Goal: Task Accomplishment & Management: Use online tool/utility

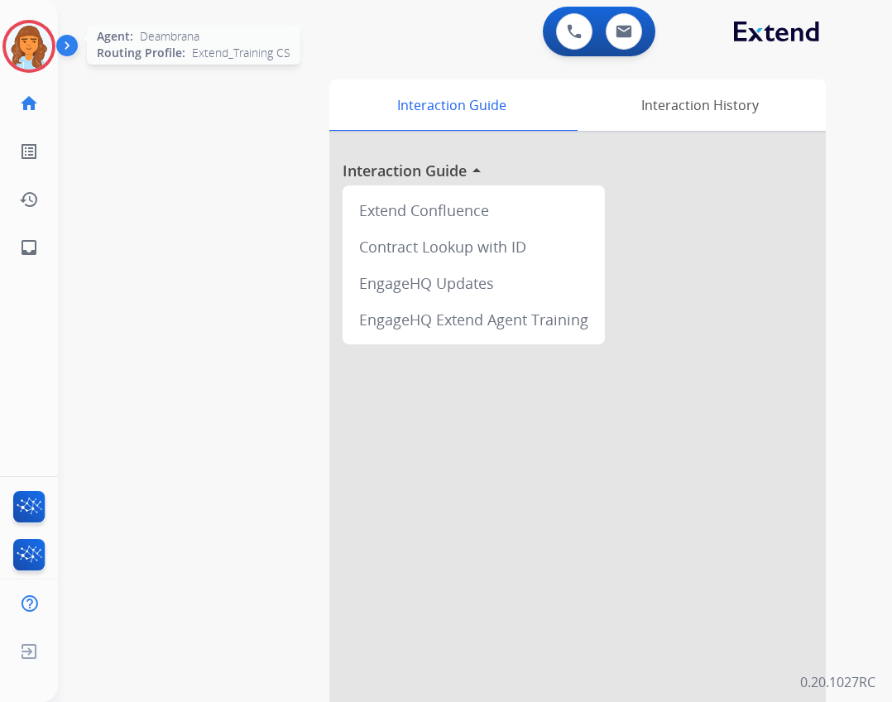
click at [50, 44] on img at bounding box center [29, 46] width 46 height 46
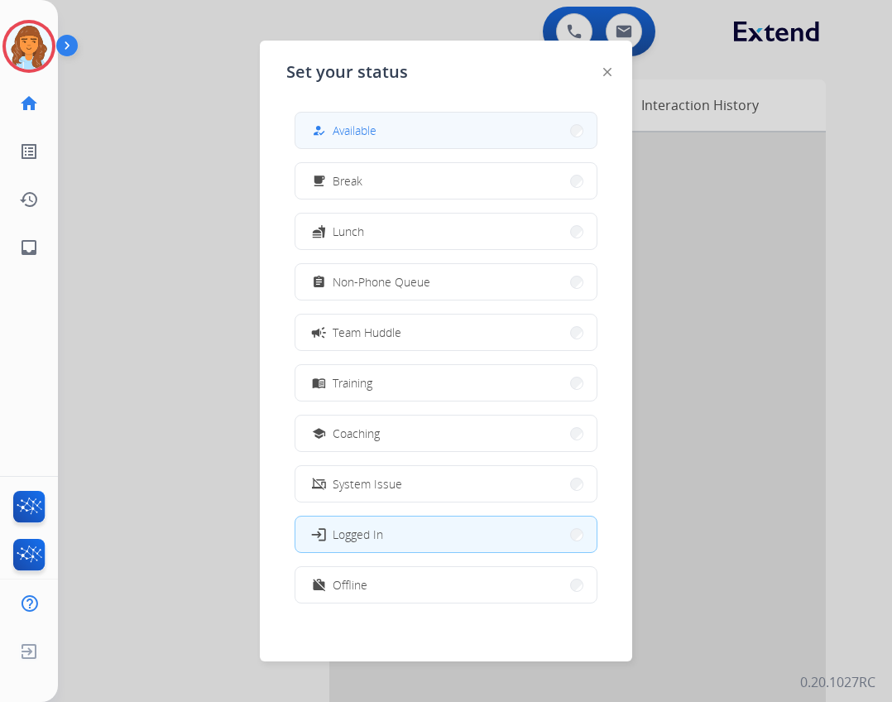
click at [332, 132] on div "how_to_reg" at bounding box center [321, 131] width 24 height 20
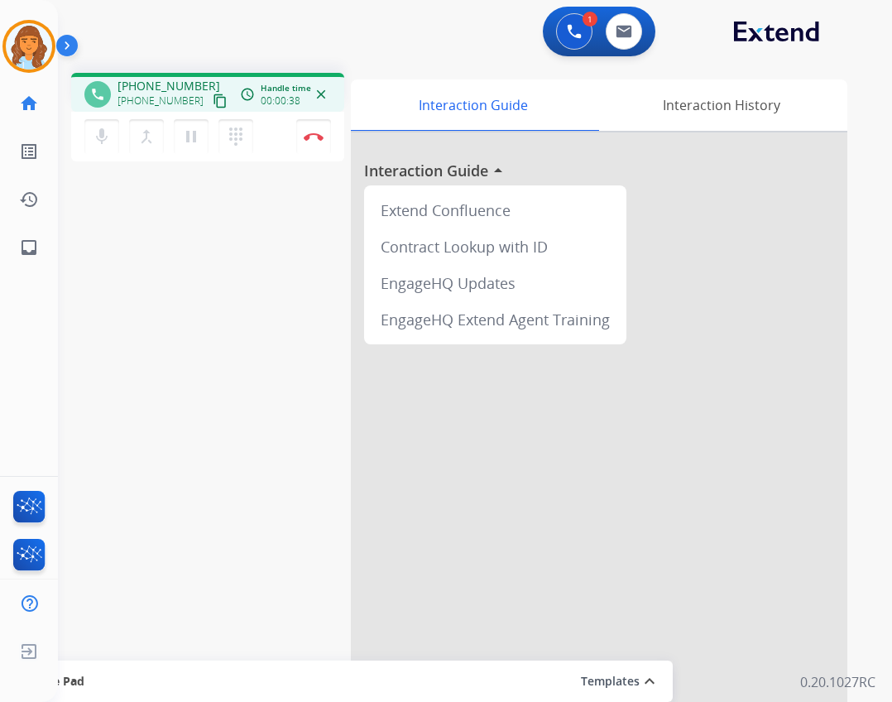
click at [213, 94] on mat-icon "content_copy" at bounding box center [220, 101] width 15 height 15
click at [320, 149] on button "Disconnect" at bounding box center [313, 136] width 35 height 35
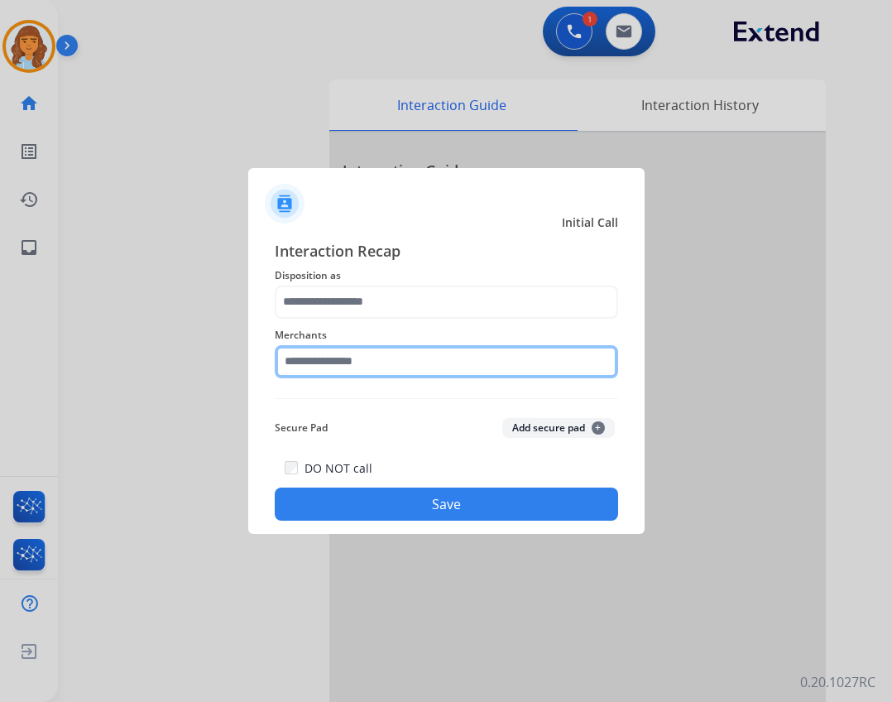
click at [327, 365] on input "text" at bounding box center [446, 361] width 343 height 33
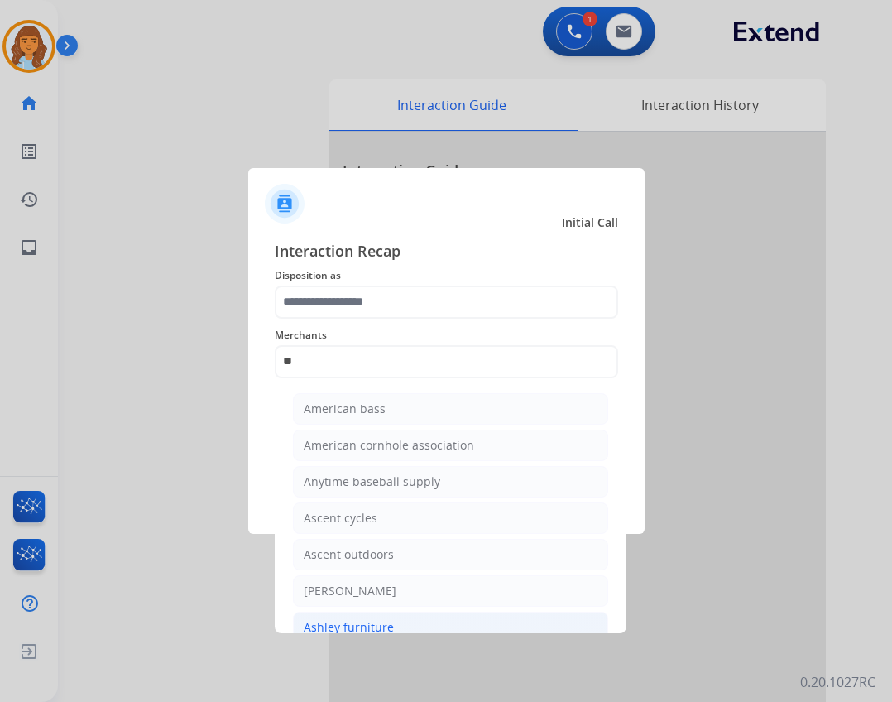
click at [348, 623] on div "Ashley furniture" at bounding box center [349, 627] width 90 height 17
type input "**********"
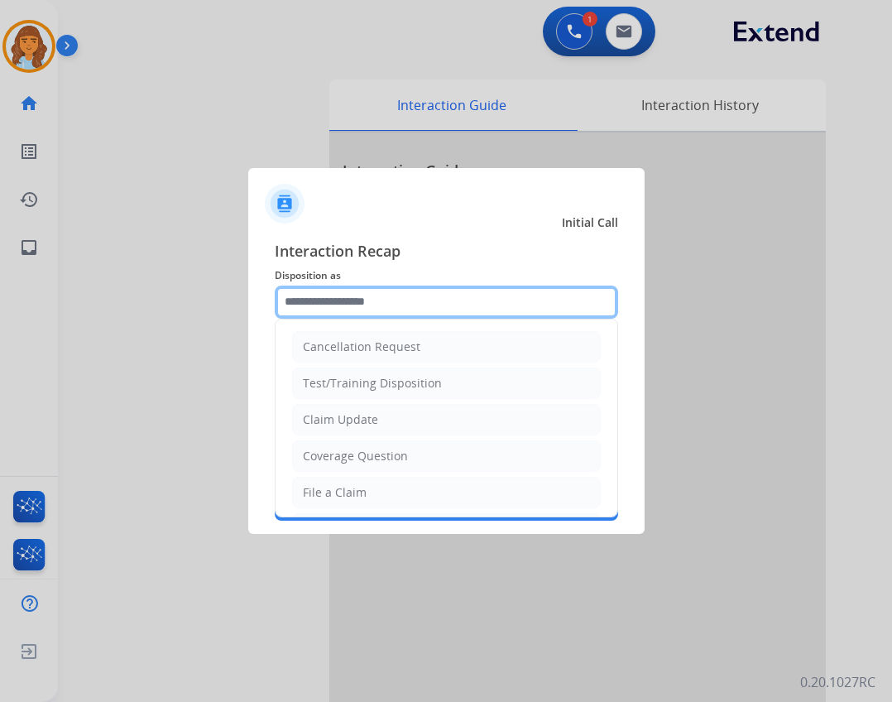
click at [483, 310] on input "text" at bounding box center [446, 301] width 343 height 33
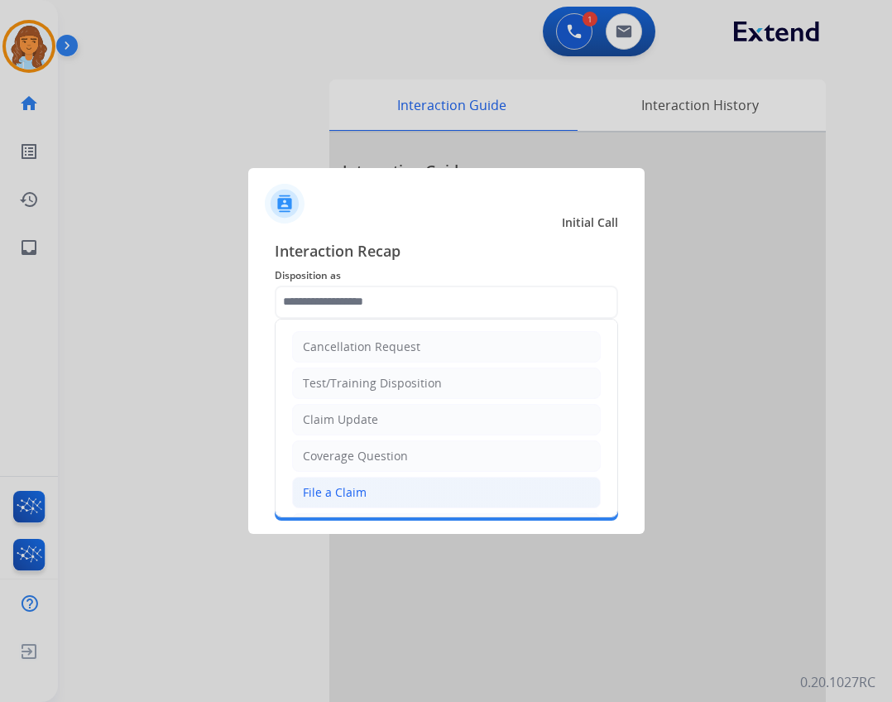
click at [440, 484] on li "File a Claim" at bounding box center [446, 492] width 309 height 31
type input "**********"
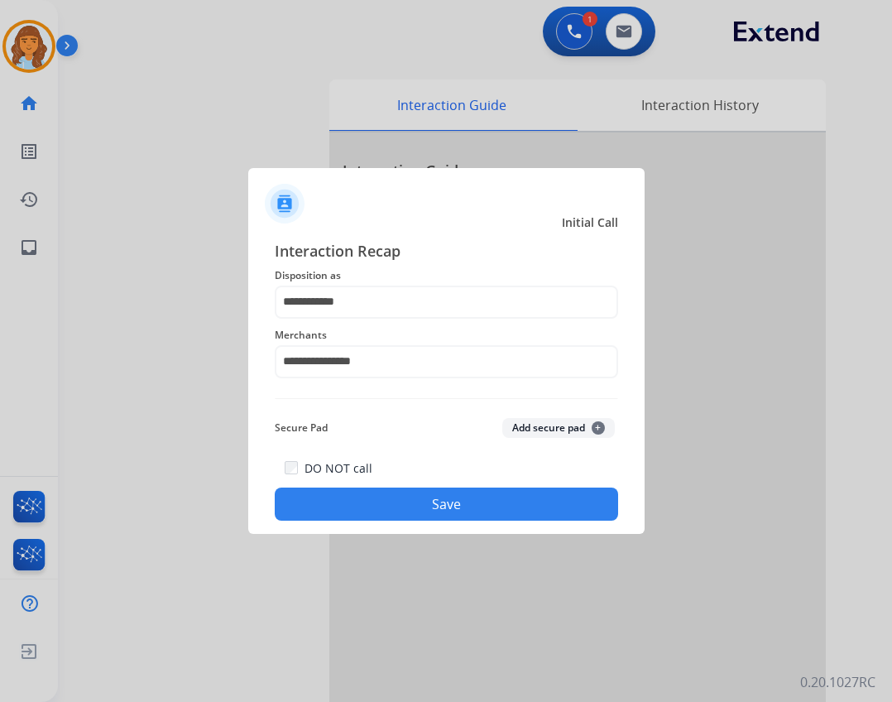
click at [445, 506] on button "Save" at bounding box center [446, 503] width 343 height 33
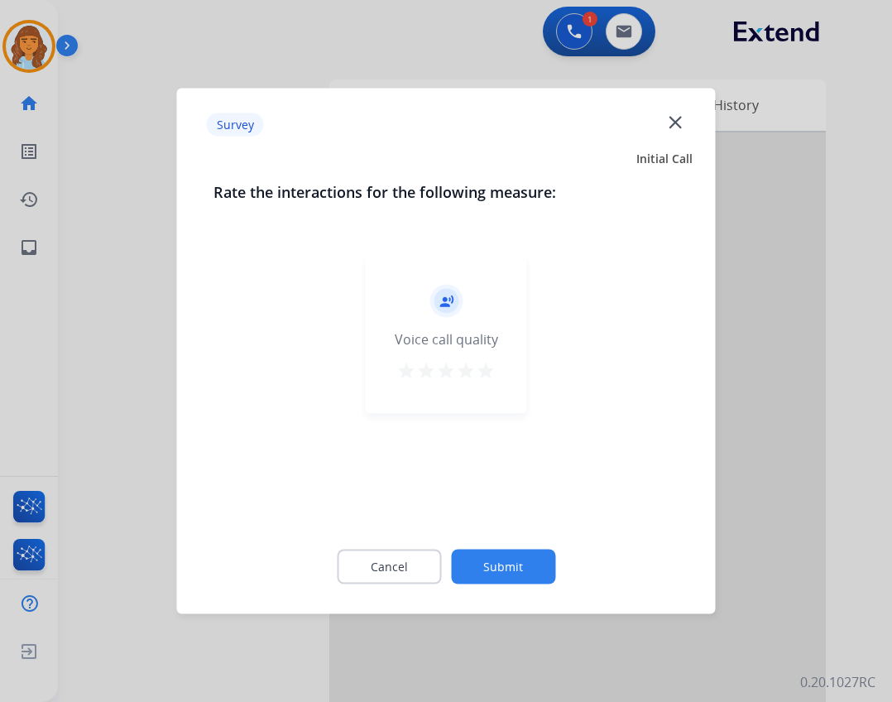
click at [504, 573] on button "Submit" at bounding box center [503, 566] width 104 height 35
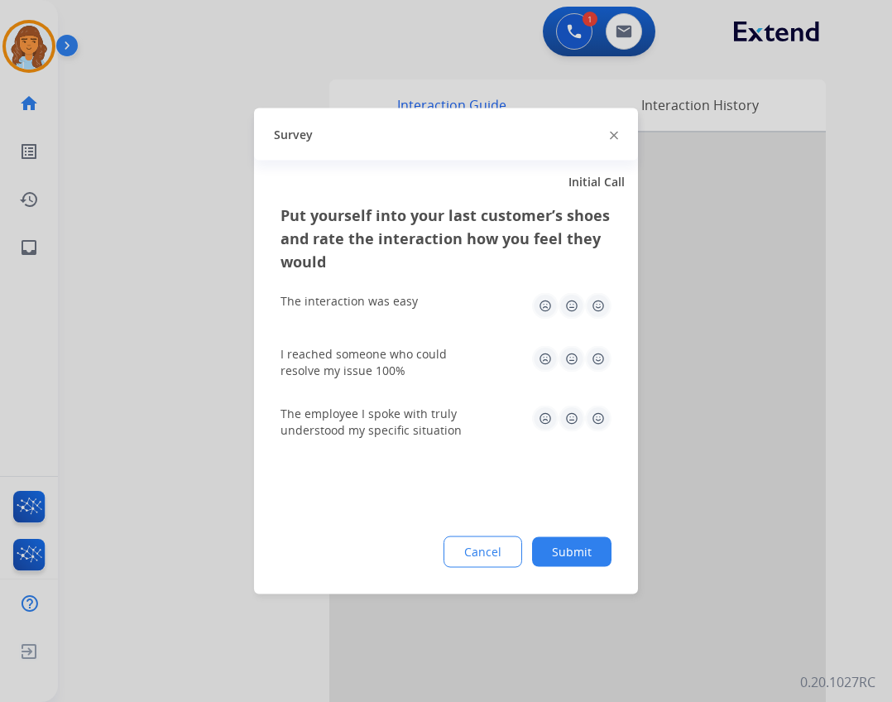
click at [548, 549] on button "Submit" at bounding box center [571, 552] width 79 height 30
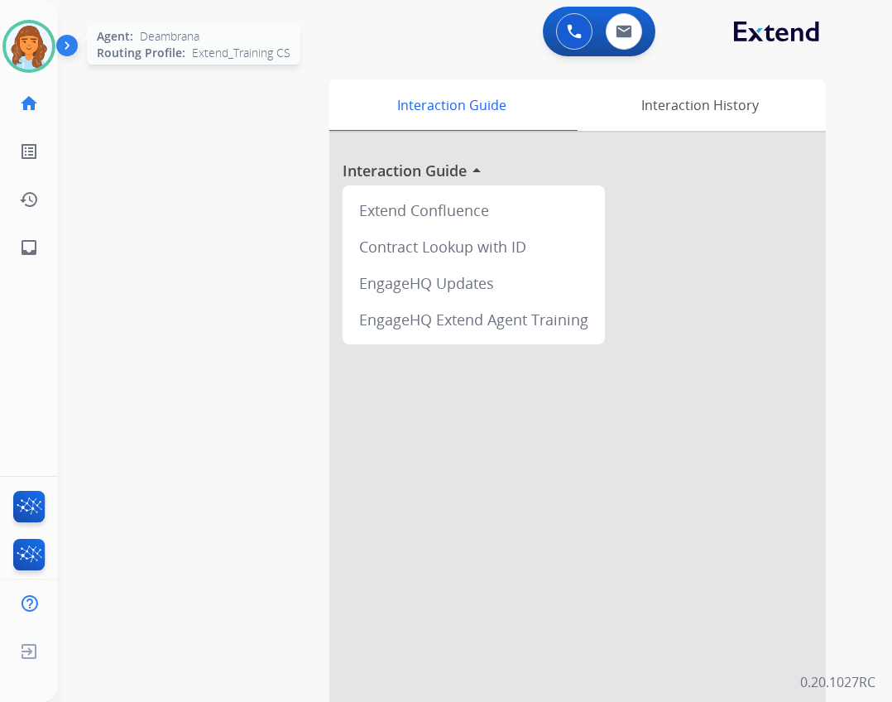
click at [37, 44] on img at bounding box center [29, 46] width 46 height 46
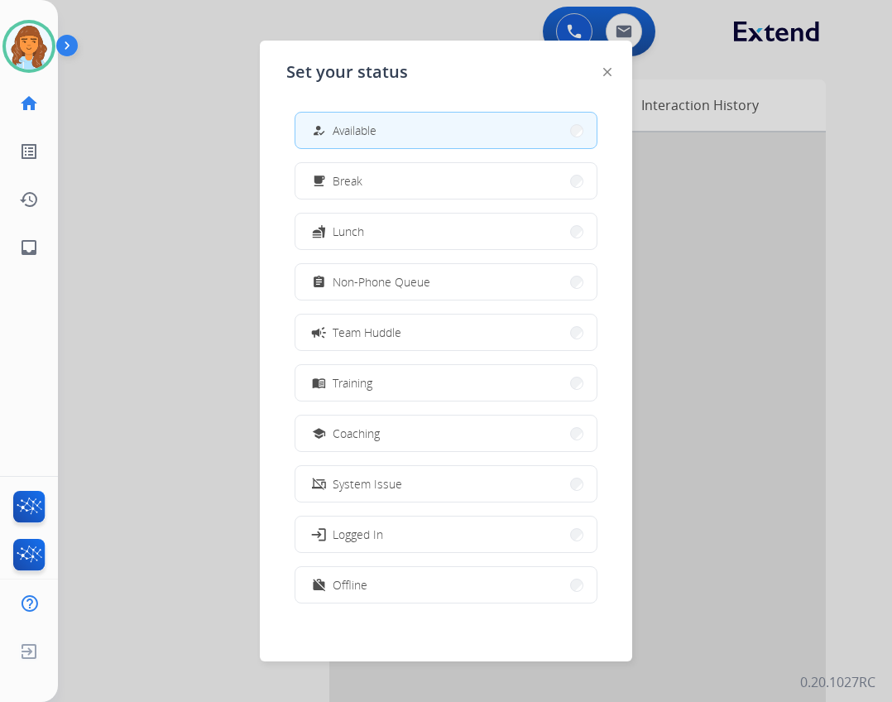
click at [216, 76] on div at bounding box center [446, 351] width 892 height 702
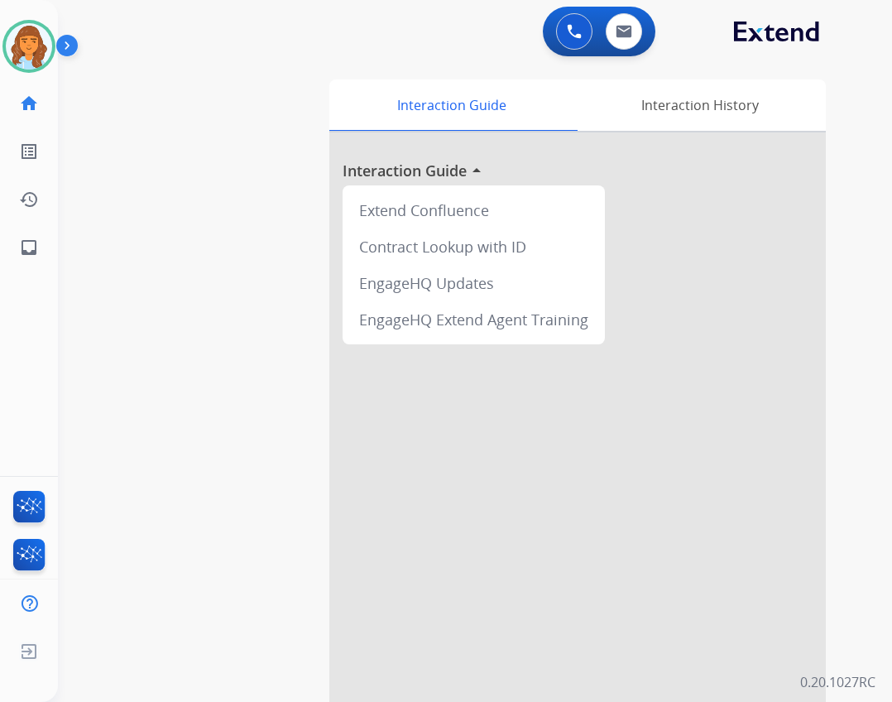
click at [369, 648] on div at bounding box center [577, 440] width 496 height 617
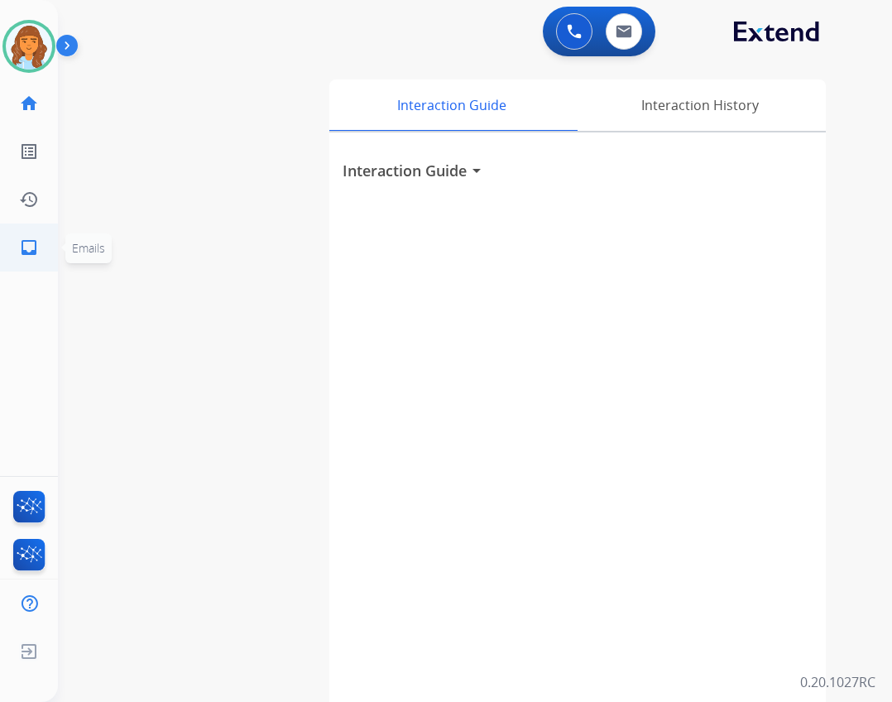
click at [41, 256] on link "inbox Emails" at bounding box center [29, 247] width 46 height 46
select select "**********"
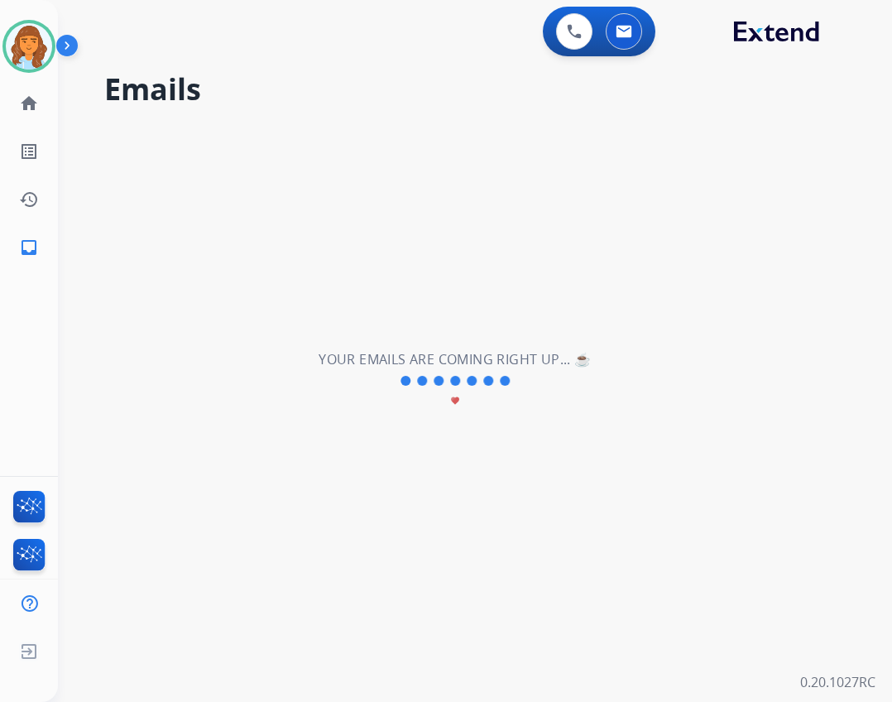
scroll to position [0, 2]
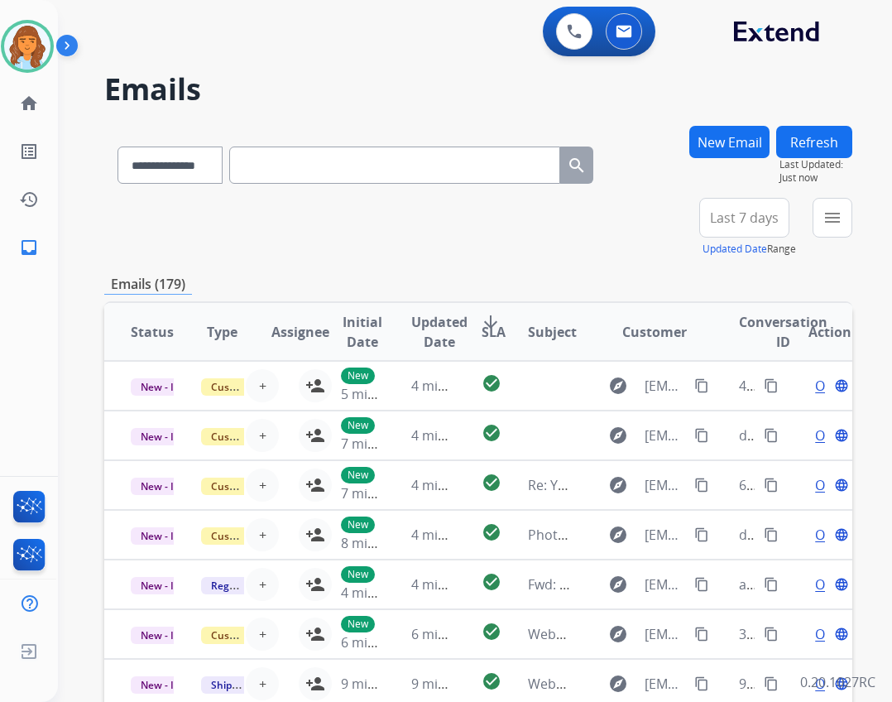
click at [855, 225] on div "**********" at bounding box center [475, 351] width 834 height 702
click at [849, 223] on button "menu Filters" at bounding box center [833, 218] width 40 height 40
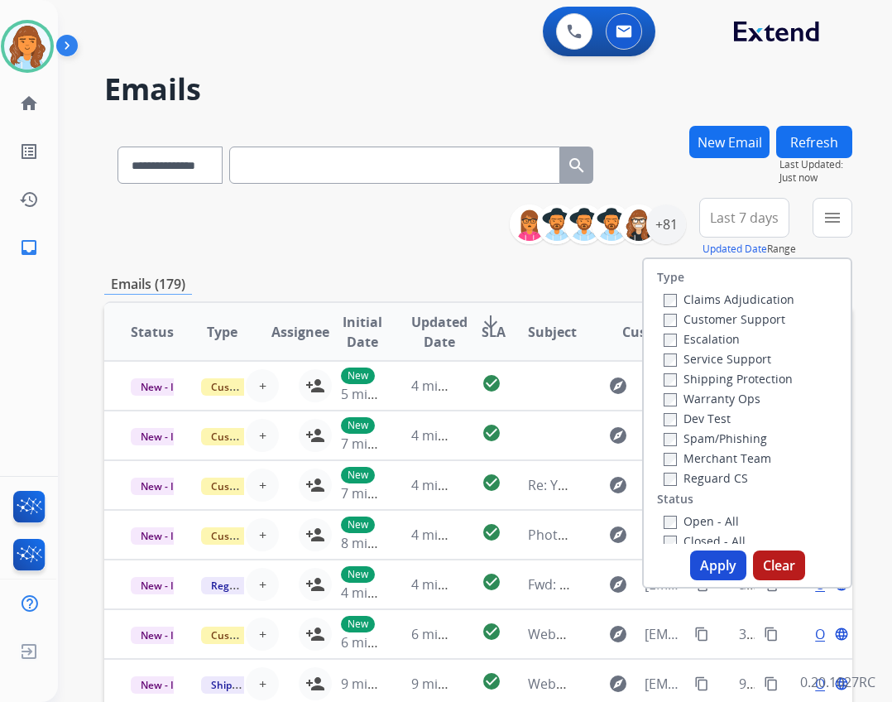
click at [710, 475] on label "Reguard CS" at bounding box center [706, 478] width 84 height 16
click at [728, 381] on label "Shipping Protection" at bounding box center [728, 379] width 129 height 16
click at [751, 324] on label "Customer Support" at bounding box center [725, 319] width 122 height 16
click at [666, 381] on label "Shipping Protection" at bounding box center [728, 379] width 129 height 16
click at [688, 520] on label "Open - All" at bounding box center [701, 521] width 75 height 16
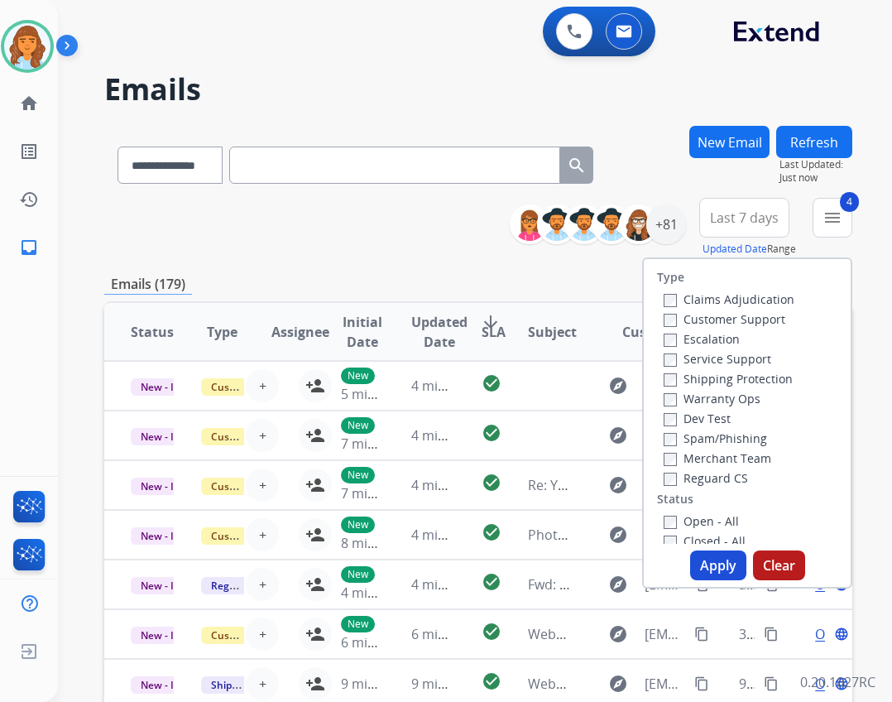
click at [700, 564] on button "Apply" at bounding box center [718, 565] width 56 height 30
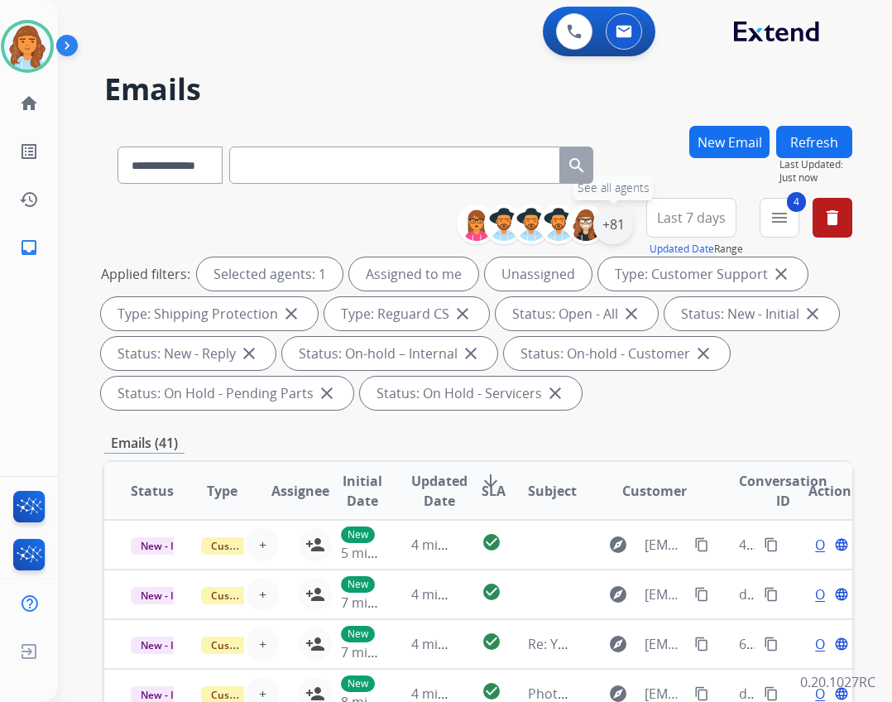
click at [610, 229] on div "+81" at bounding box center [613, 224] width 40 height 40
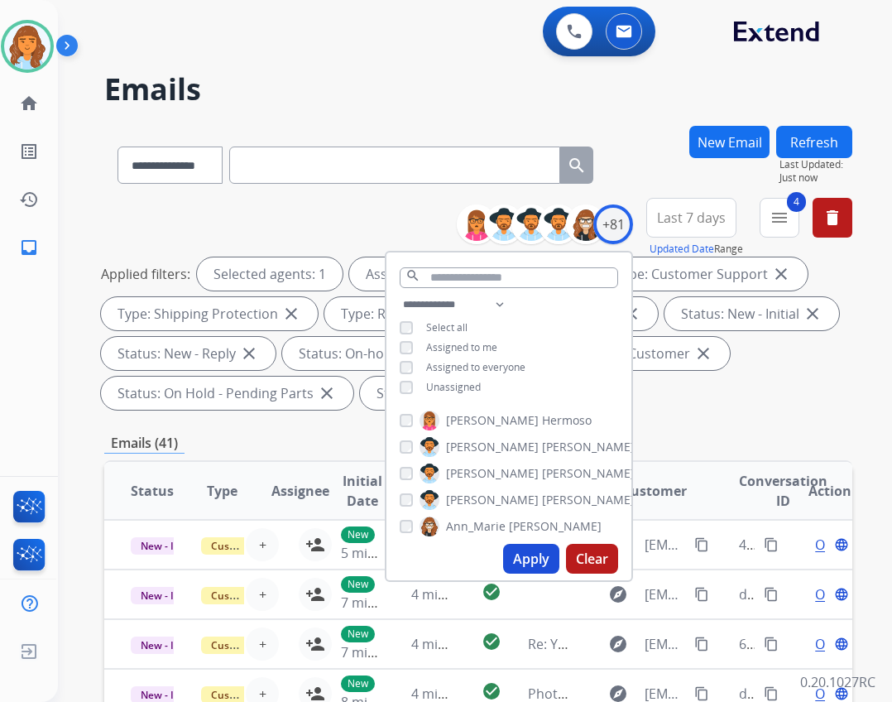
click at [451, 392] on div "**********" at bounding box center [508, 348] width 245 height 106
click at [451, 390] on span "Unassigned" at bounding box center [453, 387] width 55 height 14
click at [517, 569] on button "Apply" at bounding box center [531, 559] width 56 height 30
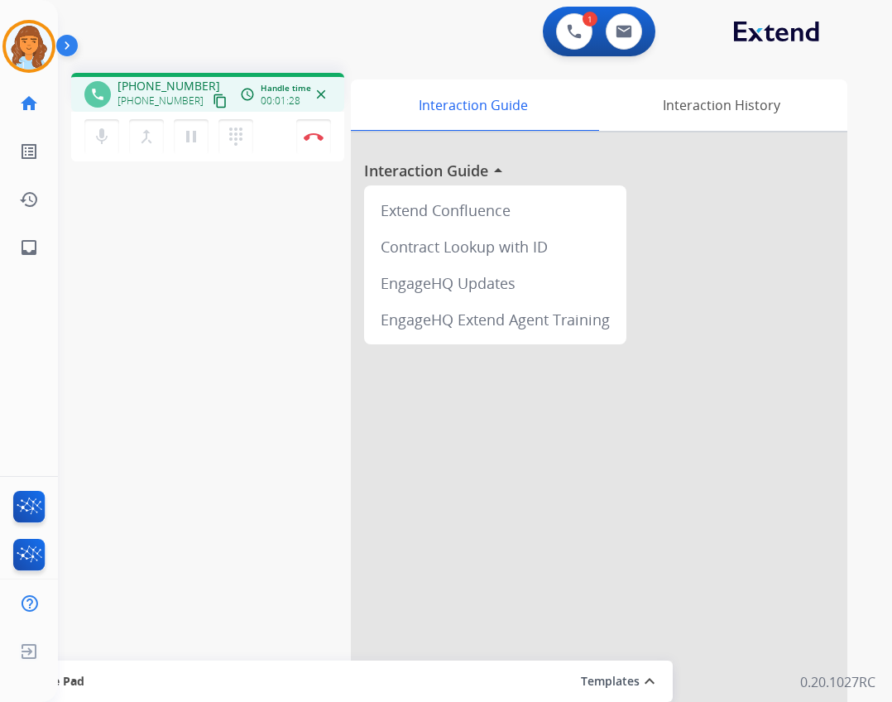
click at [213, 100] on mat-icon "content_copy" at bounding box center [220, 101] width 15 height 15
click at [47, 254] on link "inbox Emails" at bounding box center [29, 247] width 46 height 46
select select "**********"
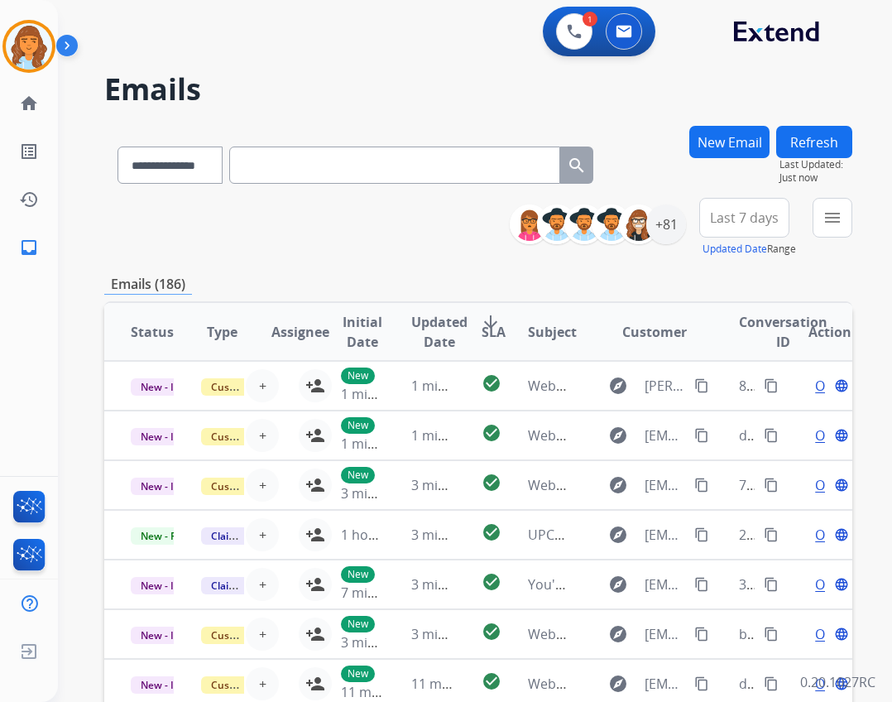
click at [808, 146] on button "Refresh" at bounding box center [814, 142] width 76 height 32
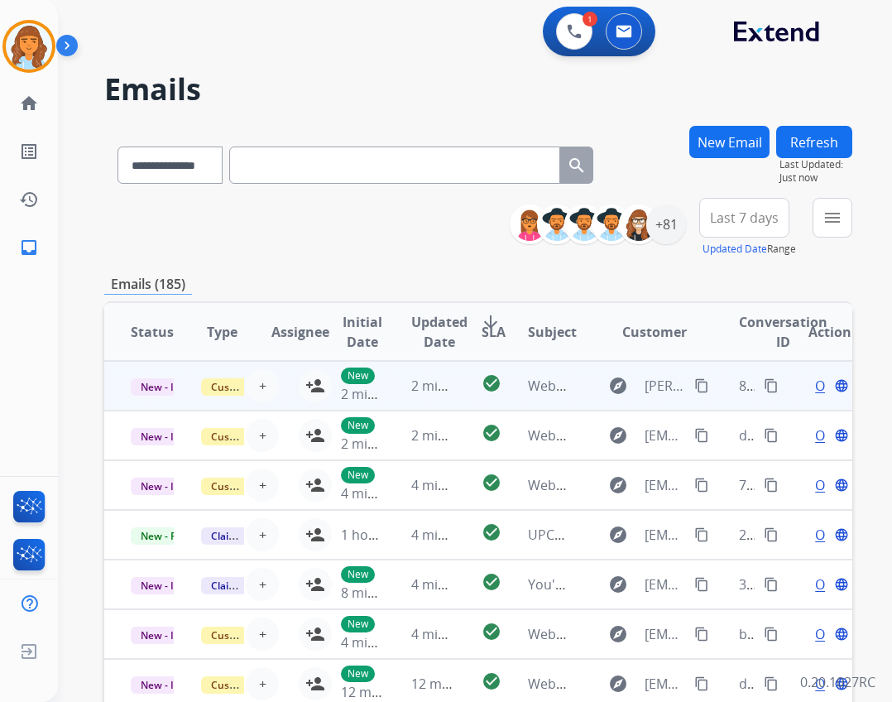
scroll to position [2, 0]
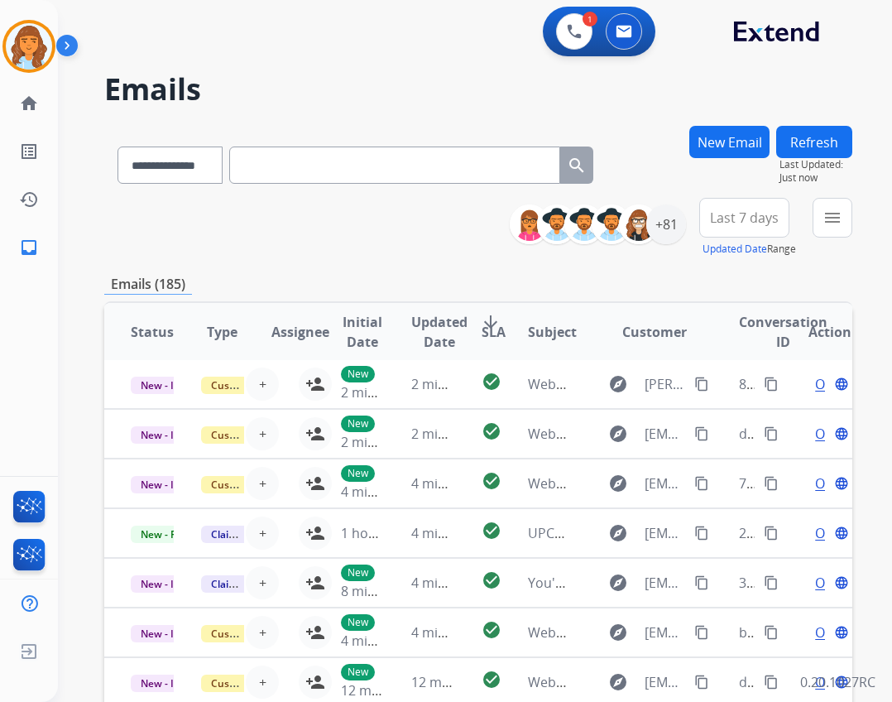
drag, startPoint x: 703, startPoint y: 496, endPoint x: 463, endPoint y: 248, distance: 344.1
click at [463, 248] on div "**********" at bounding box center [478, 228] width 748 height 60
click at [790, 137] on button "Refresh" at bounding box center [814, 142] width 76 height 32
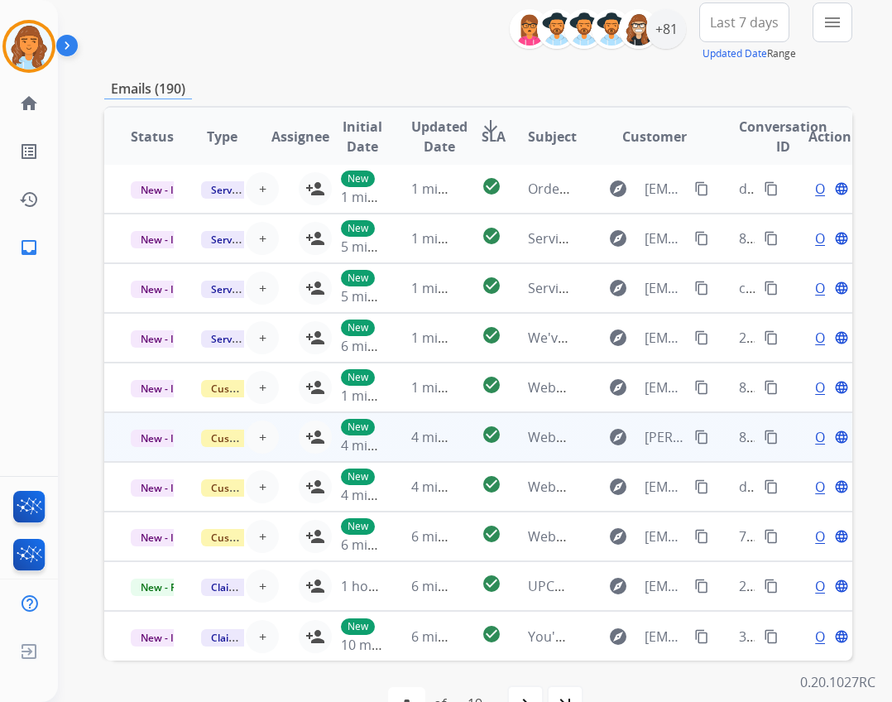
scroll to position [240, 0]
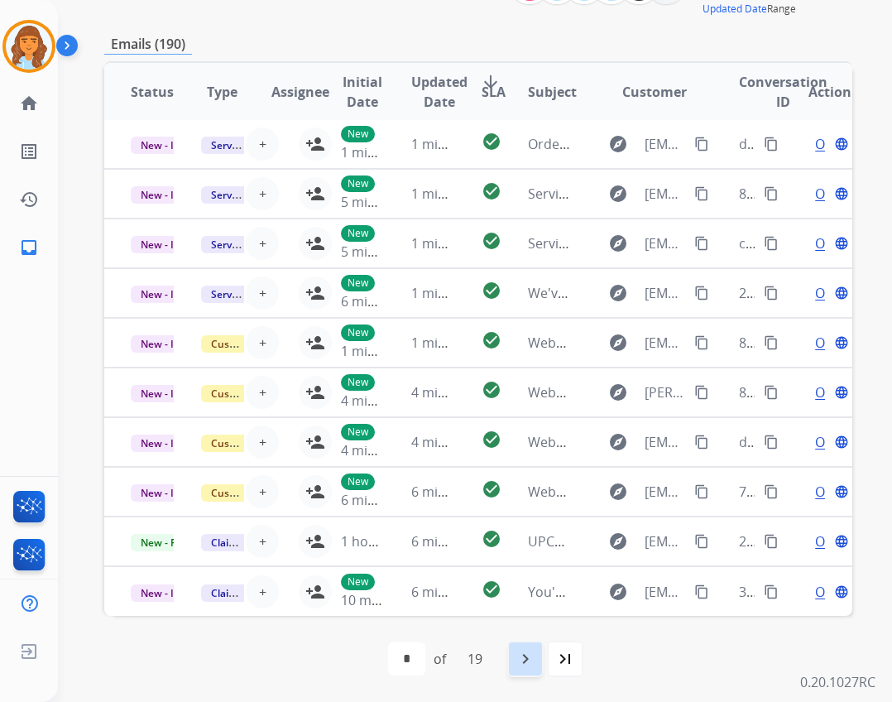
click at [530, 664] on mat-icon "navigate_next" at bounding box center [526, 659] width 20 height 20
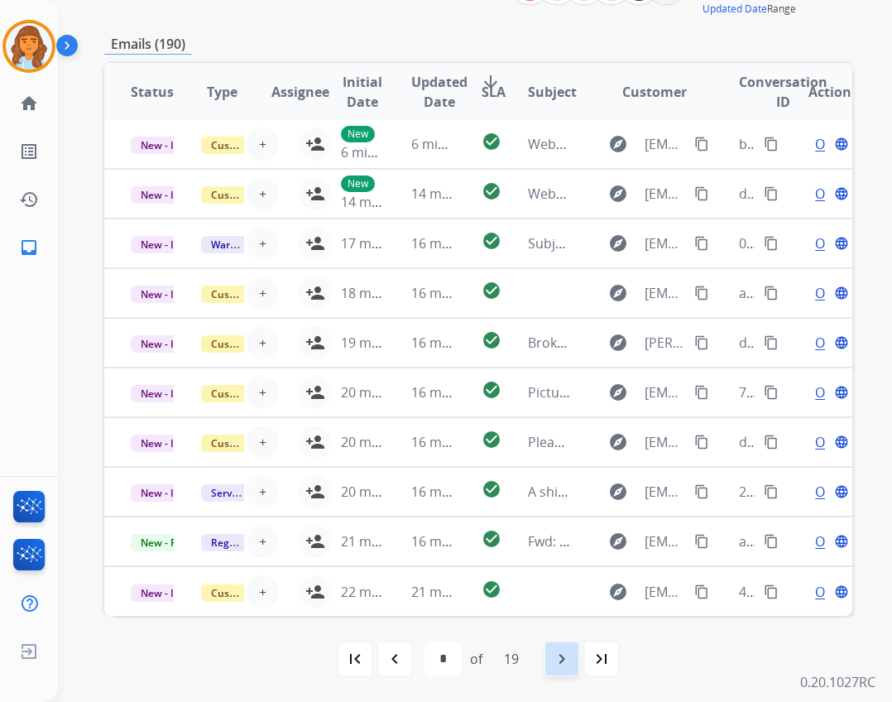
click at [559, 649] on mat-icon "navigate_next" at bounding box center [562, 659] width 20 height 20
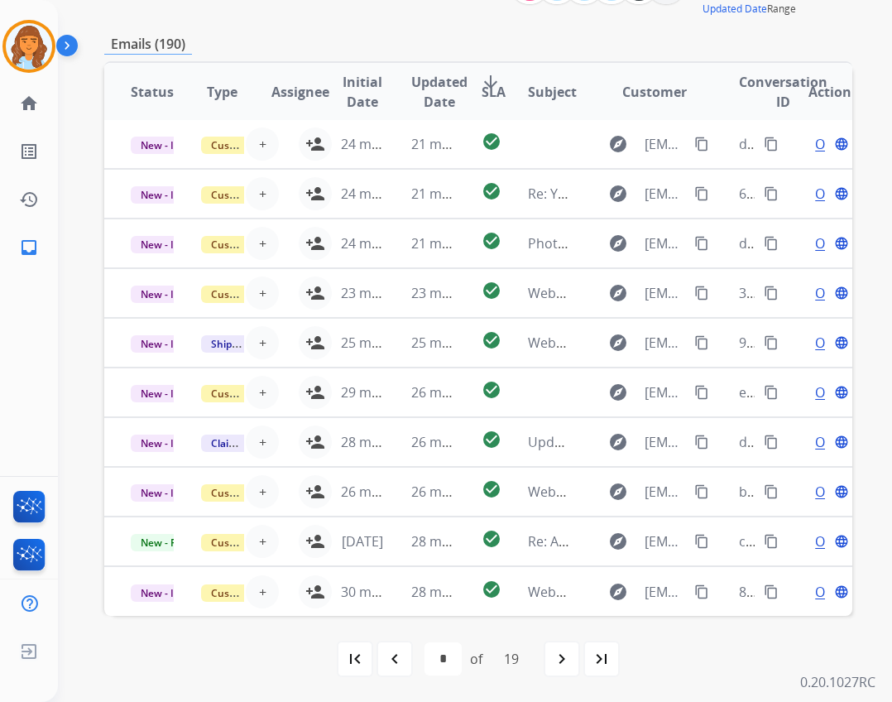
click at [559, 638] on div "first_page navigate_before * * * * * * * * * ** ** ** ** ** ** ** ** ** ** of 1…" at bounding box center [478, 659] width 748 height 86
click at [559, 657] on mat-icon "navigate_next" at bounding box center [562, 659] width 20 height 20
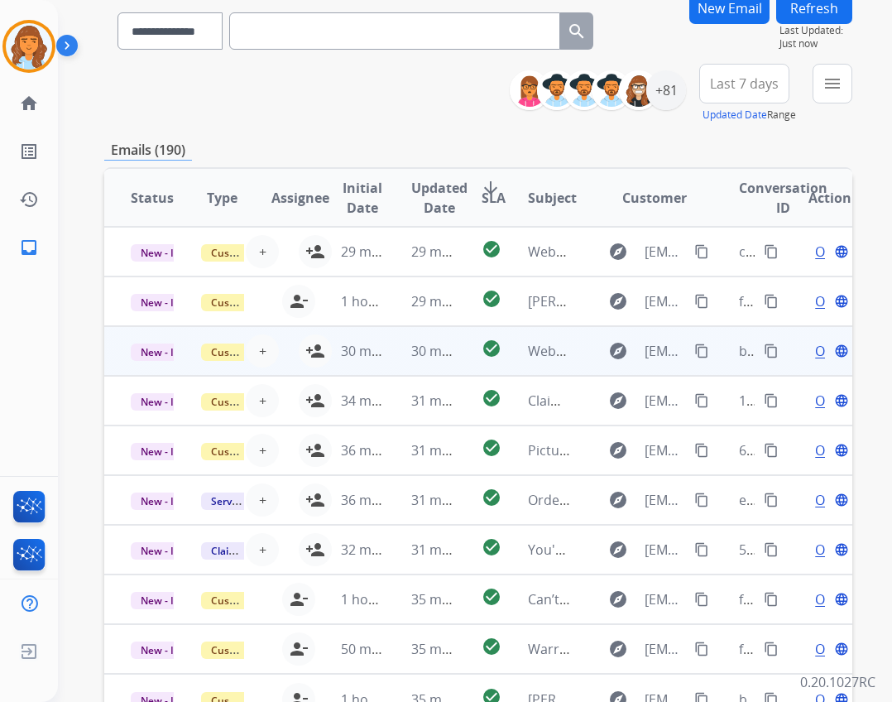
scroll to position [0, 0]
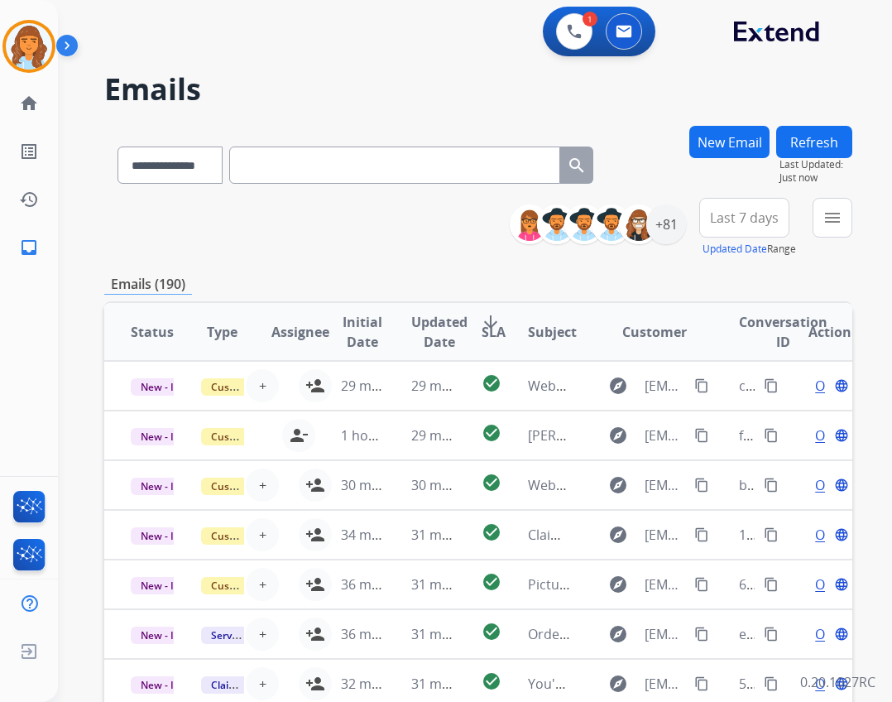
click at [817, 146] on button "Refresh" at bounding box center [814, 142] width 76 height 32
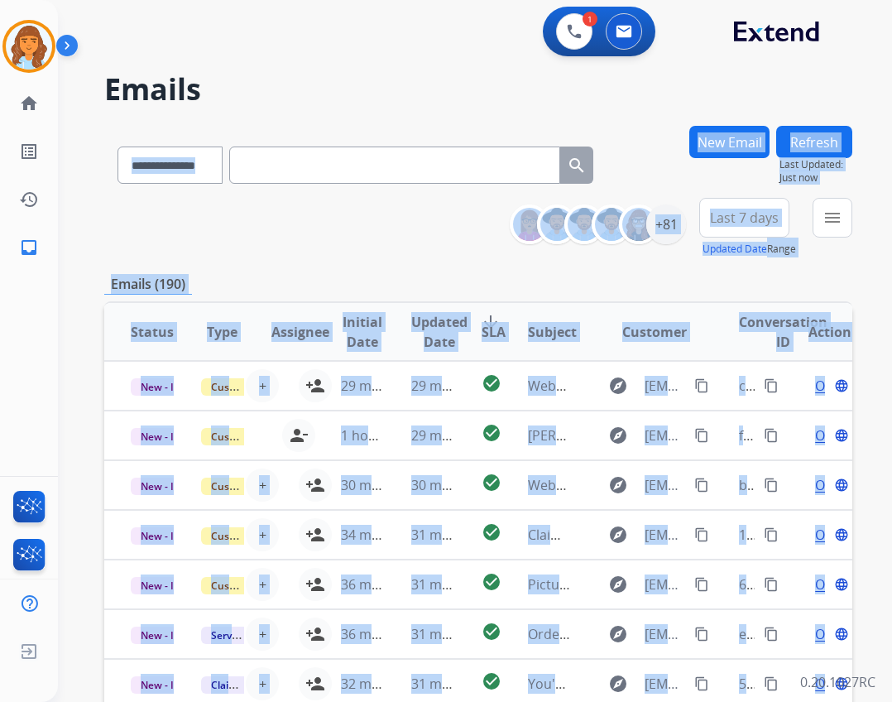
click at [817, 146] on div "**********" at bounding box center [455, 411] width 794 height 702
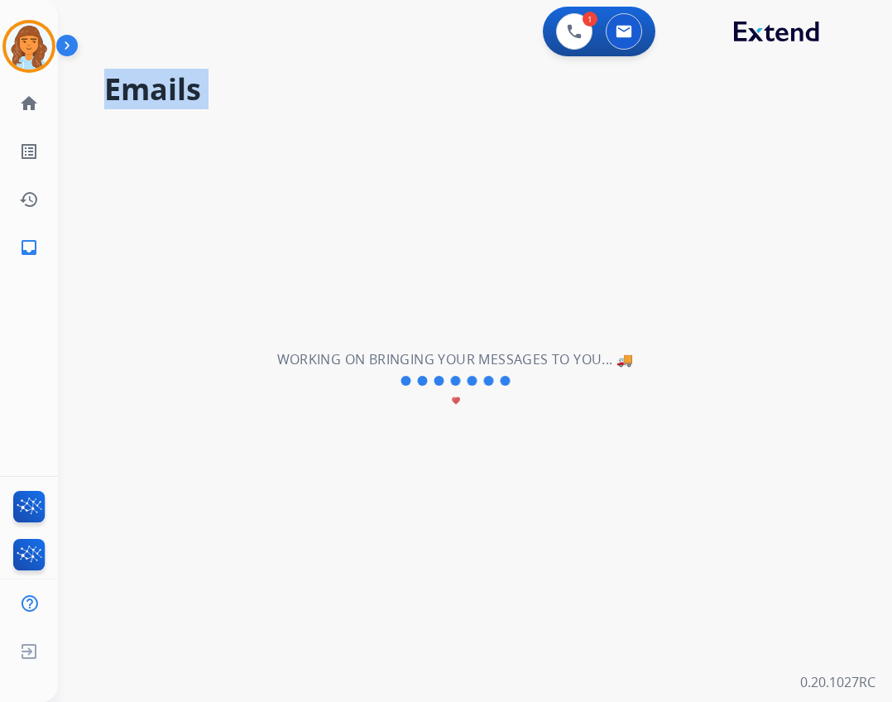
click at [817, 145] on div "**********" at bounding box center [455, 381] width 794 height 642
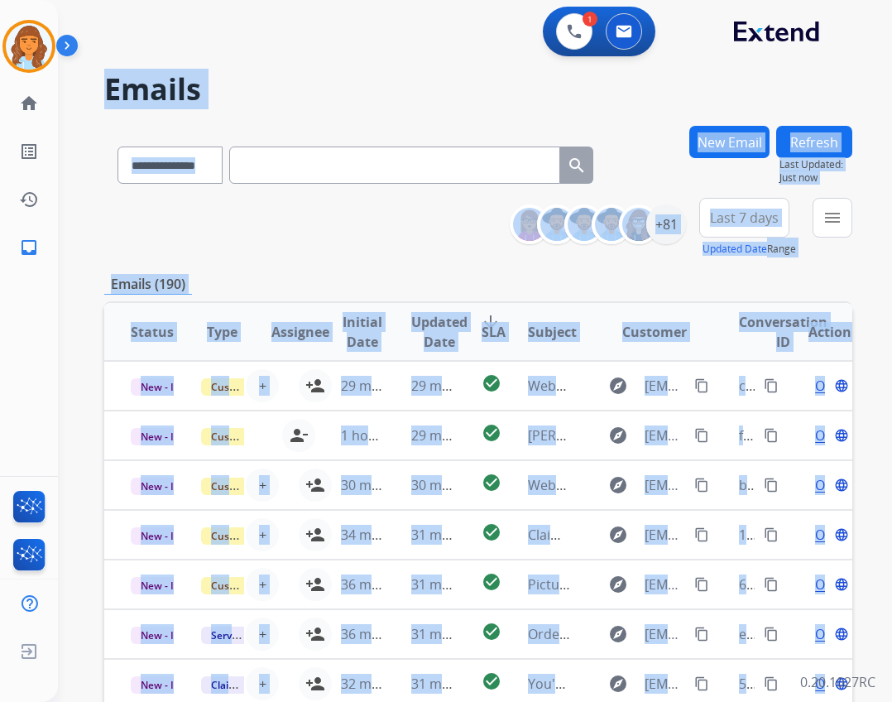
click at [501, 223] on div "**********" at bounding box center [478, 228] width 748 height 60
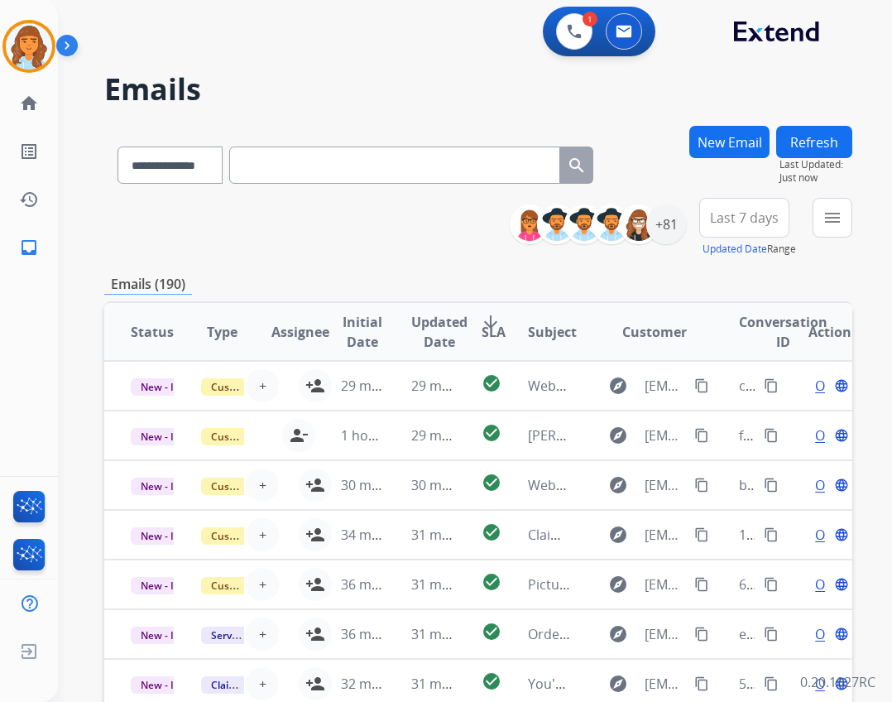
click at [790, 137] on button "Refresh" at bounding box center [814, 142] width 76 height 32
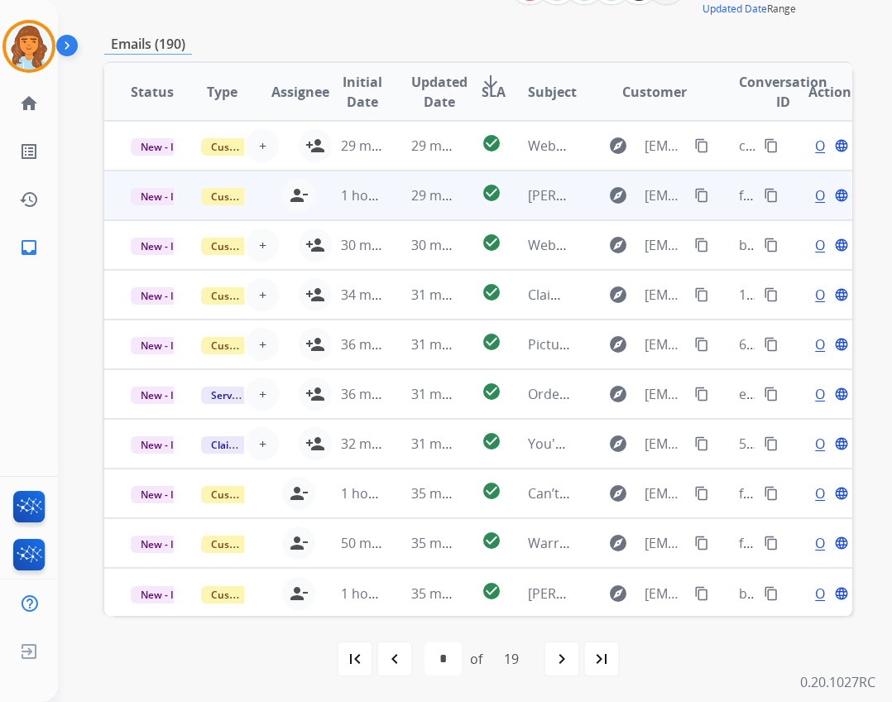
scroll to position [2, 0]
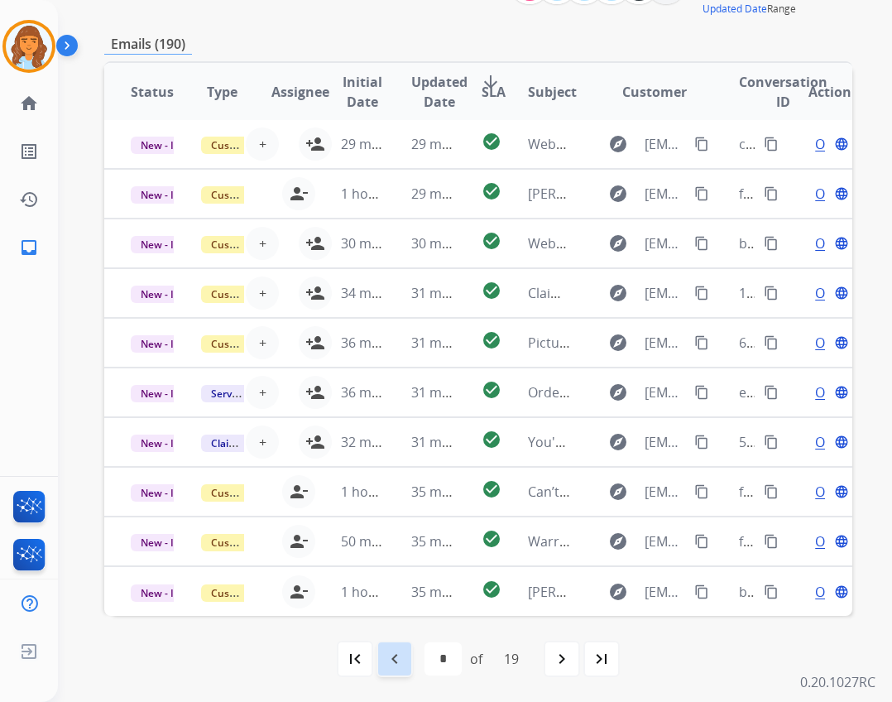
click at [387, 663] on mat-icon "navigate_before" at bounding box center [395, 659] width 20 height 20
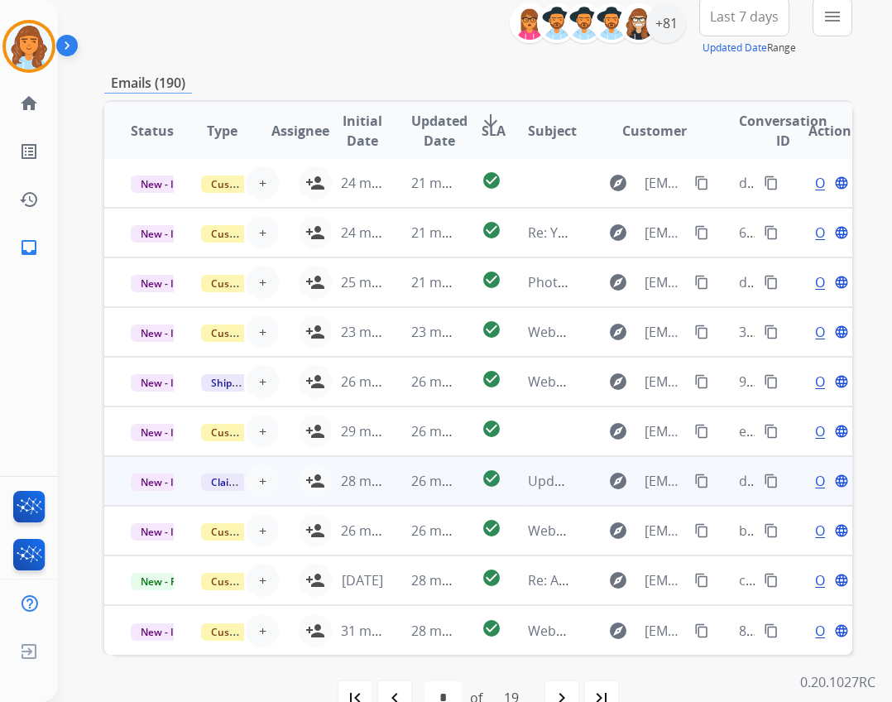
scroll to position [240, 0]
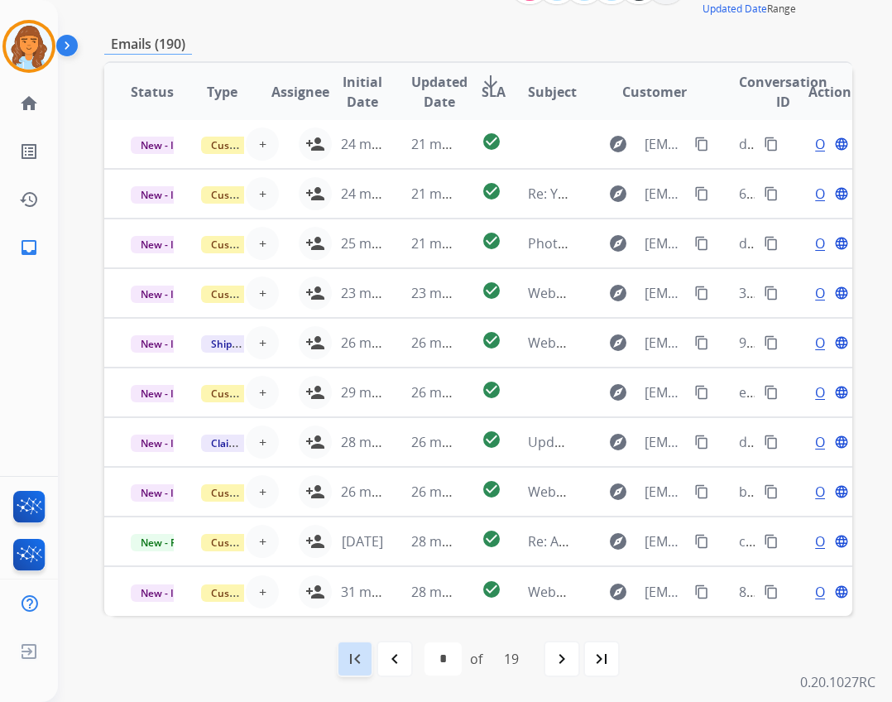
click at [355, 655] on mat-icon "first_page" at bounding box center [355, 659] width 20 height 20
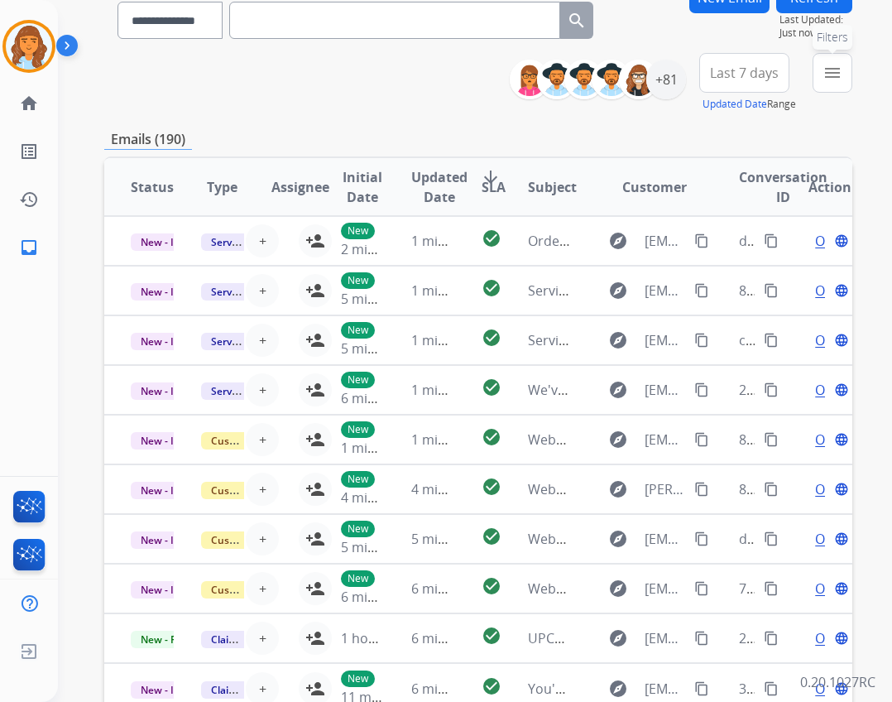
scroll to position [0, 0]
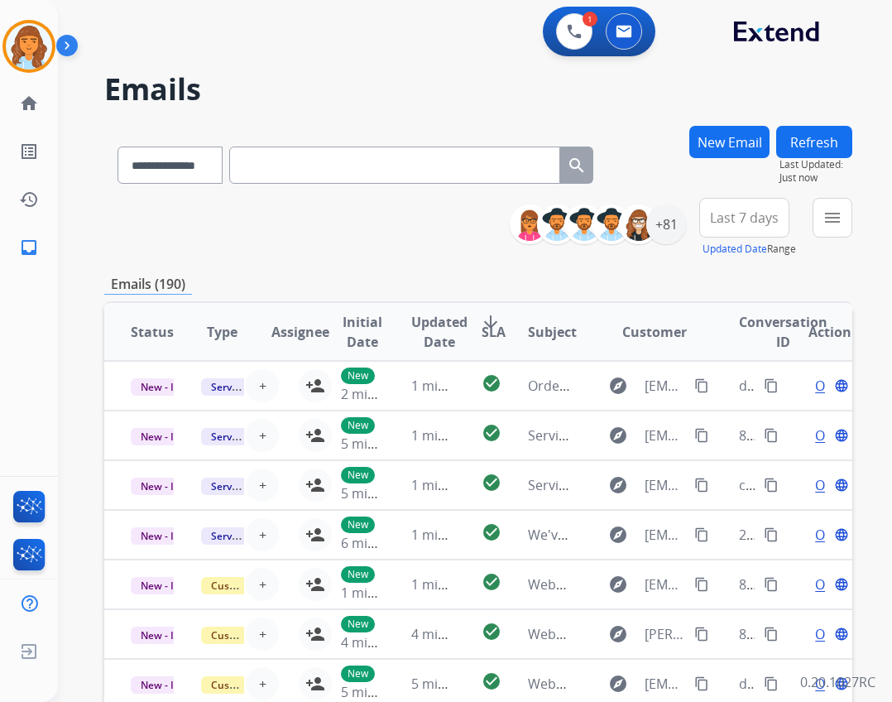
click at [803, 151] on button "Refresh" at bounding box center [814, 142] width 76 height 32
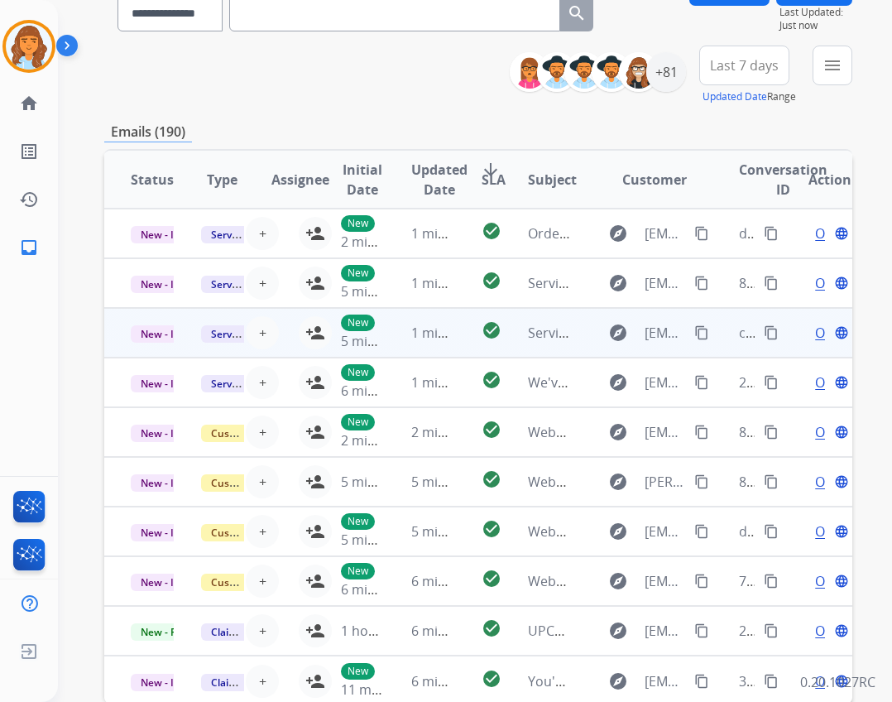
scroll to position [240, 0]
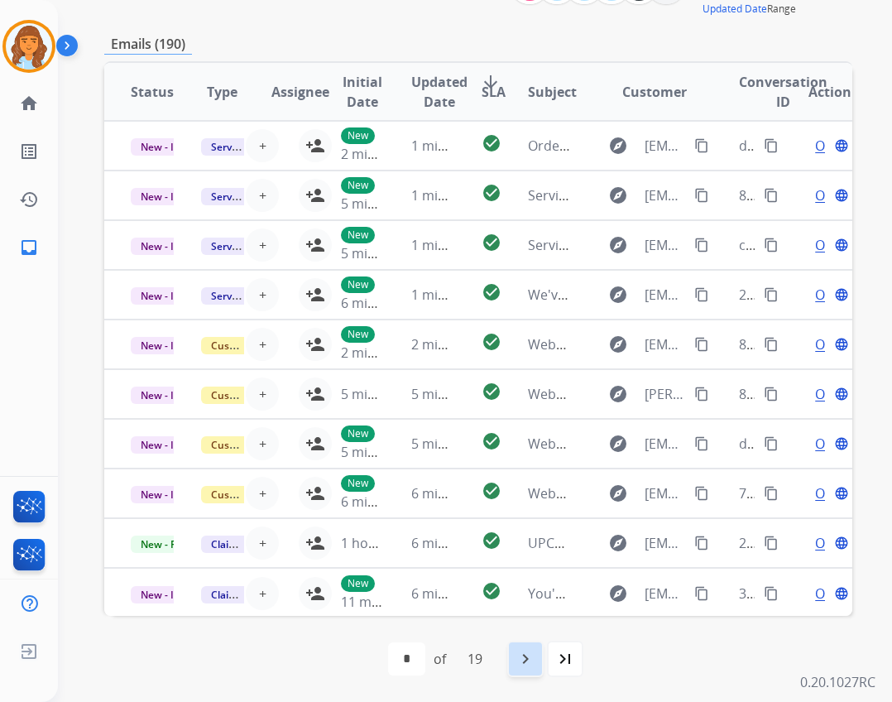
click at [535, 651] on mat-icon "navigate_next" at bounding box center [526, 659] width 20 height 20
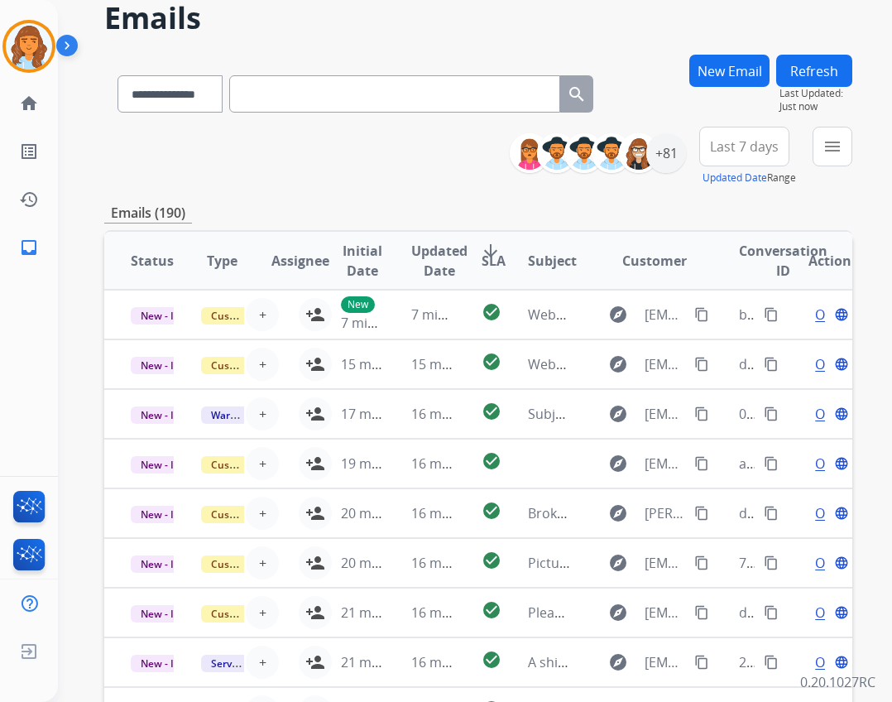
scroll to position [0, 0]
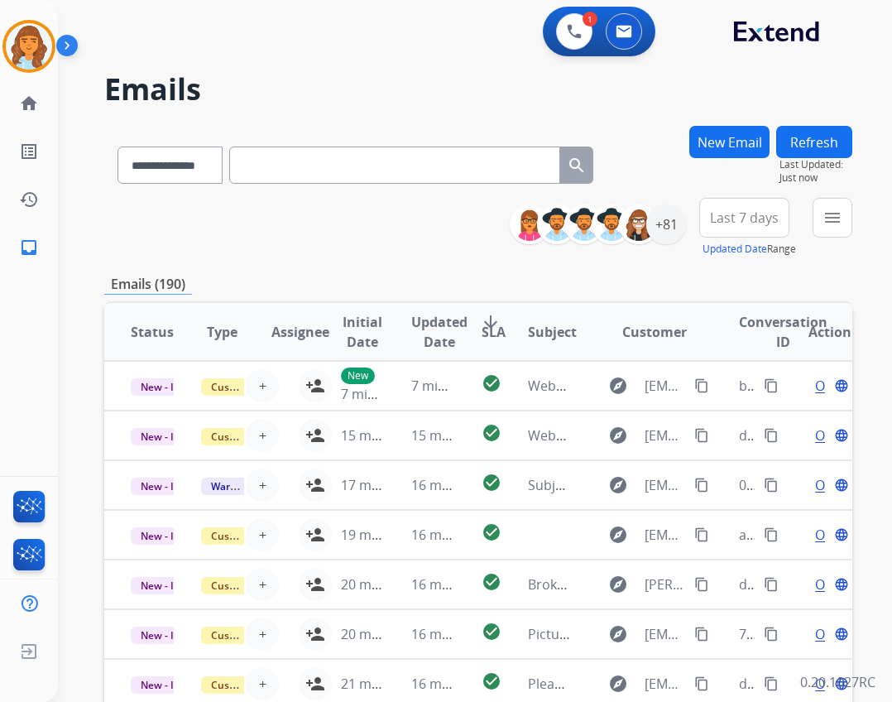
click at [807, 145] on button "Refresh" at bounding box center [814, 142] width 76 height 32
click at [837, 143] on button "Refresh" at bounding box center [814, 142] width 76 height 32
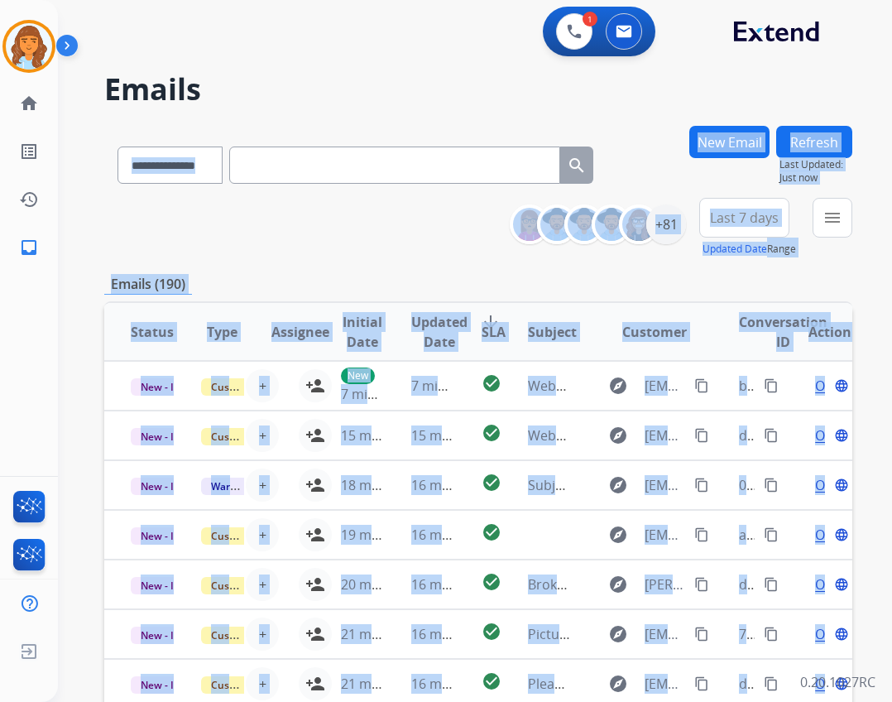
click at [837, 143] on div "**********" at bounding box center [455, 411] width 794 height 702
click at [634, 299] on div "**********" at bounding box center [478, 534] width 748 height 816
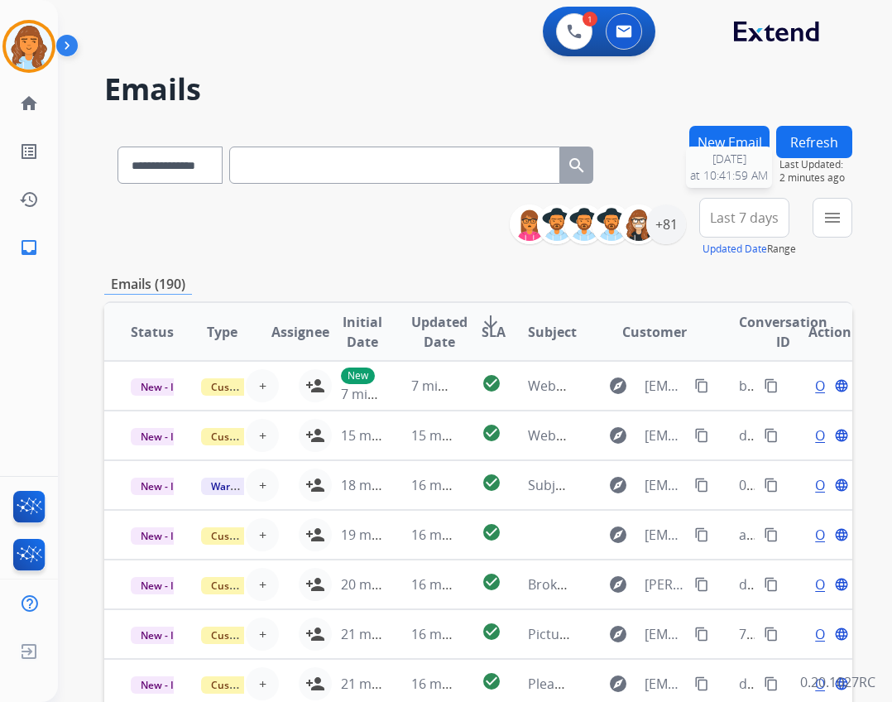
click at [812, 160] on span "Last Updated:" at bounding box center [815, 164] width 73 height 13
click at [814, 134] on button "Refresh" at bounding box center [814, 142] width 76 height 32
click at [797, 146] on button "Refresh" at bounding box center [814, 142] width 76 height 32
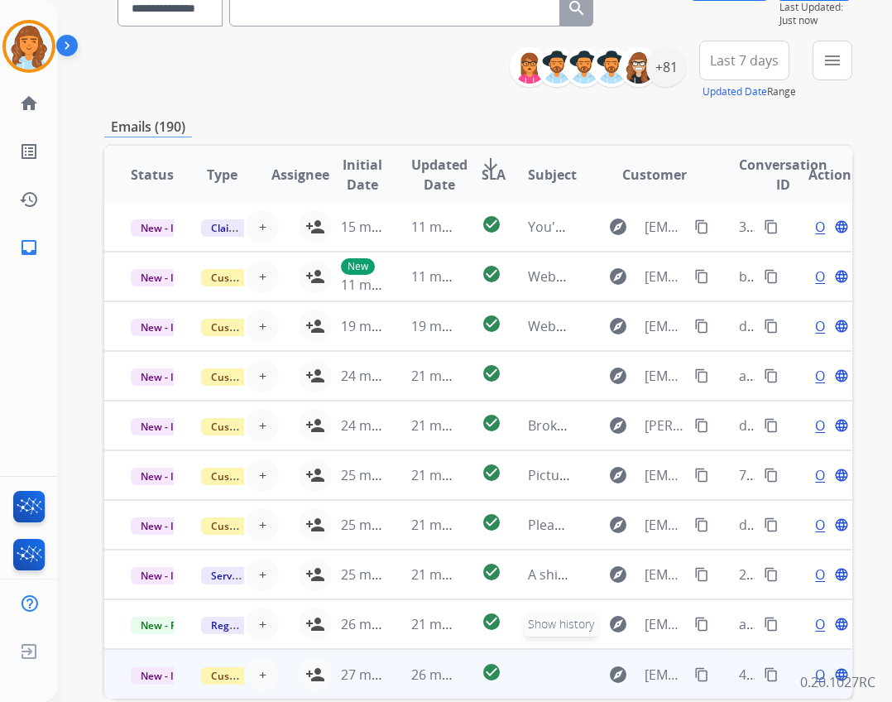
scroll to position [240, 0]
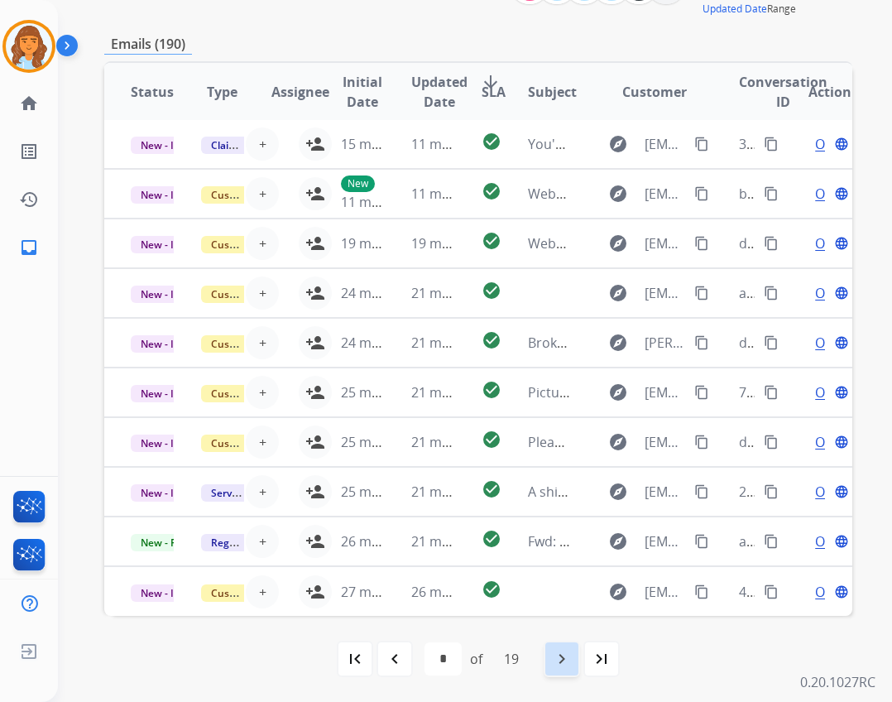
click at [559, 651] on mat-icon "navigate_next" at bounding box center [562, 659] width 20 height 20
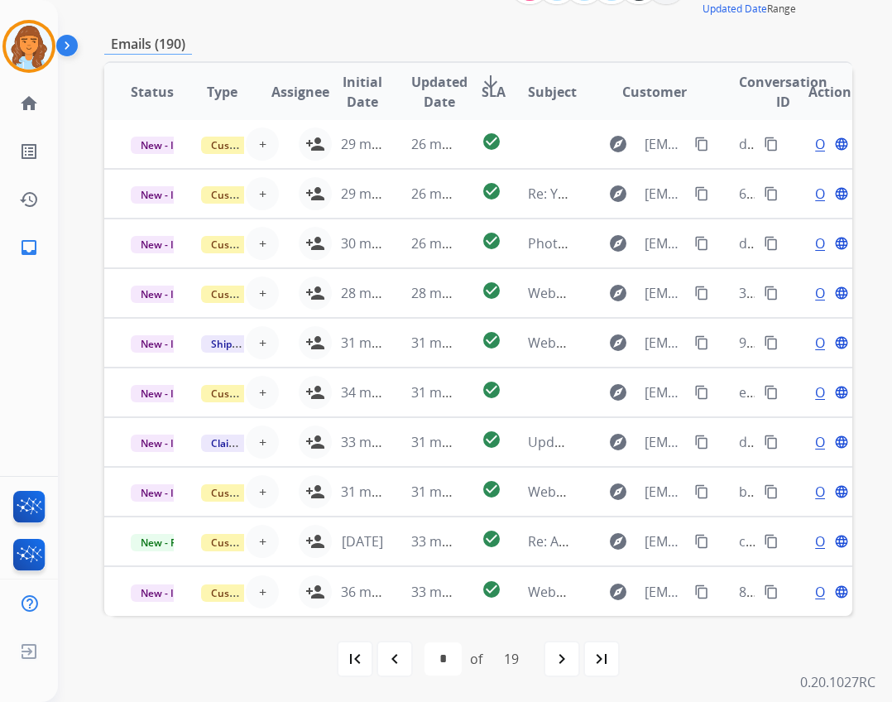
click at [387, 638] on div "first_page navigate_before * * * * * * * * * ** ** ** ** ** ** ** ** ** ** of 1…" at bounding box center [478, 659] width 748 height 86
click at [385, 646] on div "navigate_before" at bounding box center [395, 658] width 36 height 36
select select "*"
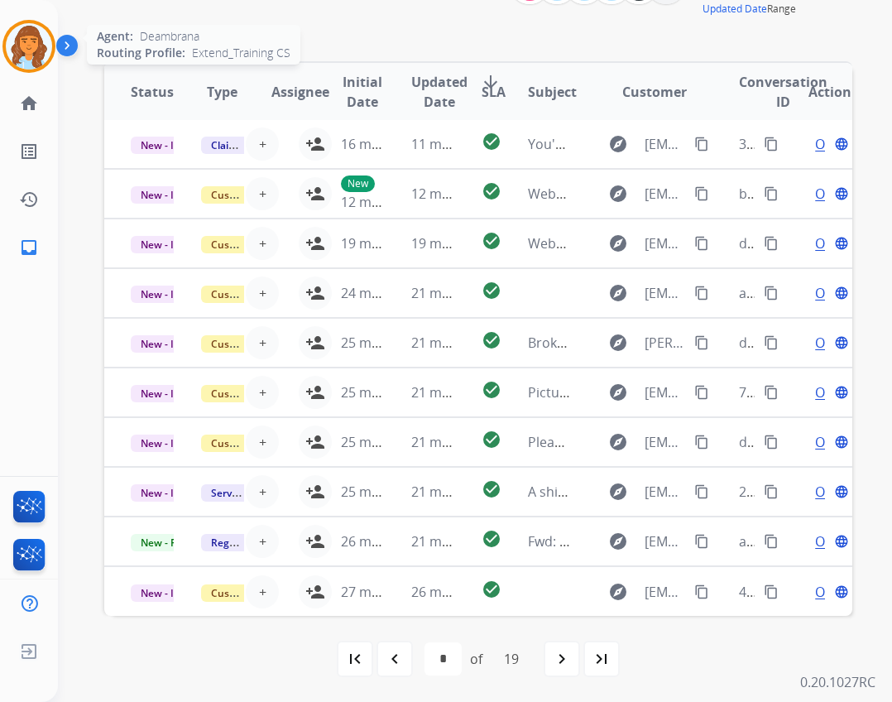
click at [13, 43] on img at bounding box center [29, 46] width 46 height 46
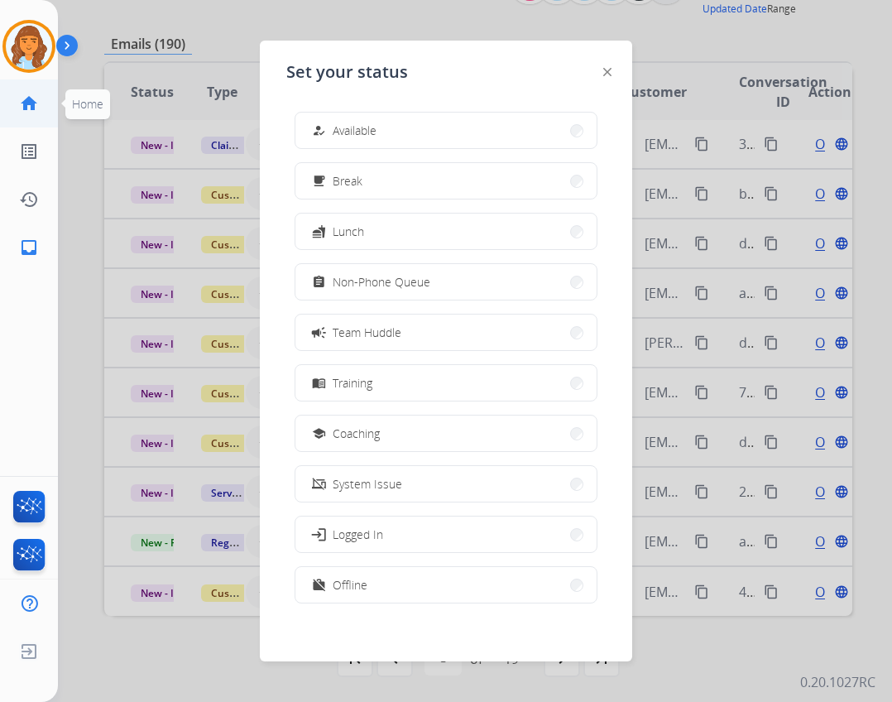
click at [36, 113] on mat-icon "home" at bounding box center [29, 104] width 20 height 20
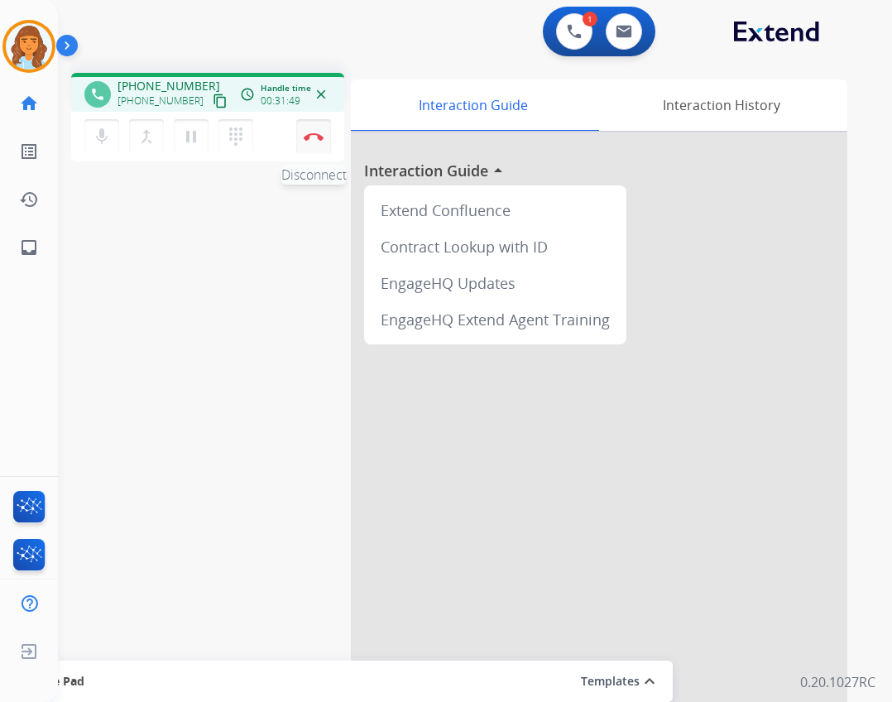
click at [315, 124] on button "Disconnect" at bounding box center [313, 136] width 35 height 35
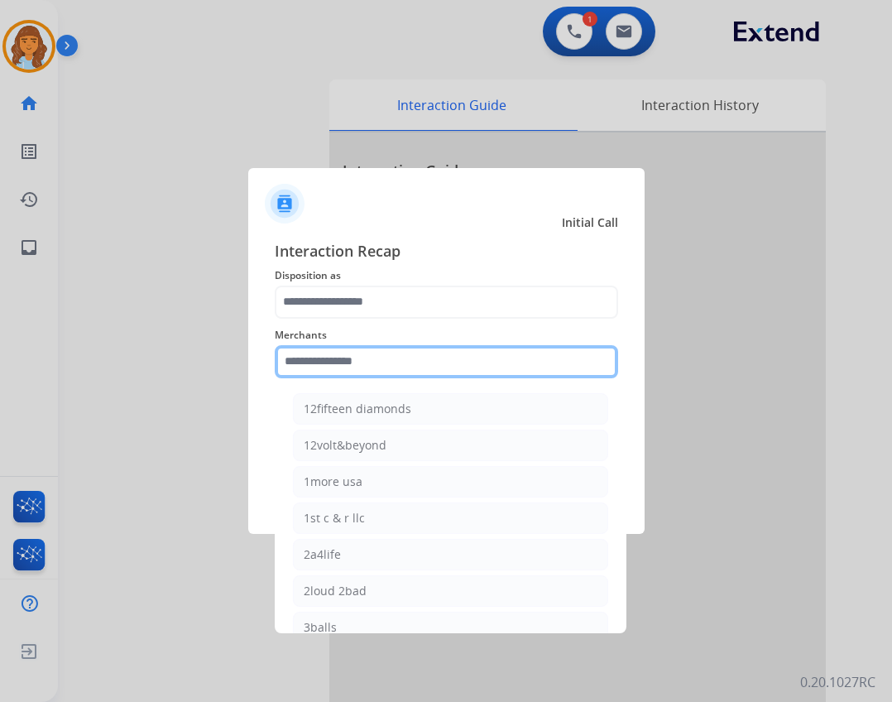
click at [343, 360] on input "text" at bounding box center [446, 361] width 343 height 33
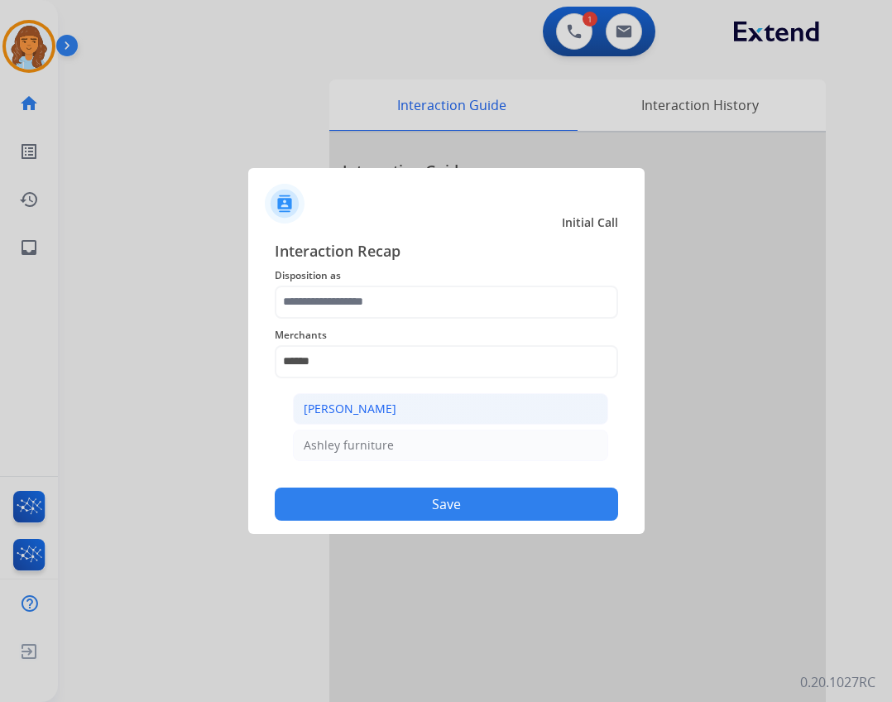
click at [372, 416] on div "[PERSON_NAME]" at bounding box center [350, 409] width 93 height 17
type input "**********"
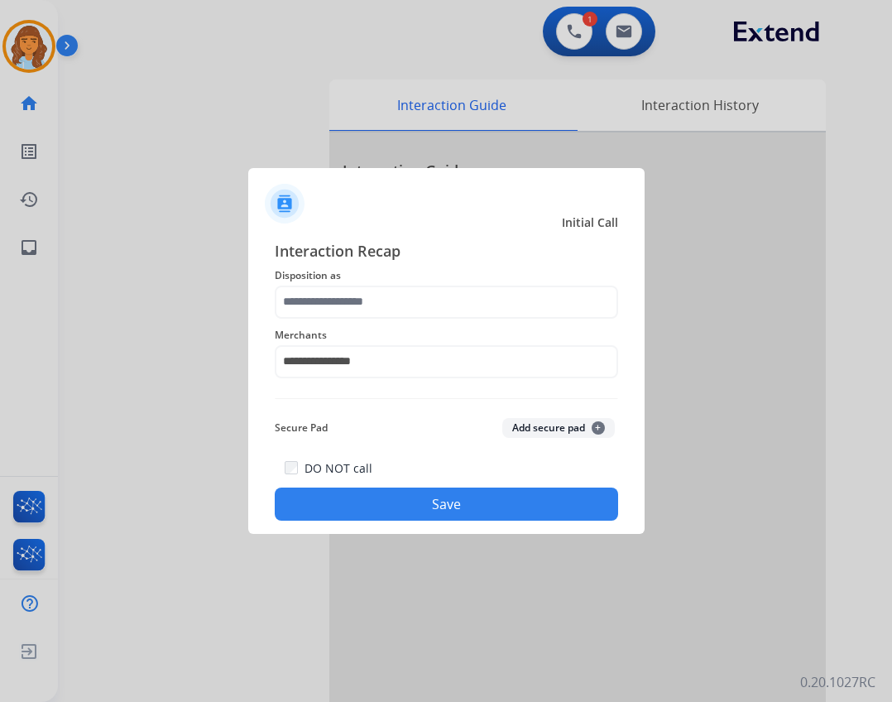
click at [422, 494] on button "Save" at bounding box center [446, 503] width 343 height 33
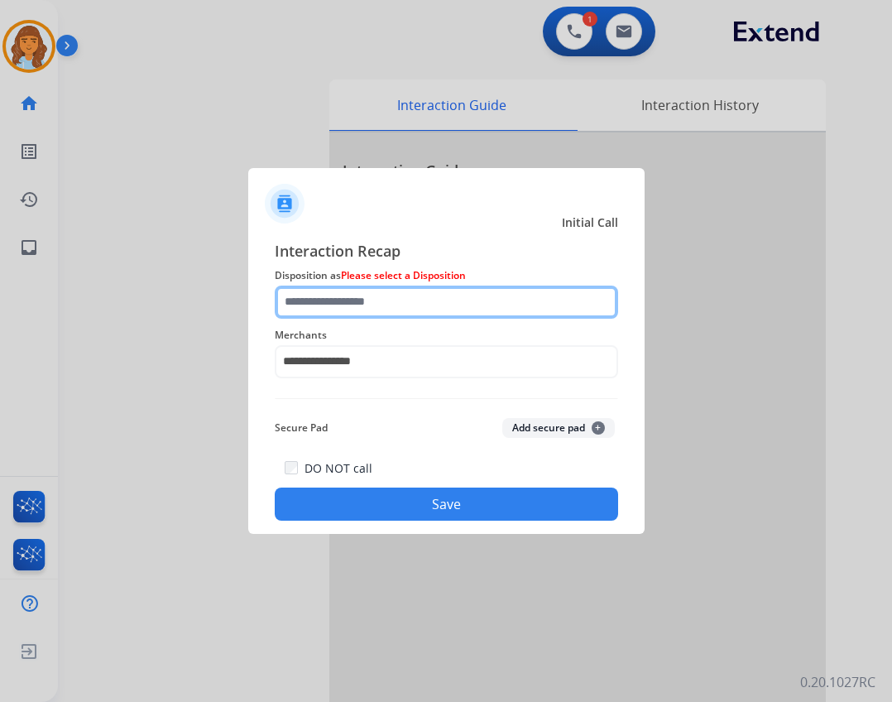
click at [377, 308] on input "text" at bounding box center [446, 301] width 343 height 33
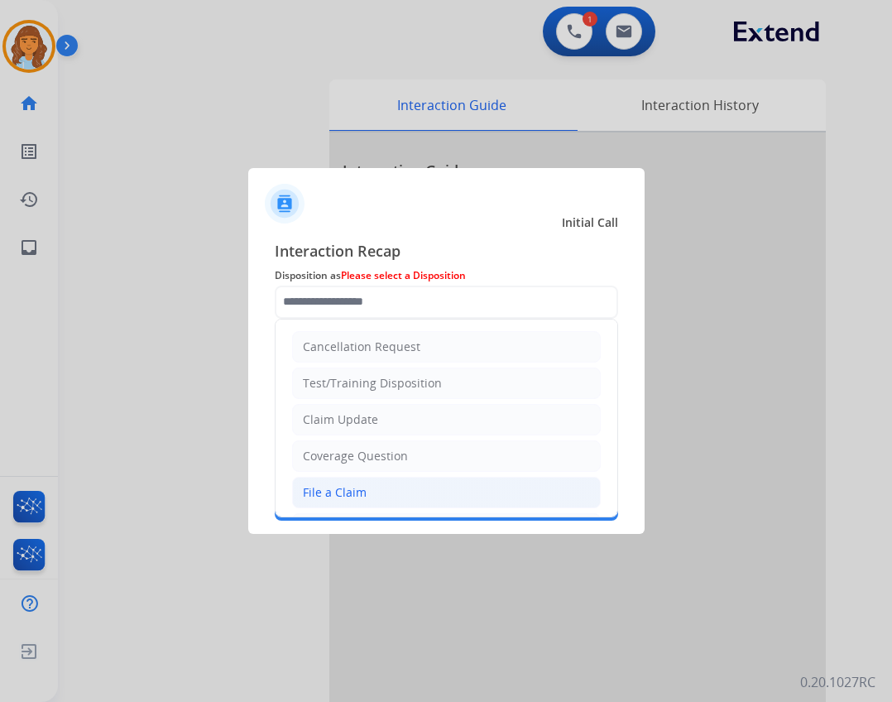
click at [398, 497] on li "File a Claim" at bounding box center [446, 492] width 309 height 31
type input "**********"
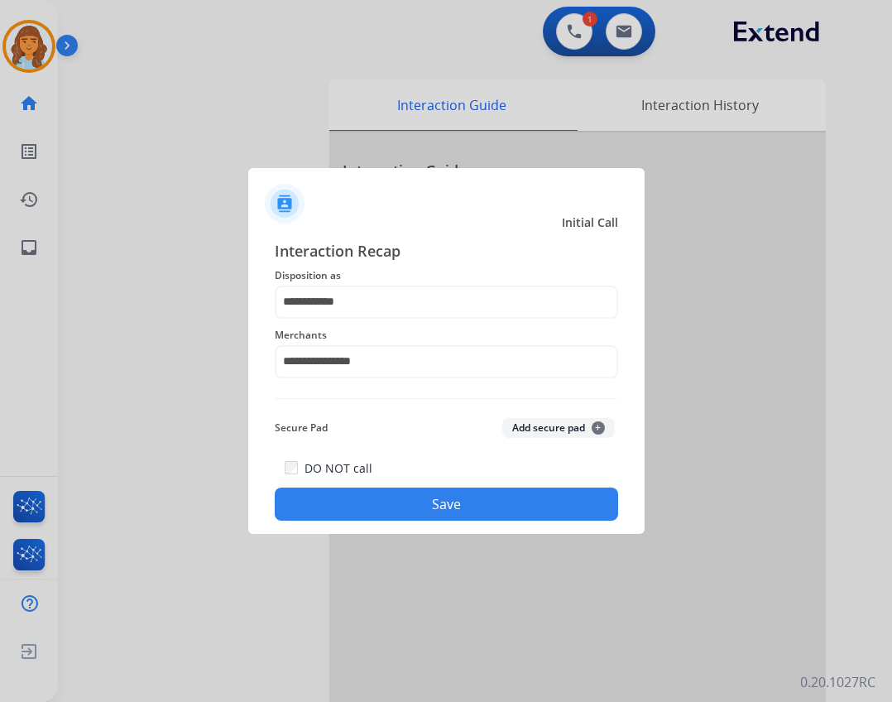
click at [409, 487] on div "DO NOT call Save" at bounding box center [446, 489] width 343 height 63
click at [419, 508] on button "Save" at bounding box center [446, 503] width 343 height 33
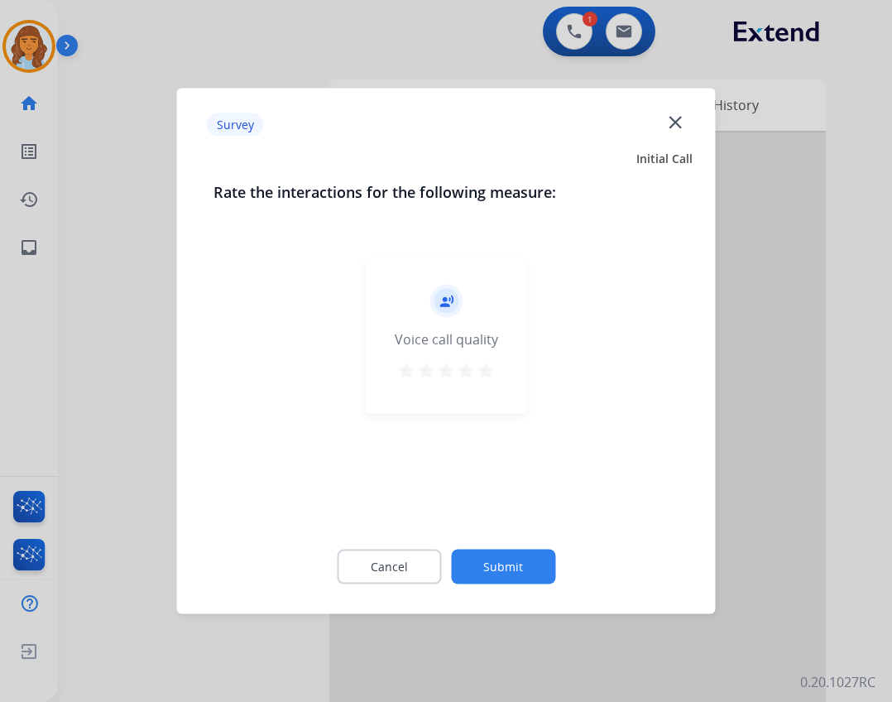
click at [480, 552] on button "Submit" at bounding box center [503, 566] width 104 height 35
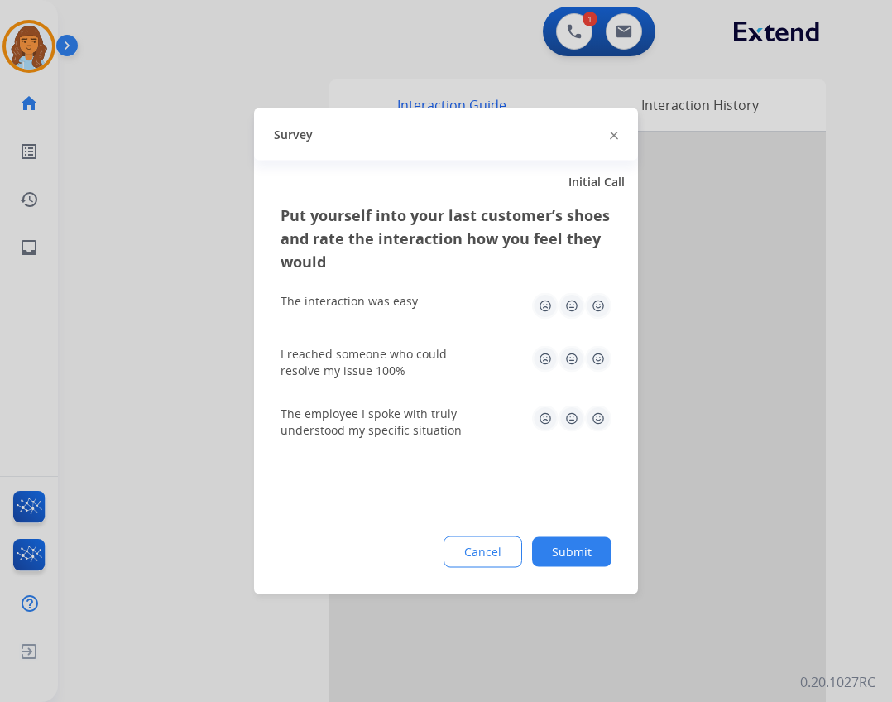
click at [563, 560] on button "Submit" at bounding box center [571, 552] width 79 height 30
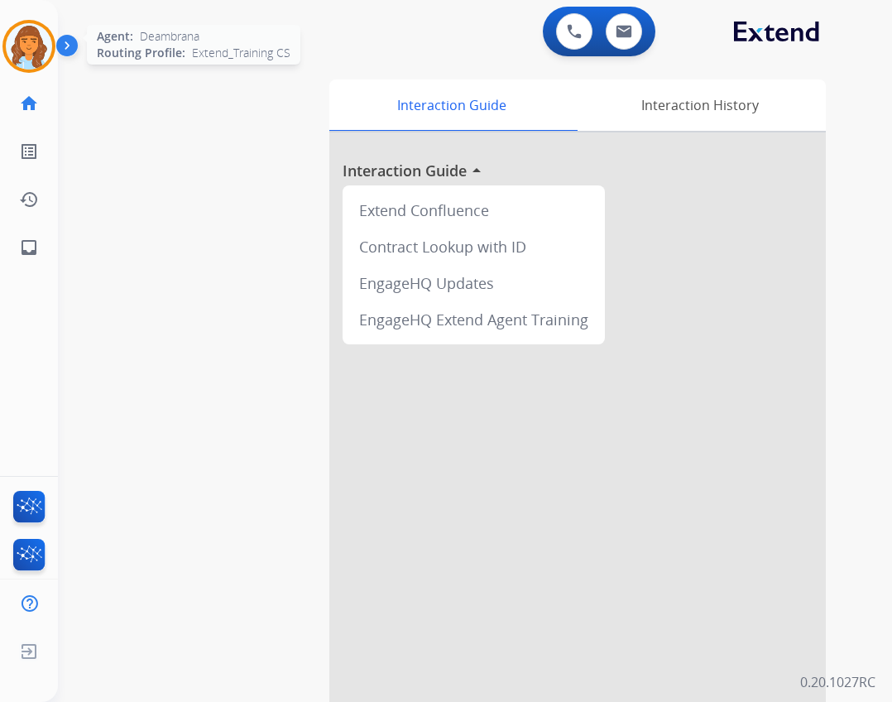
click at [45, 50] on img at bounding box center [29, 46] width 46 height 46
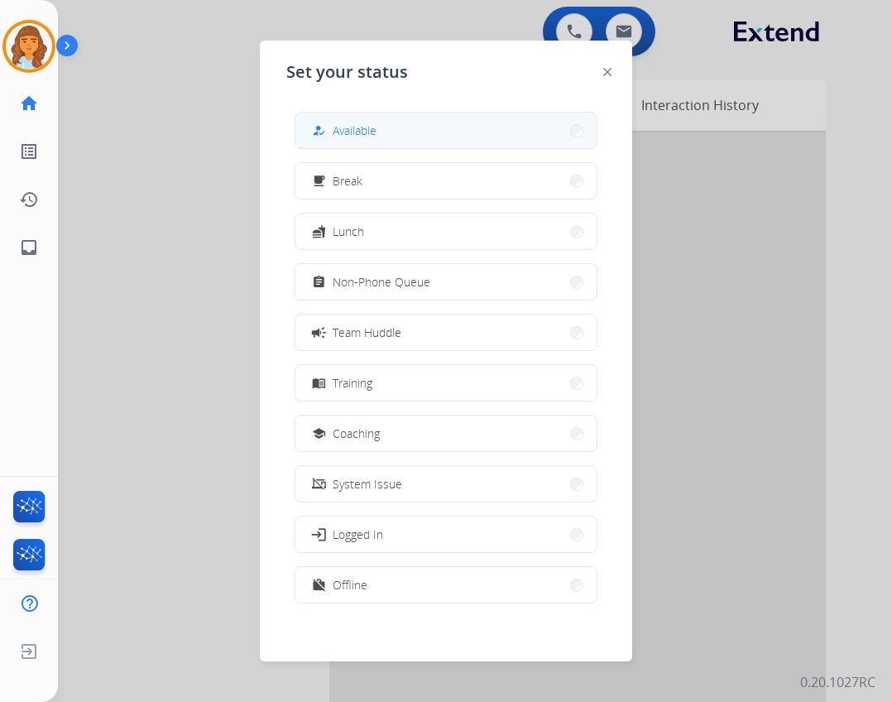
drag, startPoint x: 356, startPoint y: 127, endPoint x: 172, endPoint y: 232, distance: 211.6
click at [355, 127] on span "Available" at bounding box center [355, 130] width 44 height 17
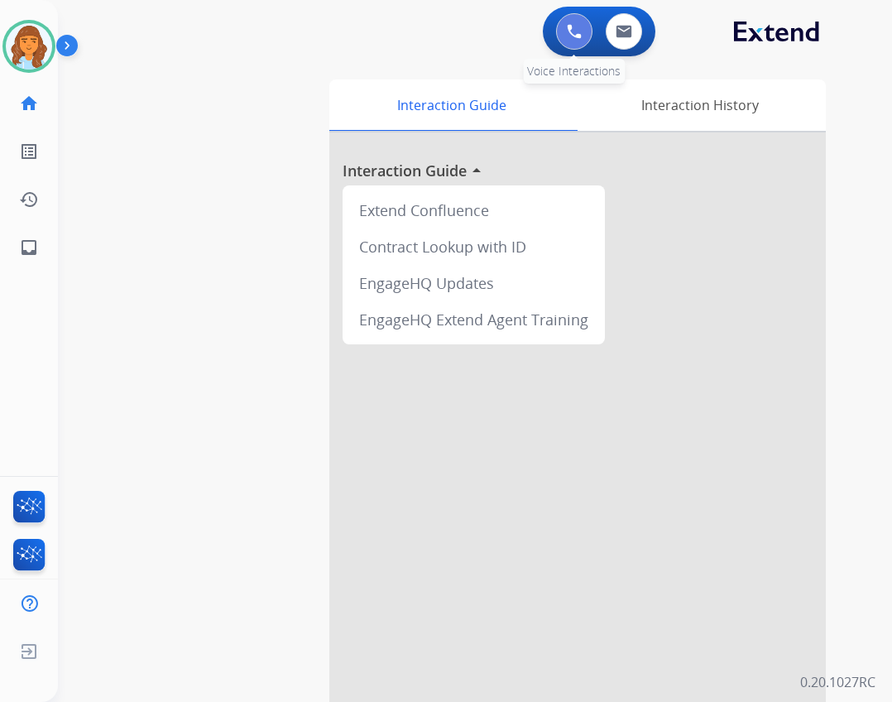
click at [560, 30] on button at bounding box center [574, 31] width 36 height 36
click at [579, 19] on button at bounding box center [574, 31] width 36 height 36
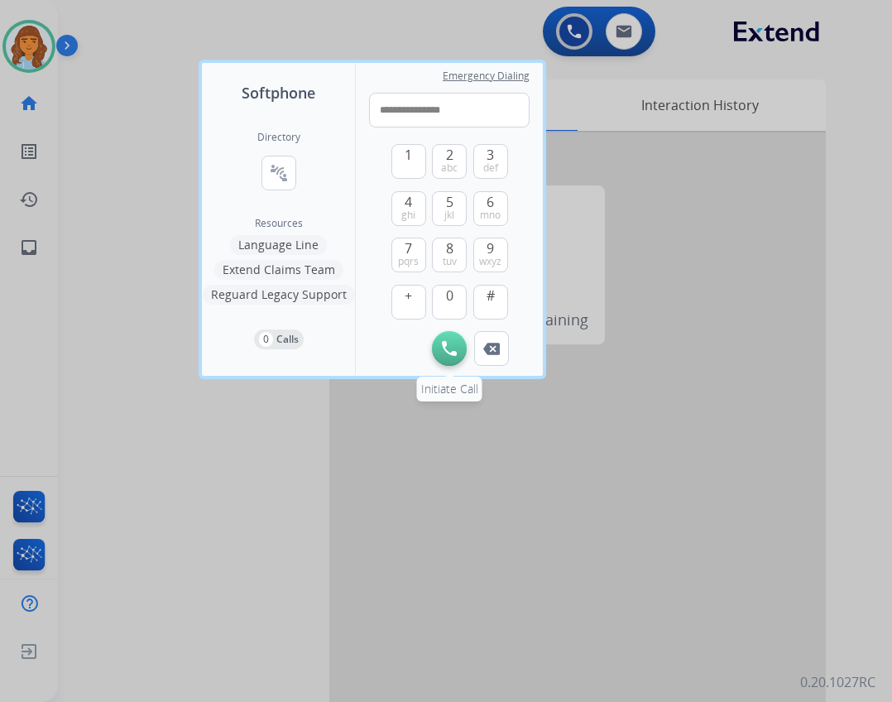
type input "**********"
click at [453, 344] on img at bounding box center [449, 348] width 15 height 15
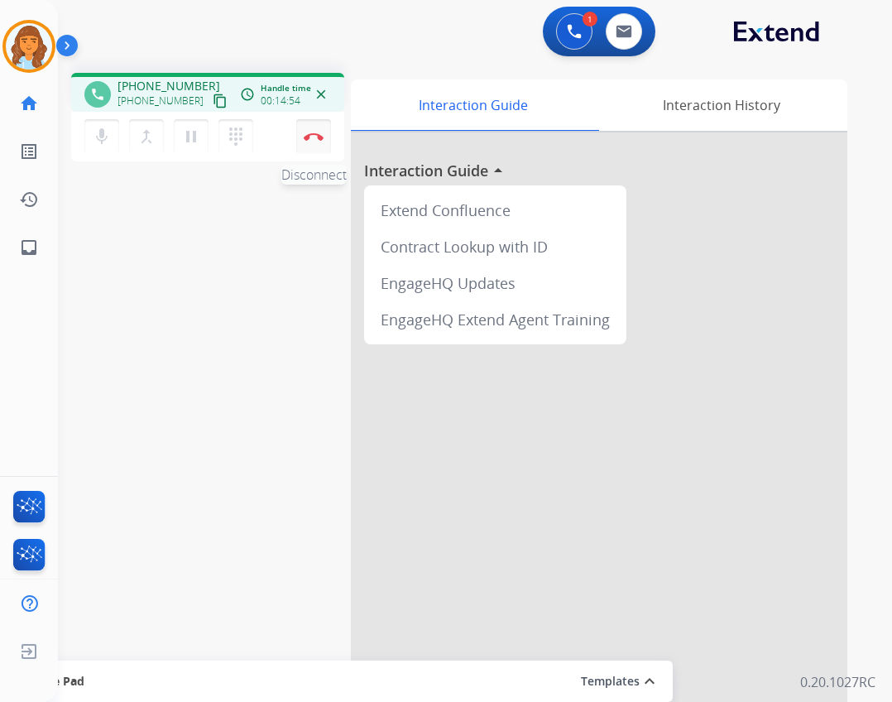
click at [324, 137] on button "Disconnect" at bounding box center [313, 136] width 35 height 35
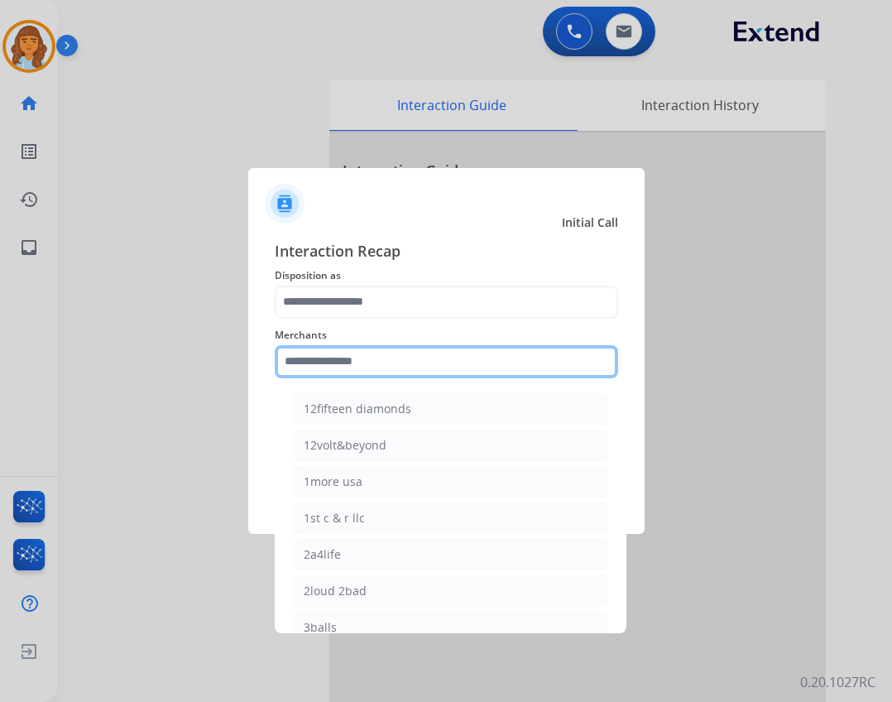
drag, startPoint x: 320, startPoint y: 372, endPoint x: 329, endPoint y: 350, distance: 23.8
click at [322, 370] on input "text" at bounding box center [446, 361] width 343 height 33
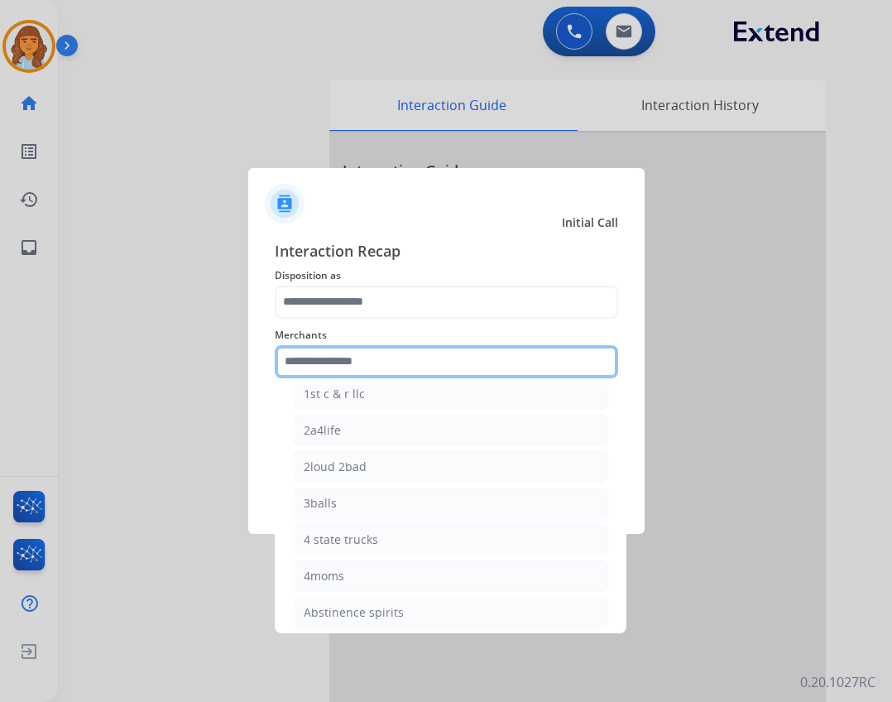
scroll to position [496, 0]
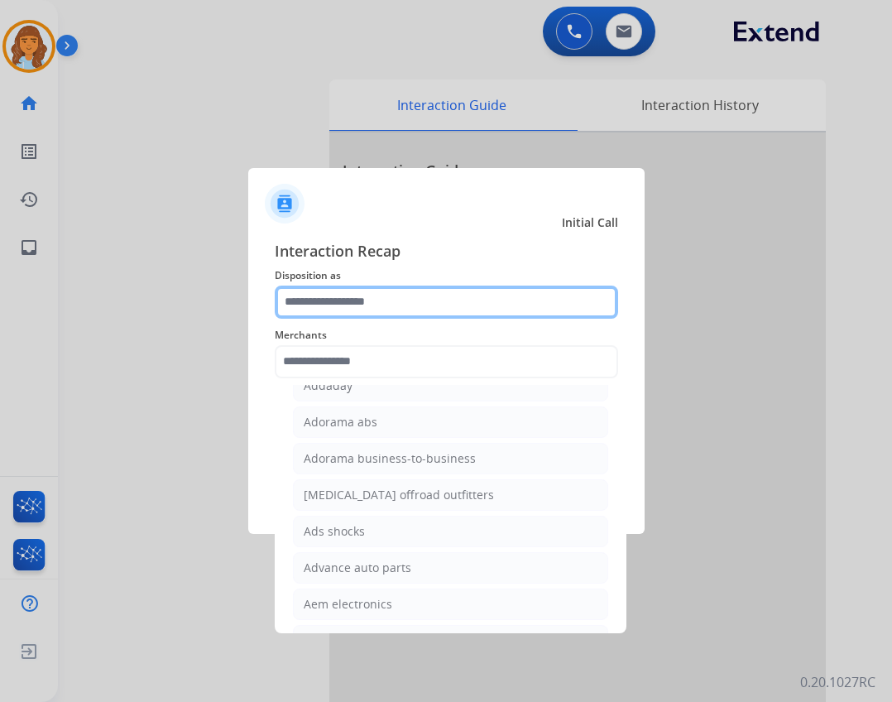
click at [369, 303] on input "text" at bounding box center [446, 301] width 343 height 33
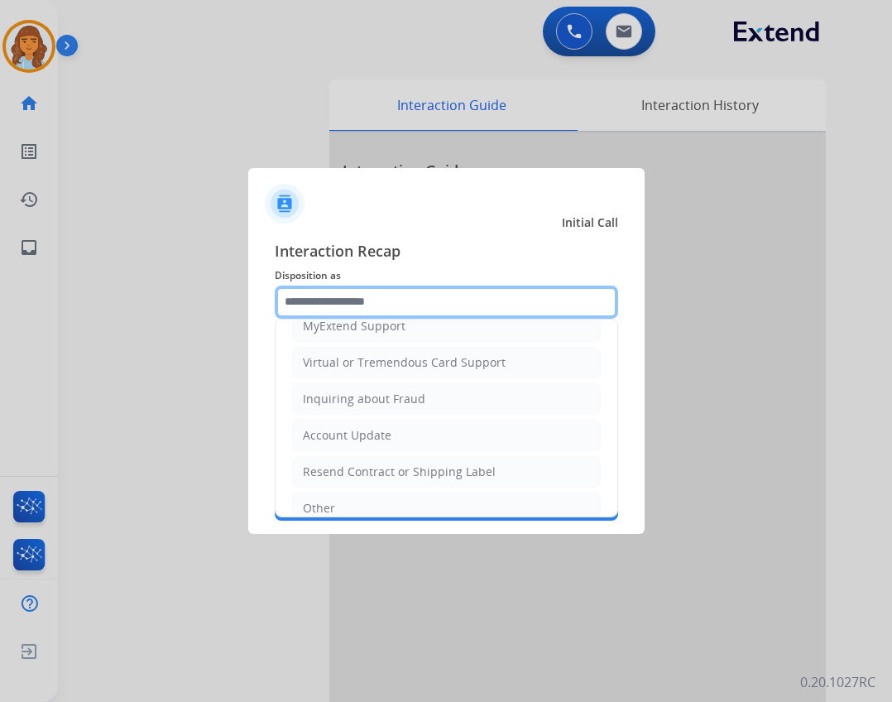
scroll to position [331, 0]
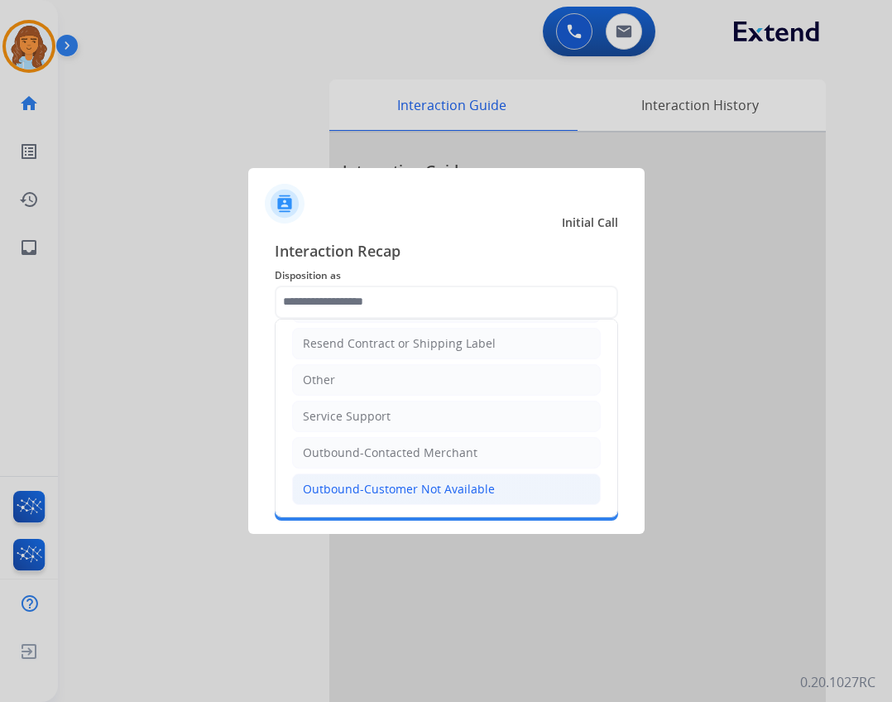
click at [392, 491] on div "Outbound-Customer Not Available" at bounding box center [399, 489] width 192 height 17
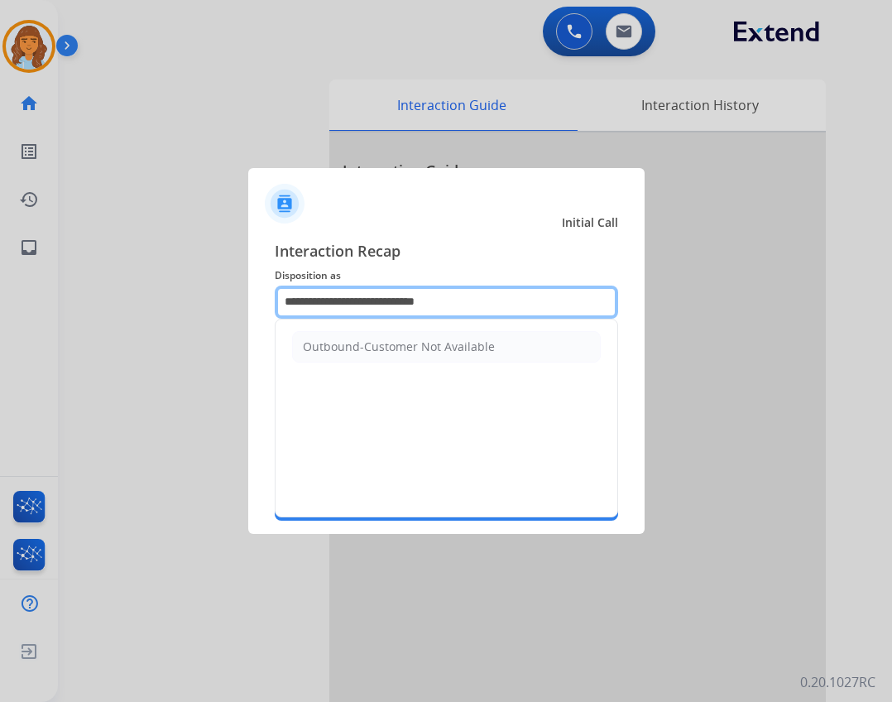
click at [396, 313] on input "**********" at bounding box center [446, 301] width 343 height 33
click at [520, 312] on input "**********" at bounding box center [446, 301] width 343 height 33
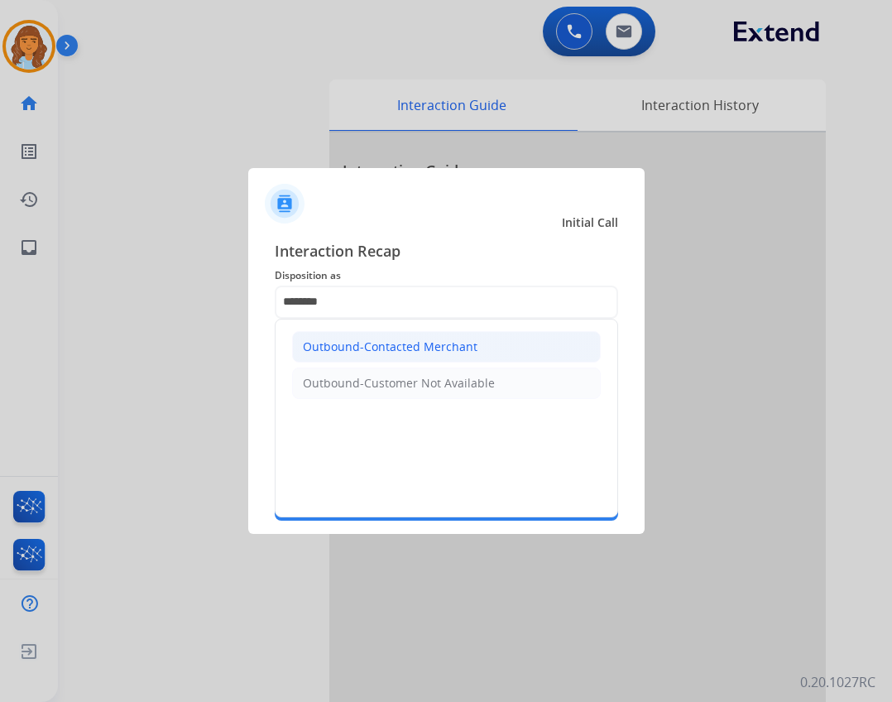
click at [526, 351] on li "Outbound-Contacted Merchant" at bounding box center [446, 346] width 309 height 31
type input "**********"
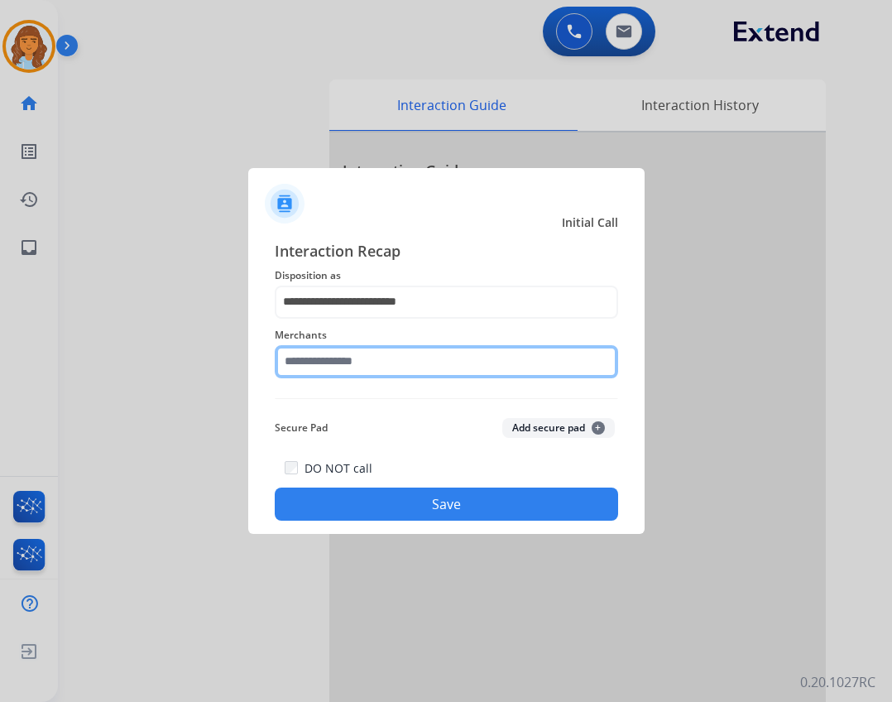
click at [501, 362] on input "text" at bounding box center [446, 361] width 343 height 33
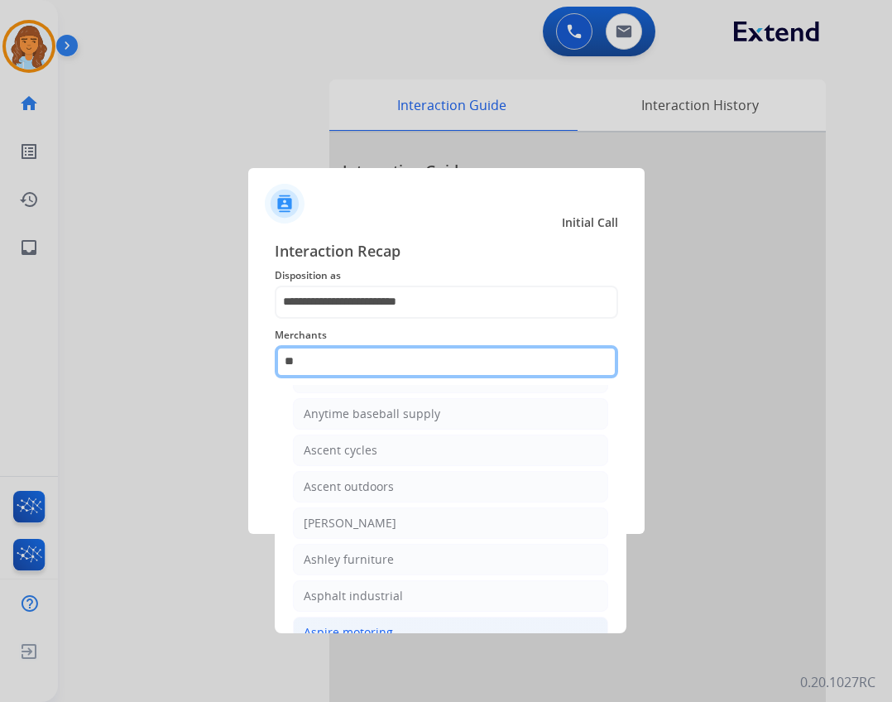
scroll to position [136, 0]
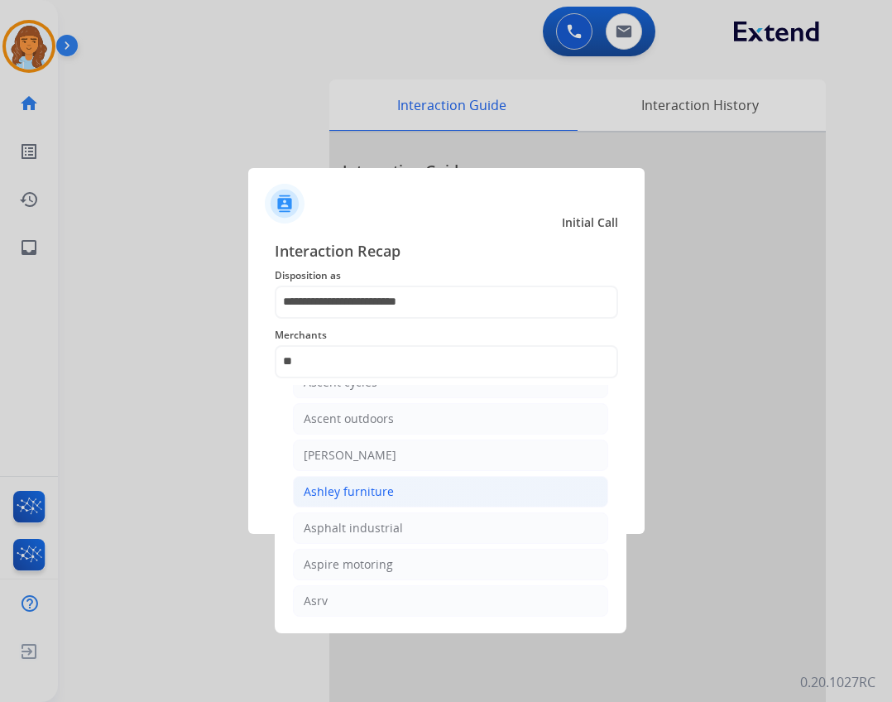
click at [374, 482] on li "Ashley furniture" at bounding box center [450, 491] width 315 height 31
type input "**********"
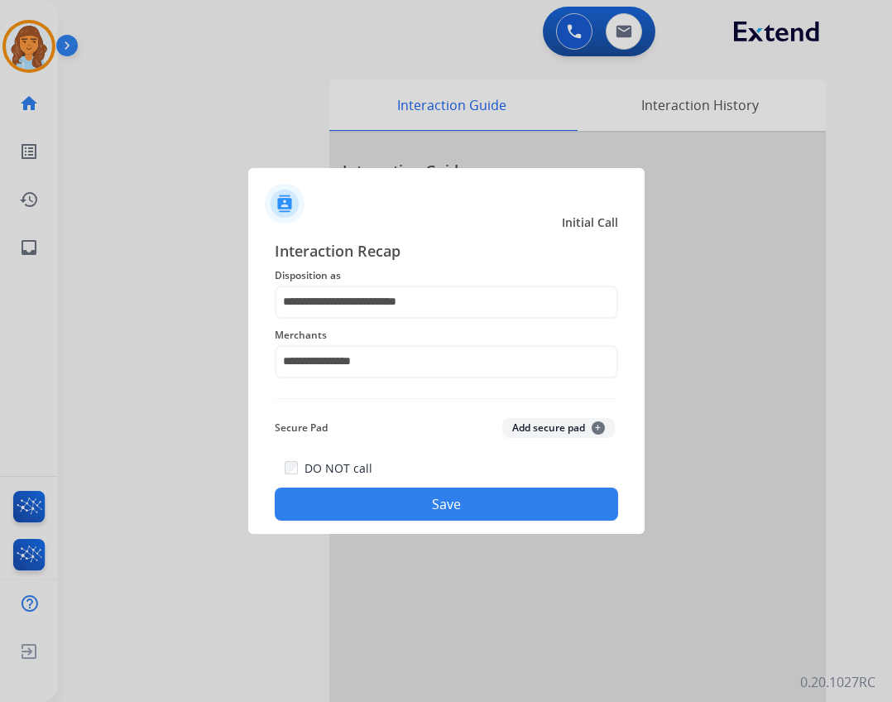
click at [380, 495] on button "Save" at bounding box center [446, 503] width 343 height 33
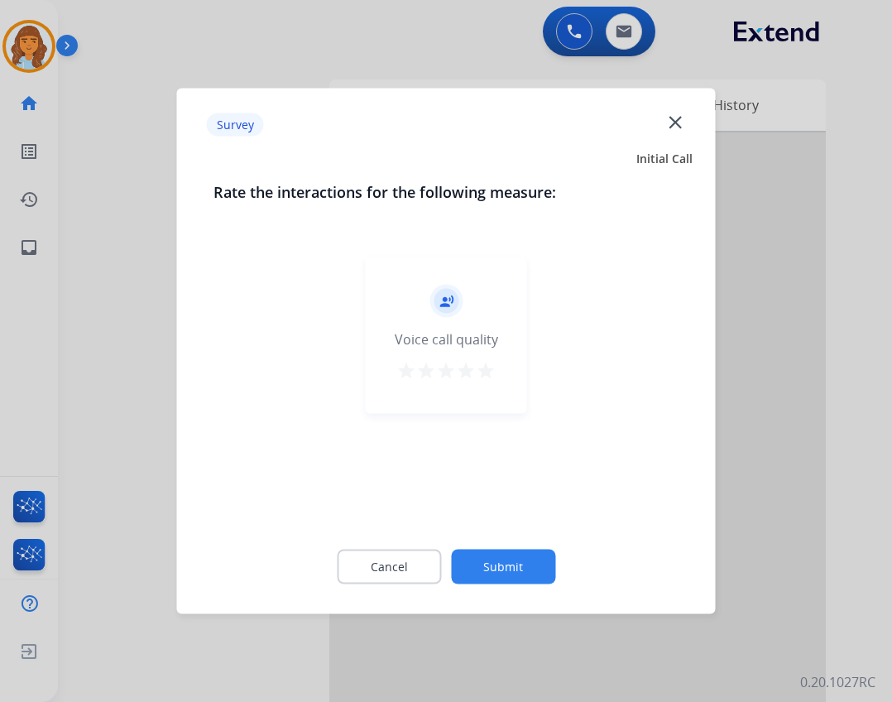
click at [506, 568] on button "Submit" at bounding box center [503, 566] width 104 height 35
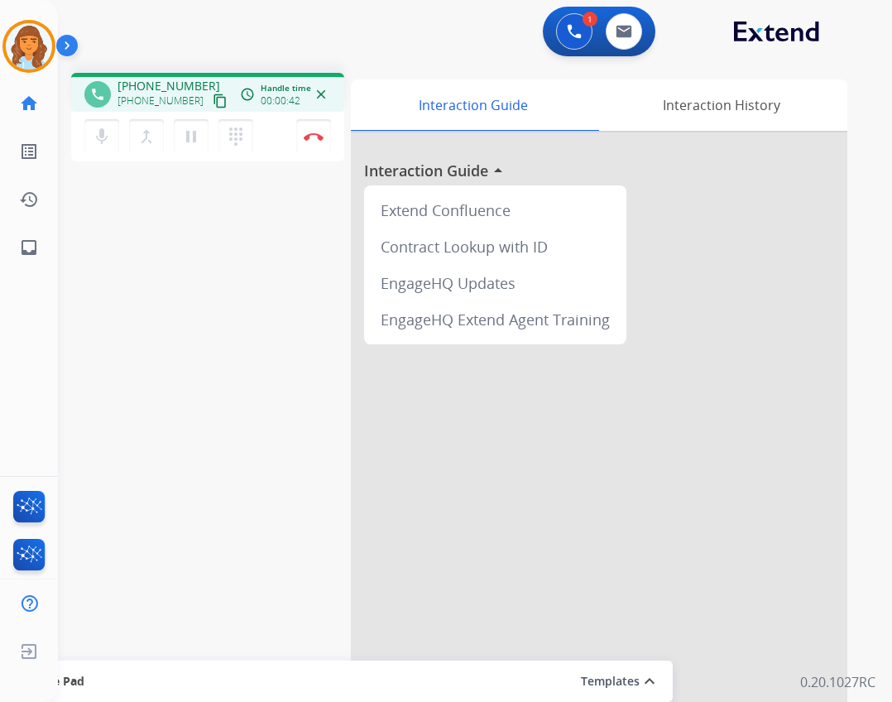
click at [213, 107] on mat-icon "content_copy" at bounding box center [220, 101] width 15 height 15
click at [325, 138] on button "Disconnect" at bounding box center [313, 136] width 35 height 35
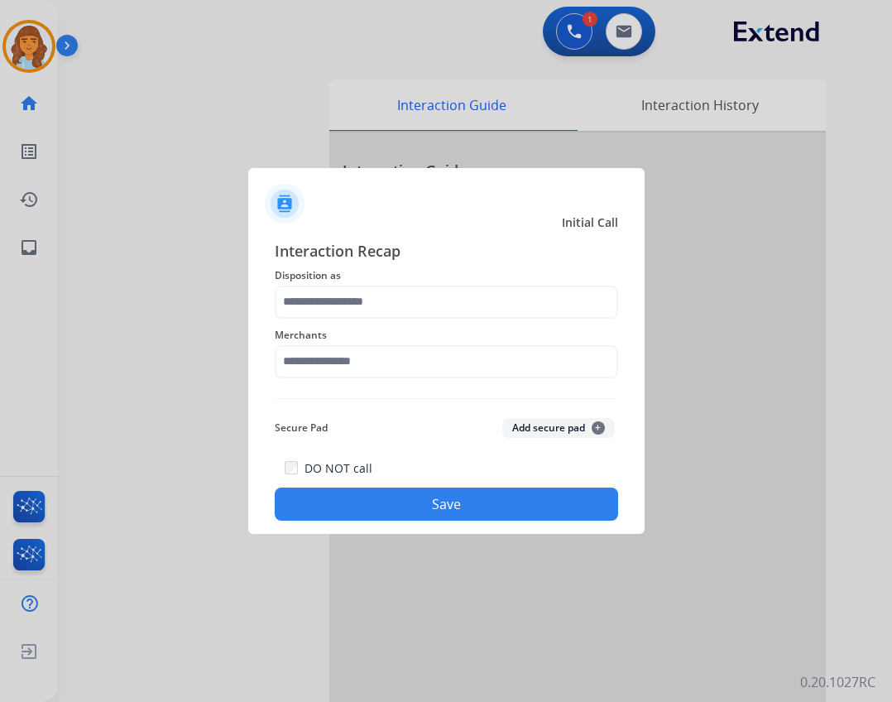
drag, startPoint x: 296, startPoint y: 387, endPoint x: 278, endPoint y: 388, distance: 18.2
click at [294, 388] on div "Interaction Recap Disposition as Merchants Secure Pad Add secure pad + DO NOT c…" at bounding box center [446, 380] width 343 height 282
click at [396, 285] on div "Interaction Recap Disposition as Merchants Secure Pad Add secure pad + DO NOT c…" at bounding box center [446, 380] width 343 height 282
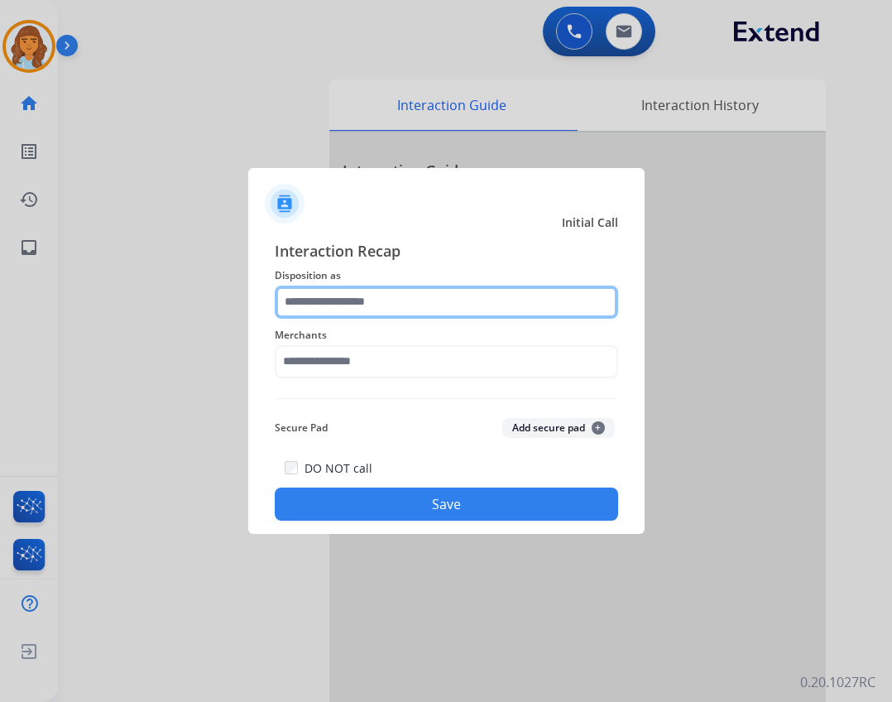
click at [389, 296] on input "text" at bounding box center [446, 301] width 343 height 33
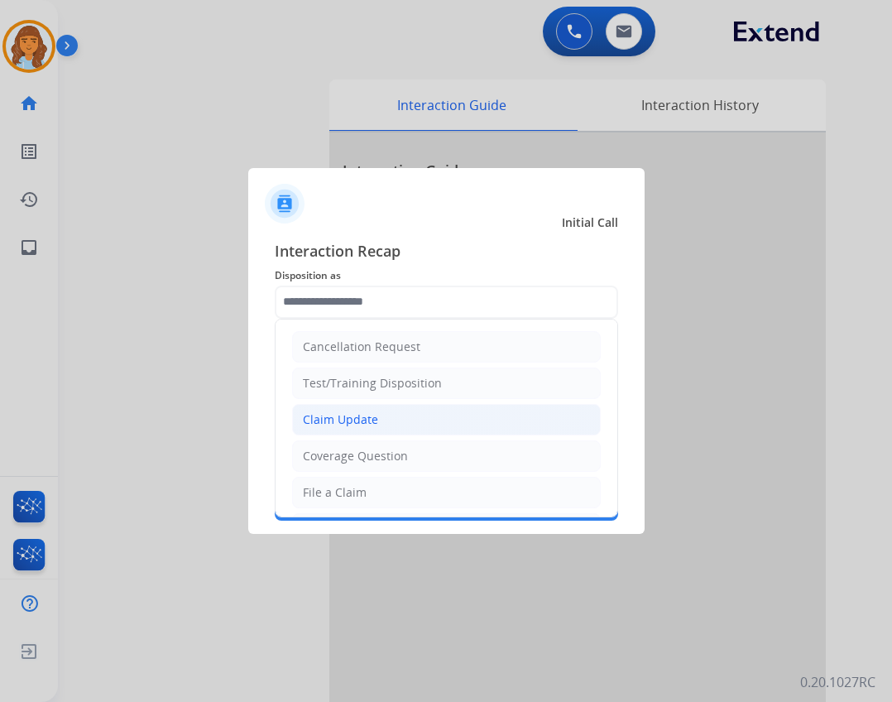
click at [381, 430] on li "Claim Update" at bounding box center [446, 419] width 309 height 31
type input "**********"
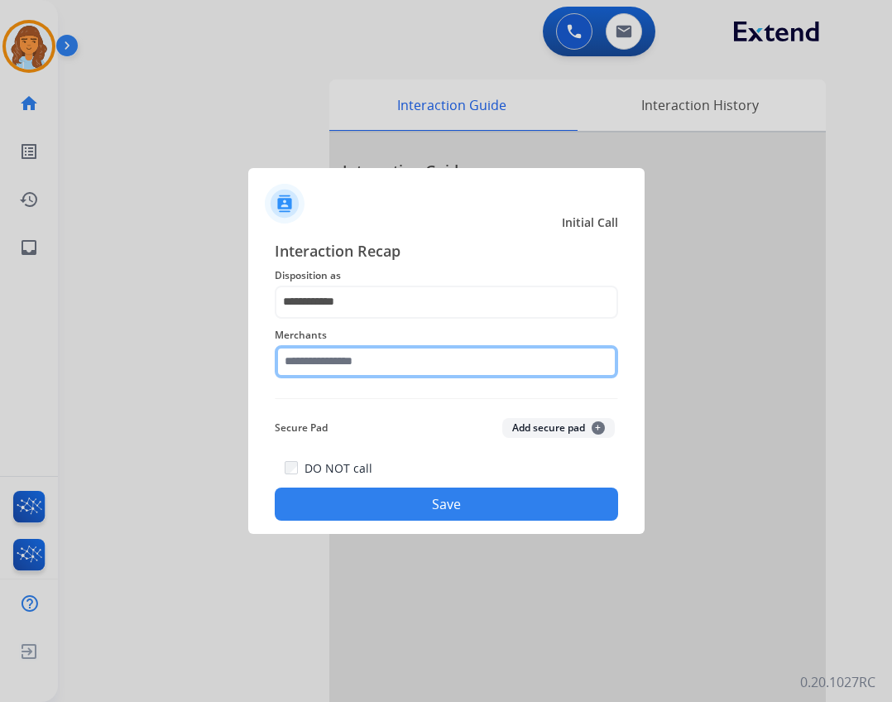
click at [374, 370] on input "text" at bounding box center [446, 361] width 343 height 33
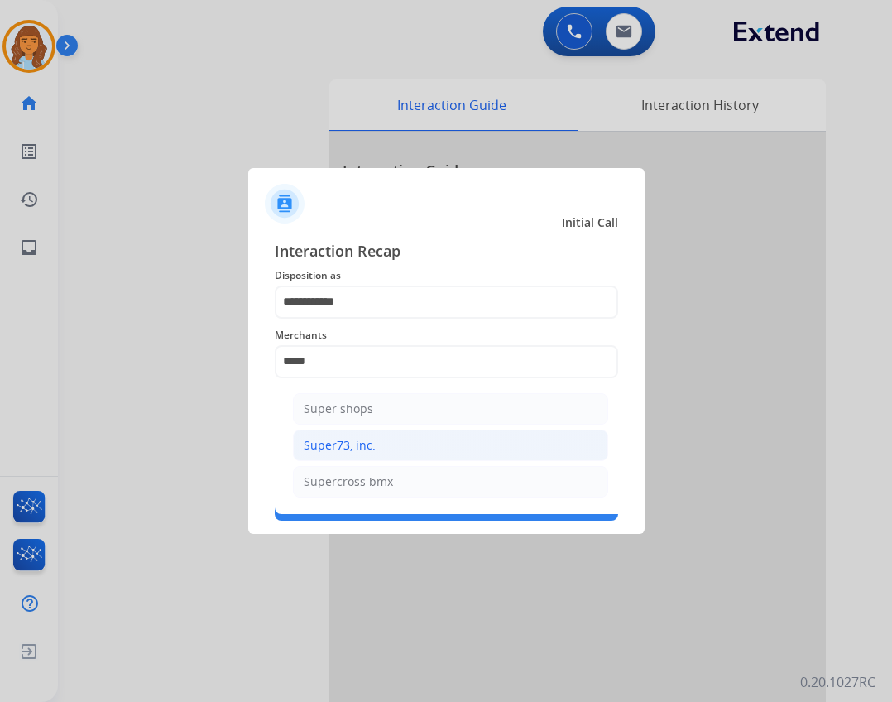
click at [394, 454] on li "Super73, inc." at bounding box center [450, 444] width 315 height 31
type input "**********"
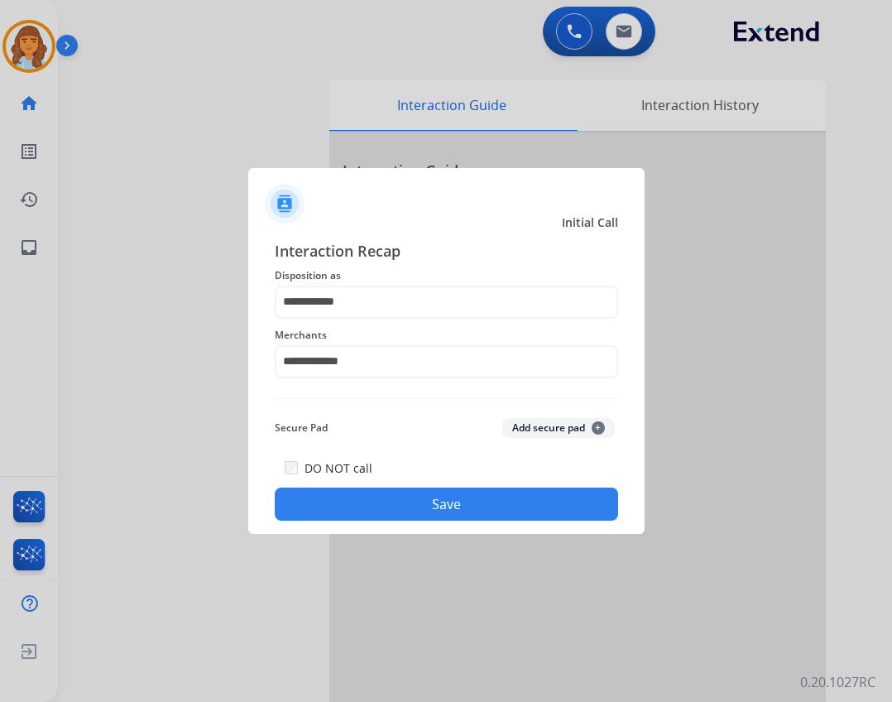
click at [394, 501] on button "Save" at bounding box center [446, 503] width 343 height 33
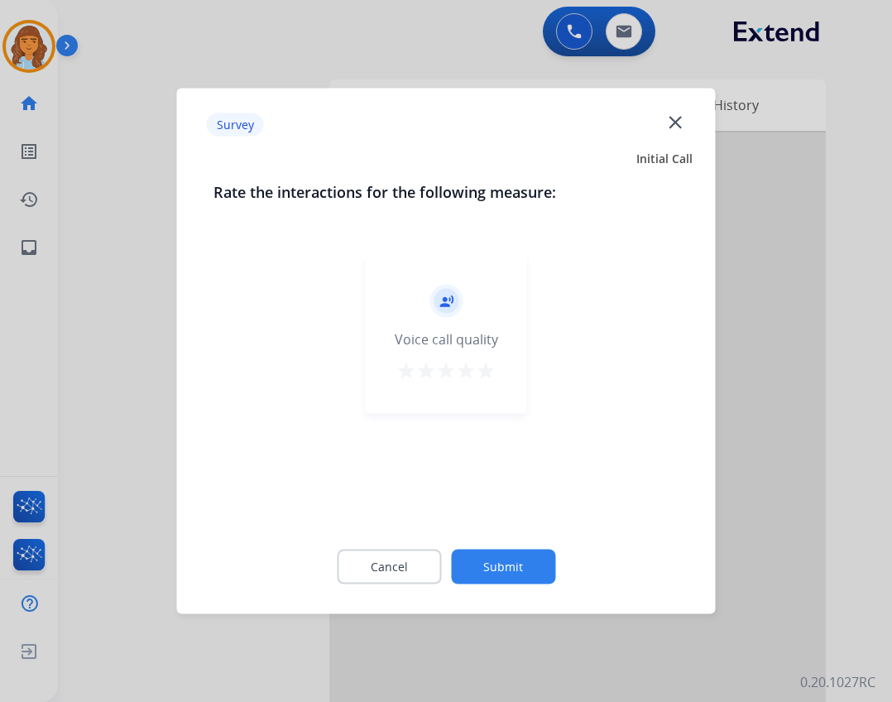
drag, startPoint x: 444, startPoint y: 546, endPoint x: 449, endPoint y: 555, distance: 10.4
click at [447, 553] on div "Cancel Submit" at bounding box center [446, 567] width 466 height 74
click at [465, 562] on button "Submit" at bounding box center [503, 566] width 104 height 35
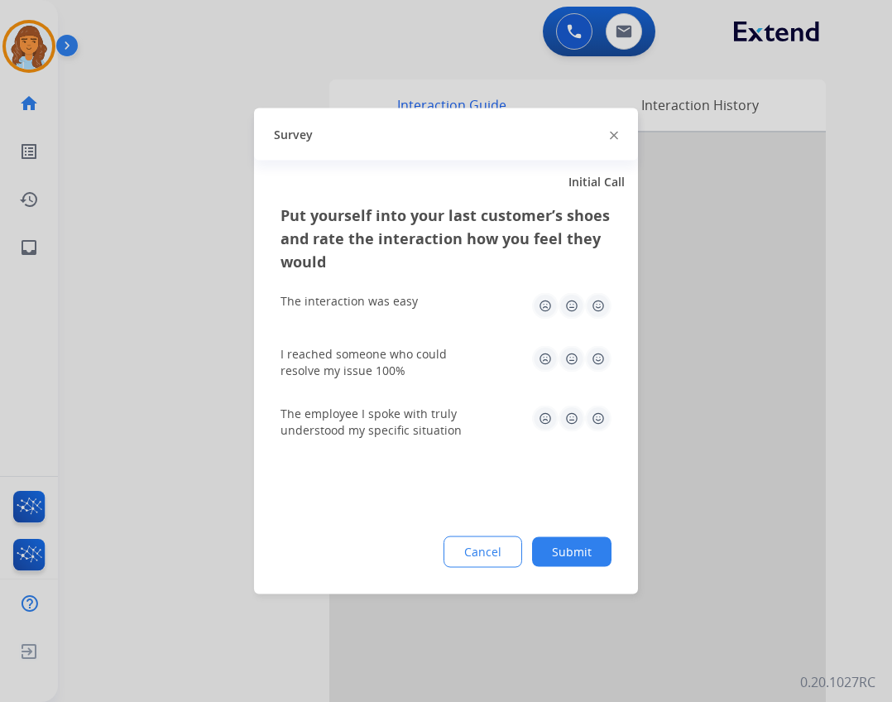
drag, startPoint x: 559, startPoint y: 546, endPoint x: 486, endPoint y: 516, distance: 79.8
click at [559, 546] on button "Submit" at bounding box center [571, 552] width 79 height 30
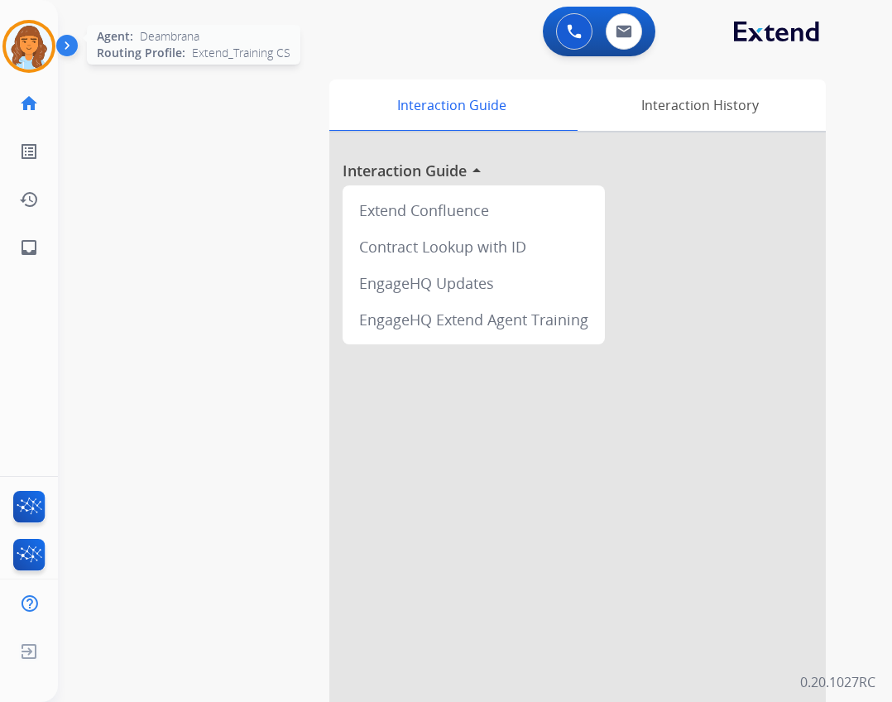
click at [33, 54] on img at bounding box center [29, 46] width 46 height 46
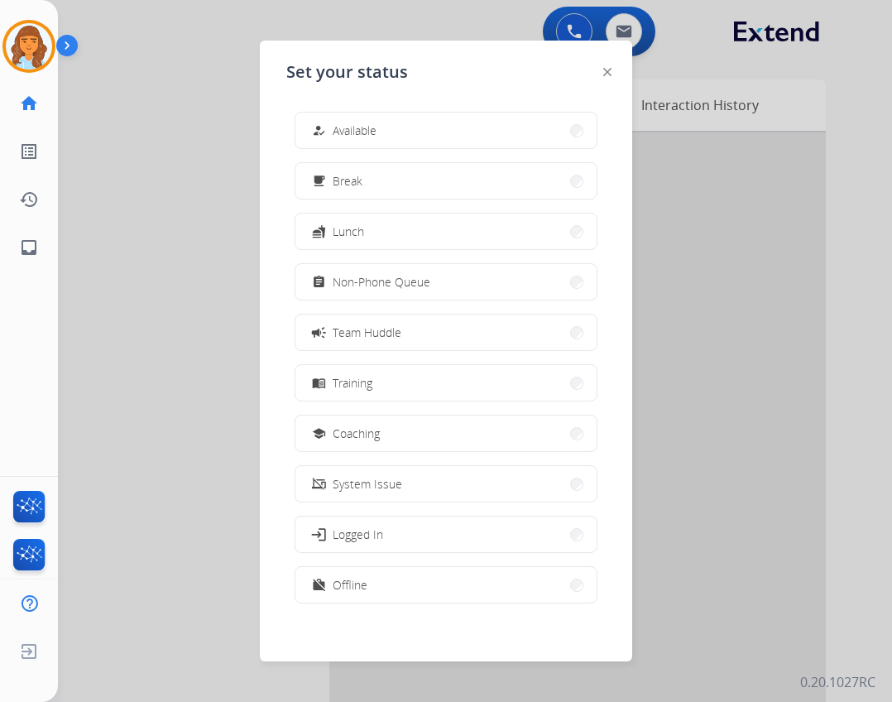
drag, startPoint x: 377, startPoint y: 121, endPoint x: 362, endPoint y: 131, distance: 17.9
click at [377, 123] on button "how_to_reg Available" at bounding box center [445, 131] width 301 height 36
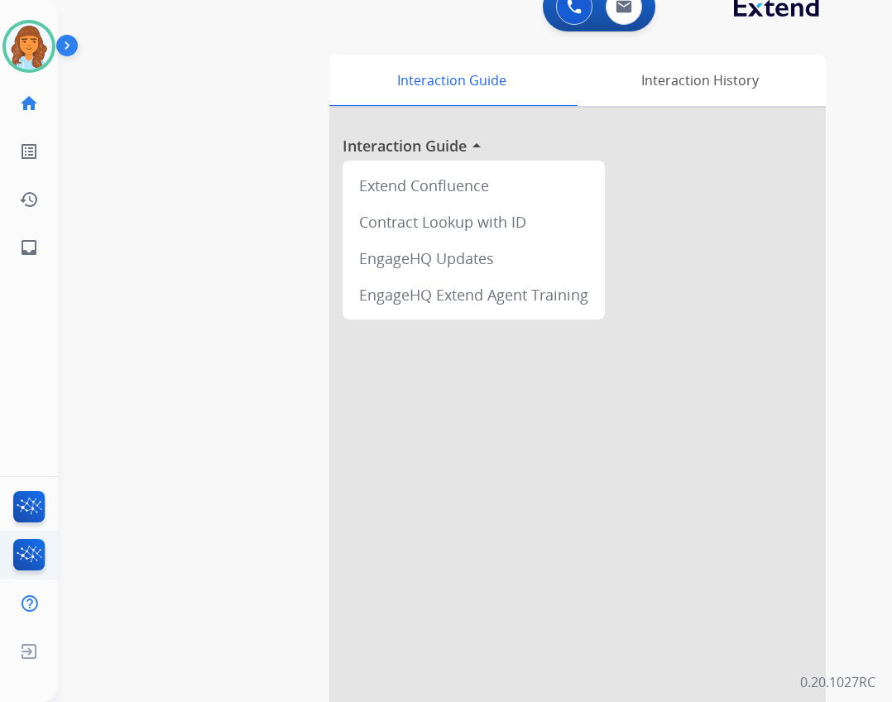
scroll to position [48, 0]
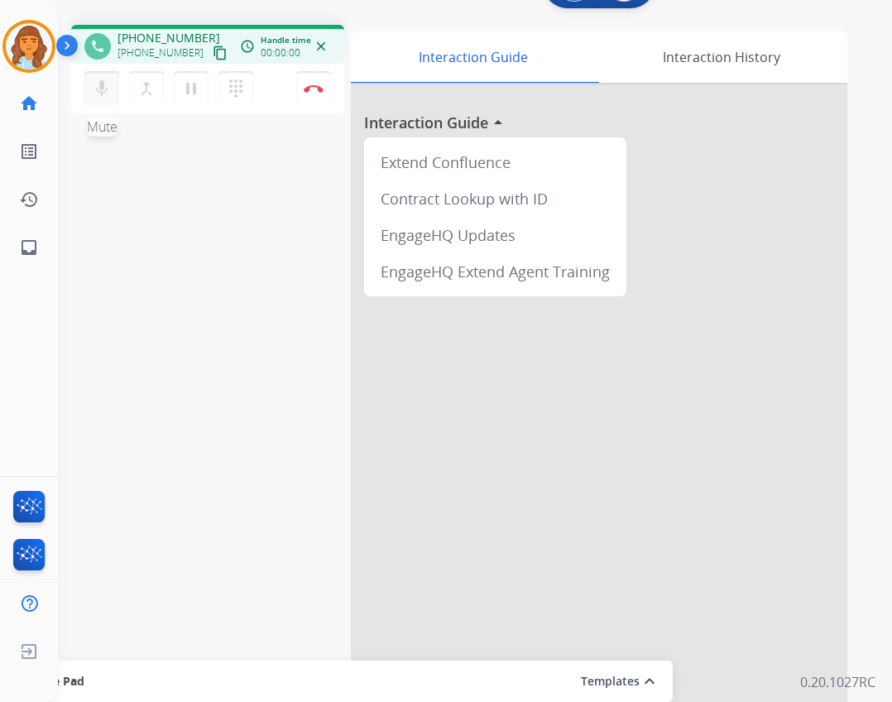
click at [87, 79] on button "mic Mute" at bounding box center [101, 88] width 35 height 35
click at [30, 237] on mat-icon "inbox" at bounding box center [29, 247] width 20 height 20
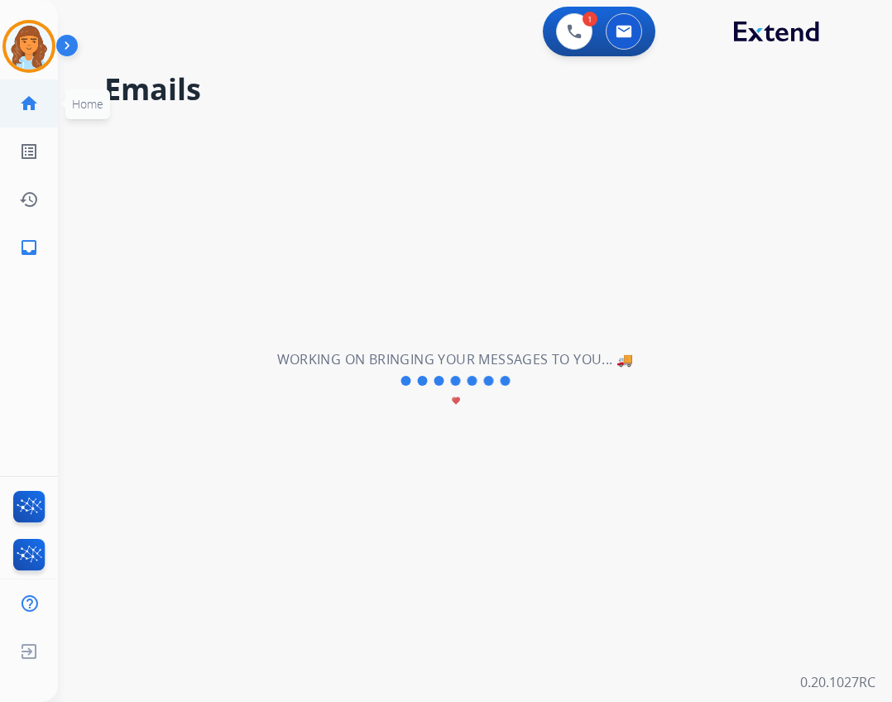
click at [23, 119] on link "home Home" at bounding box center [29, 103] width 46 height 46
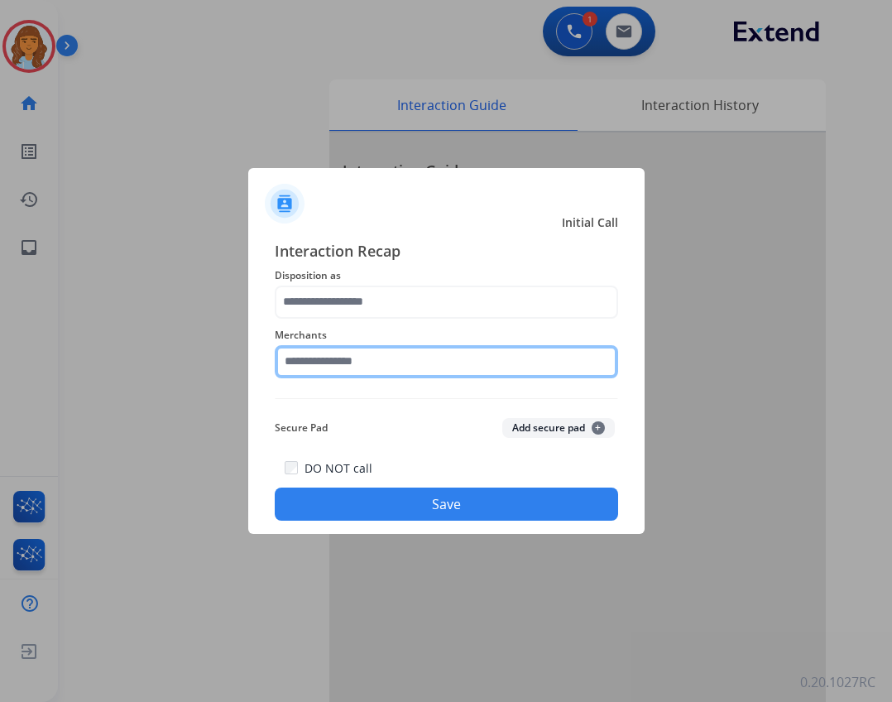
click at [379, 350] on input "text" at bounding box center [446, 361] width 343 height 33
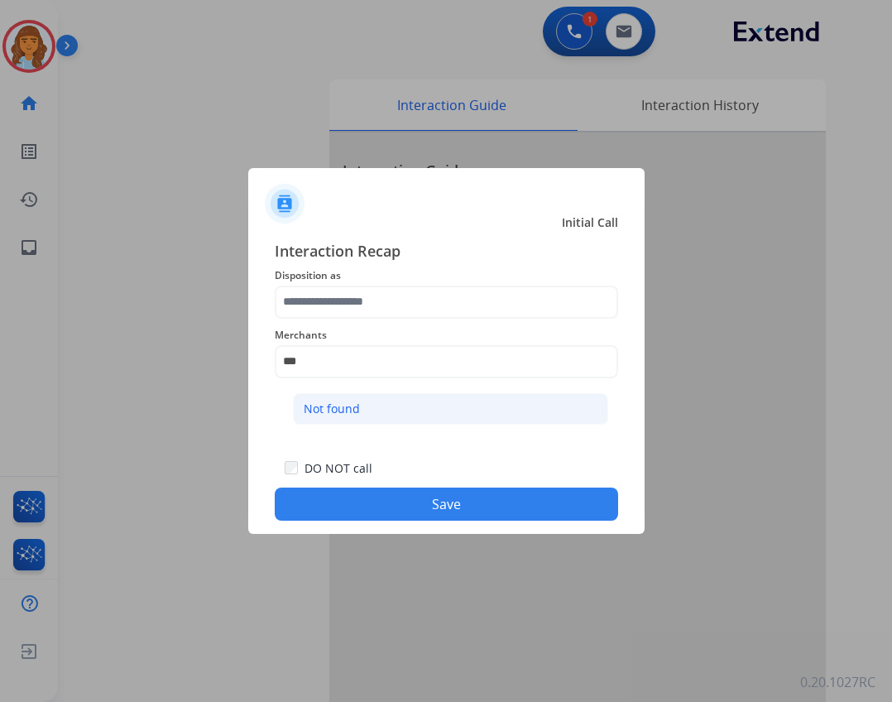
click at [424, 412] on li "Not found" at bounding box center [450, 408] width 315 height 31
type input "*********"
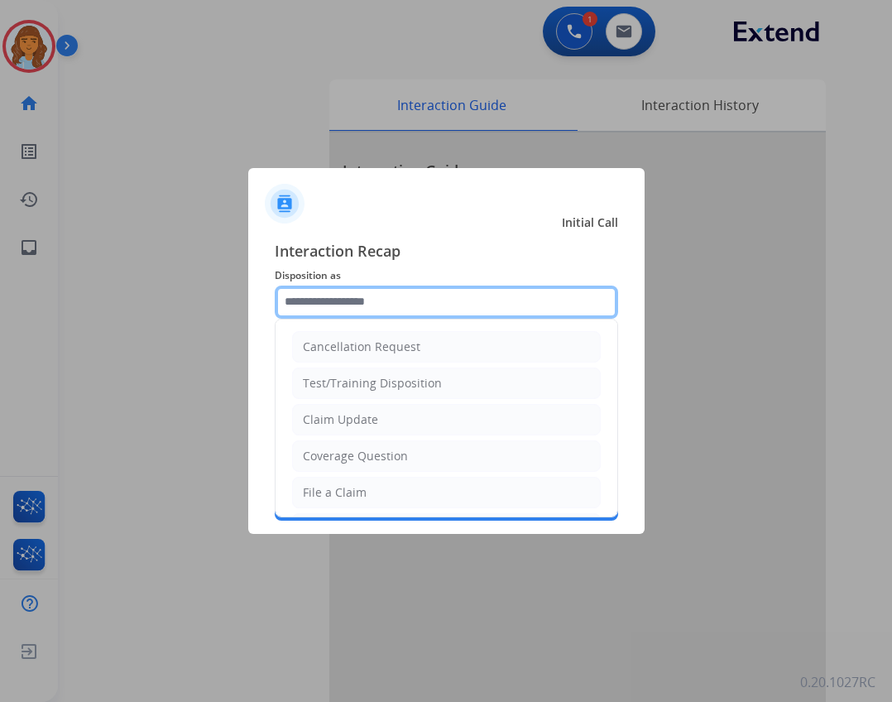
click at [379, 294] on input "text" at bounding box center [446, 301] width 343 height 33
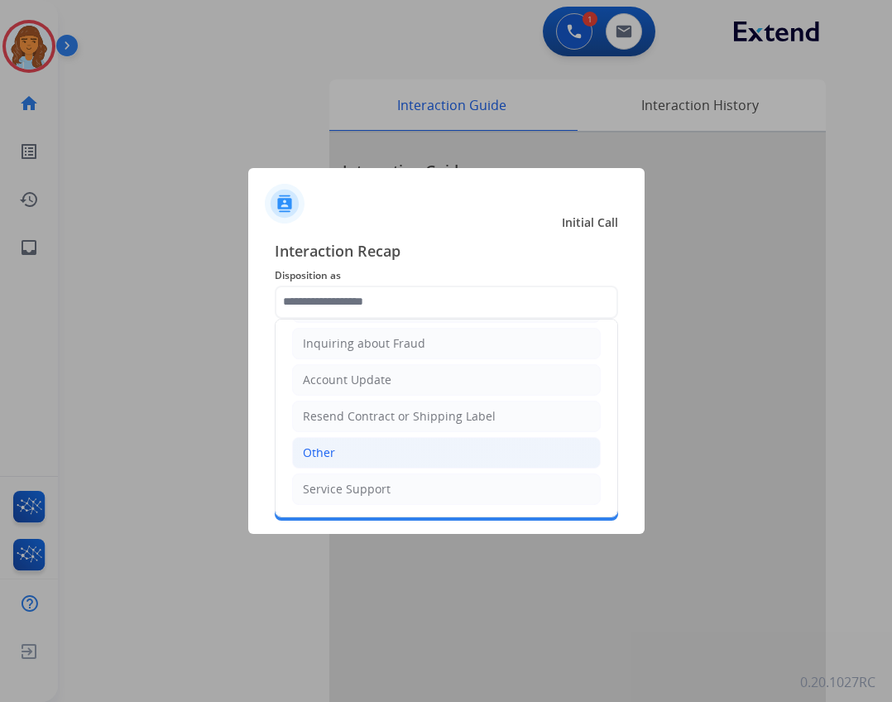
click at [377, 463] on li "Other" at bounding box center [446, 452] width 309 height 31
type input "*****"
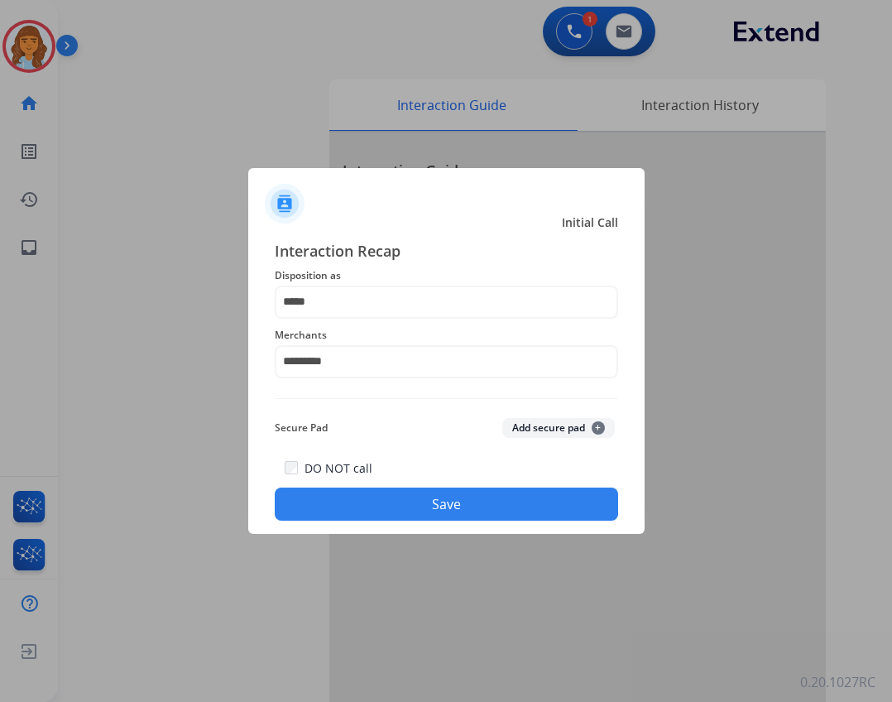
click at [421, 498] on button "Save" at bounding box center [446, 503] width 343 height 33
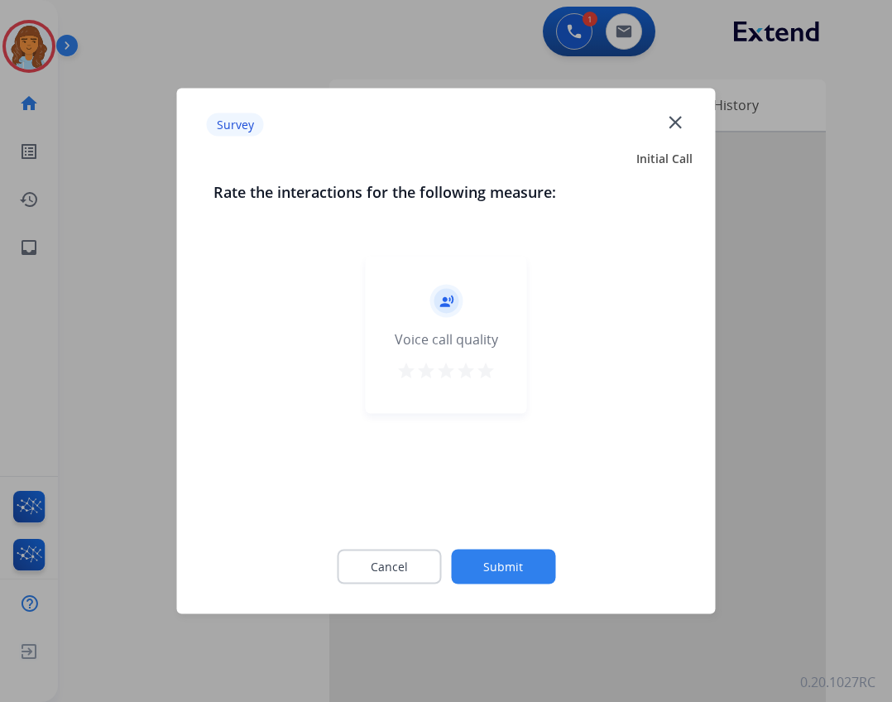
click at [511, 565] on button "Submit" at bounding box center [503, 566] width 104 height 35
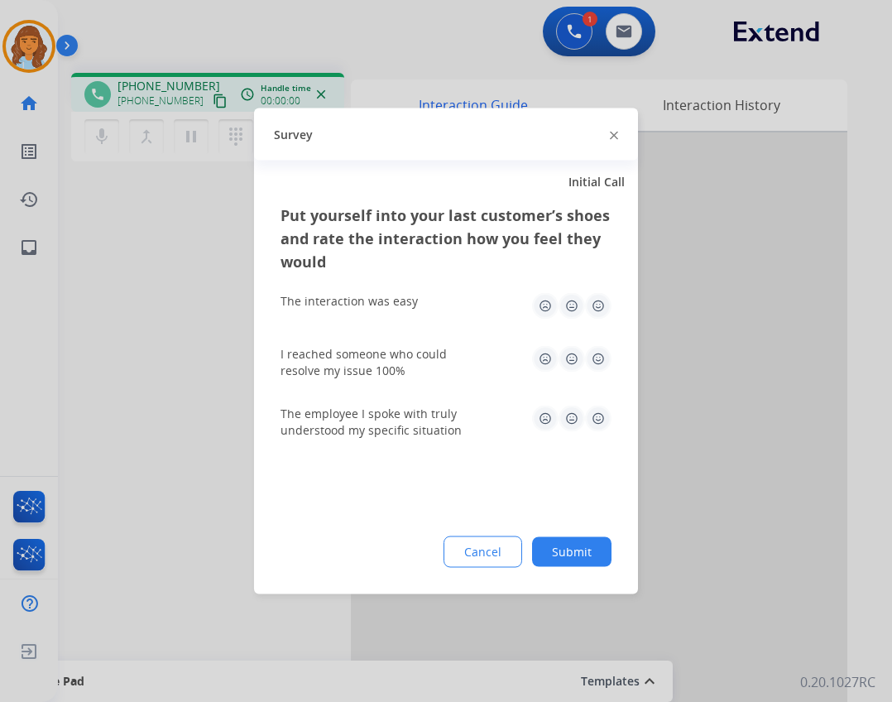
click at [554, 555] on button "Submit" at bounding box center [571, 552] width 79 height 30
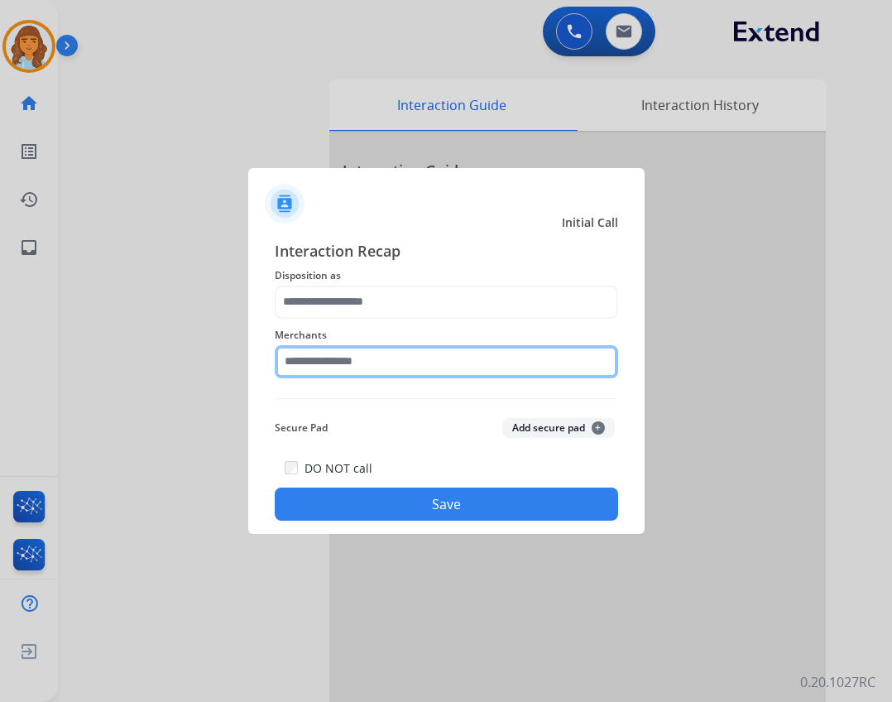
click at [350, 357] on input "text" at bounding box center [446, 361] width 343 height 33
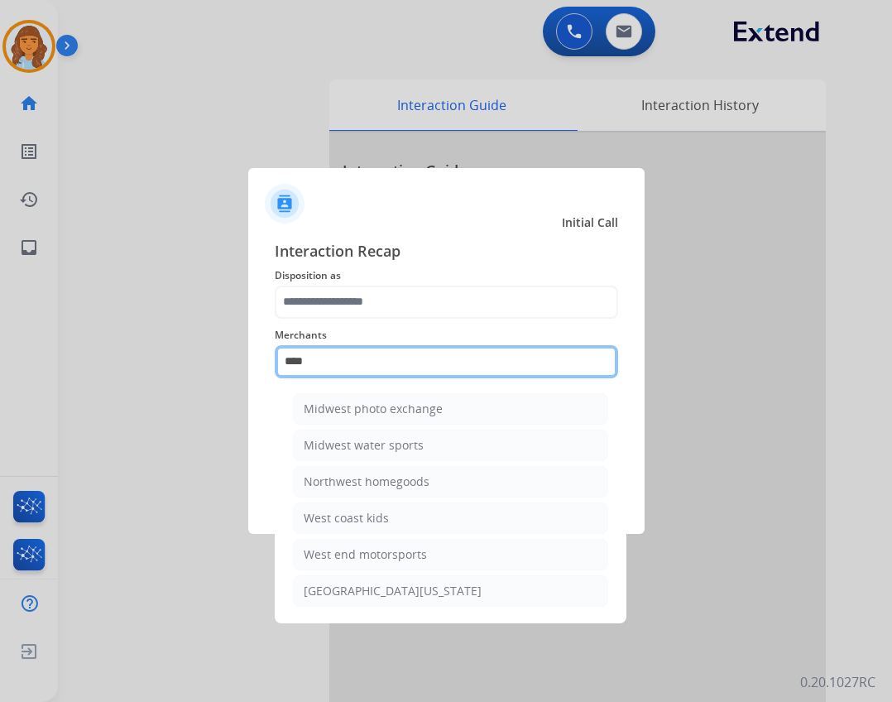
click at [315, 348] on input "****" at bounding box center [446, 361] width 343 height 33
click at [361, 372] on input "****" at bounding box center [446, 361] width 343 height 33
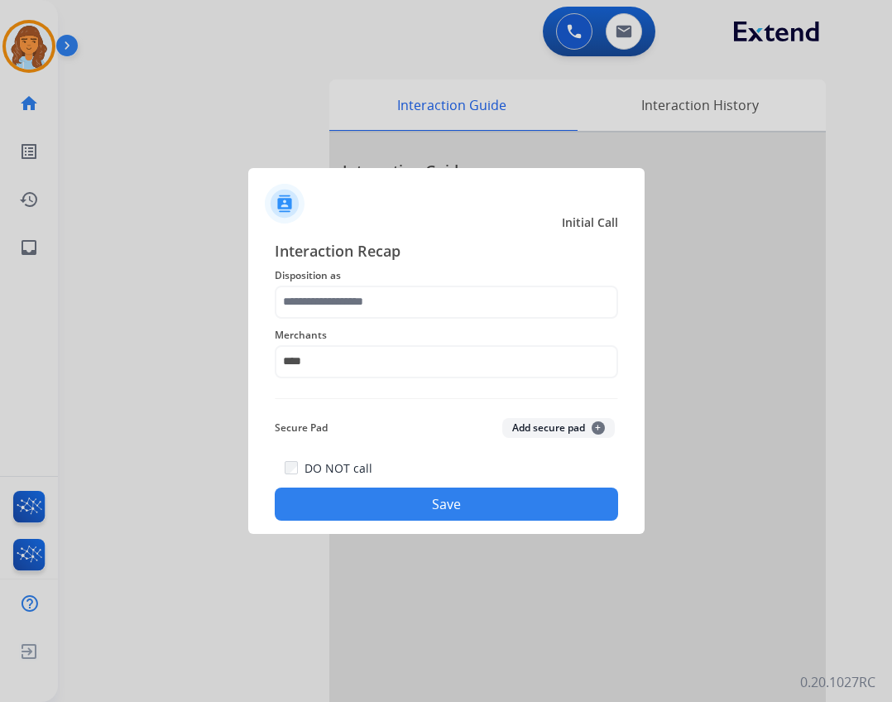
click at [424, 340] on span "Merchants" at bounding box center [446, 335] width 343 height 20
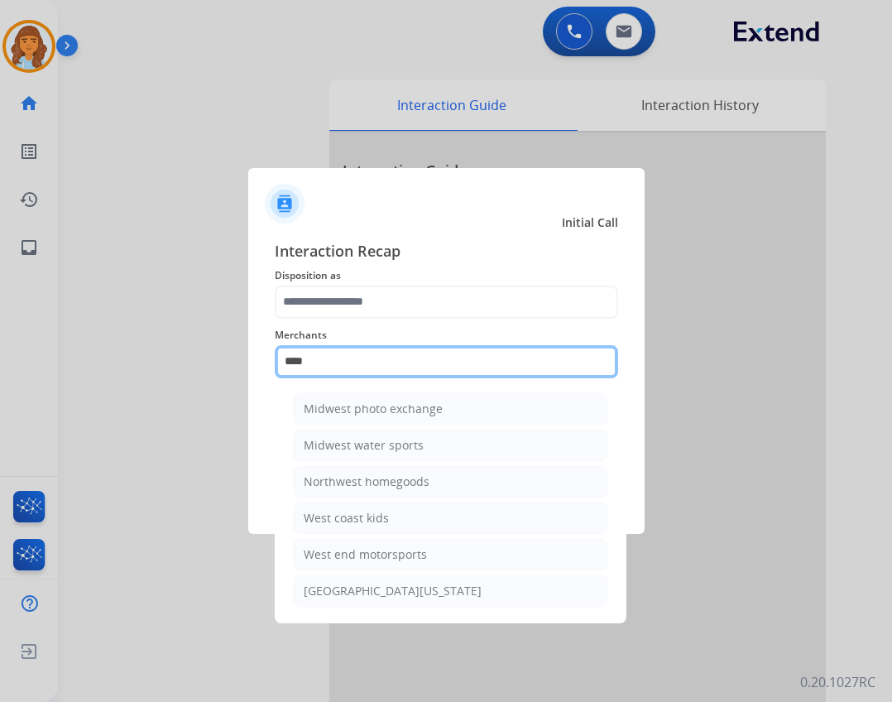
click at [405, 363] on input "****" at bounding box center [446, 361] width 343 height 33
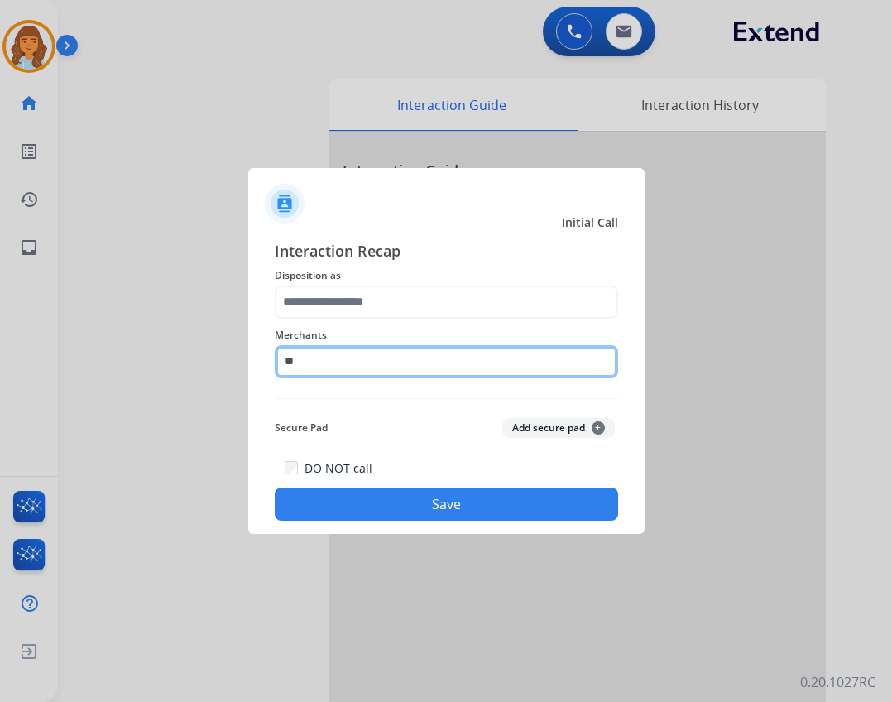
type input "*"
click at [435, 354] on input "text" at bounding box center [446, 361] width 343 height 33
click at [477, 362] on input "***" at bounding box center [446, 361] width 343 height 33
type input "*"
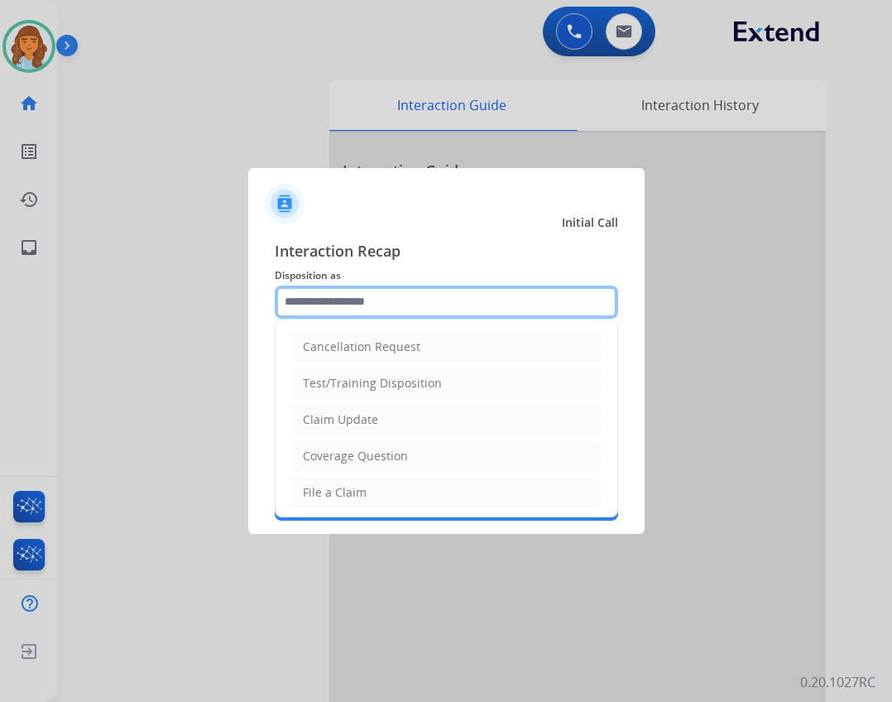
click at [486, 304] on input "text" at bounding box center [446, 301] width 343 height 33
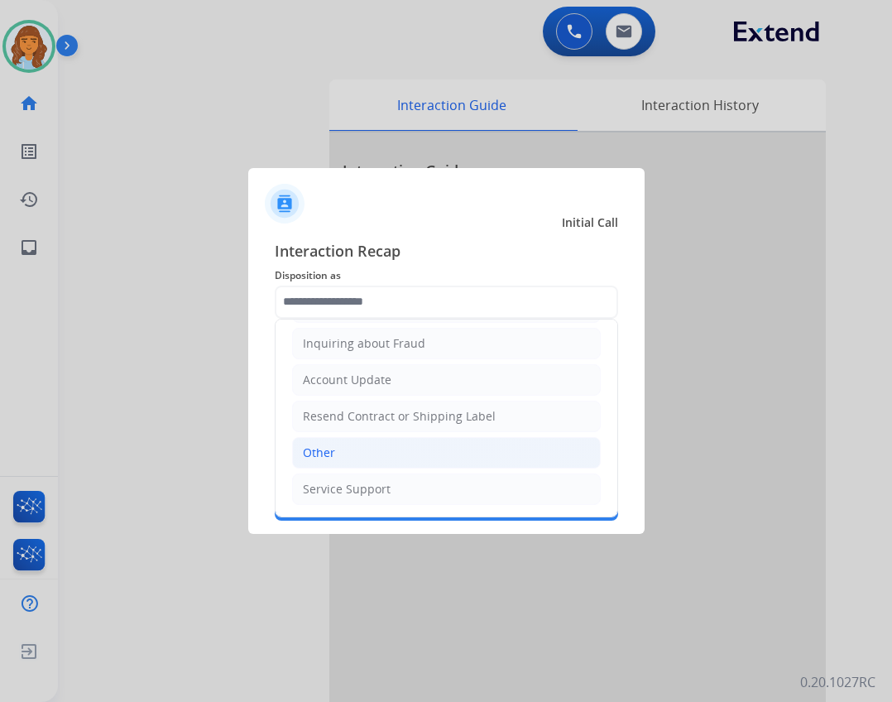
click at [408, 450] on li "Other" at bounding box center [446, 452] width 309 height 31
type input "*****"
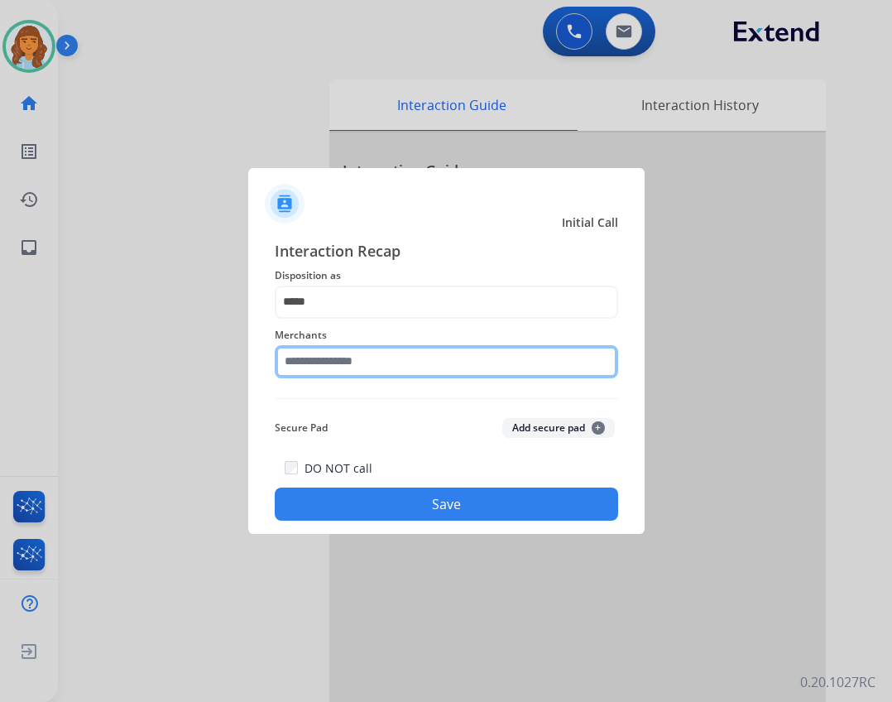
click at [397, 365] on input "text" at bounding box center [446, 361] width 343 height 33
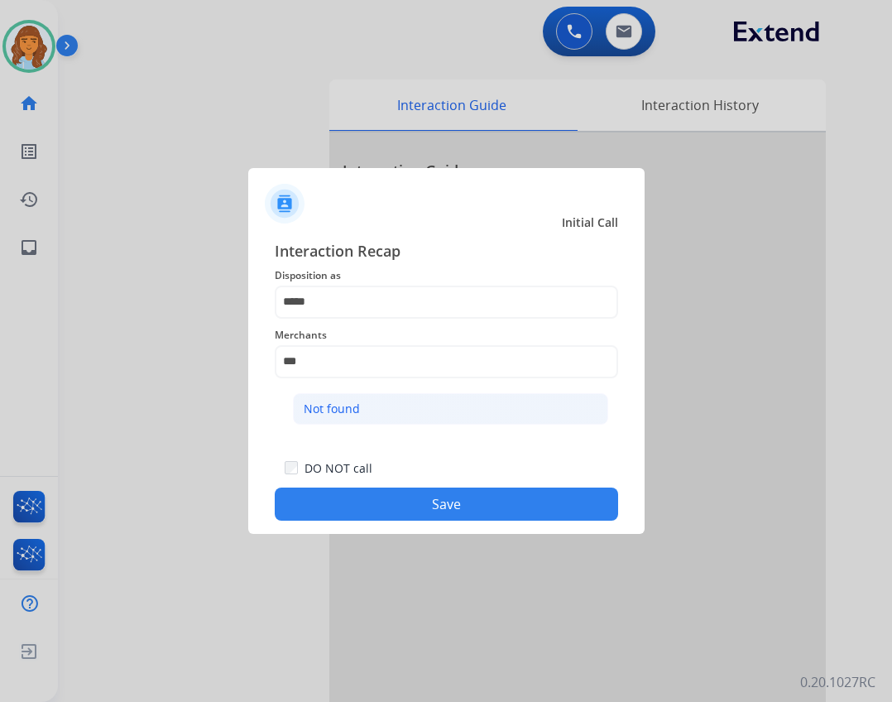
click at [433, 420] on li "Not found" at bounding box center [450, 408] width 315 height 31
type input "*********"
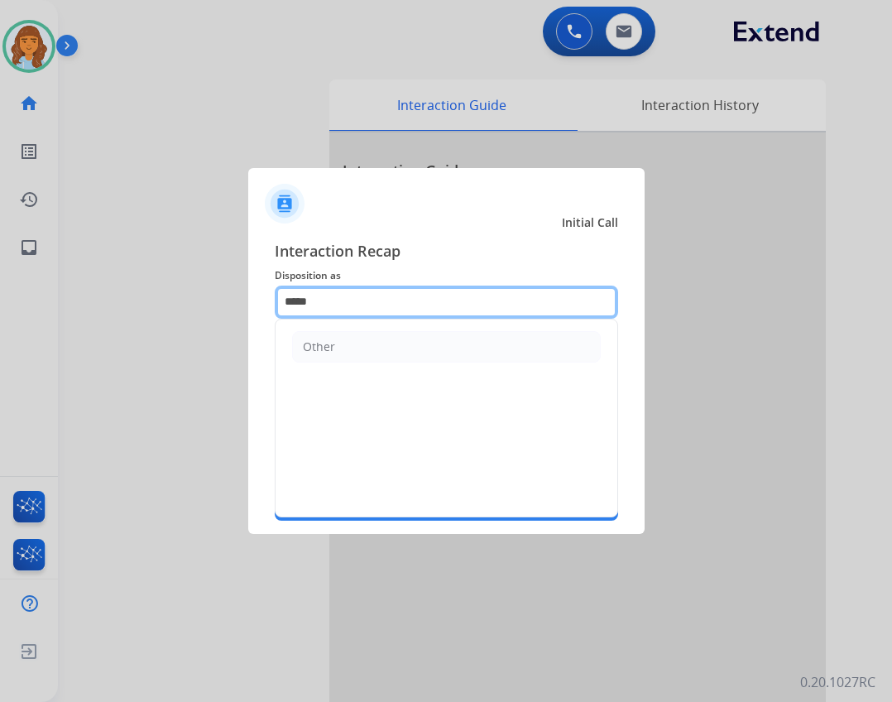
drag, startPoint x: 411, startPoint y: 303, endPoint x: 271, endPoint y: 303, distance: 140.7
click at [271, 303] on div "Interaction Recap Disposition as ***** Other Merchants ********* Secure Pad Add…" at bounding box center [446, 380] width 396 height 309
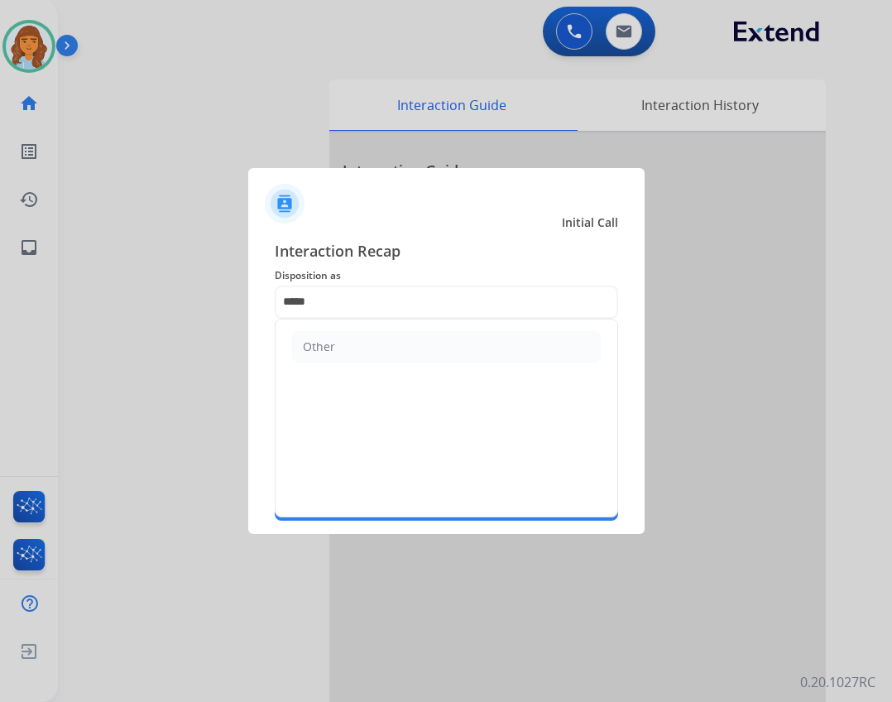
drag, startPoint x: 410, startPoint y: 391, endPoint x: 400, endPoint y: 354, distance: 38.8
click at [412, 387] on div "Other" at bounding box center [446, 418] width 343 height 199
click at [399, 352] on li "Other" at bounding box center [446, 346] width 309 height 31
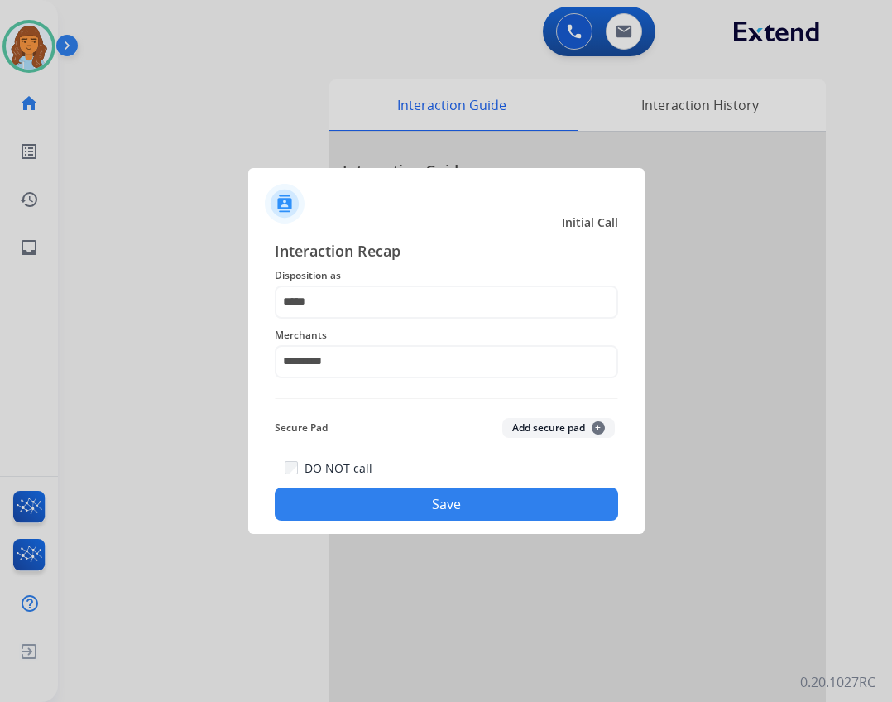
click at [396, 490] on button "Save" at bounding box center [446, 503] width 343 height 33
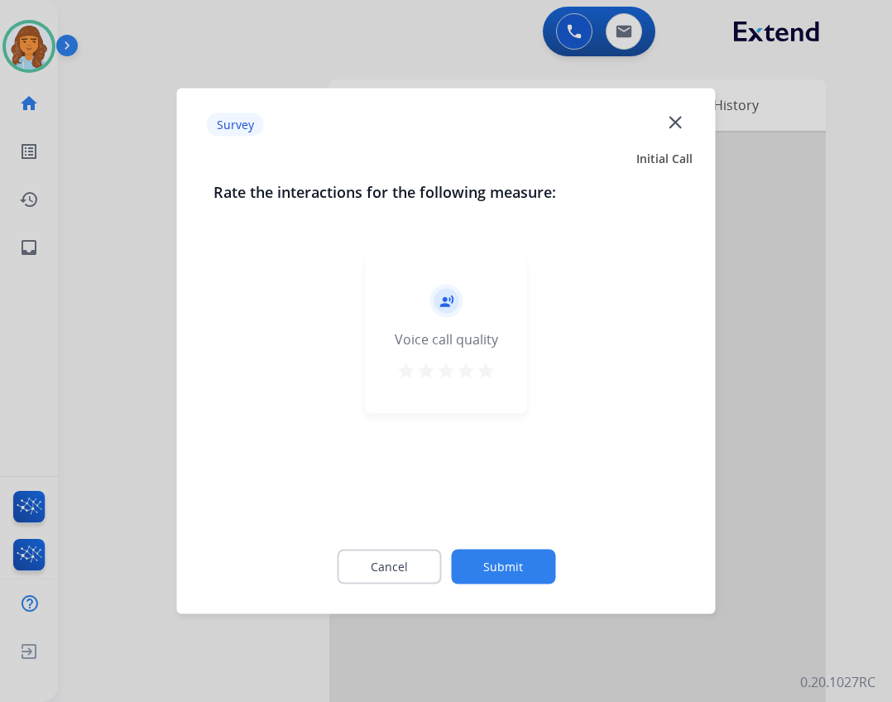
click at [485, 572] on button "Submit" at bounding box center [503, 566] width 104 height 35
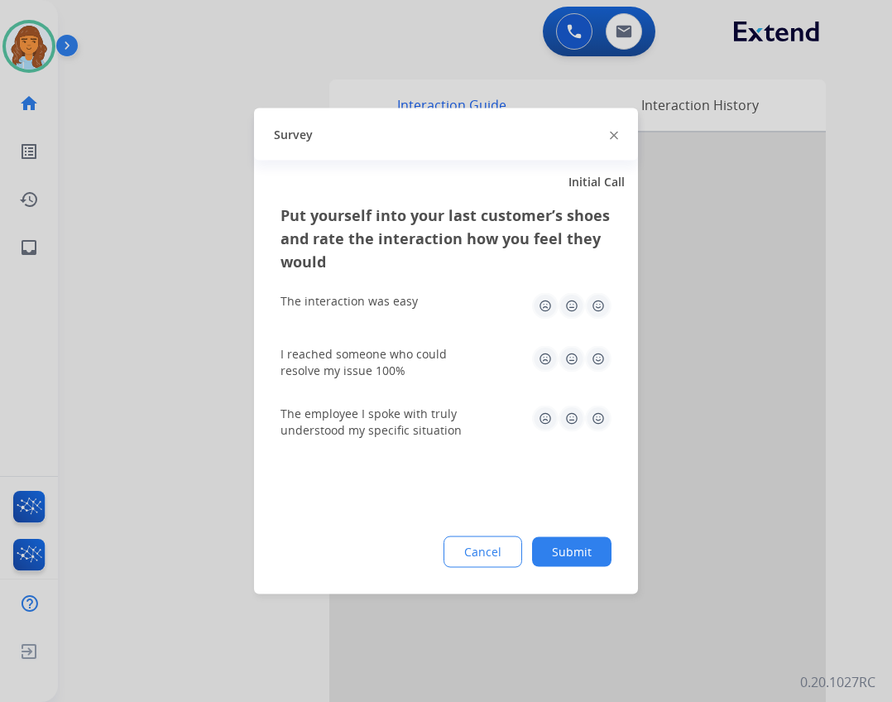
click at [579, 552] on button "Submit" at bounding box center [571, 552] width 79 height 30
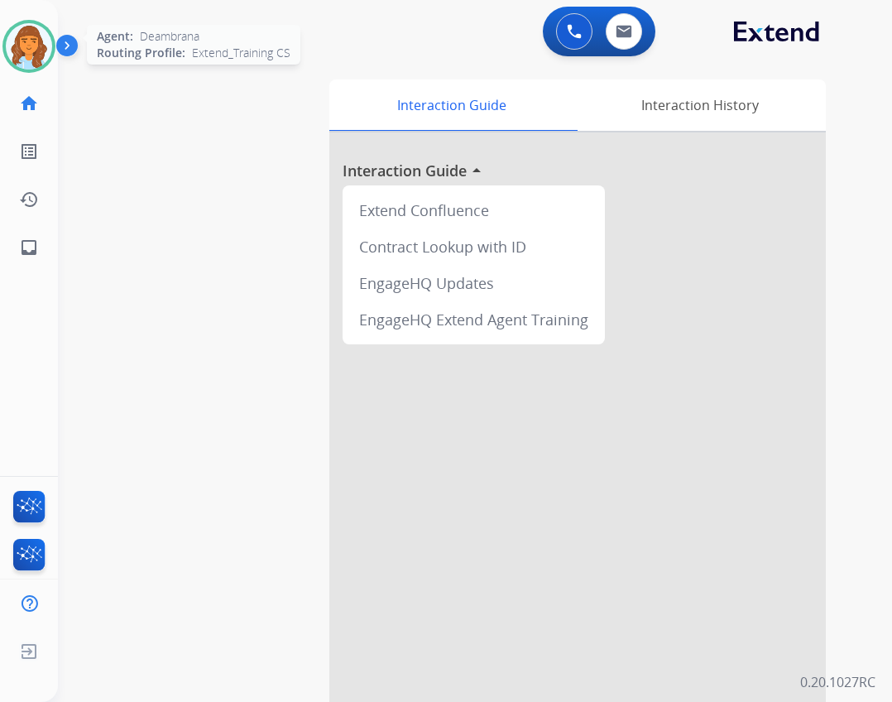
click at [46, 65] on div at bounding box center [28, 46] width 53 height 53
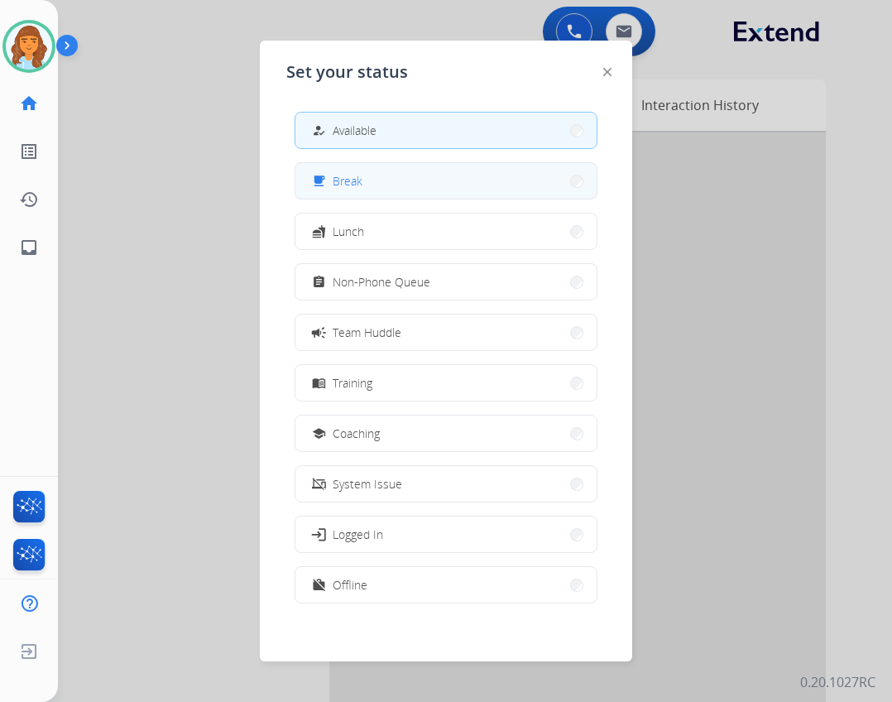
click at [366, 195] on button "free_breakfast Break" at bounding box center [445, 181] width 301 height 36
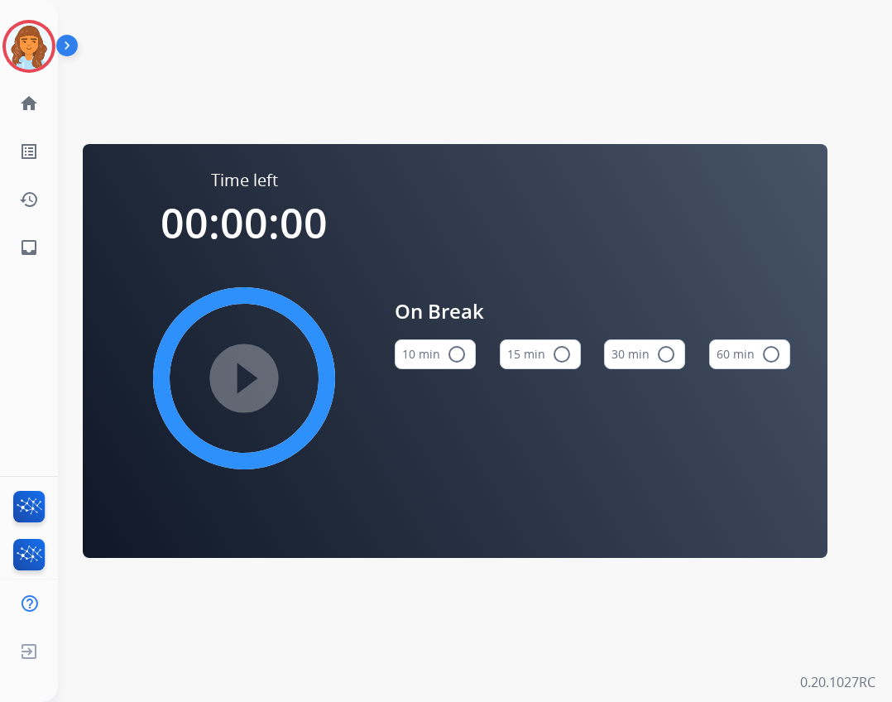
click at [433, 364] on button "10 min radio_button_unchecked" at bounding box center [435, 354] width 81 height 30
click at [254, 388] on mat-icon "play_circle_filled" at bounding box center [244, 378] width 20 height 20
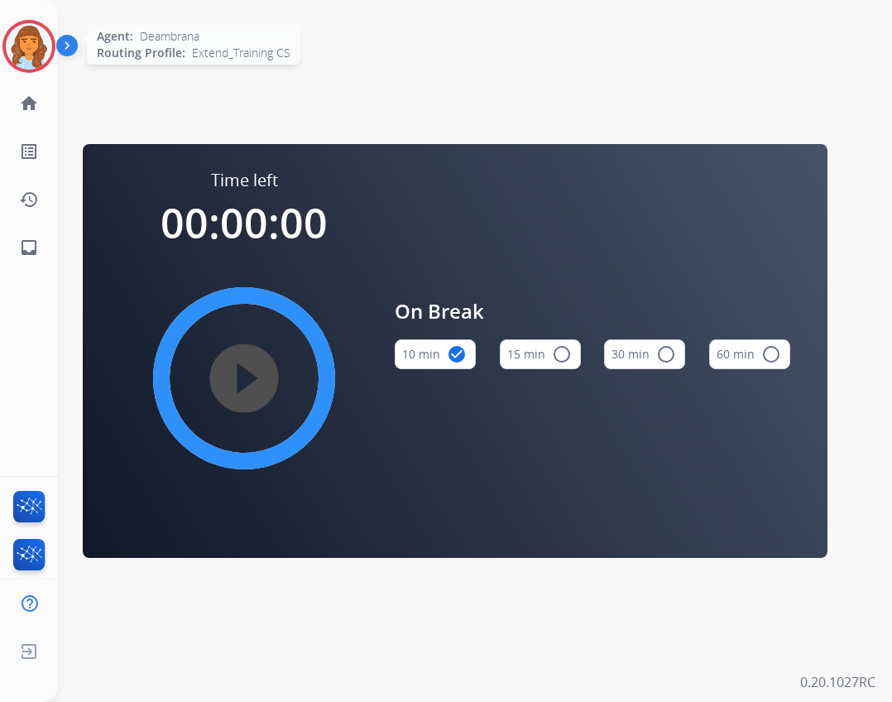
click at [8, 54] on div at bounding box center [28, 46] width 53 height 53
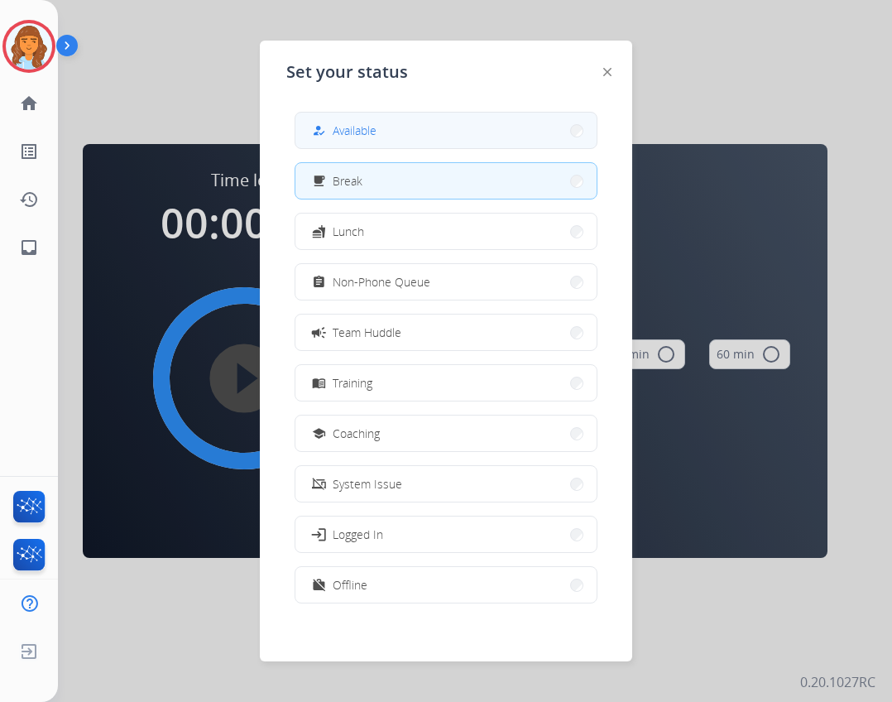
click at [395, 140] on button "how_to_reg Available" at bounding box center [445, 131] width 301 height 36
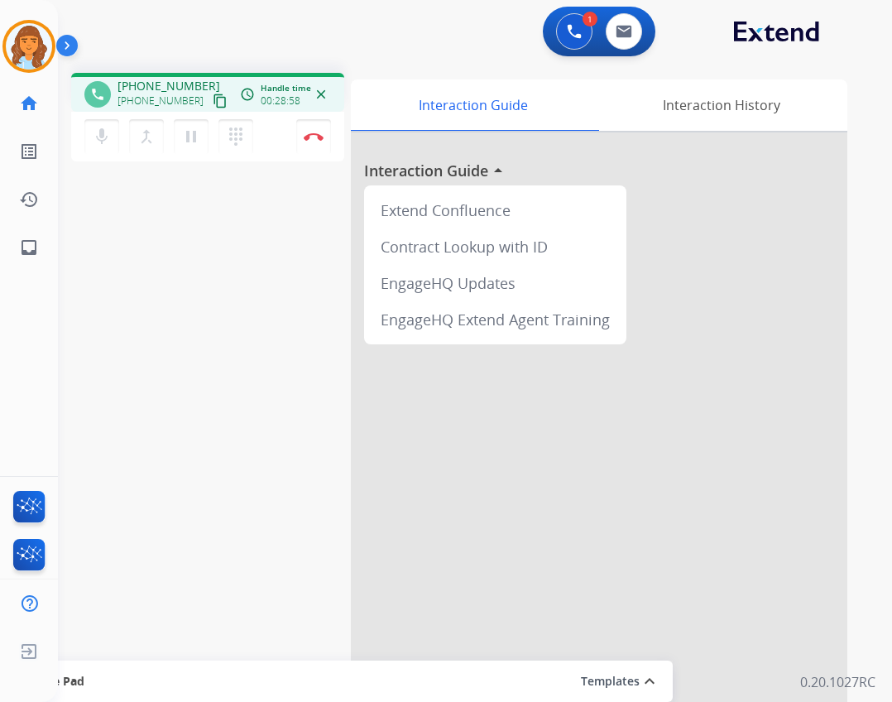
click at [213, 97] on mat-icon "content_copy" at bounding box center [220, 101] width 15 height 15
click at [323, 132] on button "Disconnect" at bounding box center [313, 136] width 35 height 35
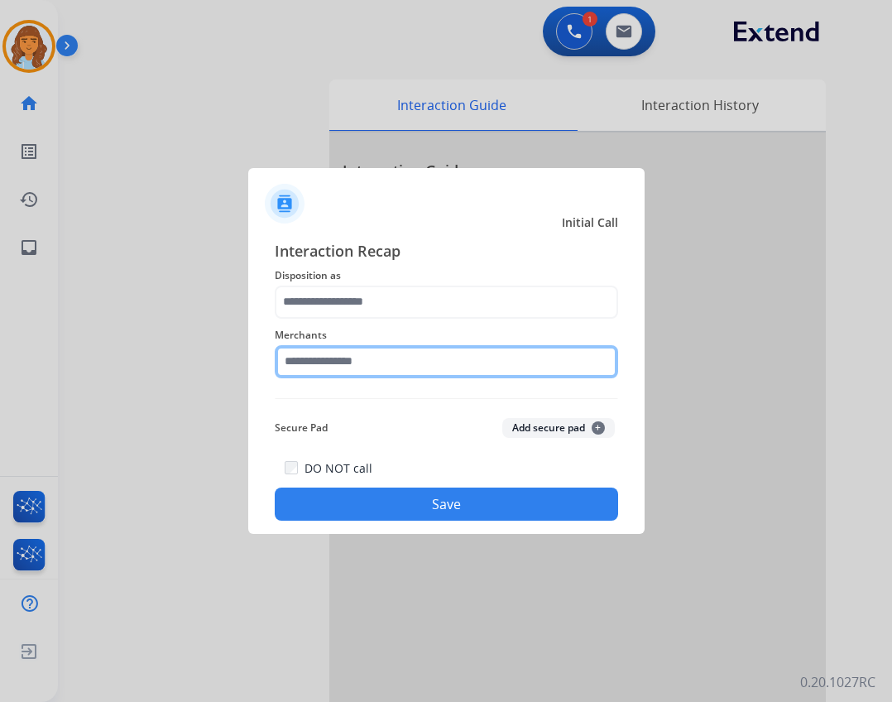
click at [320, 359] on input "text" at bounding box center [446, 361] width 343 height 33
click at [360, 369] on input "text" at bounding box center [446, 361] width 343 height 33
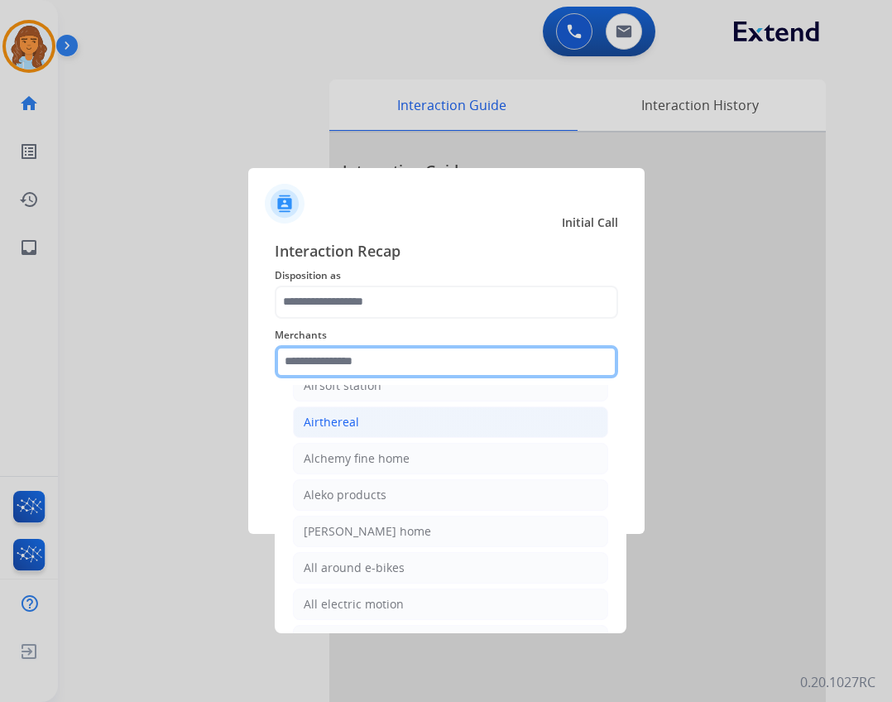
scroll to position [993, 0]
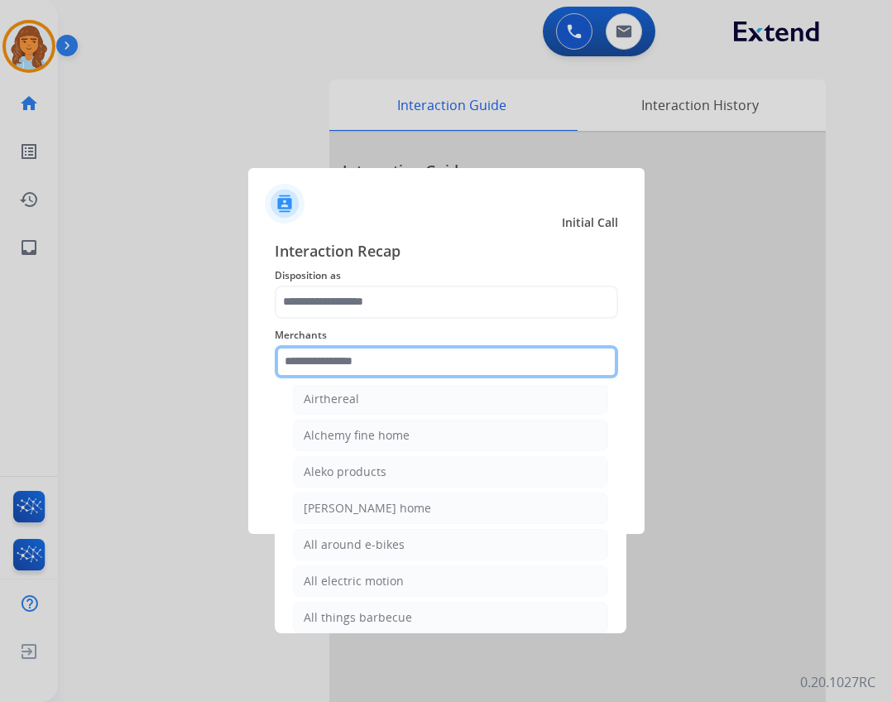
click at [360, 360] on input "text" at bounding box center [446, 361] width 343 height 33
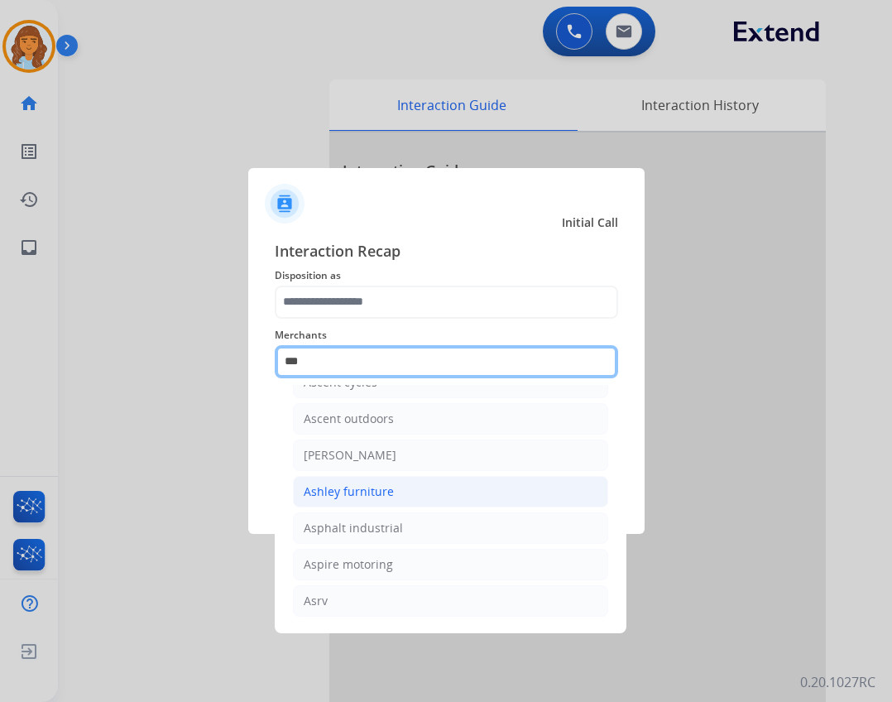
scroll to position [26, 0]
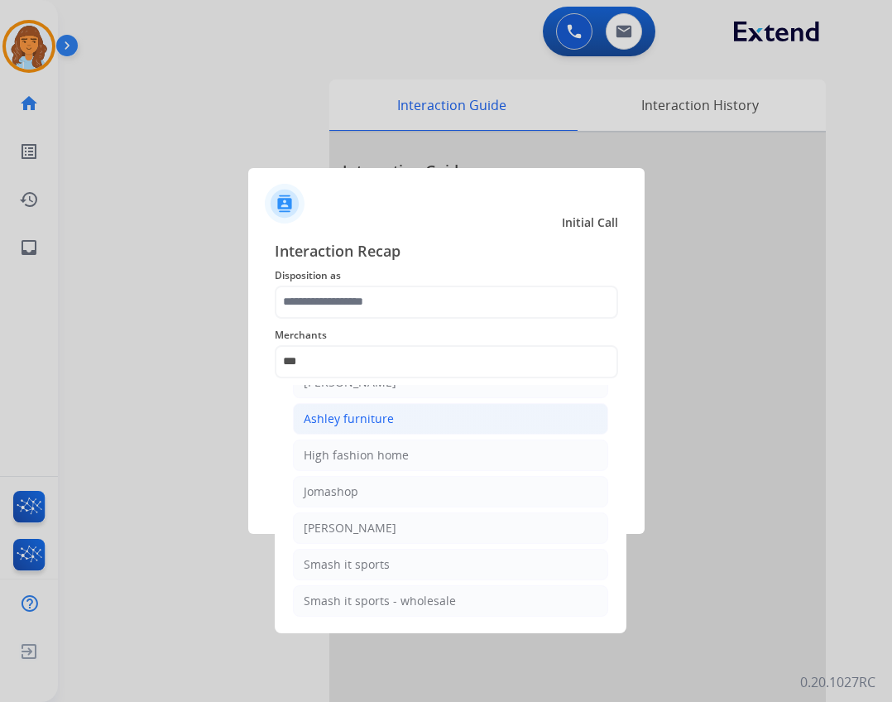
click at [391, 429] on li "Ashley furniture" at bounding box center [450, 418] width 315 height 31
type input "**********"
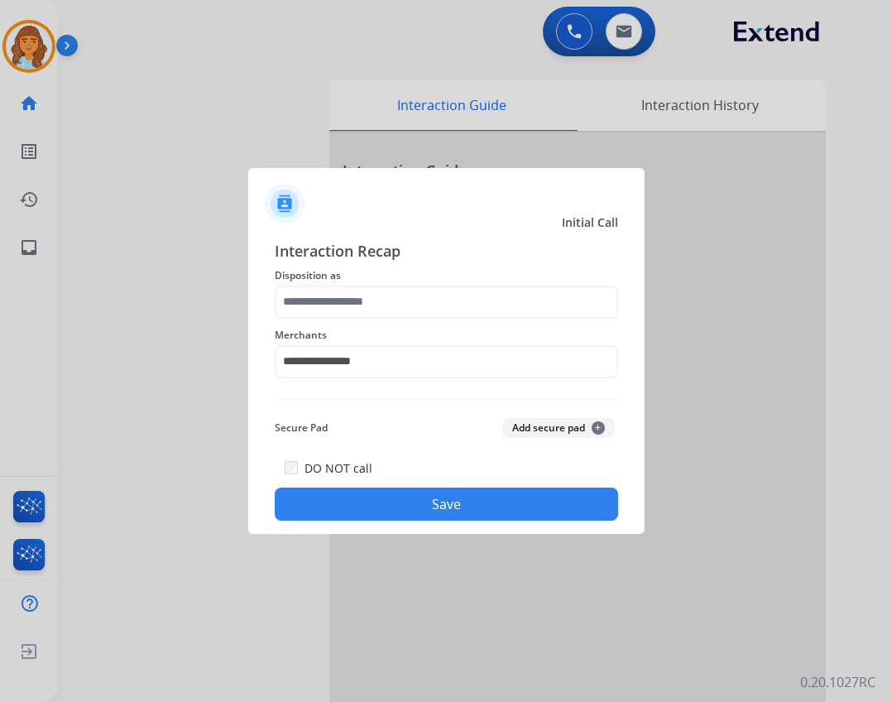
drag, startPoint x: 377, startPoint y: 334, endPoint x: 371, endPoint y: 300, distance: 34.6
click at [377, 333] on span "Merchants" at bounding box center [446, 335] width 343 height 20
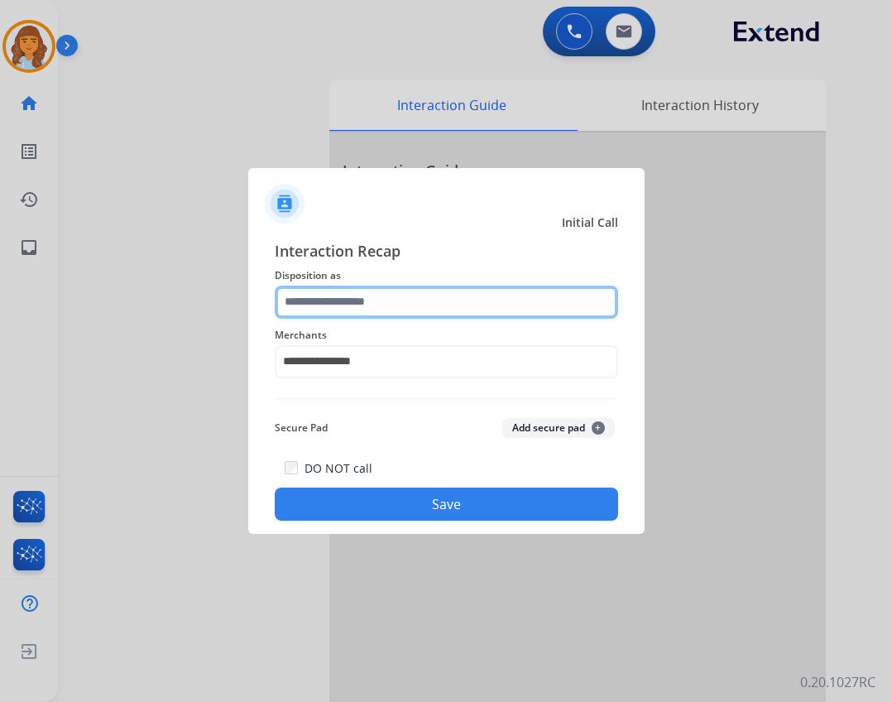
click at [371, 300] on input "text" at bounding box center [446, 301] width 343 height 33
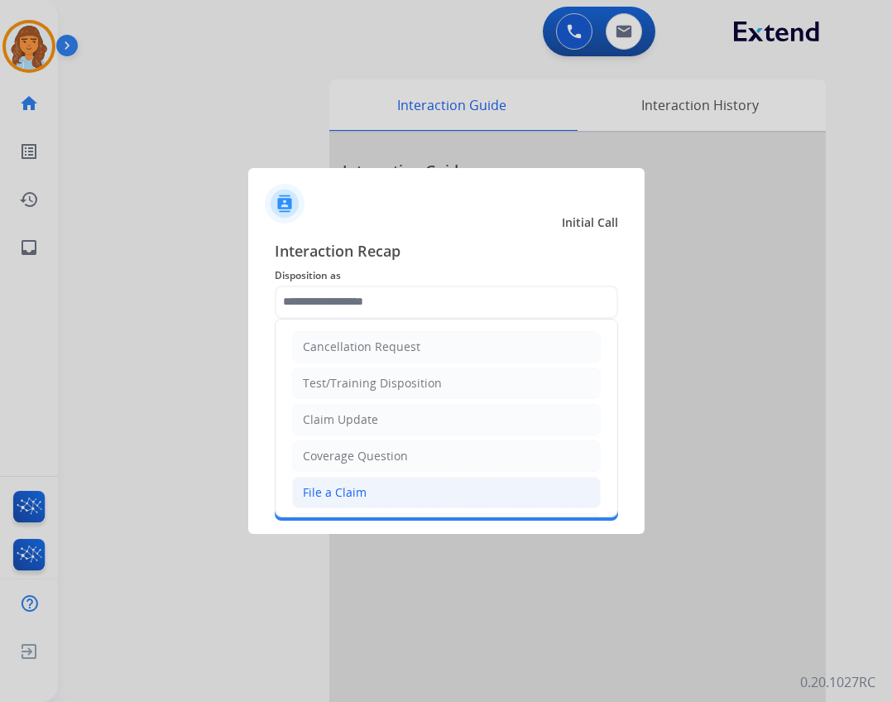
click at [358, 499] on div "File a Claim" at bounding box center [335, 492] width 64 height 17
type input "**********"
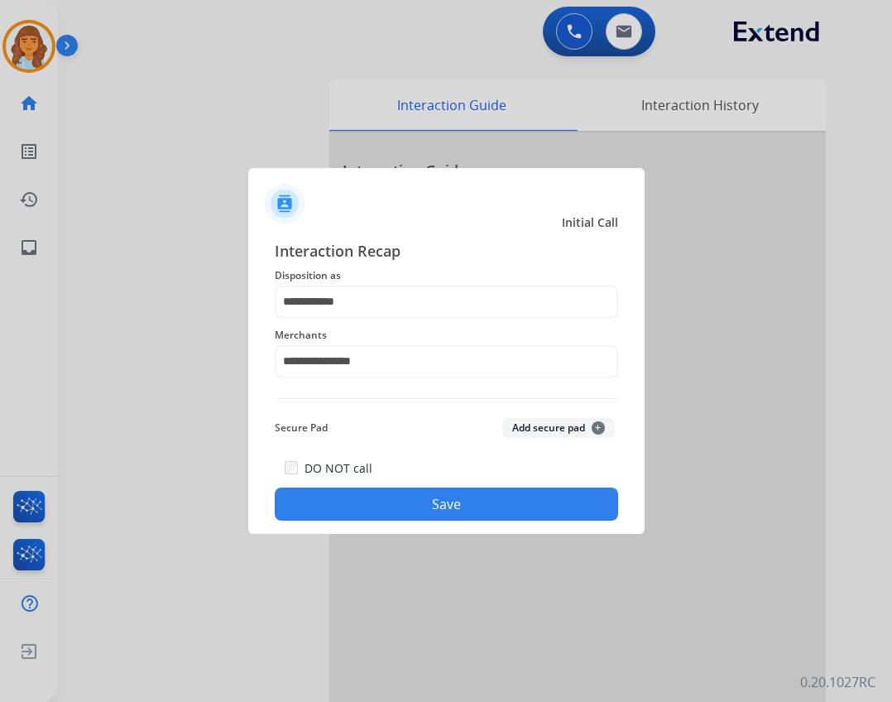
click at [405, 505] on button "Save" at bounding box center [446, 503] width 343 height 33
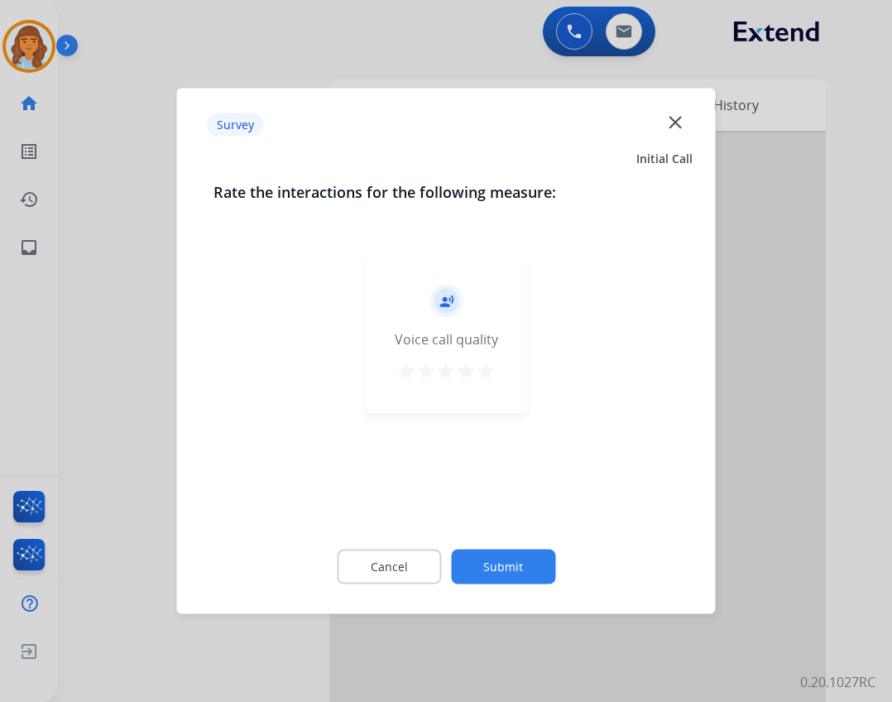
drag, startPoint x: 554, startPoint y: 553, endPoint x: 544, endPoint y: 554, distance: 10.9
click at [544, 554] on button "Submit" at bounding box center [503, 566] width 104 height 35
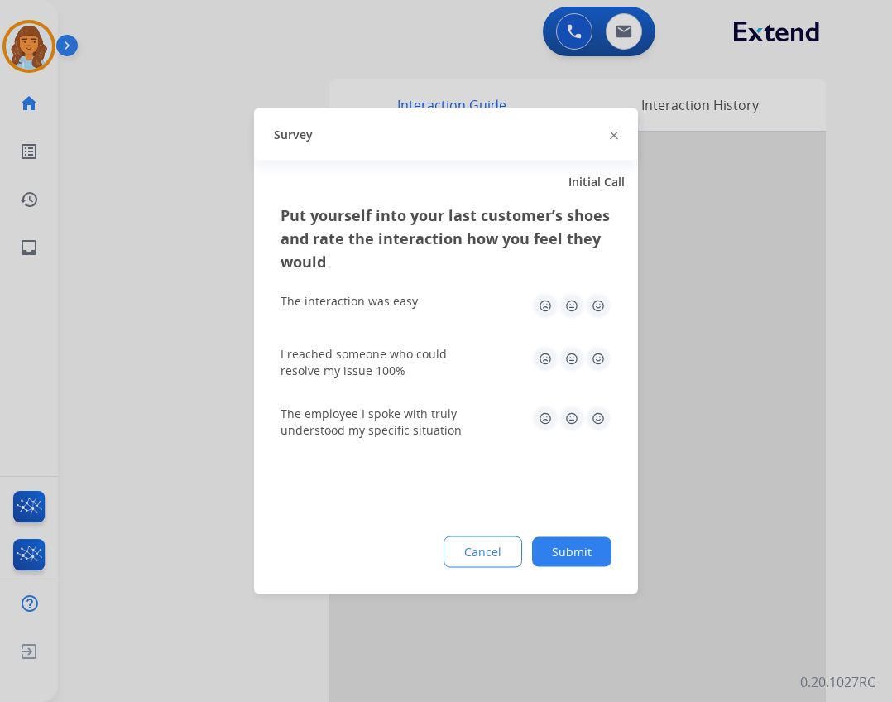
click at [561, 553] on button "Submit" at bounding box center [571, 552] width 79 height 30
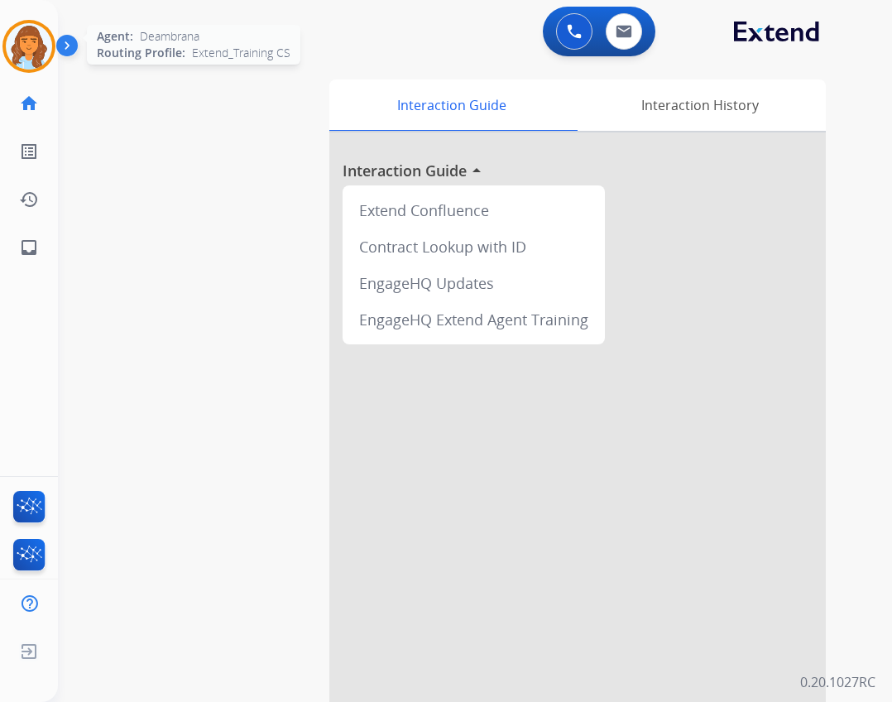
click at [26, 43] on img at bounding box center [29, 46] width 46 height 46
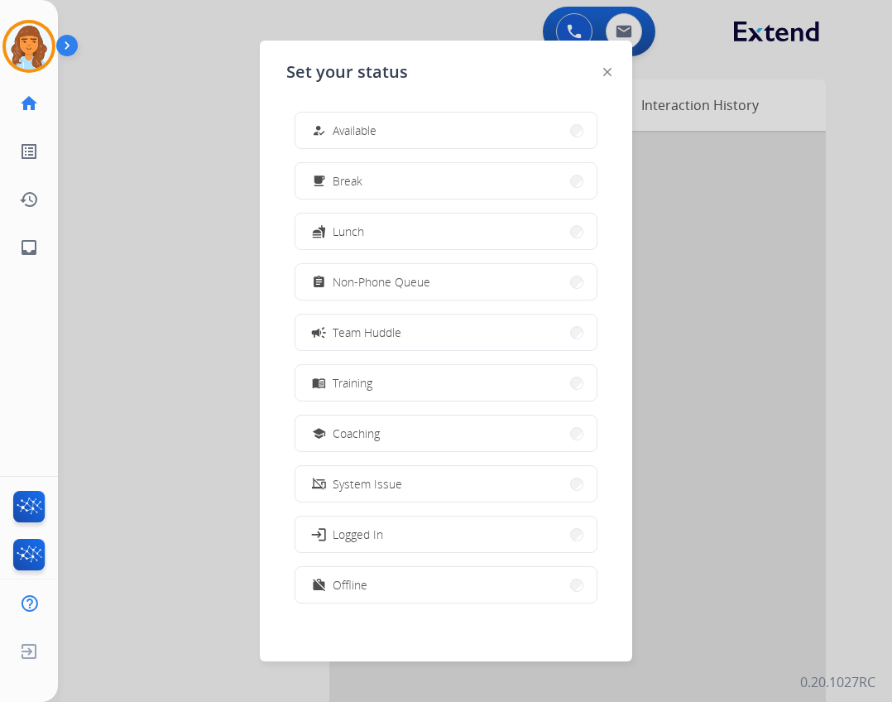
click at [464, 140] on button "how_to_reg Available" at bounding box center [445, 131] width 301 height 36
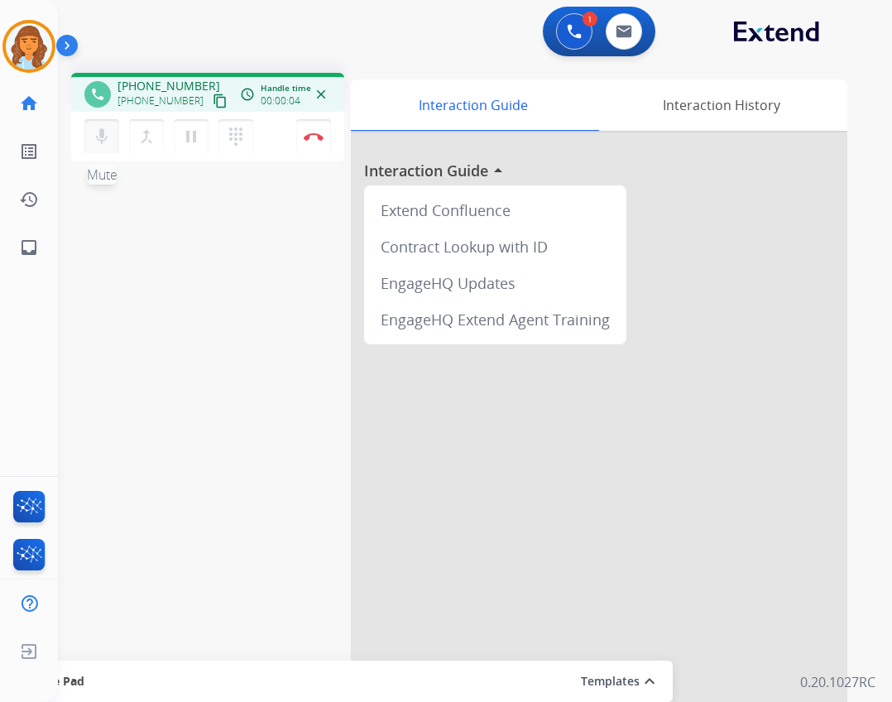
drag, startPoint x: 84, startPoint y: 156, endPoint x: 93, endPoint y: 146, distance: 12.9
click at [87, 155] on div "mic Mute merge_type Bridge pause Hold dialpad Dialpad Disconnect" at bounding box center [207, 137] width 273 height 50
click at [94, 144] on mat-icon "mic" at bounding box center [102, 137] width 20 height 20
drag, startPoint x: 19, startPoint y: 257, endPoint x: 19, endPoint y: 245, distance: 11.6
click at [19, 245] on mat-icon "inbox" at bounding box center [29, 247] width 20 height 20
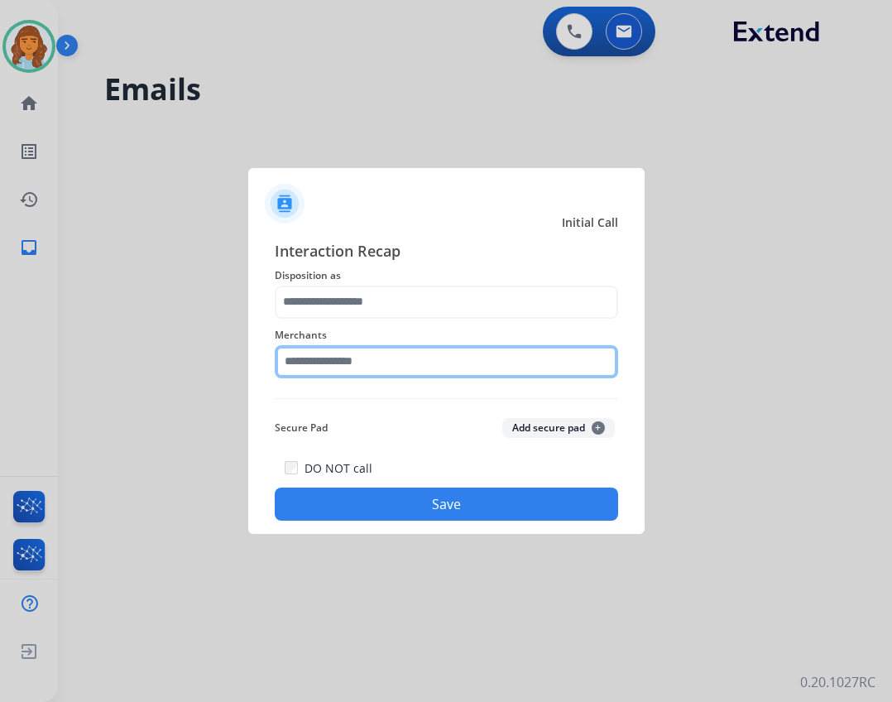
click at [359, 361] on input "text" at bounding box center [446, 361] width 343 height 33
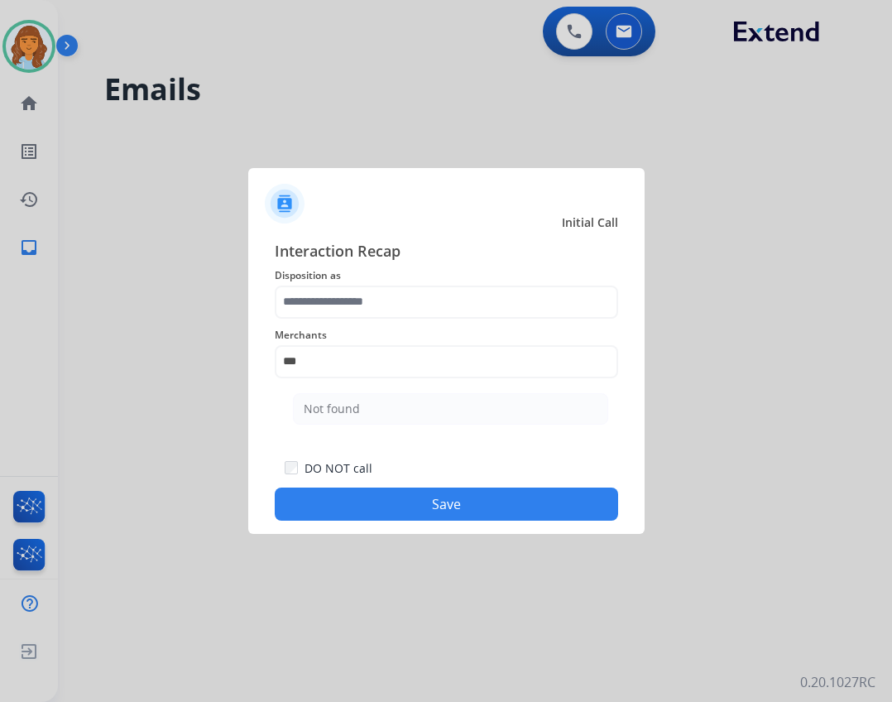
click at [393, 425] on ul "Not found" at bounding box center [450, 413] width 325 height 56
click at [391, 405] on li "Not found" at bounding box center [450, 408] width 315 height 31
type input "*********"
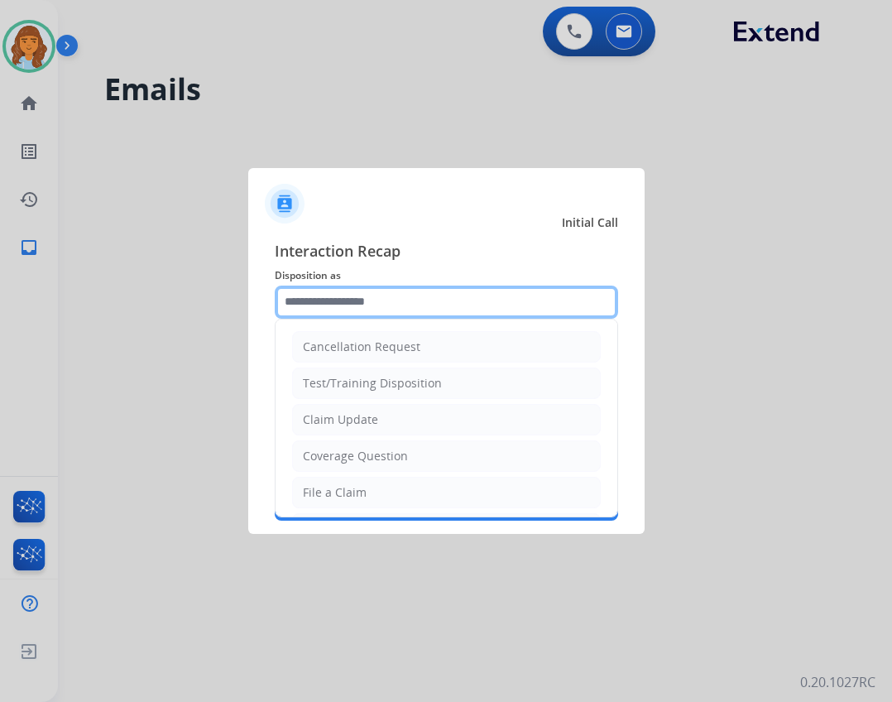
click at [381, 309] on input "text" at bounding box center [446, 301] width 343 height 33
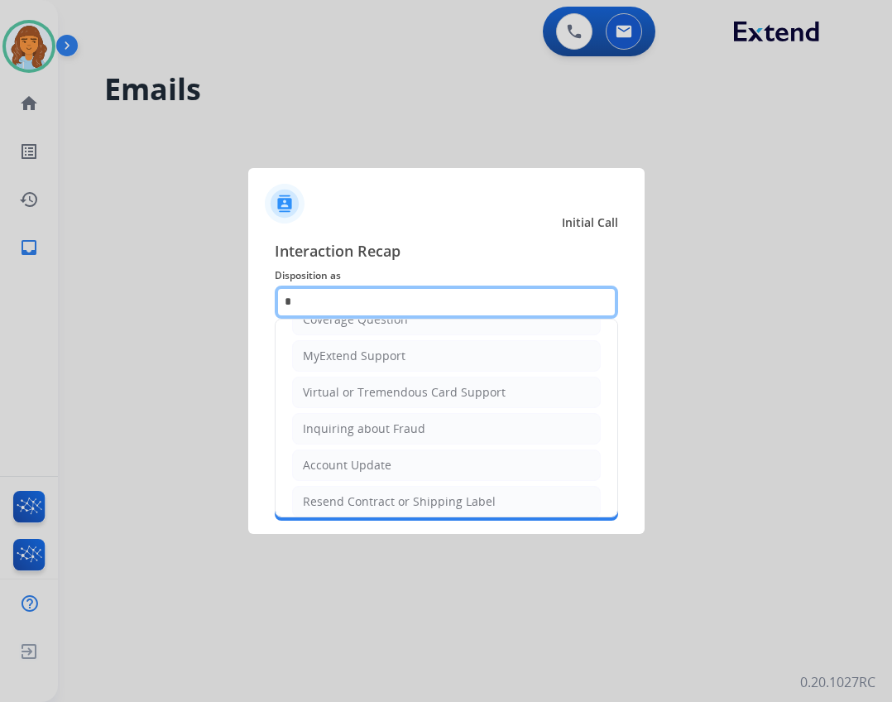
scroll to position [185, 0]
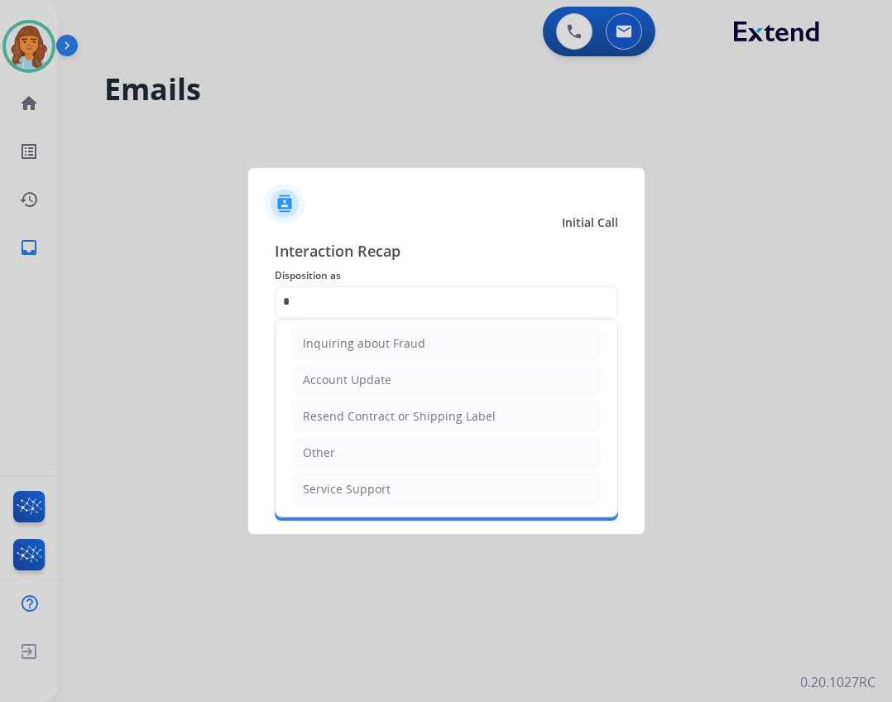
drag, startPoint x: 368, startPoint y: 457, endPoint x: 377, endPoint y: 507, distance: 51.3
click at [367, 457] on li "Other" at bounding box center [446, 452] width 309 height 31
type input "*****"
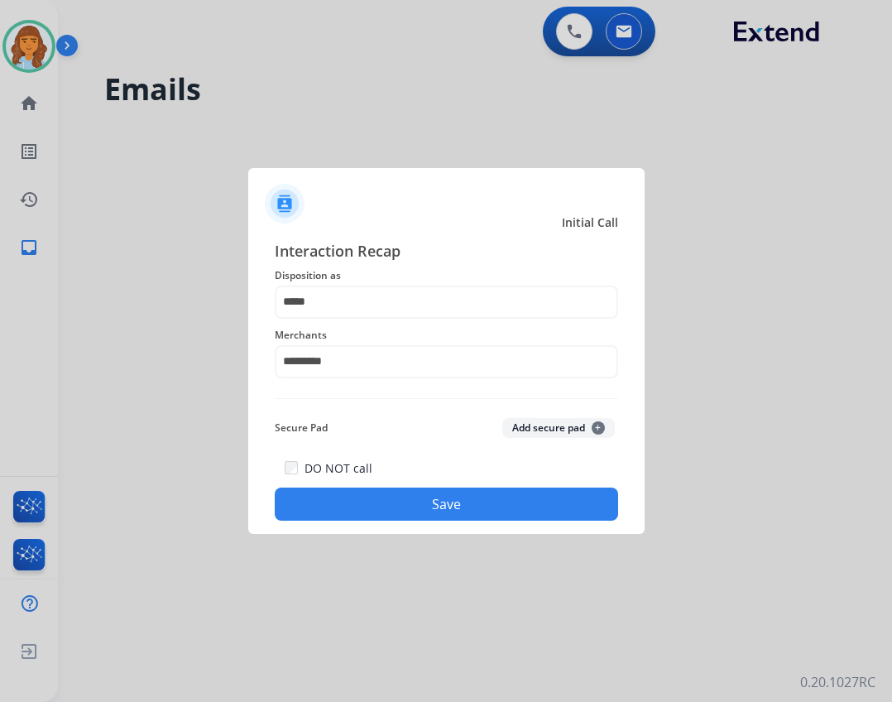
click at [378, 516] on button "Save" at bounding box center [446, 503] width 343 height 33
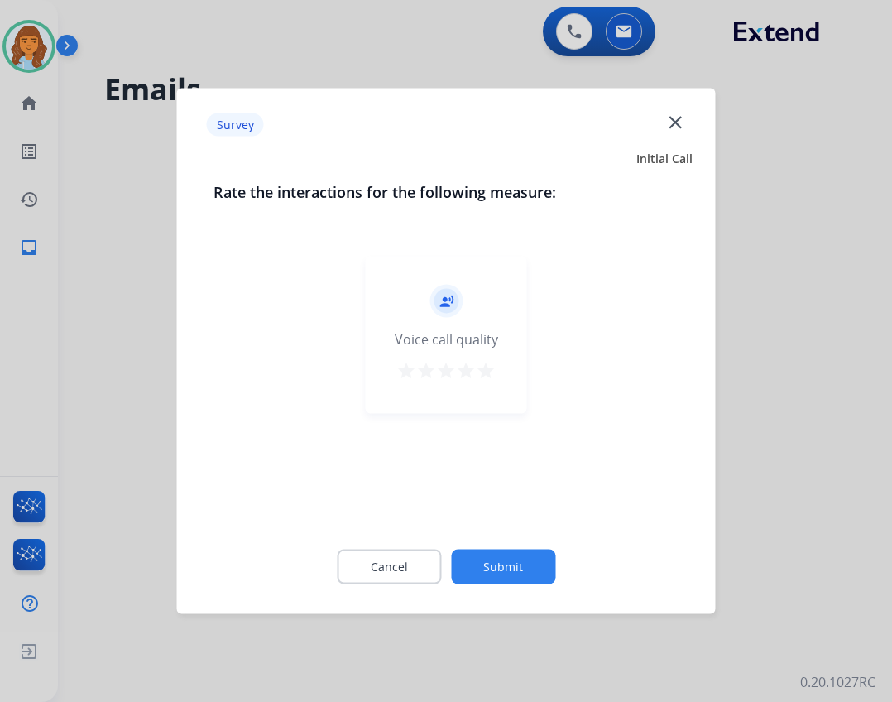
click at [533, 568] on button "Submit" at bounding box center [503, 566] width 104 height 35
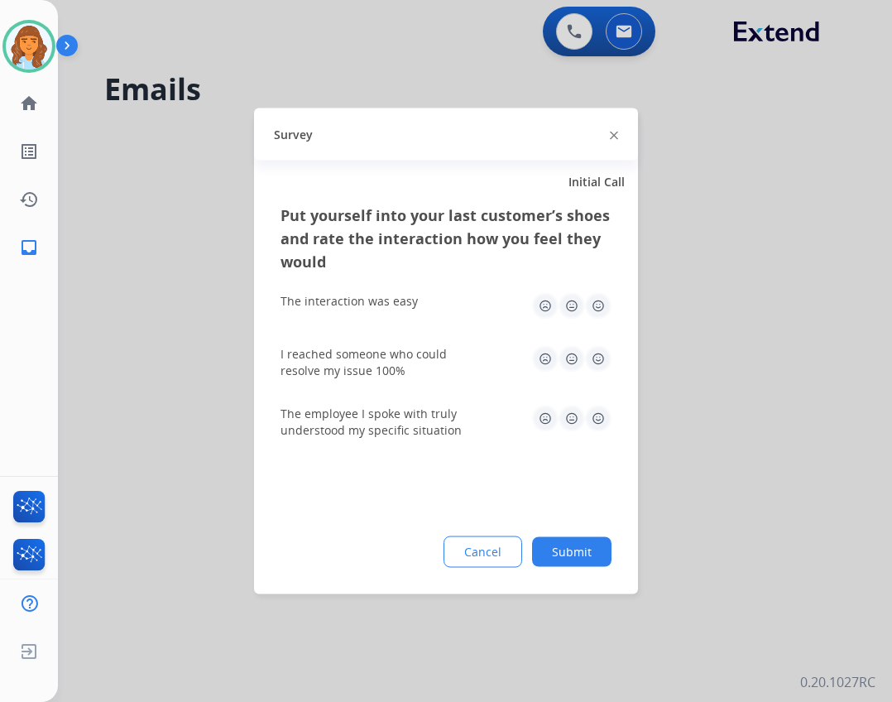
click at [560, 548] on button "Submit" at bounding box center [571, 552] width 79 height 30
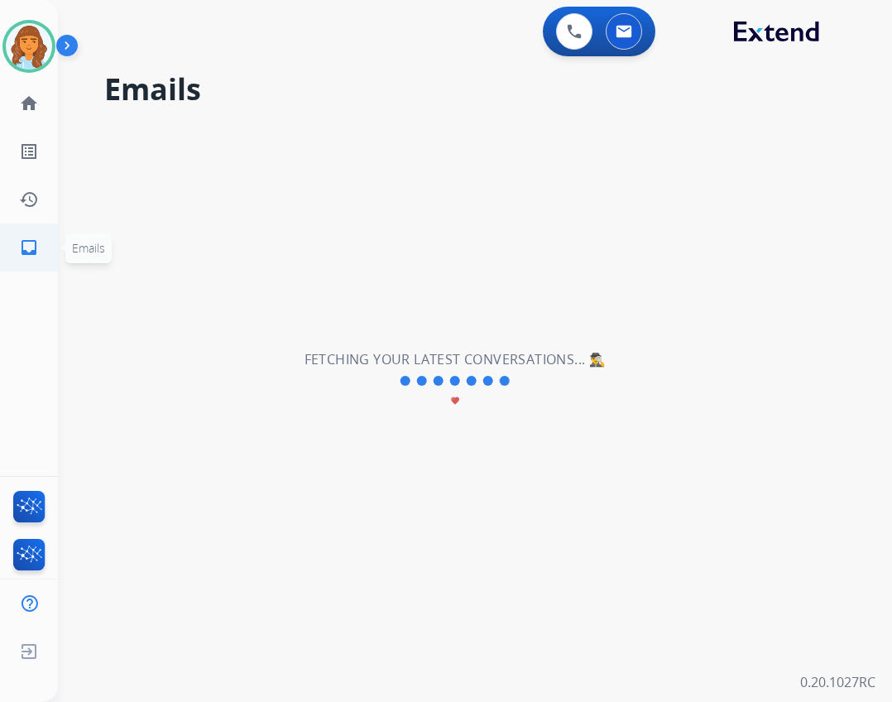
click at [43, 247] on link "inbox Emails" at bounding box center [29, 247] width 46 height 46
drag, startPoint x: 41, startPoint y: 245, endPoint x: 31, endPoint y: 205, distance: 40.7
click at [40, 242] on link "inbox Emails" at bounding box center [29, 247] width 46 height 46
click at [21, 98] on mat-icon "home" at bounding box center [29, 104] width 20 height 20
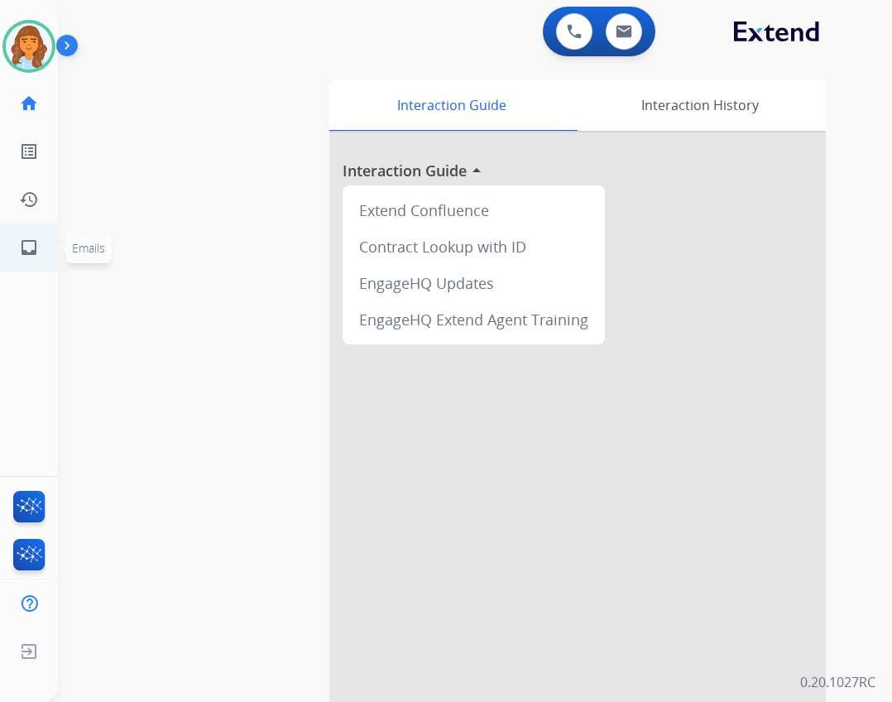
click at [40, 258] on link "inbox Emails" at bounding box center [29, 247] width 46 height 46
select select "**********"
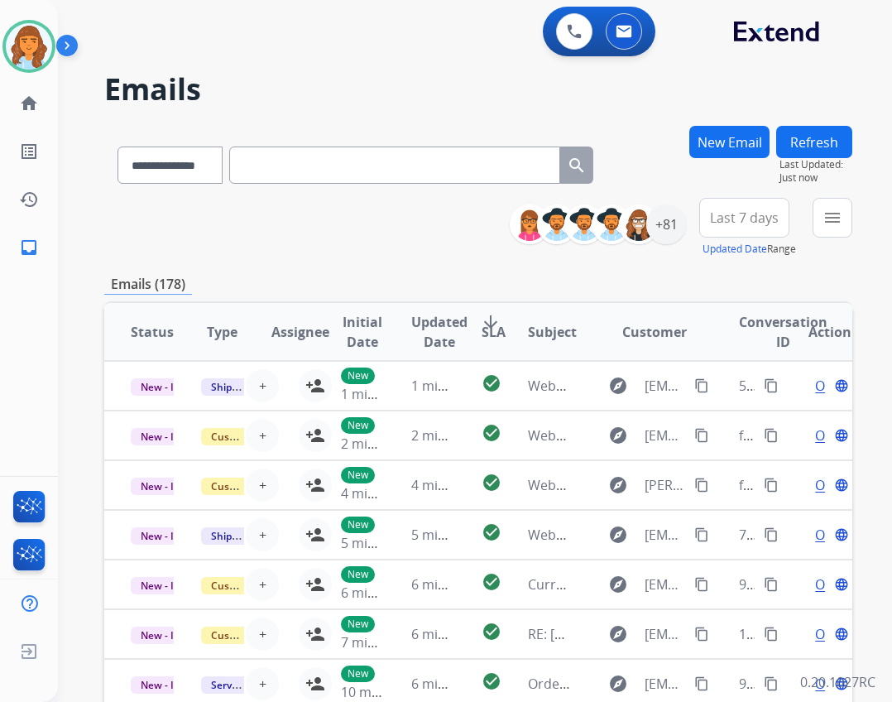
click at [832, 242] on div "menu Type Claims Adjudication Customer Support Escalation Service Support Shipp…" at bounding box center [833, 228] width 40 height 60
click at [834, 225] on mat-icon "menu" at bounding box center [833, 218] width 20 height 20
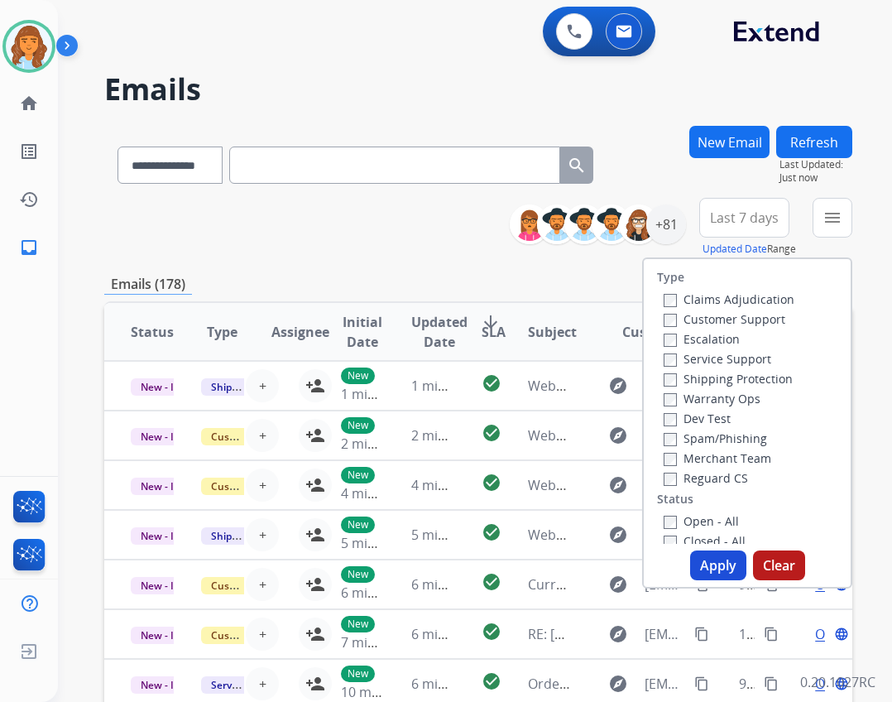
click at [734, 477] on label "Reguard CS" at bounding box center [706, 478] width 84 height 16
click at [727, 377] on label "Shipping Protection" at bounding box center [728, 379] width 129 height 16
click at [671, 382] on label "Shipping Protection" at bounding box center [728, 379] width 129 height 16
click at [687, 519] on label "Open - All" at bounding box center [701, 521] width 75 height 16
click at [714, 554] on button "Apply" at bounding box center [718, 565] width 56 height 30
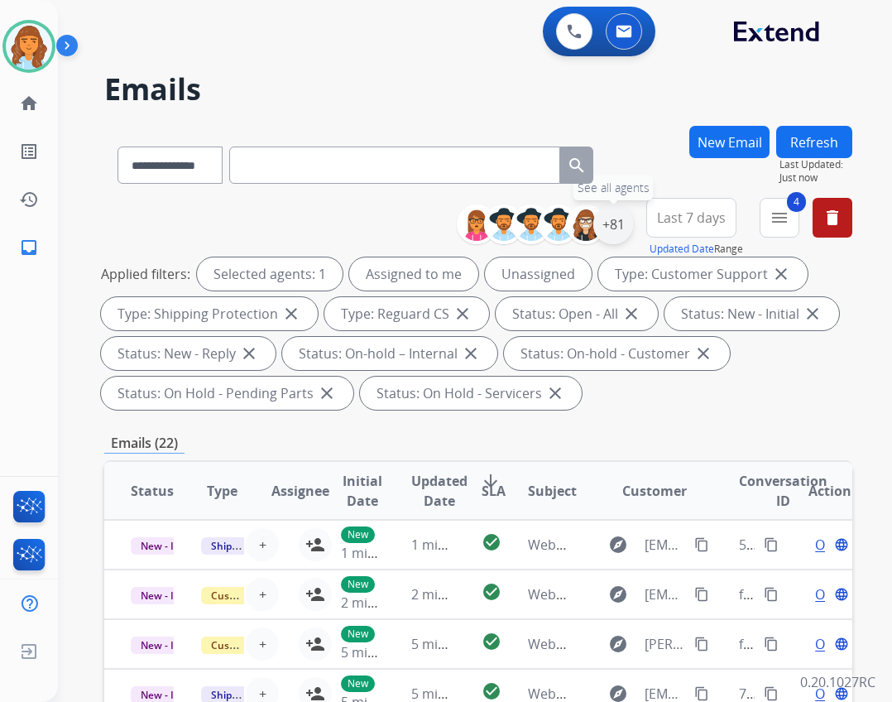
click at [620, 222] on div "+81" at bounding box center [613, 224] width 40 height 40
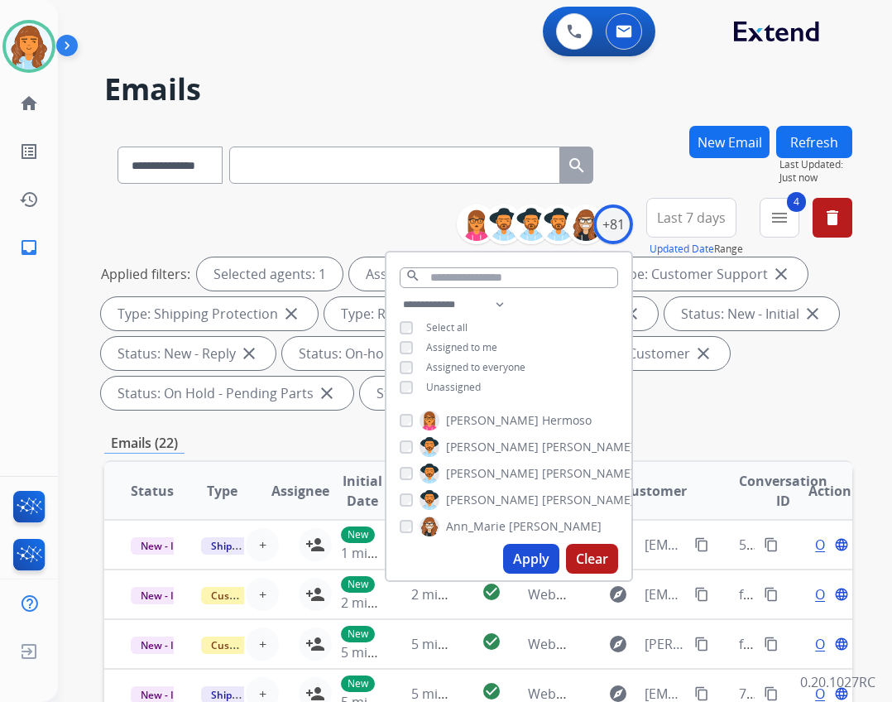
click at [455, 383] on span "Unassigned" at bounding box center [453, 387] width 55 height 14
click at [498, 550] on div "Apply Clear" at bounding box center [508, 558] width 245 height 43
click at [506, 554] on button "Apply" at bounding box center [531, 559] width 56 height 30
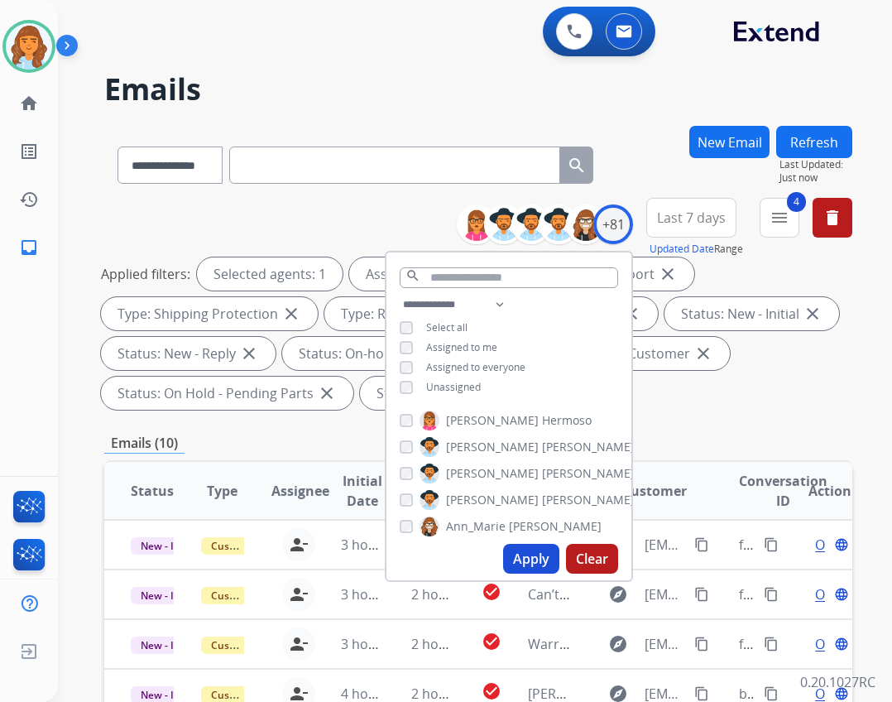
click at [300, 424] on div "**********" at bounding box center [478, 613] width 748 height 975
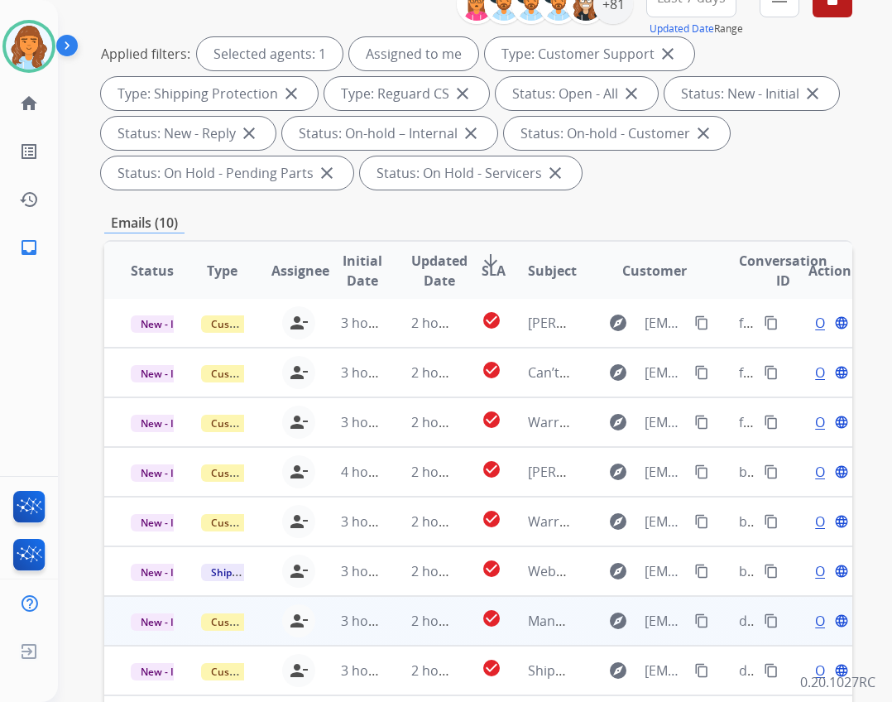
scroll to position [399, 0]
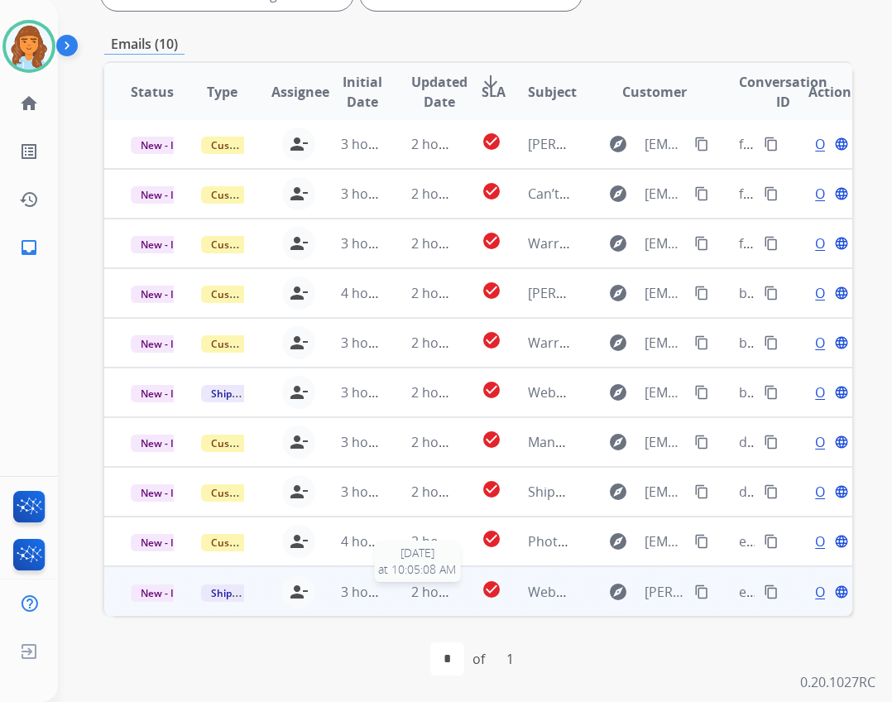
click at [425, 601] on div "2 hours ago" at bounding box center [432, 592] width 43 height 20
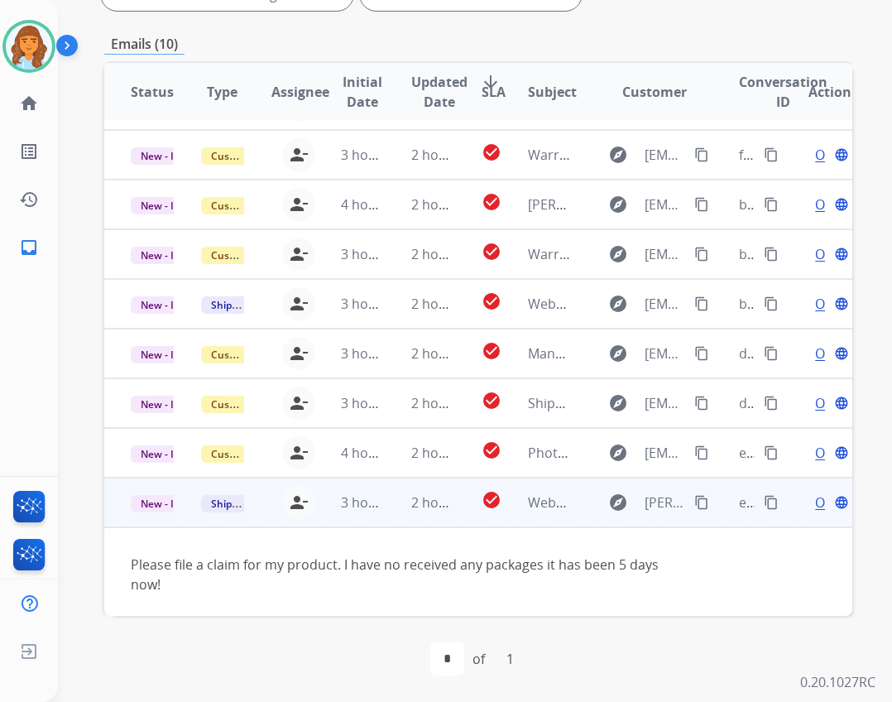
scroll to position [95, 0]
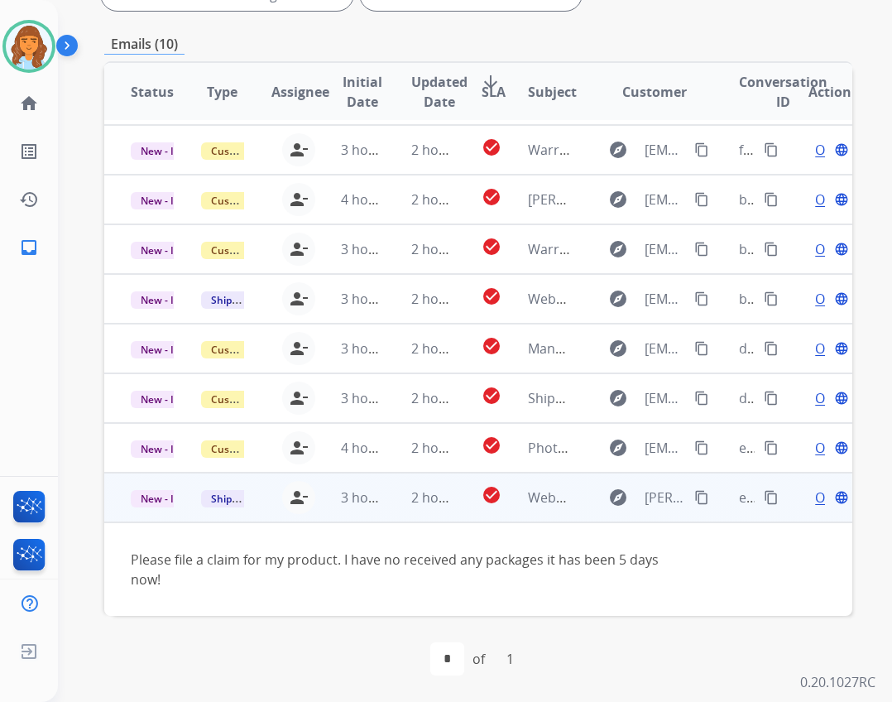
click at [815, 500] on span "Open" at bounding box center [832, 497] width 34 height 20
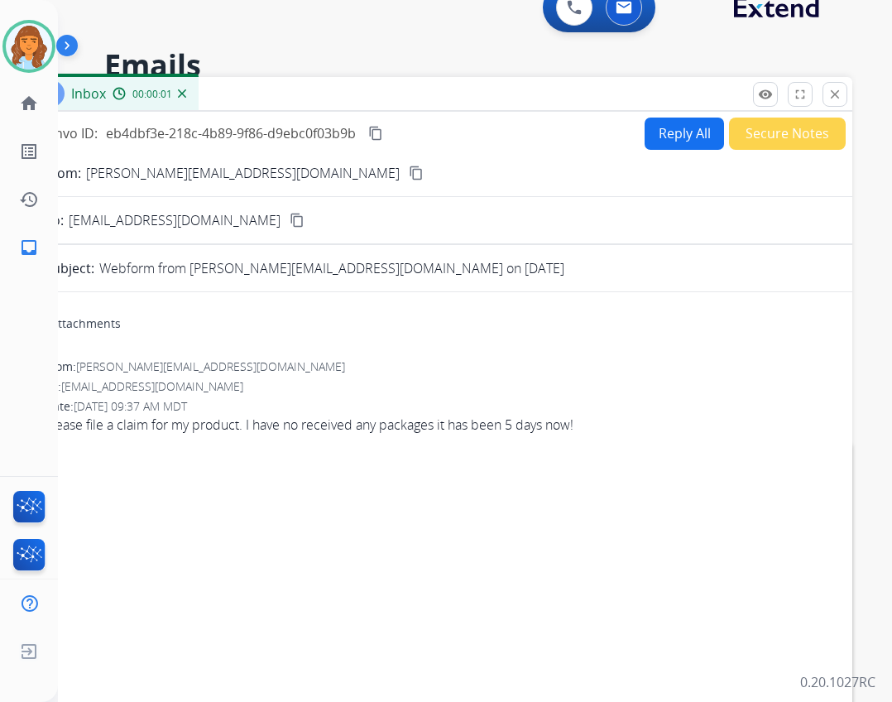
scroll to position [0, 0]
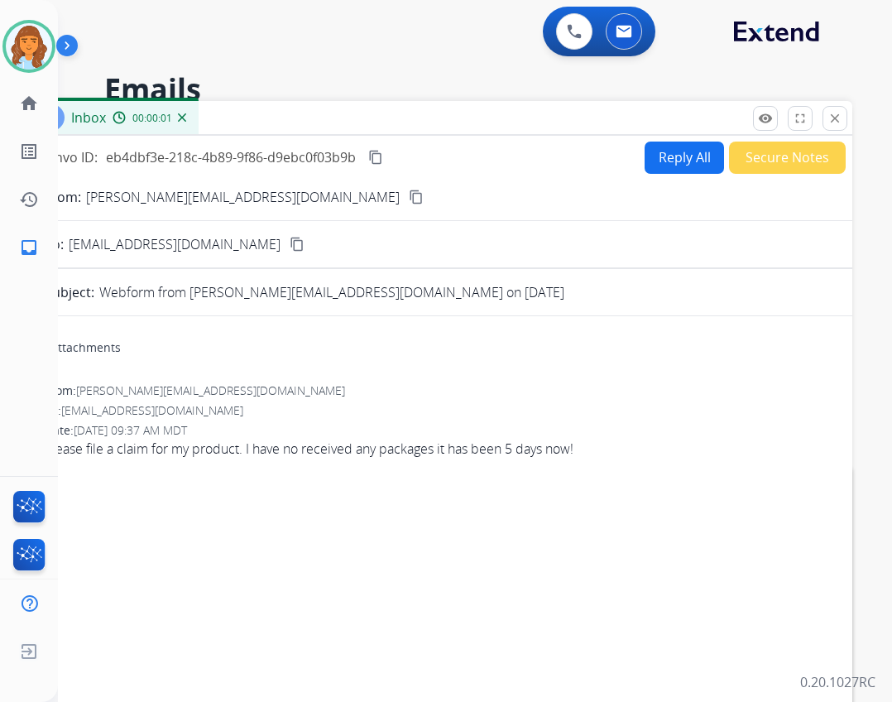
click at [678, 156] on button "Reply All" at bounding box center [684, 158] width 79 height 32
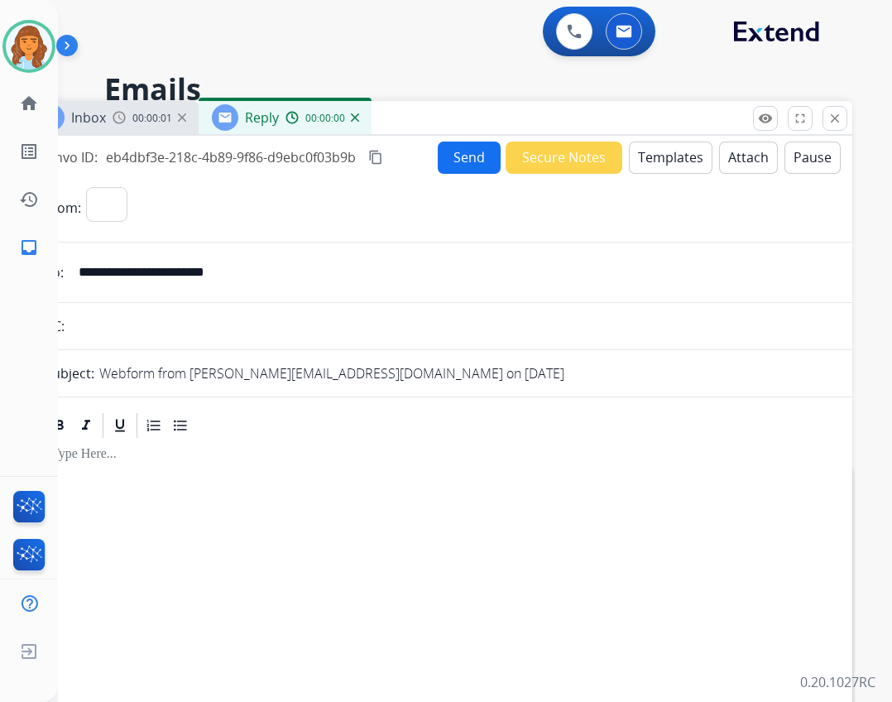
select select "**********"
click at [667, 161] on button "Templates" at bounding box center [671, 158] width 84 height 32
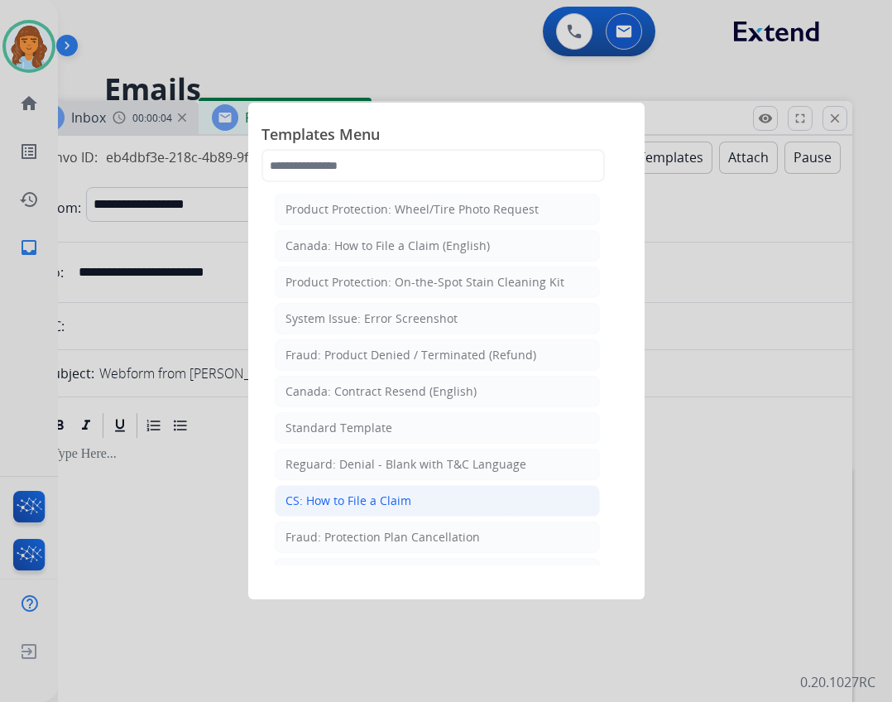
click at [378, 496] on div "CS: How to File a Claim" at bounding box center [348, 500] width 126 height 17
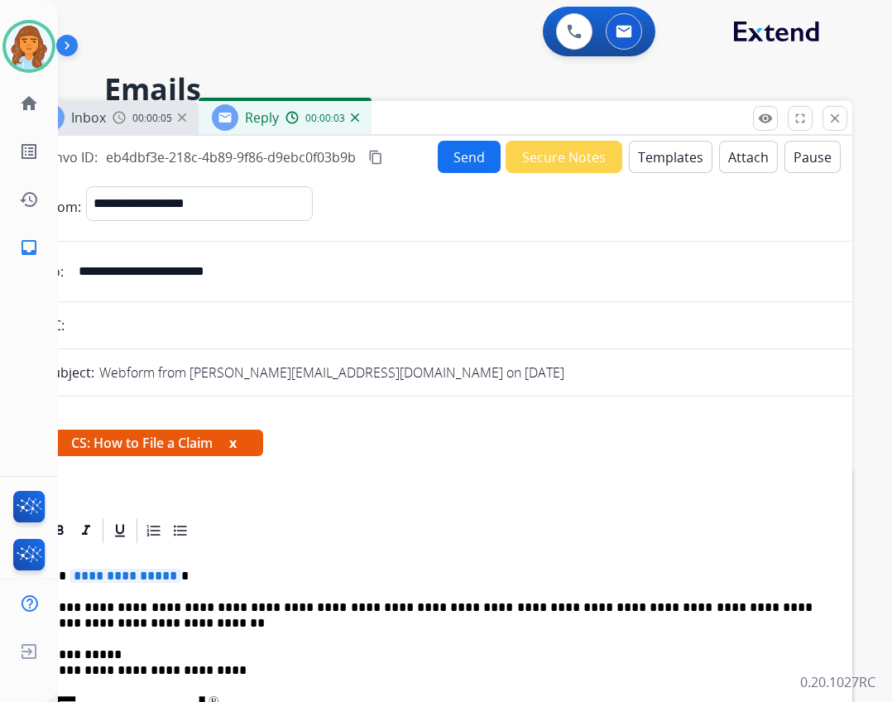
click at [130, 580] on span "**********" at bounding box center [126, 575] width 112 height 14
drag, startPoint x: 256, startPoint y: 258, endPoint x: 79, endPoint y: 257, distance: 176.3
click at [79, 257] on input "**********" at bounding box center [451, 271] width 764 height 33
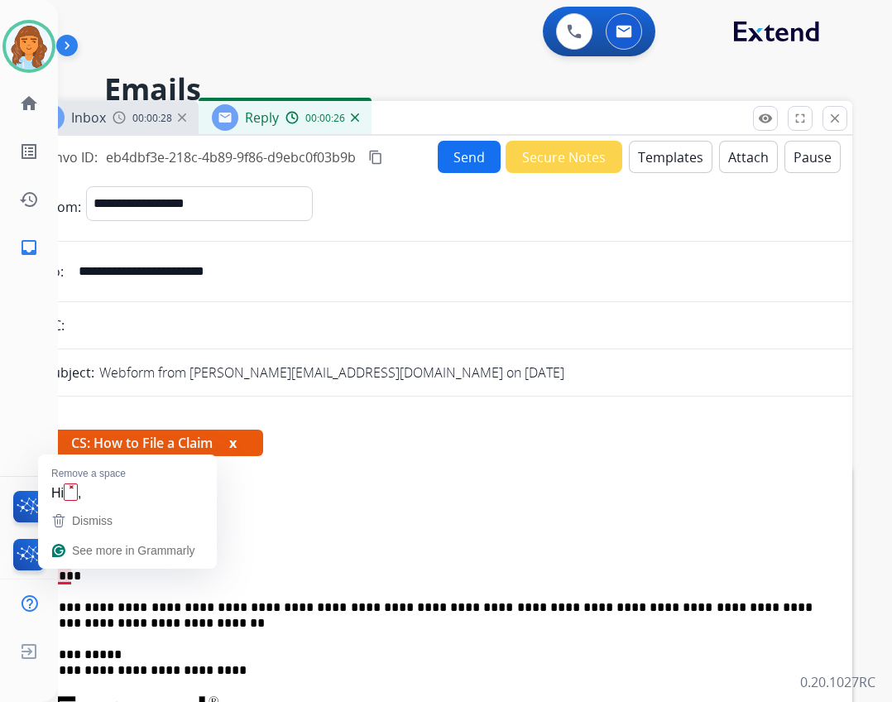
click at [64, 581] on p "****" at bounding box center [431, 575] width 761 height 15
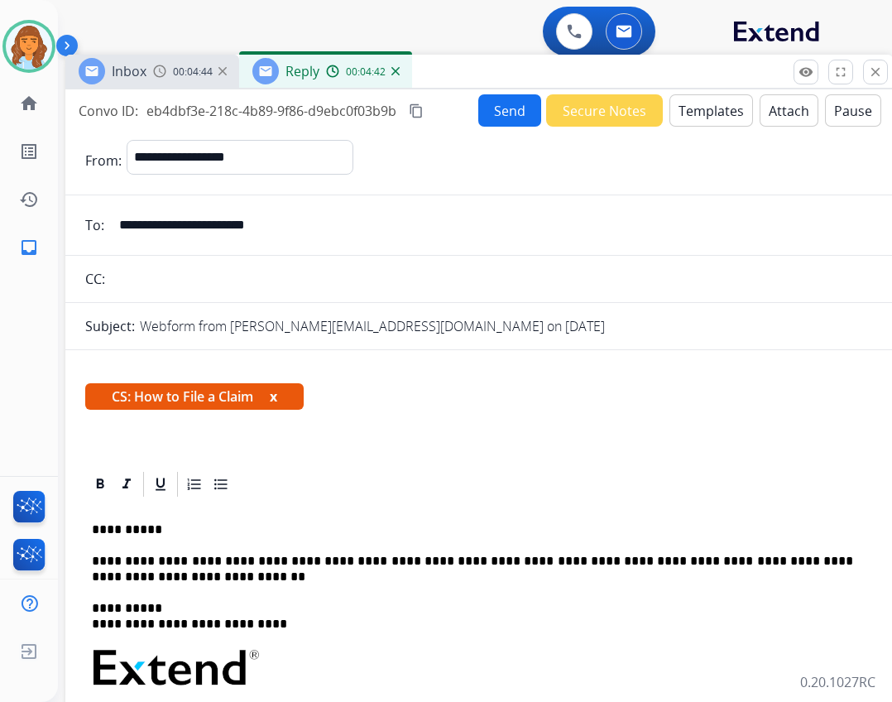
drag, startPoint x: 440, startPoint y: 125, endPoint x: 481, endPoint y: 79, distance: 61.6
click at [481, 79] on div "Inbox 00:04:44 Reply 00:04:42" at bounding box center [478, 72] width 827 height 35
click at [345, 560] on p "**********" at bounding box center [472, 569] width 761 height 31
click at [356, 564] on p "**********" at bounding box center [472, 569] width 761 height 31
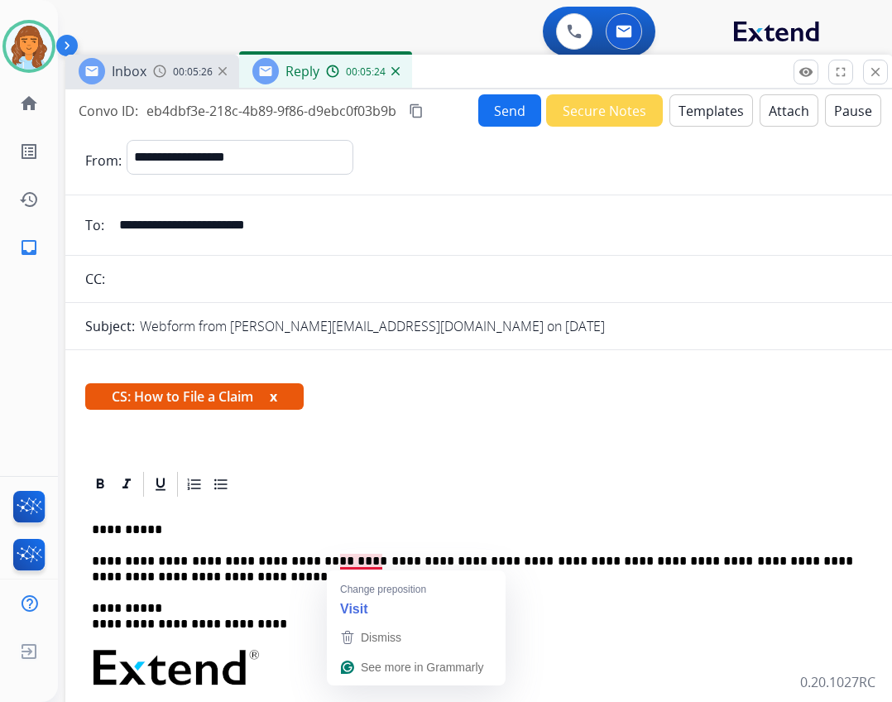
click at [380, 564] on p "**********" at bounding box center [472, 569] width 761 height 31
click at [386, 564] on p "**********" at bounding box center [472, 569] width 761 height 31
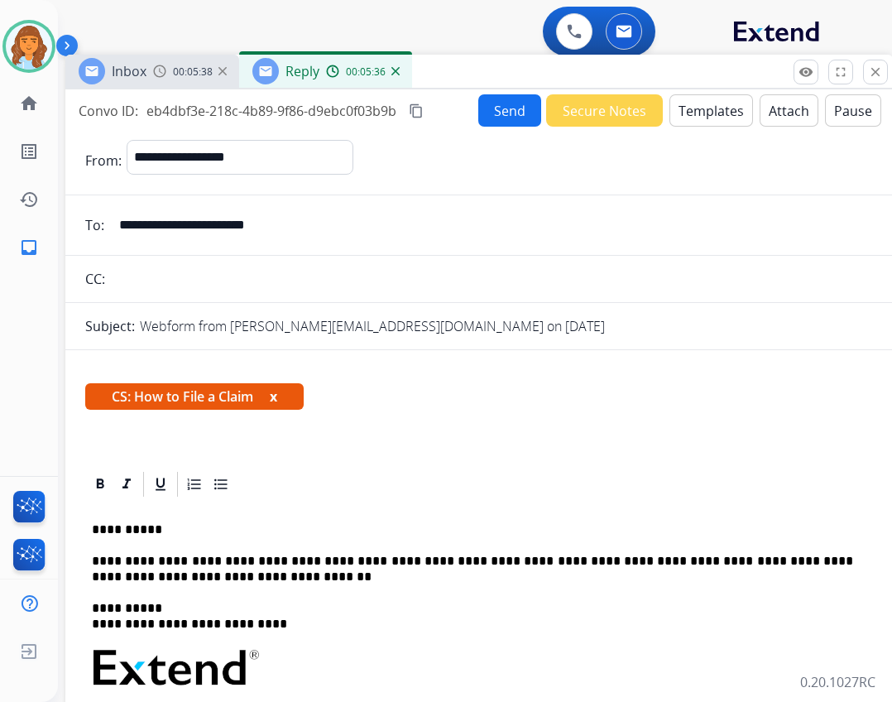
drag, startPoint x: 202, startPoint y: 576, endPoint x: 229, endPoint y: 565, distance: 29.3
click at [204, 575] on p "**********" at bounding box center [472, 569] width 761 height 31
click at [515, 96] on button "Send" at bounding box center [509, 110] width 63 height 32
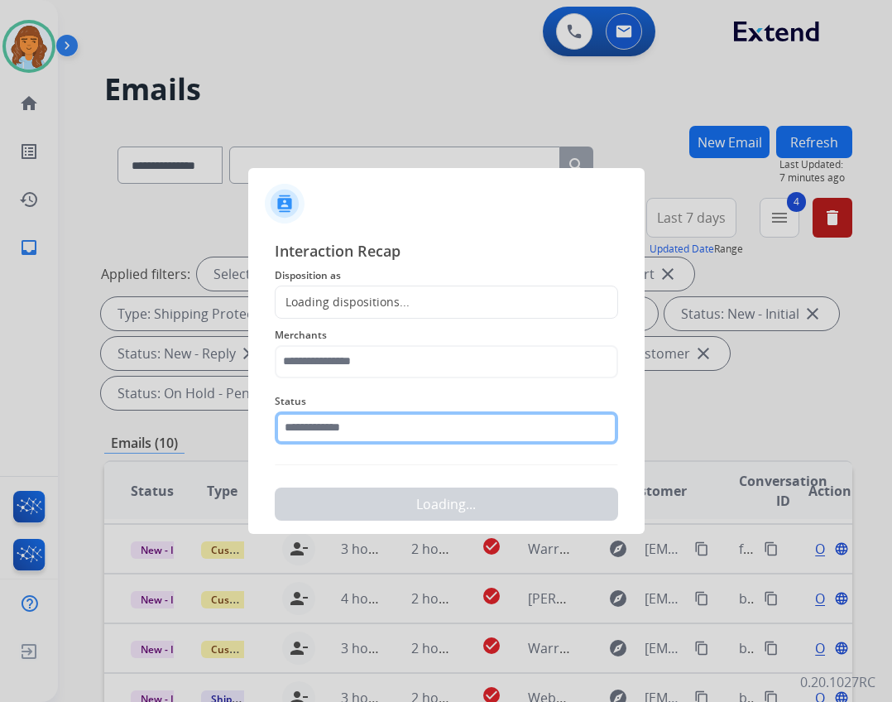
click at [386, 420] on input "text" at bounding box center [446, 427] width 343 height 33
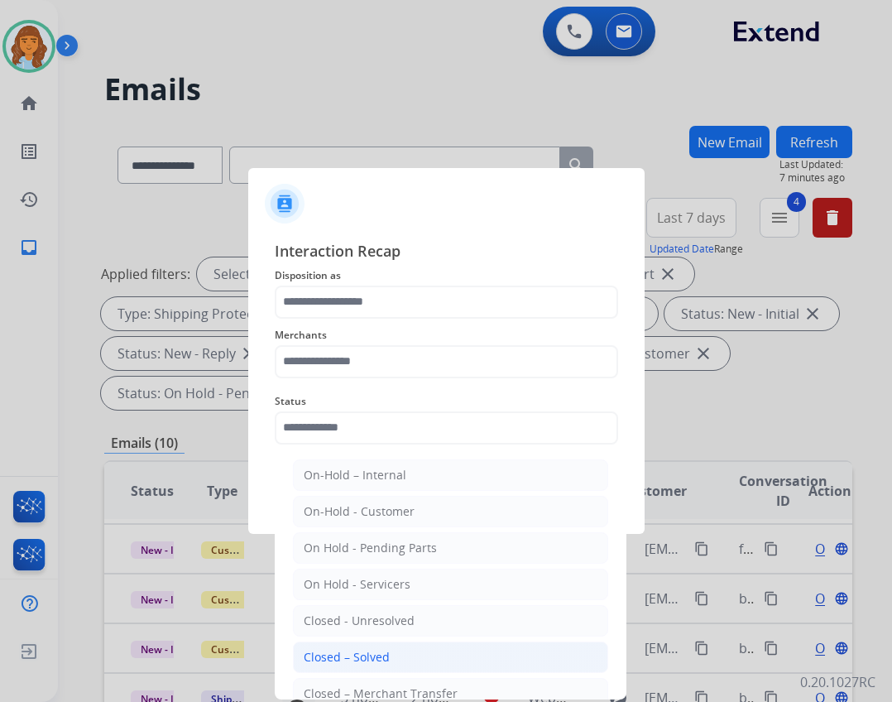
click at [364, 655] on div "Closed – Solved" at bounding box center [347, 657] width 86 height 17
type input "**********"
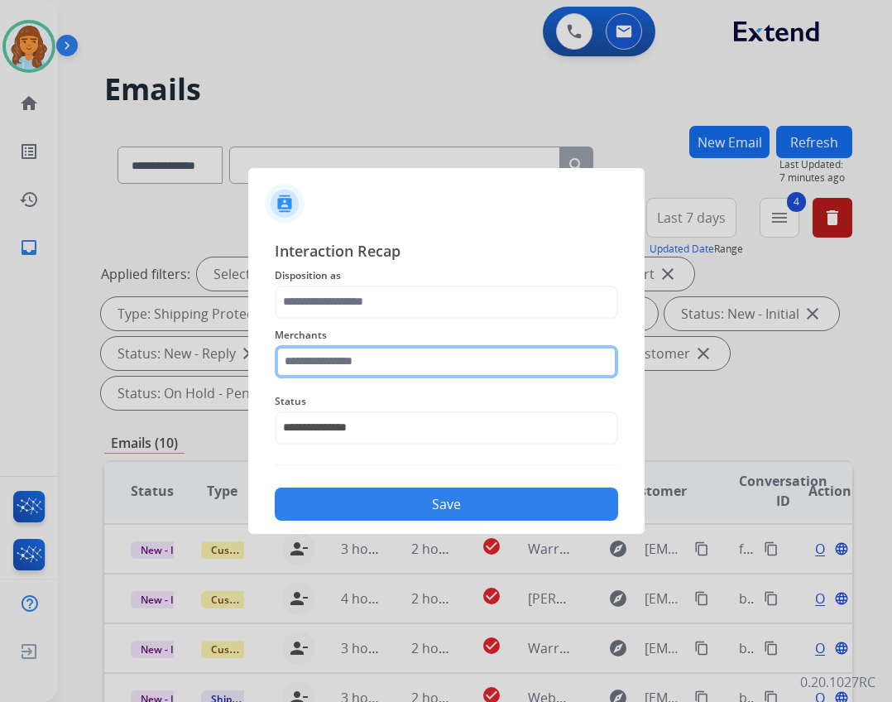
click at [326, 375] on input "text" at bounding box center [446, 361] width 343 height 33
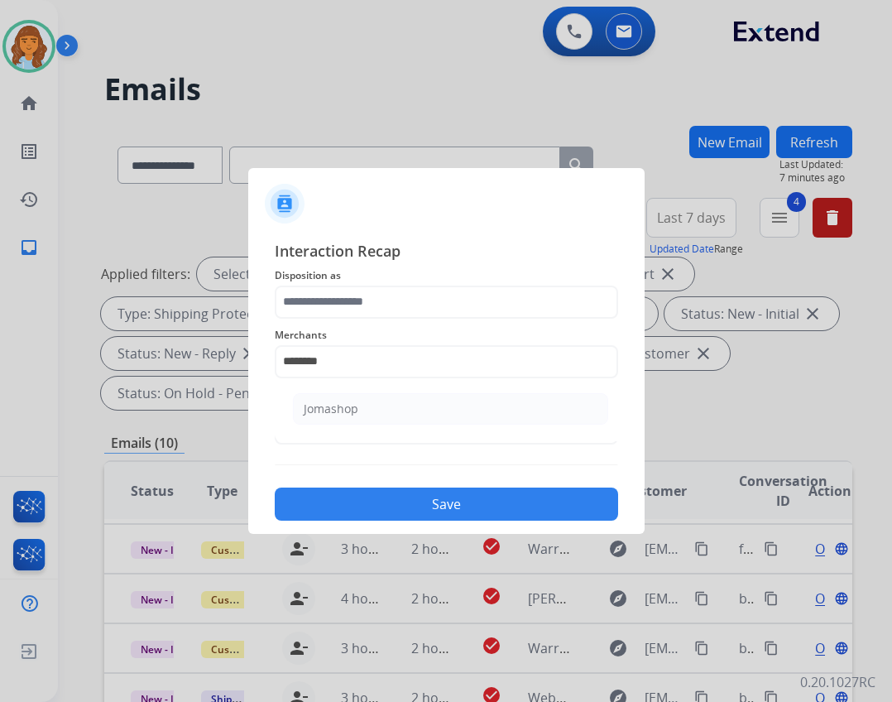
drag, startPoint x: 380, startPoint y: 411, endPoint x: 396, endPoint y: 408, distance: 16.9
click at [386, 410] on li "Jomashop" at bounding box center [450, 408] width 315 height 31
type input "********"
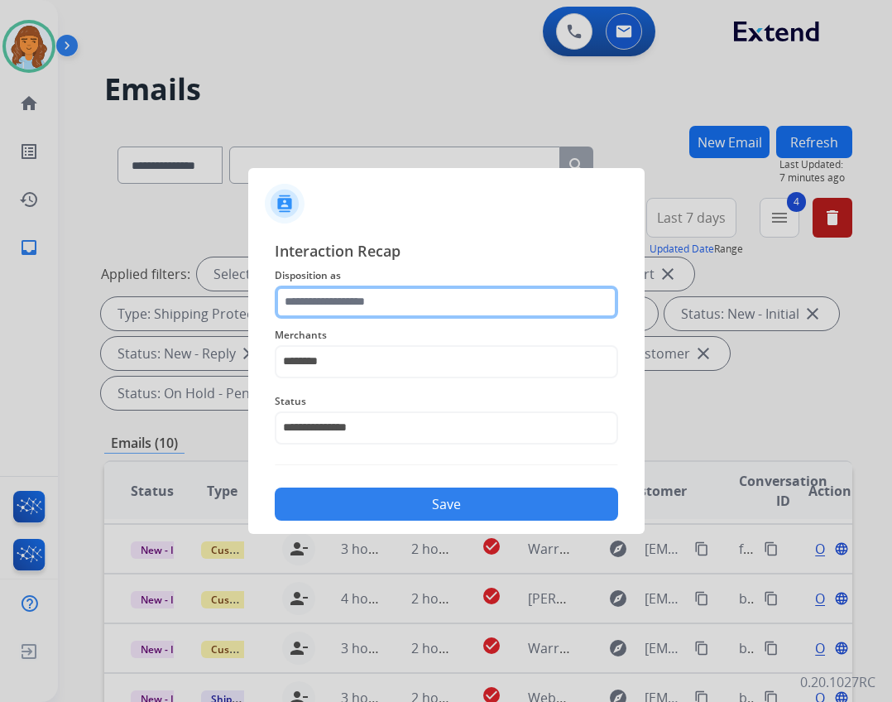
click at [447, 298] on input "text" at bounding box center [446, 301] width 343 height 33
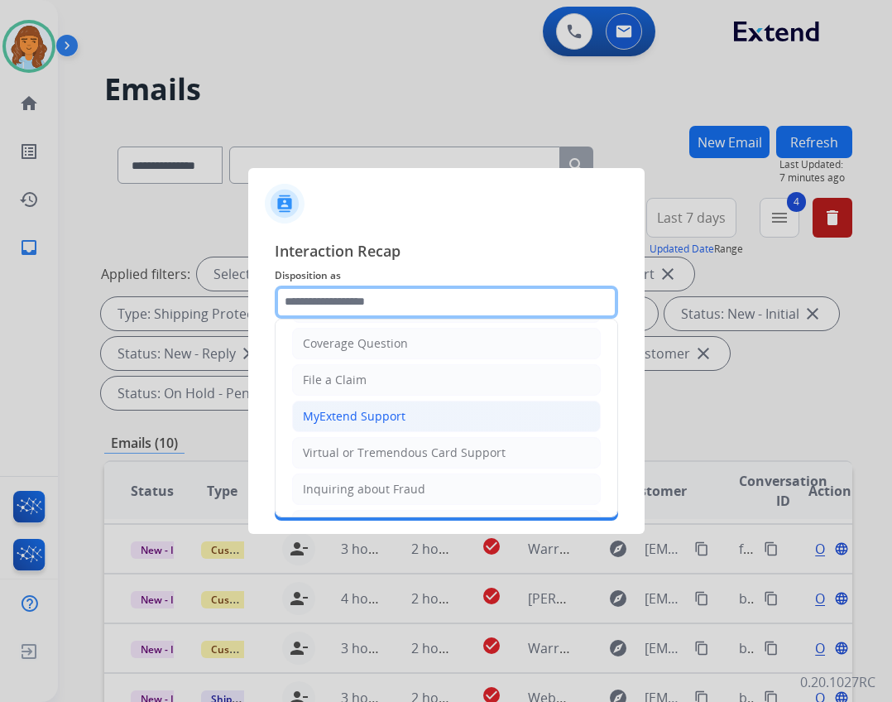
scroll to position [83, 0]
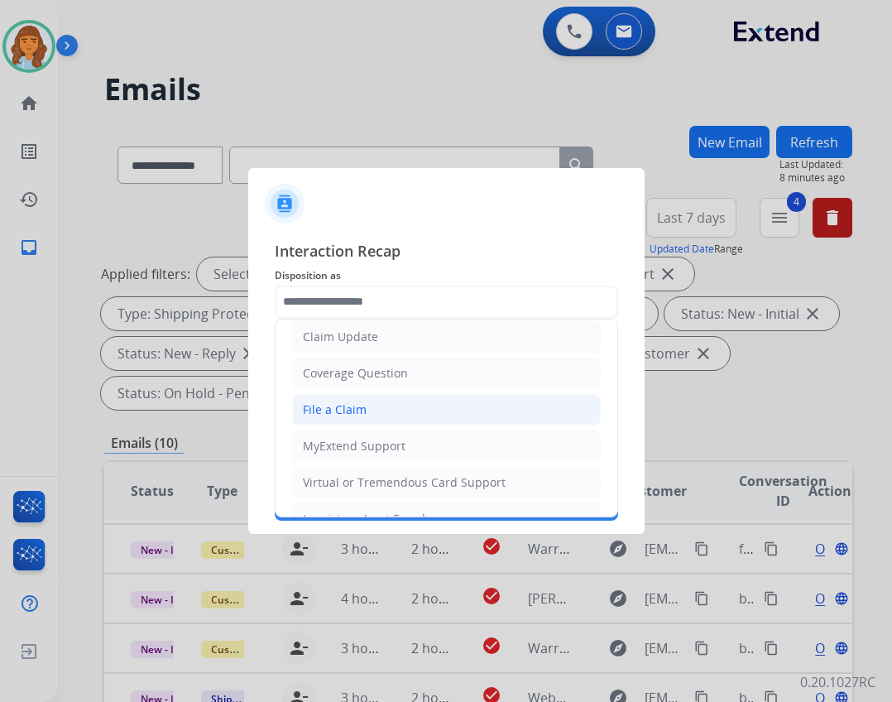
click at [362, 397] on li "File a Claim" at bounding box center [446, 409] width 309 height 31
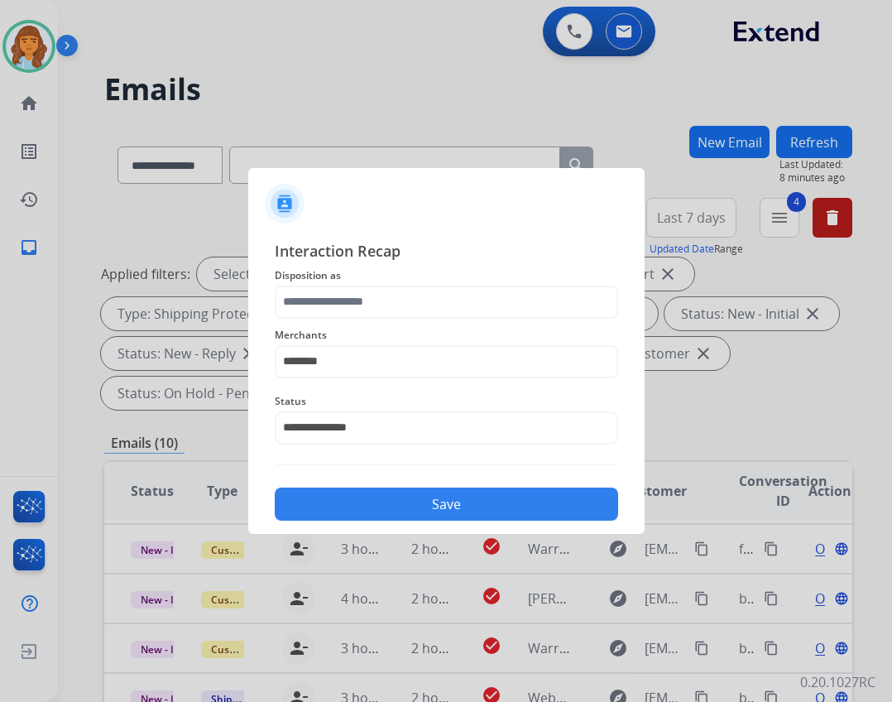
type input "**********"
click at [419, 508] on button "Save" at bounding box center [446, 503] width 343 height 33
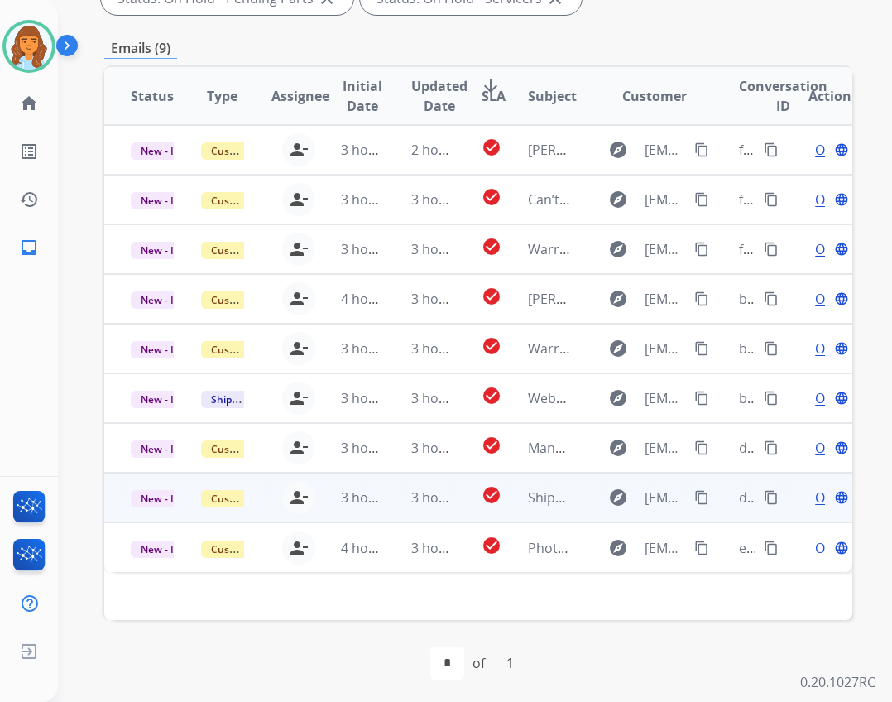
scroll to position [399, 0]
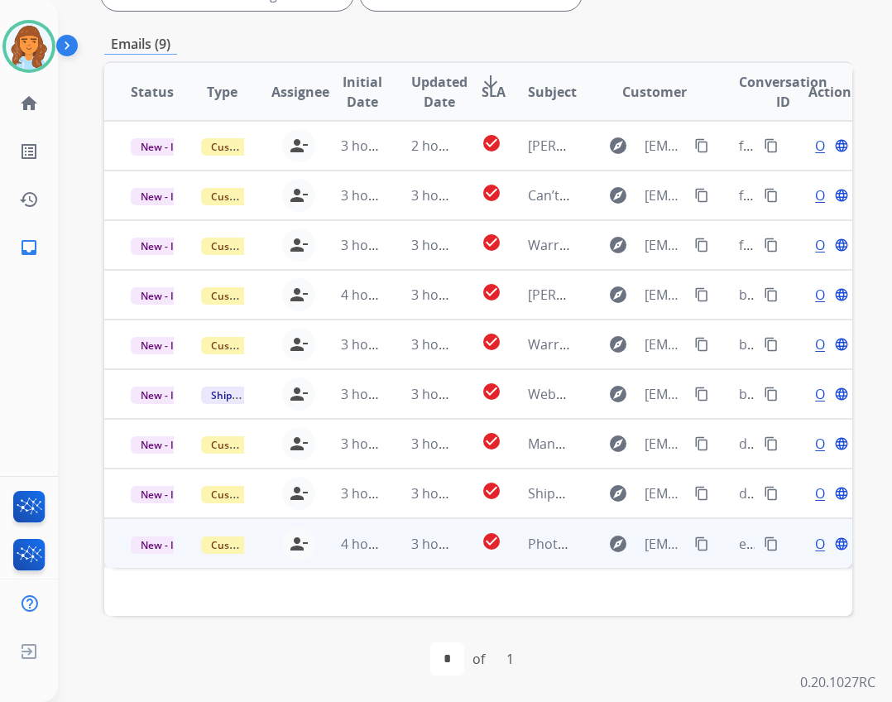
click at [455, 536] on td "check_circle" at bounding box center [478, 543] width 47 height 50
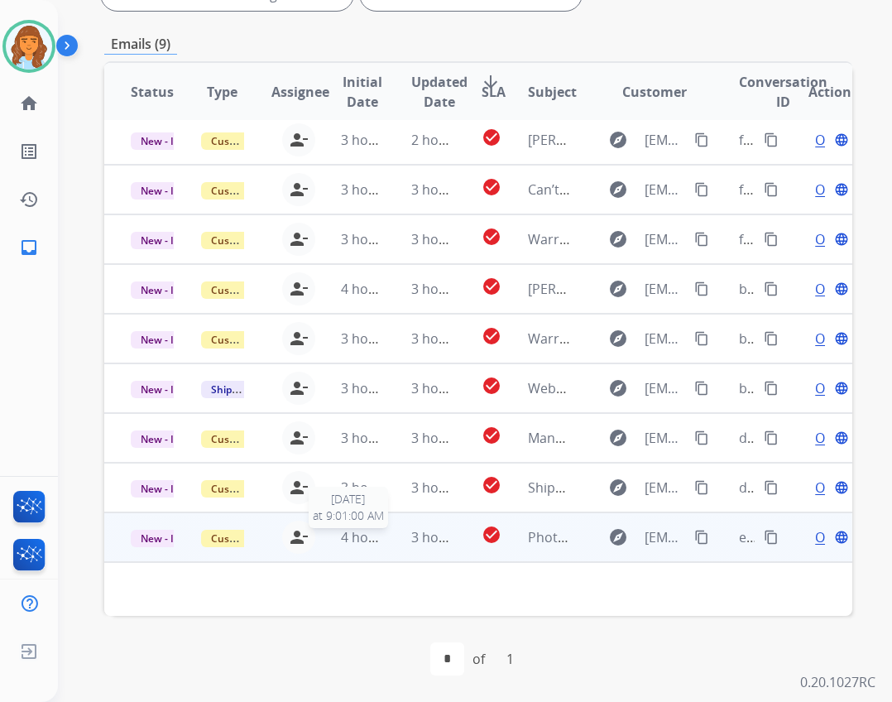
click at [357, 540] on span "4 hours ago" at bounding box center [378, 537] width 74 height 18
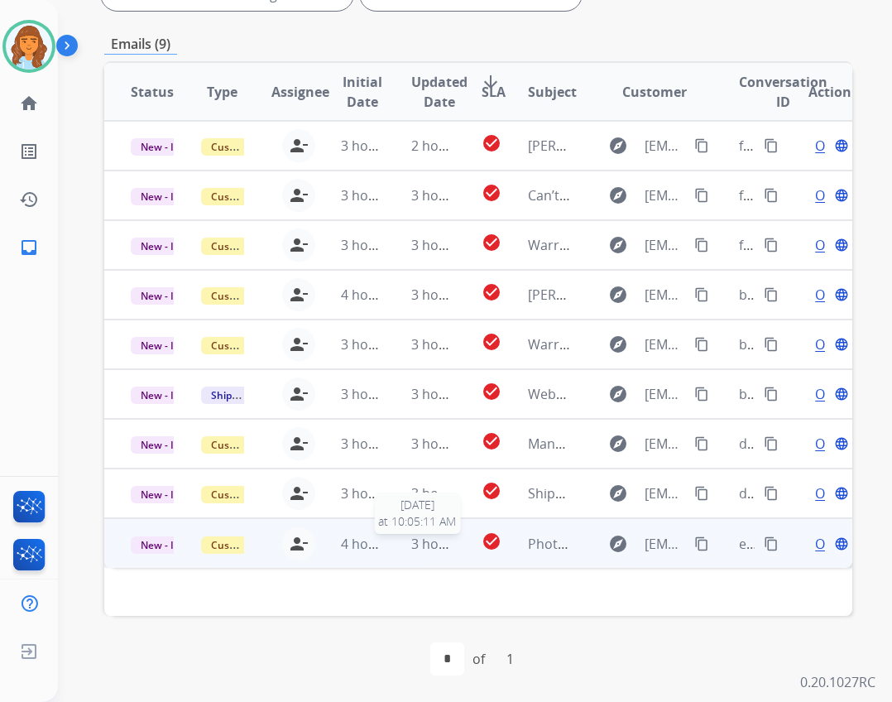
click at [491, 538] on mat-icon "check_circle" at bounding box center [492, 541] width 20 height 20
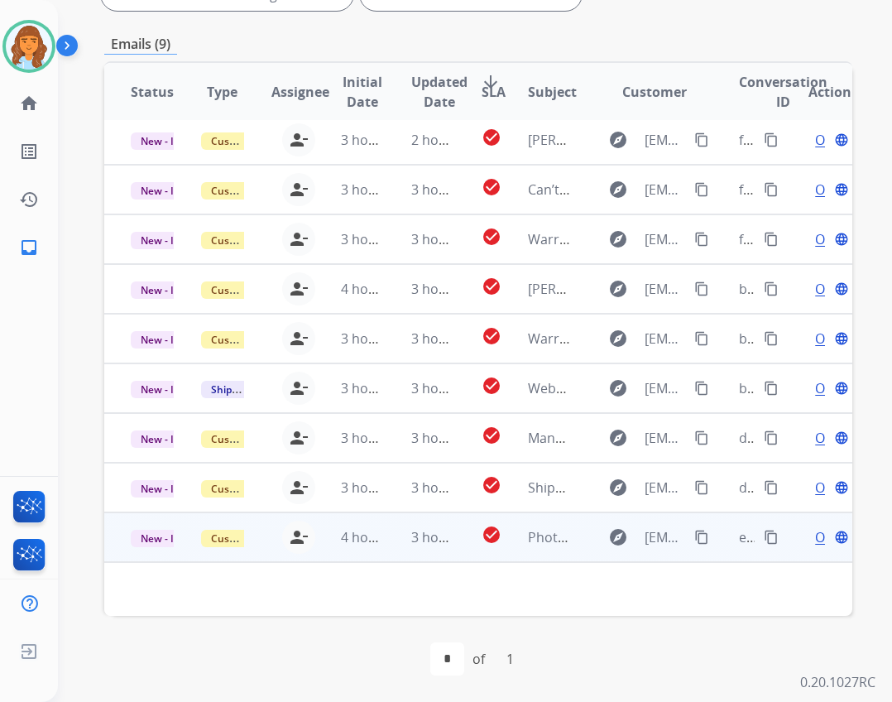
click at [808, 536] on div "Open language" at bounding box center [829, 537] width 43 height 20
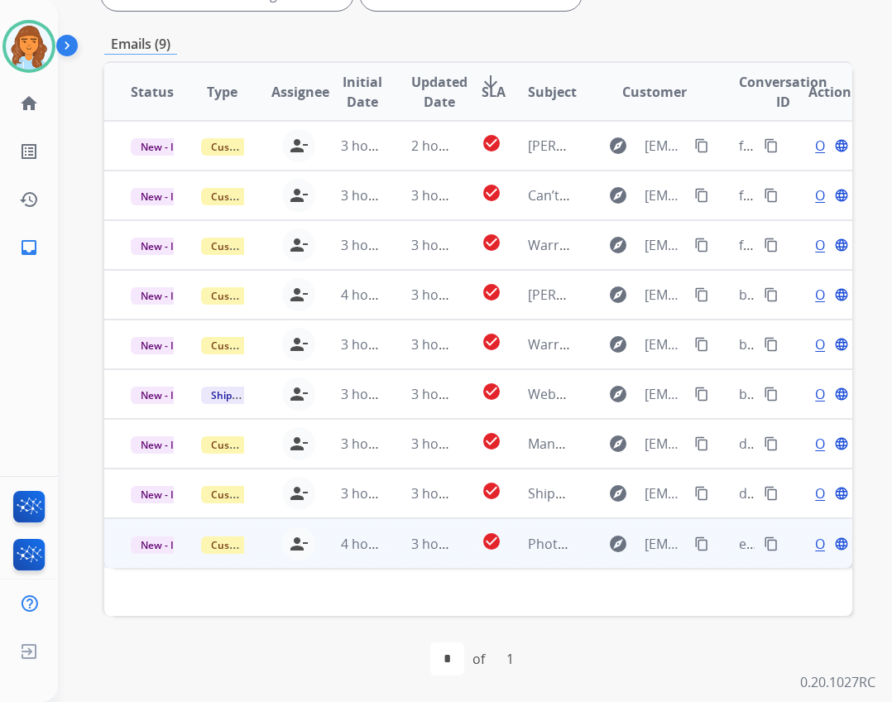
scroll to position [0, 0]
click at [815, 547] on span "Open" at bounding box center [832, 544] width 34 height 20
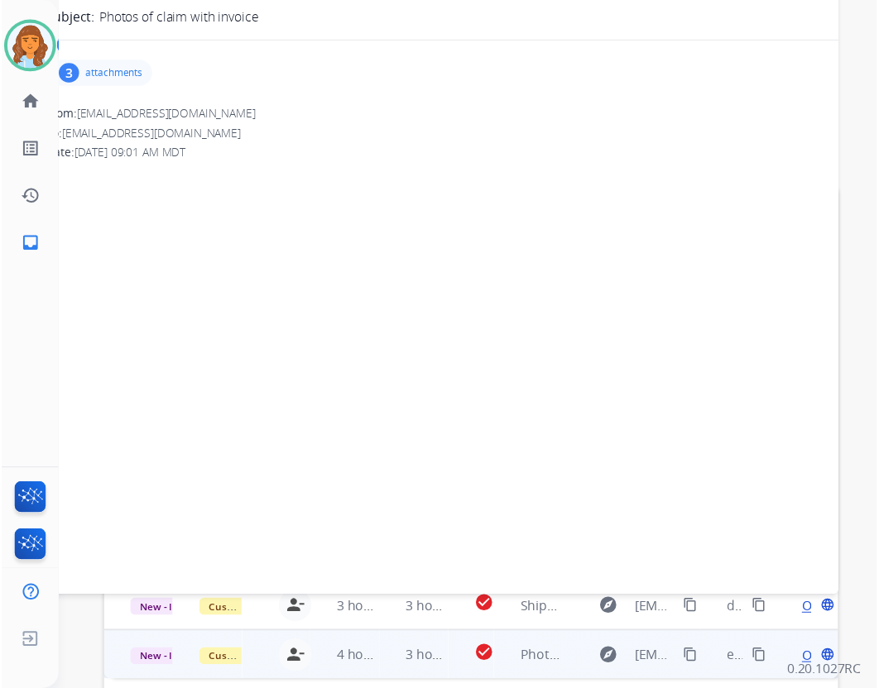
scroll to position [68, 0]
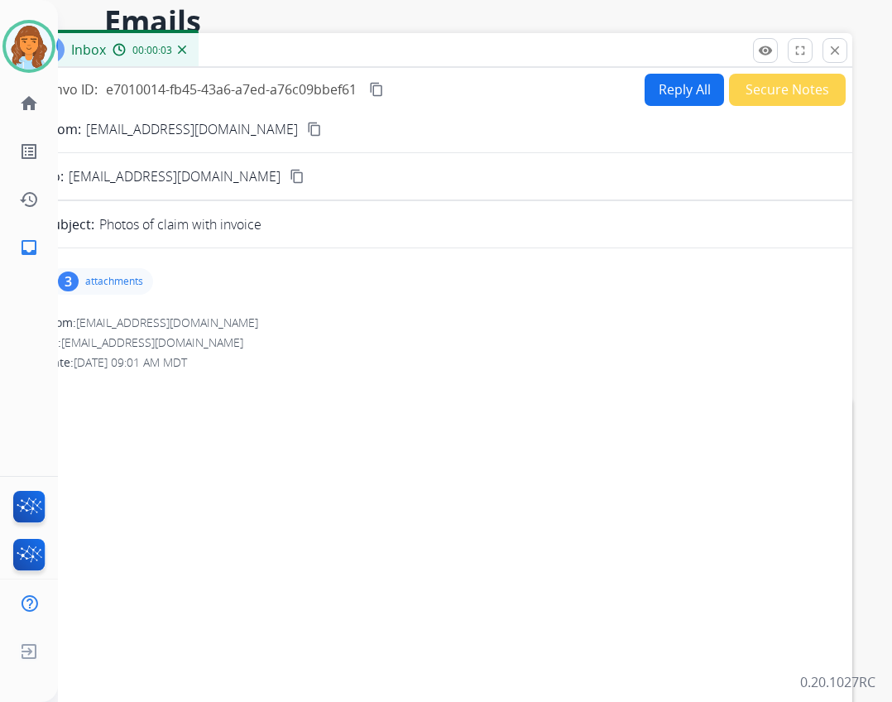
click at [307, 131] on mat-icon "content_copy" at bounding box center [314, 129] width 15 height 15
click at [645, 95] on button "Reply All" at bounding box center [684, 90] width 79 height 32
select select "**********"
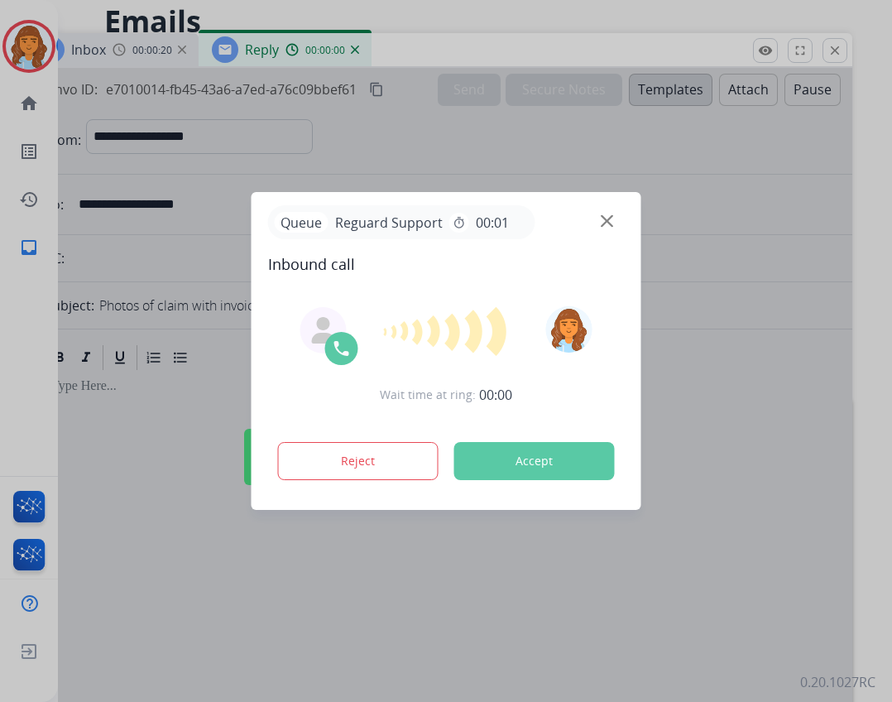
click at [670, 94] on div at bounding box center [446, 351] width 892 height 702
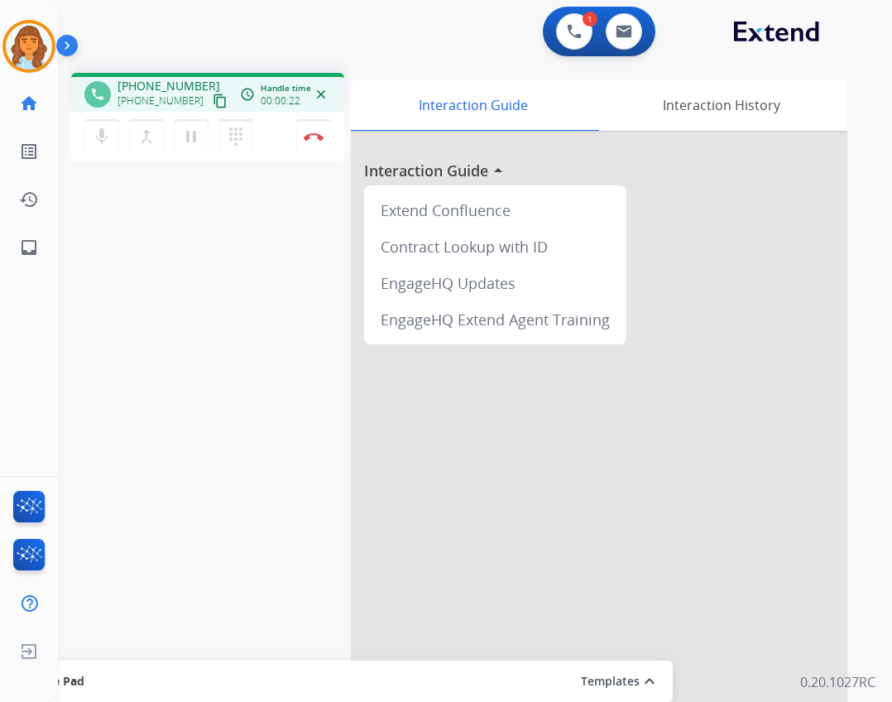
click at [210, 93] on button "content_copy" at bounding box center [220, 101] width 20 height 20
click at [575, 40] on button at bounding box center [574, 31] width 36 height 36
click at [573, 26] on img at bounding box center [574, 31] width 15 height 15
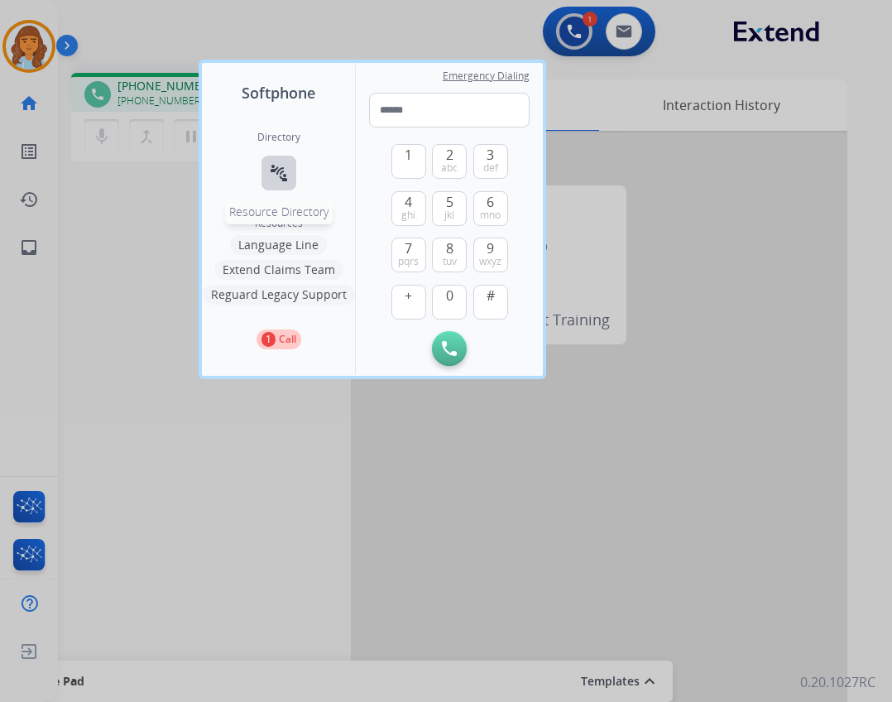
click at [293, 180] on button "connect_without_contact Resource Directory" at bounding box center [278, 173] width 35 height 35
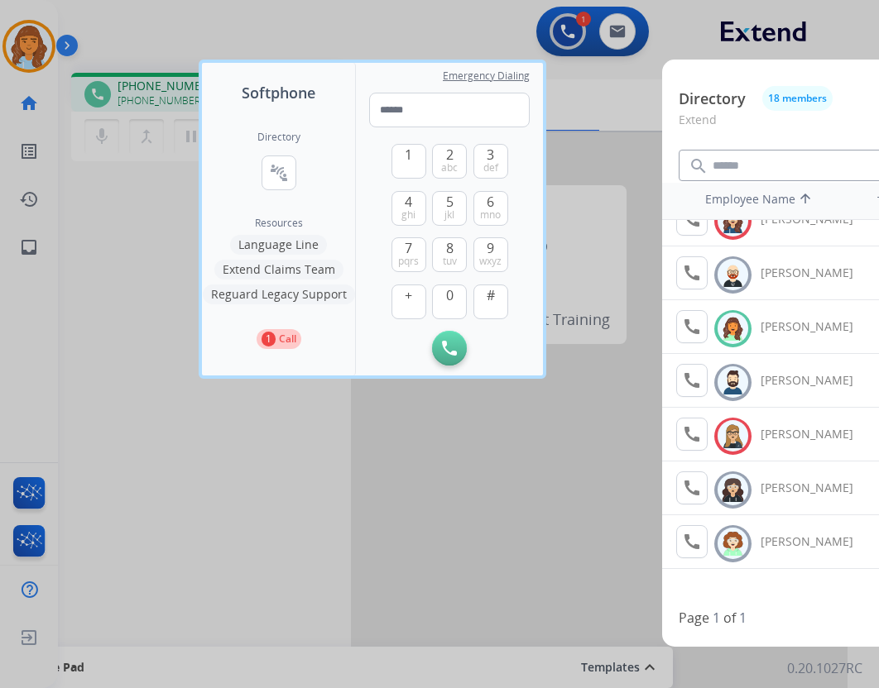
scroll to position [248, 0]
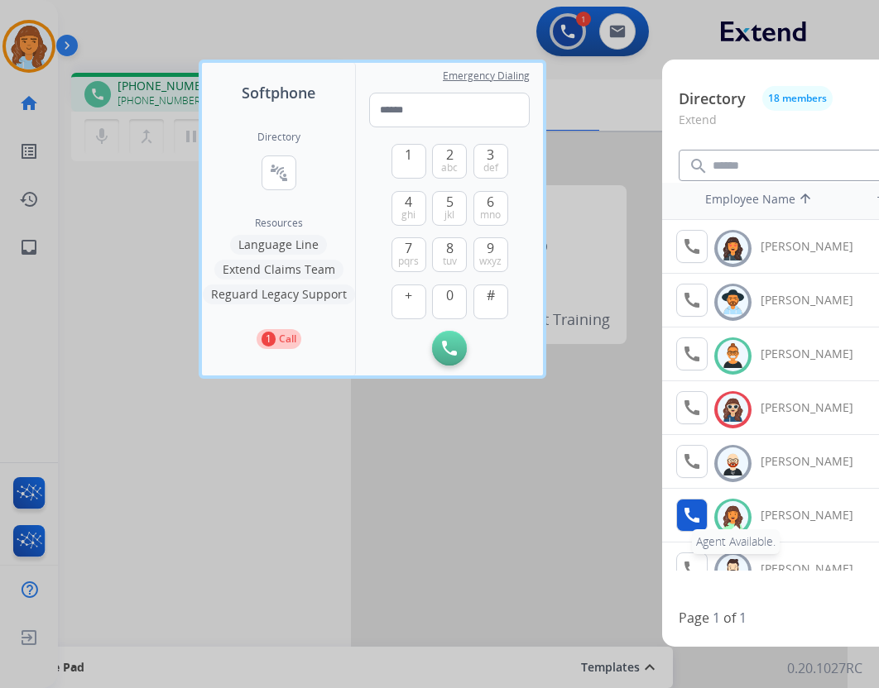
click at [692, 506] on mat-icon "call" at bounding box center [692, 516] width 20 height 20
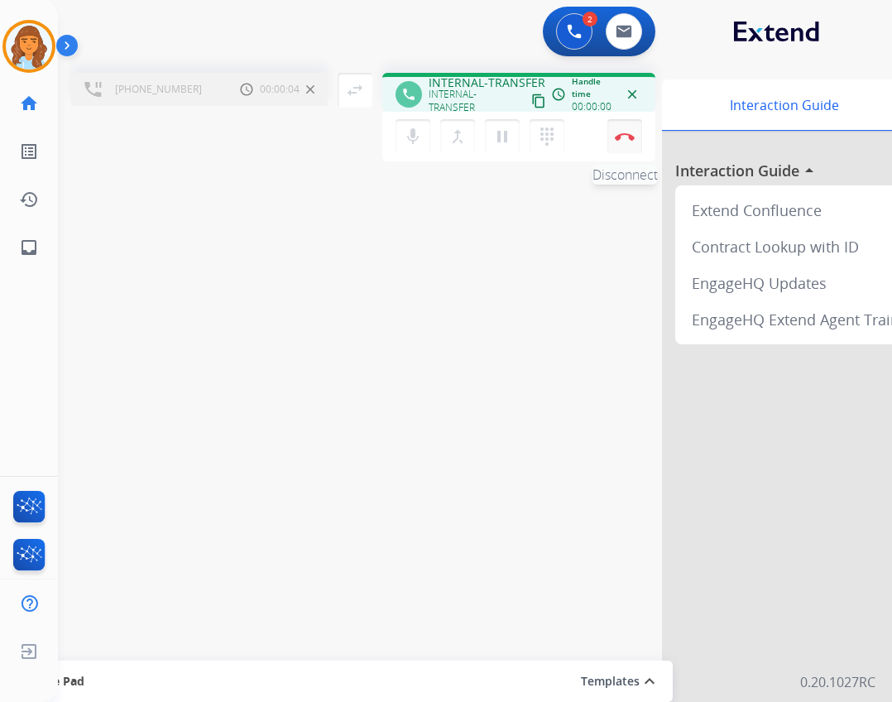
click at [615, 128] on button "Disconnect" at bounding box center [624, 136] width 35 height 35
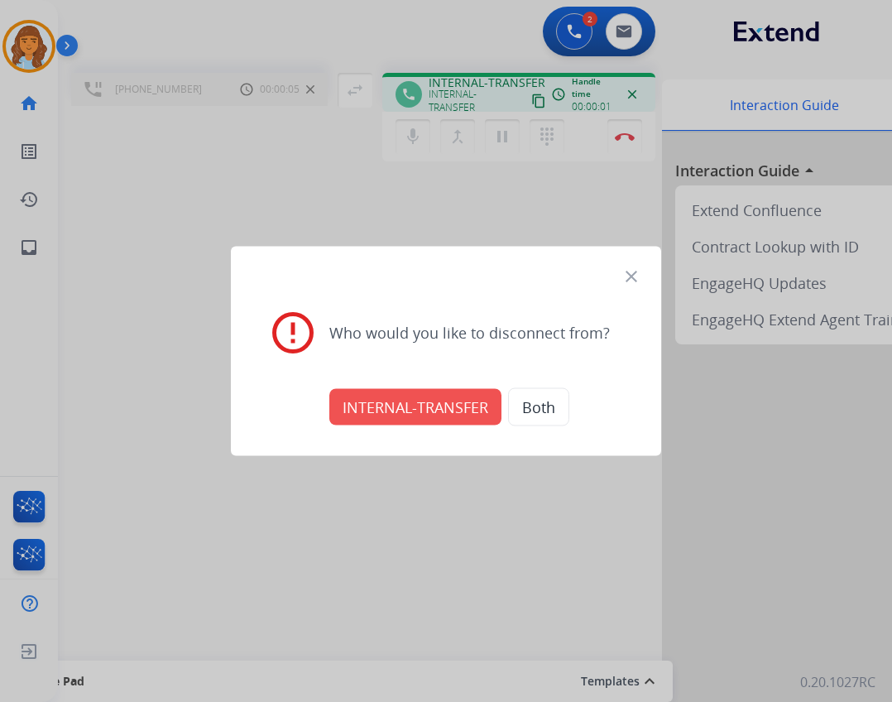
click at [442, 414] on button "INTERNAL-TRANSFER" at bounding box center [415, 407] width 172 height 36
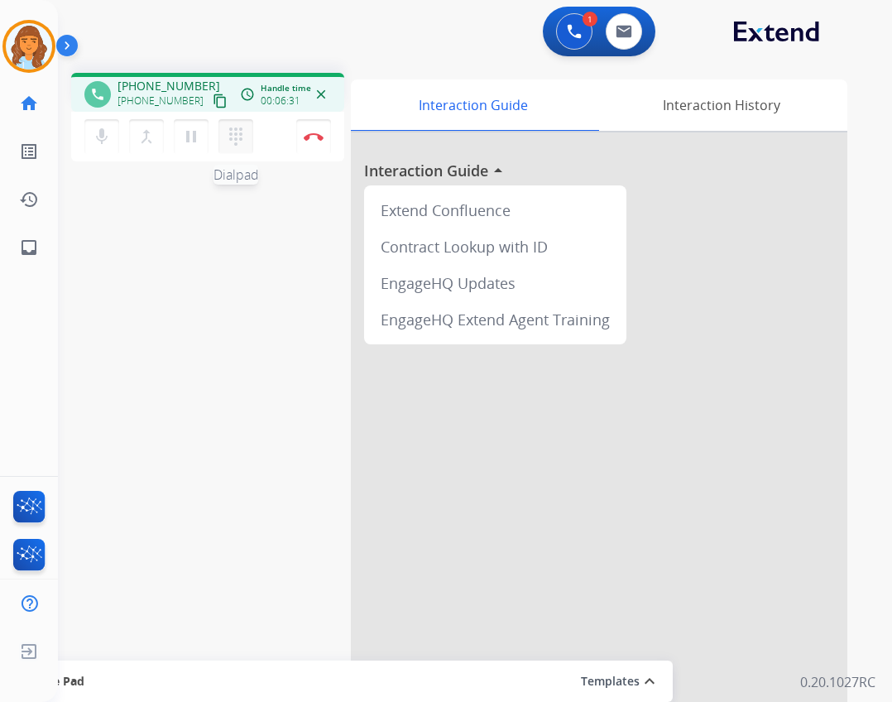
click at [224, 137] on button "dialpad Dialpad" at bounding box center [235, 136] width 35 height 35
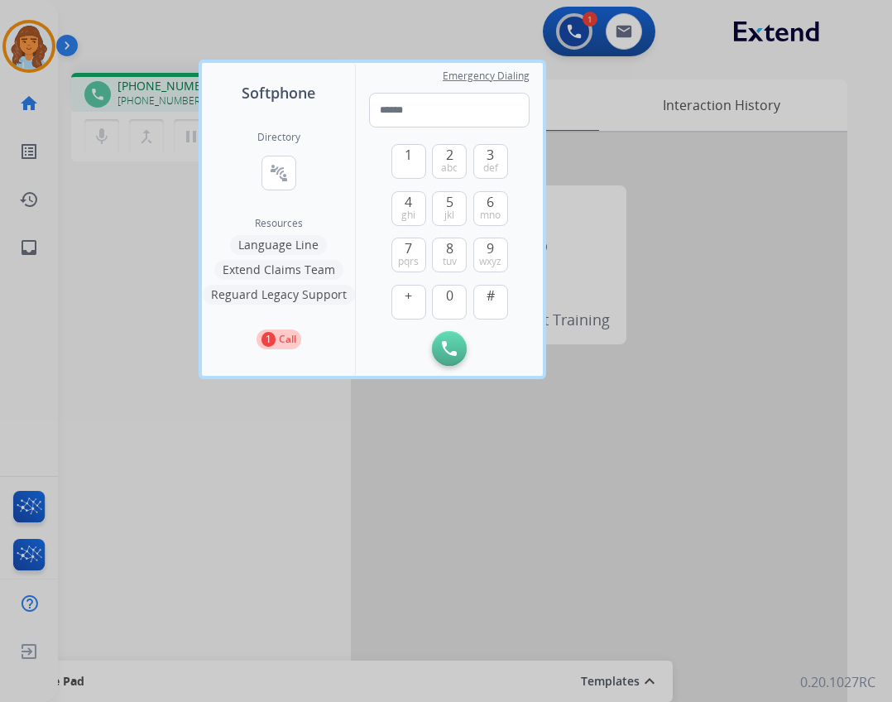
click at [281, 267] on button "Extend Claims Team" at bounding box center [278, 270] width 129 height 20
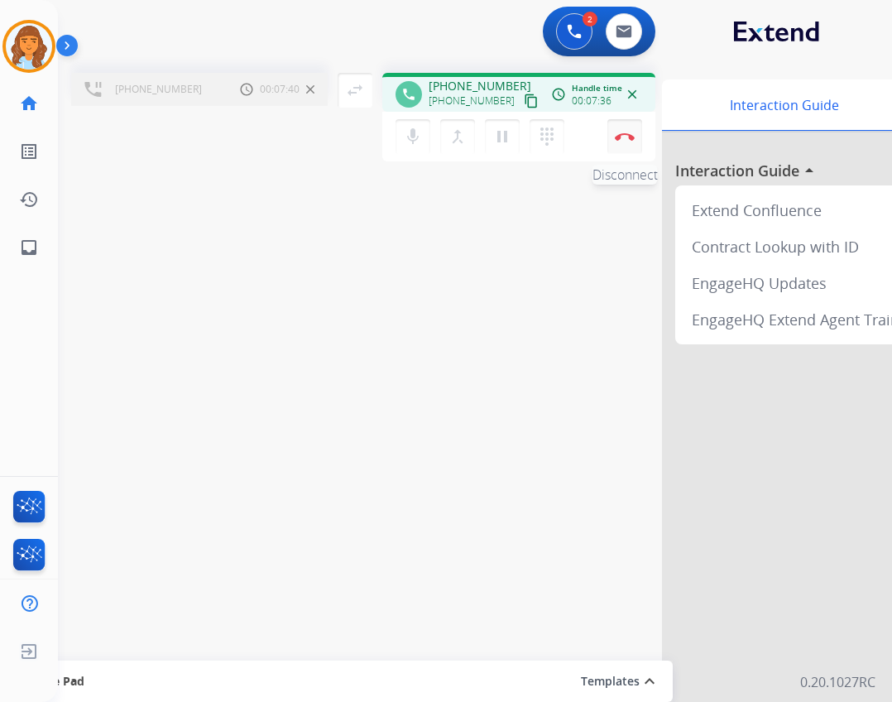
click at [628, 139] on img at bounding box center [625, 136] width 20 height 8
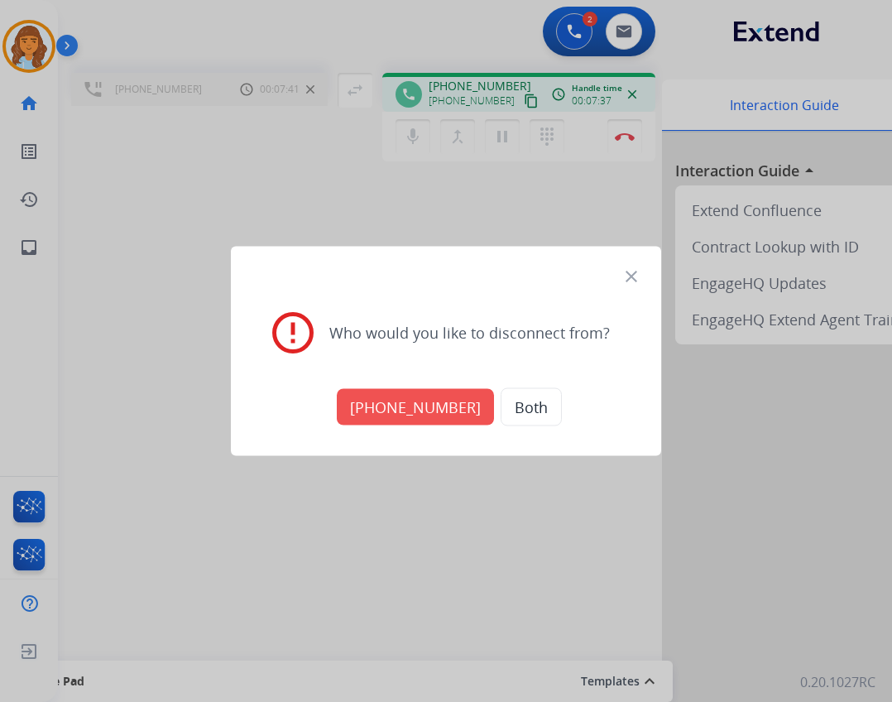
click at [391, 420] on button "+17134291060" at bounding box center [415, 407] width 157 height 36
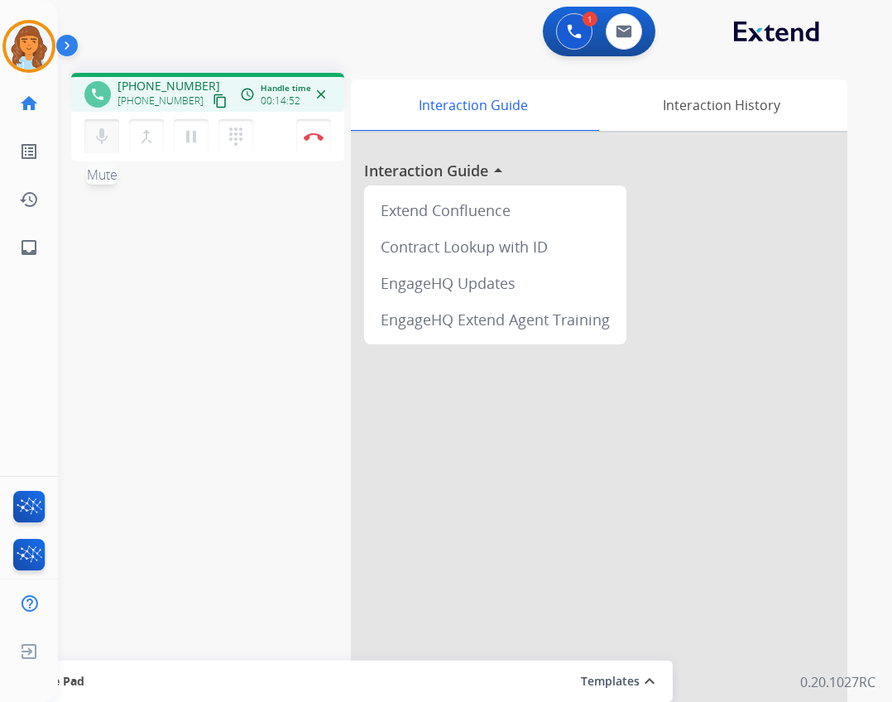
click at [99, 142] on mat-icon "mic" at bounding box center [102, 137] width 20 height 20
click at [99, 132] on mat-icon "mic_off" at bounding box center [102, 137] width 20 height 20
click at [105, 143] on mat-icon "mic" at bounding box center [102, 137] width 20 height 20
click at [198, 143] on mat-icon "pause" at bounding box center [191, 137] width 20 height 20
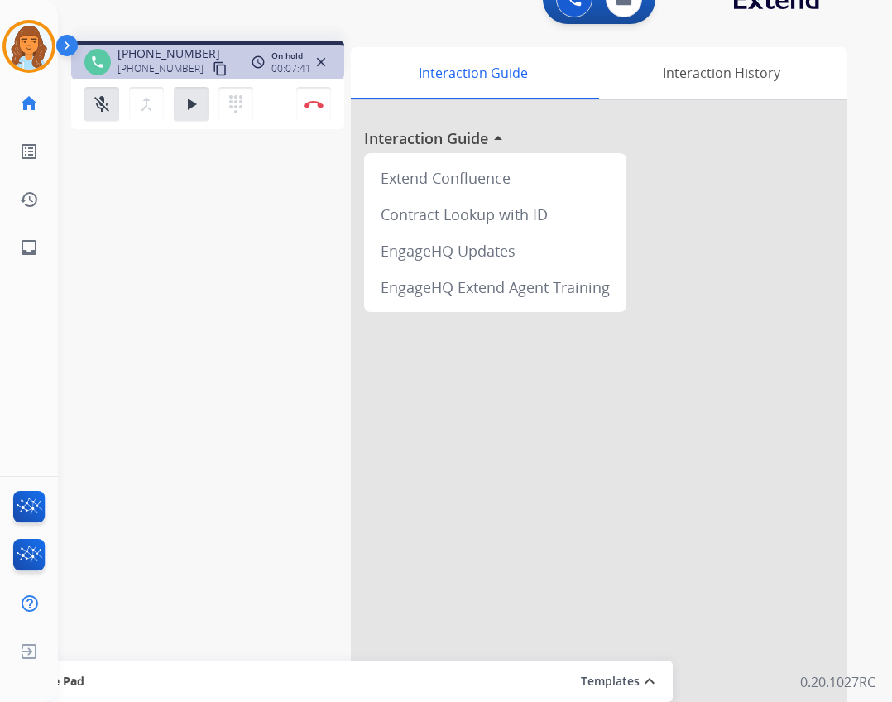
scroll to position [48, 0]
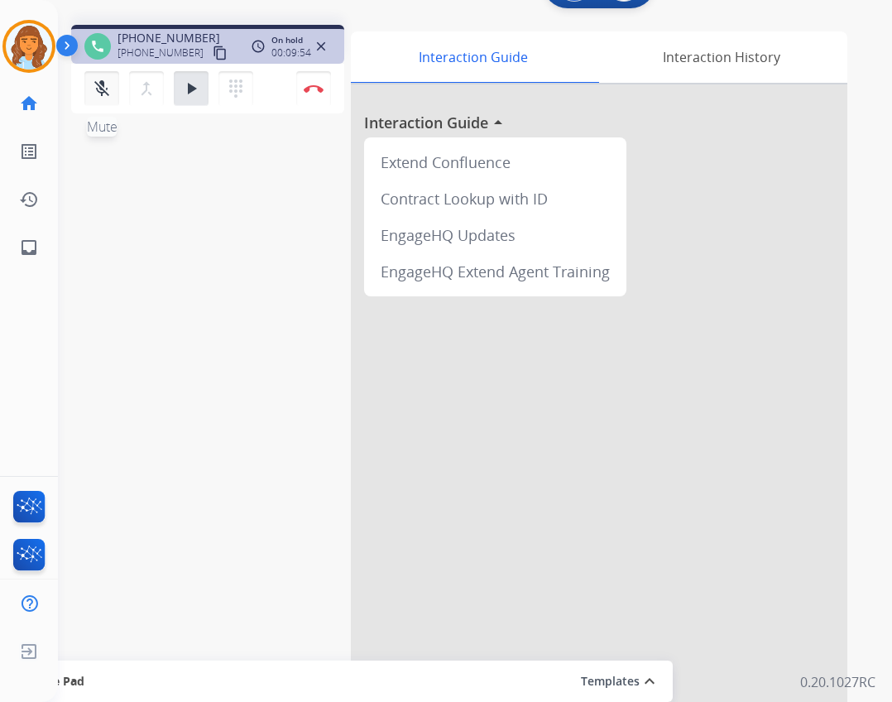
click at [112, 89] on button "mic_off Mute" at bounding box center [101, 88] width 35 height 35
click at [189, 82] on mat-icon "play_arrow" at bounding box center [191, 89] width 20 height 20
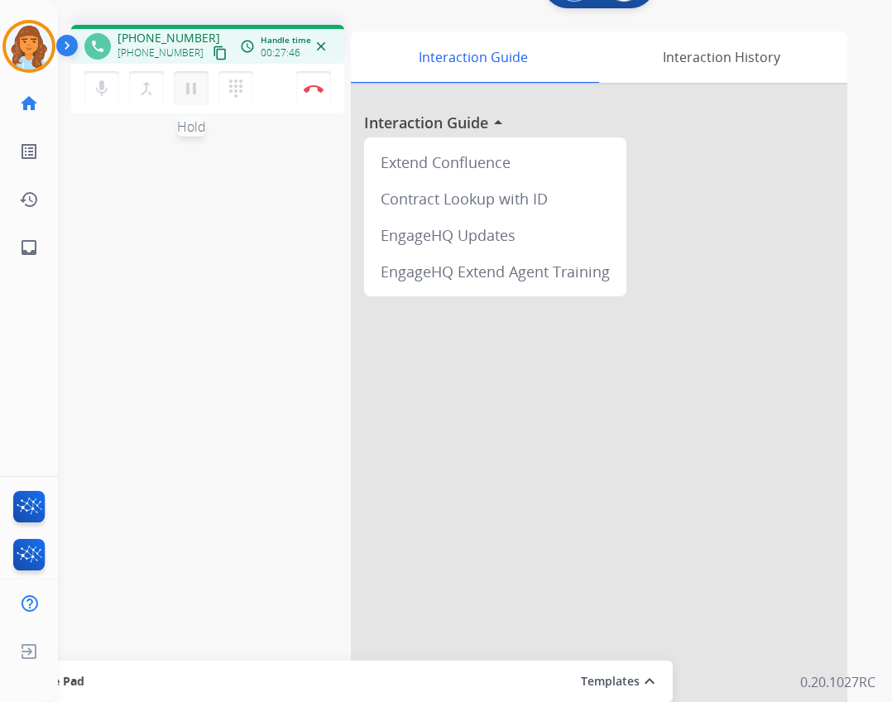
click at [192, 96] on mat-icon "pause" at bounding box center [191, 89] width 20 height 20
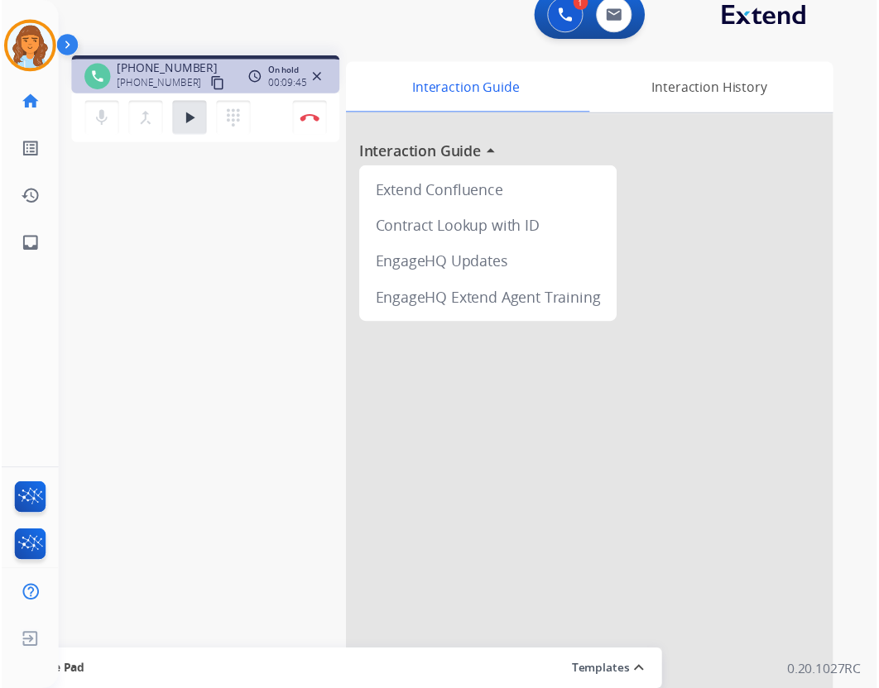
scroll to position [0, 0]
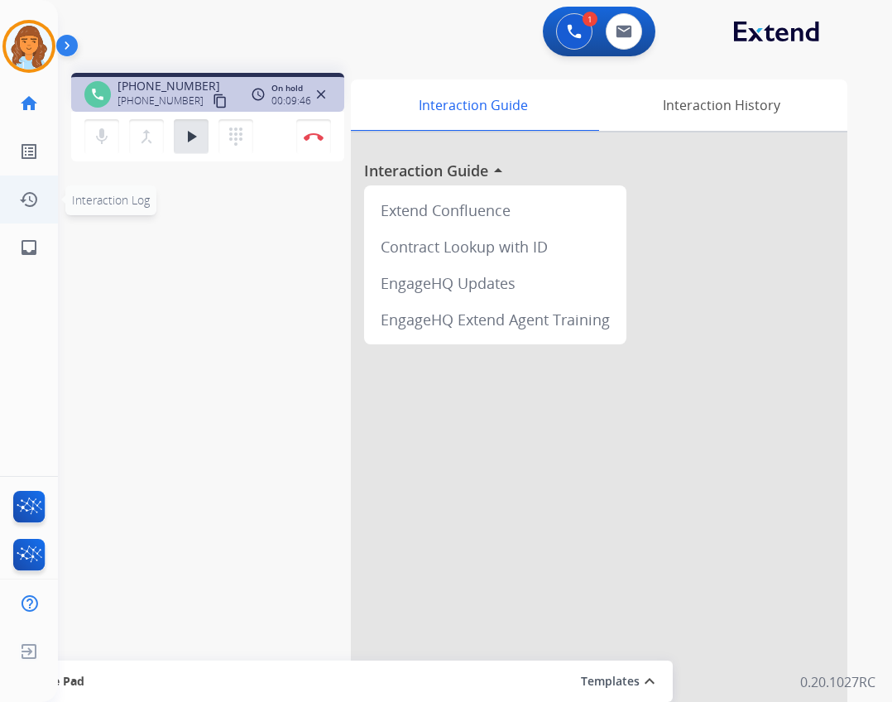
drag, startPoint x: 106, startPoint y: 138, endPoint x: 19, endPoint y: 187, distance: 99.7
click at [104, 139] on mat-icon "mic" at bounding box center [102, 137] width 20 height 20
click at [225, 146] on button "dialpad Dialpad" at bounding box center [235, 136] width 35 height 35
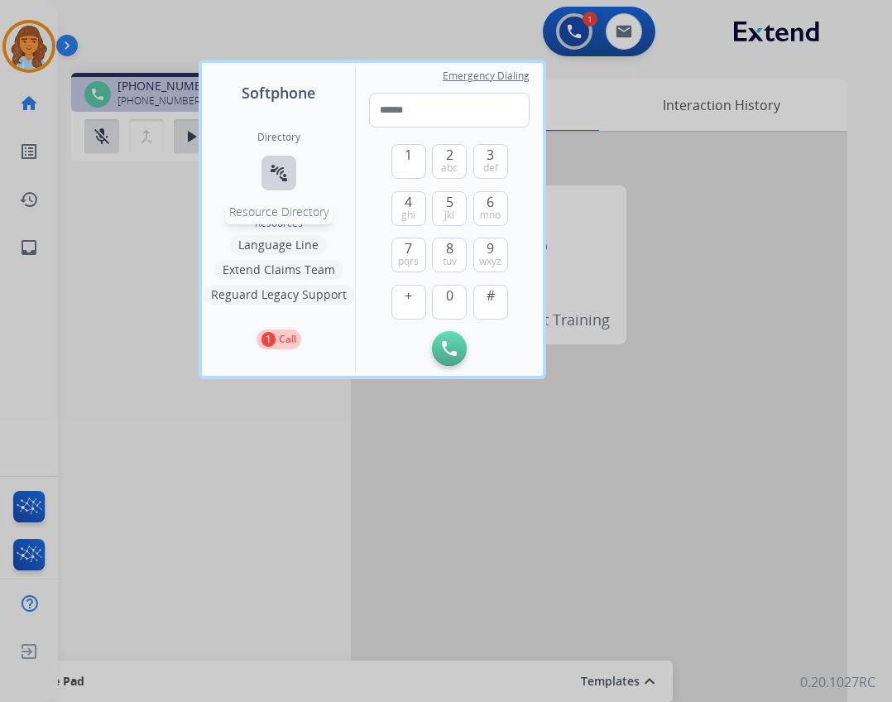
click at [292, 170] on button "connect_without_contact Resource Directory" at bounding box center [278, 173] width 35 height 35
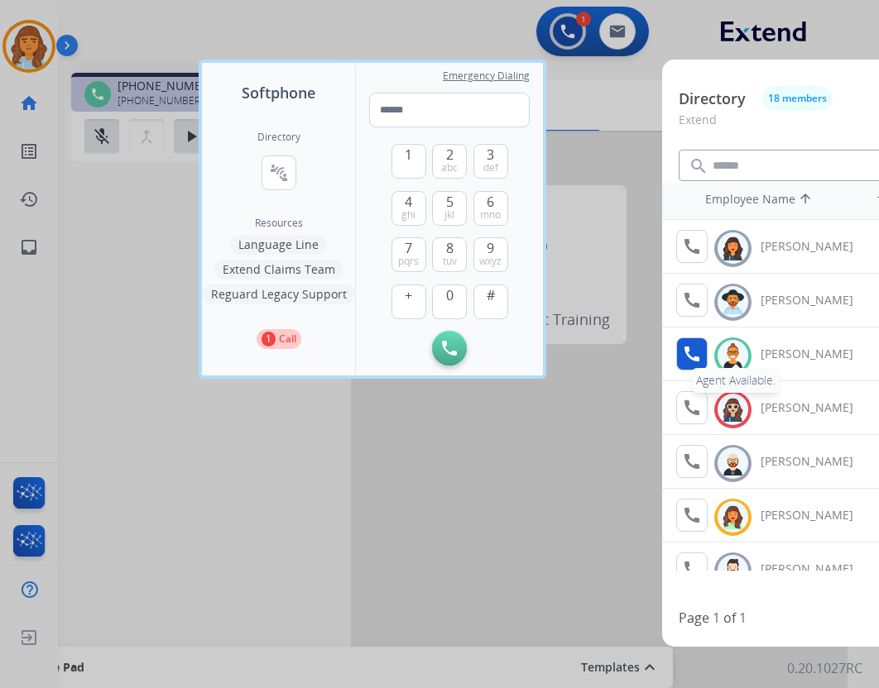
click at [690, 355] on mat-icon "call" at bounding box center [692, 354] width 20 height 20
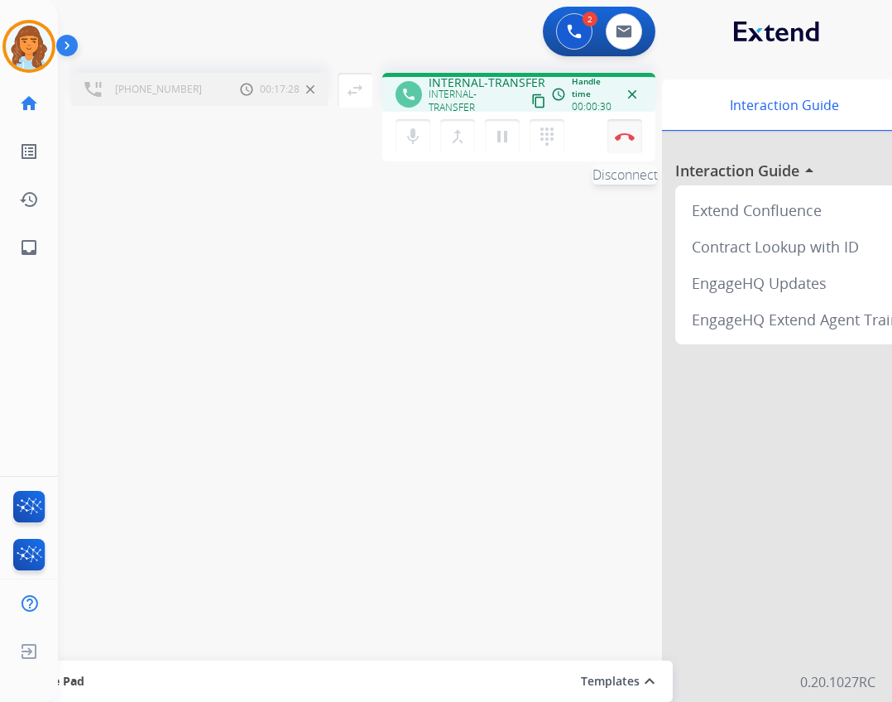
click at [628, 152] on button "Disconnect" at bounding box center [624, 136] width 35 height 35
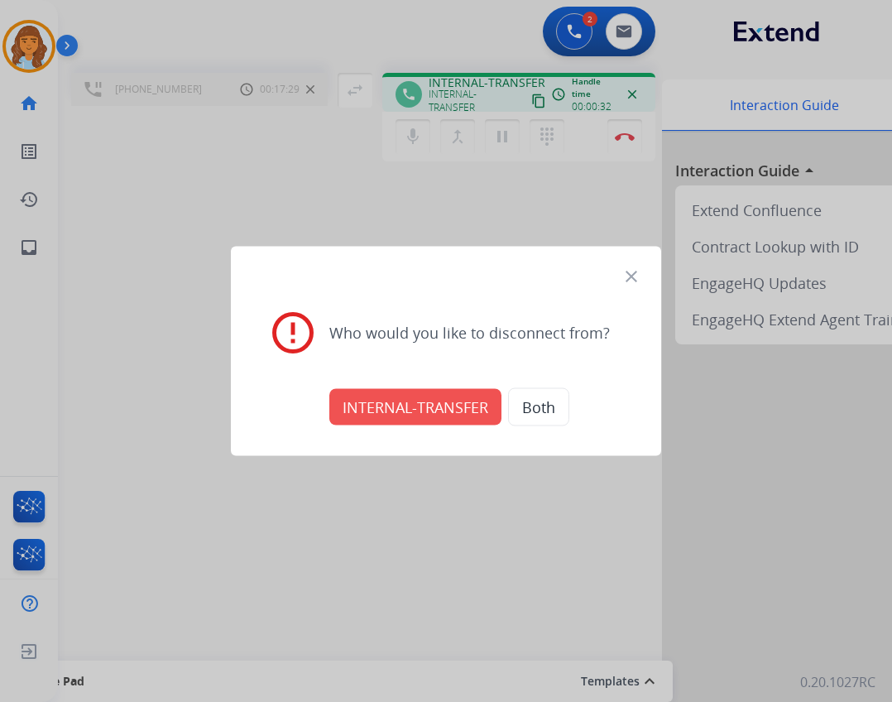
click at [406, 413] on button "INTERNAL-TRANSFER" at bounding box center [415, 407] width 172 height 36
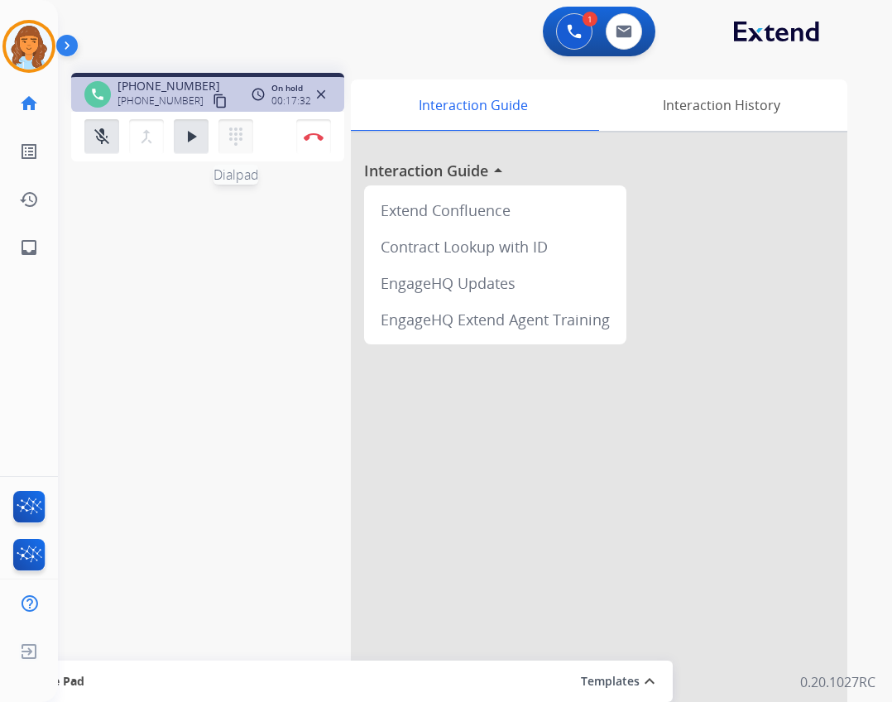
click at [250, 141] on button "dialpad Dialpad" at bounding box center [235, 136] width 35 height 35
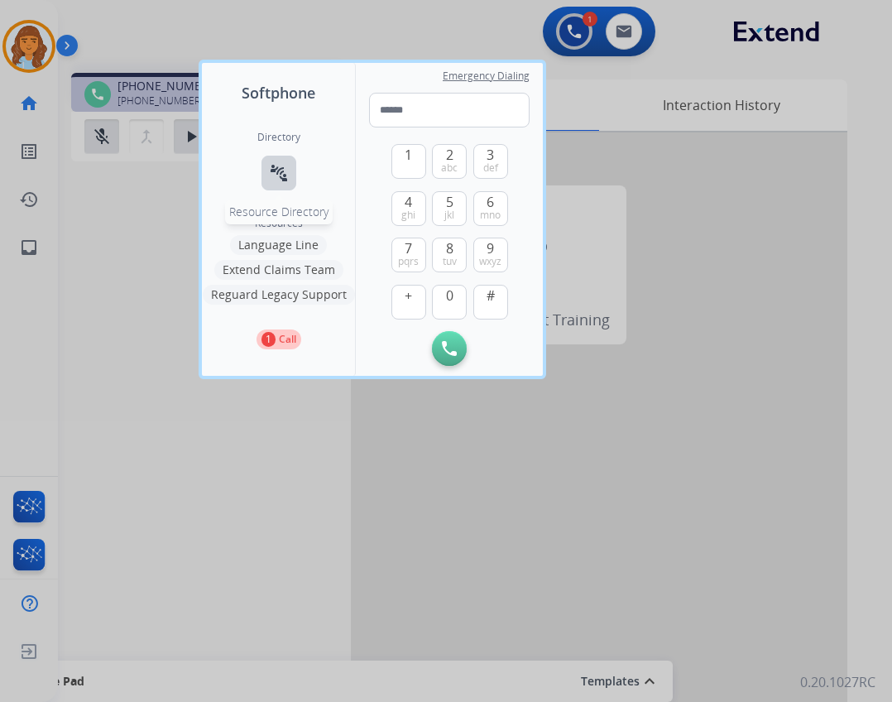
click at [283, 178] on mat-icon "connect_without_contact" at bounding box center [279, 173] width 20 height 20
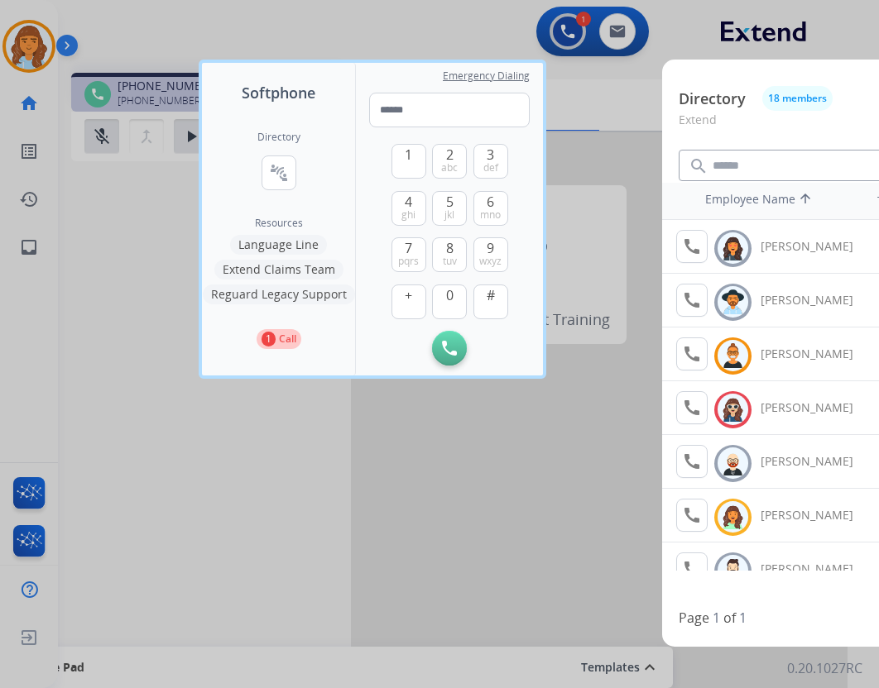
drag, startPoint x: 241, startPoint y: 478, endPoint x: 235, endPoint y: 466, distance: 13.7
click at [238, 478] on div at bounding box center [439, 344] width 879 height 688
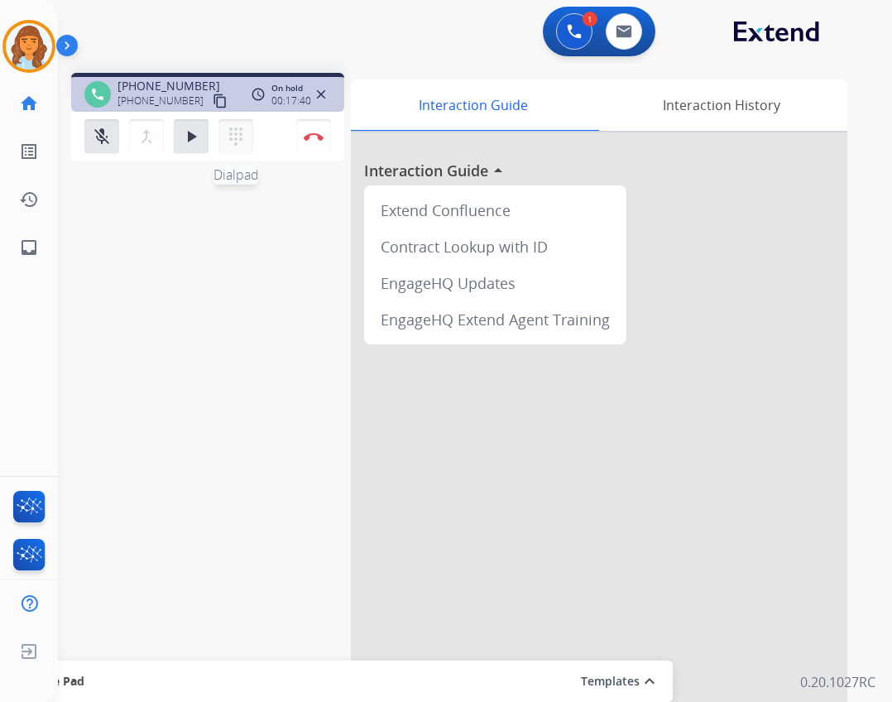
click at [236, 141] on mat-icon "dialpad" at bounding box center [236, 137] width 20 height 20
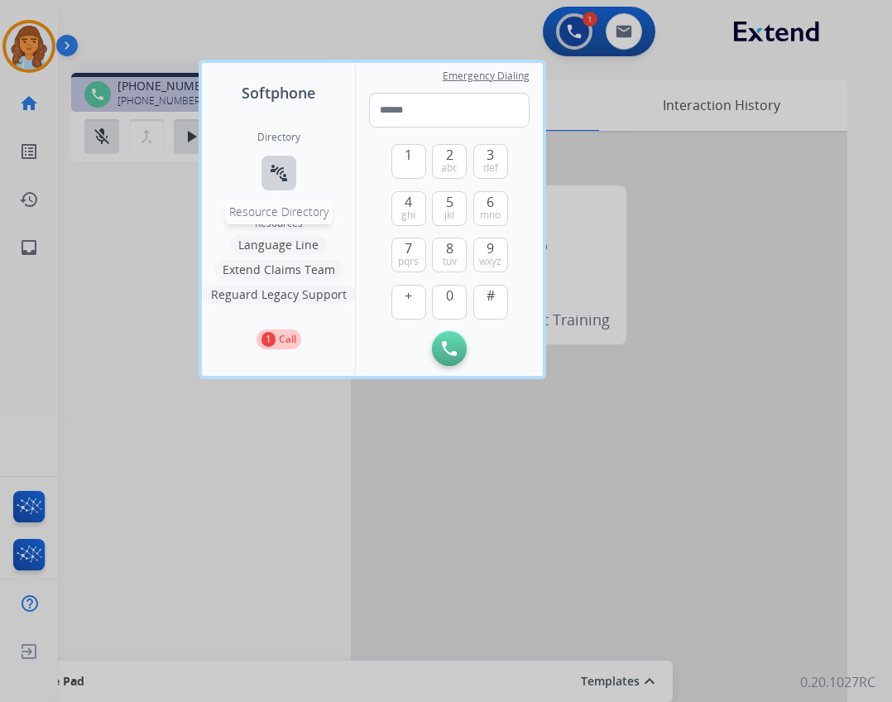
click at [267, 175] on button "connect_without_contact Resource Directory" at bounding box center [278, 173] width 35 height 35
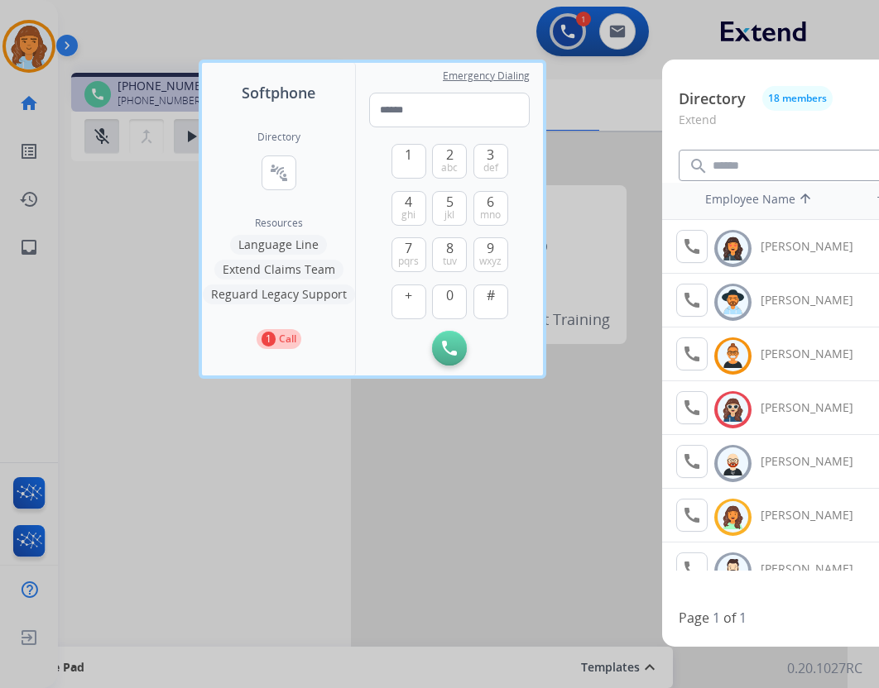
drag, startPoint x: 259, startPoint y: 493, endPoint x: 245, endPoint y: 482, distance: 18.2
click at [256, 492] on div at bounding box center [439, 344] width 879 height 688
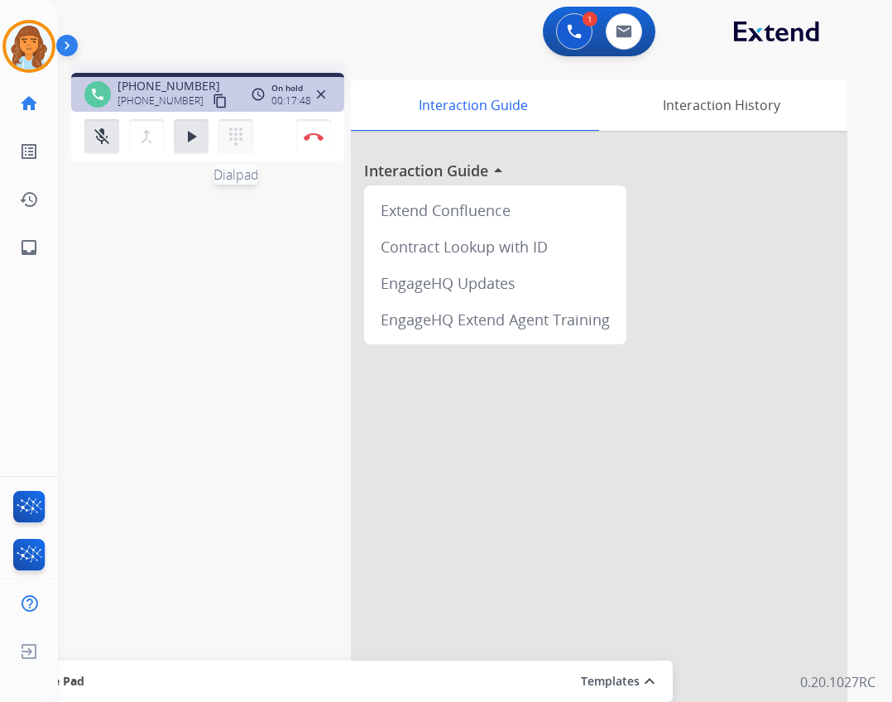
click at [228, 147] on button "dialpad Dialpad" at bounding box center [235, 136] width 35 height 35
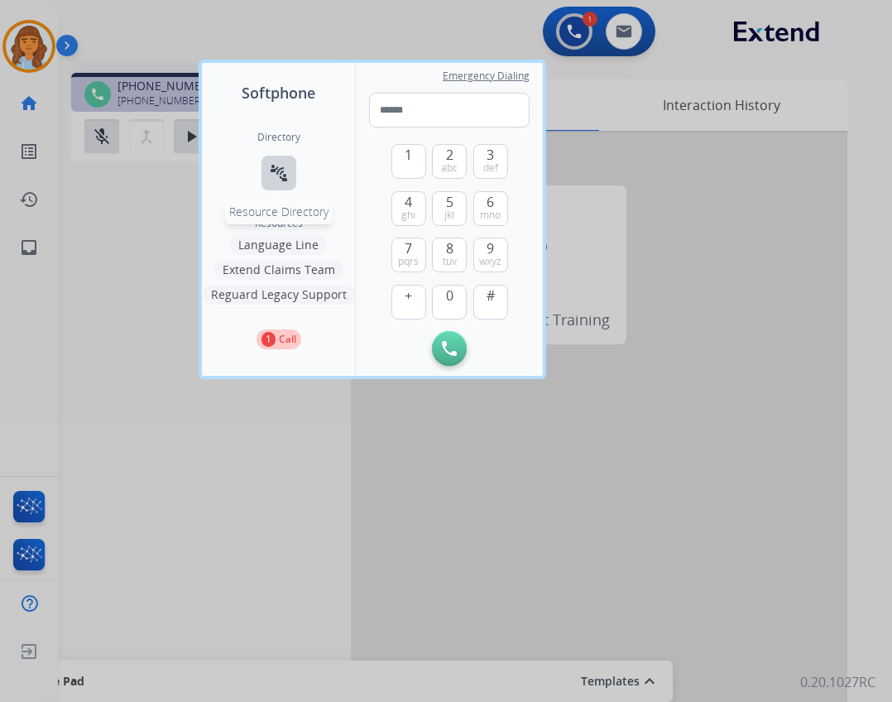
click at [271, 168] on mat-icon "connect_without_contact" at bounding box center [279, 173] width 20 height 20
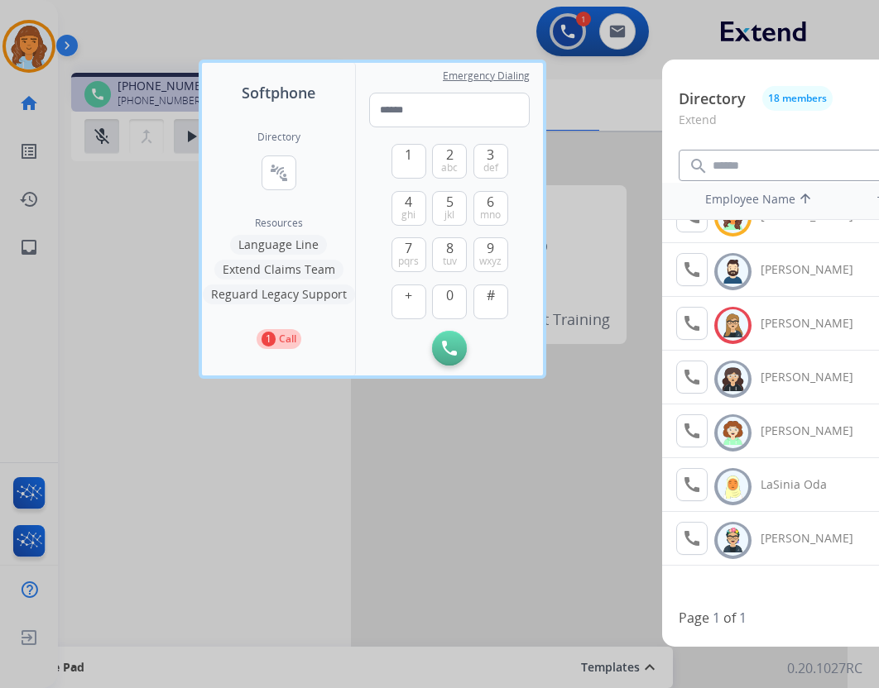
scroll to position [51, 0]
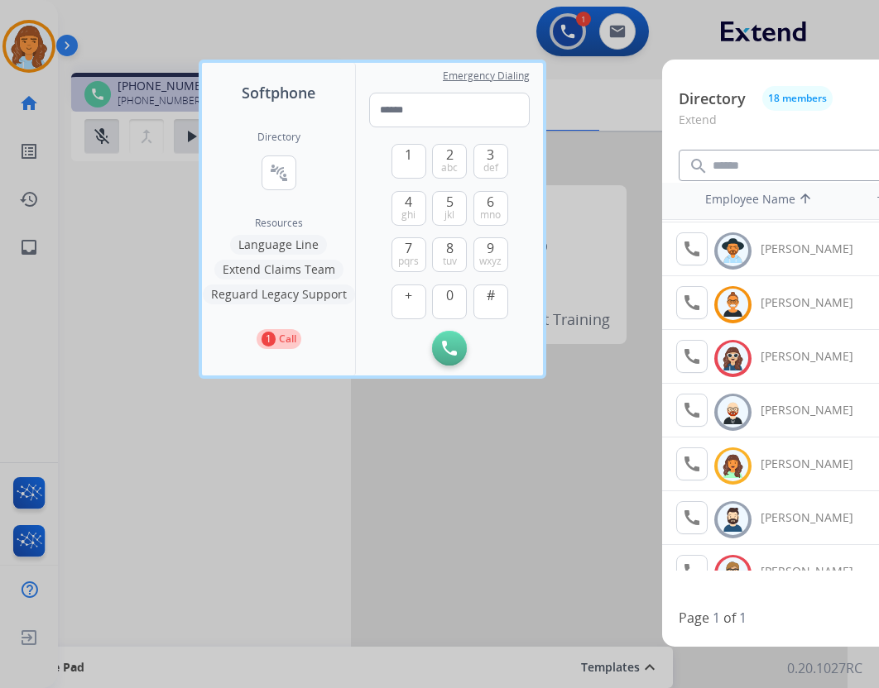
click at [247, 501] on div at bounding box center [439, 344] width 879 height 688
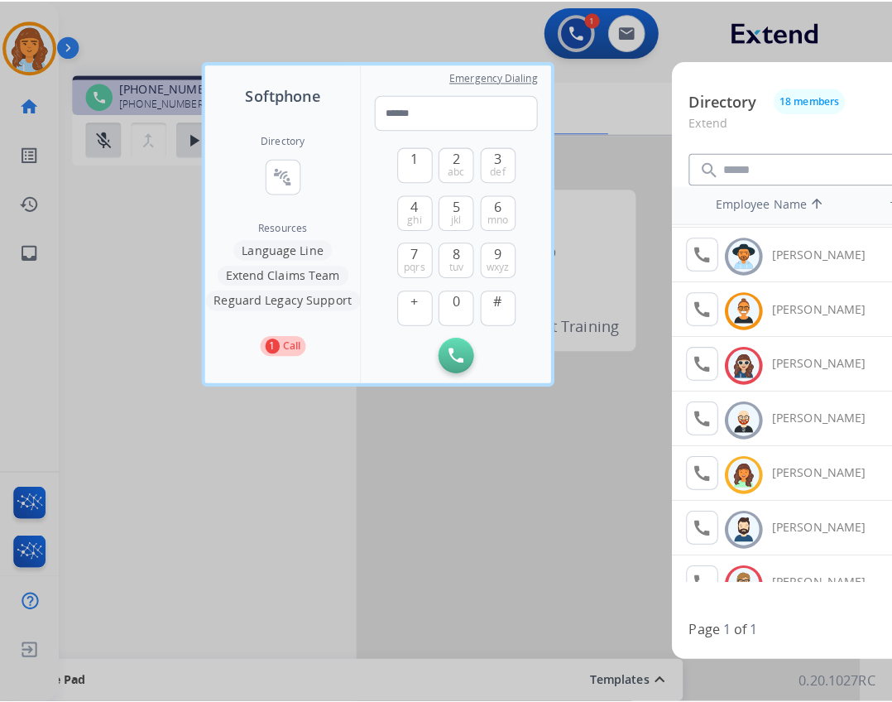
scroll to position [0, 0]
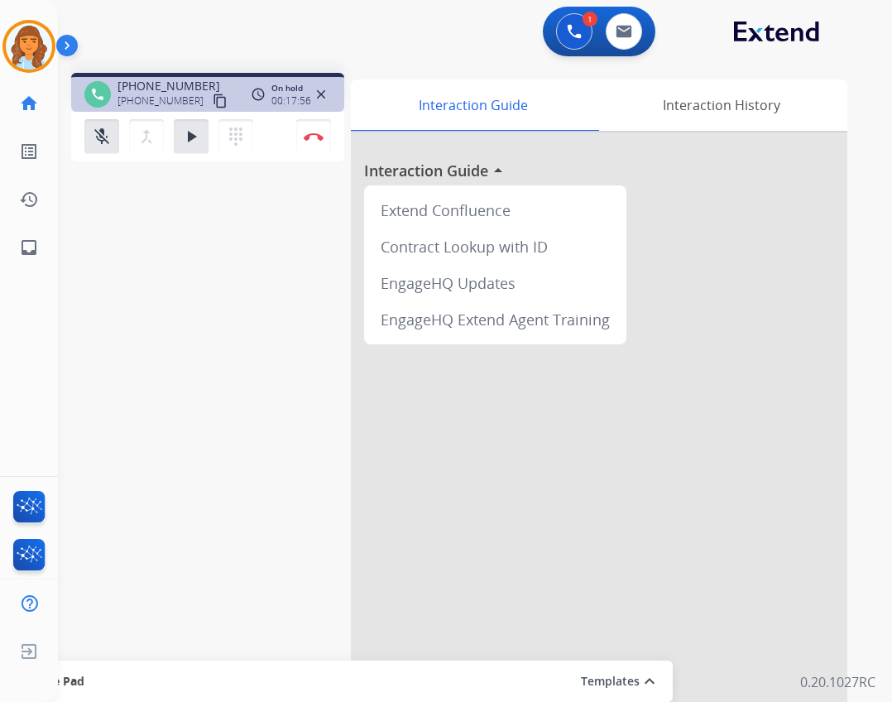
click at [257, 150] on div "dialpad Dialpad" at bounding box center [240, 136] width 45 height 35
click at [233, 140] on mat-icon "dialpad" at bounding box center [236, 137] width 20 height 20
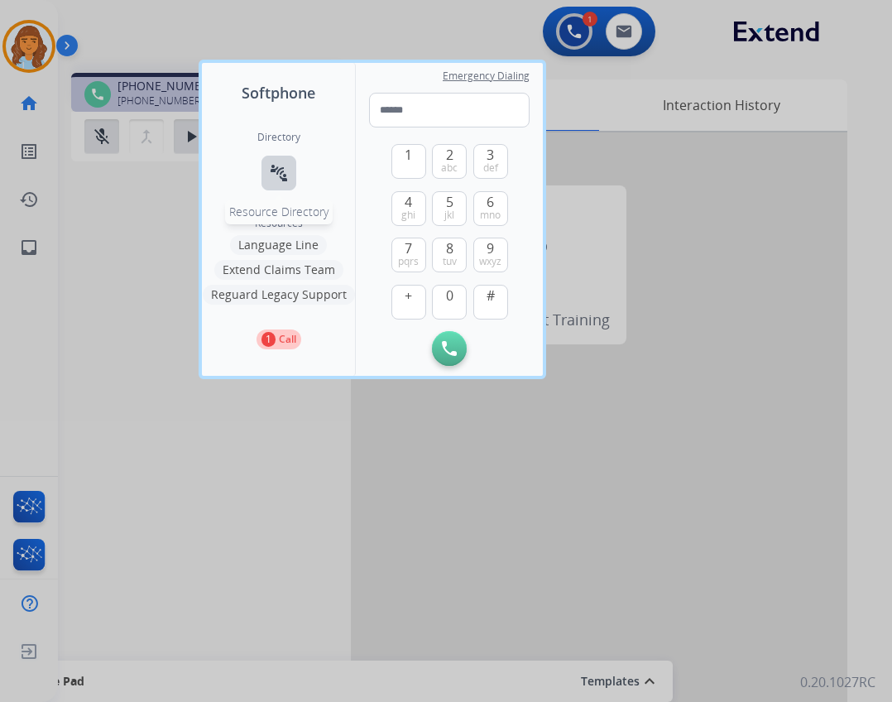
click at [283, 166] on mat-icon "connect_without_contact" at bounding box center [279, 173] width 20 height 20
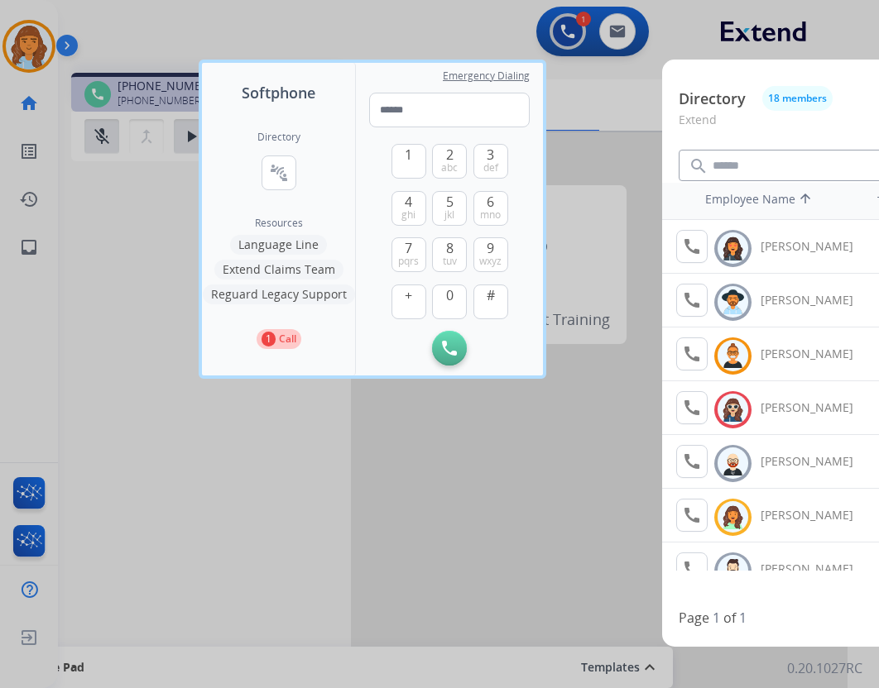
click at [252, 507] on div at bounding box center [439, 344] width 879 height 688
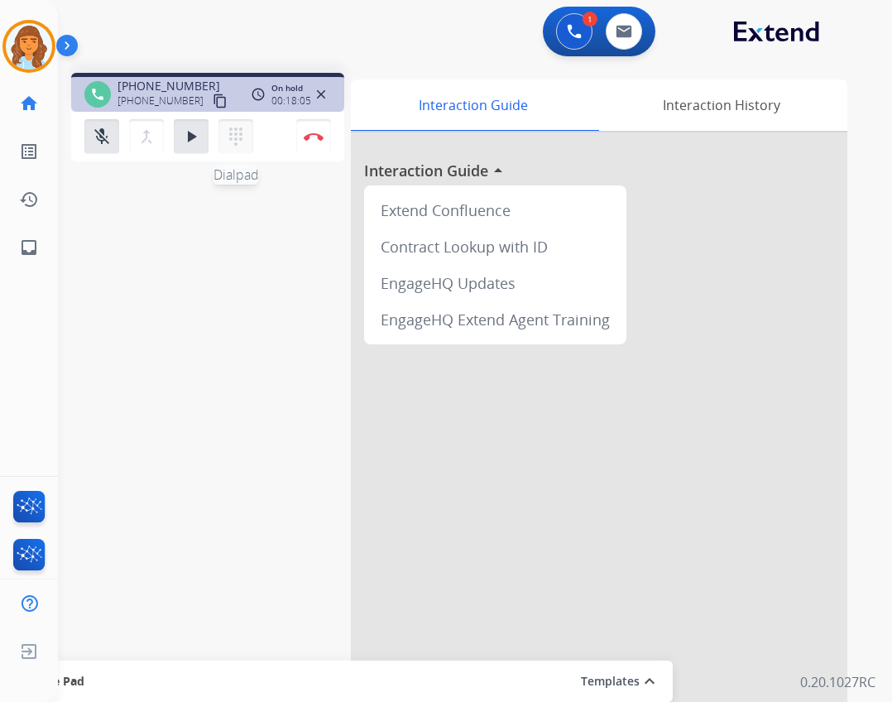
click at [239, 137] on mat-icon "dialpad" at bounding box center [236, 137] width 20 height 20
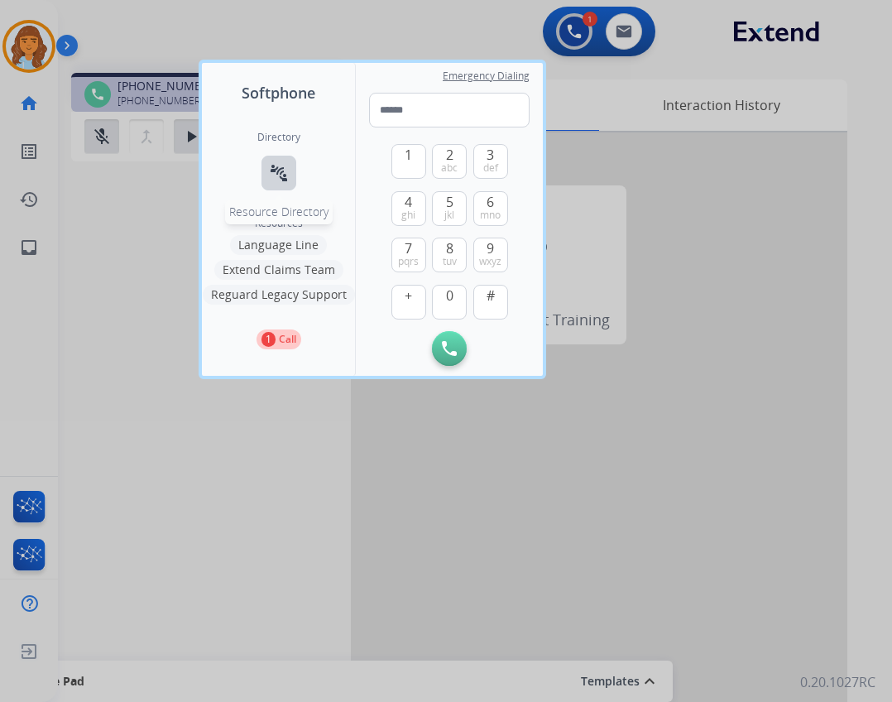
click at [266, 181] on button "connect_without_contact Resource Directory" at bounding box center [278, 173] width 35 height 35
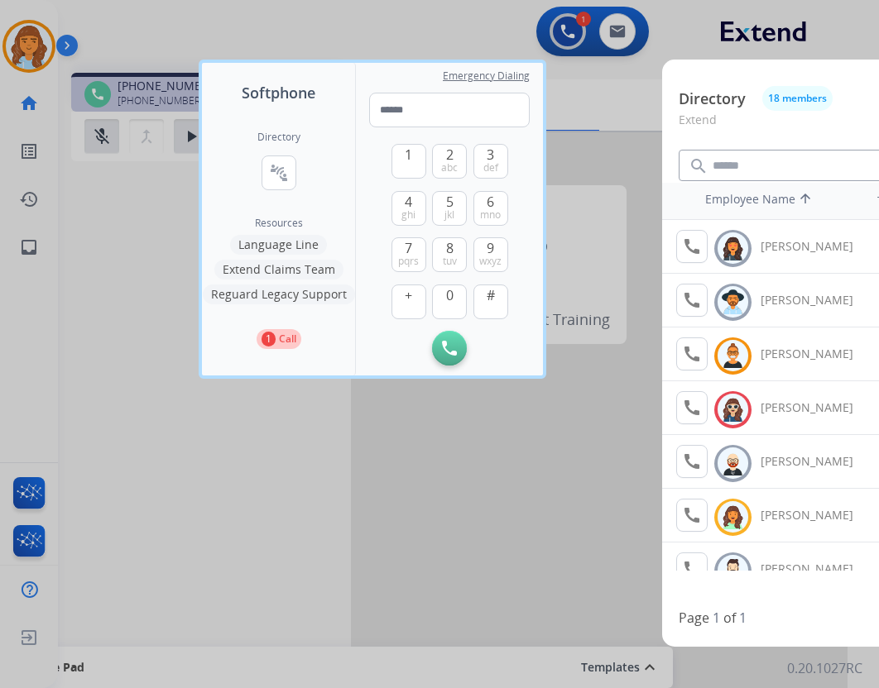
click at [310, 512] on div at bounding box center [439, 344] width 879 height 688
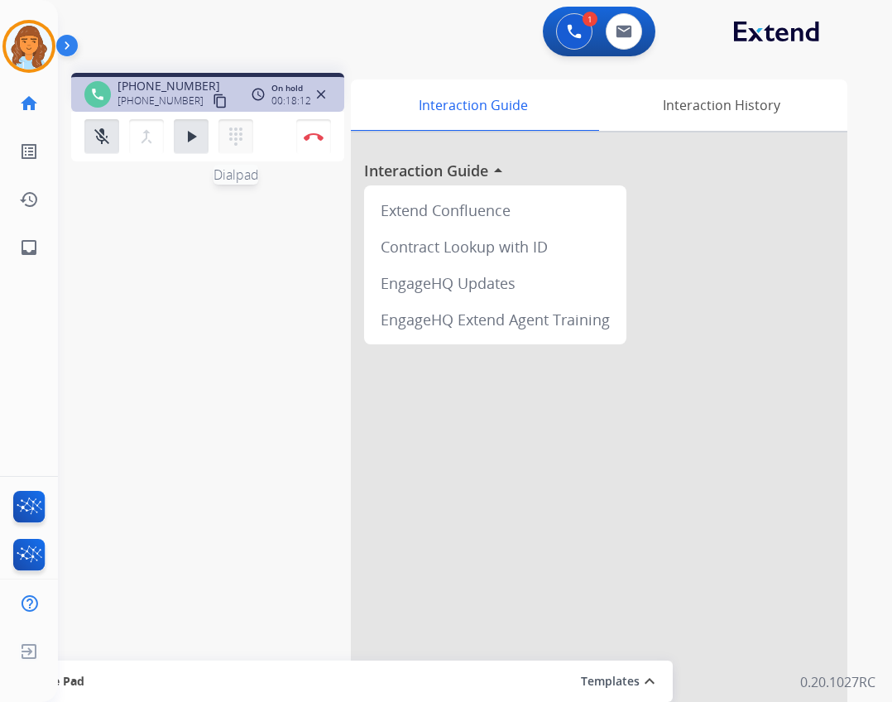
click at [247, 135] on button "dialpad Dialpad" at bounding box center [235, 136] width 35 height 35
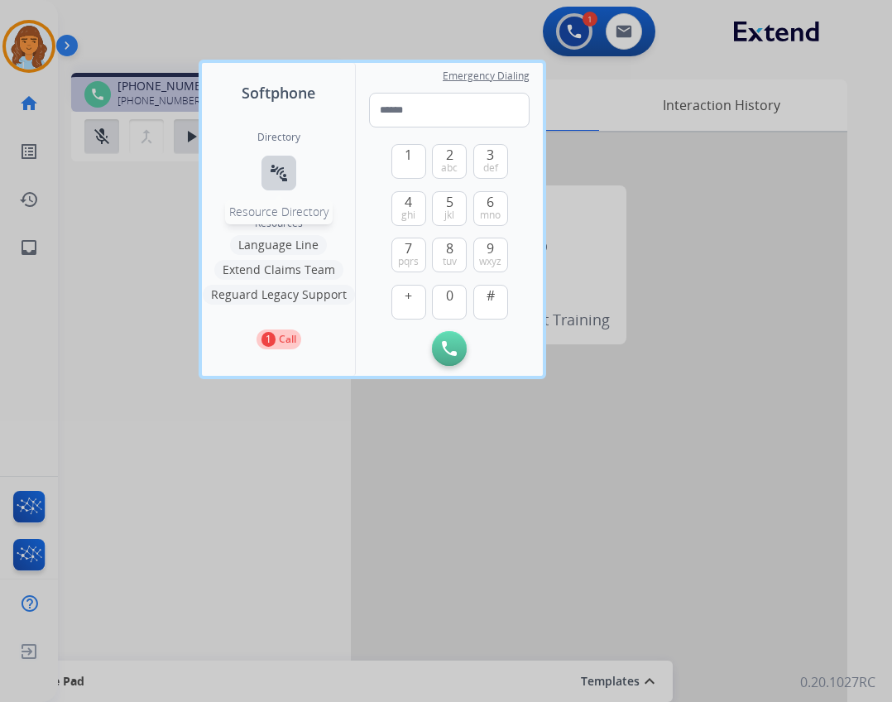
click at [266, 175] on button "connect_without_contact Resource Directory" at bounding box center [278, 173] width 35 height 35
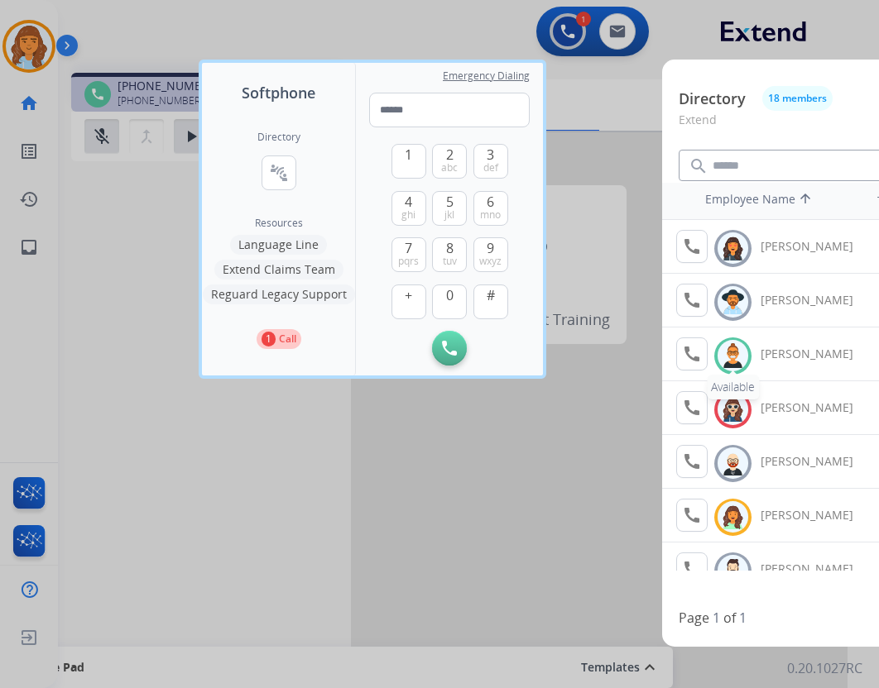
click at [736, 355] on img at bounding box center [733, 356] width 24 height 26
click at [692, 354] on mat-icon "call" at bounding box center [692, 354] width 20 height 20
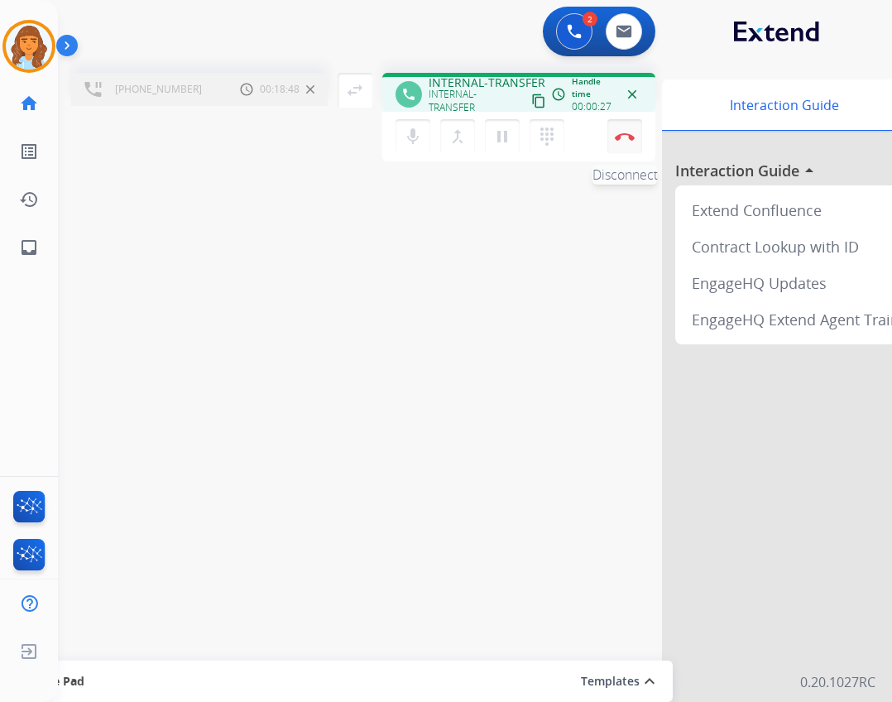
click at [617, 146] on button "Disconnect" at bounding box center [624, 136] width 35 height 35
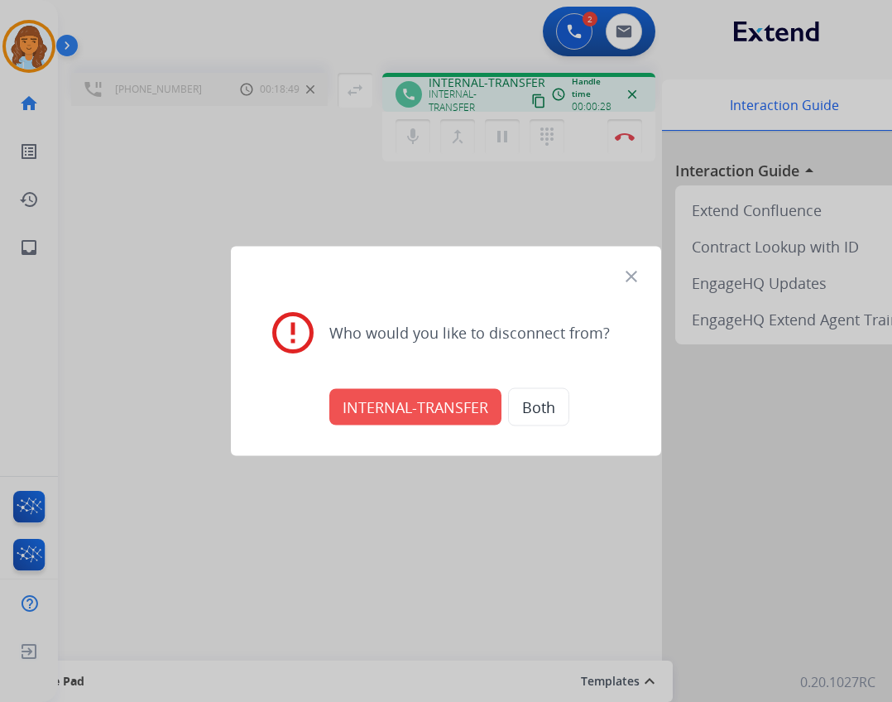
click at [424, 398] on button "INTERNAL-TRANSFER" at bounding box center [415, 407] width 172 height 36
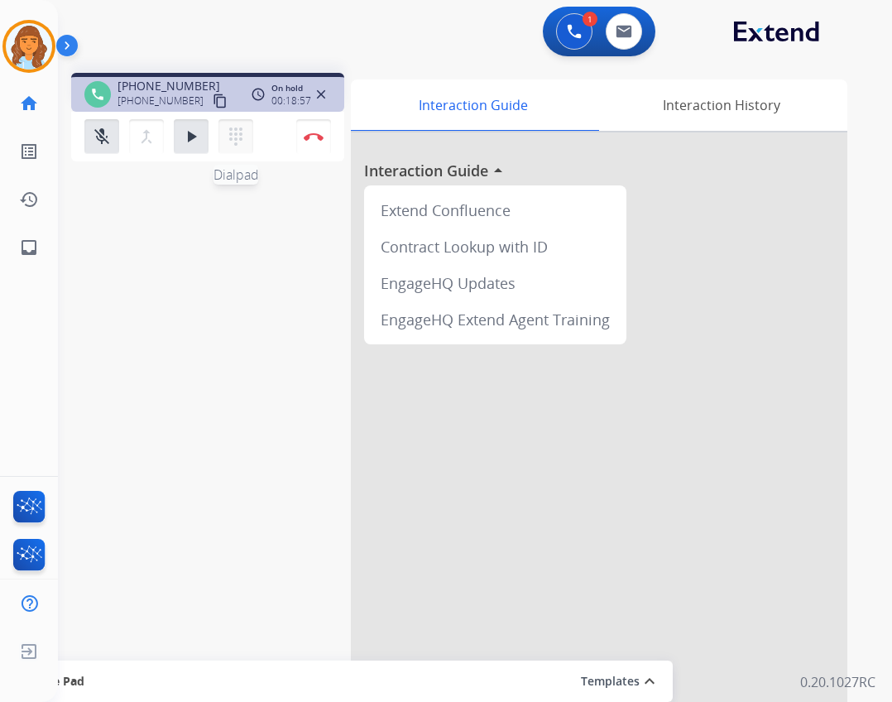
click at [229, 137] on mat-icon "dialpad" at bounding box center [236, 137] width 20 height 20
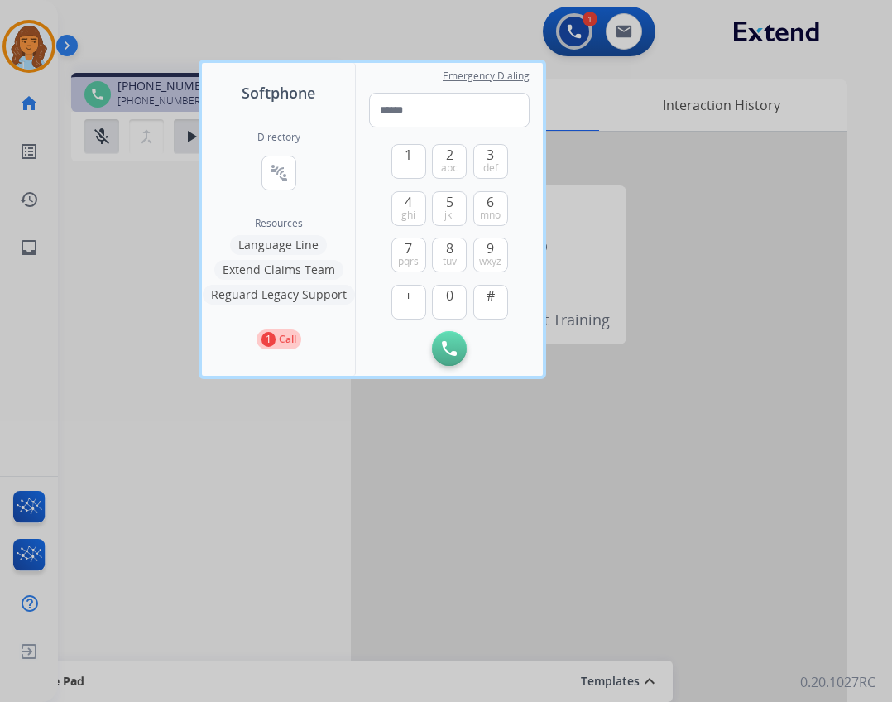
click at [291, 266] on button "Extend Claims Team" at bounding box center [278, 270] width 129 height 20
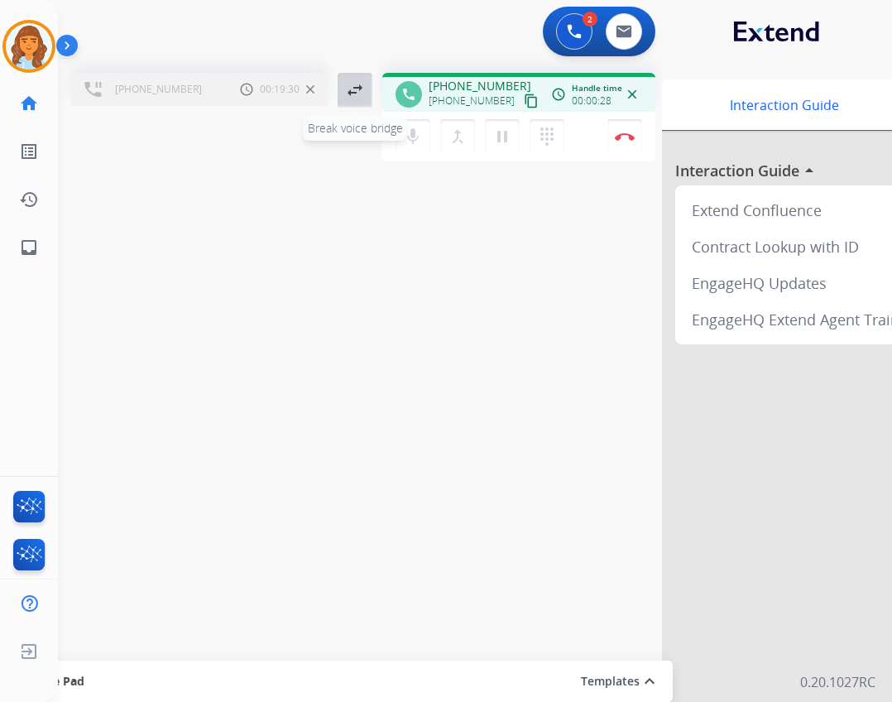
click at [363, 103] on button "swap_horiz Break voice bridge" at bounding box center [355, 90] width 35 height 35
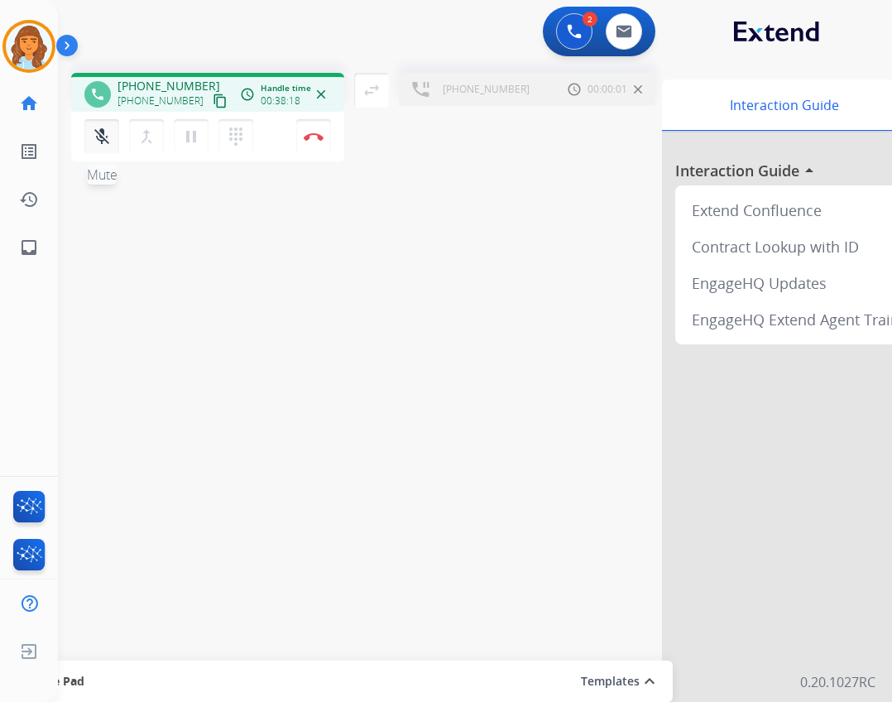
click at [111, 142] on mat-icon "mic_off" at bounding box center [102, 137] width 20 height 20
click at [370, 82] on mat-icon "swap_horiz" at bounding box center [372, 90] width 20 height 20
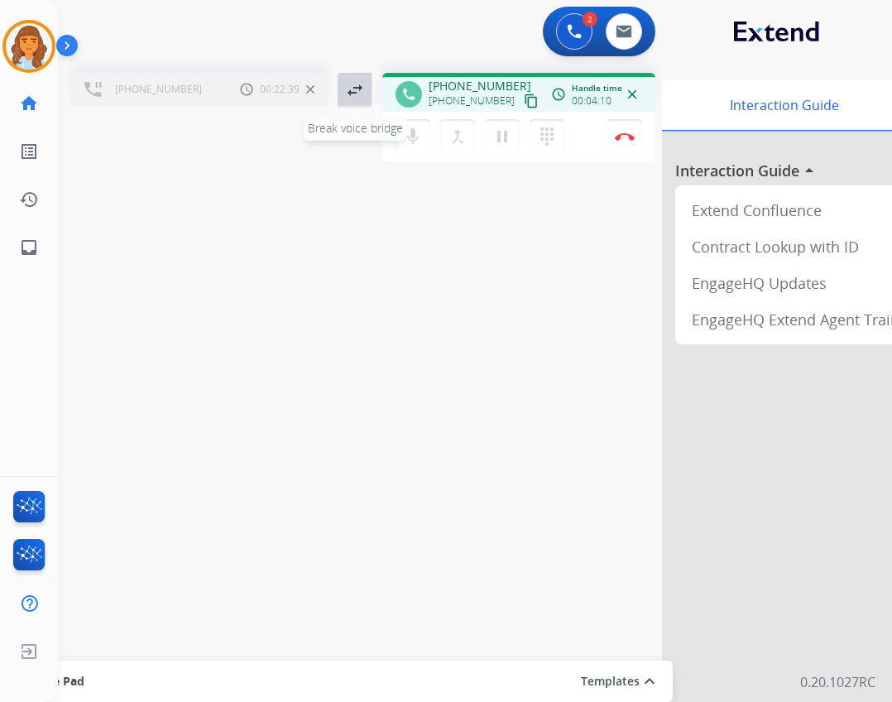
click at [360, 94] on mat-icon "swap_horiz" at bounding box center [355, 90] width 20 height 20
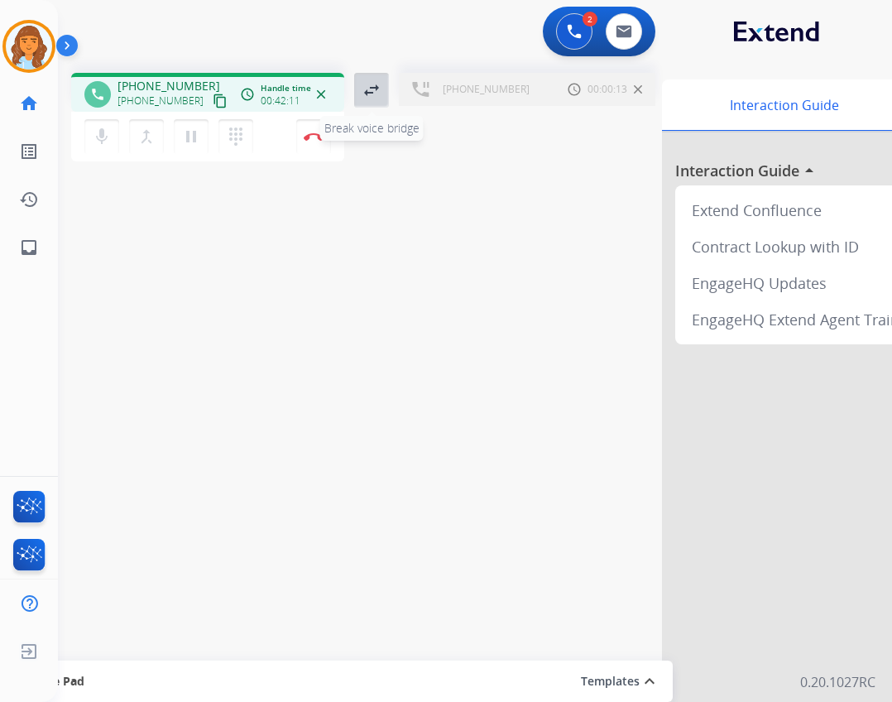
click at [370, 94] on mat-icon "swap_horiz" at bounding box center [372, 90] width 20 height 20
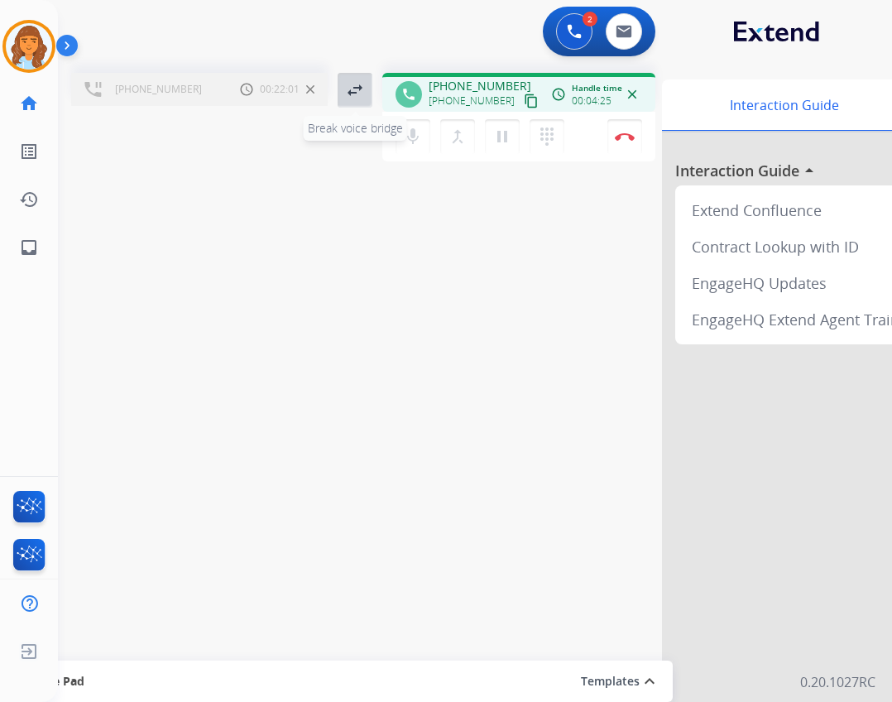
click at [368, 89] on button "swap_horiz Break voice bridge" at bounding box center [355, 90] width 35 height 35
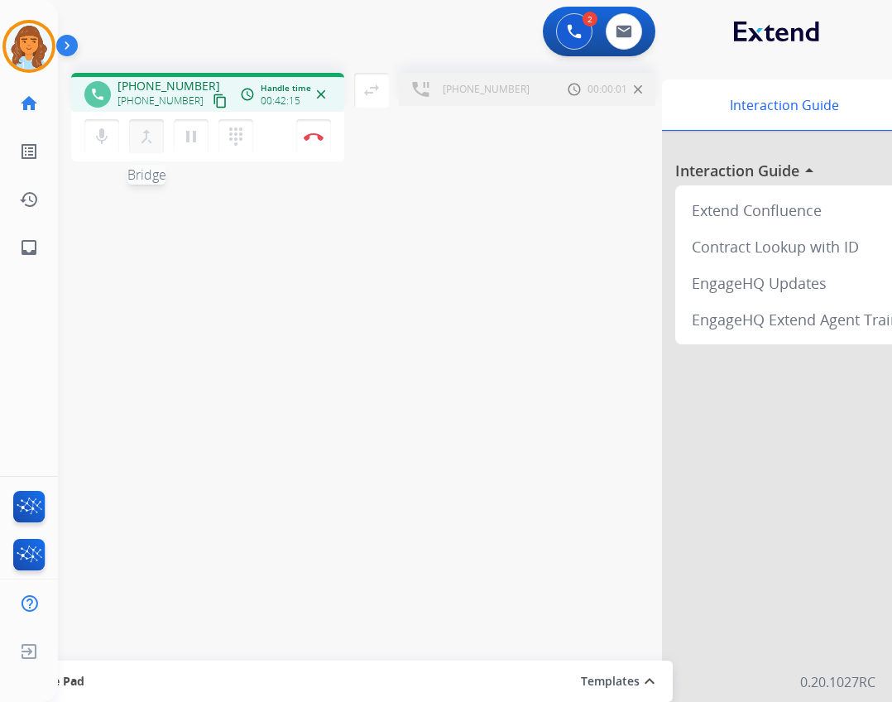
click at [153, 139] on mat-icon "merge_type" at bounding box center [147, 137] width 20 height 20
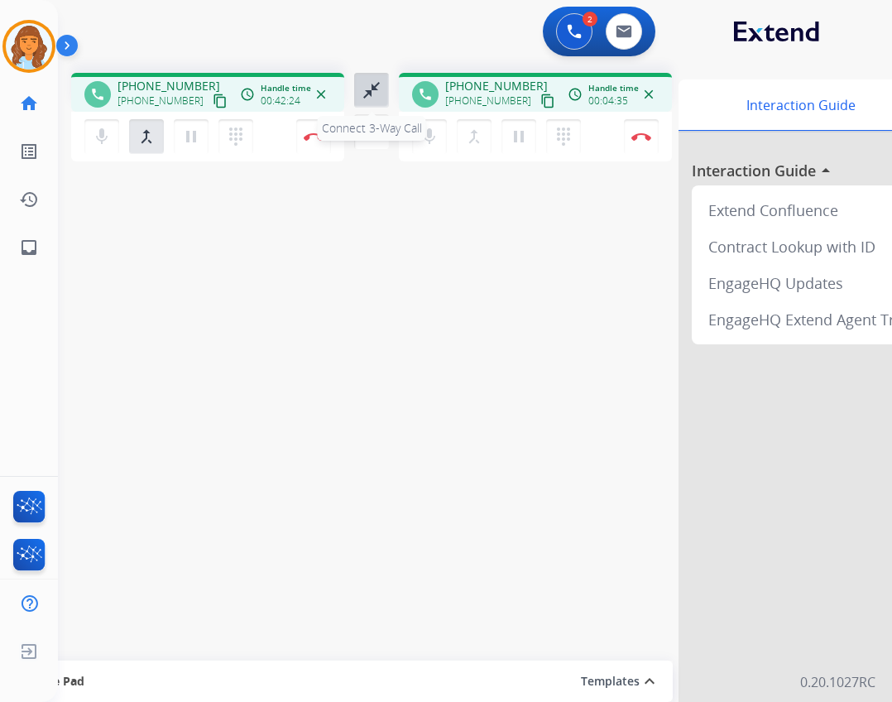
click at [368, 90] on mat-icon "close_fullscreen" at bounding box center [372, 90] width 20 height 20
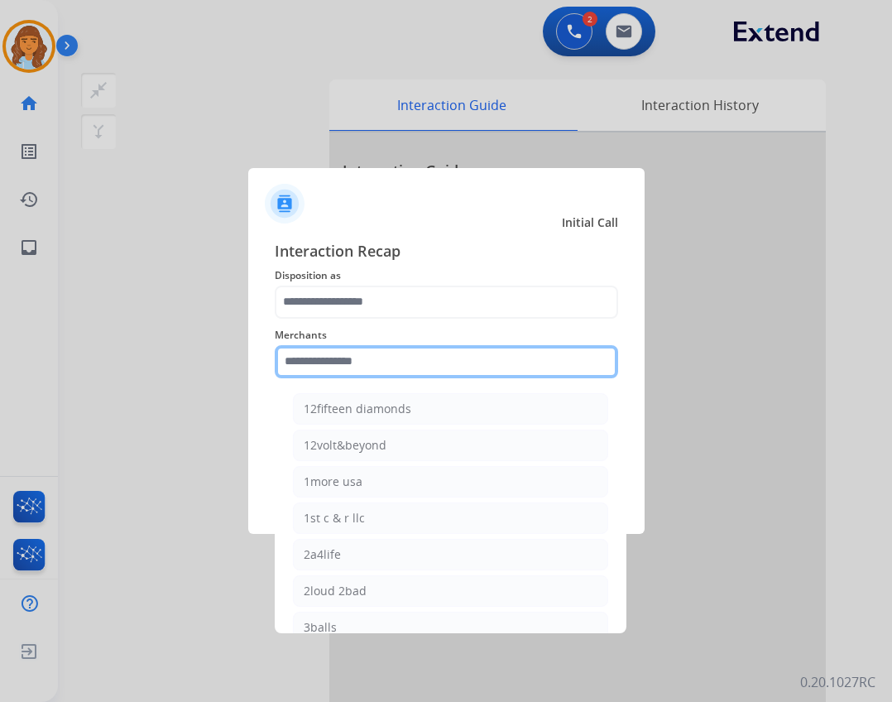
drag, startPoint x: 370, startPoint y: 353, endPoint x: 362, endPoint y: 343, distance: 12.3
click at [364, 345] on input "text" at bounding box center [446, 361] width 343 height 33
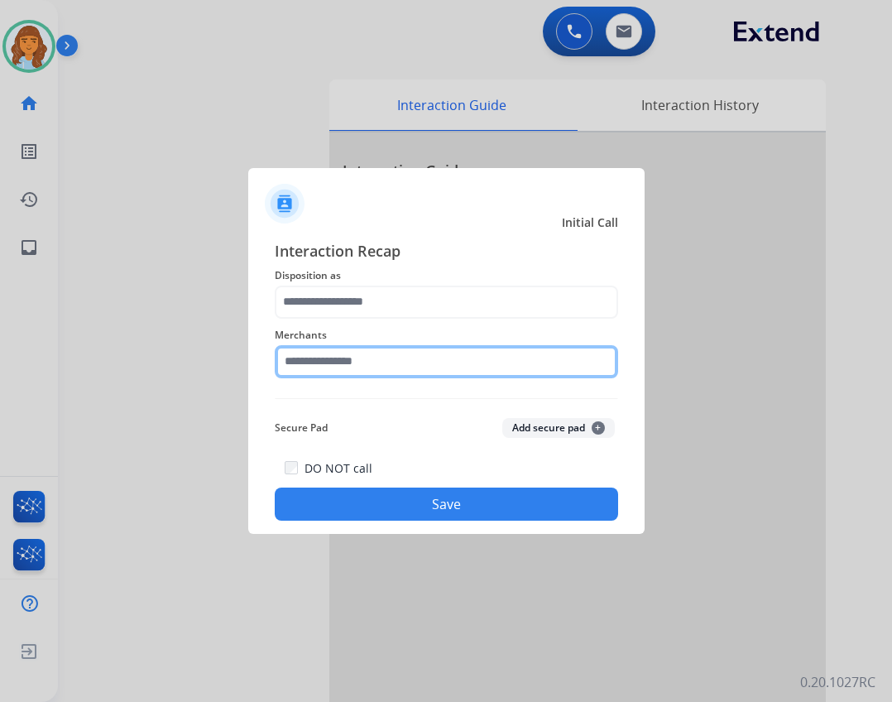
click at [456, 359] on input "text" at bounding box center [446, 361] width 343 height 33
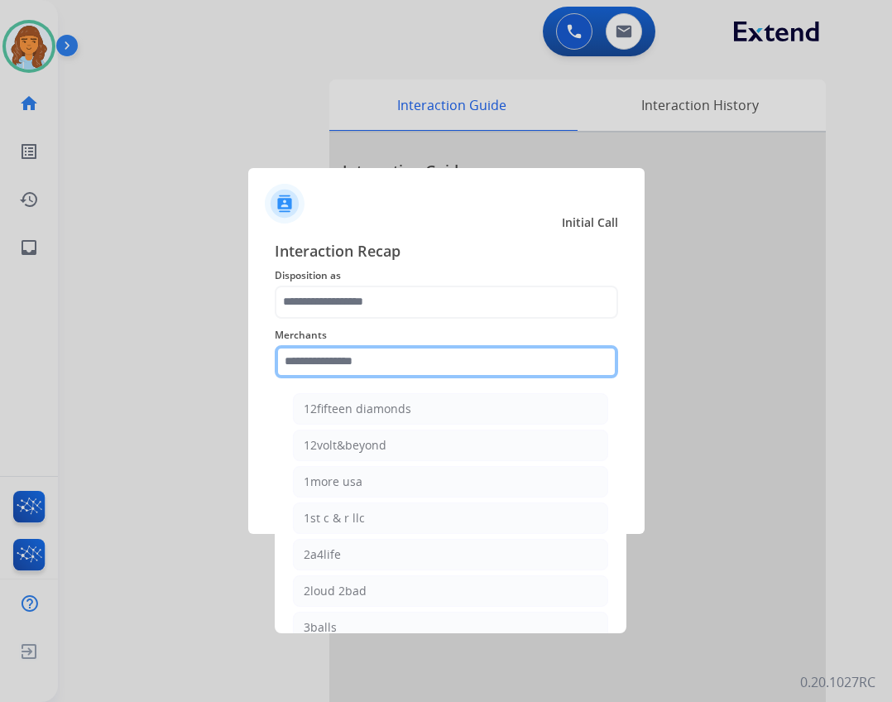
paste input "**********"
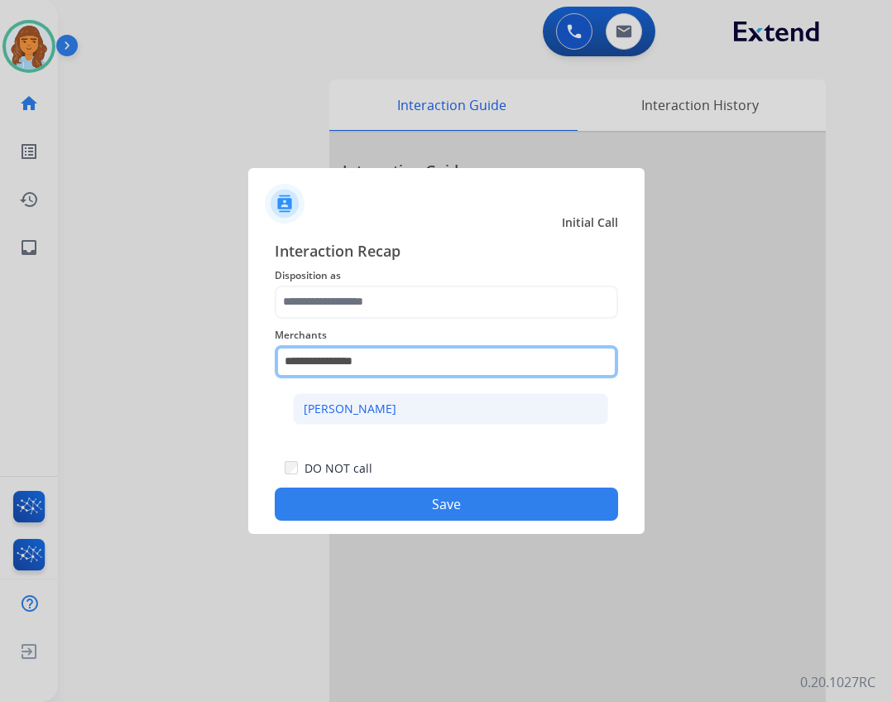
type input "**********"
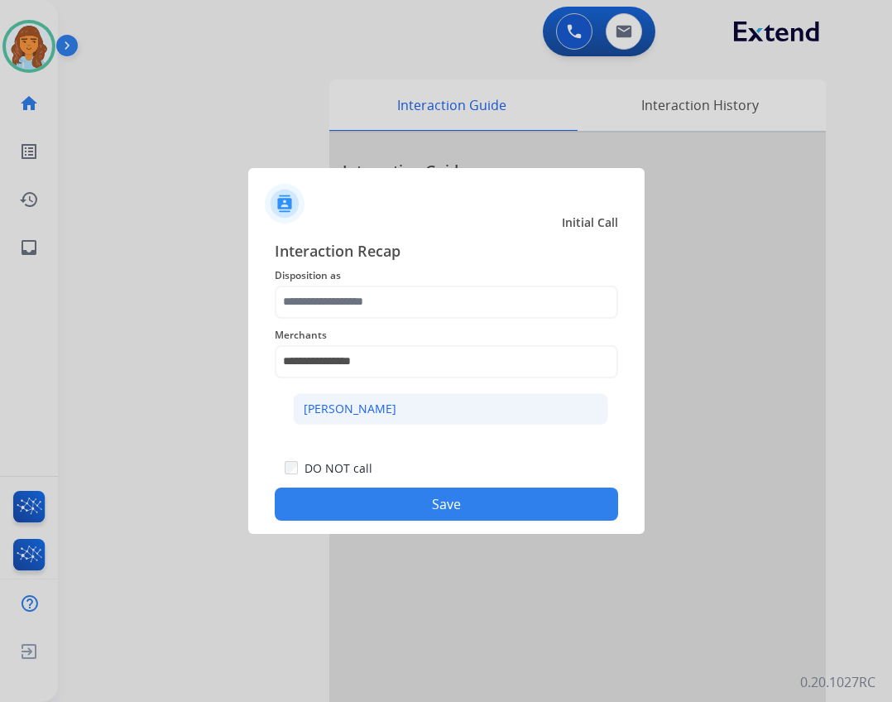
click at [417, 404] on li "[PERSON_NAME]" at bounding box center [450, 408] width 315 height 31
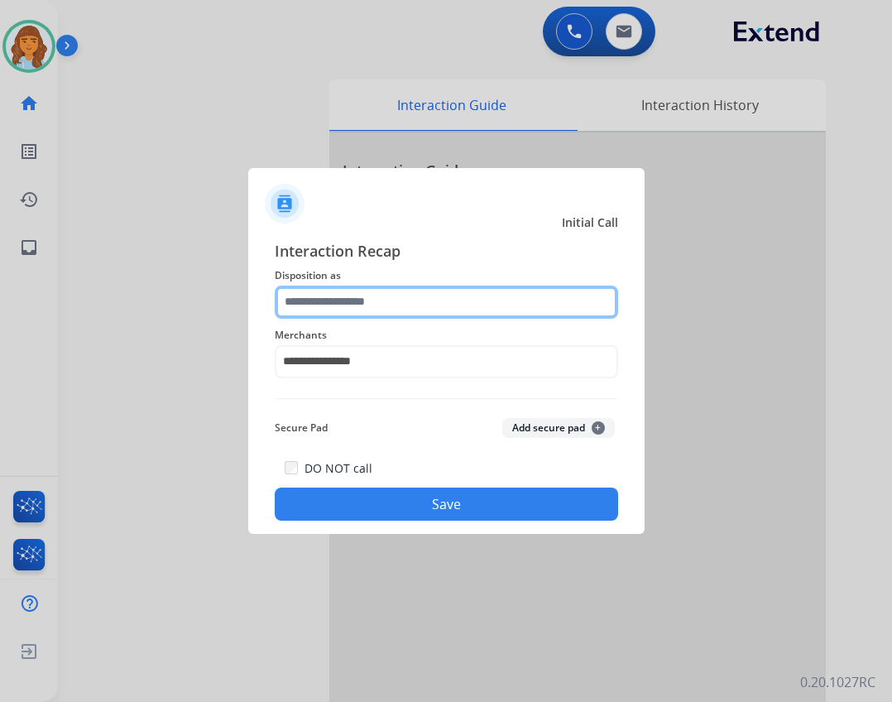
click at [399, 304] on input "text" at bounding box center [446, 301] width 343 height 33
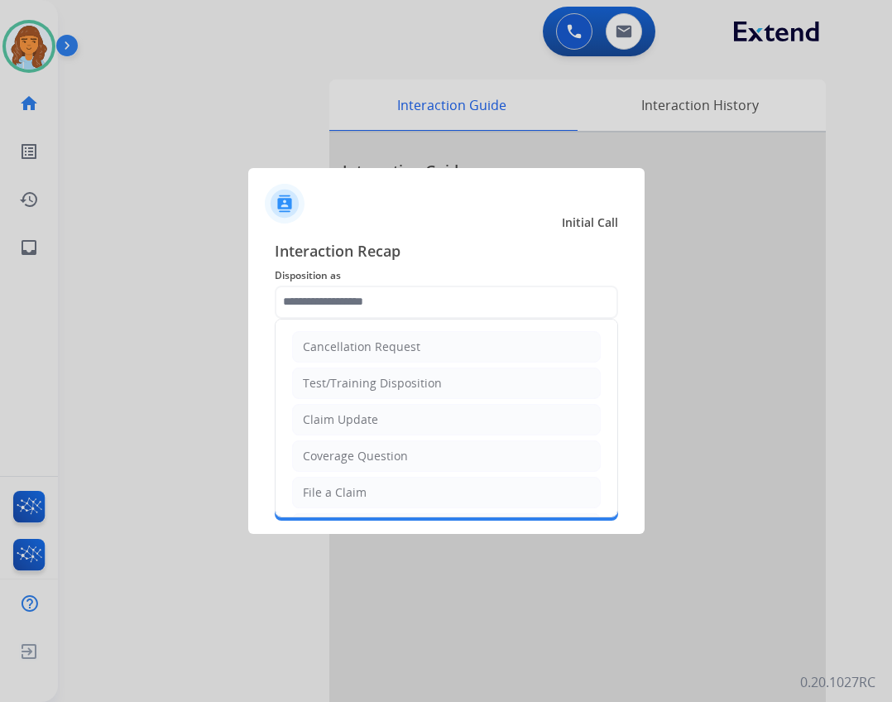
click at [209, 267] on div at bounding box center [446, 351] width 892 height 702
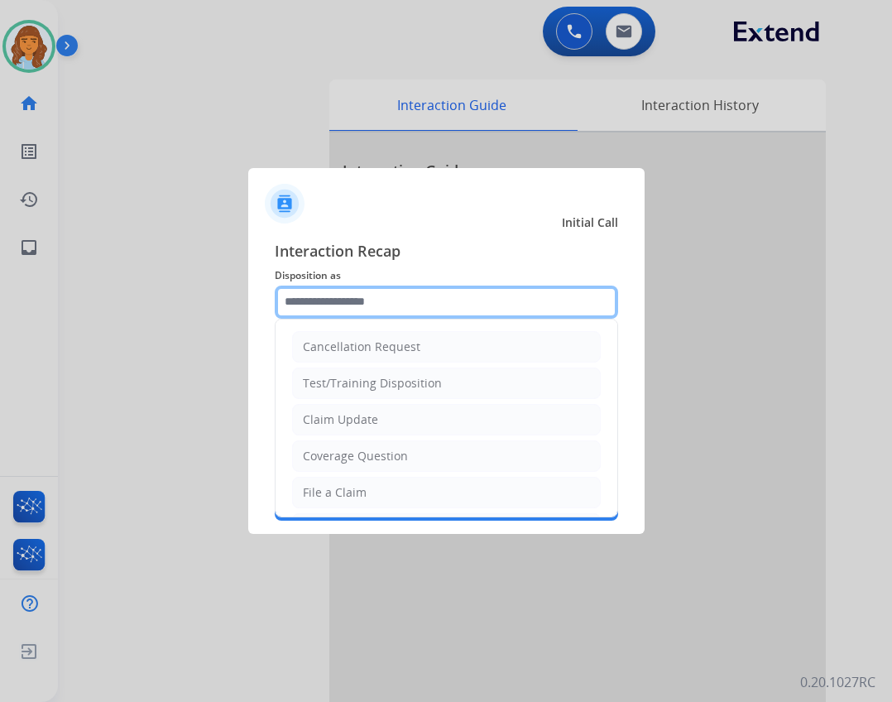
click at [367, 299] on input "text" at bounding box center [446, 301] width 343 height 33
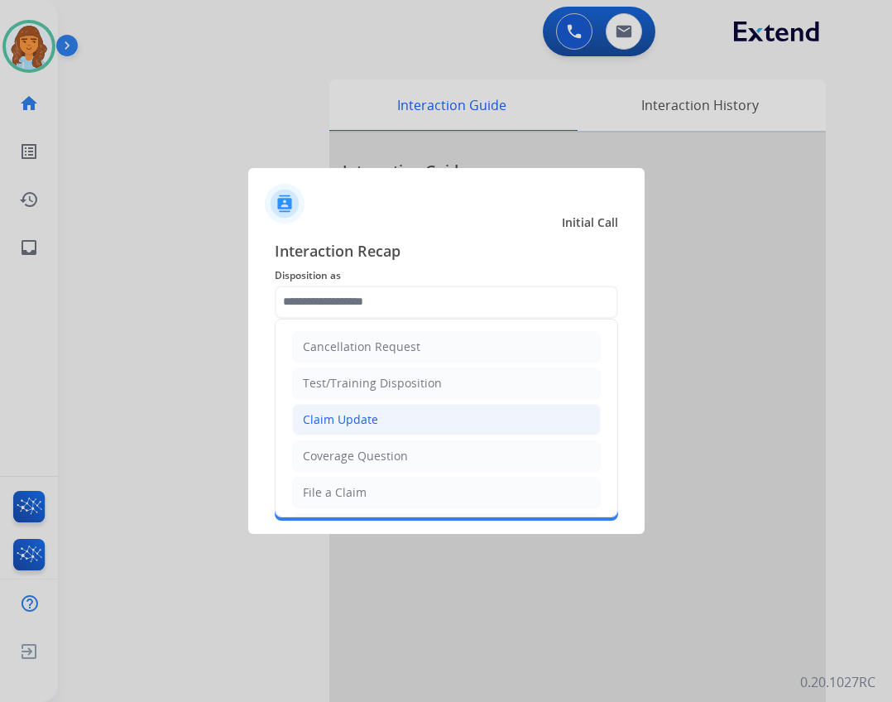
click at [337, 408] on li "Claim Update" at bounding box center [446, 419] width 309 height 31
type input "**********"
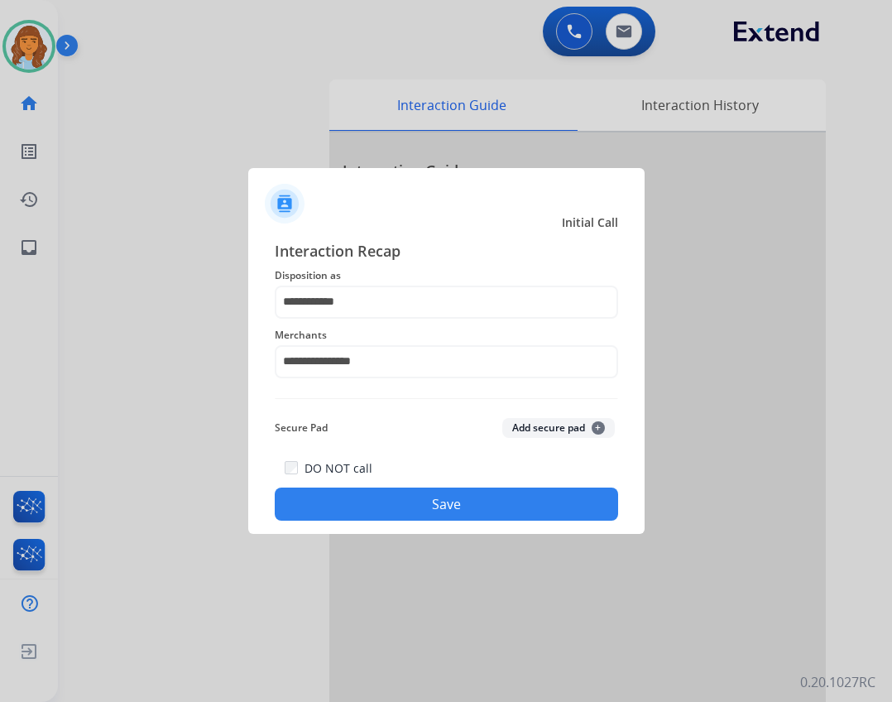
click at [372, 501] on button "Save" at bounding box center [446, 503] width 343 height 33
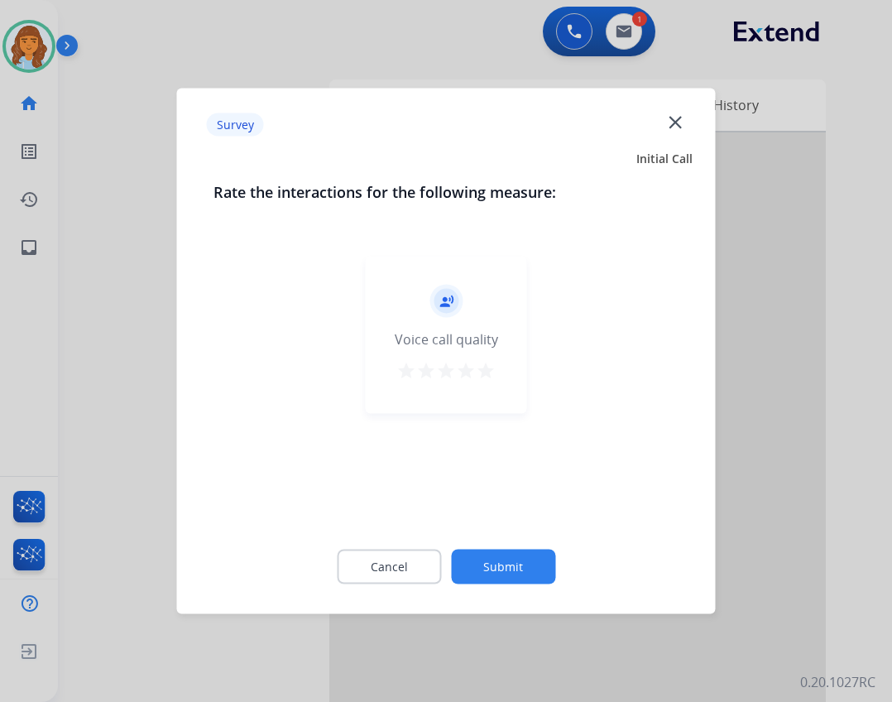
click at [479, 568] on button "Submit" at bounding box center [503, 566] width 104 height 35
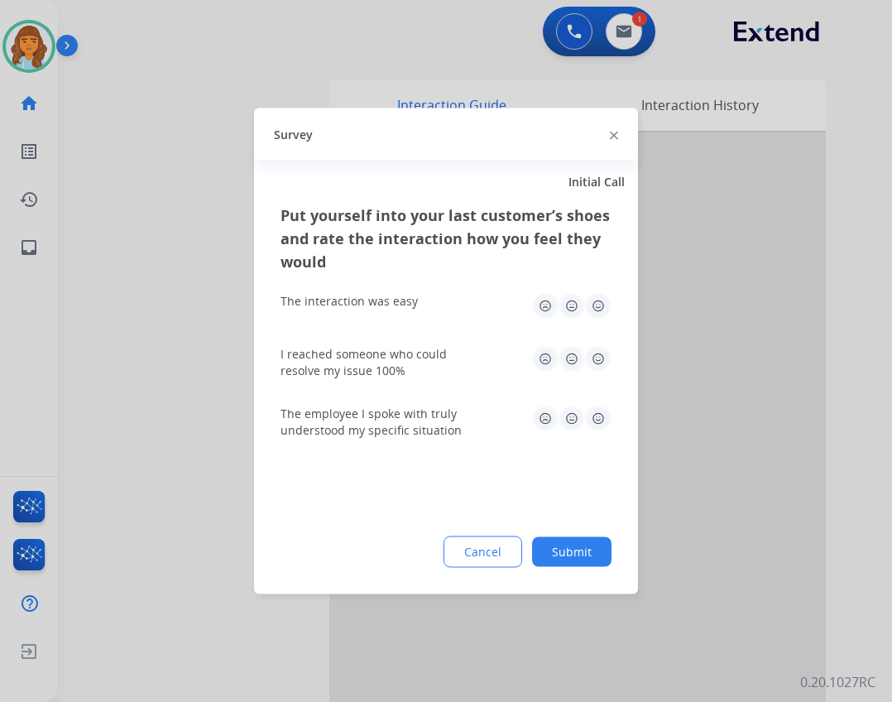
click at [544, 559] on button "Submit" at bounding box center [571, 552] width 79 height 30
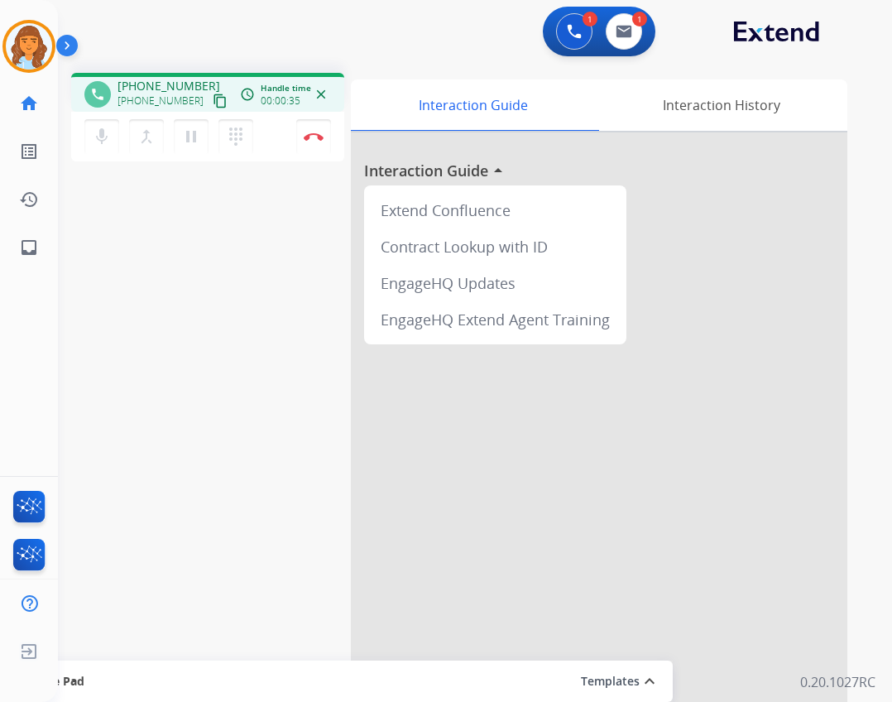
click at [212, 101] on div "+16198466182 content_copy" at bounding box center [174, 101] width 113 height 20
click at [213, 100] on mat-icon "content_copy" at bounding box center [220, 101] width 15 height 15
click at [327, 139] on button "Disconnect" at bounding box center [313, 136] width 35 height 35
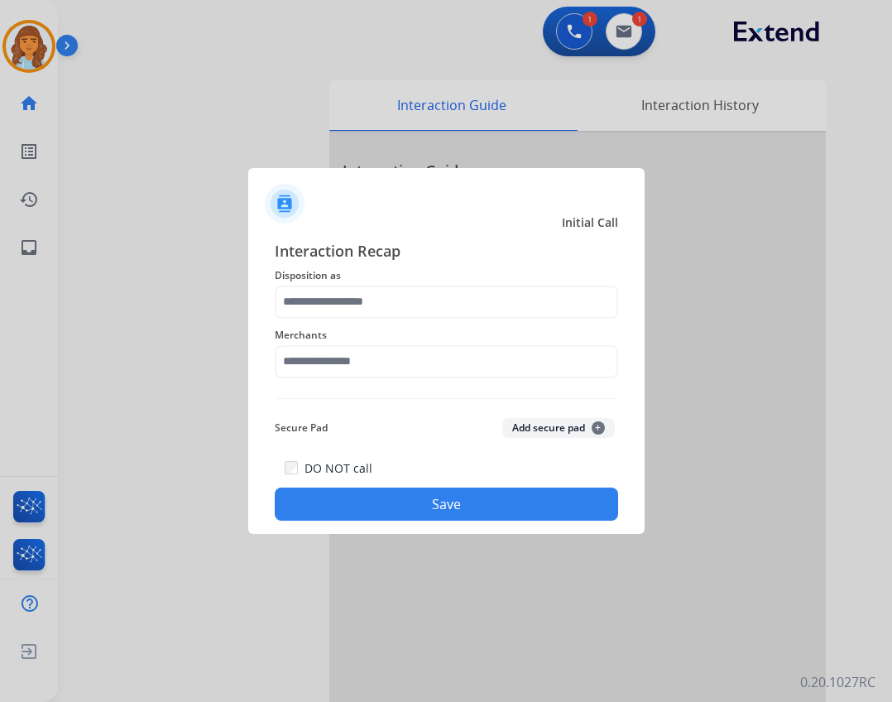
click at [292, 377] on div "Merchants" at bounding box center [446, 352] width 343 height 66
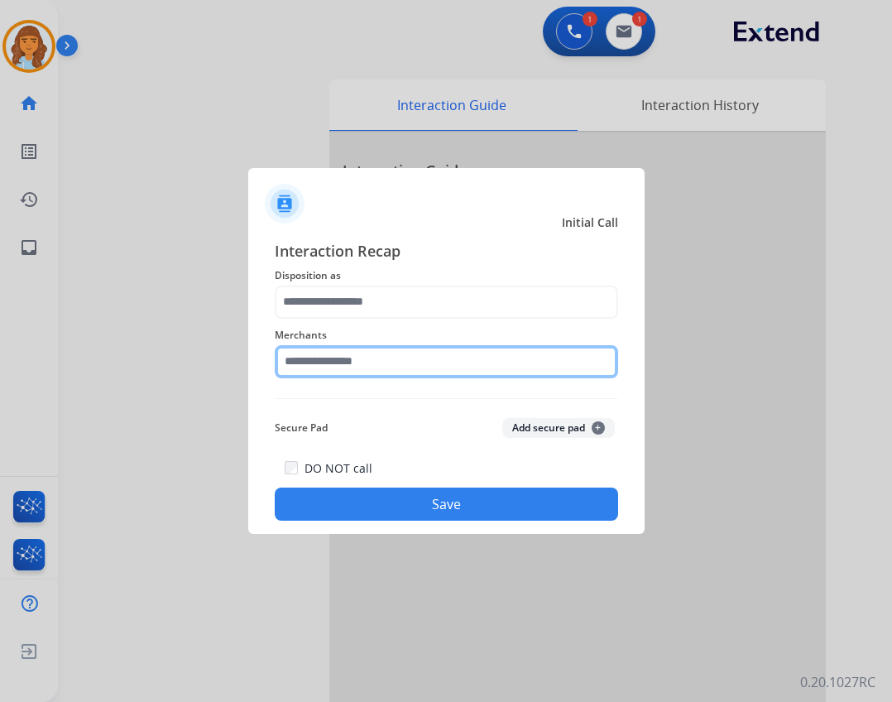
click at [297, 359] on input "text" at bounding box center [446, 361] width 343 height 33
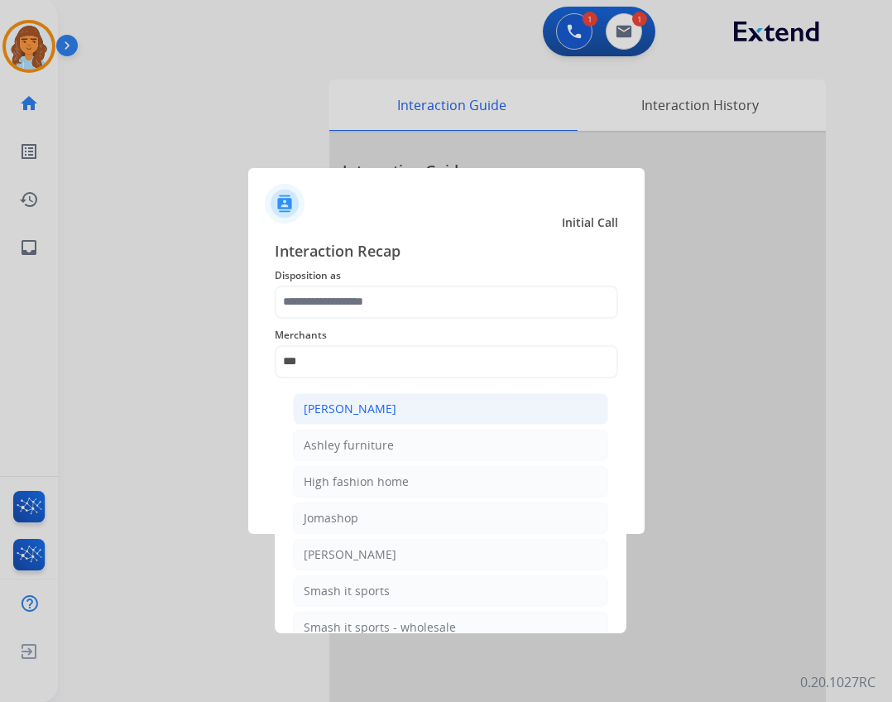
click at [333, 414] on div "[PERSON_NAME]" at bounding box center [350, 409] width 93 height 17
type input "**********"
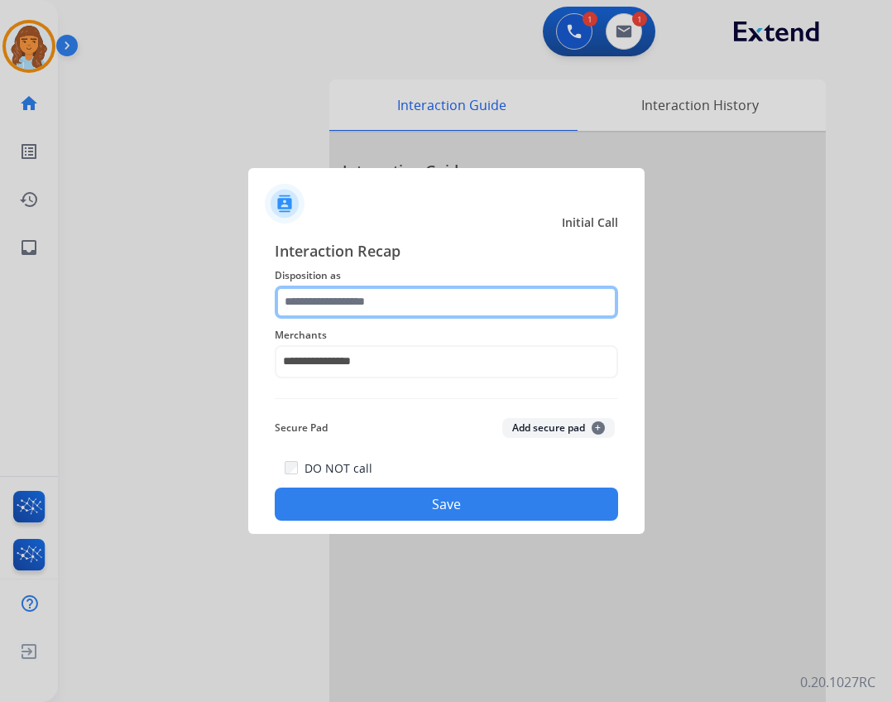
click at [327, 305] on input "text" at bounding box center [446, 301] width 343 height 33
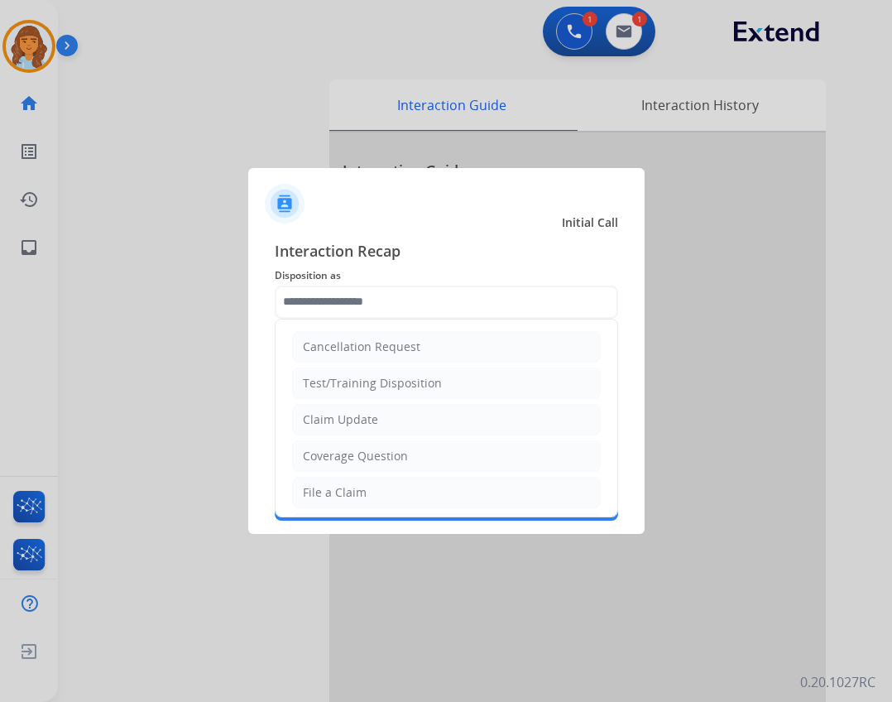
click at [386, 497] on li "File a Claim" at bounding box center [446, 492] width 309 height 31
type input "**********"
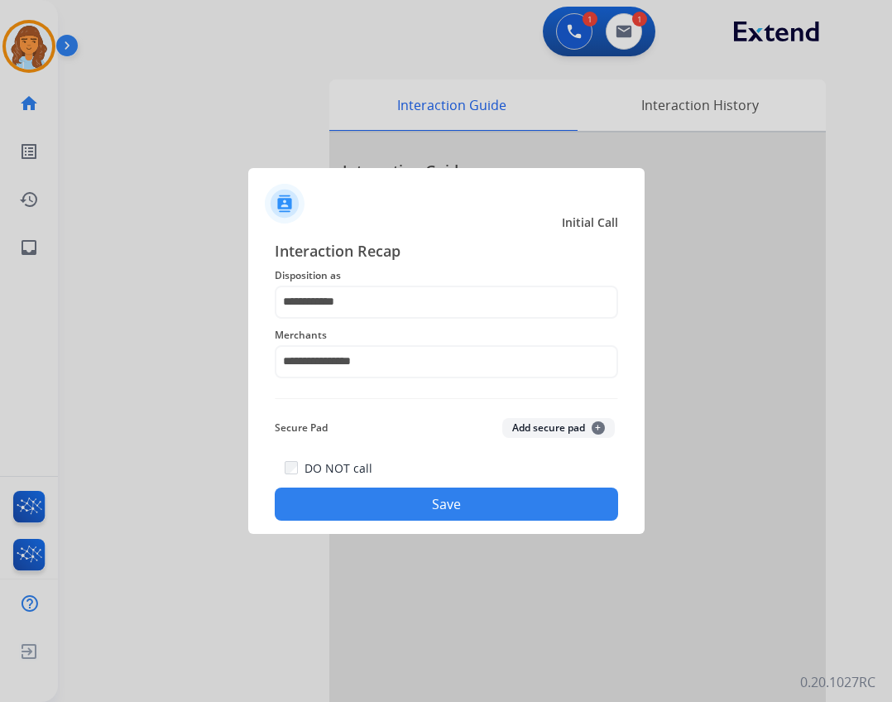
click at [426, 514] on button "Save" at bounding box center [446, 503] width 343 height 33
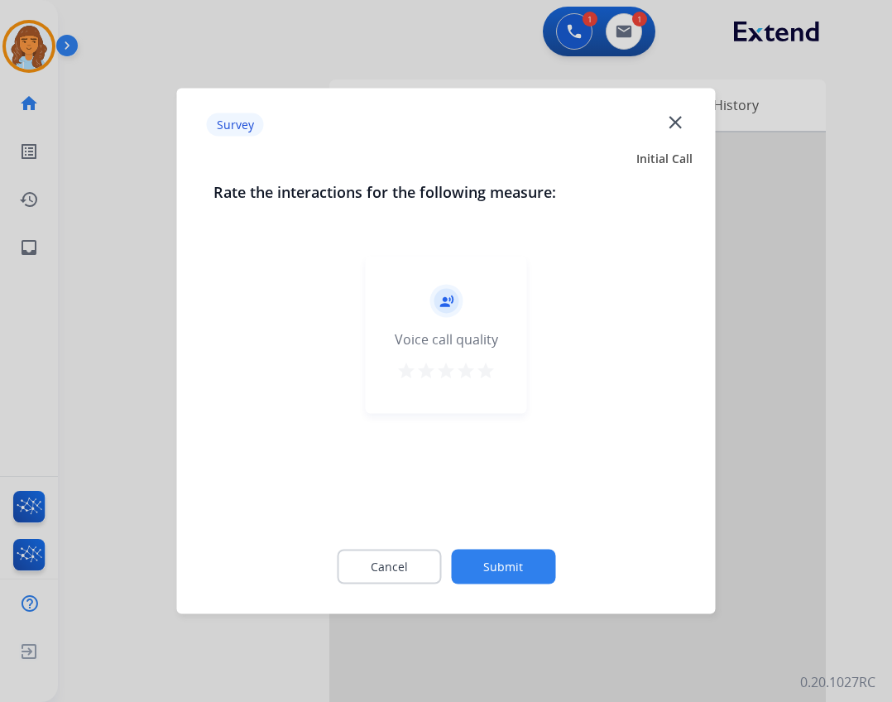
click at [487, 577] on button "Submit" at bounding box center [503, 566] width 104 height 35
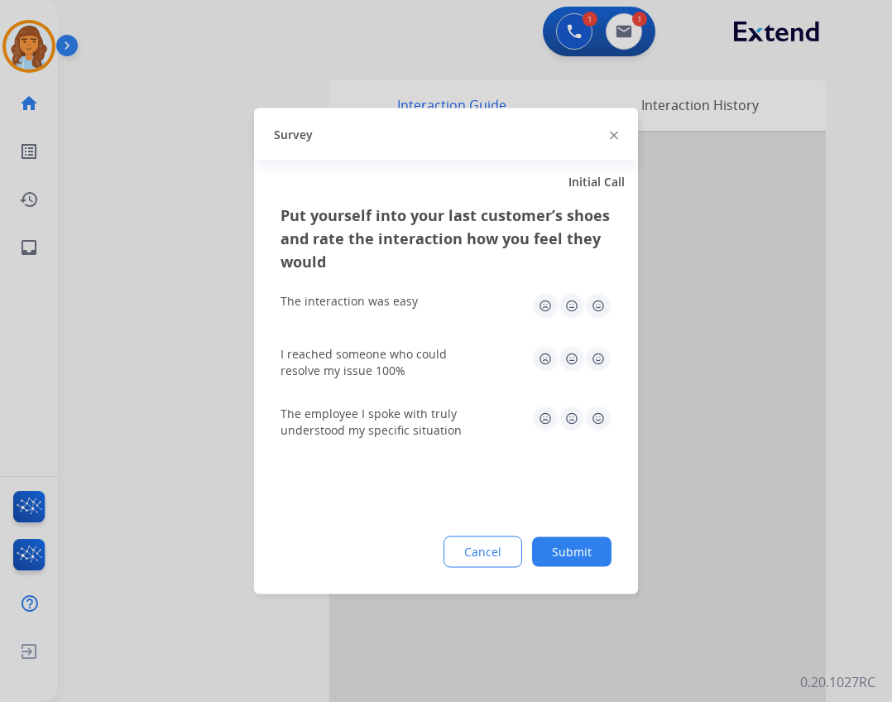
click at [538, 572] on div "Put yourself into your last customer’s shoes and rate the interaction how you f…" at bounding box center [446, 399] width 384 height 391
click at [558, 559] on button "Submit" at bounding box center [571, 552] width 79 height 30
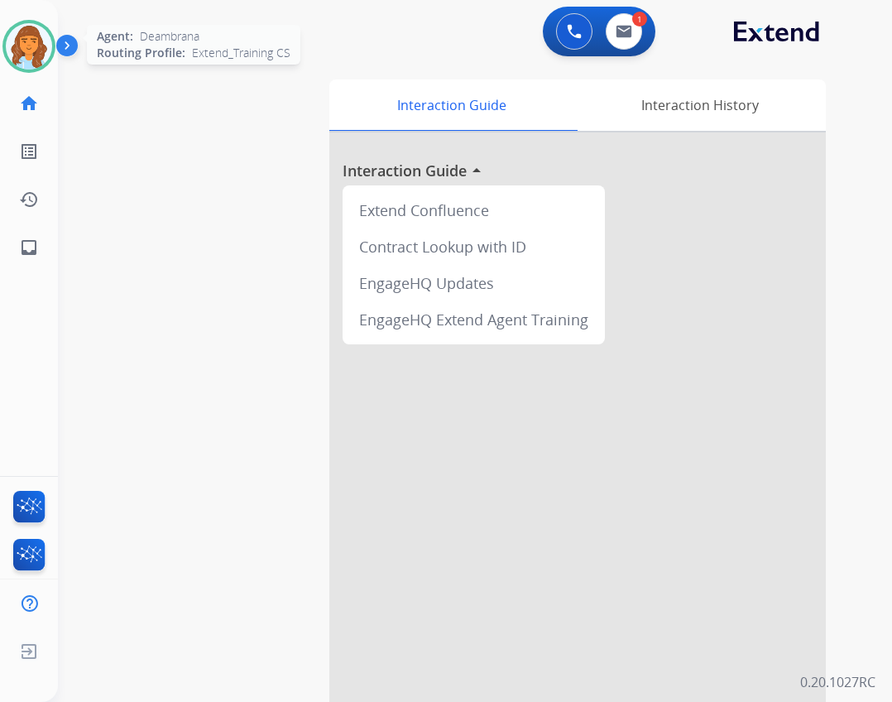
drag, startPoint x: 26, startPoint y: 44, endPoint x: 22, endPoint y: 52, distance: 9.3
click at [27, 45] on img at bounding box center [29, 46] width 46 height 46
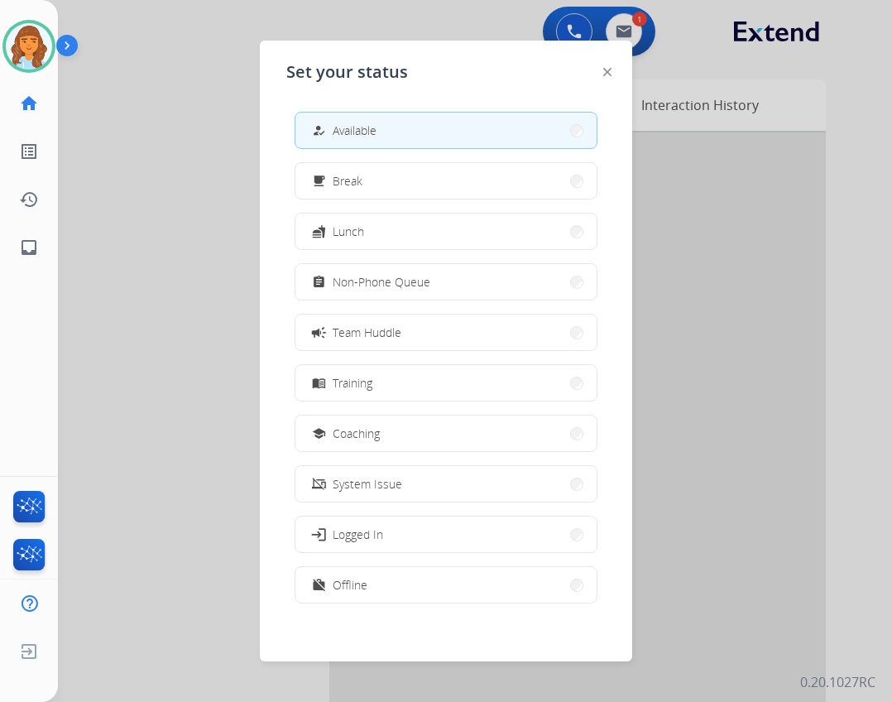
click at [151, 107] on div at bounding box center [446, 351] width 892 height 702
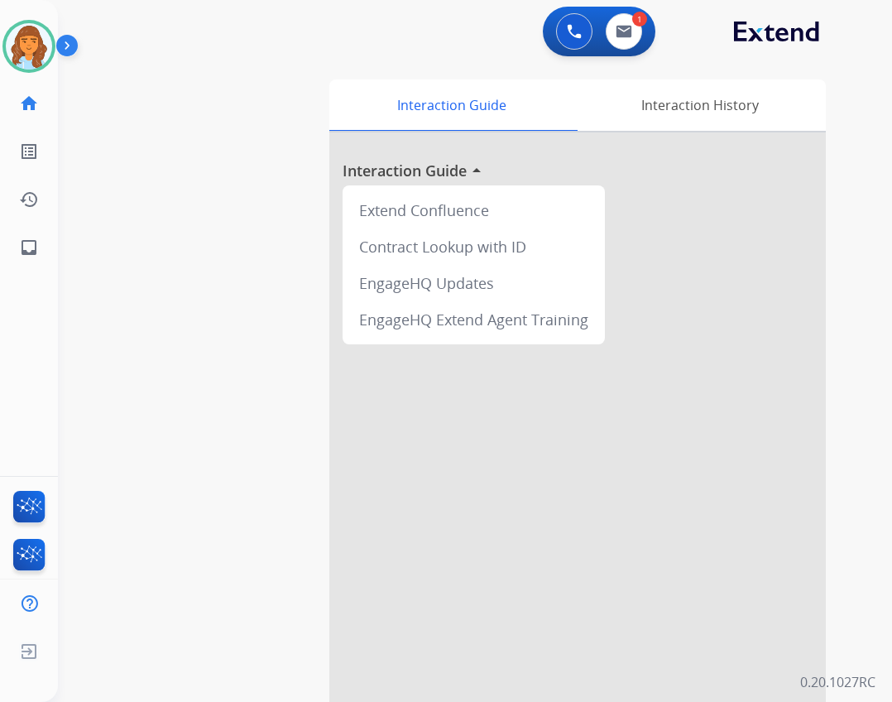
drag, startPoint x: 24, startPoint y: 38, endPoint x: 69, endPoint y: 47, distance: 45.6
click at [24, 39] on img at bounding box center [29, 46] width 46 height 46
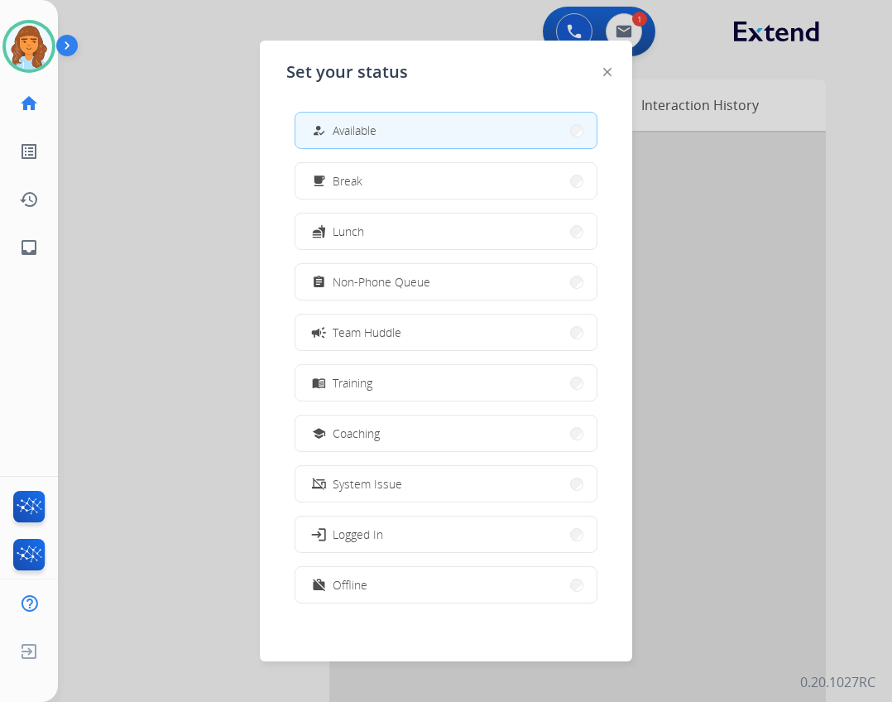
click at [444, 300] on div "how_to_reg Available free_breakfast Break fastfood Lunch assignment Non-Phone Q…" at bounding box center [445, 358] width 319 height 521
click at [425, 288] on span "Non-Phone Queue" at bounding box center [382, 281] width 98 height 17
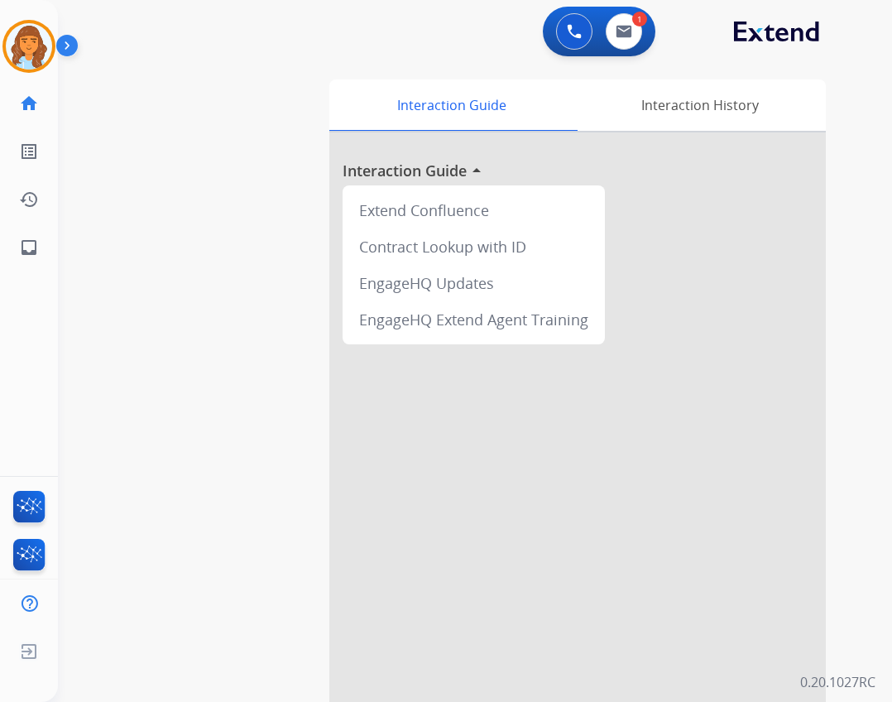
click at [30, 17] on div "Deambrana Non-Phone Queue Edit Avatar Agent: Deambrana Routing Profile: Extend_…" at bounding box center [29, 135] width 58 height 271
click at [38, 52] on img at bounding box center [29, 46] width 46 height 46
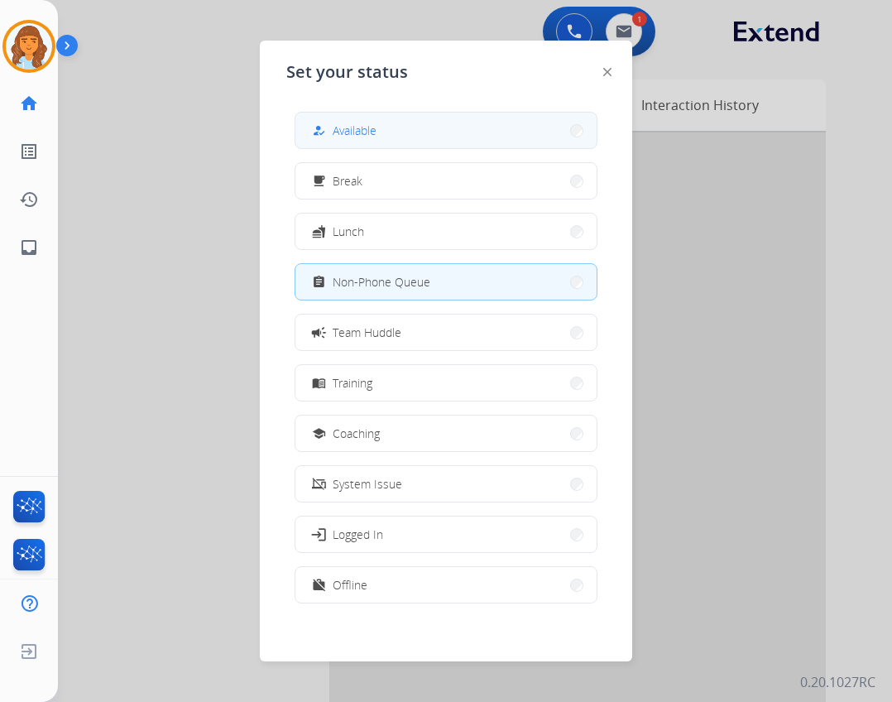
click at [460, 127] on button "how_to_reg Available" at bounding box center [445, 131] width 301 height 36
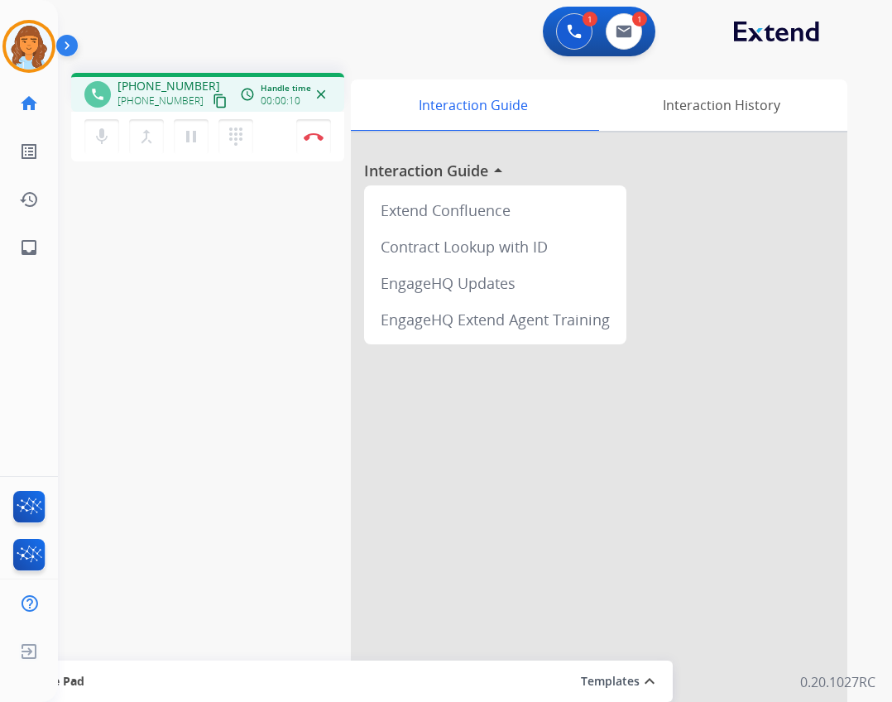
drag, startPoint x: 115, startPoint y: 136, endPoint x: 72, endPoint y: 159, distance: 48.9
click at [113, 137] on button "mic Mute" at bounding box center [101, 136] width 35 height 35
click at [20, 245] on mat-icon "inbox" at bounding box center [29, 247] width 20 height 20
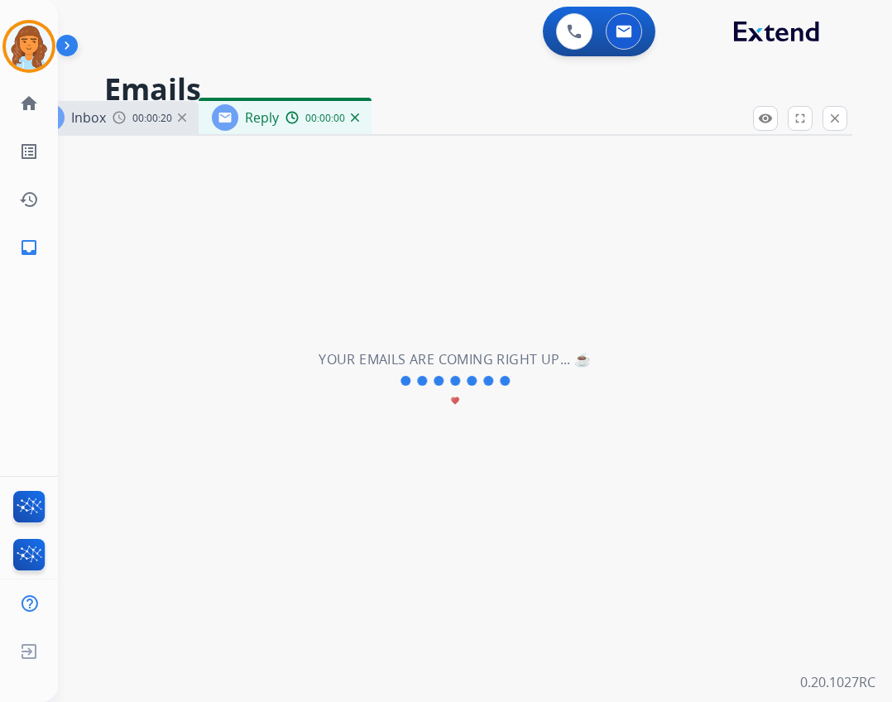
select select "**********"
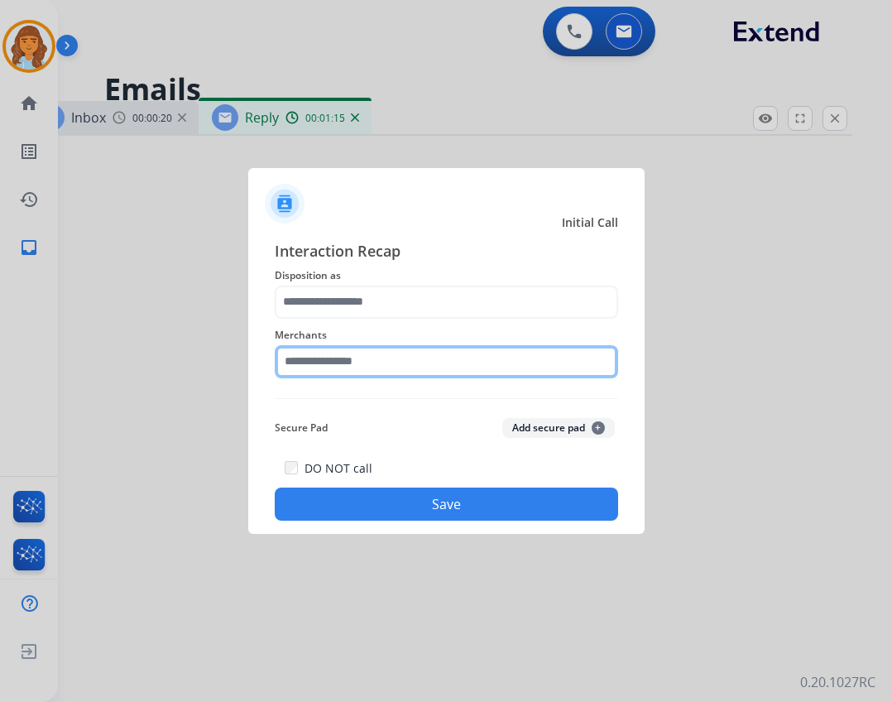
click at [433, 360] on input "text" at bounding box center [446, 361] width 343 height 33
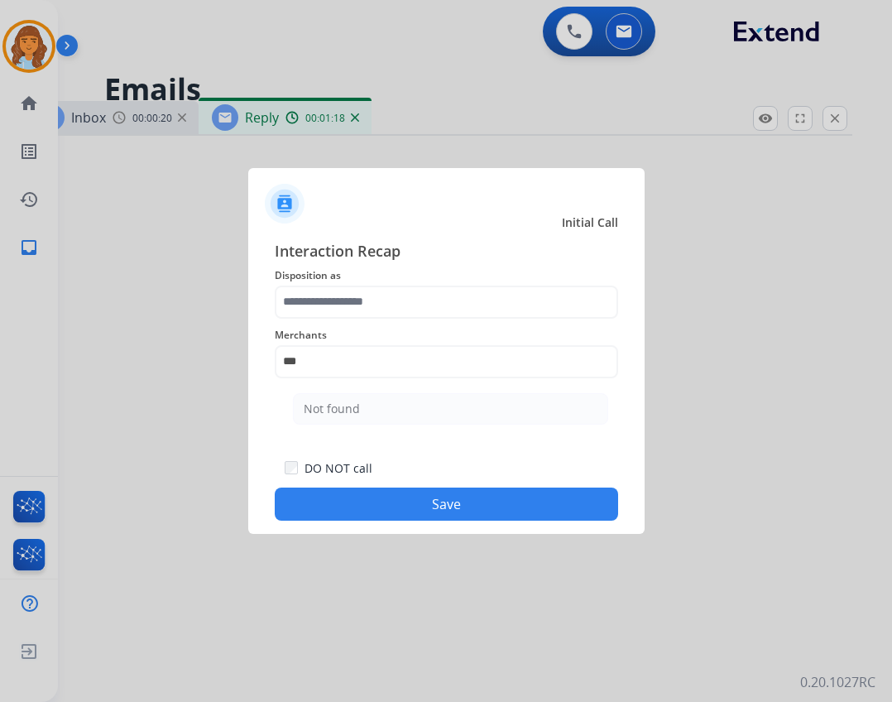
drag, startPoint x: 324, startPoint y: 424, endPoint x: 337, endPoint y: 406, distance: 21.8
click at [330, 420] on li "Not found" at bounding box center [450, 408] width 315 height 31
type input "*********"
click at [347, 322] on div "Merchants *********" at bounding box center [446, 352] width 343 height 66
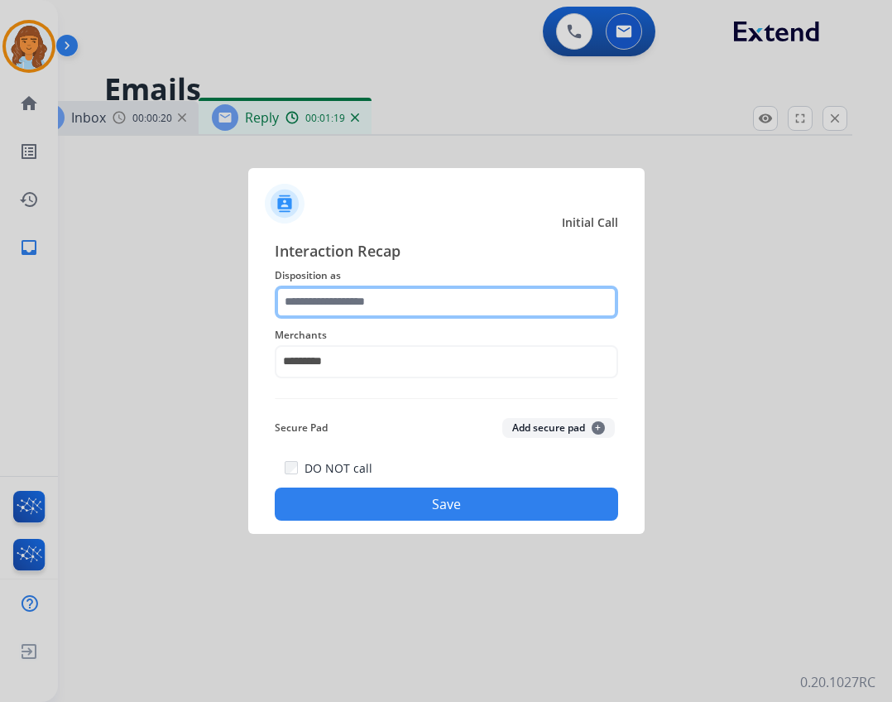
click at [348, 308] on input "text" at bounding box center [446, 301] width 343 height 33
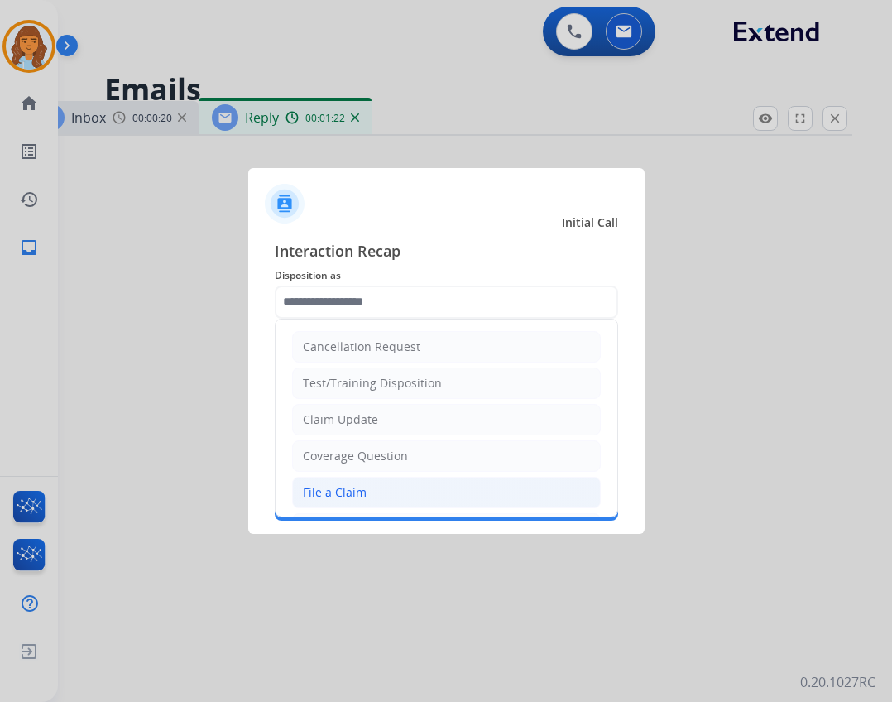
click at [352, 495] on div "File a Claim" at bounding box center [335, 492] width 64 height 17
type input "**********"
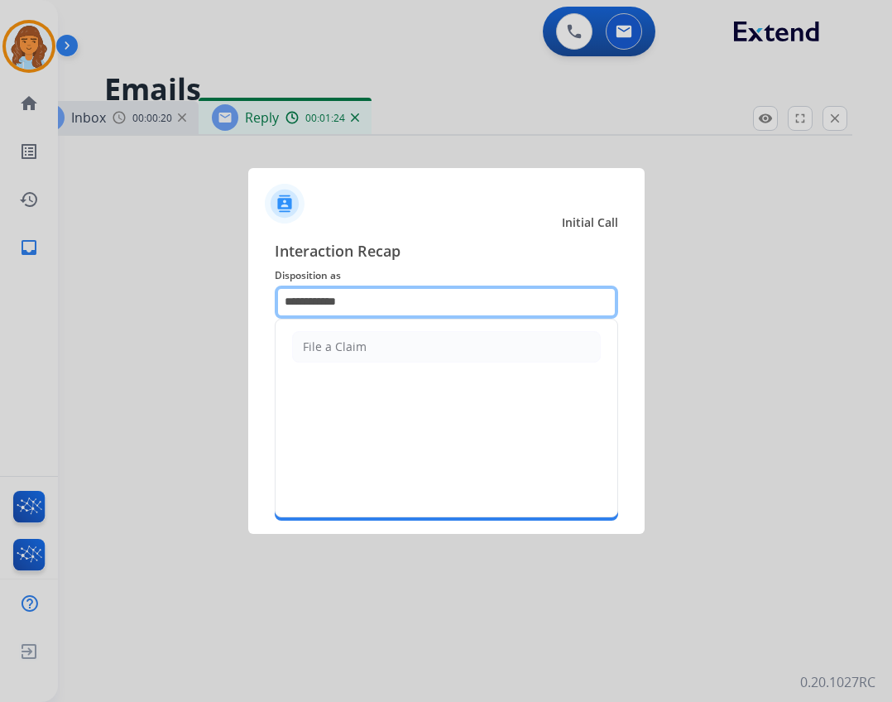
drag, startPoint x: 377, startPoint y: 313, endPoint x: 195, endPoint y: 276, distance: 185.0
click at [0, 276] on app-contact-recap-modal "**********" at bounding box center [0, 351] width 0 height 702
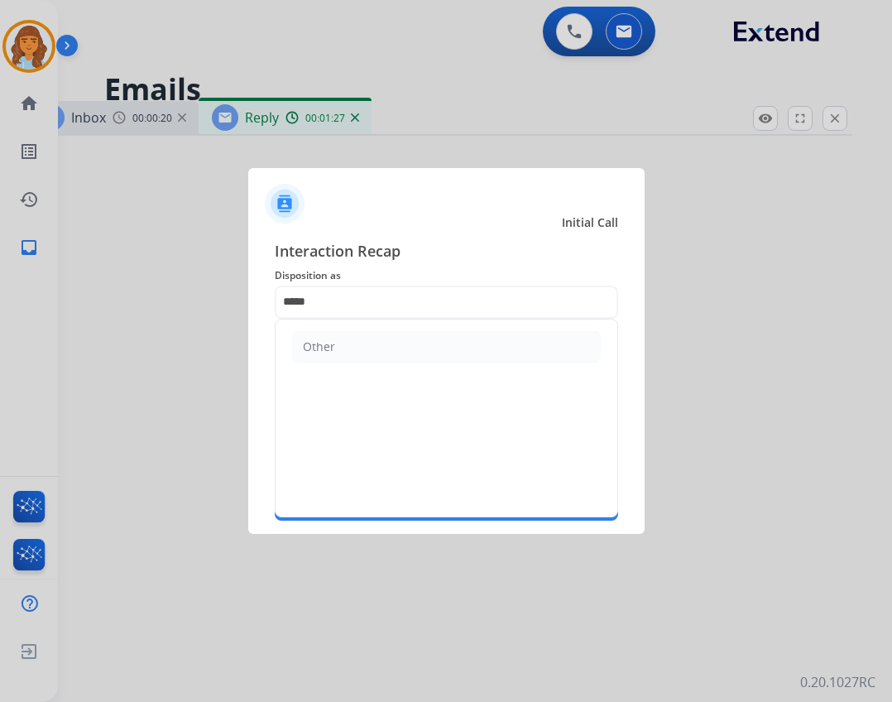
click at [336, 362] on ul "Other" at bounding box center [447, 346] width 342 height 55
click at [335, 353] on li "Other" at bounding box center [446, 346] width 309 height 31
type input "*****"
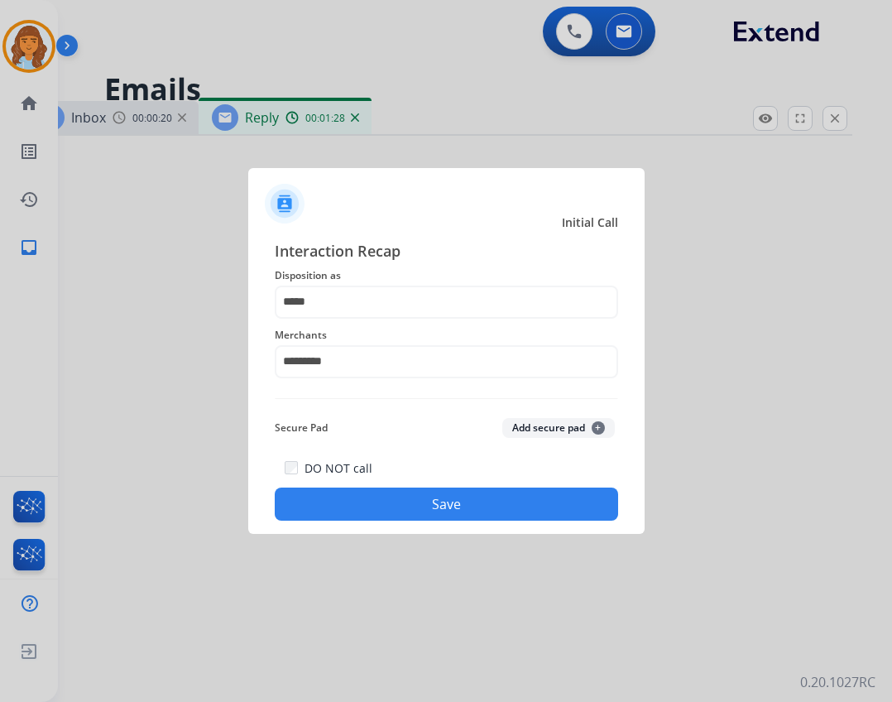
click at [385, 507] on button "Save" at bounding box center [446, 503] width 343 height 33
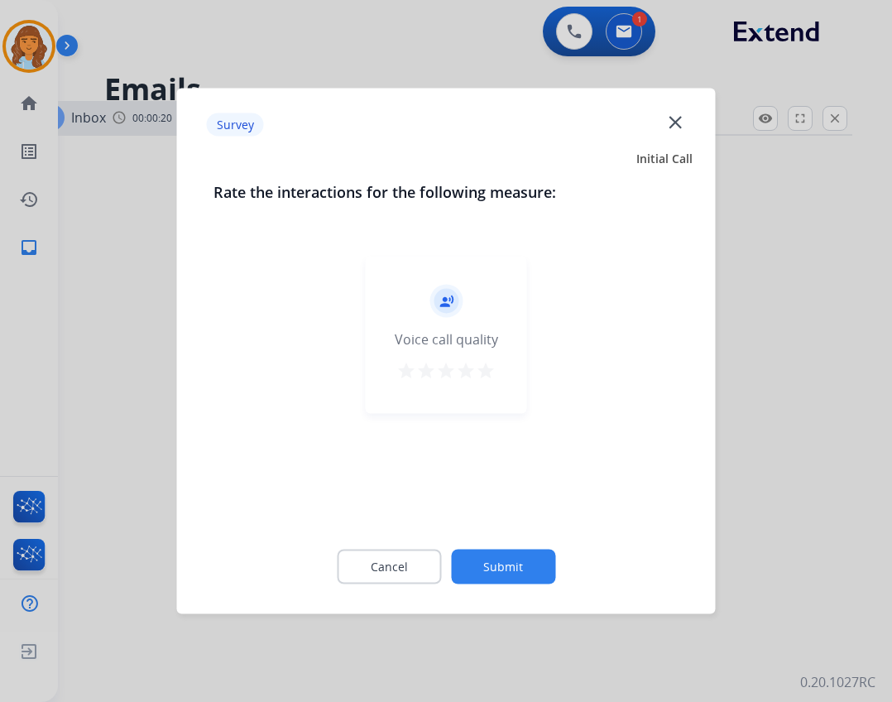
click at [548, 569] on button "Submit" at bounding box center [503, 566] width 104 height 35
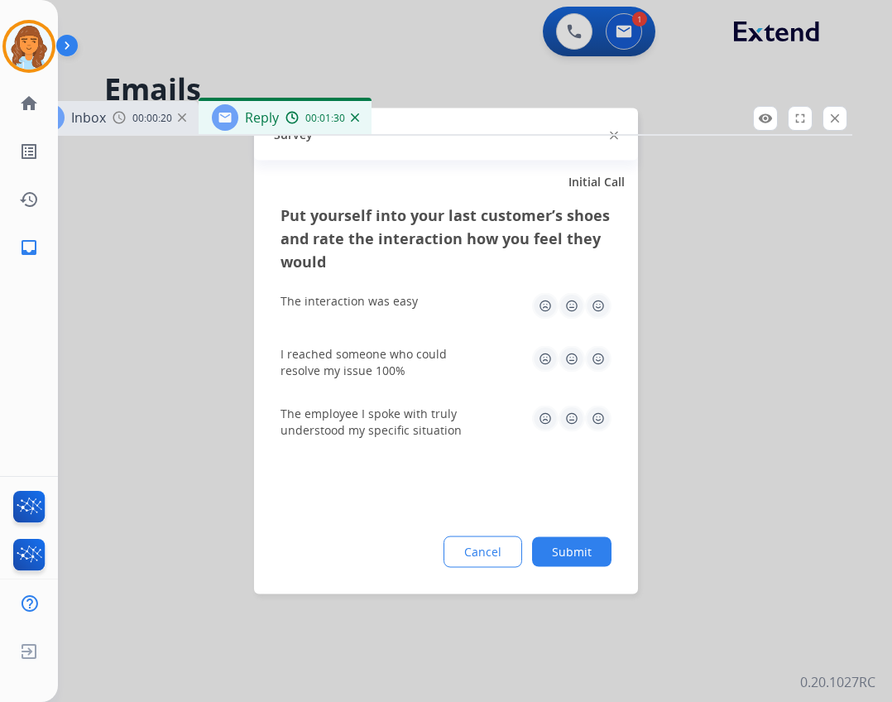
click at [544, 569] on div "Put yourself into your last customer’s shoes and rate the interaction how you f…" at bounding box center [446, 399] width 384 height 391
click at [554, 554] on button "Submit" at bounding box center [571, 552] width 79 height 30
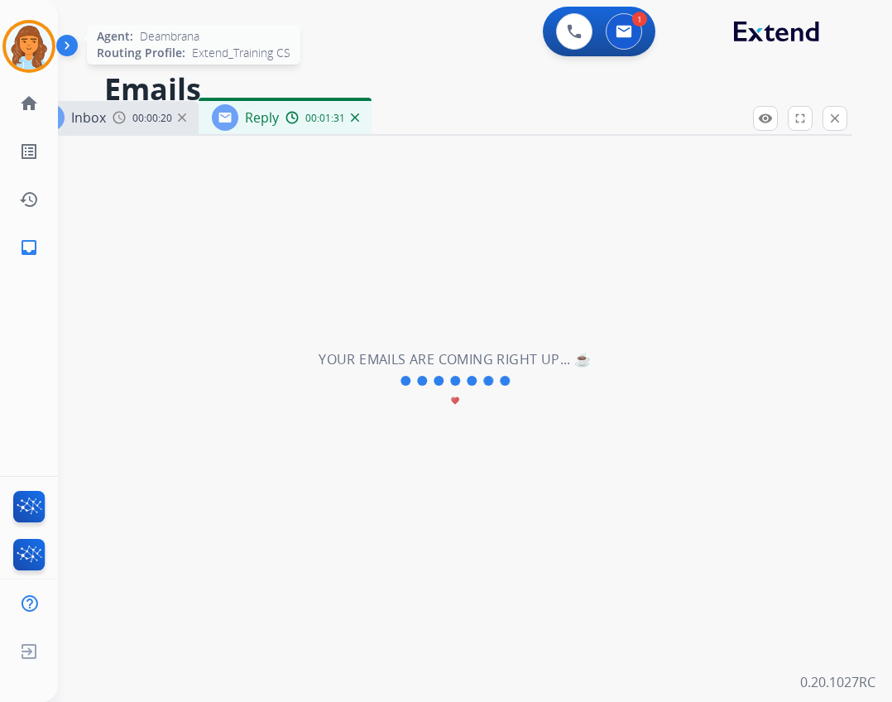
click at [41, 42] on img at bounding box center [29, 46] width 46 height 46
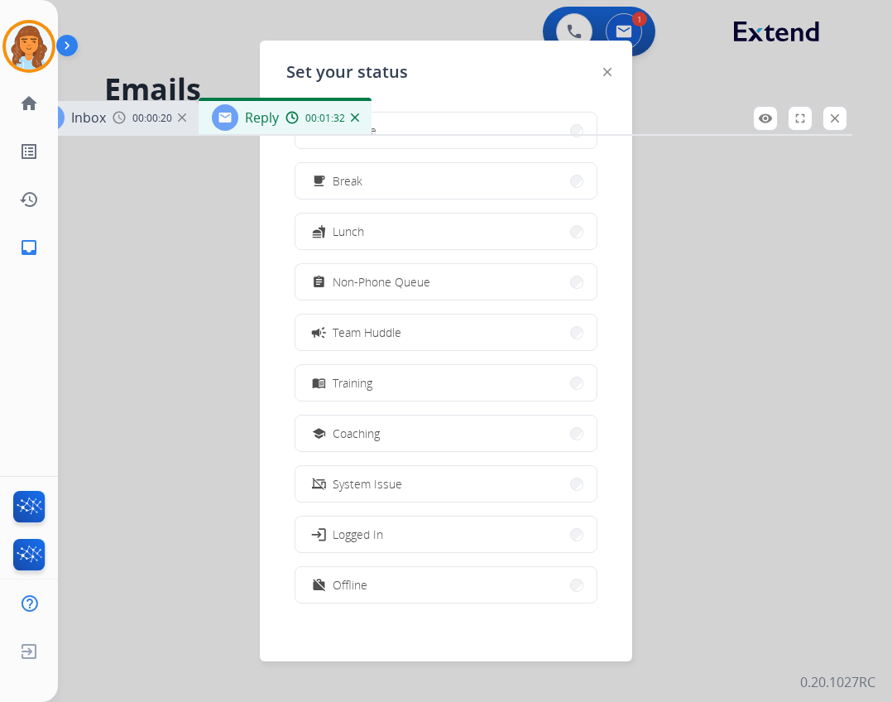
click at [372, 132] on div "Inbox 00:00:20 Reply 00:01:32" at bounding box center [438, 118] width 827 height 35
drag, startPoint x: 410, startPoint y: 129, endPoint x: 456, endPoint y: 114, distance: 48.7
click at [414, 128] on div "Inbox 00:00:20 Reply 00:01:32" at bounding box center [438, 118] width 827 height 35
click at [625, 89] on div "Set your status how_to_reg Available free_breakfast Break fastfood Lunch assign…" at bounding box center [446, 351] width 372 height 621
click at [613, 74] on div "Set your status how_to_reg Available free_breakfast Break fastfood Lunch assign…" at bounding box center [446, 351] width 372 height 621
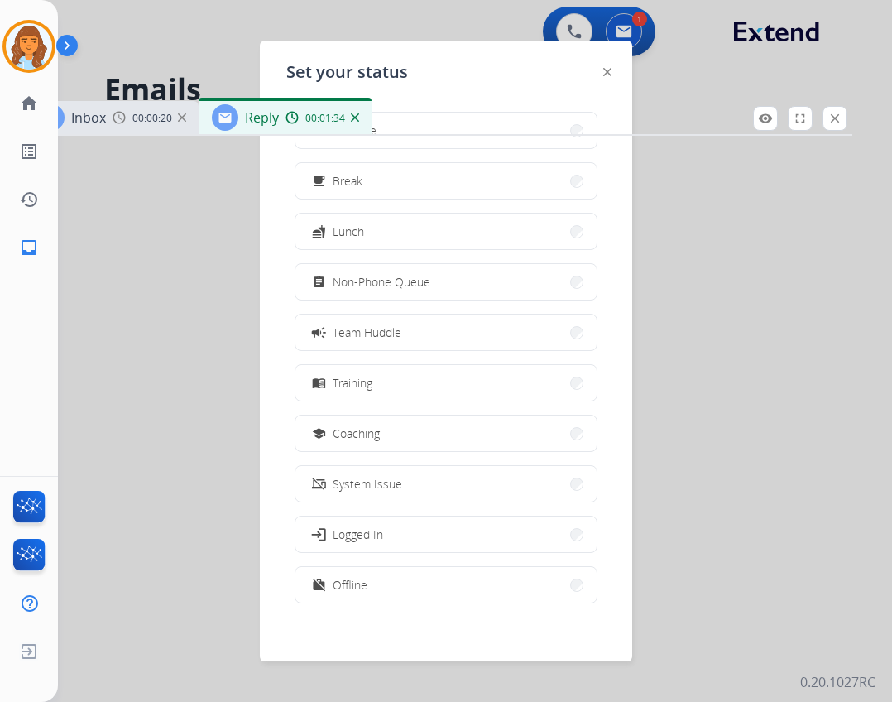
click at [607, 75] on div at bounding box center [607, 71] width 8 height 20
click at [601, 70] on div "Set your status how_to_reg Available free_breakfast Break fastfood Lunch assign…" at bounding box center [446, 351] width 372 height 621
click at [597, 72] on div "Set your status how_to_reg Available free_breakfast Break fastfood Lunch assign…" at bounding box center [446, 351] width 372 height 621
click at [600, 72] on div "Set your status how_to_reg Available free_breakfast Break fastfood Lunch assign…" at bounding box center [446, 351] width 372 height 621
click at [837, 130] on button "close Close" at bounding box center [835, 118] width 25 height 25
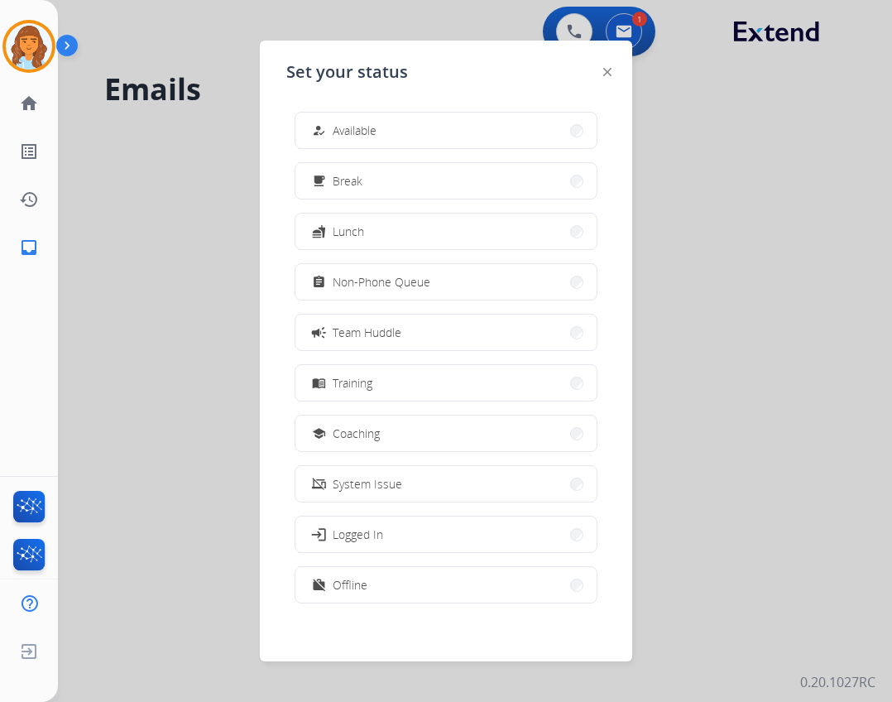
click at [837, 120] on div at bounding box center [446, 351] width 892 height 702
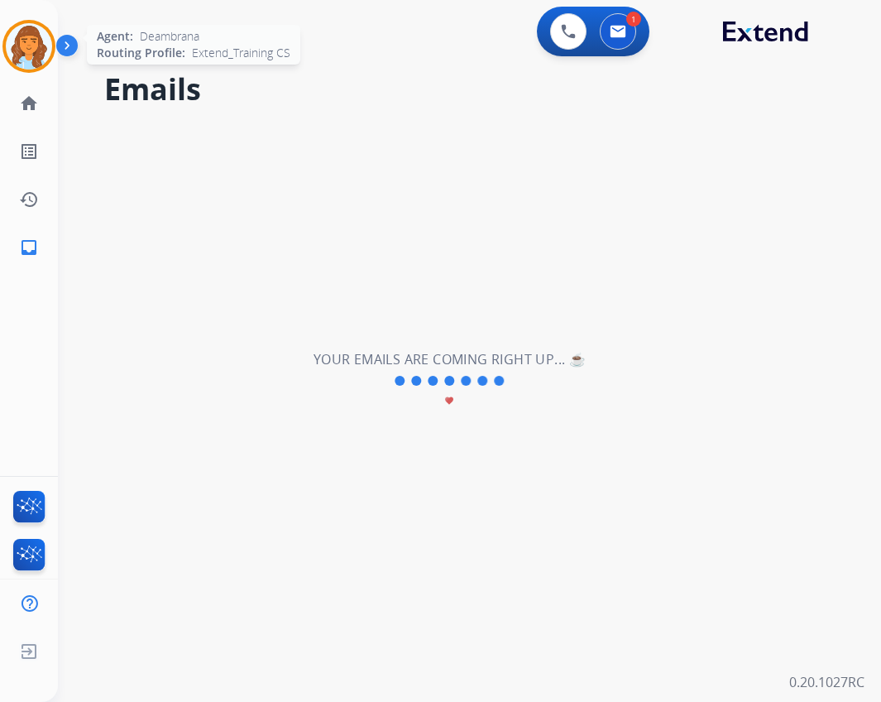
click at [20, 37] on img at bounding box center [29, 46] width 46 height 46
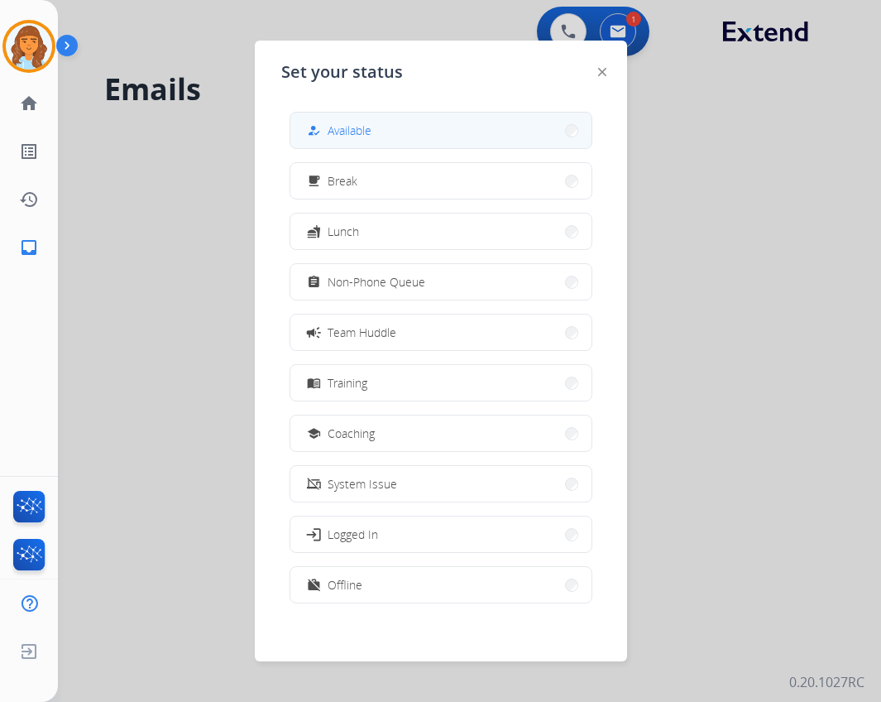
click at [376, 119] on button "how_to_reg Available" at bounding box center [440, 131] width 301 height 36
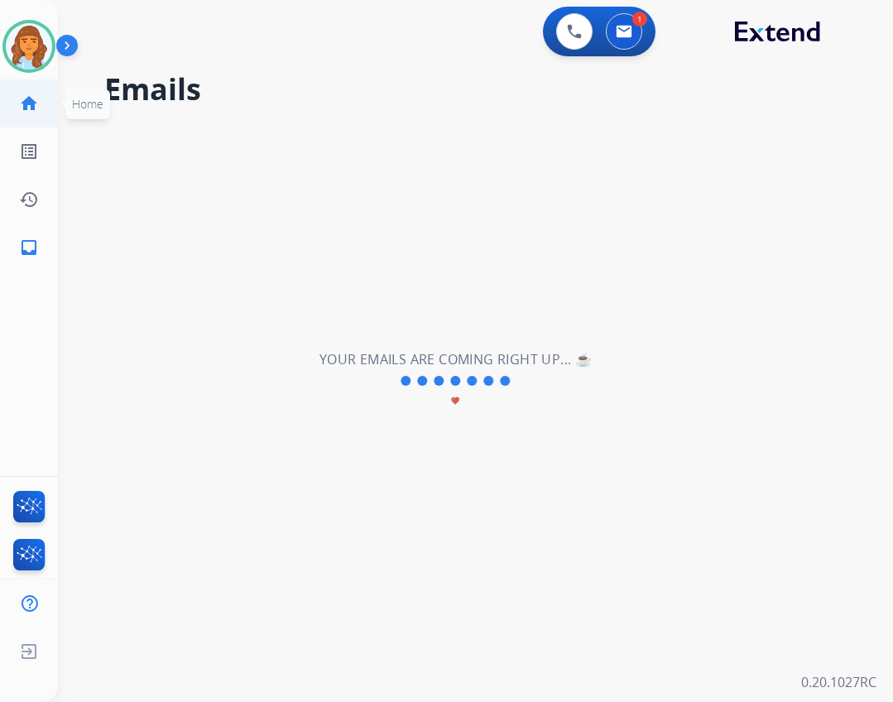
click at [35, 104] on mat-icon "home" at bounding box center [29, 104] width 20 height 20
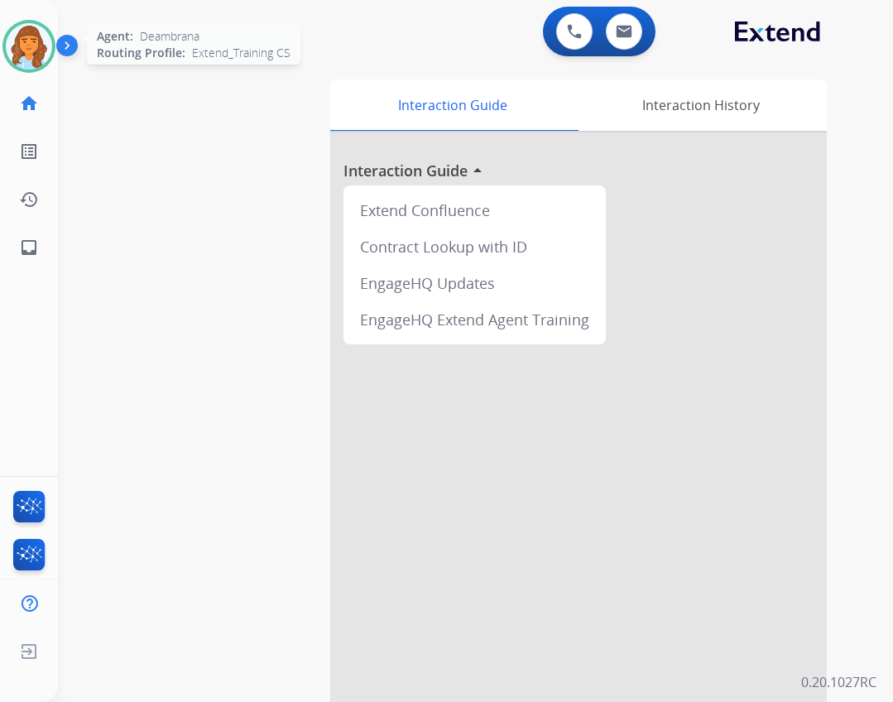
click at [35, 46] on img at bounding box center [29, 46] width 46 height 46
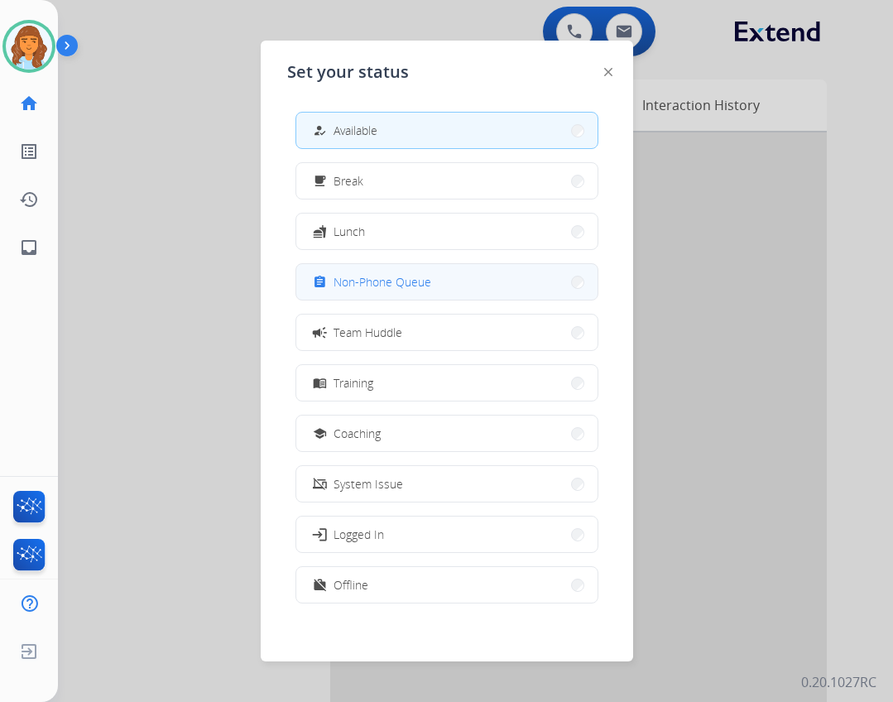
click at [436, 277] on button "assignment Non-Phone Queue" at bounding box center [446, 282] width 301 height 36
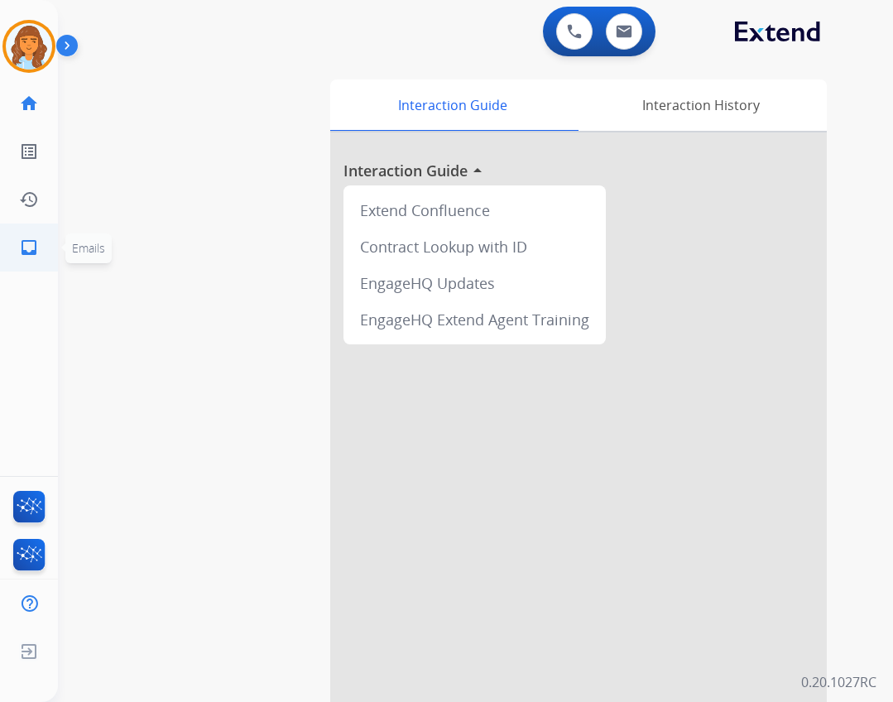
click at [35, 239] on mat-icon "inbox" at bounding box center [29, 247] width 20 height 20
select select "**********"
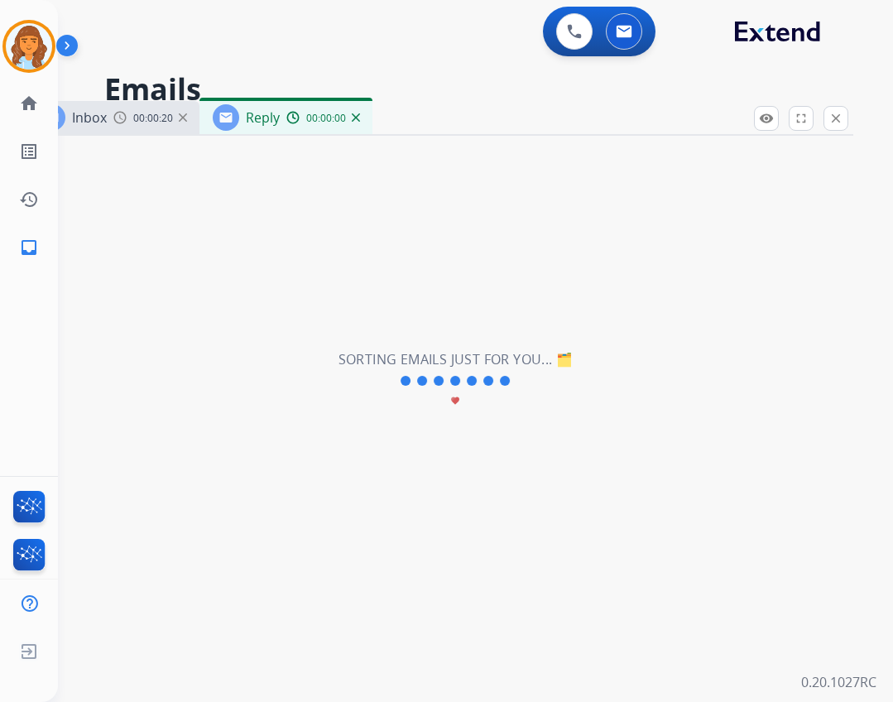
select select "**********"
click at [828, 124] on mat-icon "close" at bounding box center [835, 118] width 15 height 15
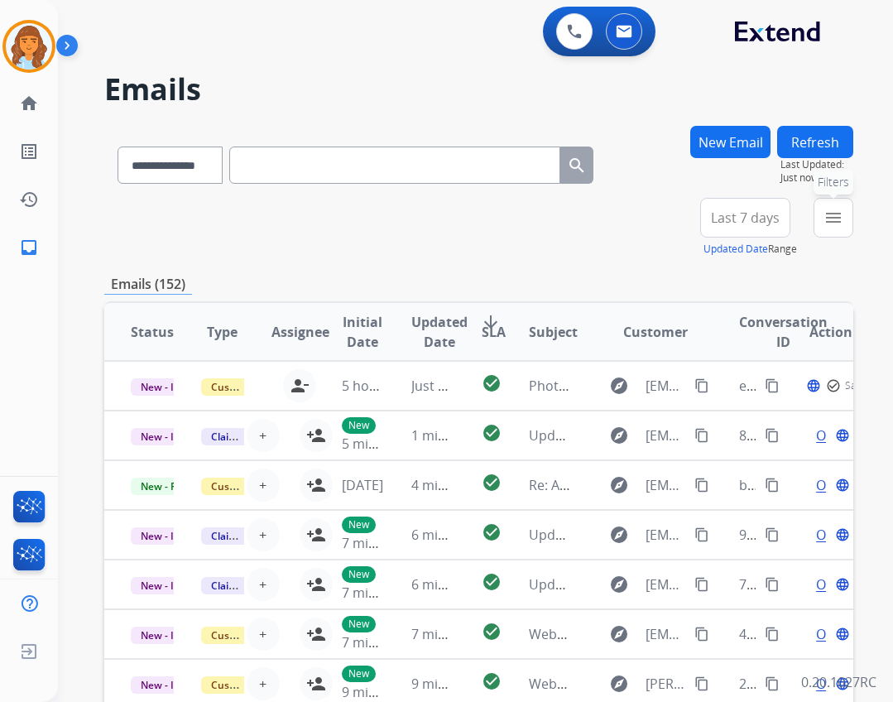
click at [822, 218] on button "menu Filters" at bounding box center [833, 218] width 40 height 40
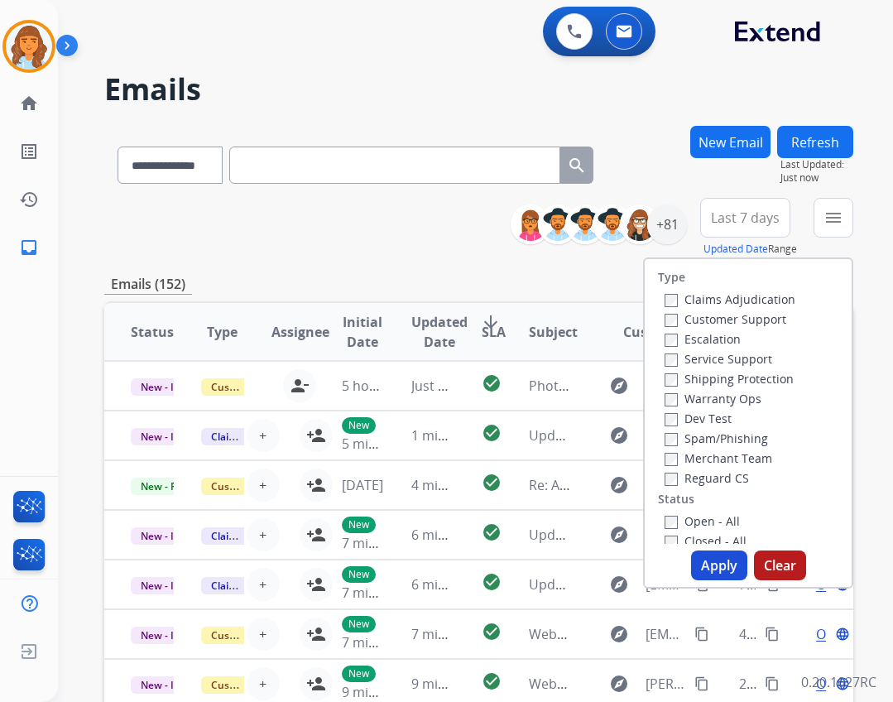
click at [688, 527] on label "Open - All" at bounding box center [701, 521] width 75 height 16
click at [691, 480] on label "Reguard CS" at bounding box center [706, 478] width 84 height 16
click at [744, 328] on div "Customer Support" at bounding box center [729, 319] width 131 height 20
click at [740, 319] on label "Customer Support" at bounding box center [725, 319] width 122 height 16
click at [741, 375] on label "Shipping Protection" at bounding box center [728, 379] width 129 height 16
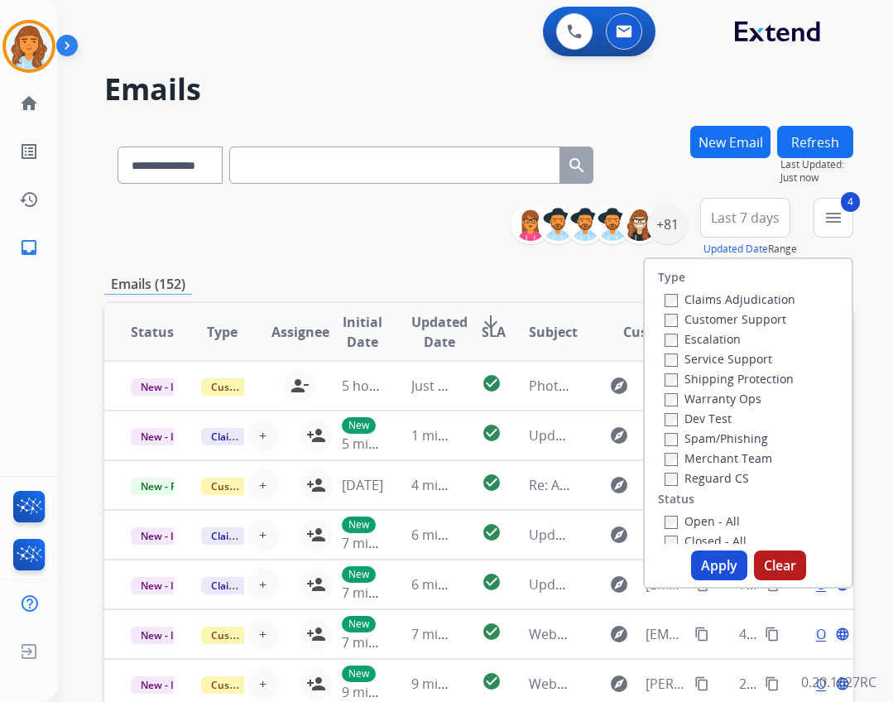
click at [710, 556] on button "Apply" at bounding box center [719, 565] width 56 height 30
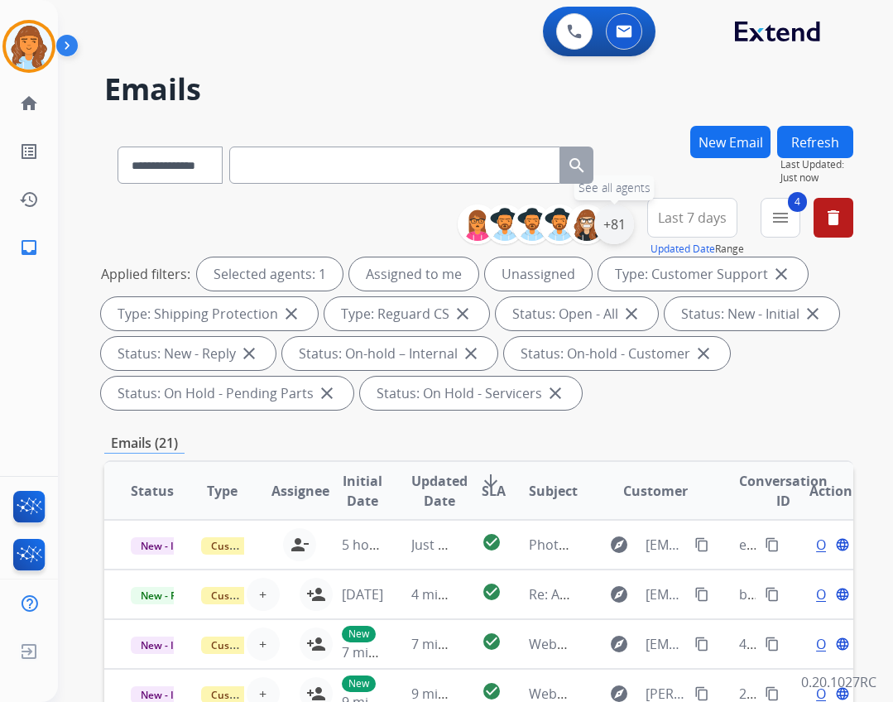
click at [619, 232] on div "+81" at bounding box center [614, 224] width 40 height 40
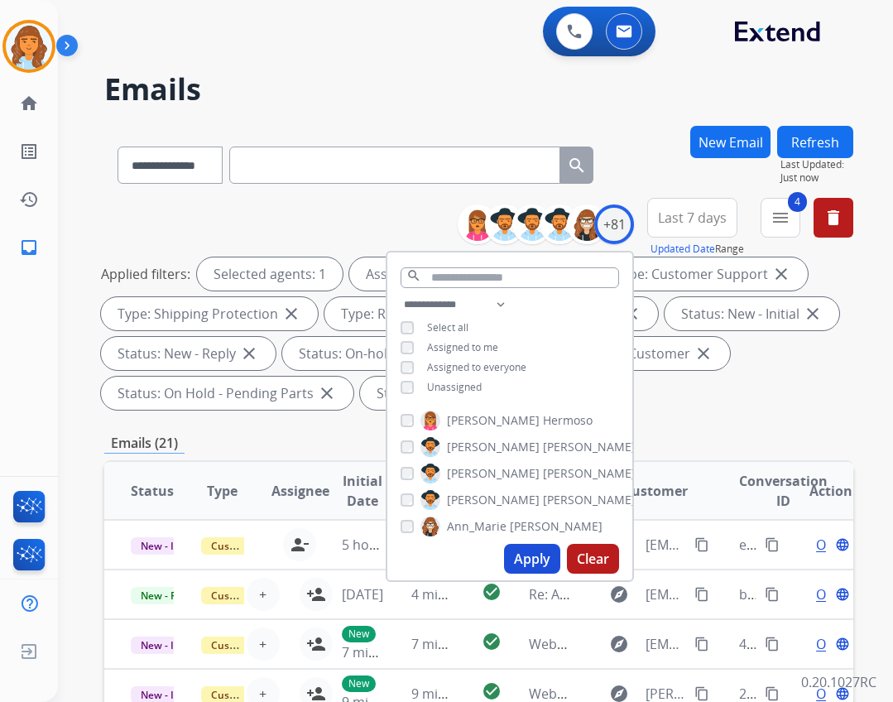
click at [456, 387] on span "Unassigned" at bounding box center [454, 387] width 55 height 14
click at [515, 565] on button "Apply" at bounding box center [532, 559] width 56 height 30
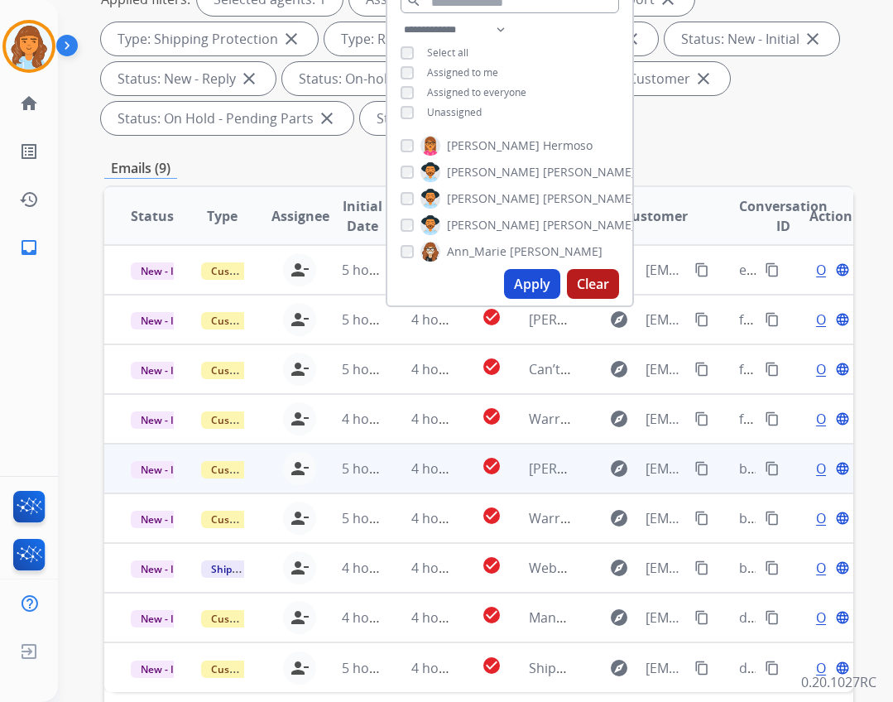
scroll to position [399, 0]
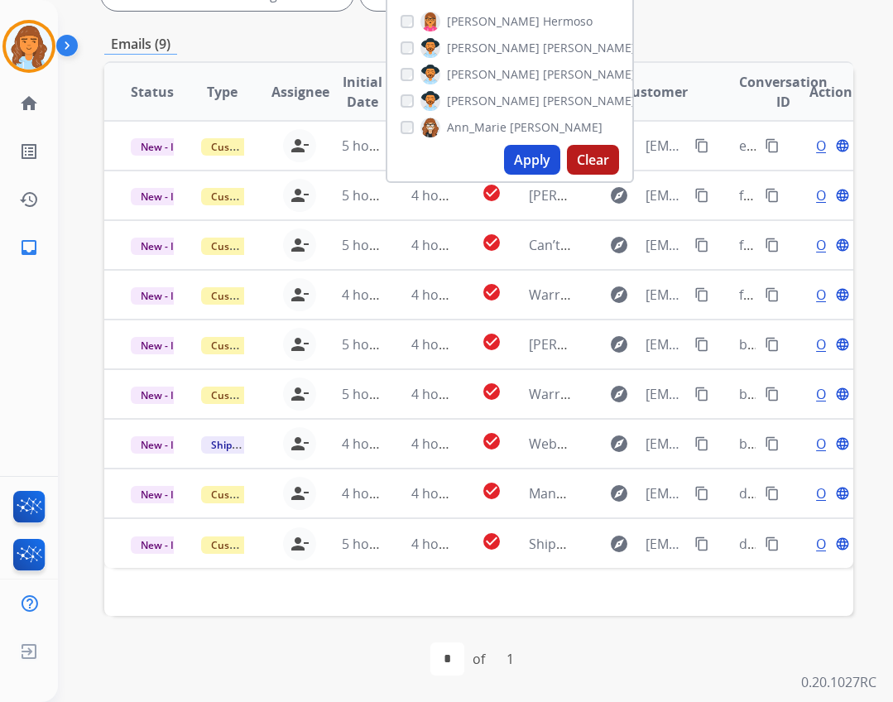
click at [717, 56] on div "**********" at bounding box center [478, 214] width 749 height 975
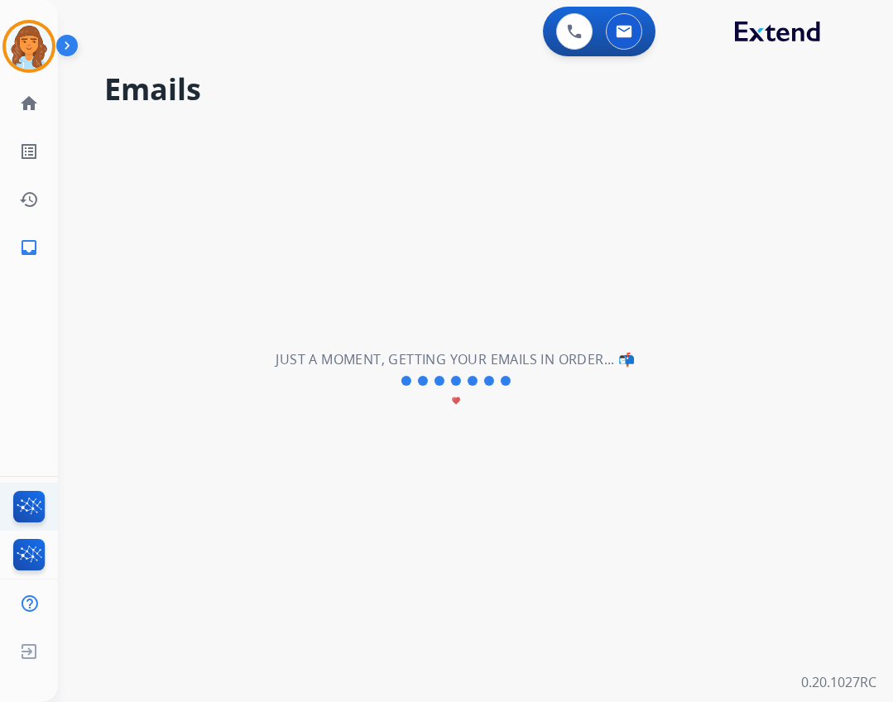
scroll to position [0, 0]
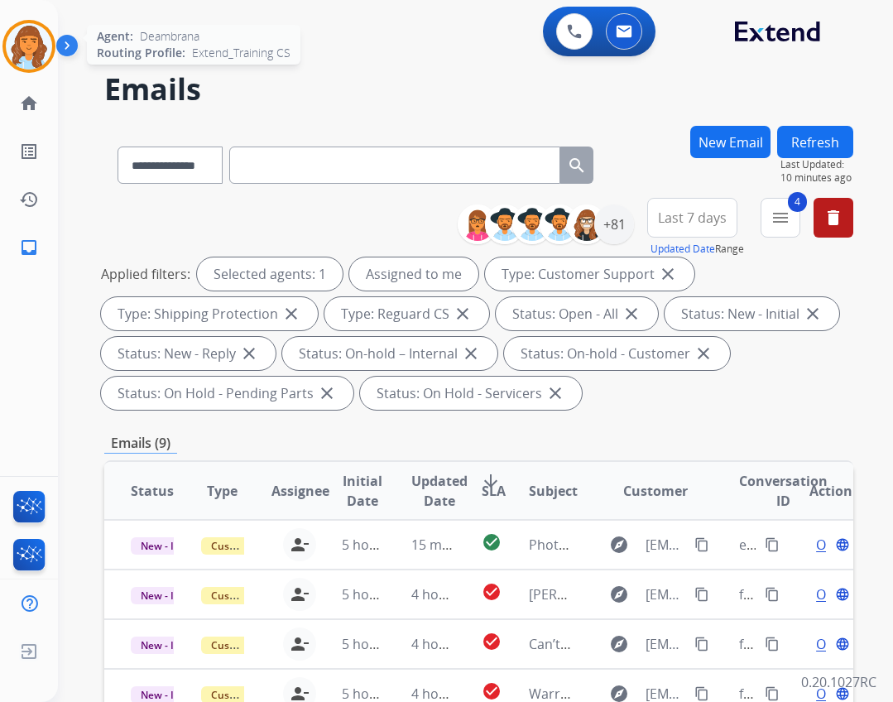
click at [50, 40] on img at bounding box center [29, 46] width 46 height 46
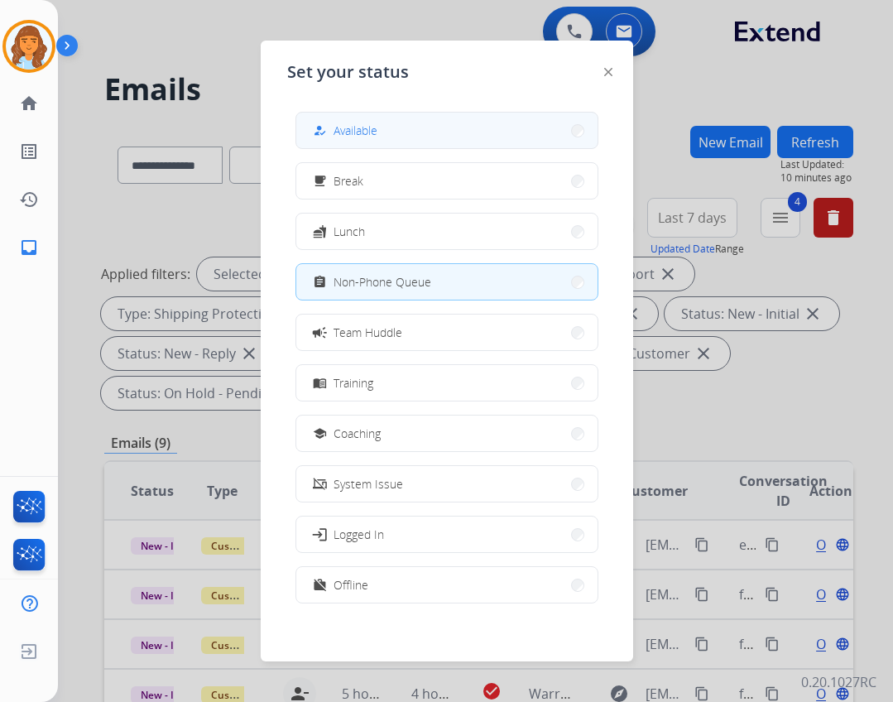
click at [316, 113] on div "how_to_reg Available" at bounding box center [446, 130] width 303 height 37
click at [453, 143] on button "how_to_reg Available" at bounding box center [446, 131] width 301 height 36
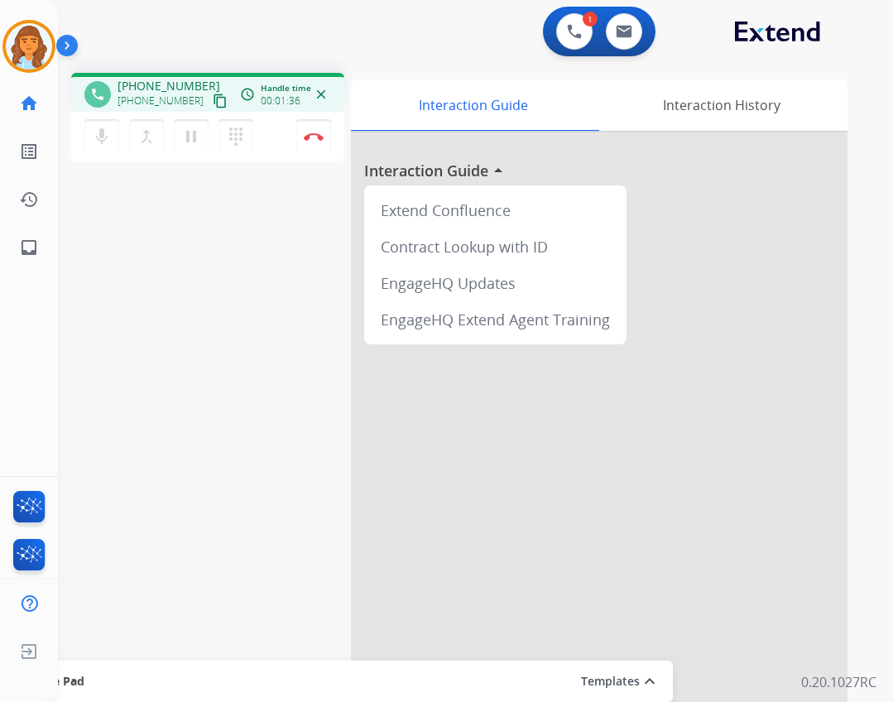
drag, startPoint x: 199, startPoint y: 98, endPoint x: 116, endPoint y: 158, distance: 102.6
click at [213, 103] on mat-icon "content_copy" at bounding box center [220, 101] width 15 height 15
click at [213, 99] on mat-icon "content_copy" at bounding box center [220, 101] width 15 height 15
click at [325, 133] on button "Disconnect" at bounding box center [313, 136] width 35 height 35
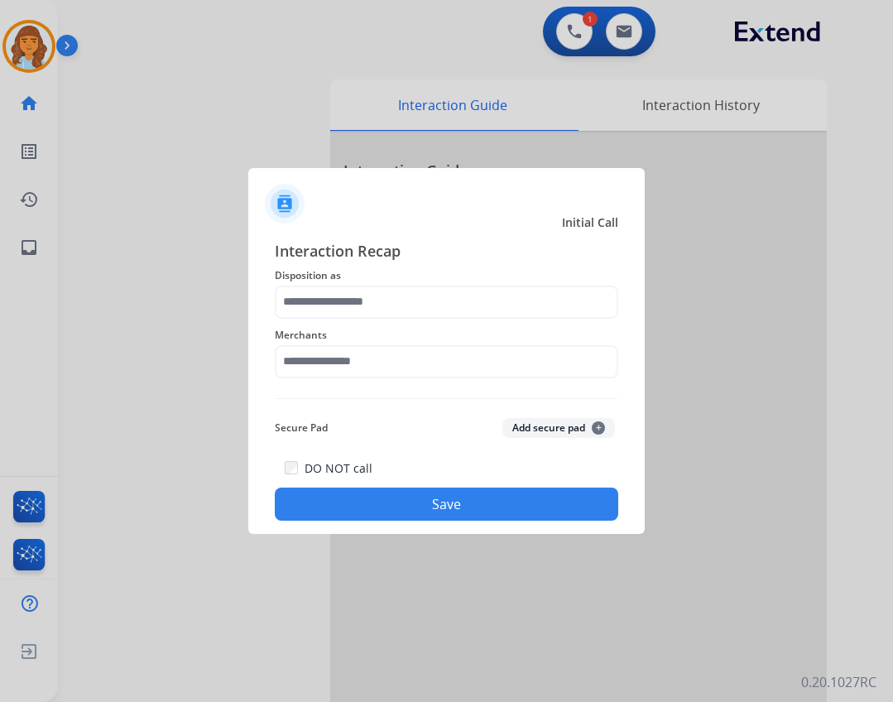
click at [328, 393] on div "Interaction Recap Disposition as Merchants Secure Pad Add secure pad + DO NOT c…" at bounding box center [446, 380] width 343 height 282
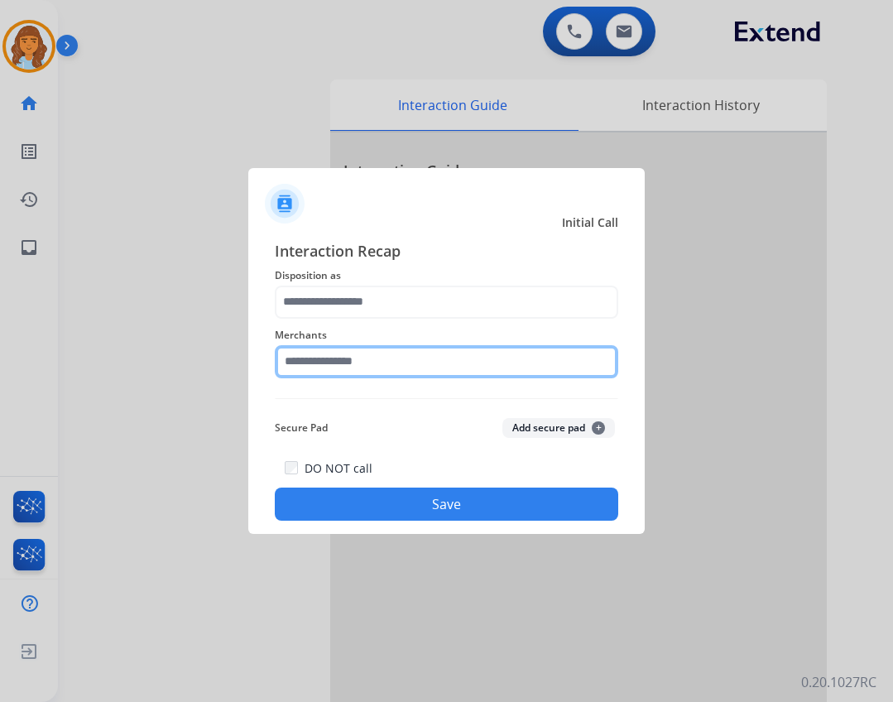
click at [327, 365] on input "text" at bounding box center [446, 361] width 343 height 33
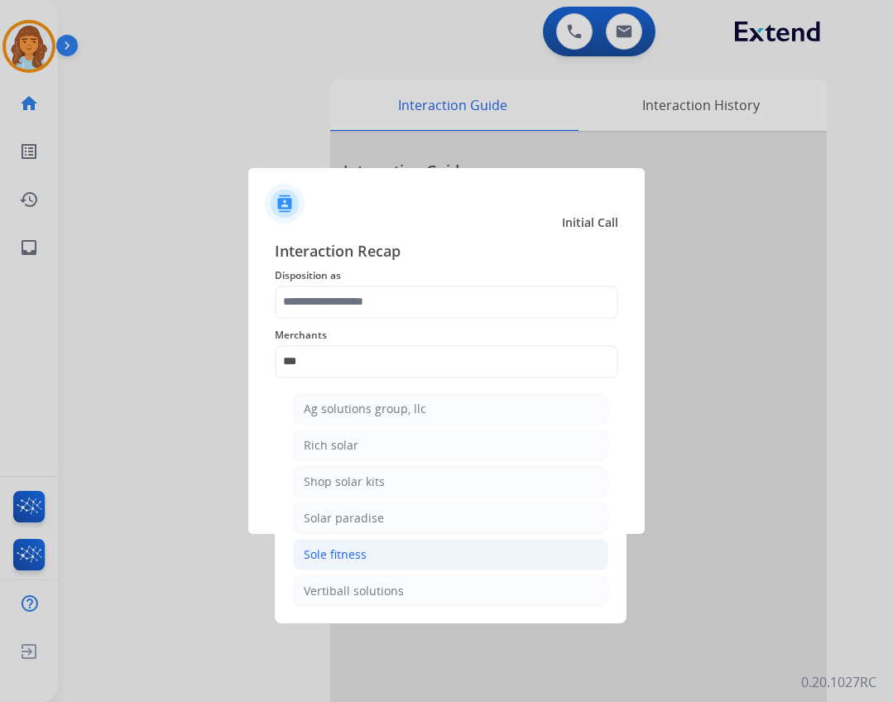
click at [401, 548] on li "Sole fitness" at bounding box center [450, 554] width 315 height 31
type input "**********"
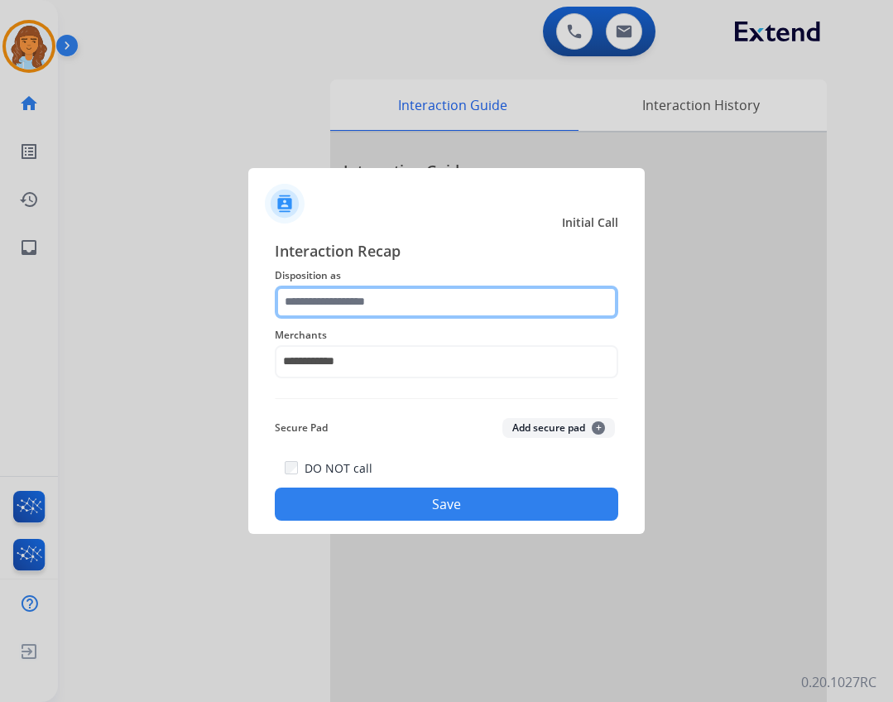
click at [364, 309] on input "text" at bounding box center [446, 301] width 343 height 33
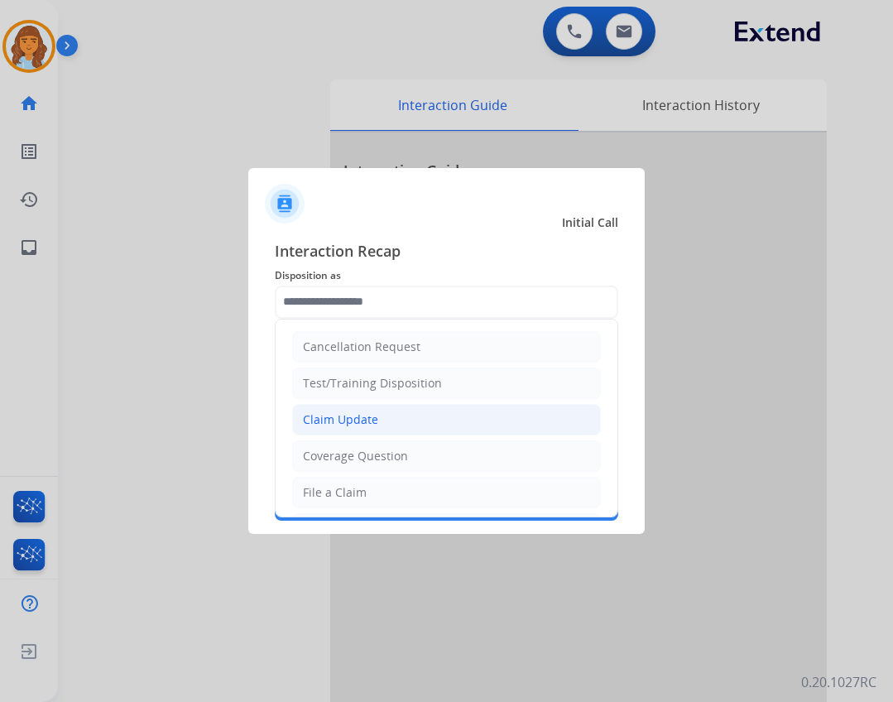
click at [359, 419] on div "Claim Update" at bounding box center [340, 419] width 75 height 17
type input "**********"
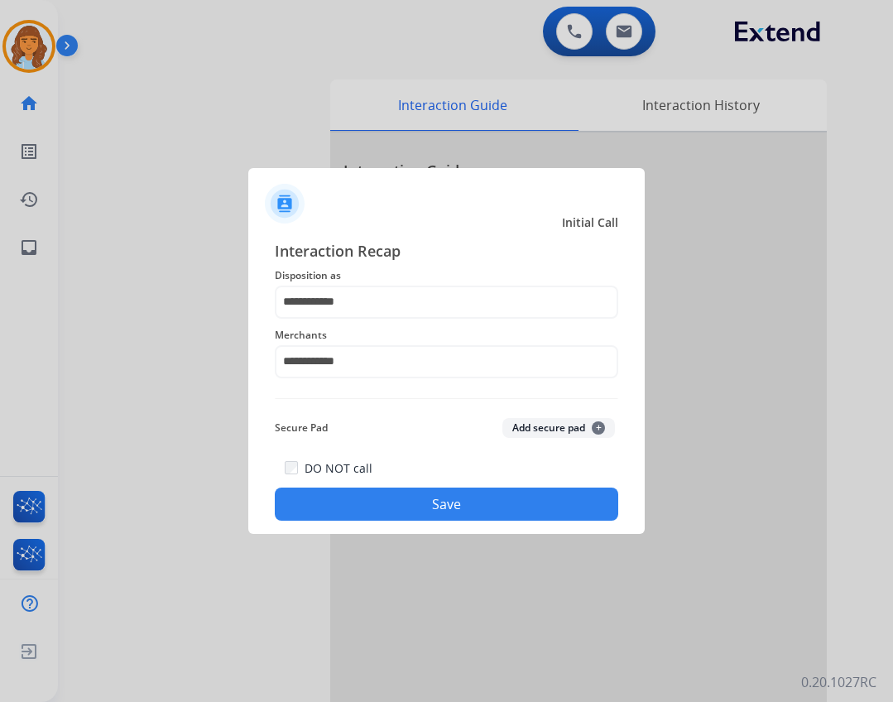
click at [375, 487] on div "DO NOT call Save" at bounding box center [446, 489] width 343 height 63
drag, startPoint x: 439, startPoint y: 524, endPoint x: 434, endPoint y: 501, distance: 22.7
click at [437, 514] on div "**********" at bounding box center [446, 380] width 396 height 309
click at [429, 506] on button "Save" at bounding box center [446, 503] width 343 height 33
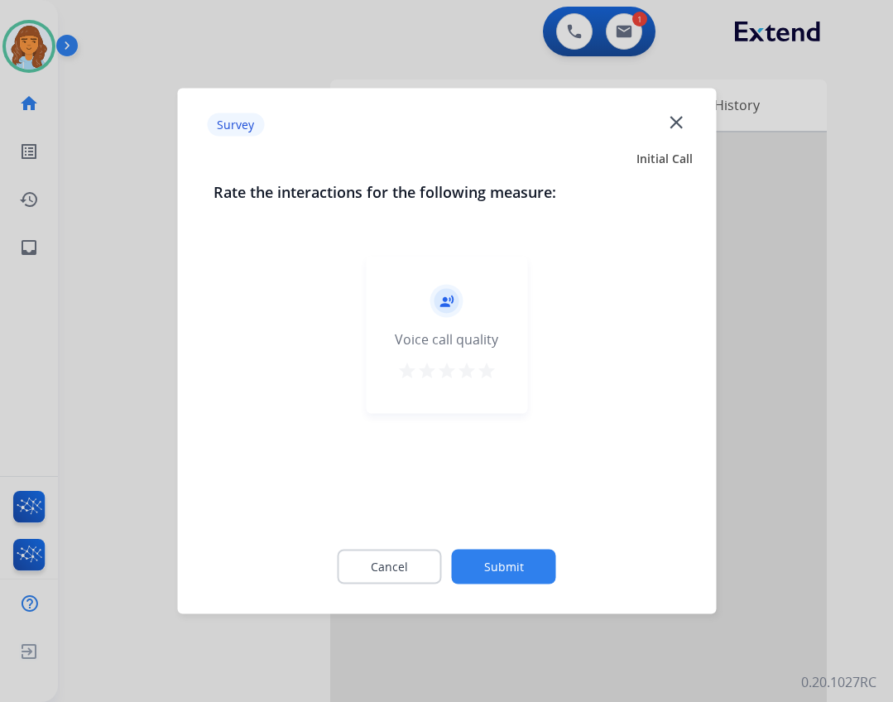
click at [523, 569] on button "Submit" at bounding box center [504, 566] width 104 height 35
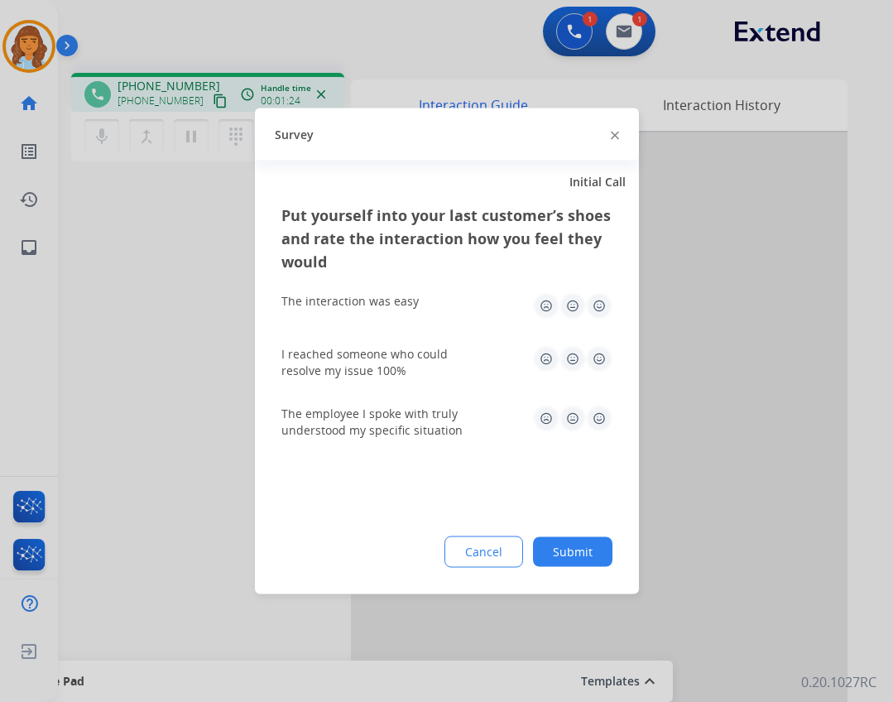
click at [579, 554] on button "Submit" at bounding box center [572, 552] width 79 height 30
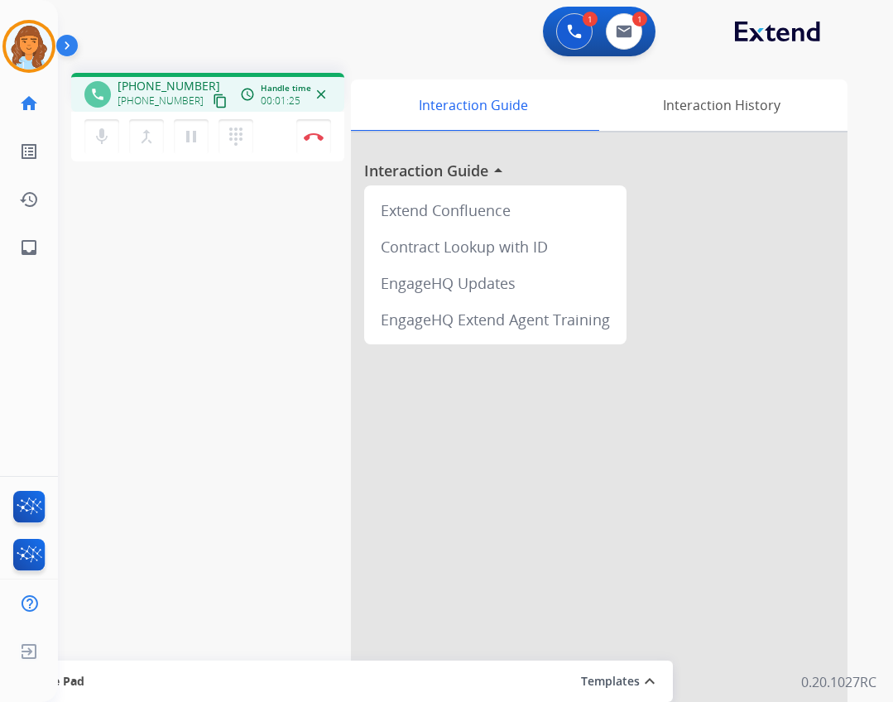
click at [84, 147] on div "mic Mute merge_type Bridge pause Hold dialpad Dialpad Disconnect" at bounding box center [207, 137] width 273 height 50
click at [100, 142] on mat-icon "mic" at bounding box center [102, 137] width 20 height 20
click at [43, 242] on link "inbox Emails" at bounding box center [29, 247] width 46 height 46
select select "**********"
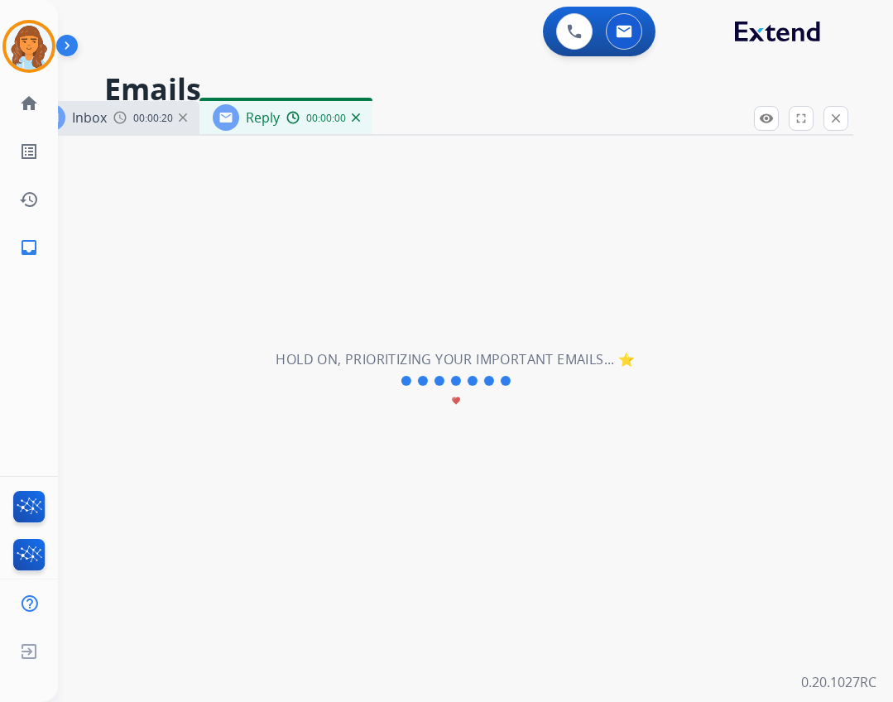
select select "**********"
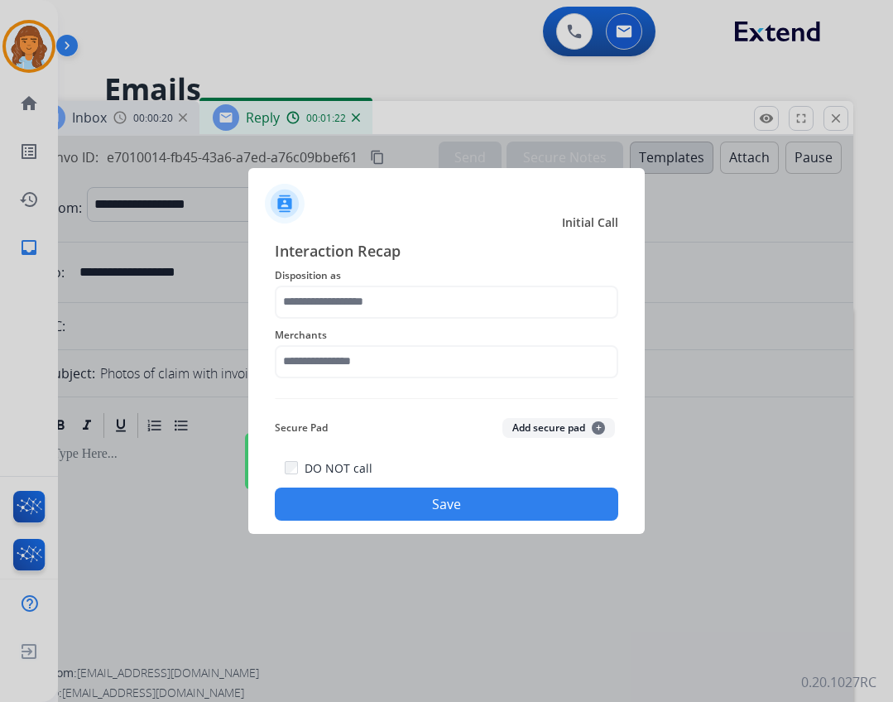
click at [314, 386] on div "Interaction Recap Disposition as Merchants Secure Pad Add secure pad + DO NOT c…" at bounding box center [446, 380] width 343 height 282
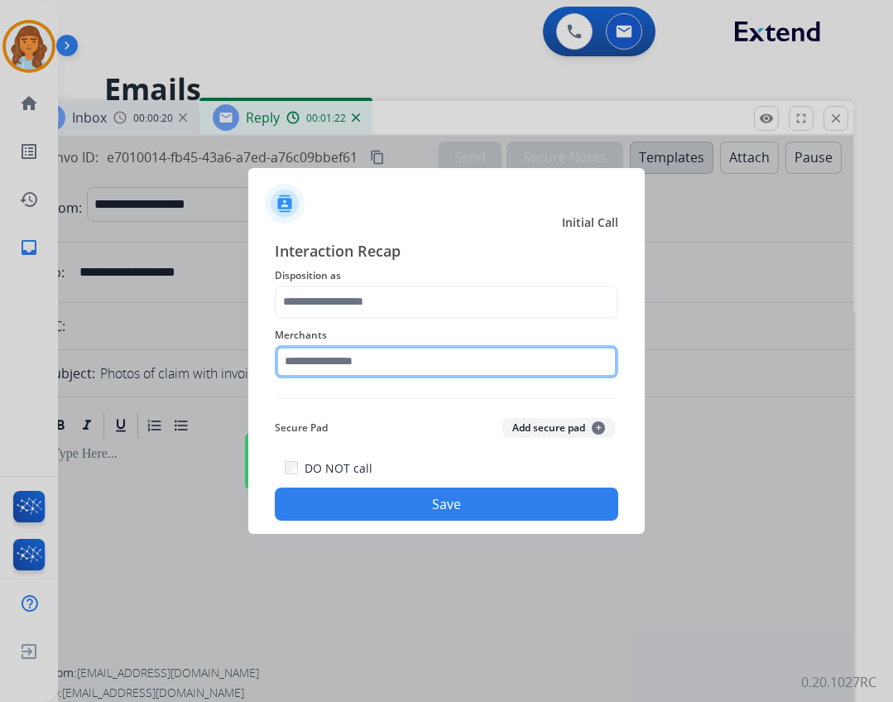
click at [309, 377] on input "text" at bounding box center [446, 361] width 343 height 33
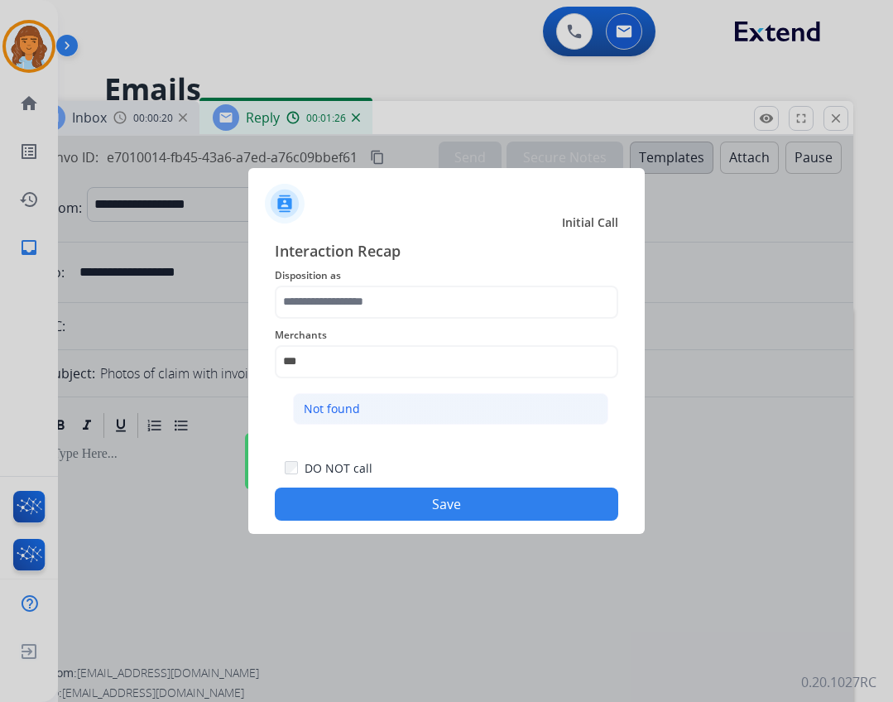
click at [357, 405] on div "Not found" at bounding box center [332, 409] width 56 height 17
type input "*********"
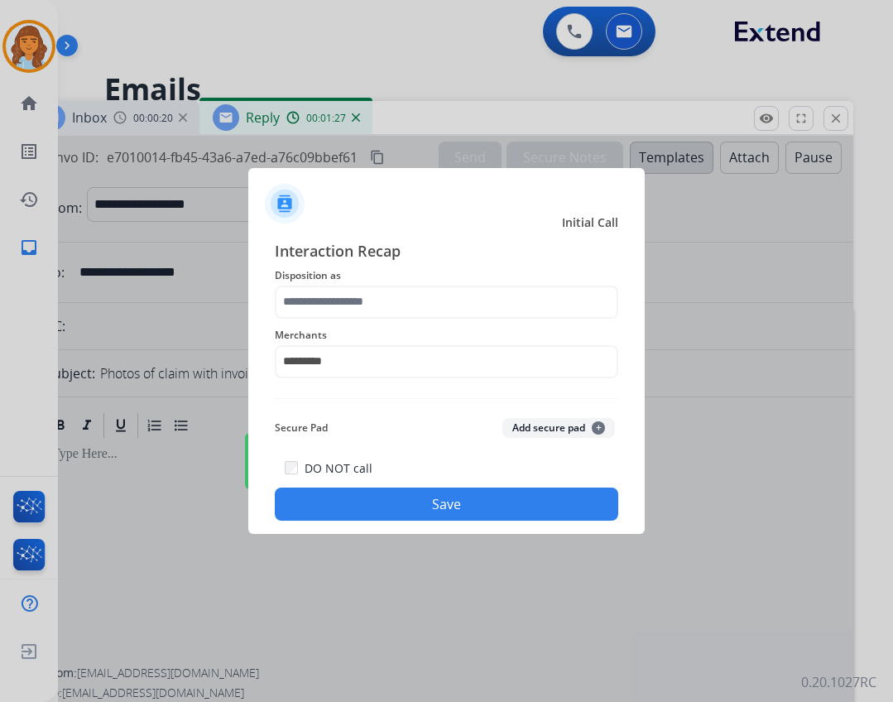
click at [365, 323] on div "Merchants *********" at bounding box center [446, 352] width 343 height 66
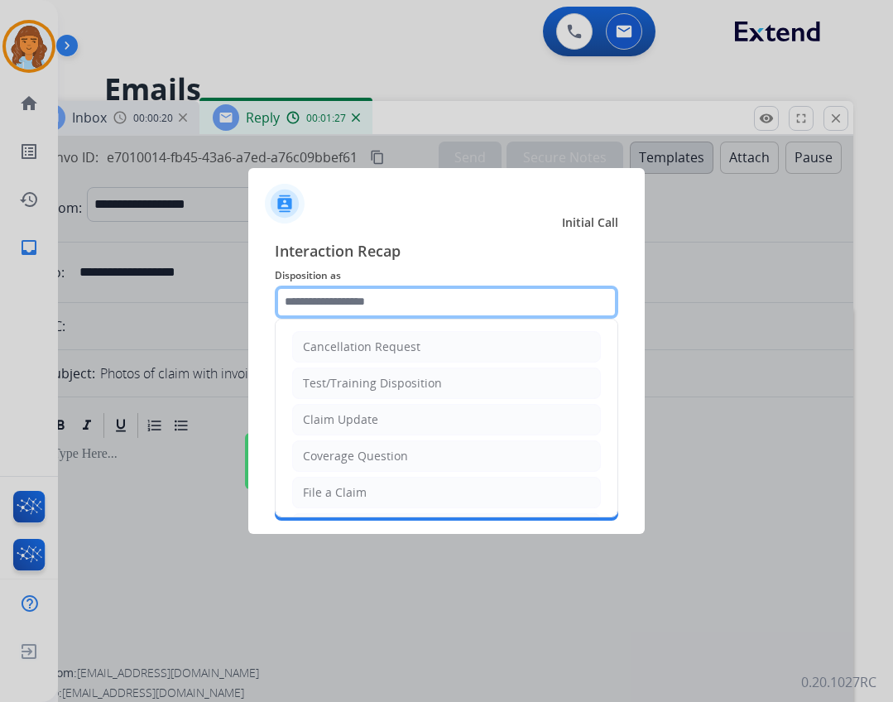
click at [365, 298] on input "text" at bounding box center [446, 301] width 343 height 33
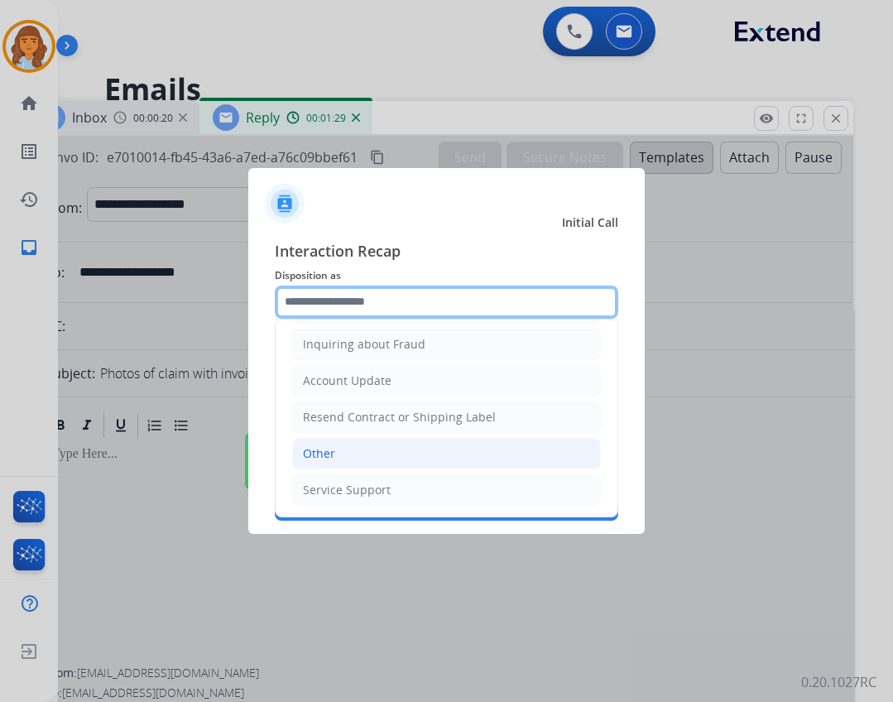
scroll to position [258, 0]
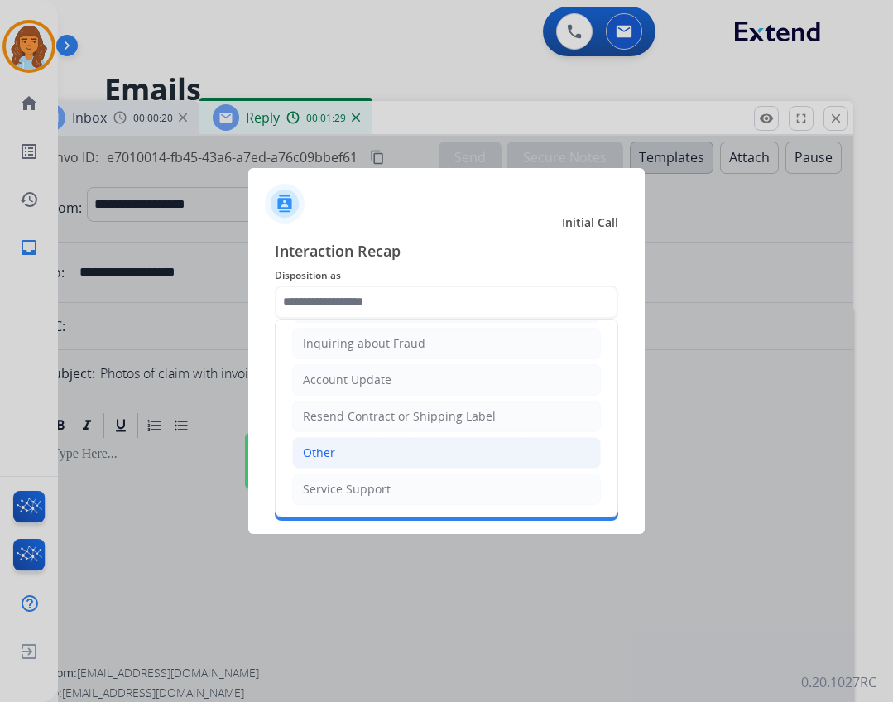
click at [338, 458] on li "Other" at bounding box center [446, 452] width 309 height 31
type input "*****"
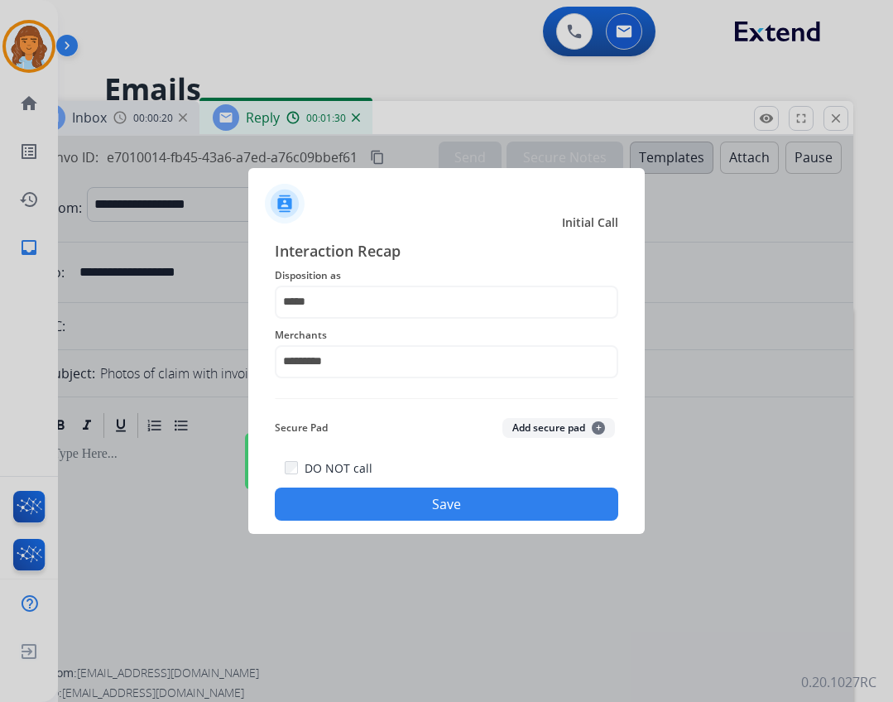
click at [412, 492] on button "Save" at bounding box center [446, 503] width 343 height 33
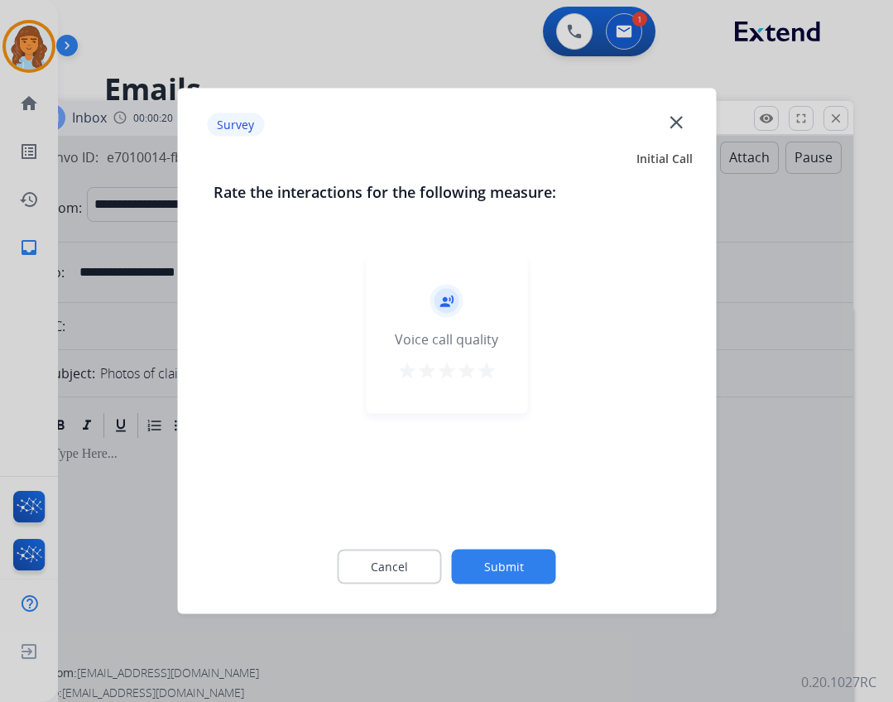
click at [487, 541] on div "Cancel Submit" at bounding box center [446, 567] width 466 height 74
click at [486, 547] on div "Cancel Submit" at bounding box center [446, 567] width 466 height 74
click at [506, 571] on button "Submit" at bounding box center [504, 566] width 104 height 35
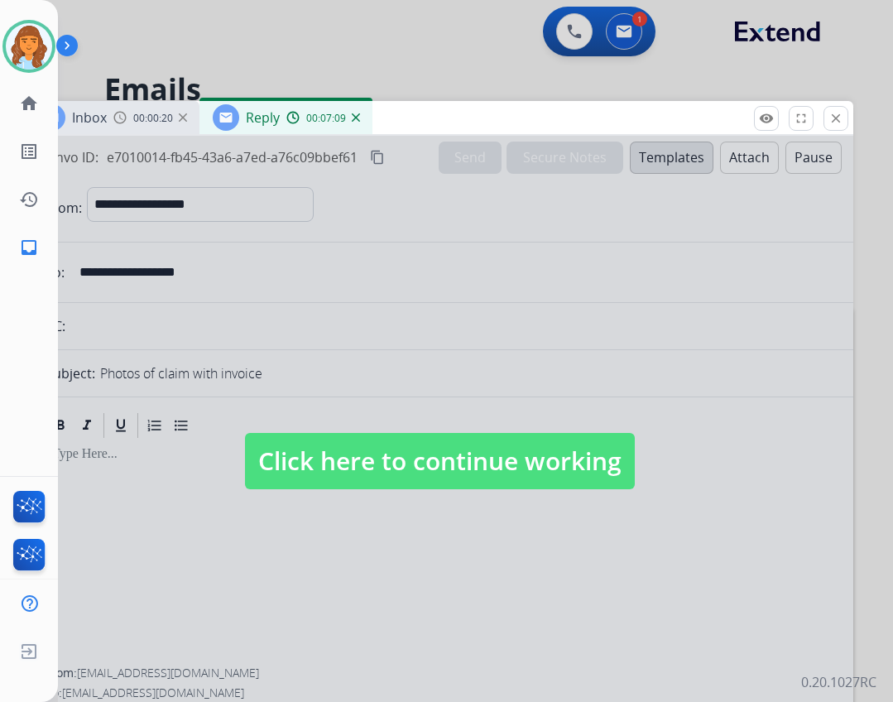
click at [290, 463] on span "Click here to continue working" at bounding box center [440, 461] width 390 height 56
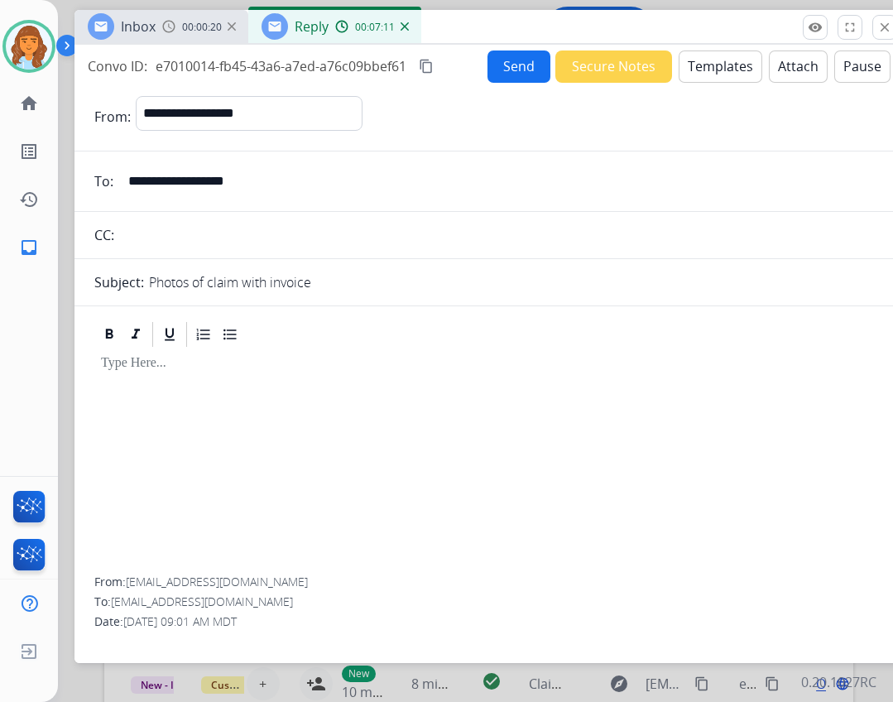
drag, startPoint x: 622, startPoint y: 114, endPoint x: 673, endPoint y: 23, distance: 104.1
click at [673, 23] on div "Inbox 00:00:20 Reply 00:07:11" at bounding box center [487, 27] width 827 height 35
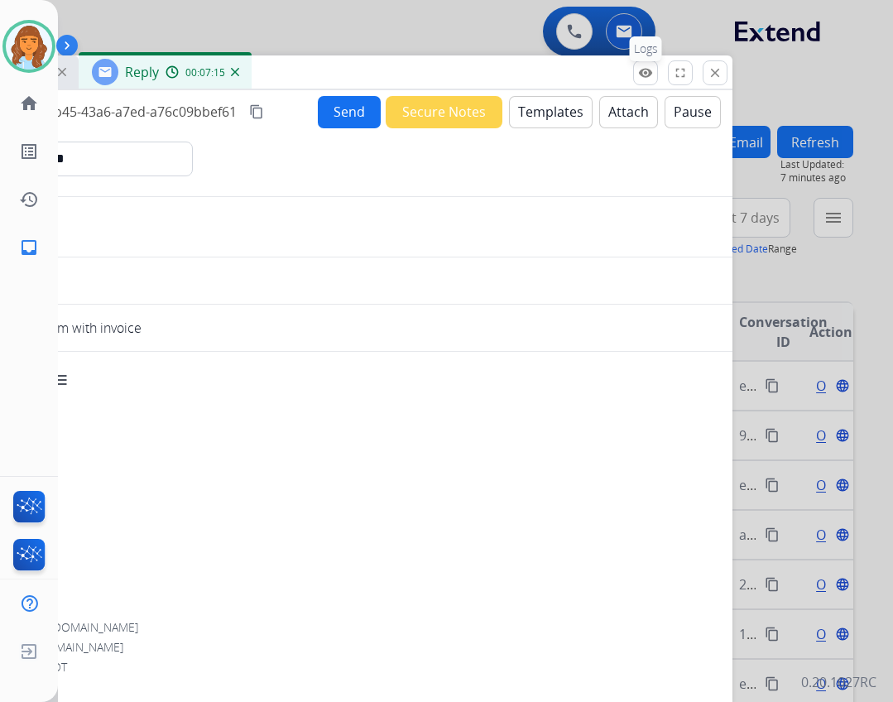
drag, startPoint x: 705, startPoint y: 31, endPoint x: 643, endPoint y: 70, distance: 73.7
click at [541, 76] on div "Inbox 00:00:22 Reply 00:07:15" at bounding box center [318, 72] width 827 height 35
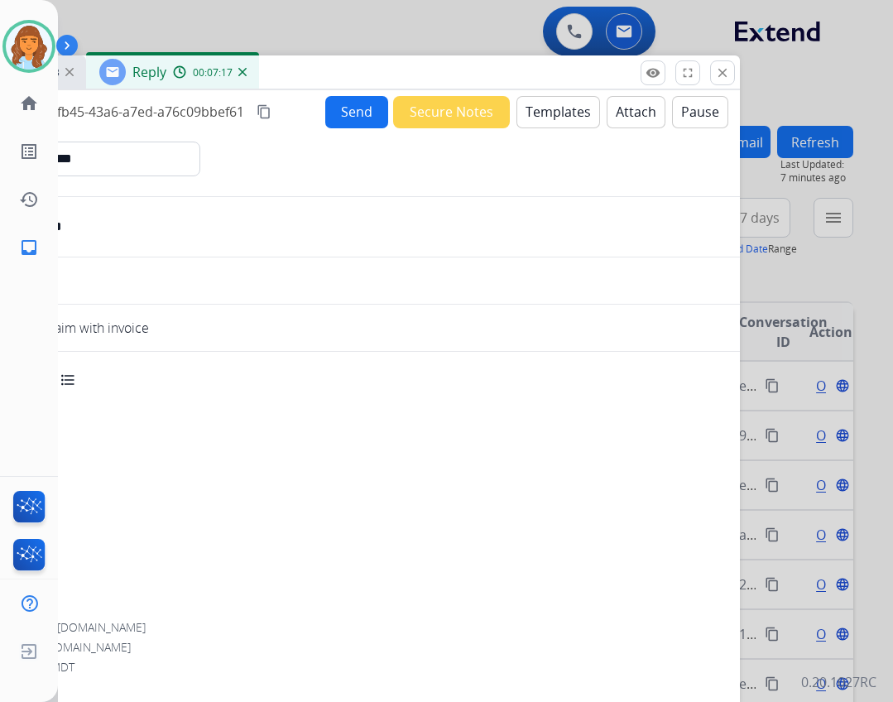
click at [717, 81] on button "close Close" at bounding box center [722, 72] width 25 height 25
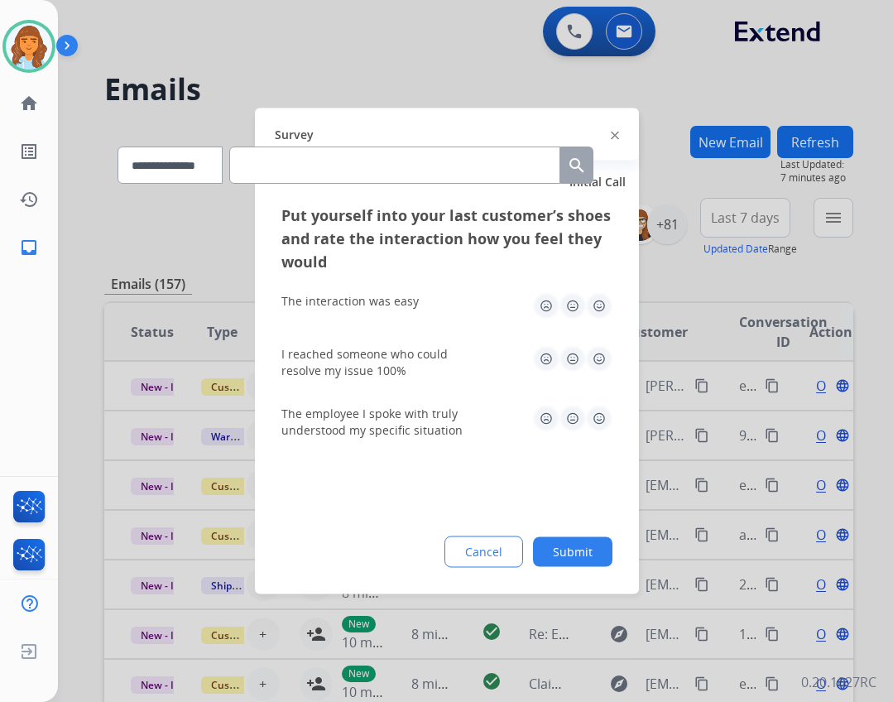
click at [561, 538] on button "Submit" at bounding box center [572, 552] width 79 height 30
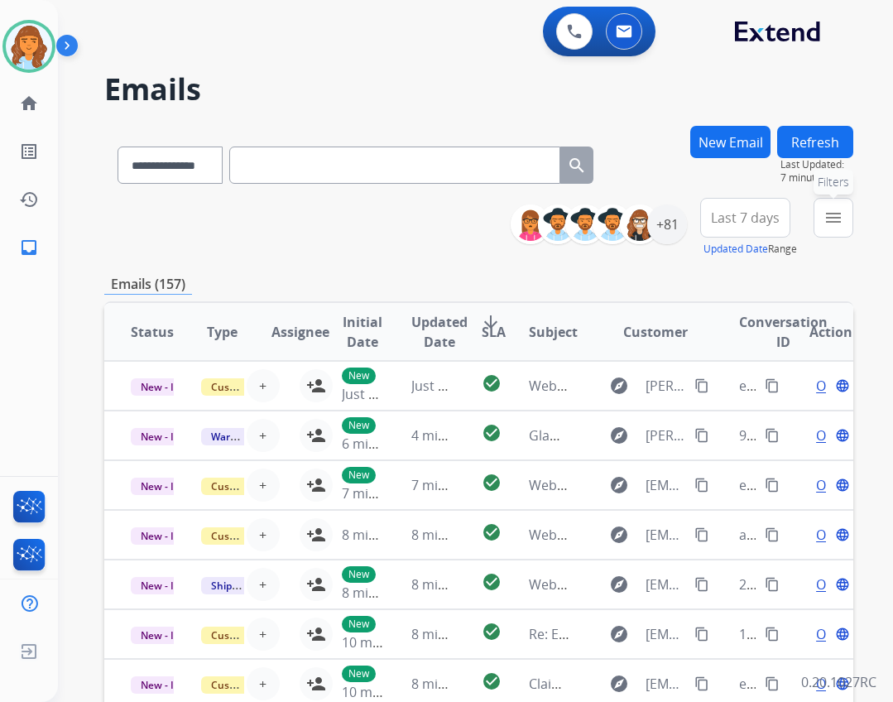
click at [836, 219] on mat-icon "menu" at bounding box center [833, 218] width 20 height 20
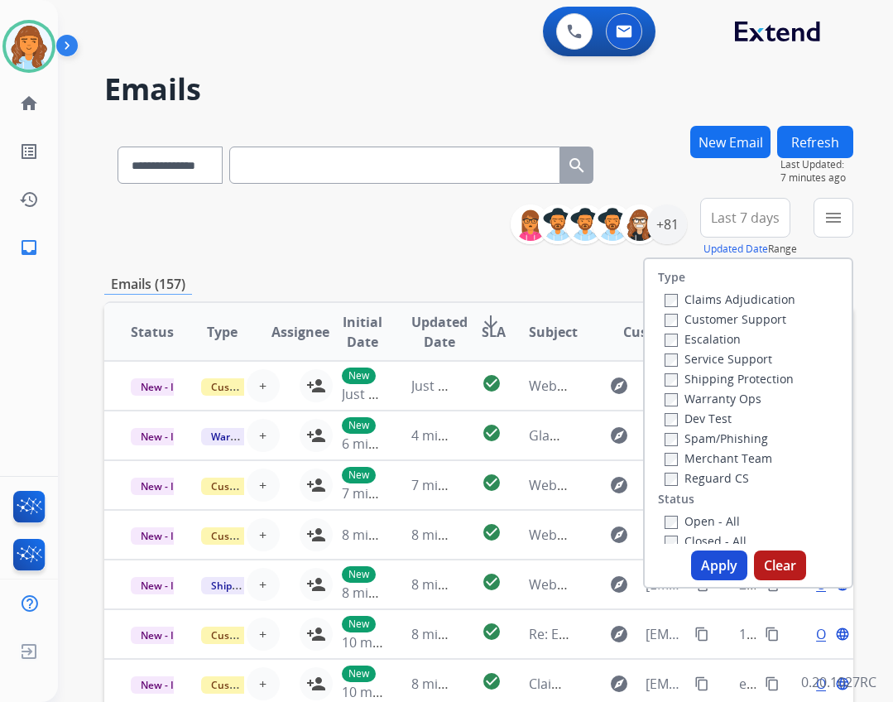
click at [706, 517] on label "Open - All" at bounding box center [701, 521] width 75 height 16
click at [685, 479] on label "Reguard CS" at bounding box center [706, 478] width 84 height 16
click at [708, 374] on label "Shipping Protection" at bounding box center [728, 379] width 129 height 16
click at [702, 309] on div "Customer Support" at bounding box center [729, 319] width 131 height 20
click at [697, 316] on label "Customer Support" at bounding box center [725, 319] width 122 height 16
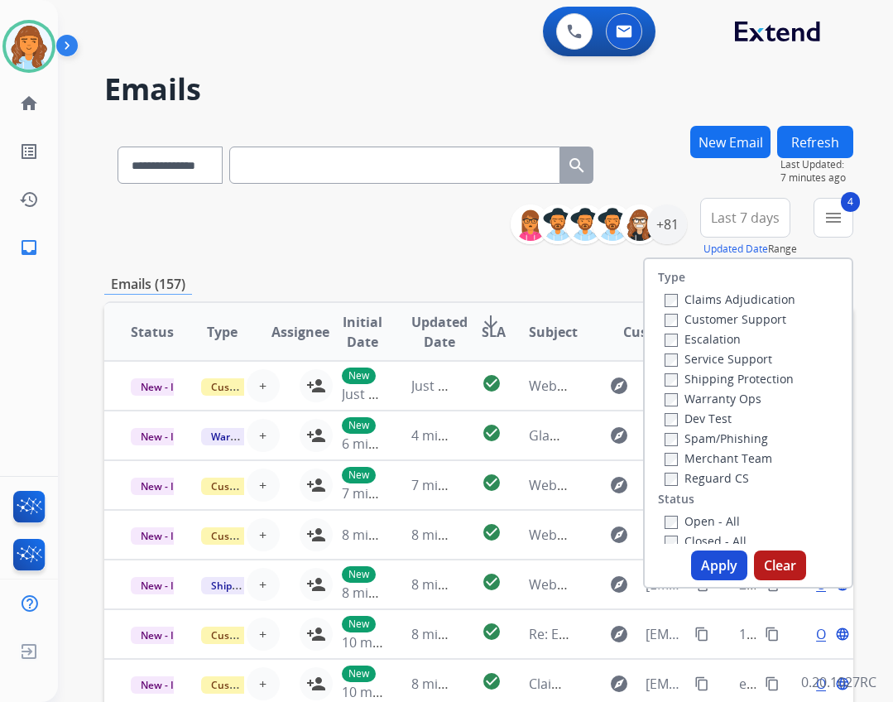
click at [712, 544] on div "Type Claims Adjudication Customer Support Escalation Service Support Shipping P…" at bounding box center [748, 422] width 210 height 331
click at [712, 552] on button "Apply" at bounding box center [719, 565] width 56 height 30
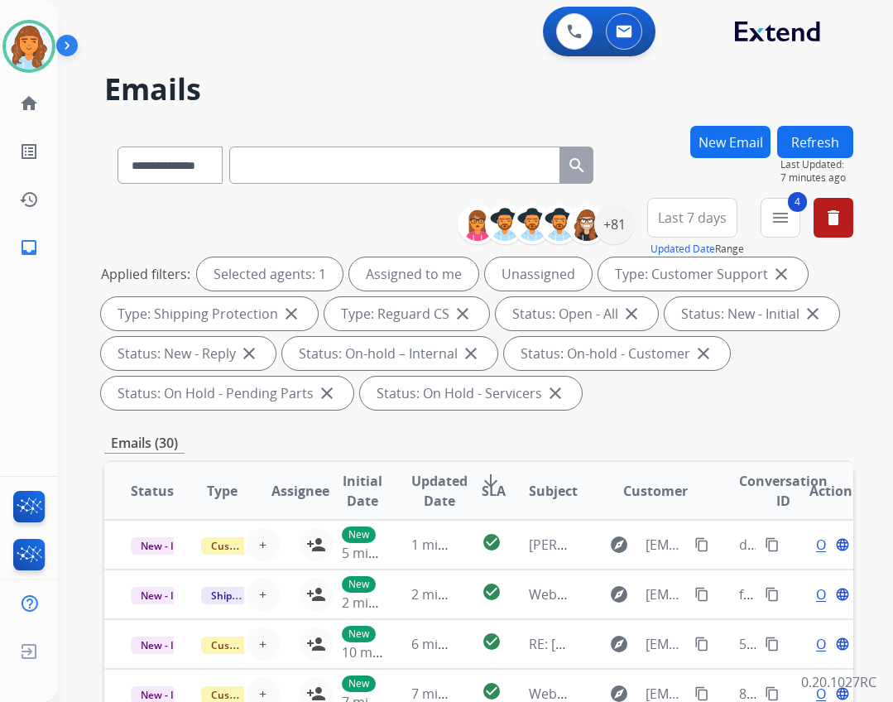
click at [640, 230] on div "**********" at bounding box center [661, 228] width 383 height 60
click at [631, 228] on div "**********" at bounding box center [661, 228] width 383 height 60
click at [618, 228] on div "+81" at bounding box center [614, 224] width 40 height 40
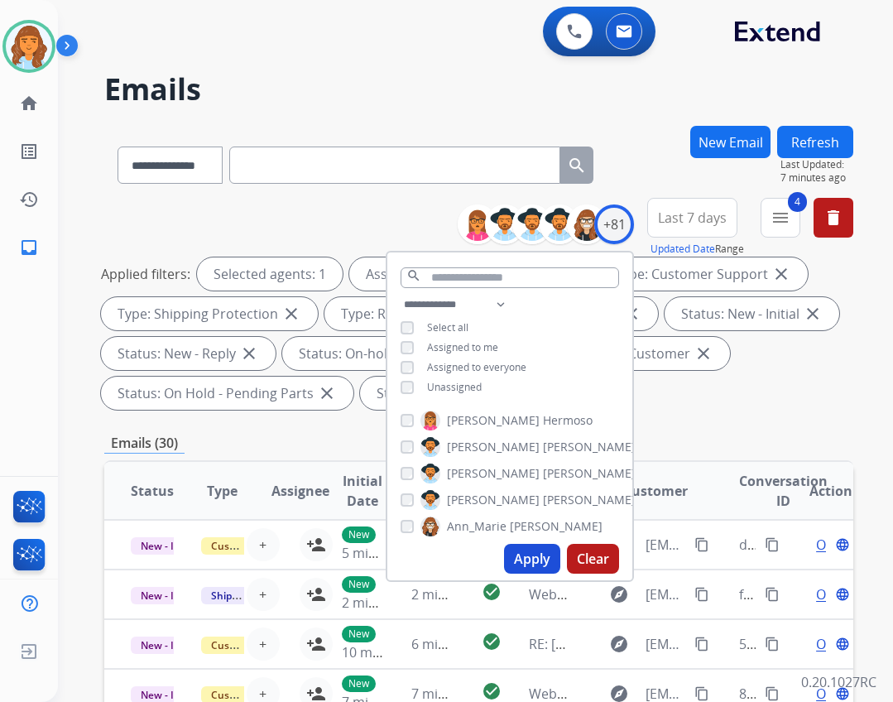
click at [444, 376] on div "**********" at bounding box center [509, 348] width 245 height 106
click at [444, 382] on span "Unassigned" at bounding box center [454, 387] width 55 height 14
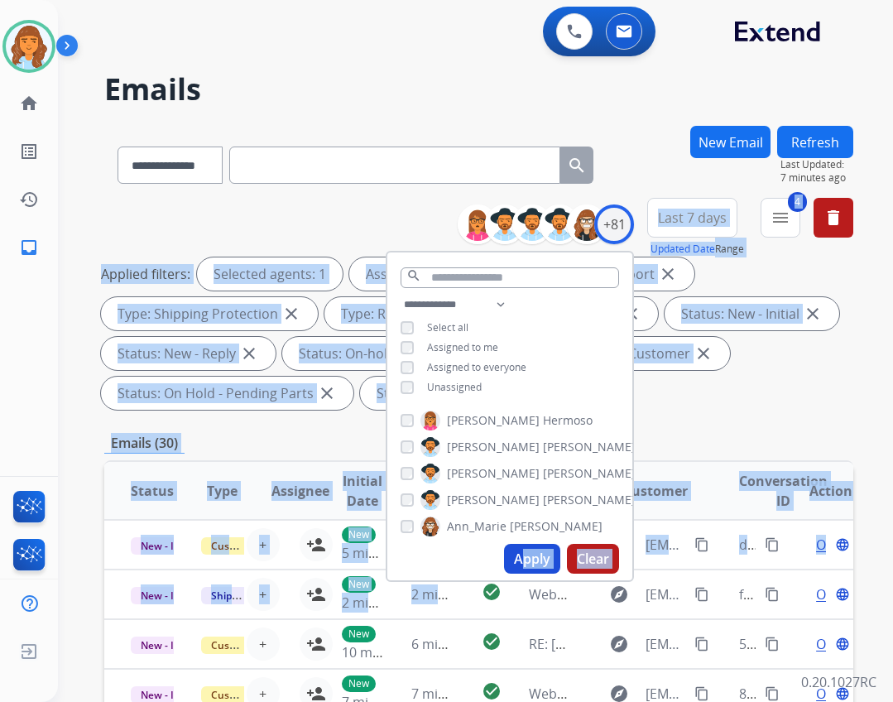
click at [525, 562] on button "Apply" at bounding box center [532, 559] width 56 height 30
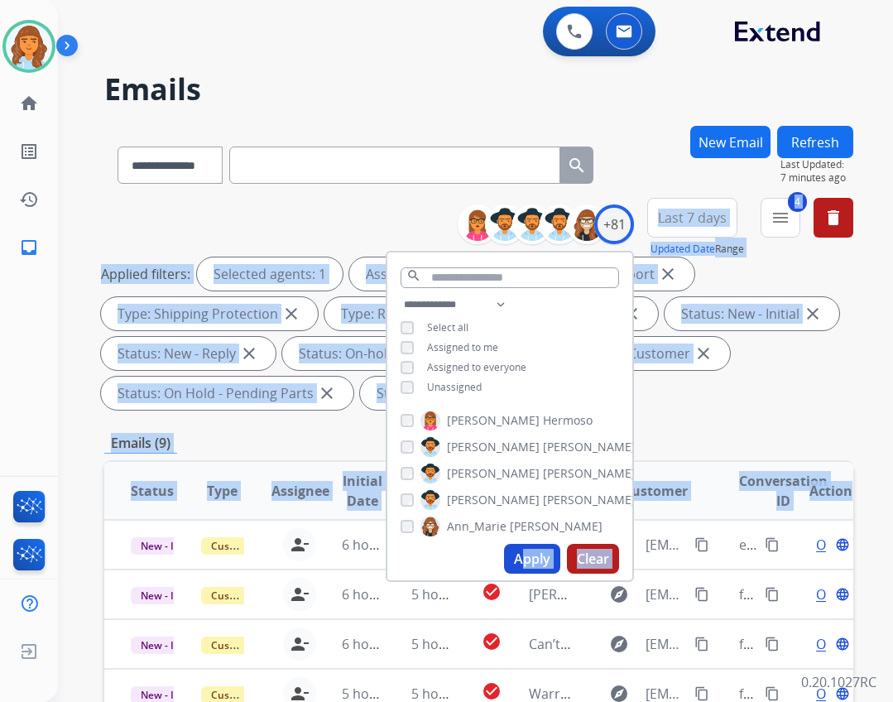
click at [793, 454] on div "**********" at bounding box center [478, 613] width 749 height 975
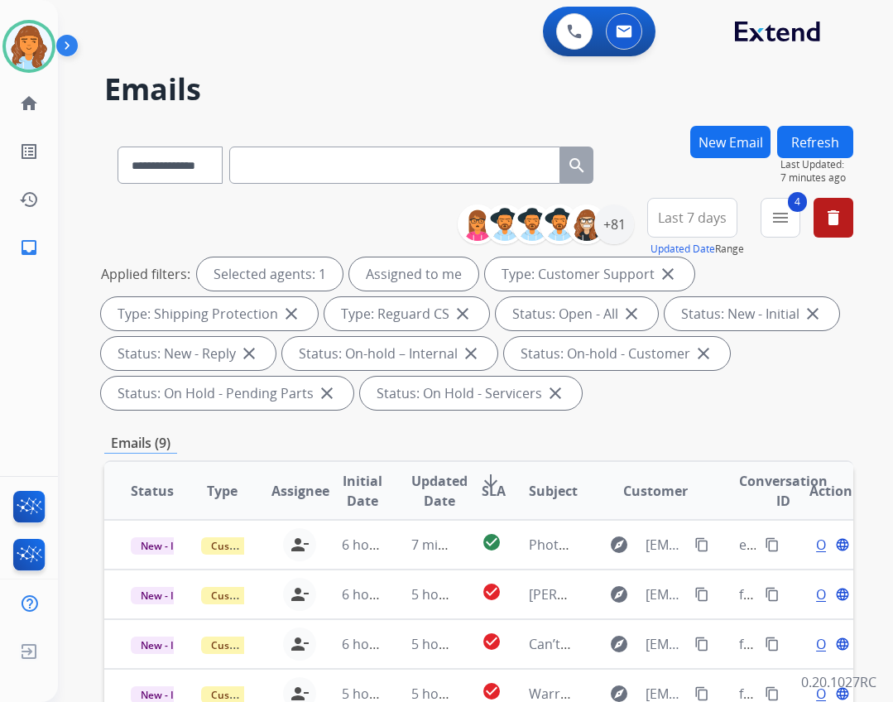
click at [788, 436] on div "Emails (9)" at bounding box center [478, 443] width 749 height 21
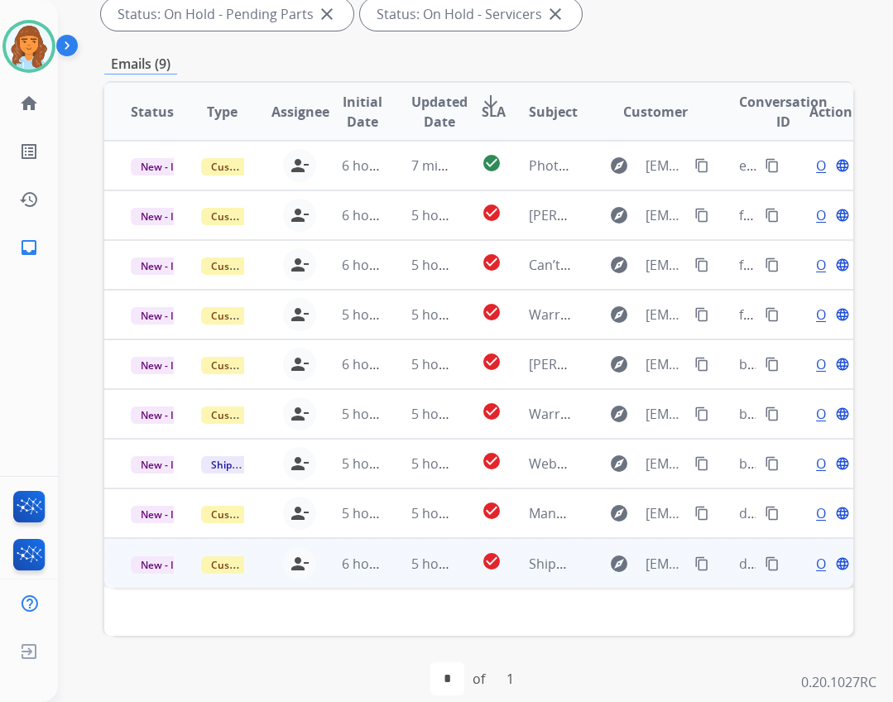
scroll to position [399, 0]
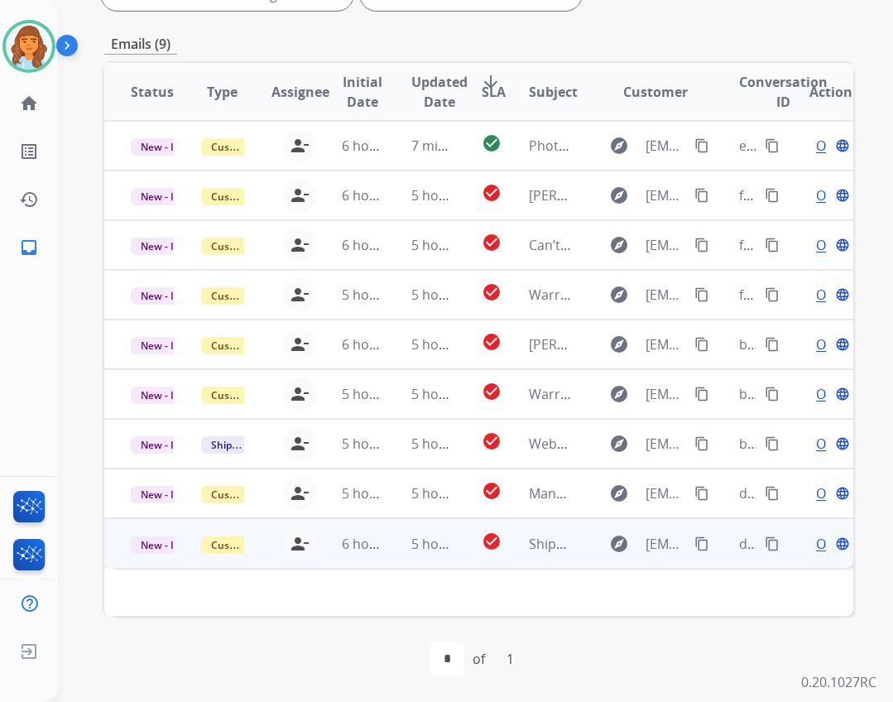
click at [390, 554] on td "5 hours ago" at bounding box center [420, 543] width 70 height 50
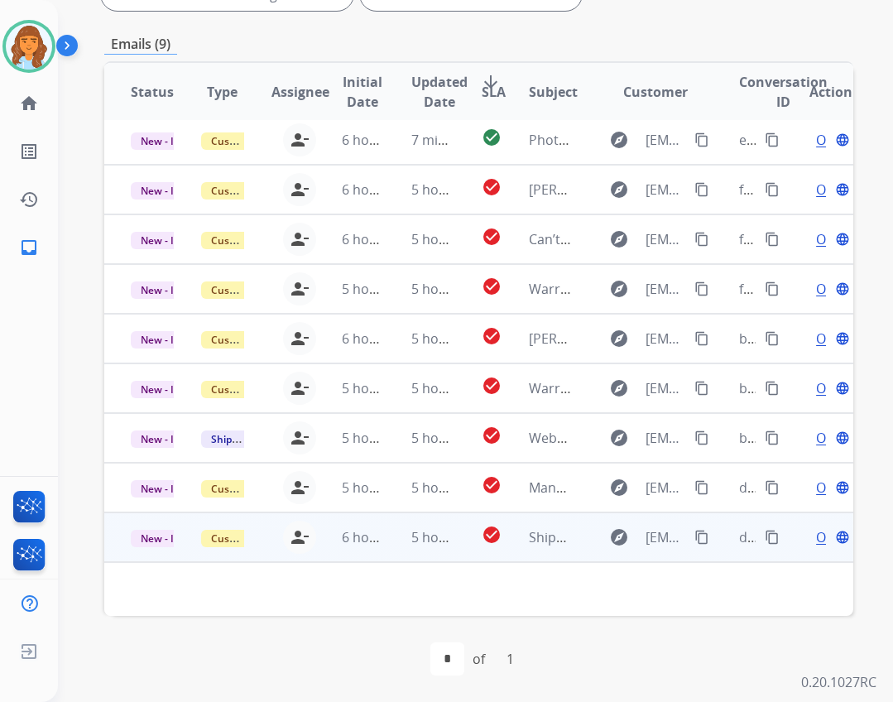
click at [816, 537] on span "Open" at bounding box center [833, 537] width 34 height 20
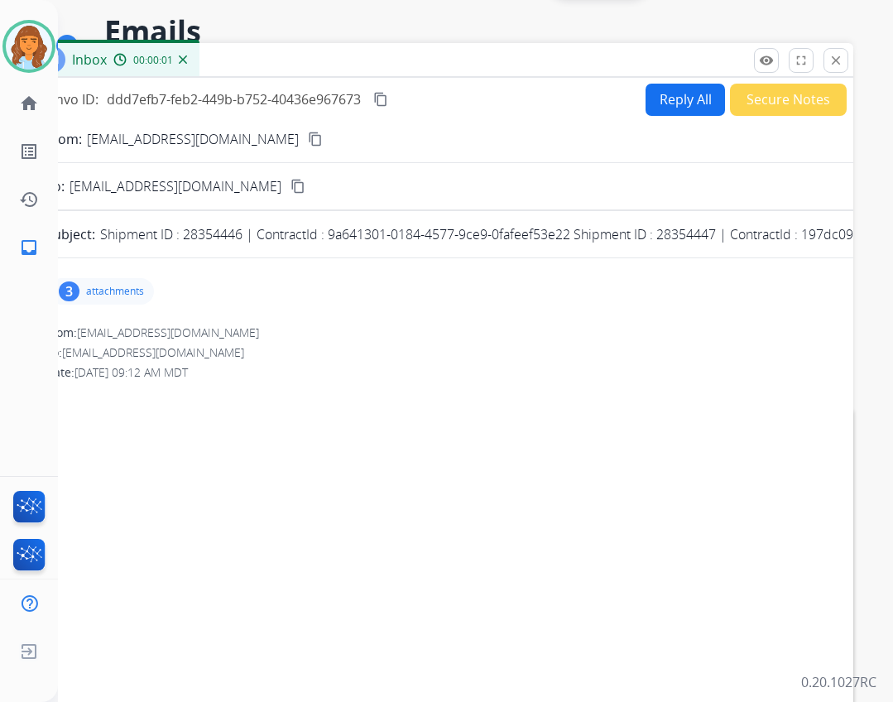
scroll to position [0, 0]
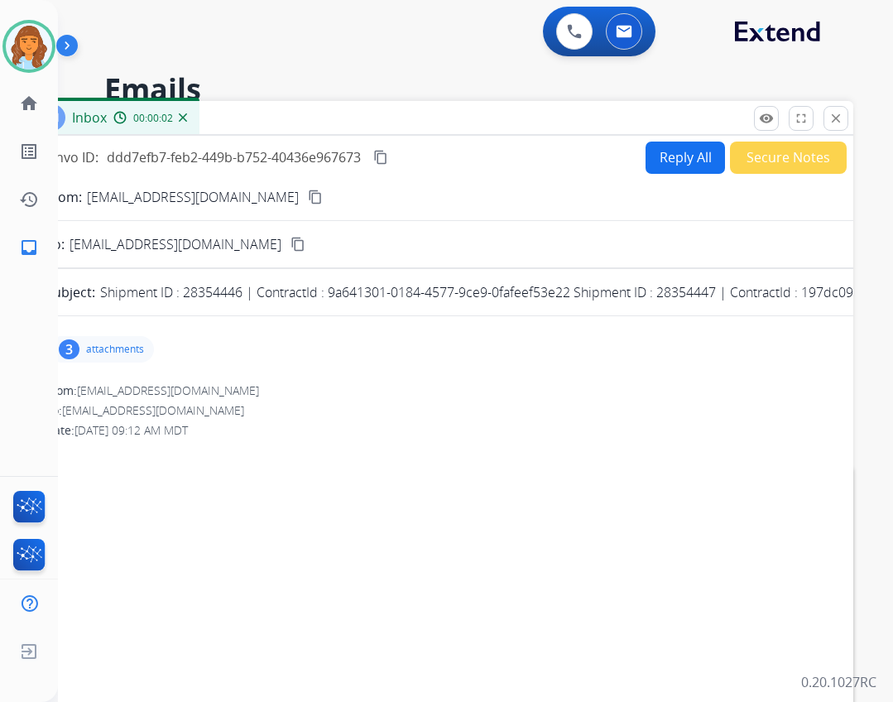
click at [694, 161] on button "Reply All" at bounding box center [684, 158] width 79 height 32
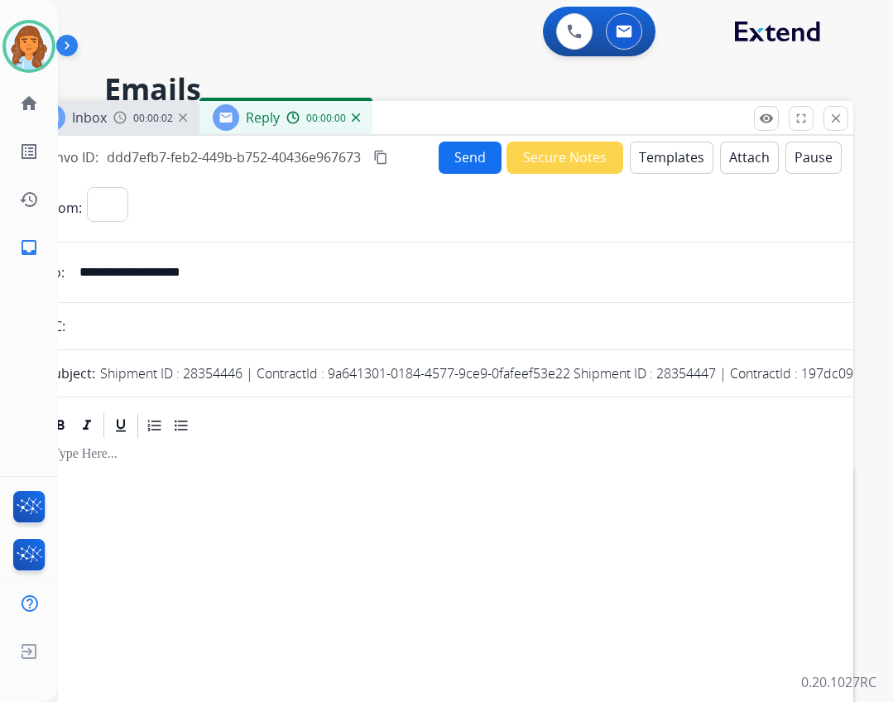
select select "**********"
click at [679, 145] on button "Templates" at bounding box center [672, 158] width 84 height 32
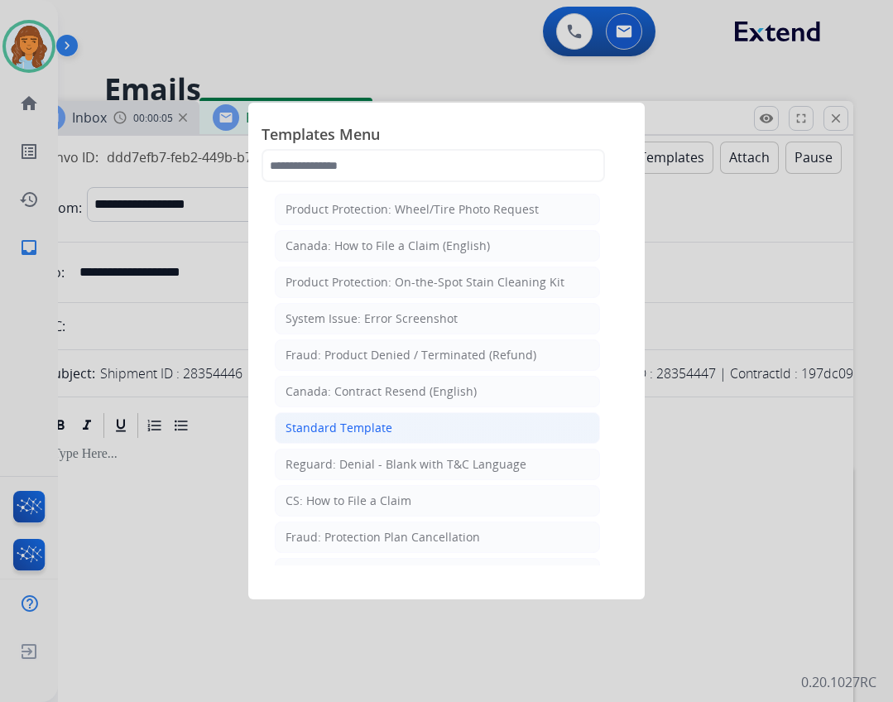
click at [419, 426] on li "Standard Template" at bounding box center [437, 427] width 325 height 31
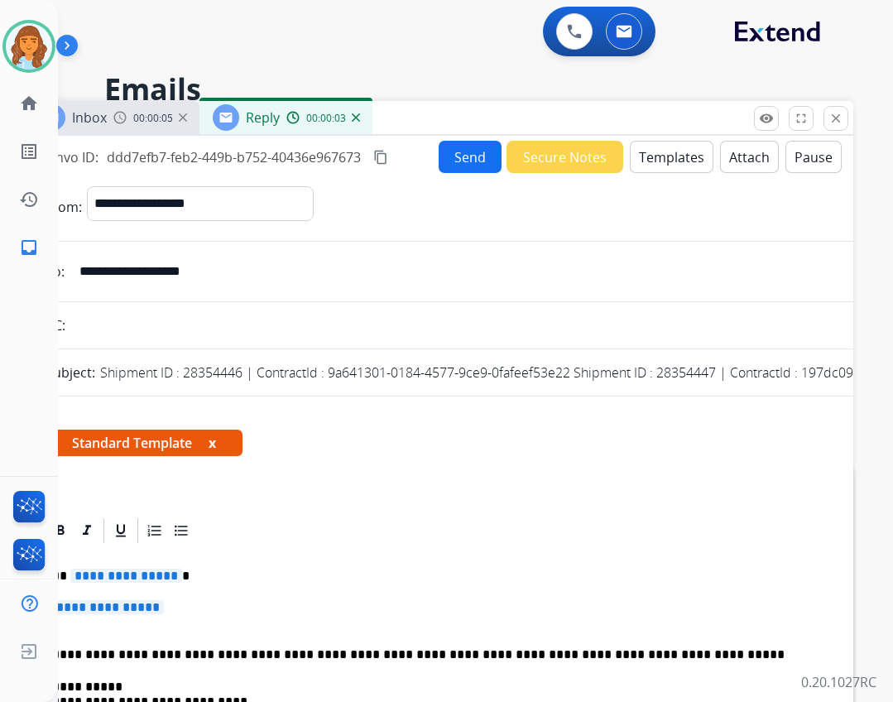
click at [153, 573] on span "**********" at bounding box center [126, 575] width 112 height 14
drag, startPoint x: 285, startPoint y: 271, endPoint x: 74, endPoint y: 276, distance: 210.2
click at [74, 276] on input "**********" at bounding box center [452, 271] width 764 height 33
click at [664, 149] on button "Templates" at bounding box center [672, 157] width 84 height 32
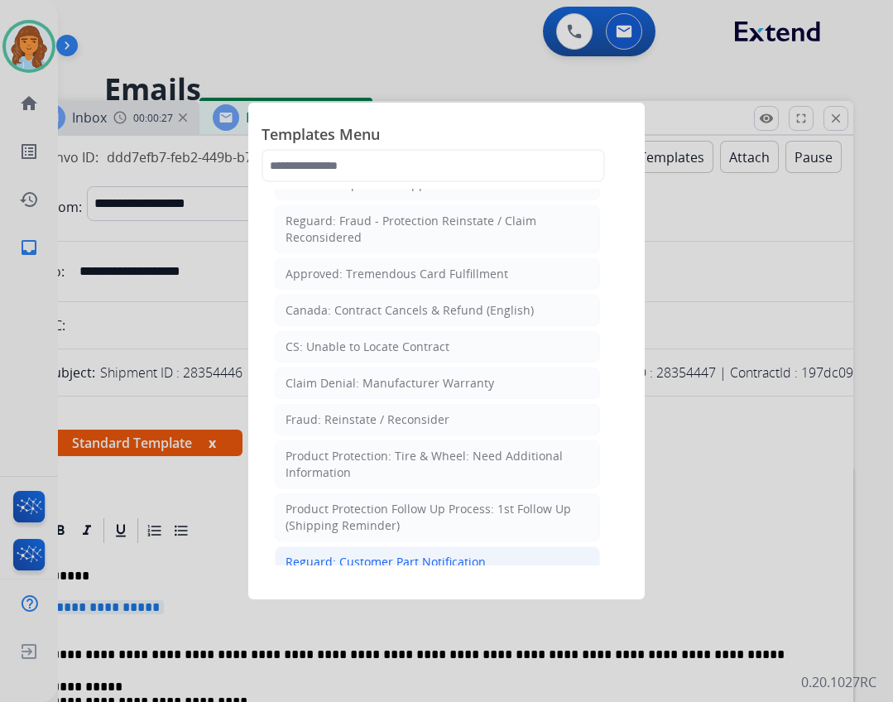
scroll to position [827, 0]
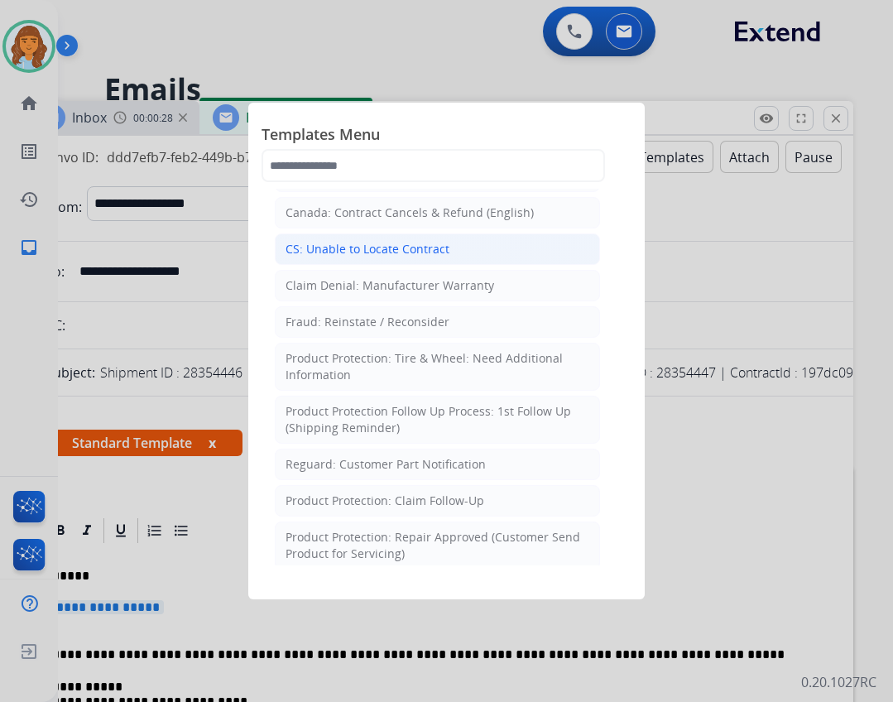
click at [420, 241] on div "CS: Unable to Locate Contract" at bounding box center [367, 249] width 164 height 17
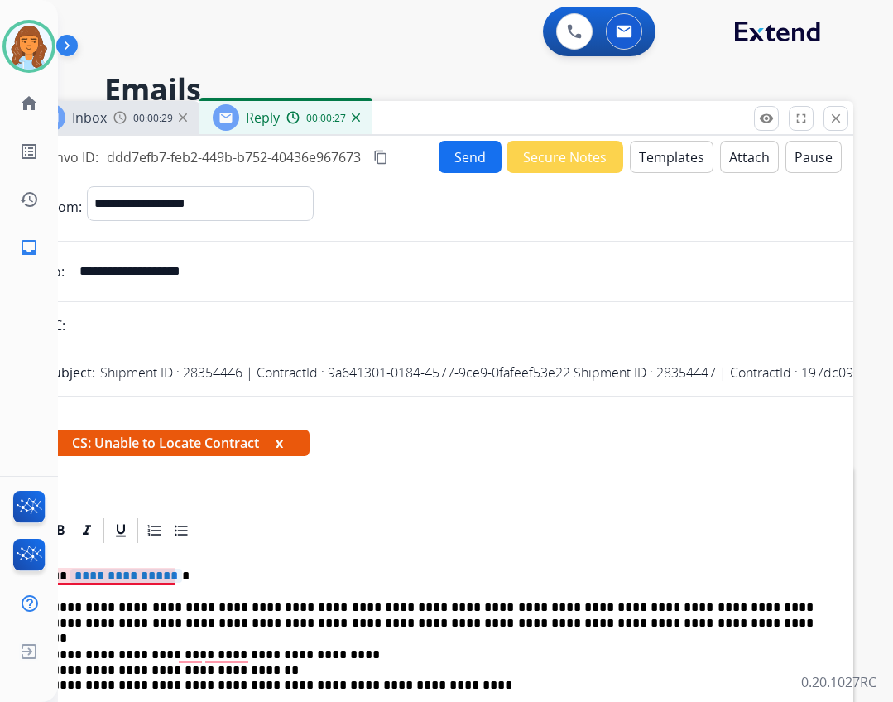
click at [161, 578] on span "**********" at bounding box center [126, 575] width 112 height 14
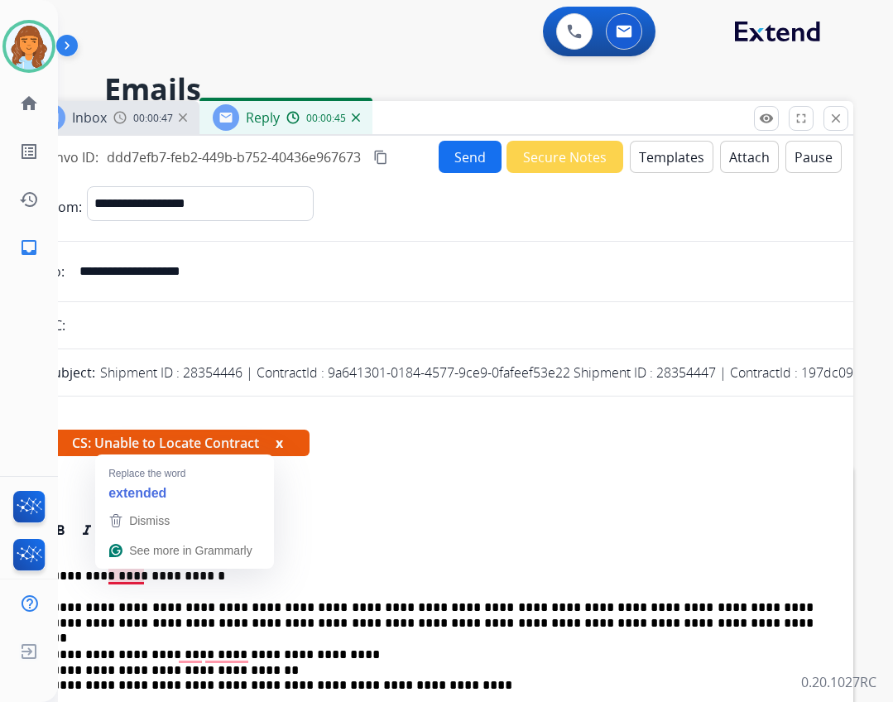
click at [116, 581] on p "**********" at bounding box center [432, 575] width 761 height 15
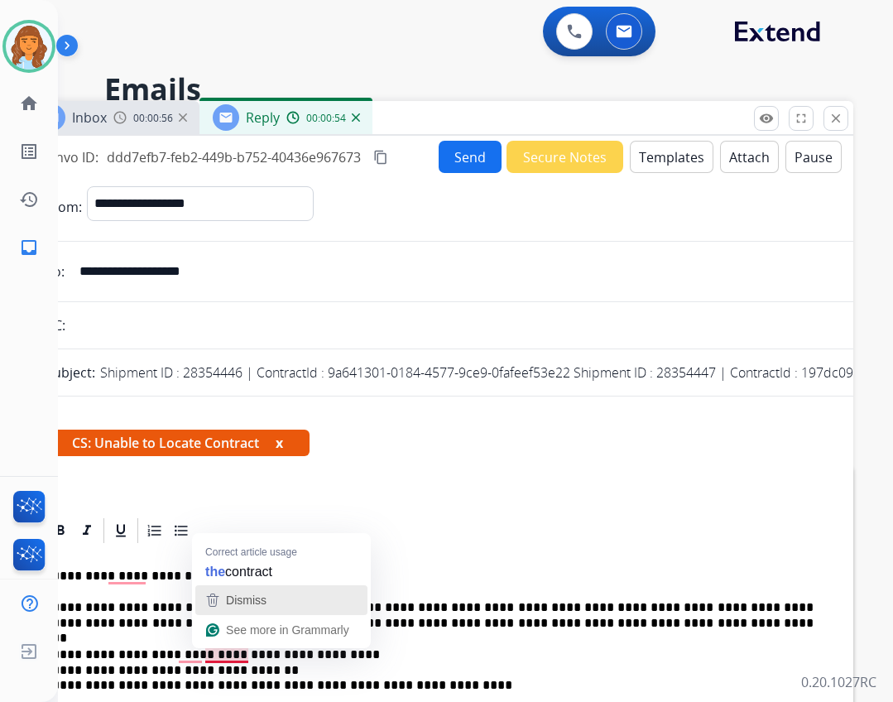
click at [220, 608] on div "Dismiss" at bounding box center [281, 600] width 157 height 25
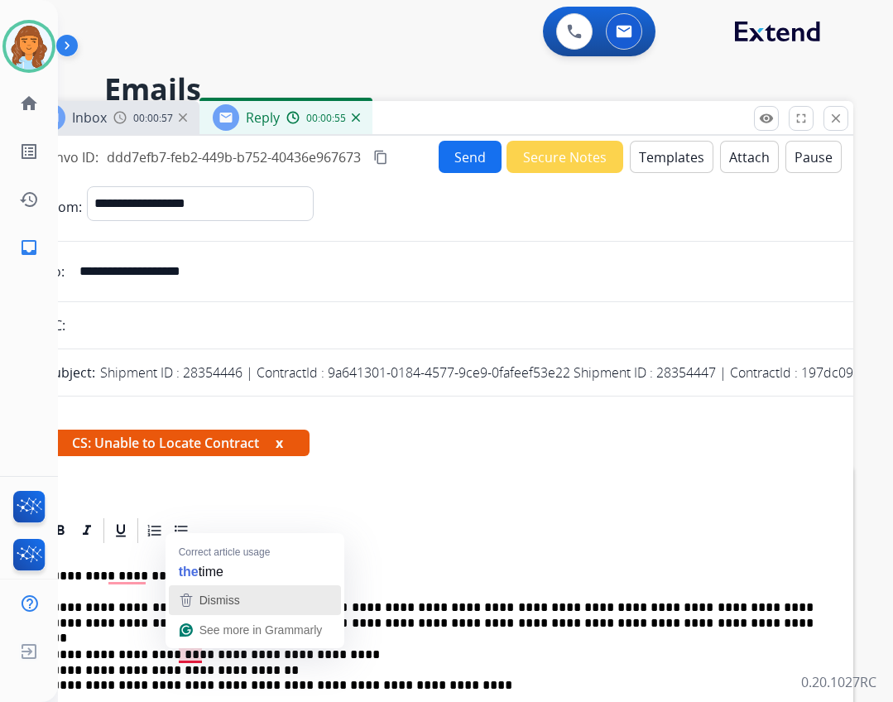
click at [201, 593] on span "Dismiss" at bounding box center [219, 599] width 41 height 13
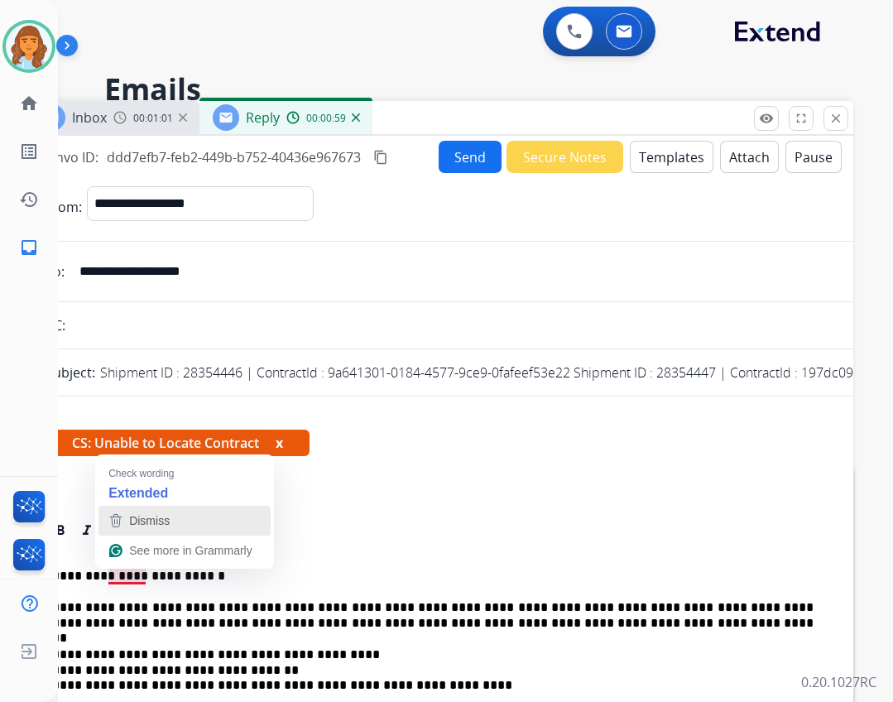
click at [145, 528] on div "Dismiss" at bounding box center [148, 520] width 44 height 25
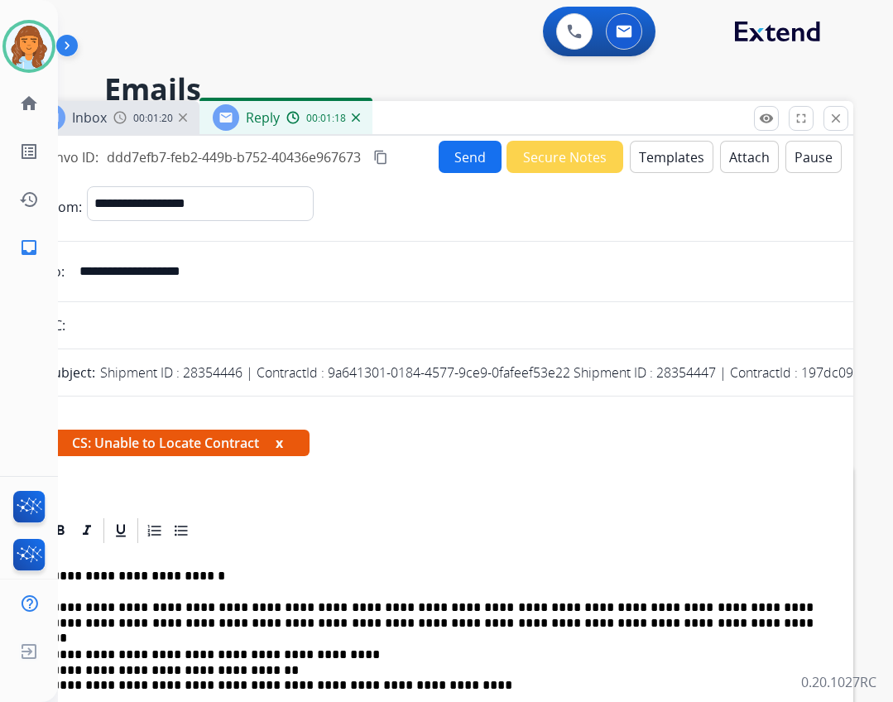
click at [457, 153] on button "Send" at bounding box center [470, 157] width 63 height 32
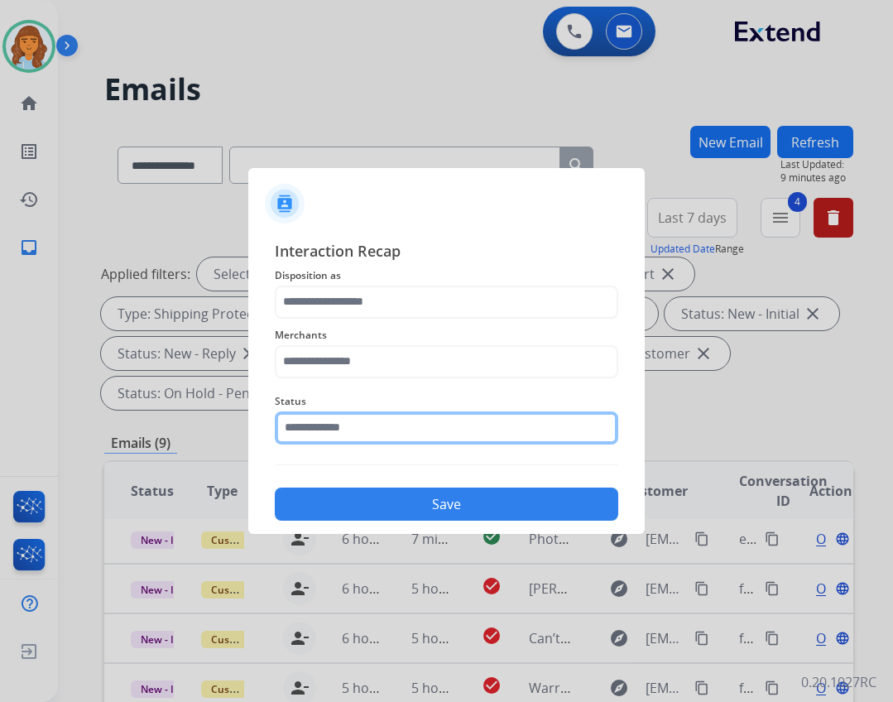
drag, startPoint x: 408, startPoint y: 410, endPoint x: 408, endPoint y: 424, distance: 13.2
click at [408, 412] on input "text" at bounding box center [446, 427] width 343 height 33
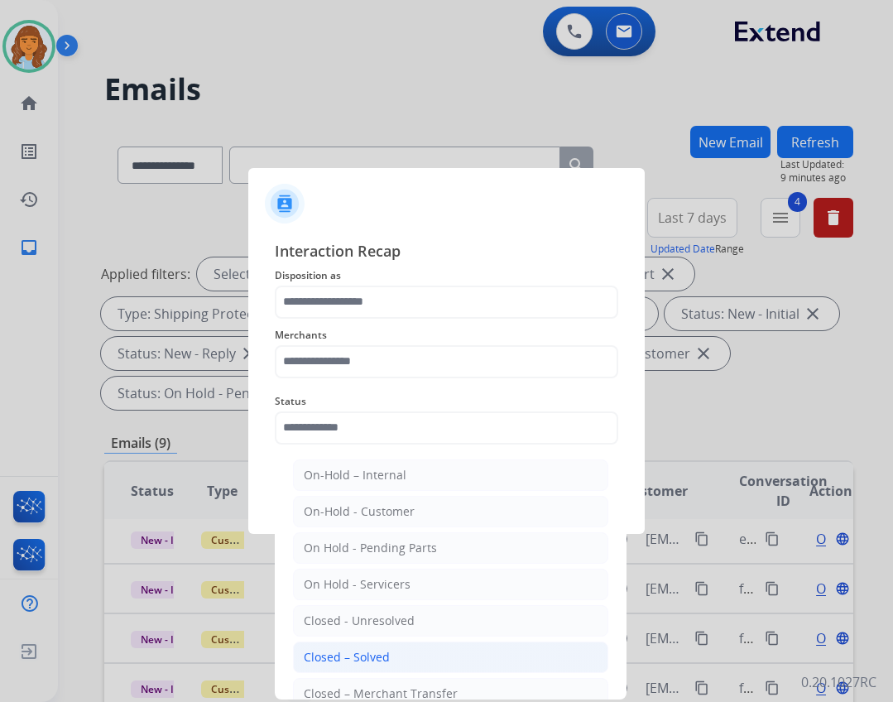
click at [358, 667] on li "Closed – Solved" at bounding box center [450, 656] width 315 height 31
type input "**********"
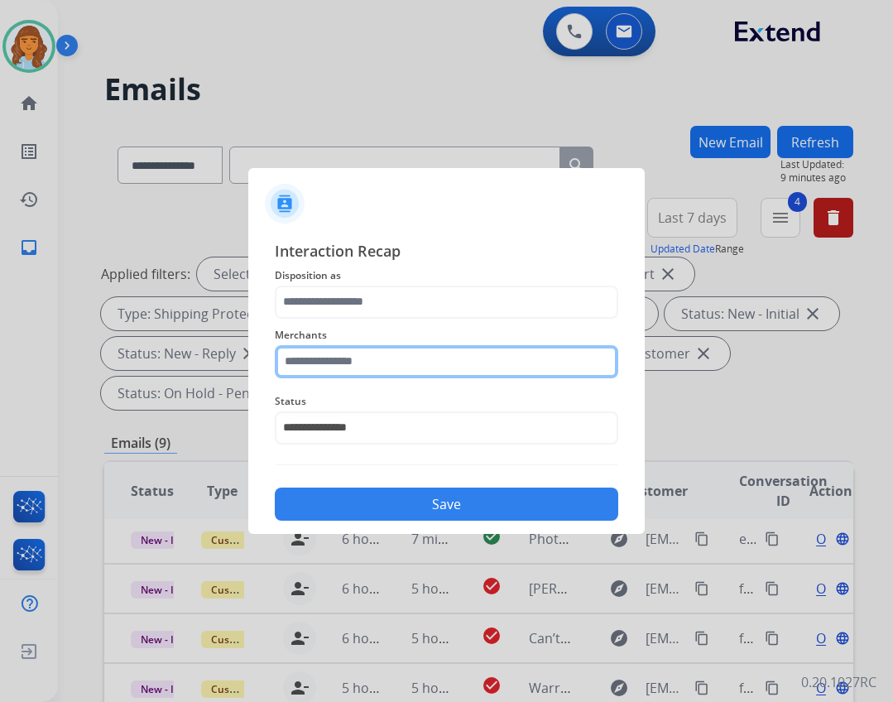
click at [326, 363] on input "text" at bounding box center [446, 361] width 343 height 33
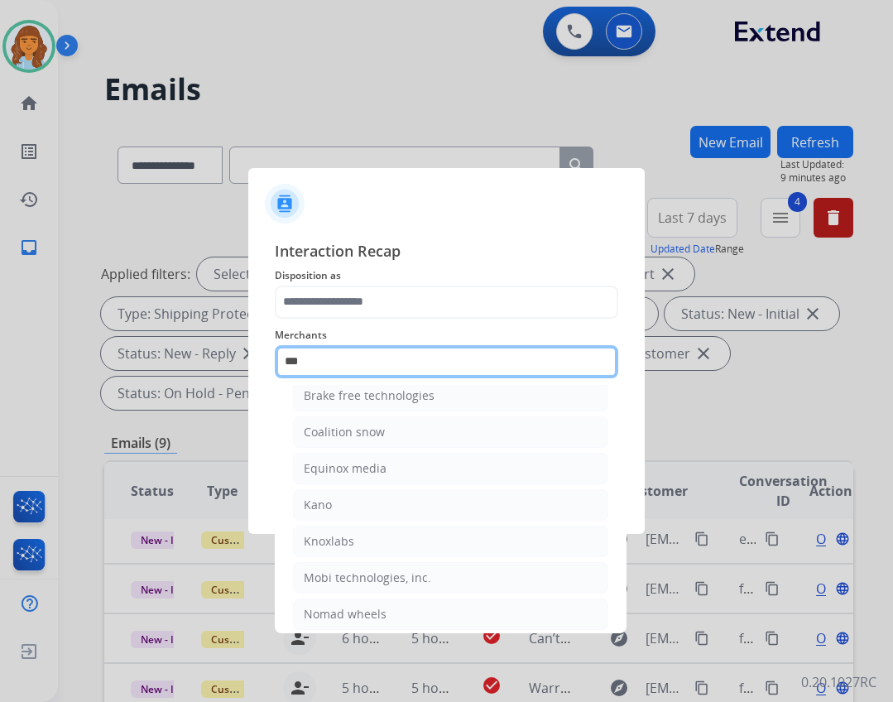
scroll to position [0, 0]
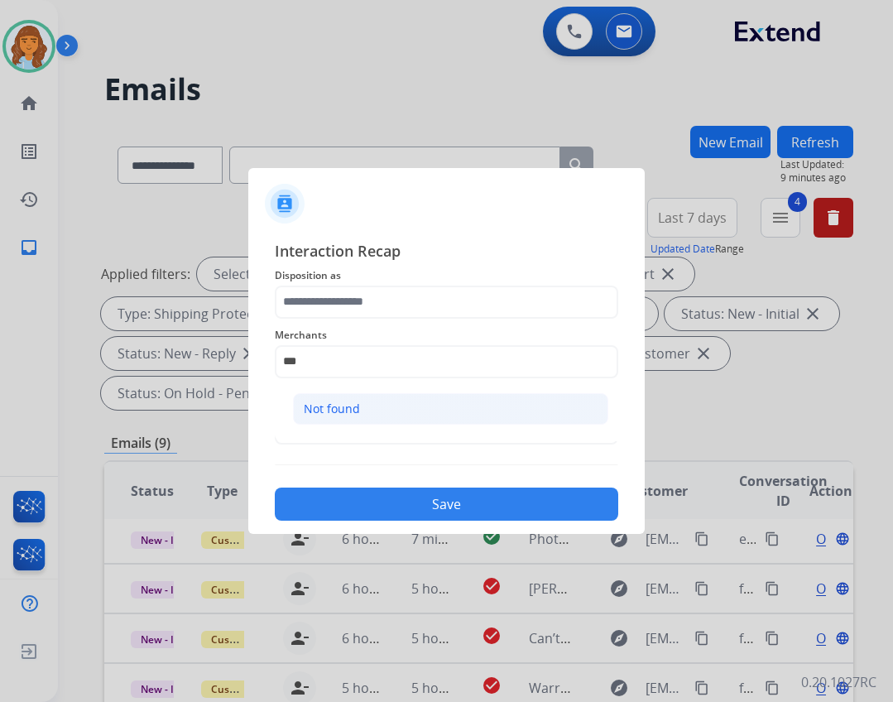
drag, startPoint x: 413, startPoint y: 384, endPoint x: 416, endPoint y: 395, distance: 11.3
click at [416, 395] on ul "Not found" at bounding box center [450, 413] width 325 height 56
click at [427, 411] on li "Not found" at bounding box center [450, 408] width 315 height 31
type input "*********"
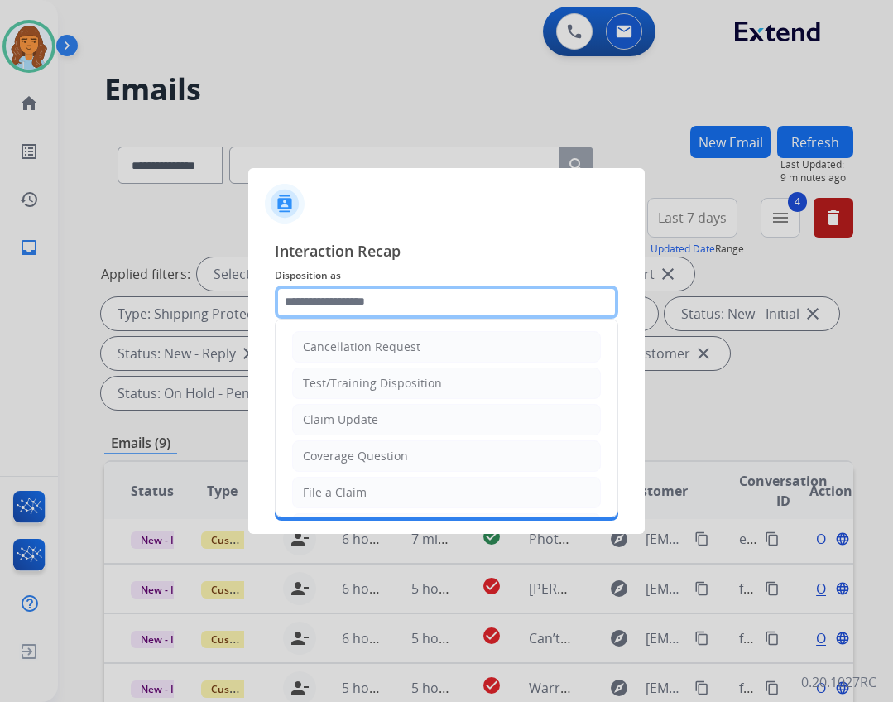
click at [389, 298] on input "text" at bounding box center [446, 301] width 343 height 33
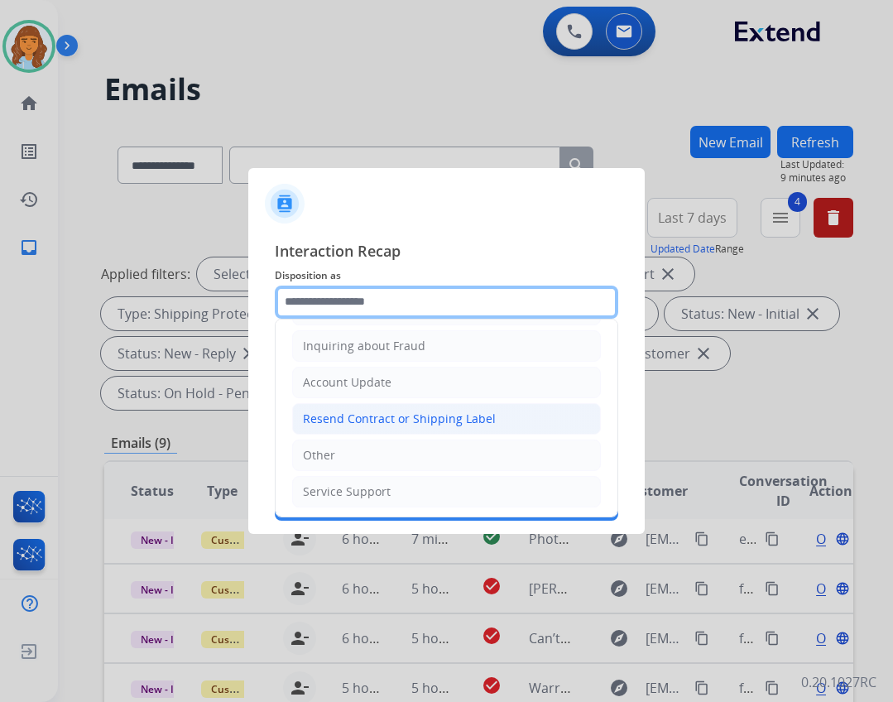
scroll to position [258, 0]
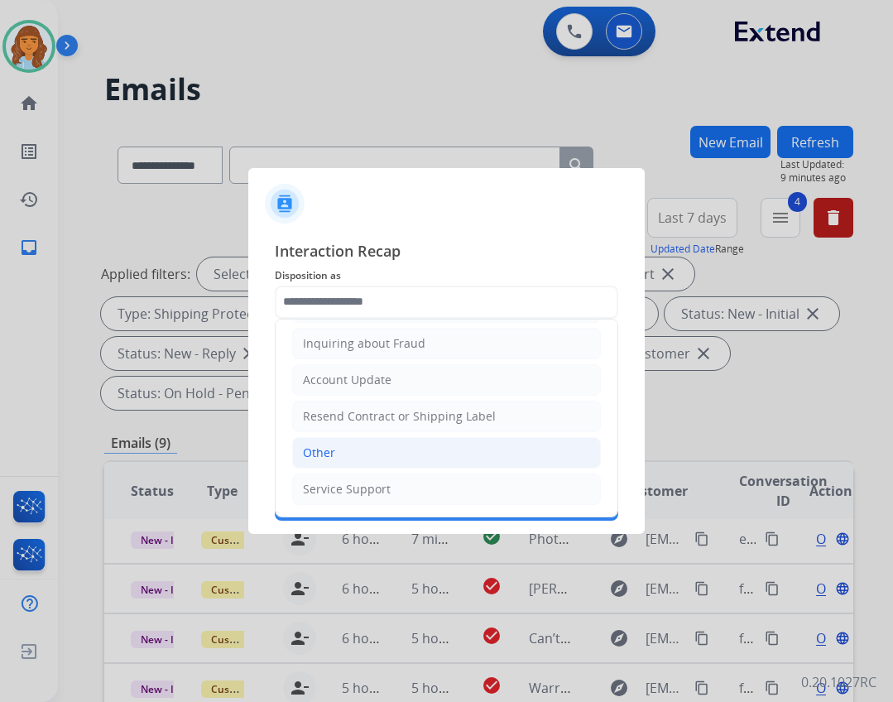
click at [367, 446] on li "Other" at bounding box center [446, 452] width 309 height 31
type input "*****"
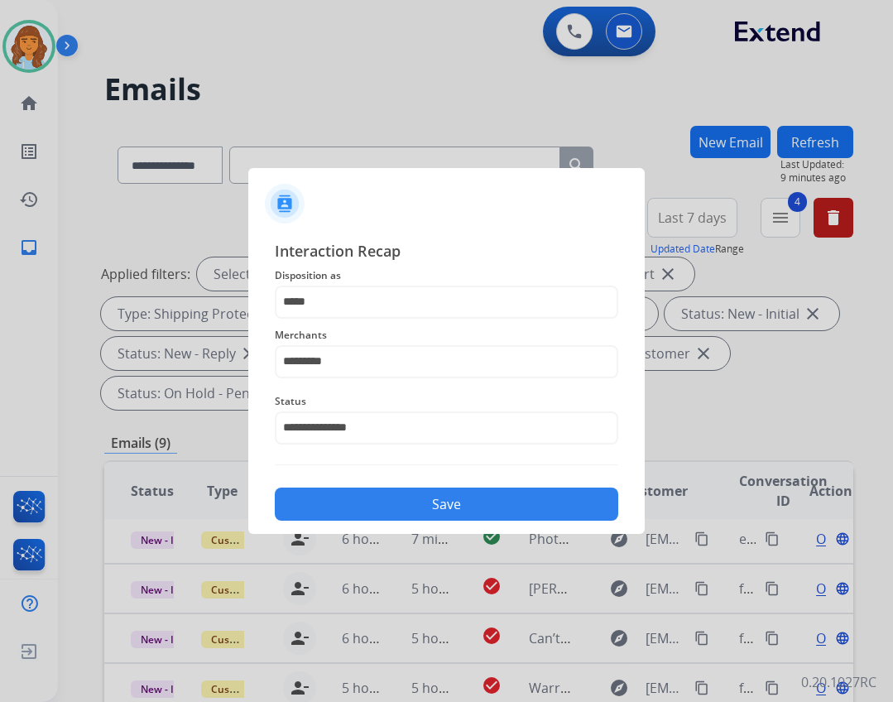
click at [382, 489] on button "Save" at bounding box center [446, 503] width 343 height 33
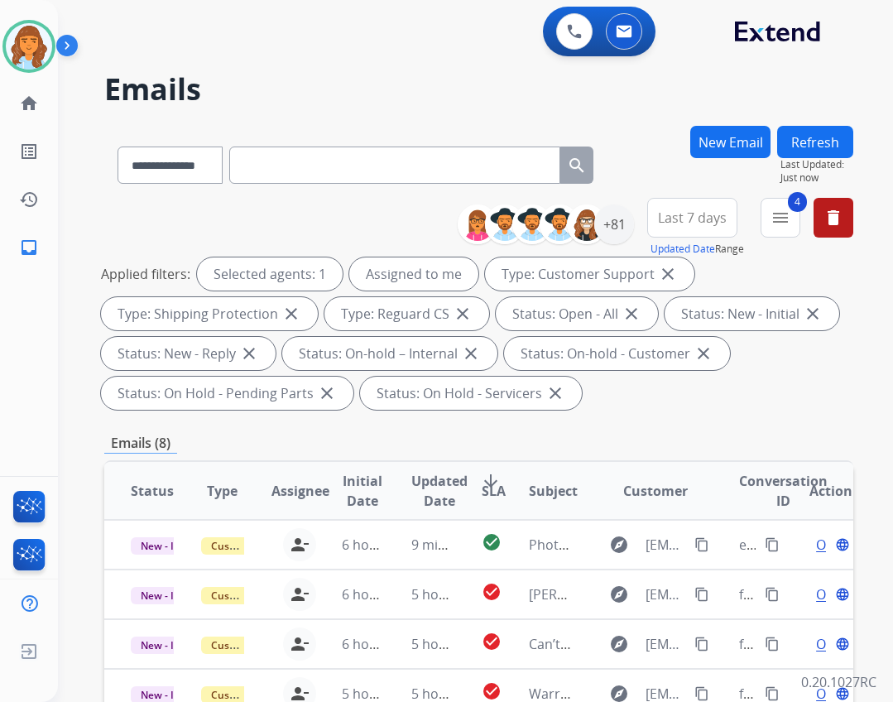
scroll to position [399, 0]
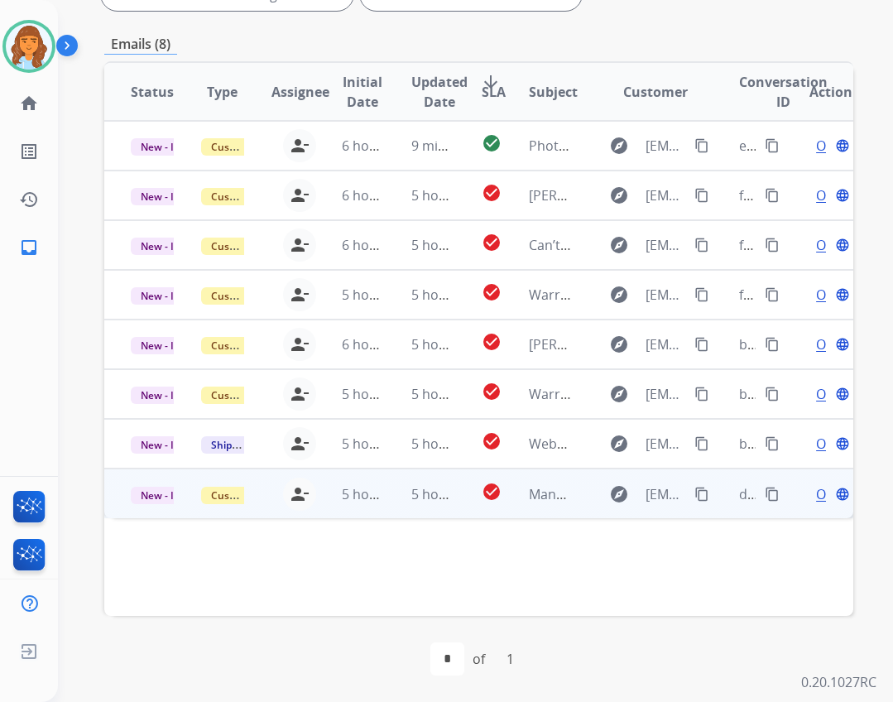
click at [470, 493] on td "check_circle" at bounding box center [478, 493] width 47 height 50
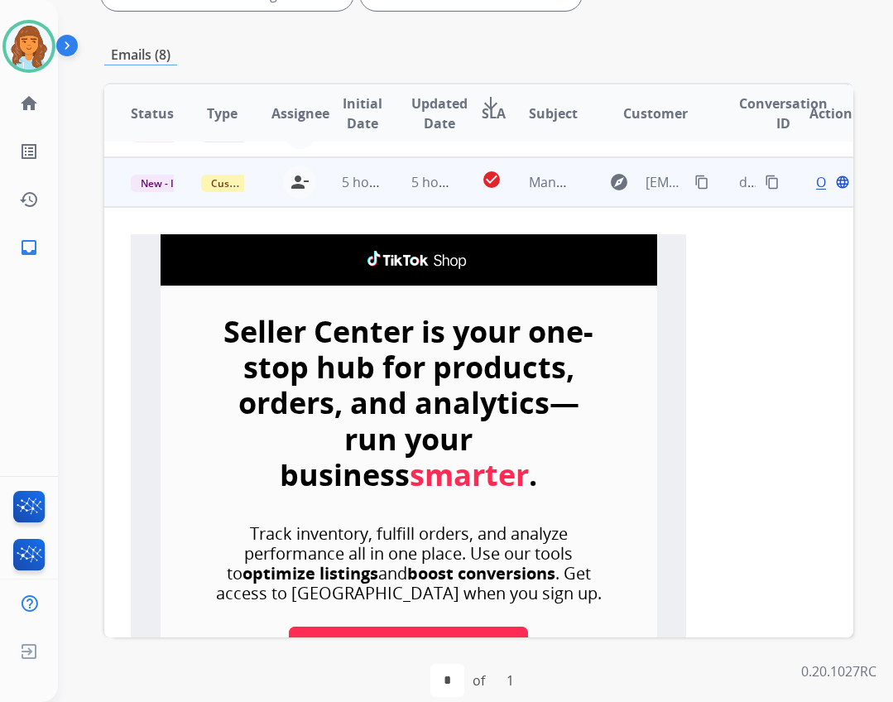
scroll to position [348, 0]
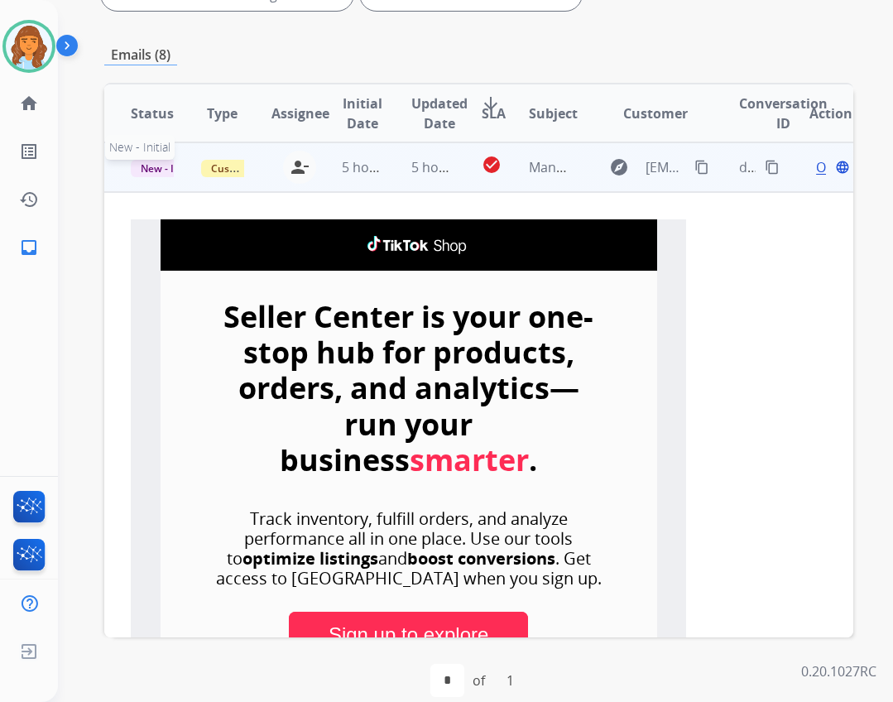
click at [167, 167] on span "New - Initial" at bounding box center [169, 168] width 77 height 17
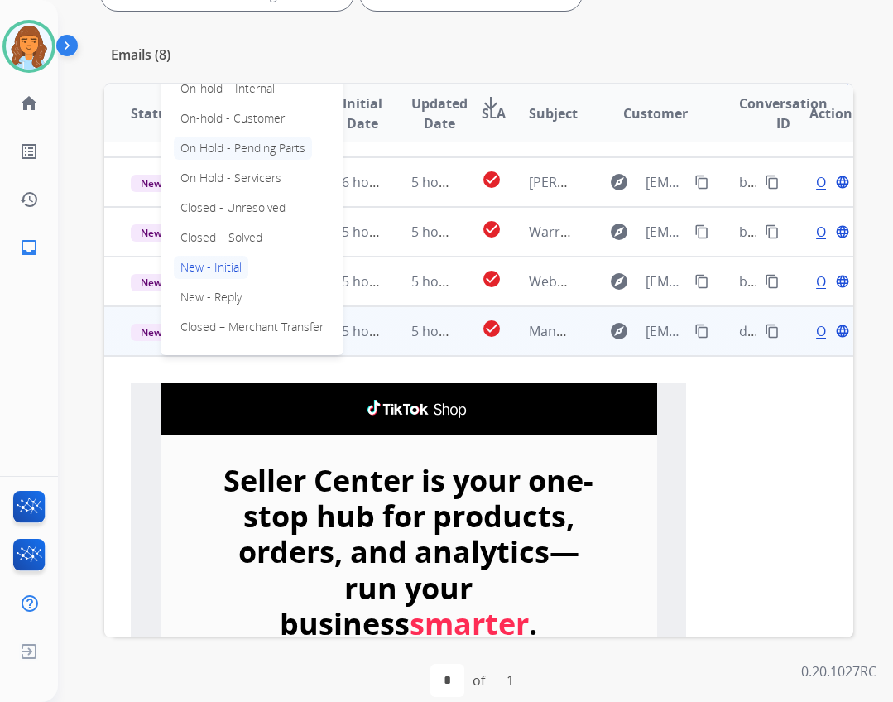
scroll to position [182, 0]
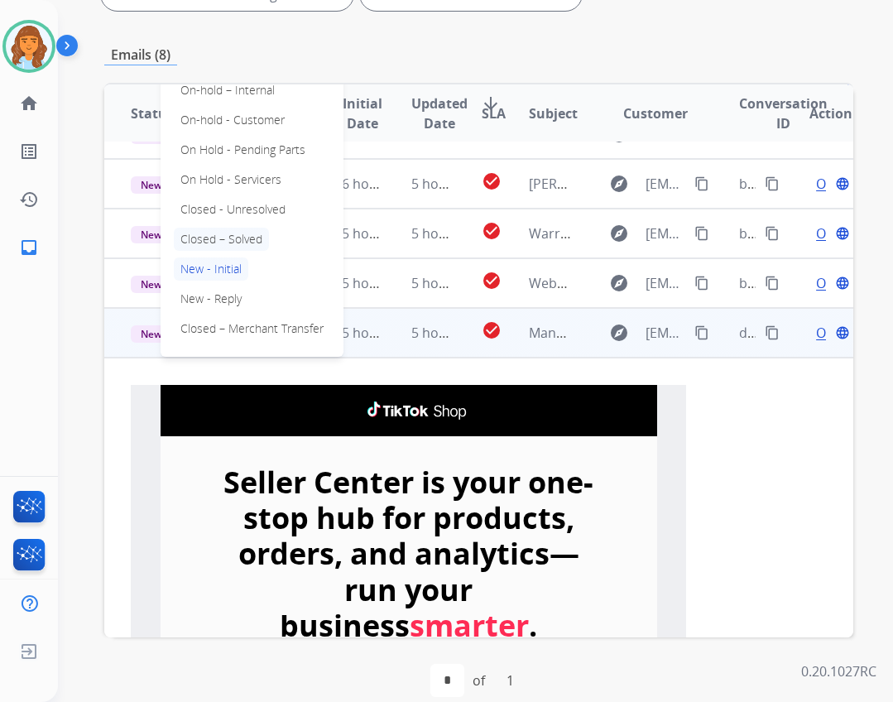
drag, startPoint x: 226, startPoint y: 232, endPoint x: 248, endPoint y: 233, distance: 22.4
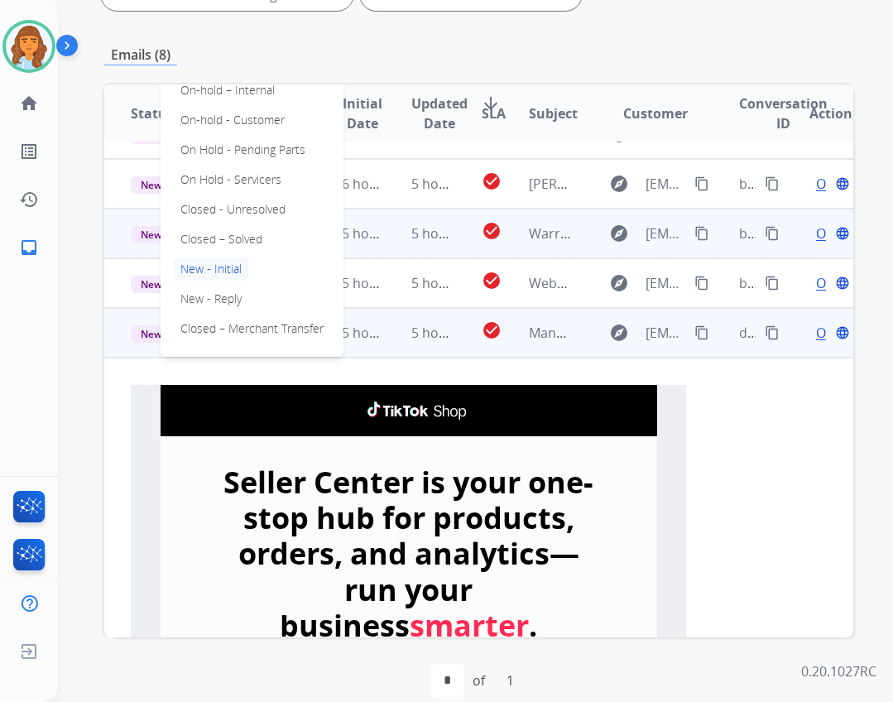
click at [226, 233] on p "Closed – Solved" at bounding box center [221, 239] width 95 height 23
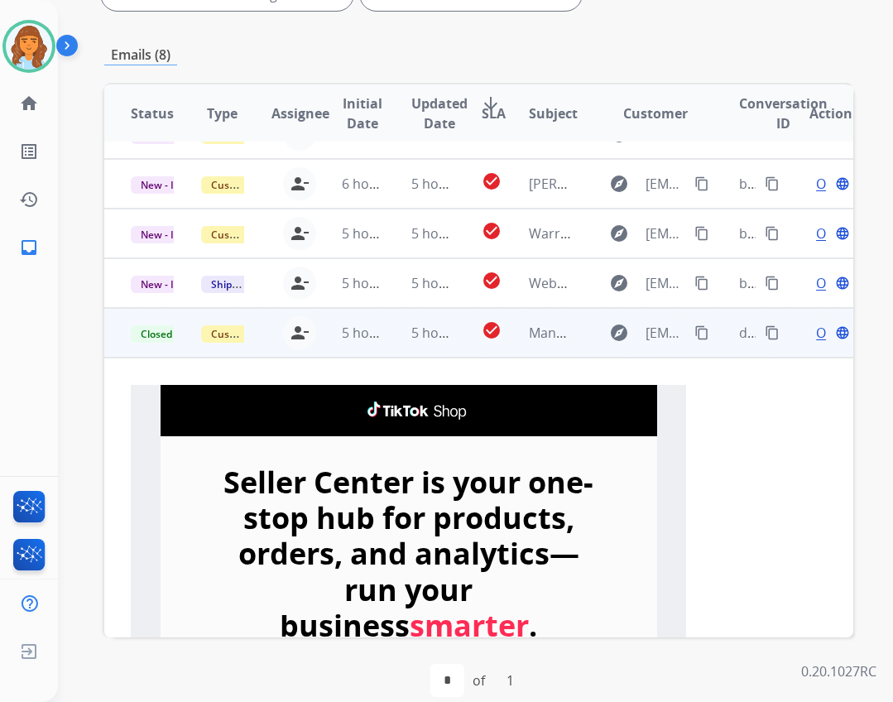
click at [816, 330] on span "Open" at bounding box center [833, 333] width 34 height 20
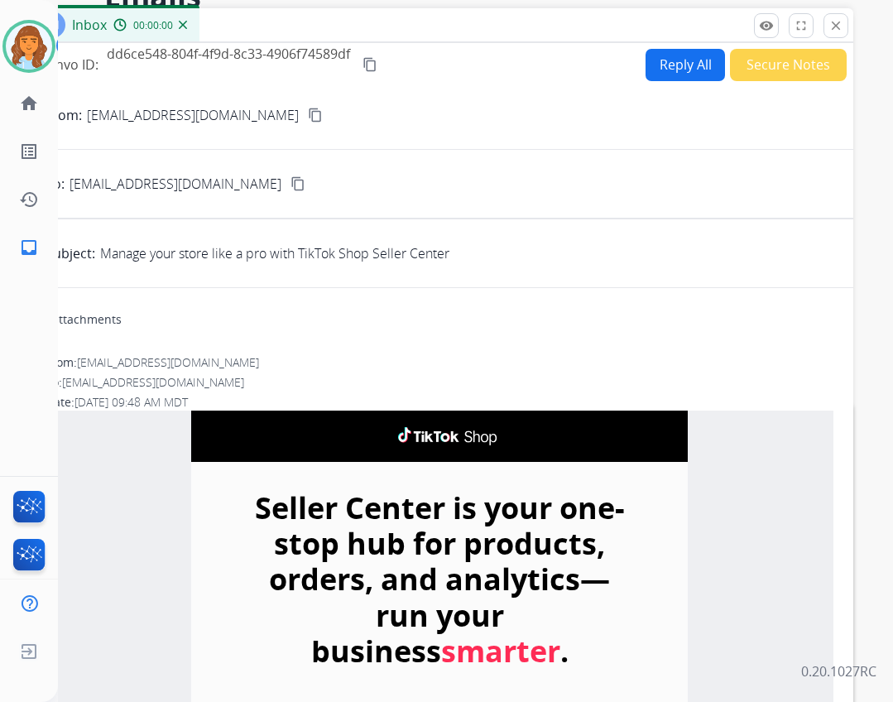
scroll to position [0, 0]
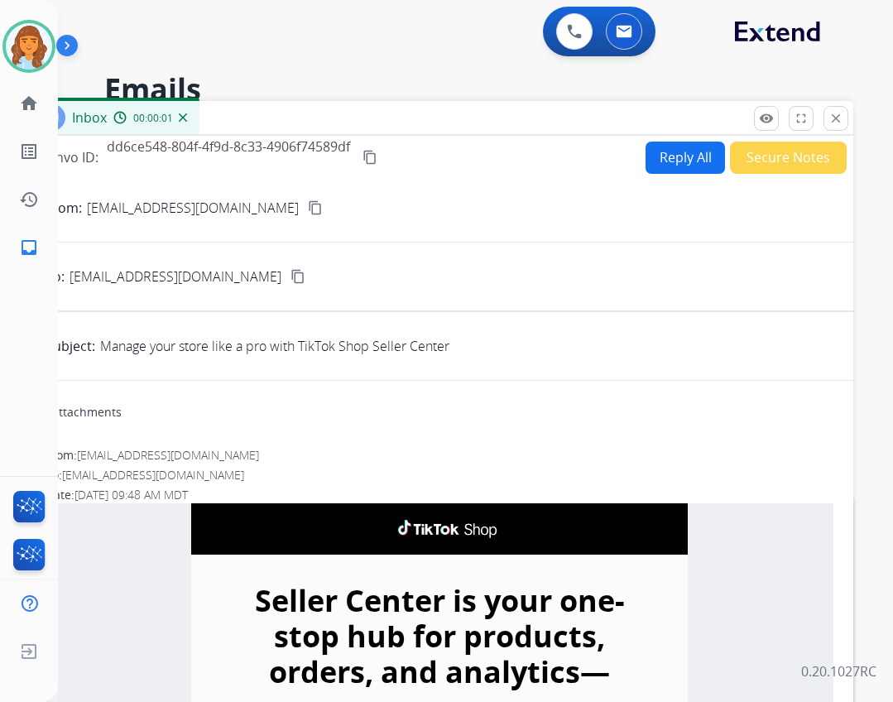
click at [741, 163] on button "Secure Notes" at bounding box center [788, 158] width 117 height 32
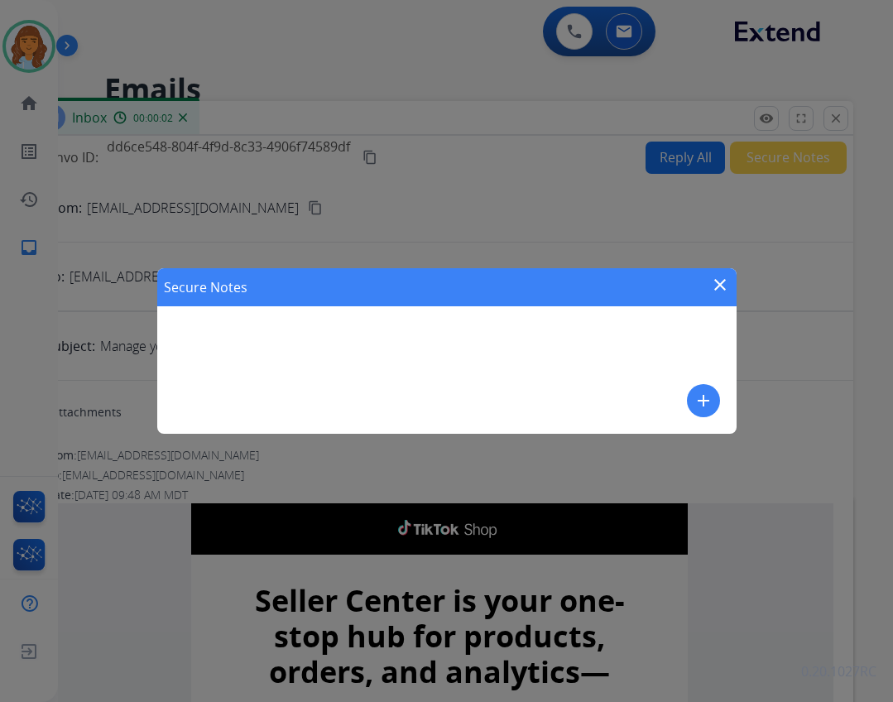
click at [701, 397] on mat-icon "add" at bounding box center [703, 401] width 20 height 20
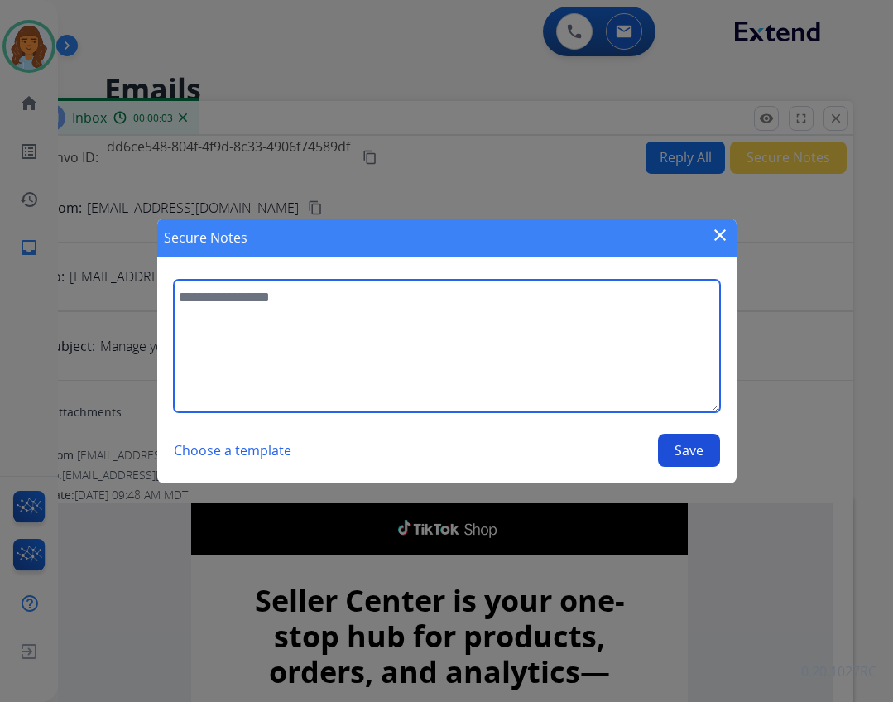
click at [511, 323] on textarea at bounding box center [447, 346] width 546 height 132
type textarea "**********"
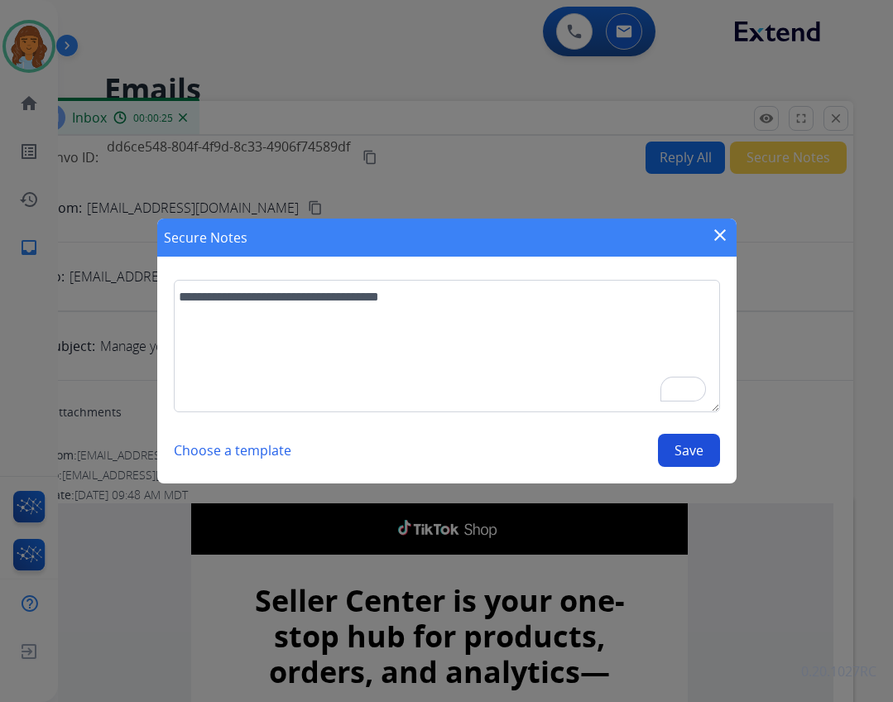
click at [690, 447] on button "Save" at bounding box center [689, 450] width 62 height 33
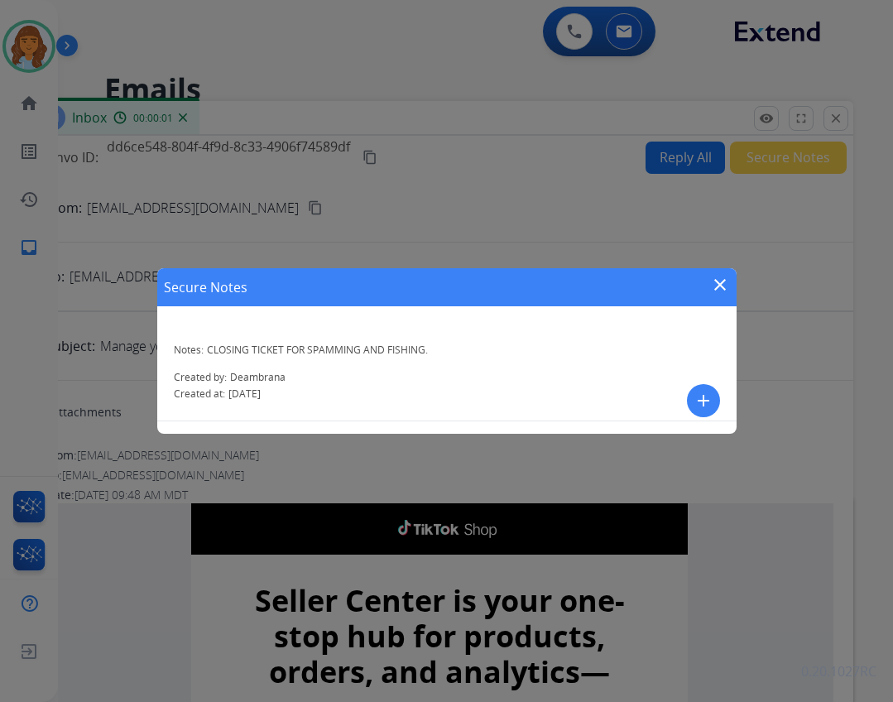
click at [728, 291] on mat-icon "close" at bounding box center [720, 285] width 20 height 20
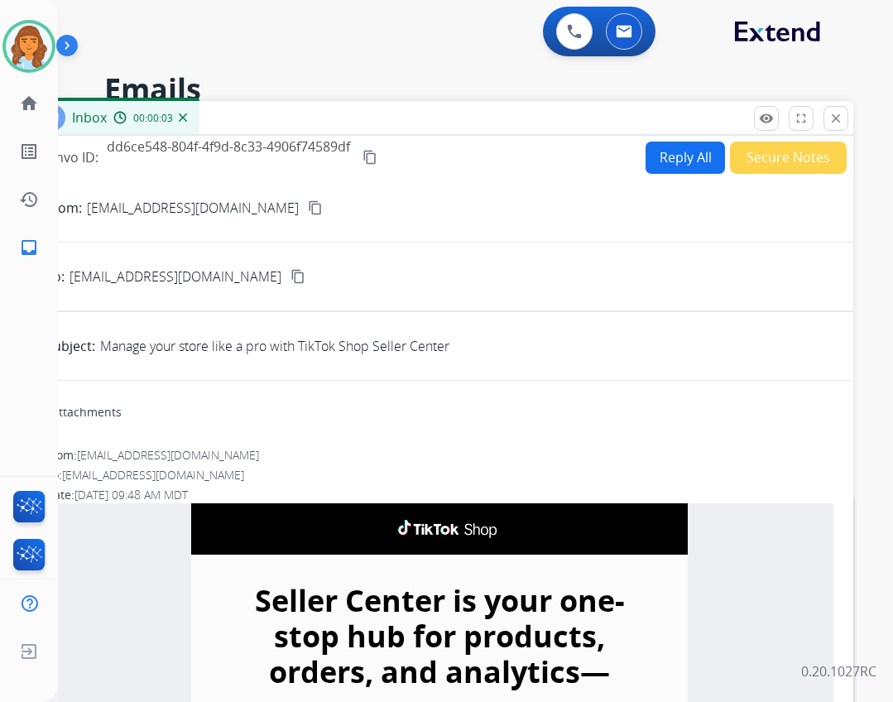
click at [654, 162] on button "Reply All" at bounding box center [684, 158] width 79 height 32
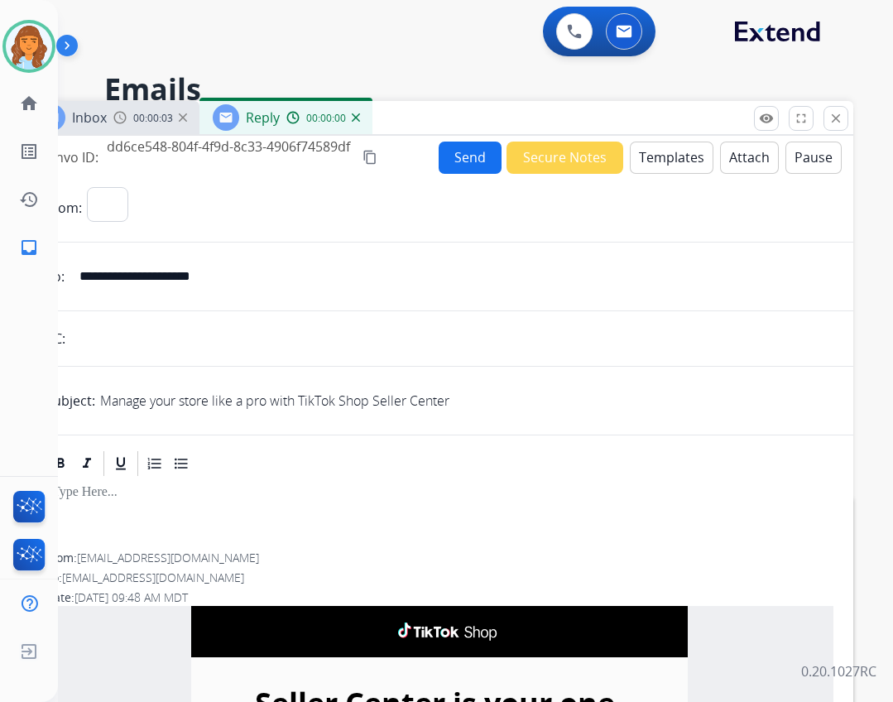
select select "**********"
click at [457, 157] on button "Send" at bounding box center [470, 158] width 63 height 32
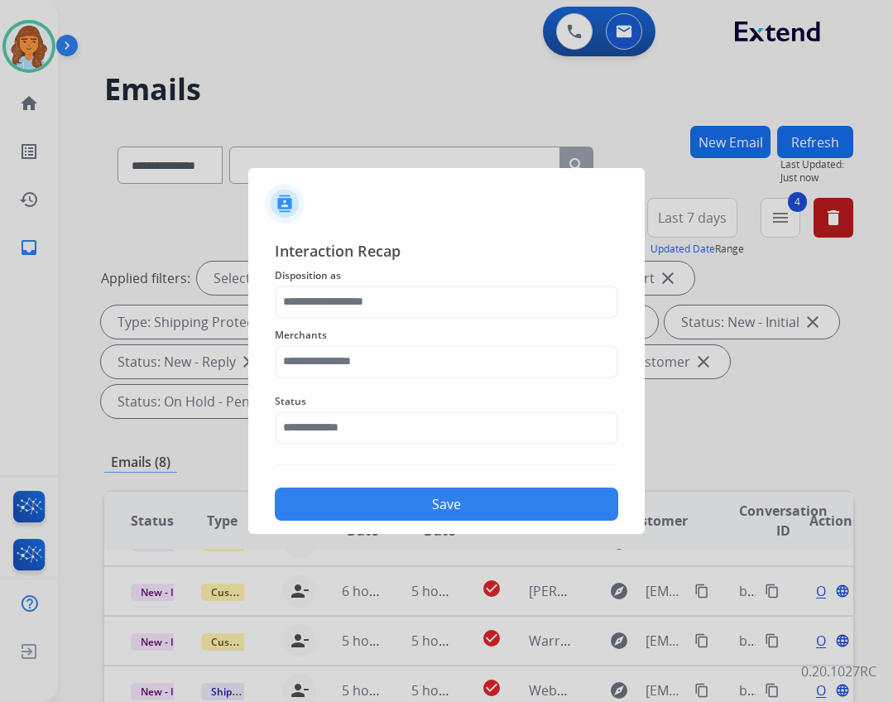
click at [329, 448] on div "Status" at bounding box center [446, 418] width 343 height 66
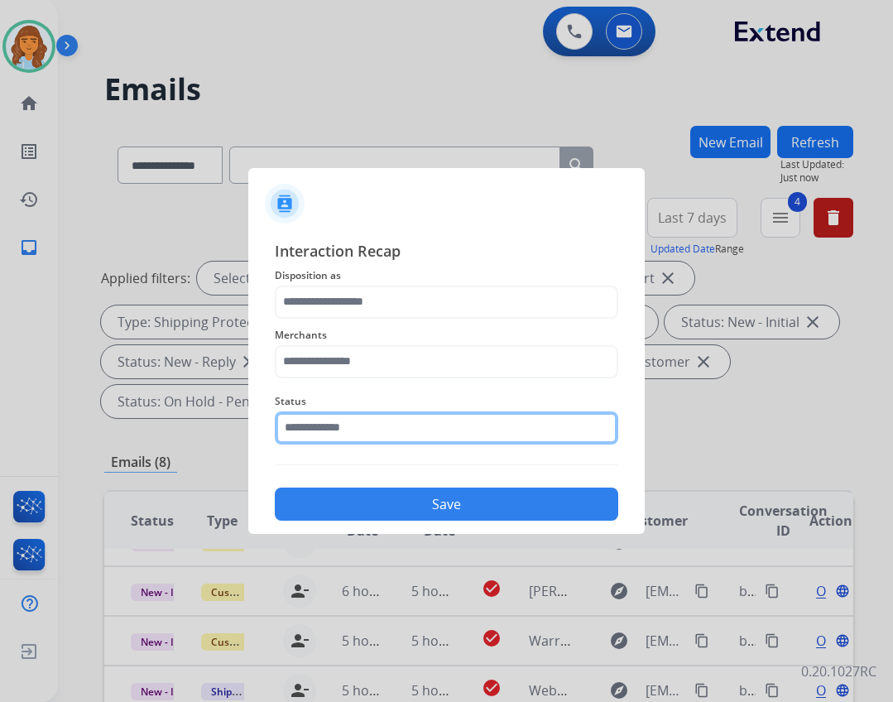
click at [329, 434] on input "text" at bounding box center [446, 427] width 343 height 33
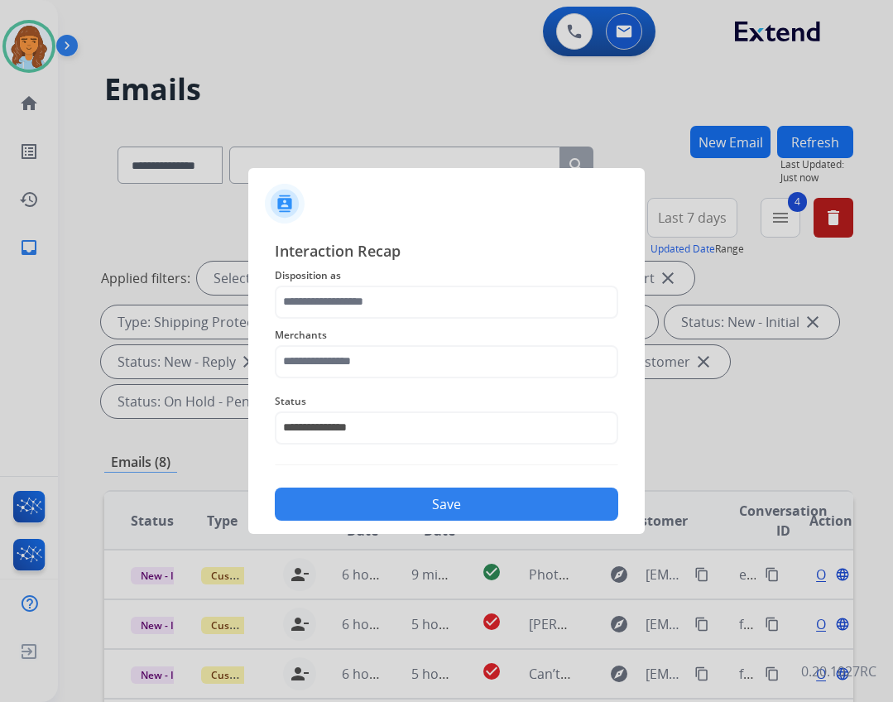
select select "**********"
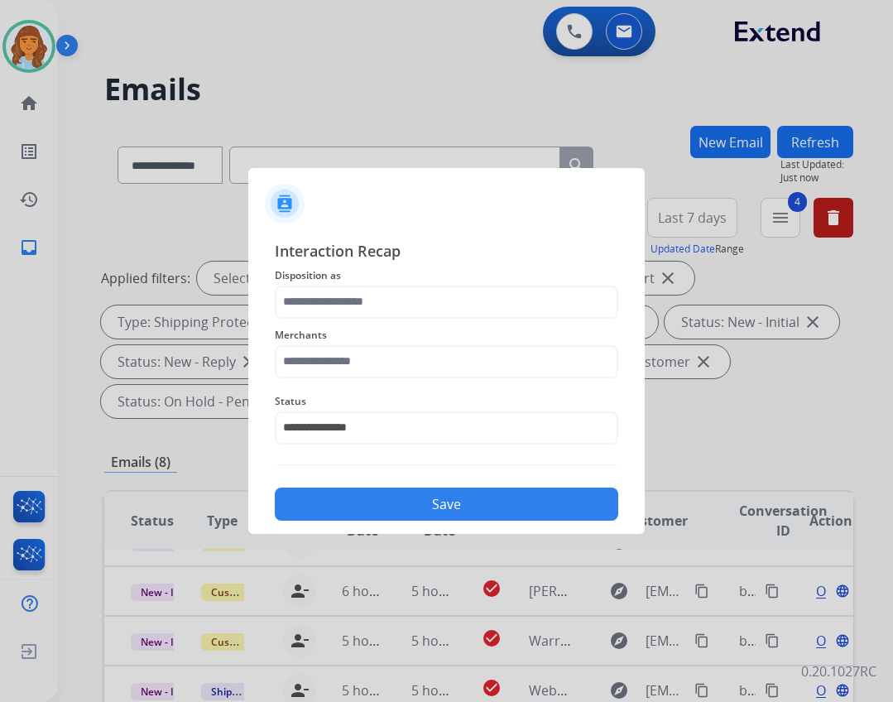
click at [387, 385] on div "**********" at bounding box center [446, 418] width 343 height 66
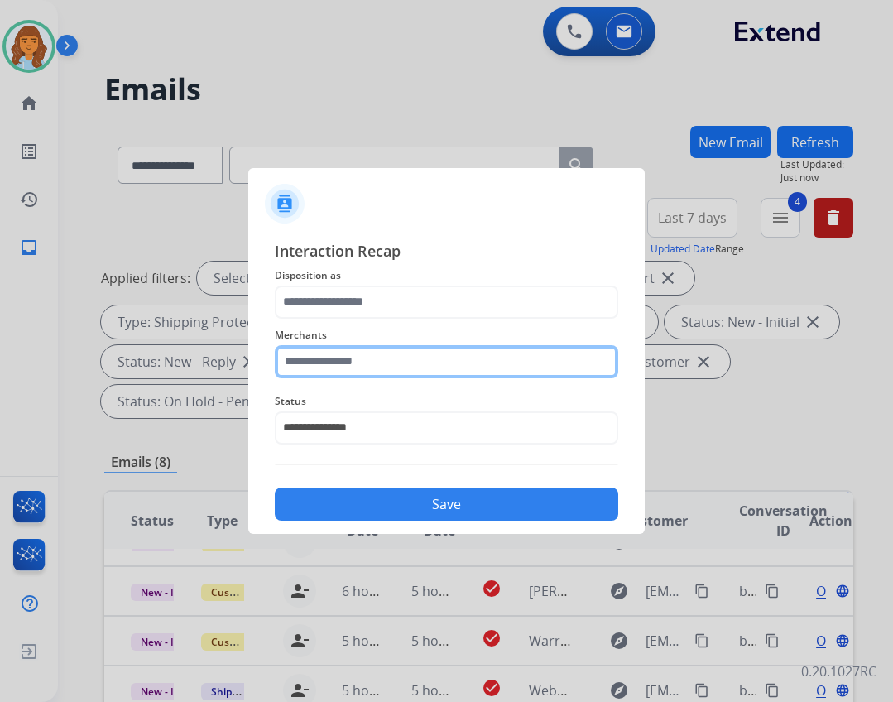
click at [385, 362] on input "text" at bounding box center [446, 361] width 343 height 33
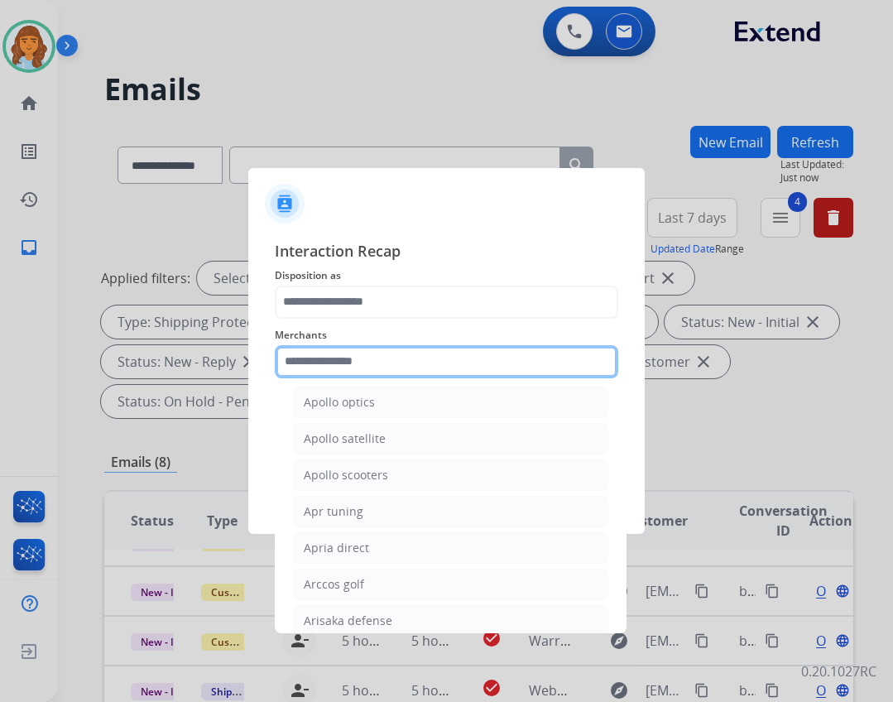
scroll to position [2069, 0]
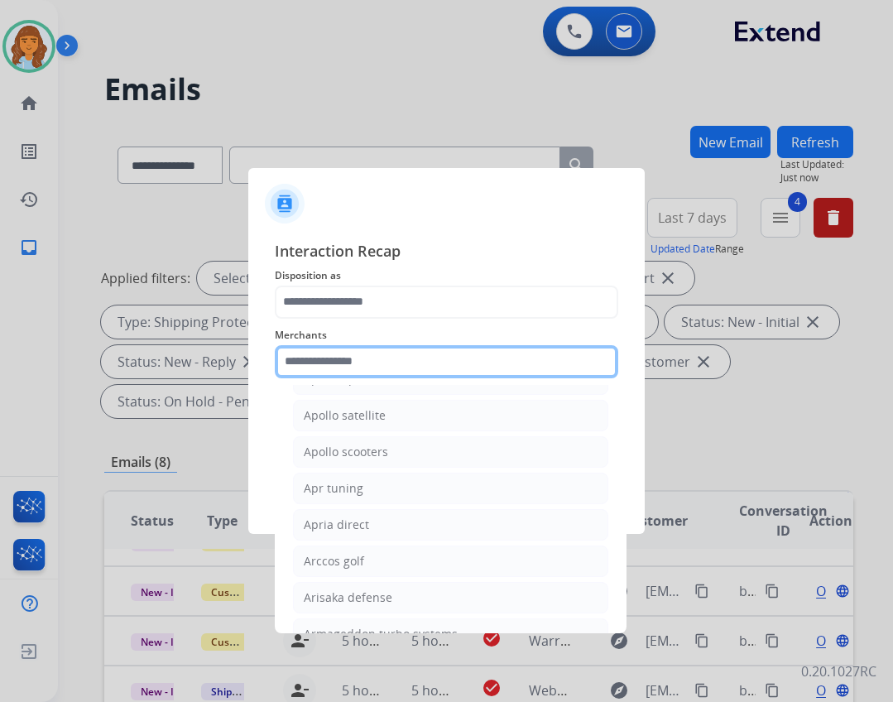
click at [429, 365] on input "text" at bounding box center [446, 361] width 343 height 33
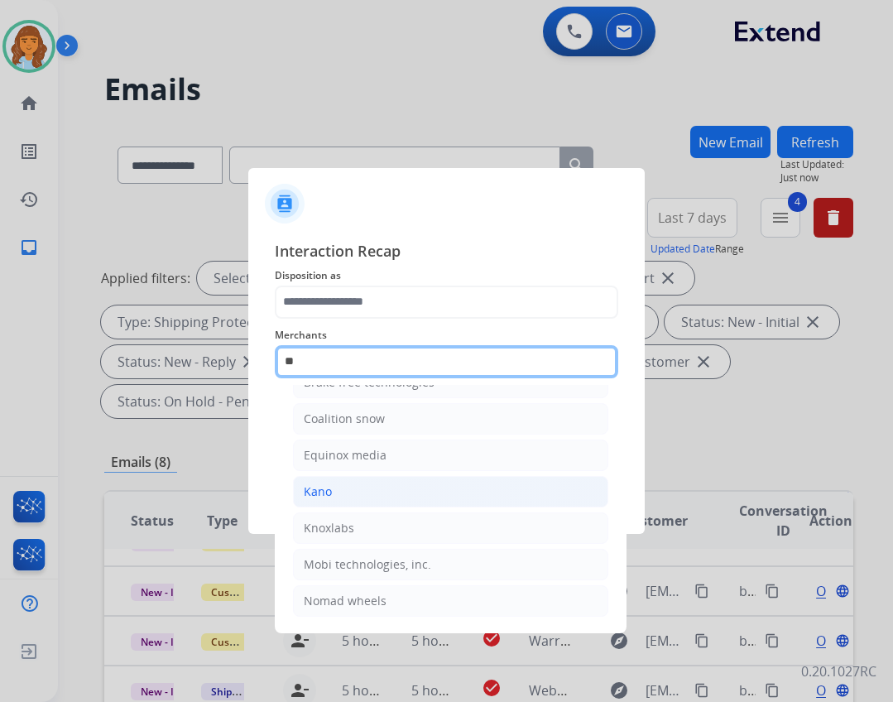
type input "*"
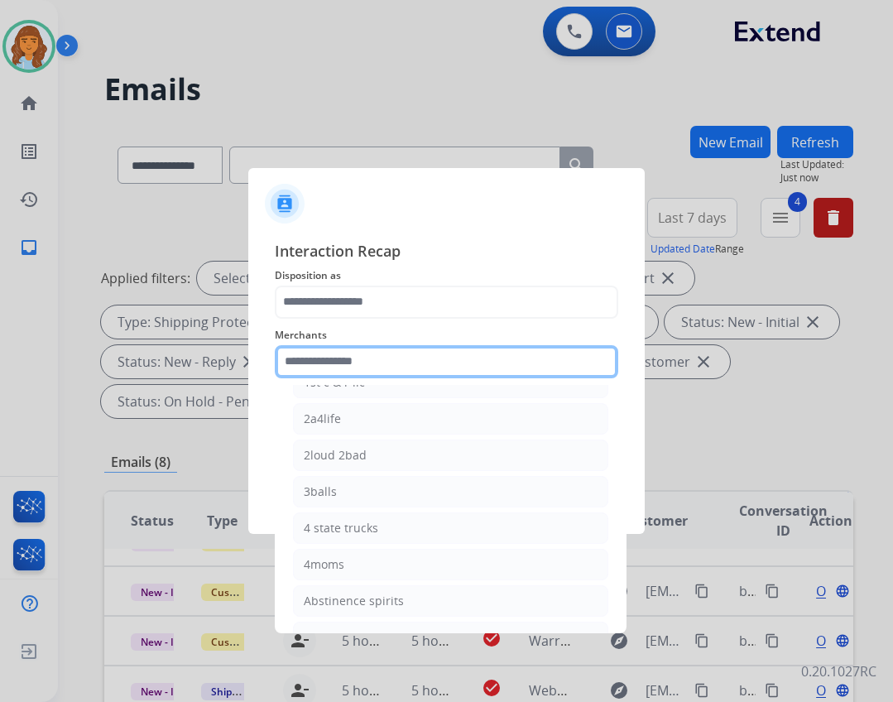
scroll to position [2069, 0]
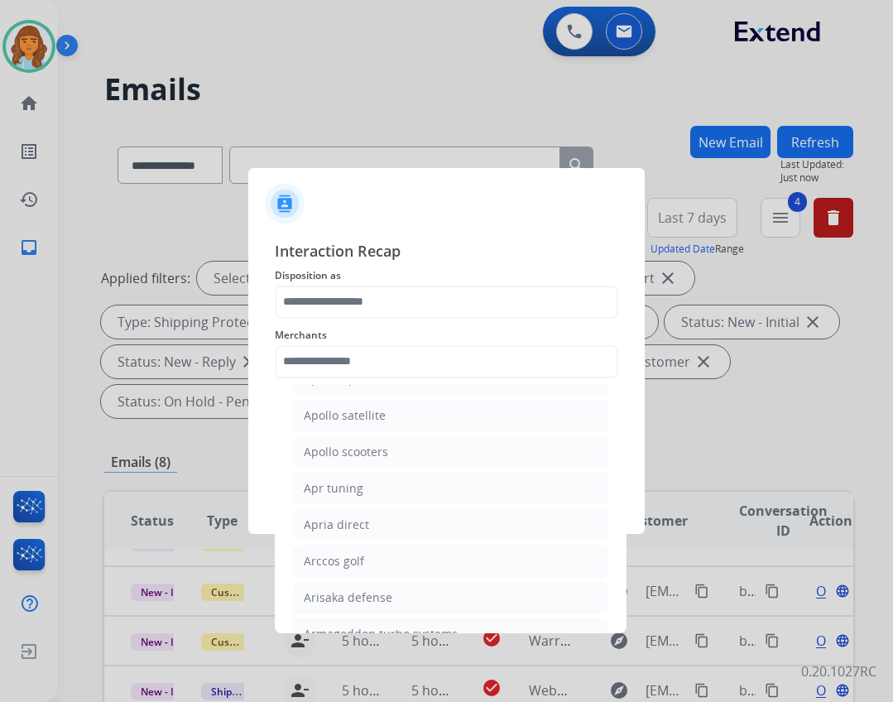
click at [340, 328] on span "Merchants" at bounding box center [446, 335] width 343 height 20
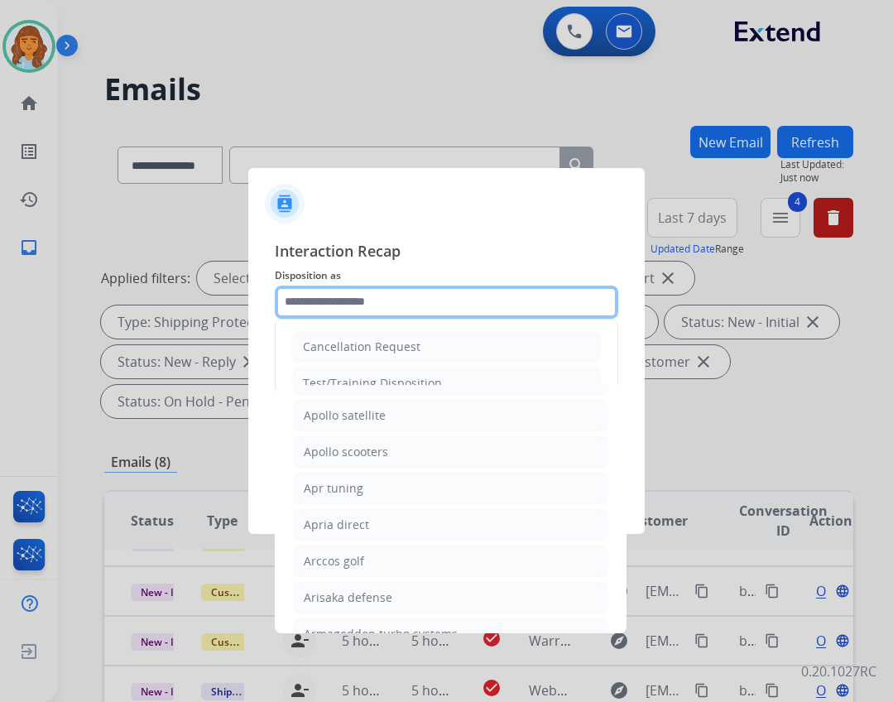
click at [340, 318] on div "Cancellation Request Test/Training Disposition Claim Update Coverage Question F…" at bounding box center [446, 301] width 343 height 33
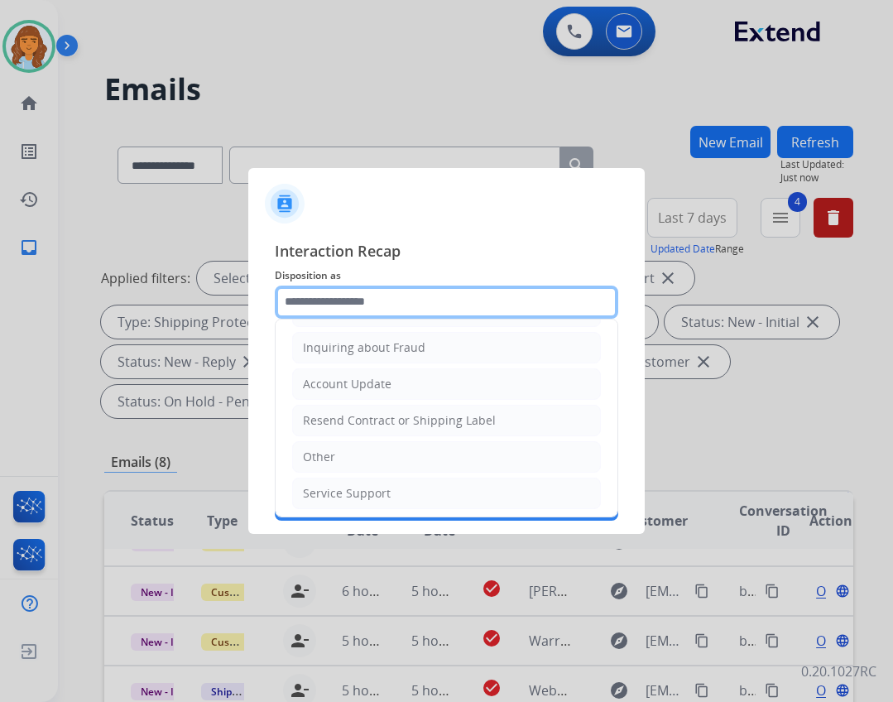
scroll to position [258, 0]
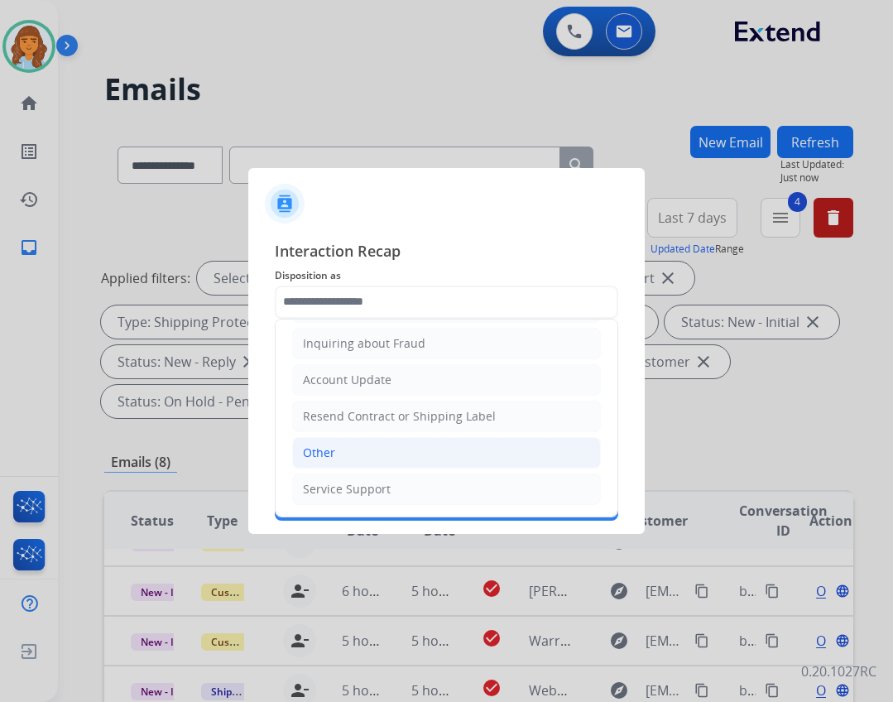
click at [365, 455] on li "Other" at bounding box center [446, 452] width 309 height 31
type input "*****"
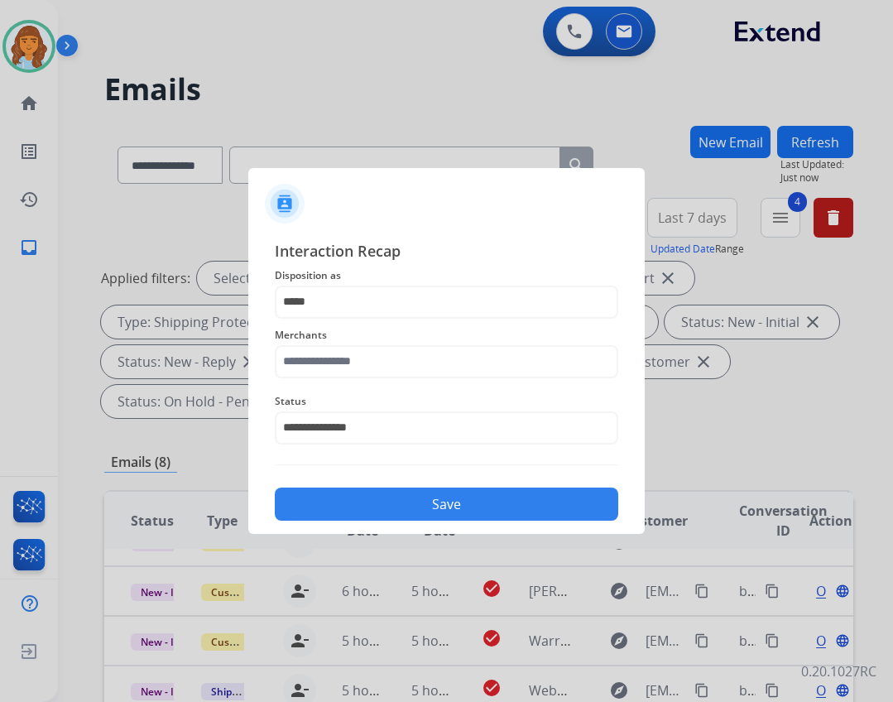
drag, startPoint x: 340, startPoint y: 342, endPoint x: 344, endPoint y: 349, distance: 8.5
click at [340, 345] on div "Merchants" at bounding box center [446, 352] width 343 height 66
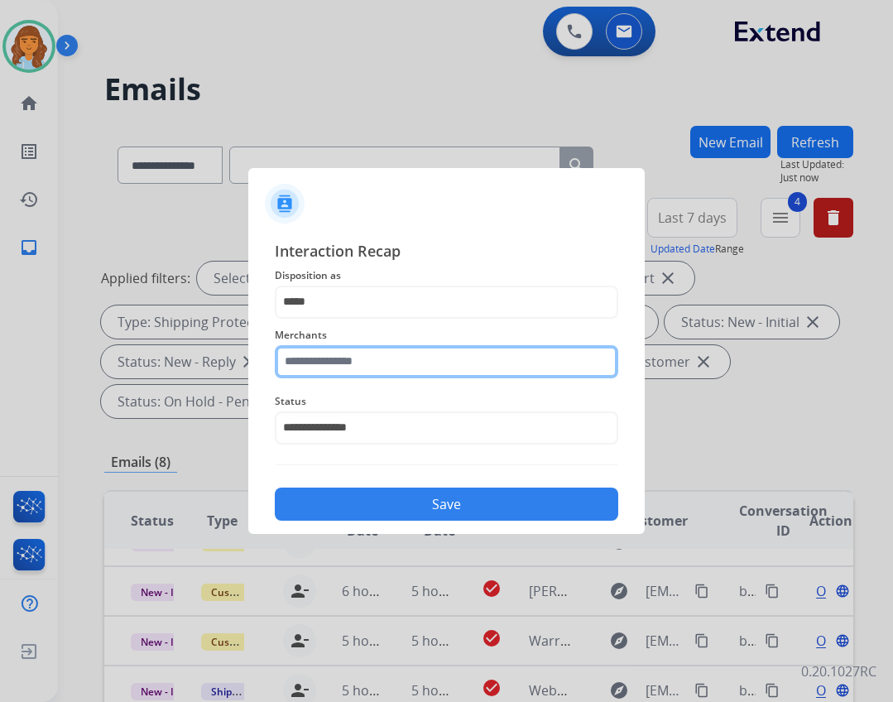
click at [351, 371] on input "text" at bounding box center [446, 361] width 343 height 33
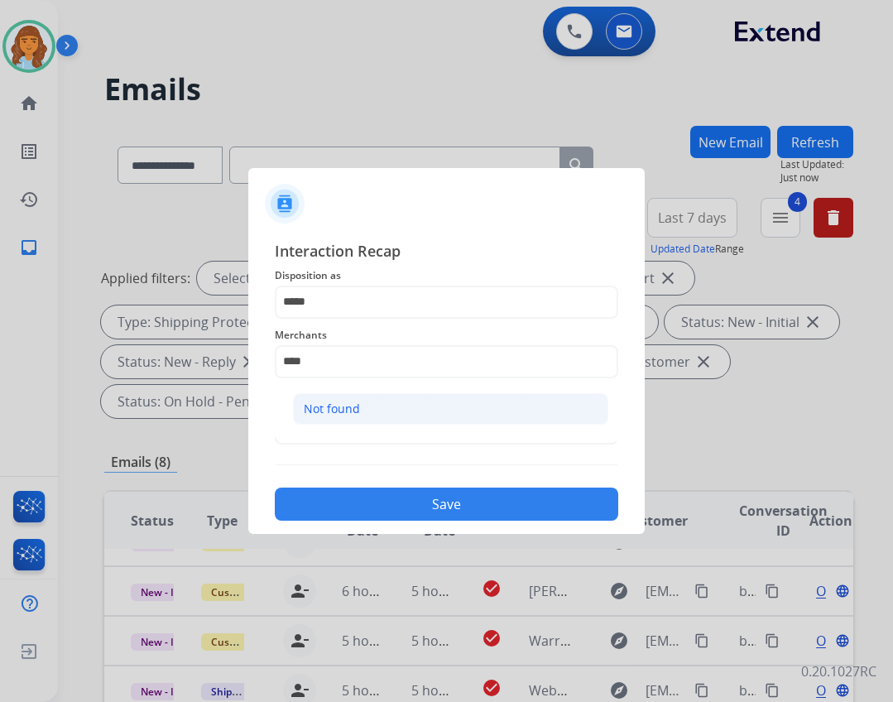
drag, startPoint x: 309, startPoint y: 429, endPoint x: 317, endPoint y: 412, distance: 18.1
click at [312, 425] on ul "Not found" at bounding box center [450, 413] width 325 height 56
click at [319, 407] on div "Not found" at bounding box center [332, 409] width 56 height 17
type input "*********"
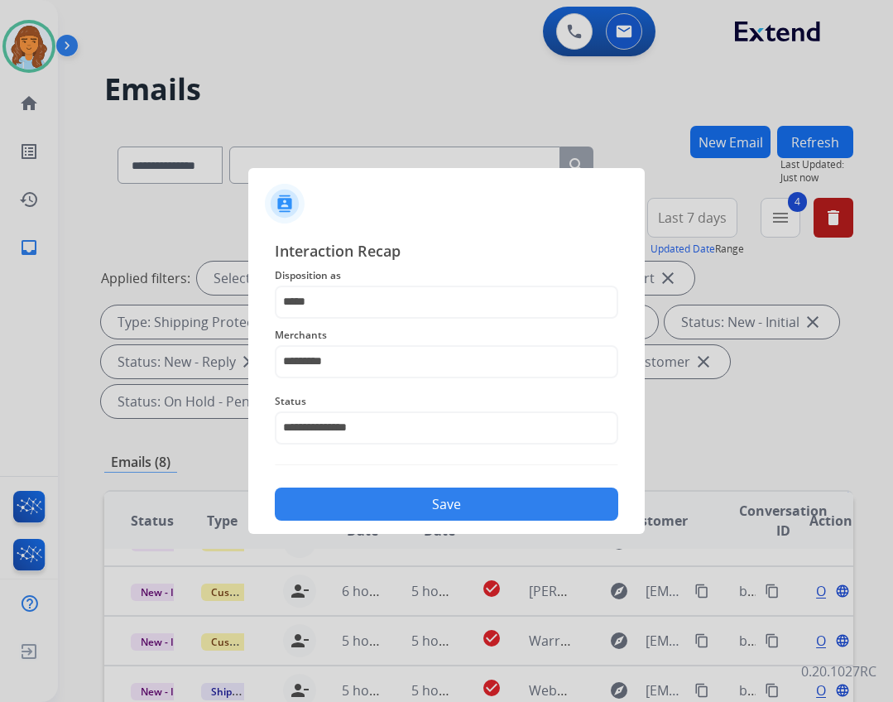
click at [494, 506] on button "Save" at bounding box center [446, 503] width 343 height 33
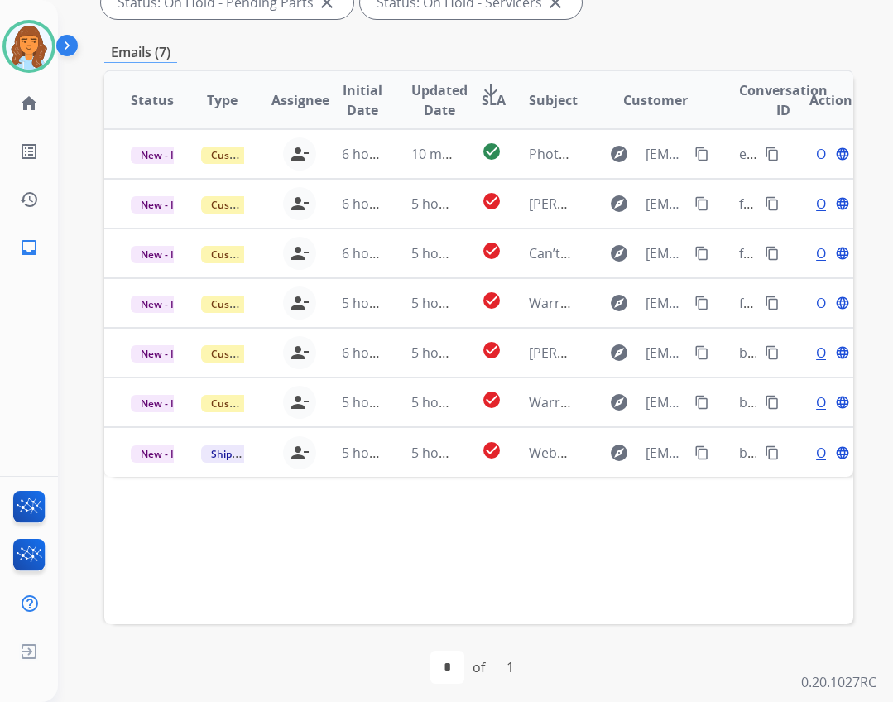
scroll to position [399, 0]
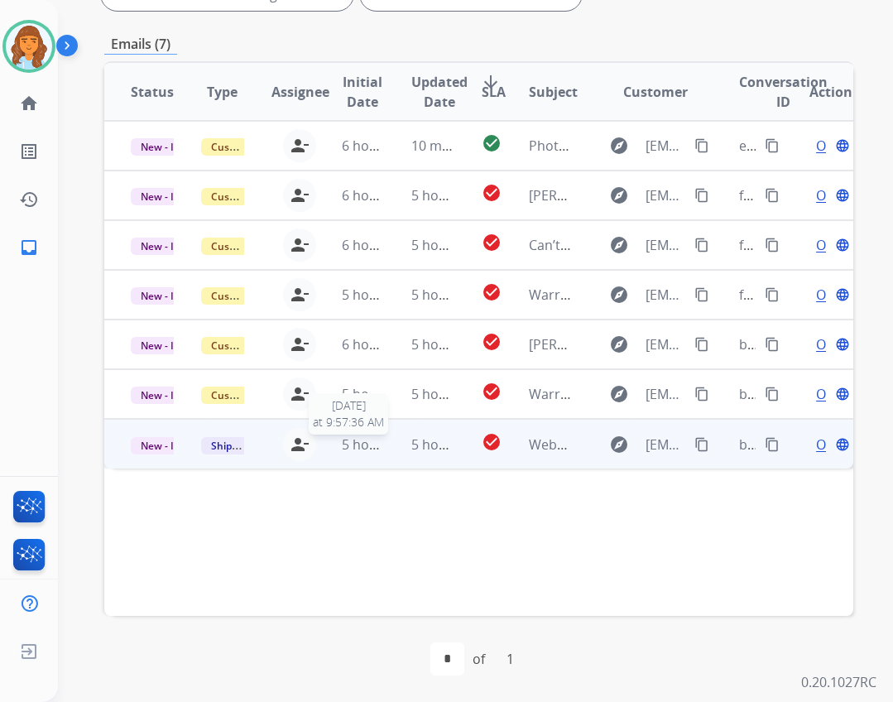
click at [338, 438] on div "**********" at bounding box center [446, 351] width 893 height 702
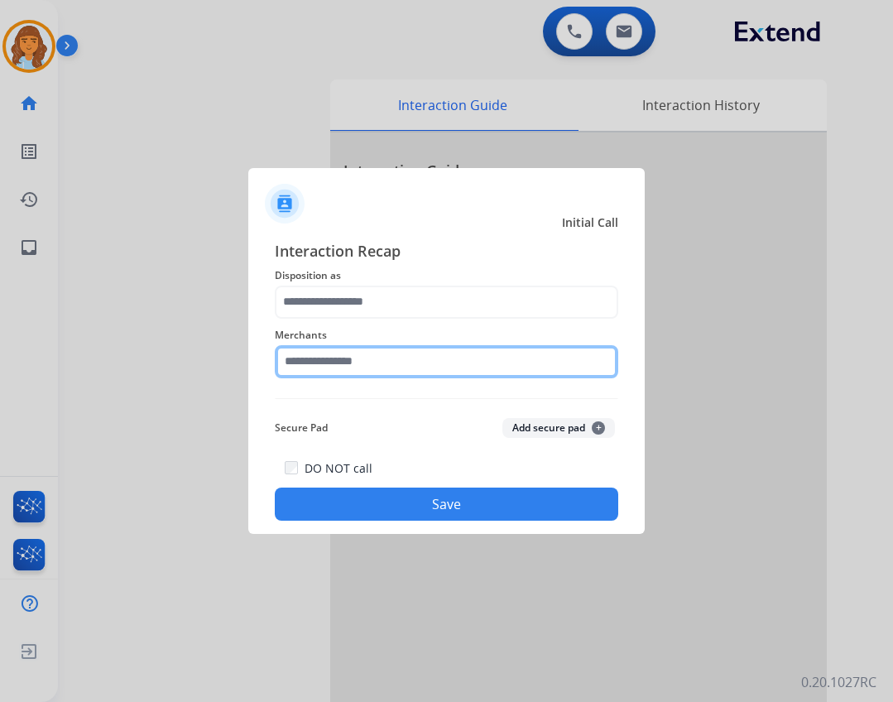
click at [362, 366] on input "text" at bounding box center [446, 361] width 343 height 33
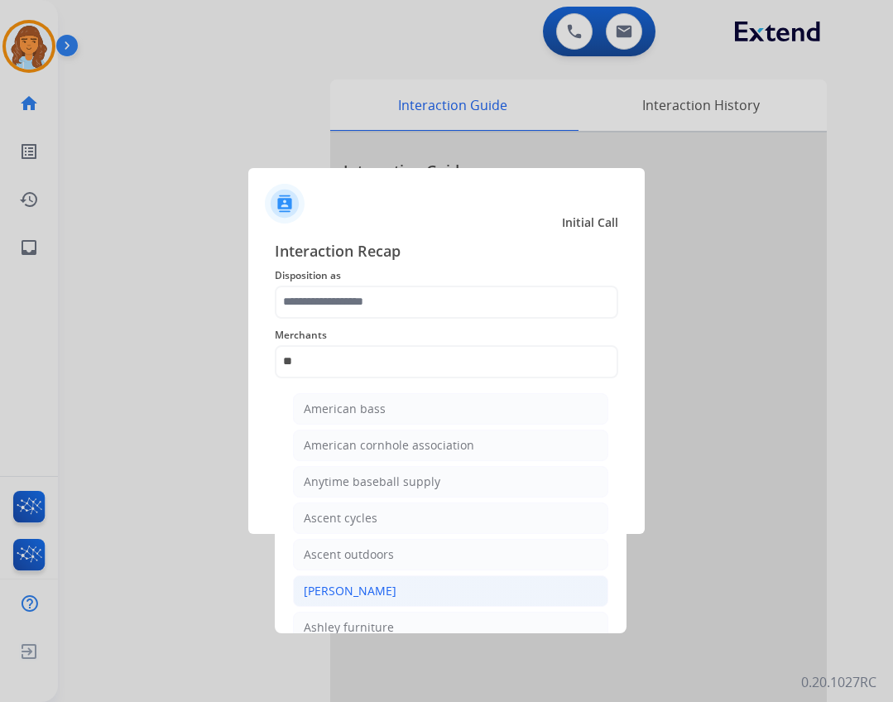
click at [426, 587] on li "[PERSON_NAME]" at bounding box center [450, 590] width 315 height 31
type input "**********"
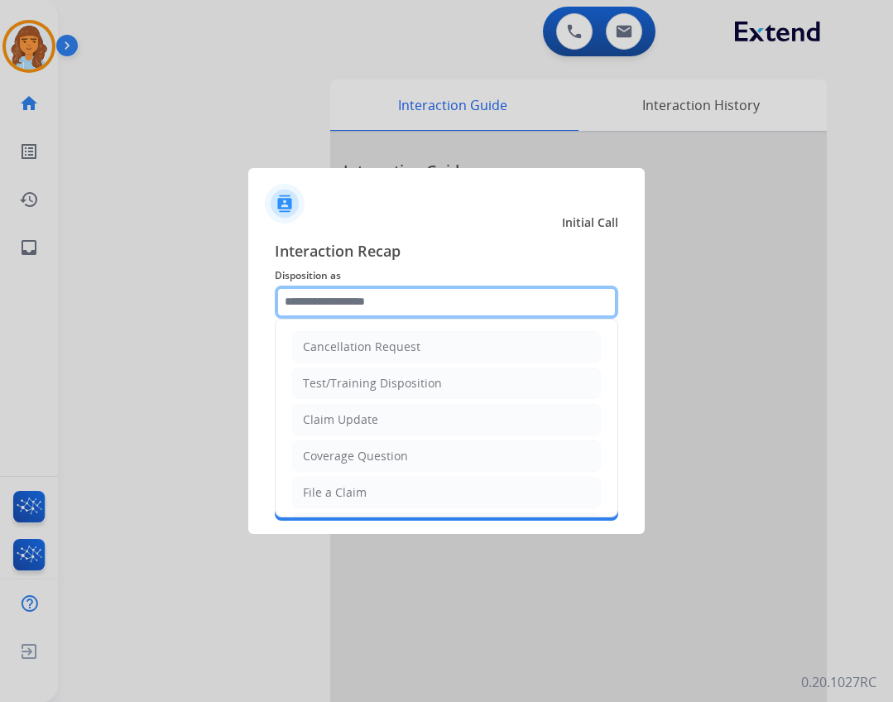
click at [340, 298] on input "text" at bounding box center [446, 301] width 343 height 33
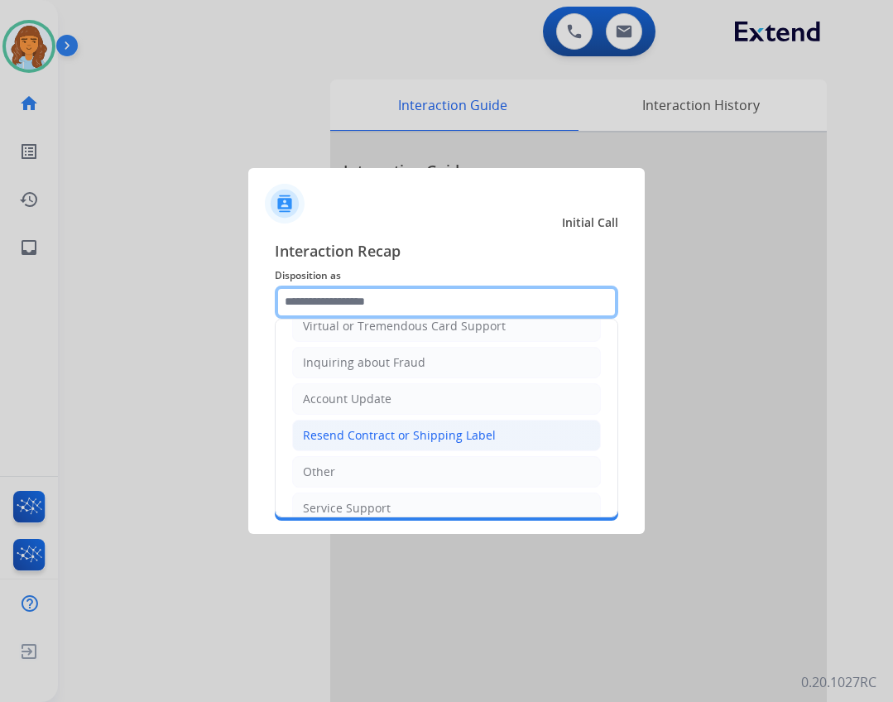
scroll to position [258, 0]
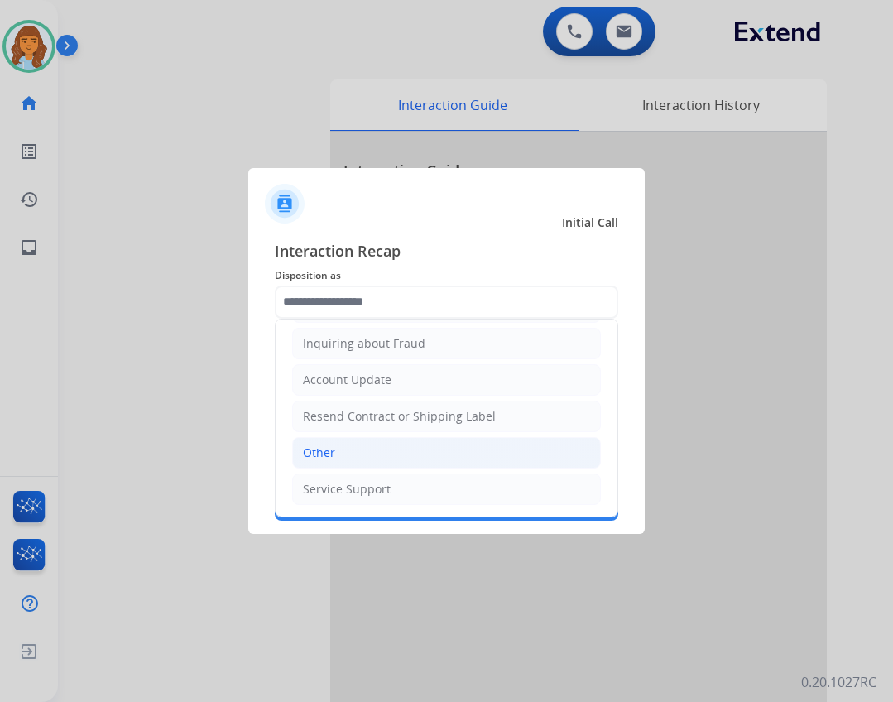
click at [332, 444] on div "Other" at bounding box center [319, 452] width 32 height 17
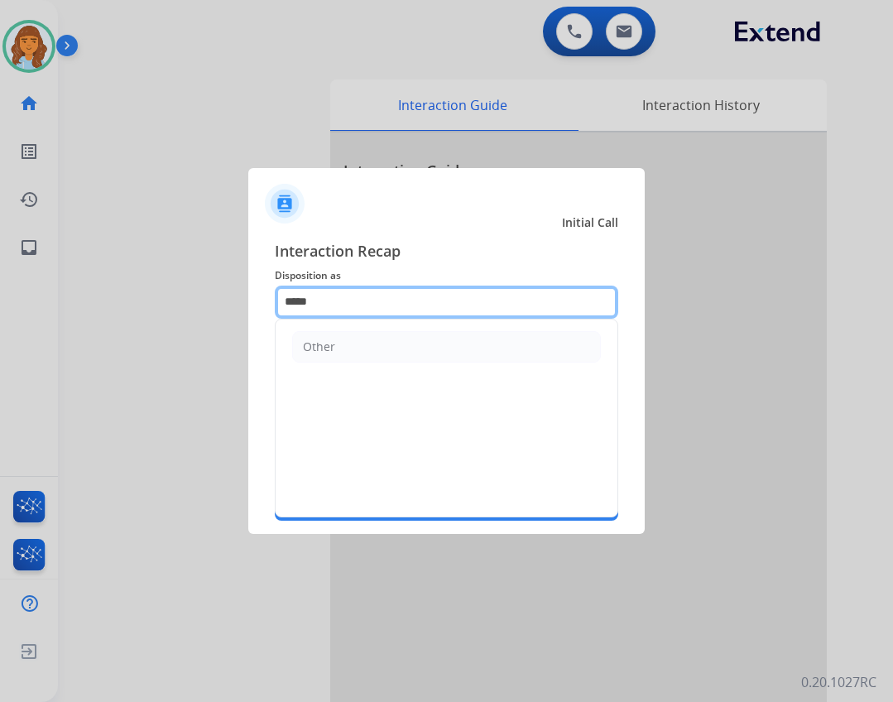
drag, startPoint x: 432, startPoint y: 289, endPoint x: 421, endPoint y: 289, distance: 10.8
click at [426, 288] on input "*****" at bounding box center [446, 301] width 343 height 33
type input "*"
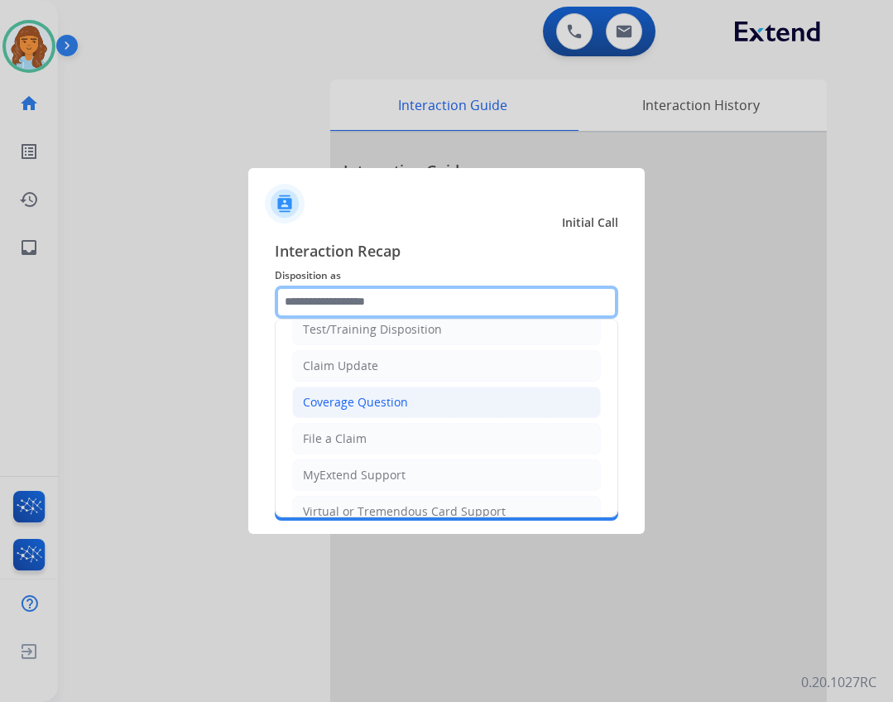
scroll to position [83, 0]
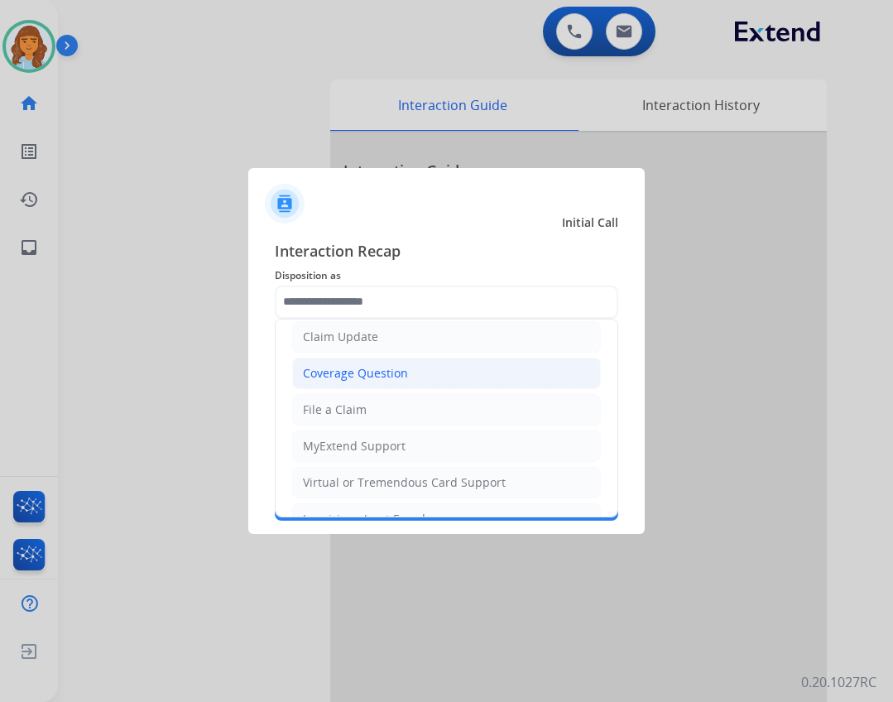
click at [422, 361] on li "Coverage Question" at bounding box center [446, 372] width 309 height 31
type input "**********"
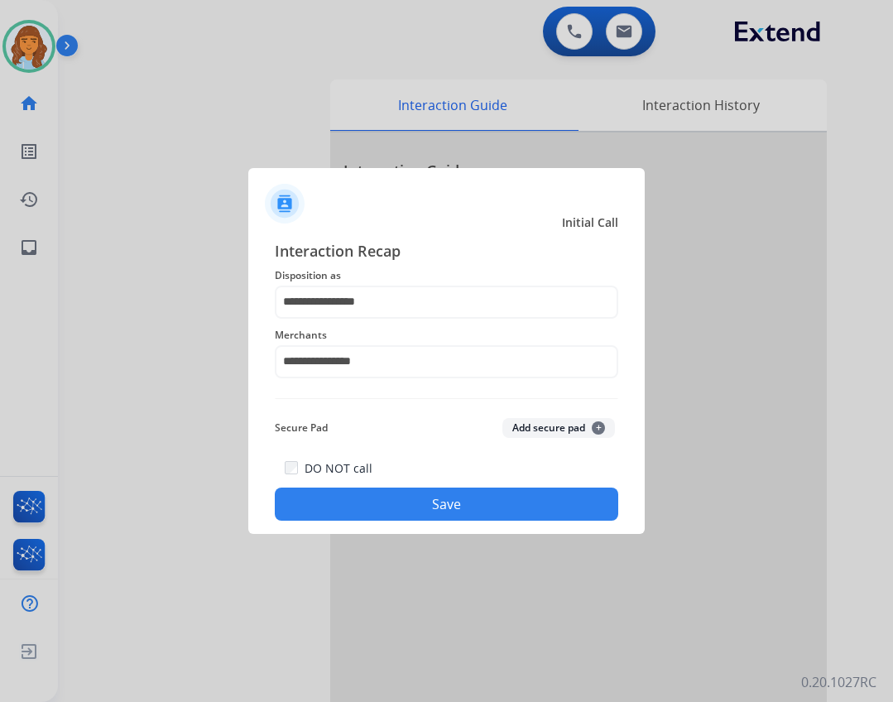
click at [395, 513] on button "Save" at bounding box center [446, 503] width 343 height 33
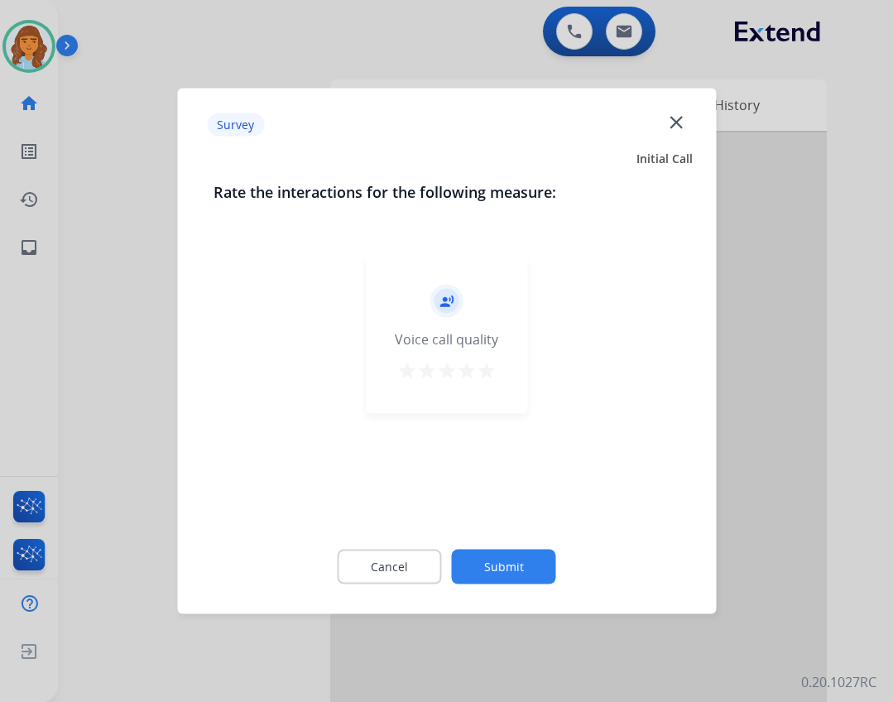
click at [492, 569] on button "Submit" at bounding box center [504, 566] width 104 height 35
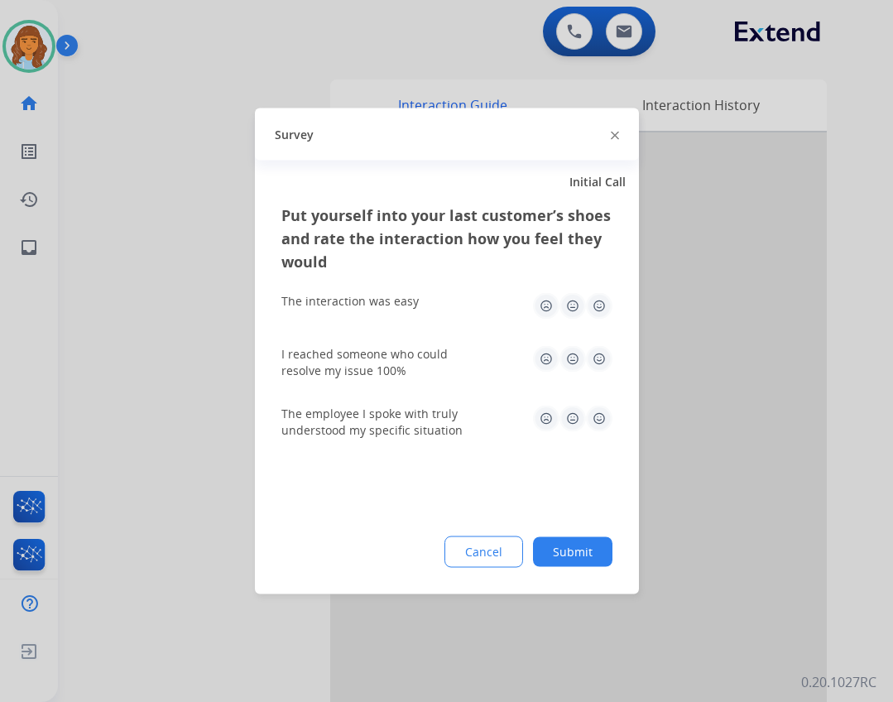
click at [590, 550] on button "Submit" at bounding box center [572, 552] width 79 height 30
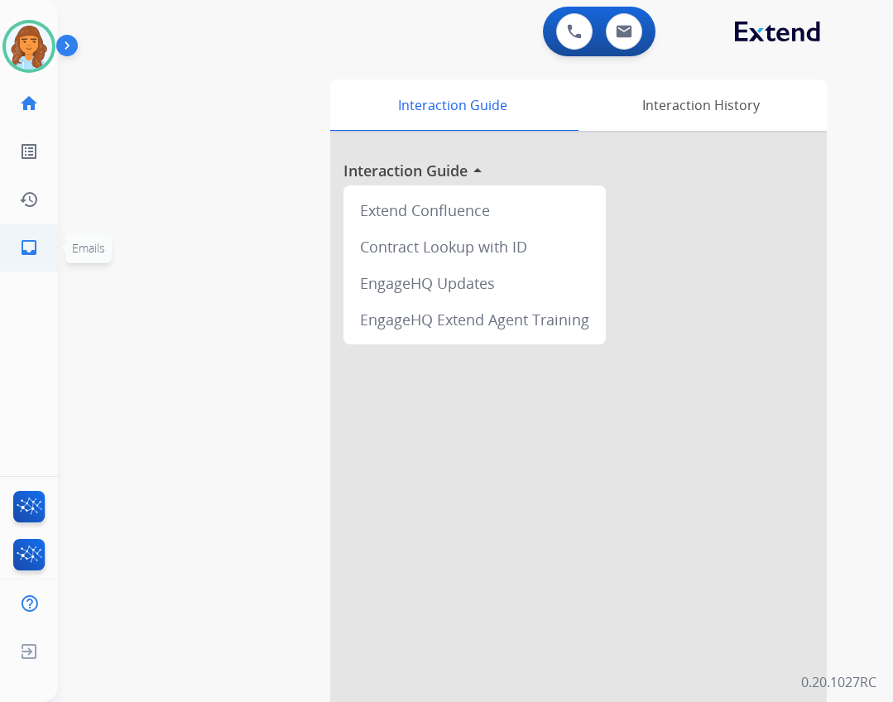
click at [38, 254] on mat-icon "inbox" at bounding box center [29, 247] width 20 height 20
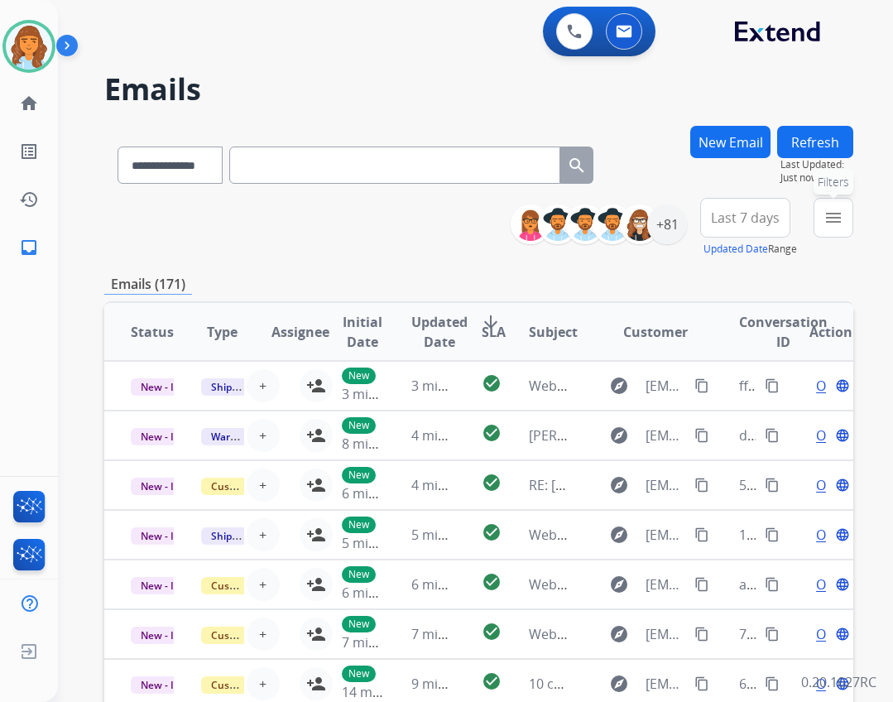
click at [850, 234] on button "menu Filters" at bounding box center [833, 218] width 40 height 40
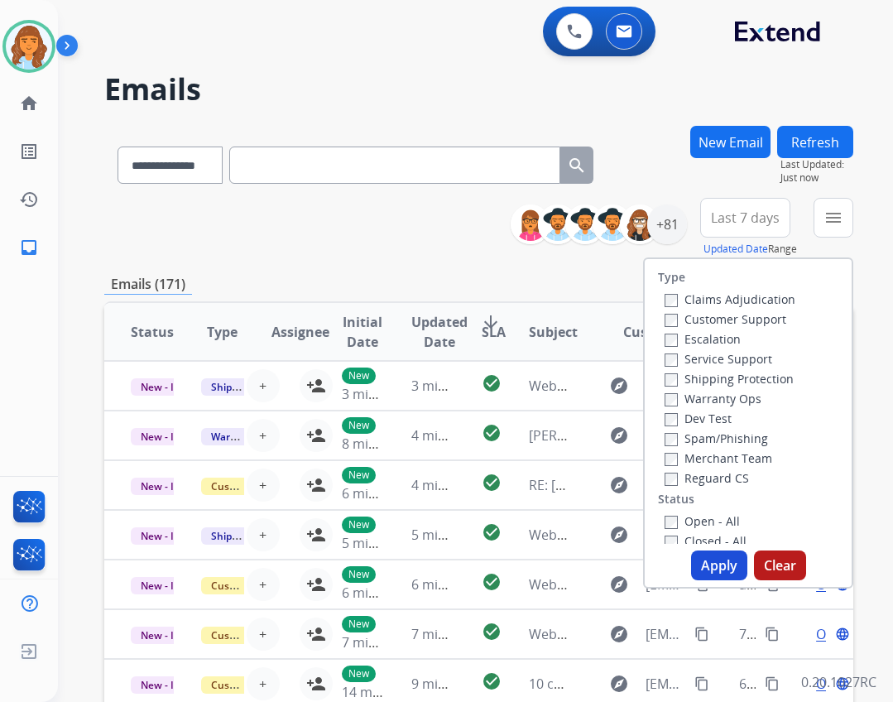
click at [684, 480] on label "Reguard CS" at bounding box center [706, 478] width 84 height 16
click at [722, 373] on label "Shipping Protection" at bounding box center [728, 379] width 129 height 16
click at [735, 315] on label "Customer Support" at bounding box center [725, 319] width 122 height 16
click at [727, 519] on label "Open - All" at bounding box center [701, 521] width 75 height 16
click at [710, 558] on button "Apply" at bounding box center [719, 565] width 56 height 30
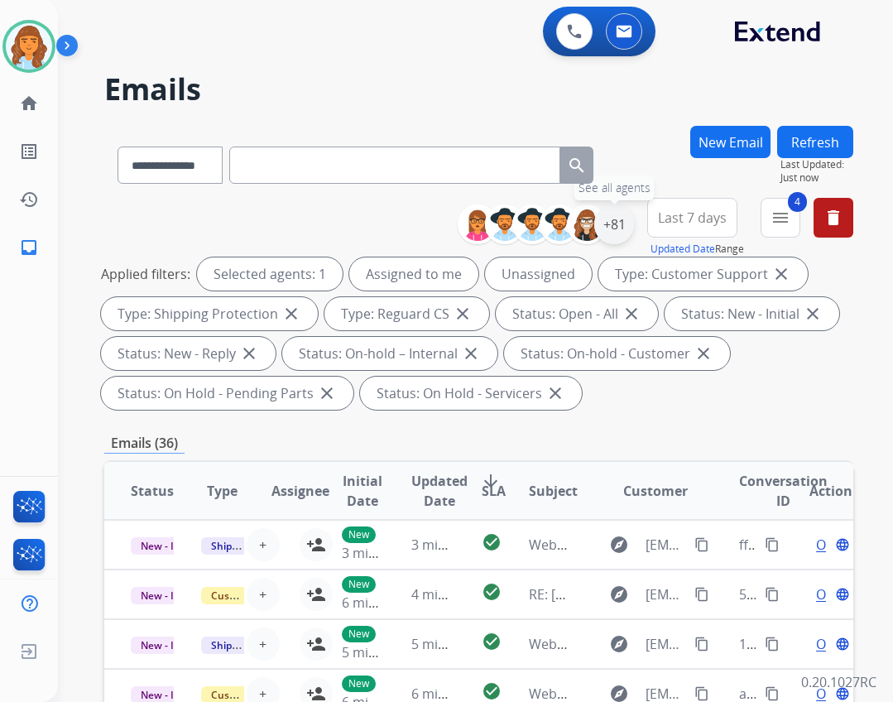
click at [625, 223] on div "+81" at bounding box center [614, 224] width 40 height 40
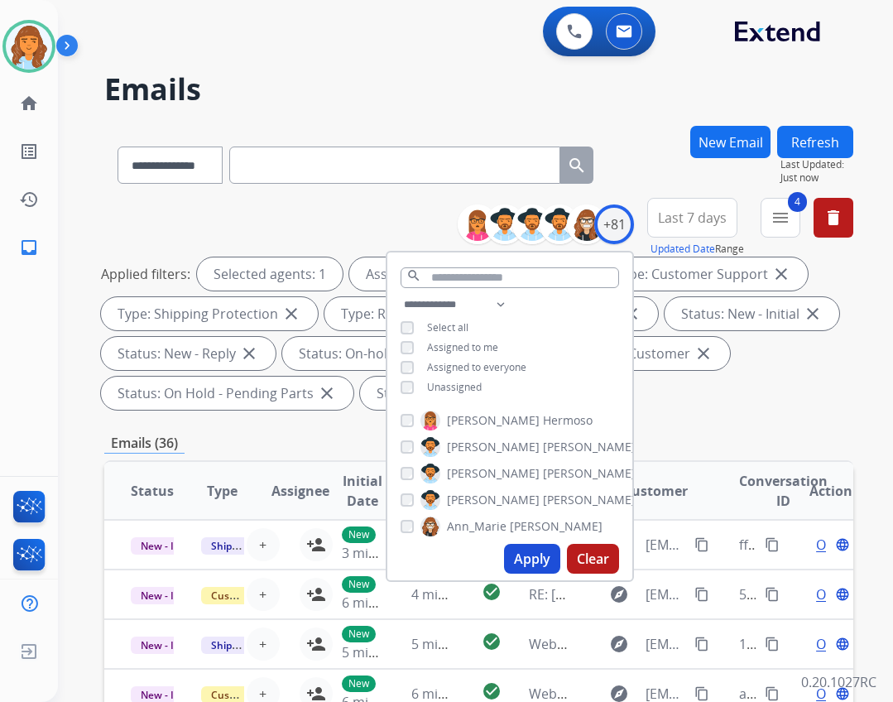
click at [477, 386] on span "Unassigned" at bounding box center [454, 387] width 55 height 14
click at [506, 549] on button "Apply" at bounding box center [532, 559] width 56 height 30
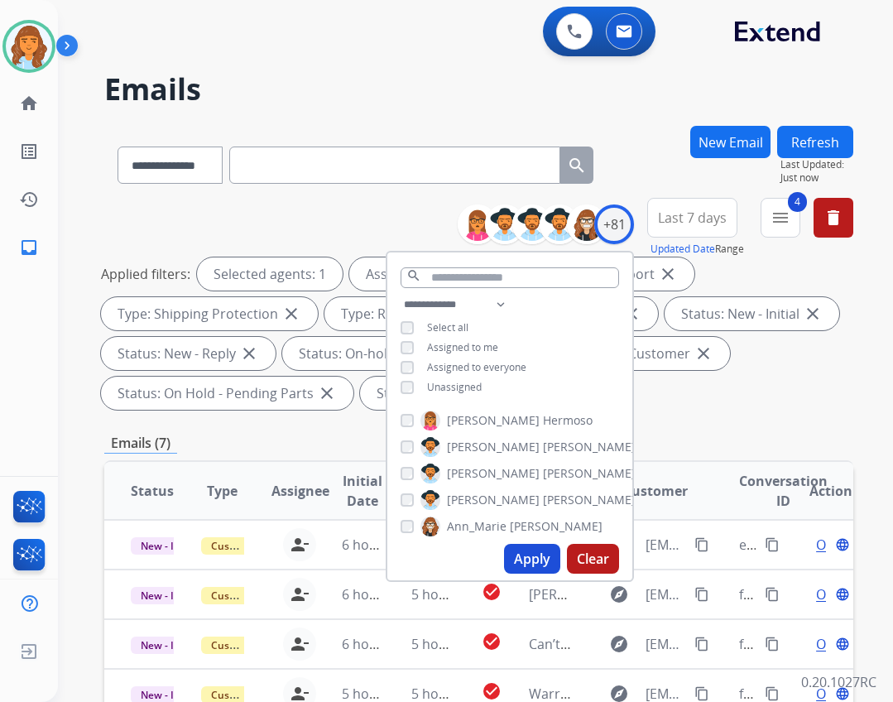
click at [662, 356] on div "Status: On-hold - Customer close" at bounding box center [617, 353] width 226 height 33
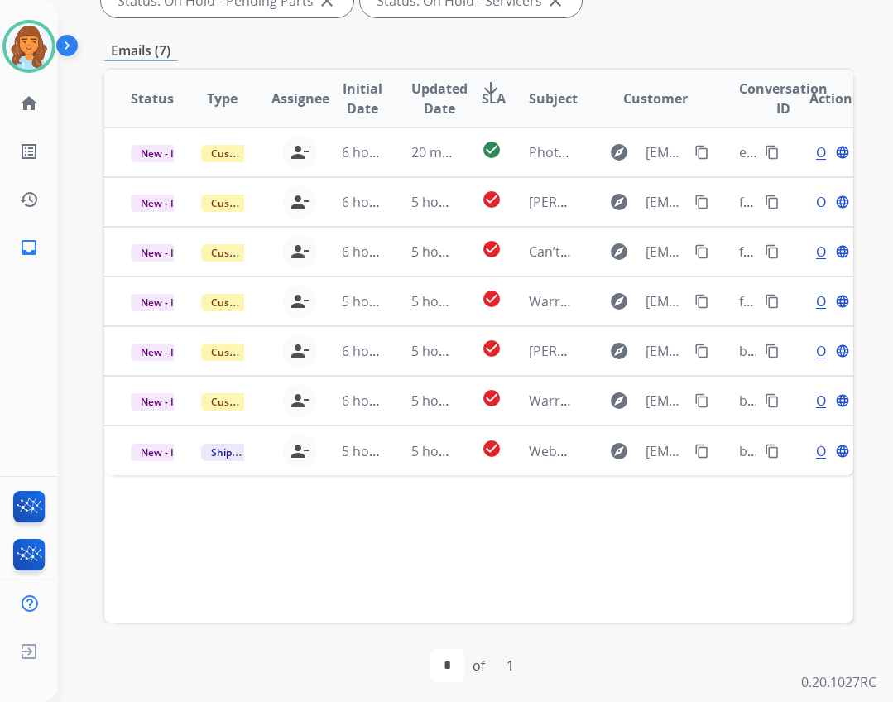
scroll to position [399, 0]
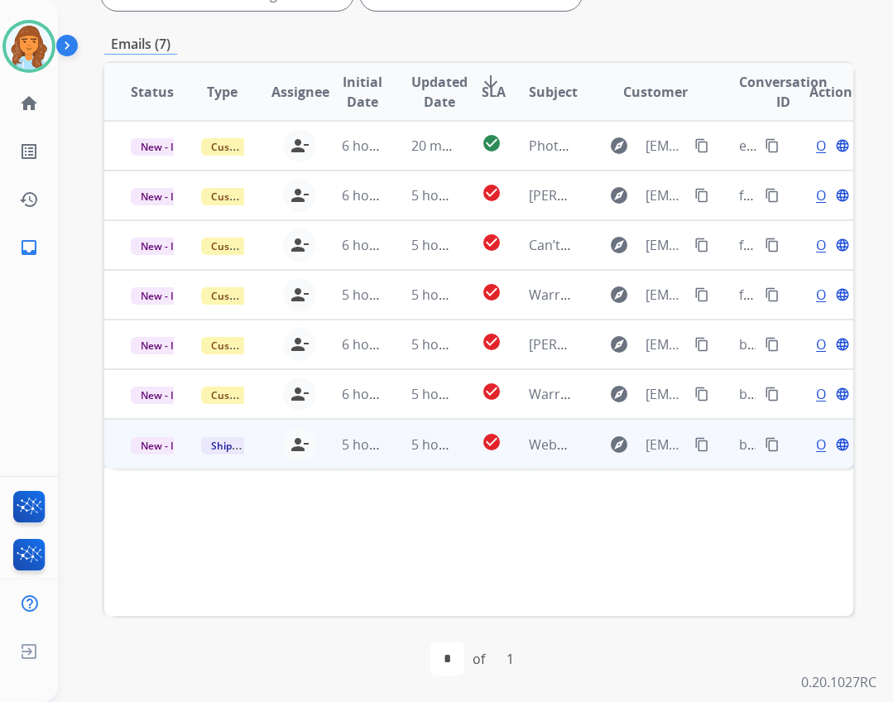
click at [540, 463] on td "Webform from [EMAIL_ADDRESS][DOMAIN_NAME] on [DATE]" at bounding box center [537, 444] width 70 height 50
click at [809, 440] on div "Open language" at bounding box center [830, 444] width 43 height 20
click at [814, 439] on div "Open language" at bounding box center [830, 444] width 43 height 20
click at [816, 444] on span "Open" at bounding box center [833, 444] width 34 height 20
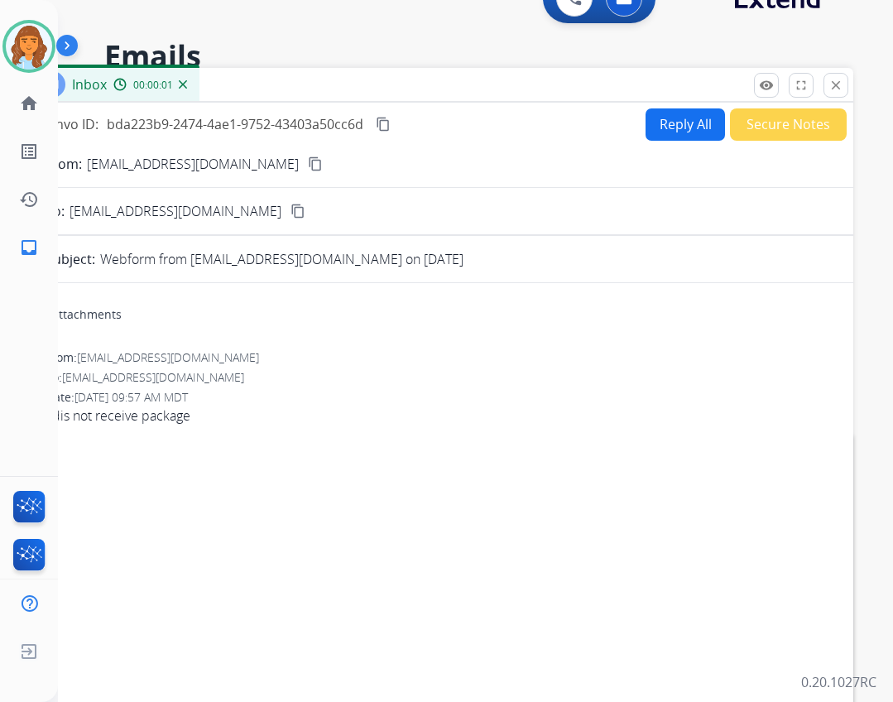
scroll to position [0, 0]
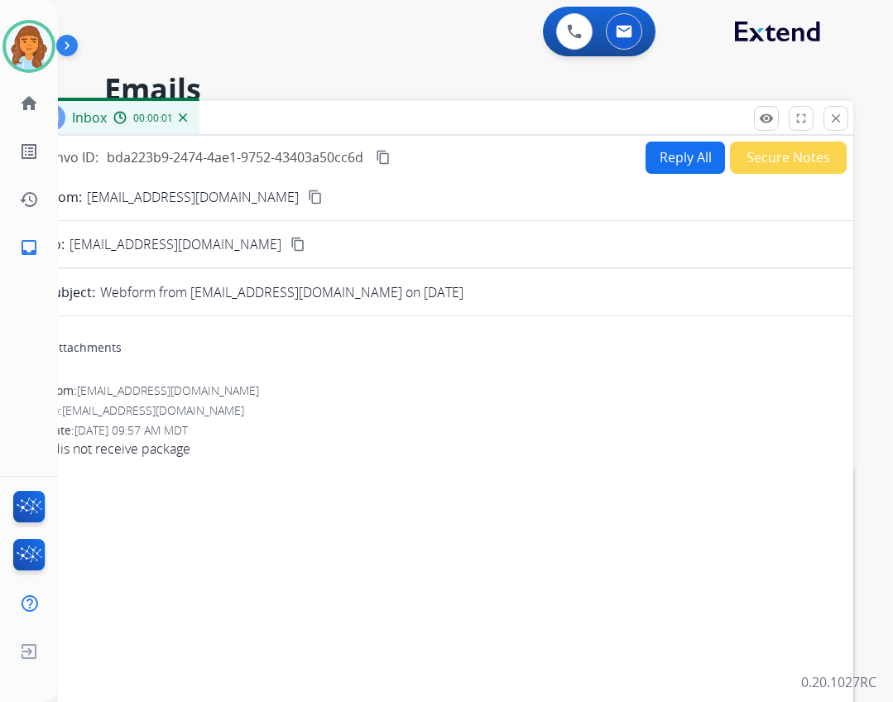
click at [661, 166] on button "Reply All" at bounding box center [684, 158] width 79 height 32
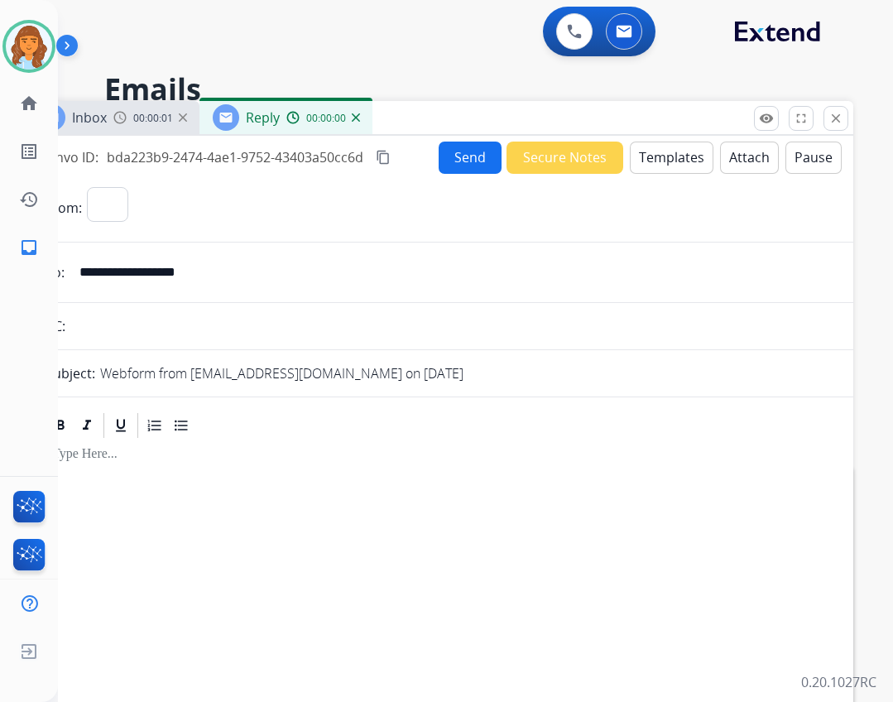
select select "**********"
click at [638, 161] on button "Templates" at bounding box center [672, 158] width 84 height 32
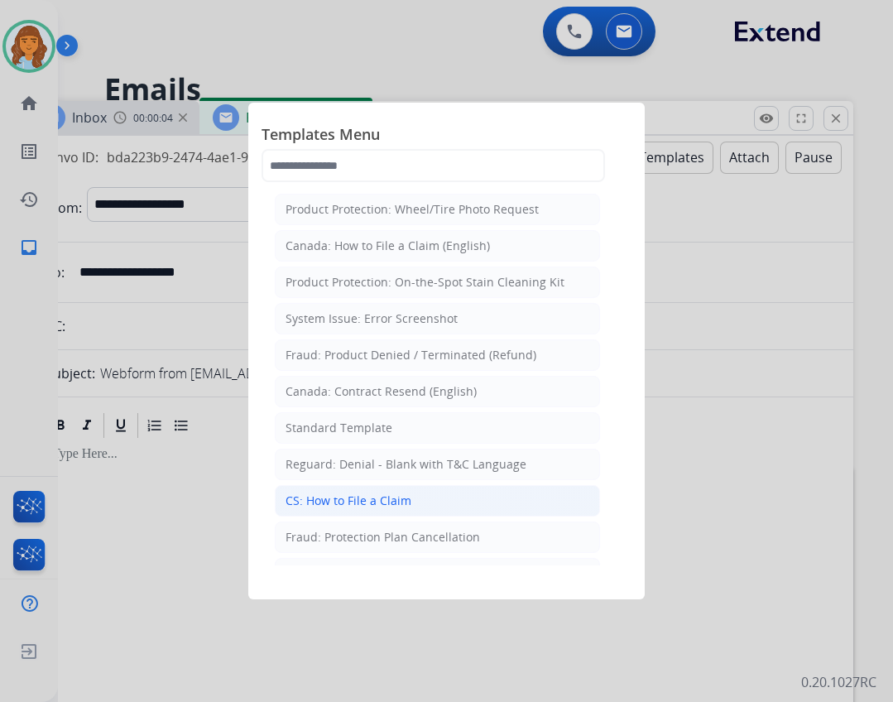
click at [393, 494] on div "CS: How to File a Claim" at bounding box center [348, 500] width 126 height 17
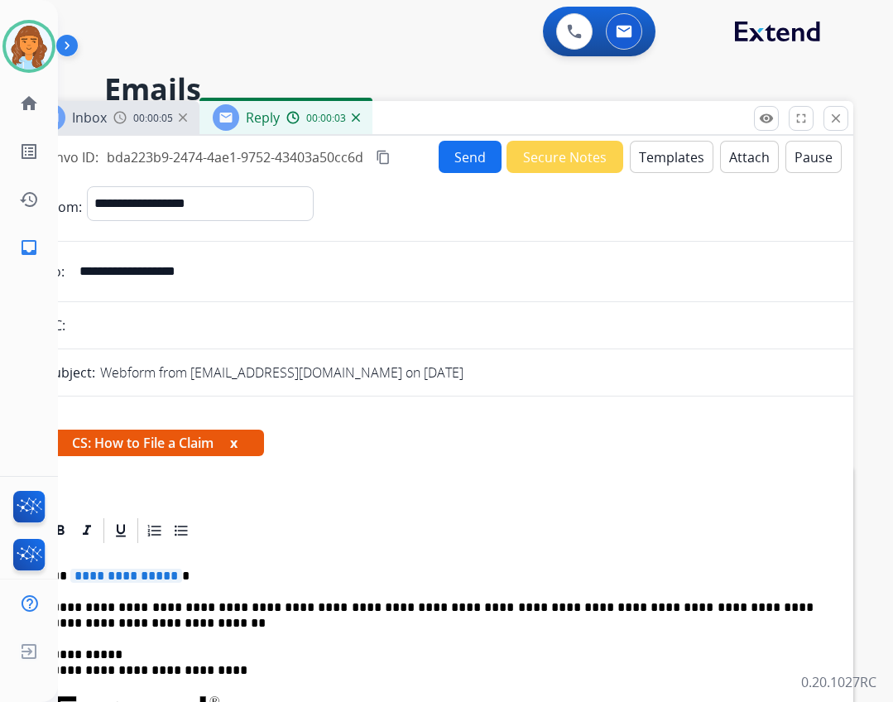
click at [142, 583] on span "**********" at bounding box center [126, 575] width 112 height 14
click at [147, 577] on span "**********" at bounding box center [126, 575] width 112 height 14
click at [480, 166] on button "Send" at bounding box center [470, 157] width 63 height 32
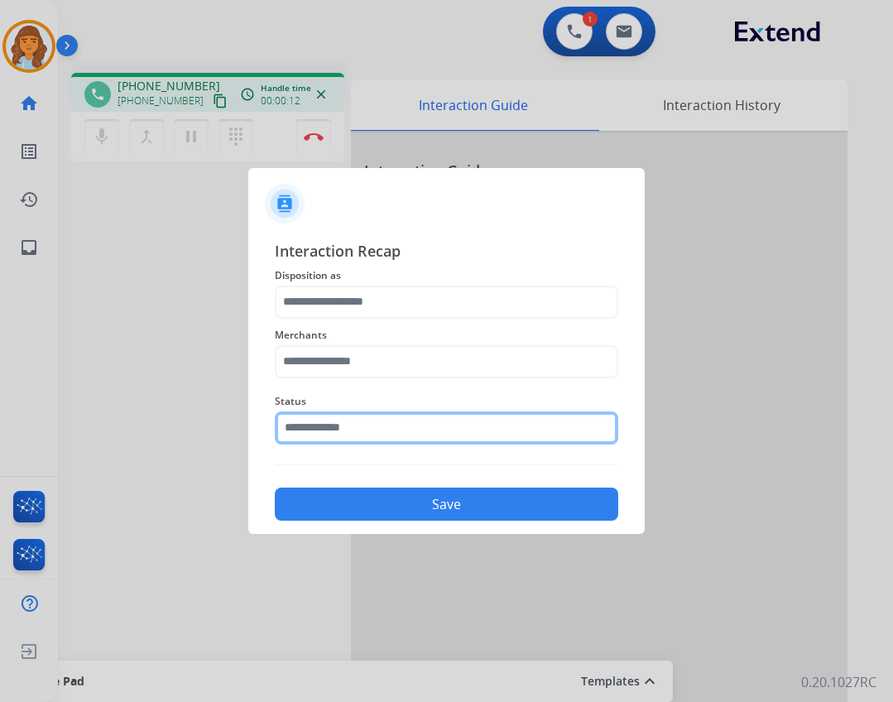
click at [300, 424] on input "text" at bounding box center [446, 427] width 343 height 33
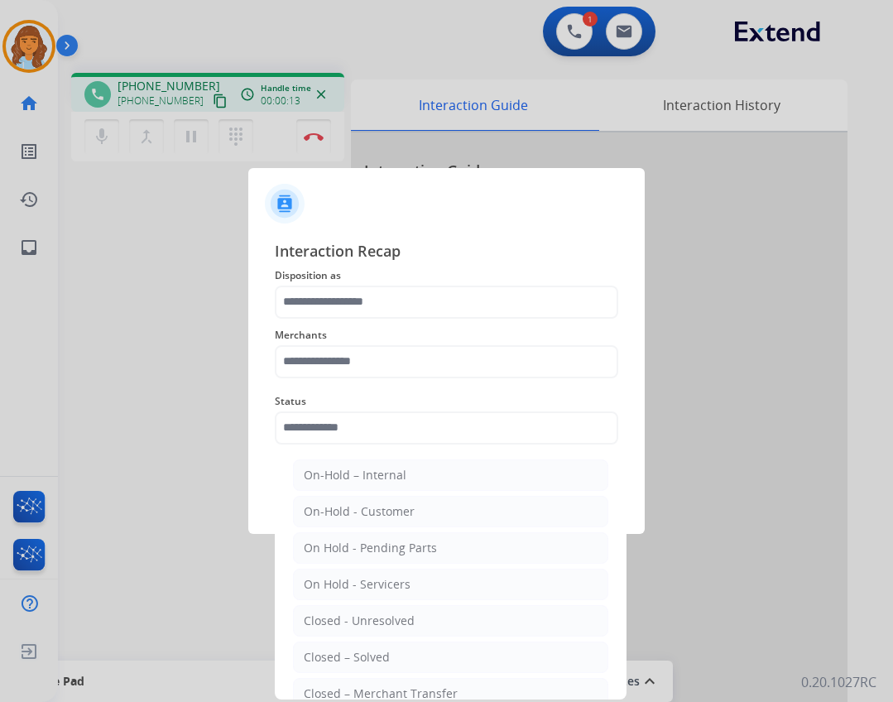
drag, startPoint x: 349, startPoint y: 664, endPoint x: 351, endPoint y: 641, distance: 22.4
click at [349, 658] on div "Closed – Solved" at bounding box center [347, 657] width 86 height 17
type input "**********"
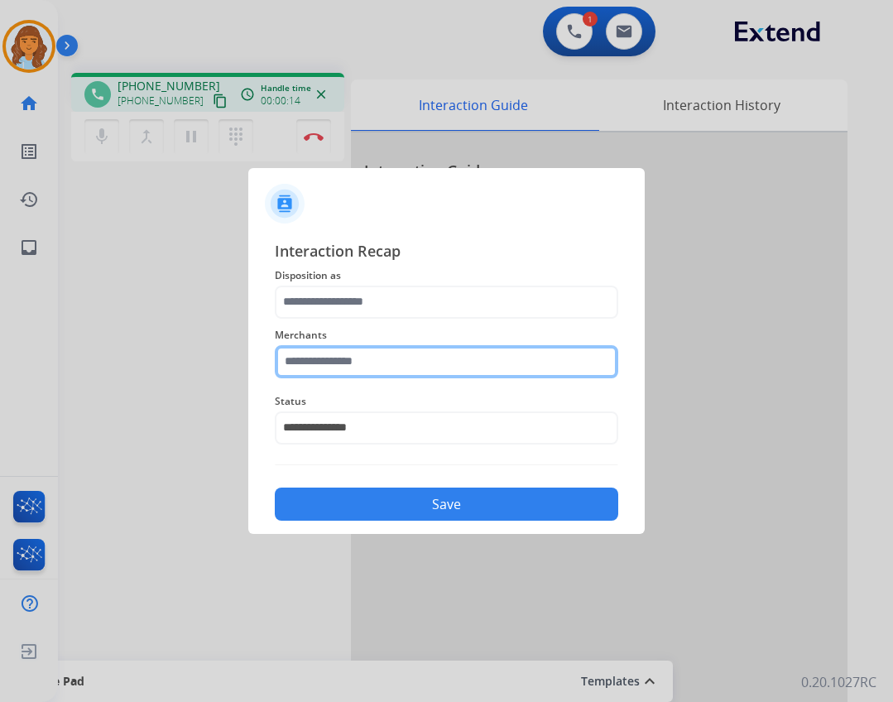
click at [347, 369] on input "text" at bounding box center [446, 361] width 343 height 33
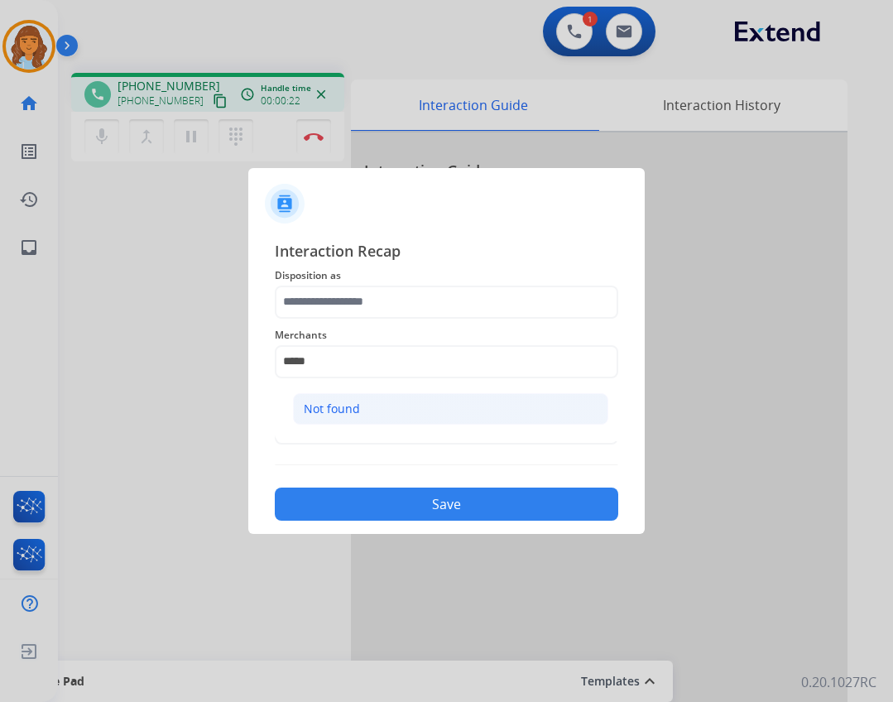
click at [304, 397] on li "Not found" at bounding box center [450, 408] width 315 height 31
type input "*********"
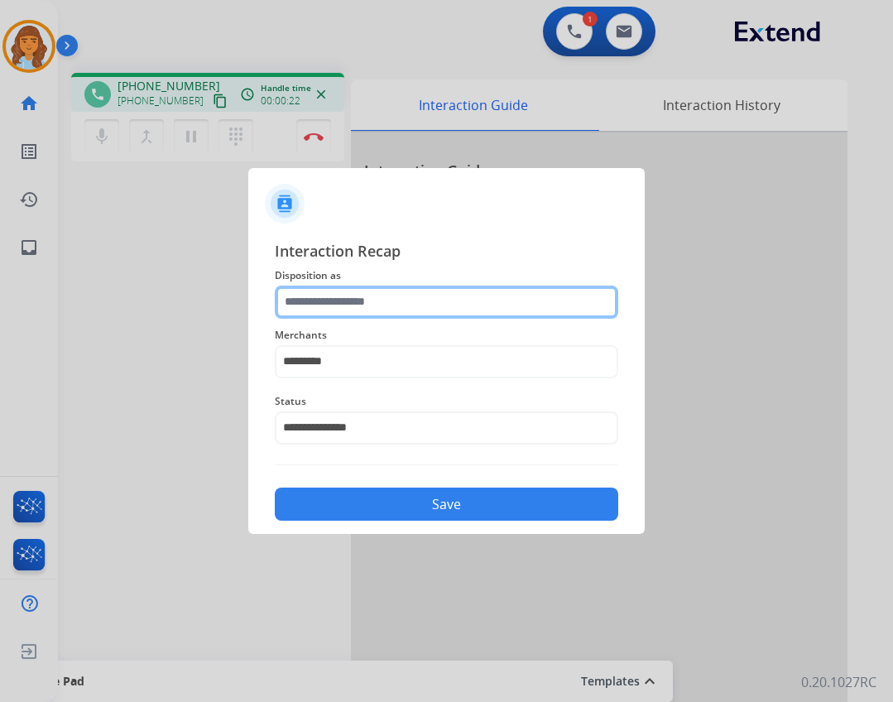
click at [366, 301] on input "text" at bounding box center [446, 301] width 343 height 33
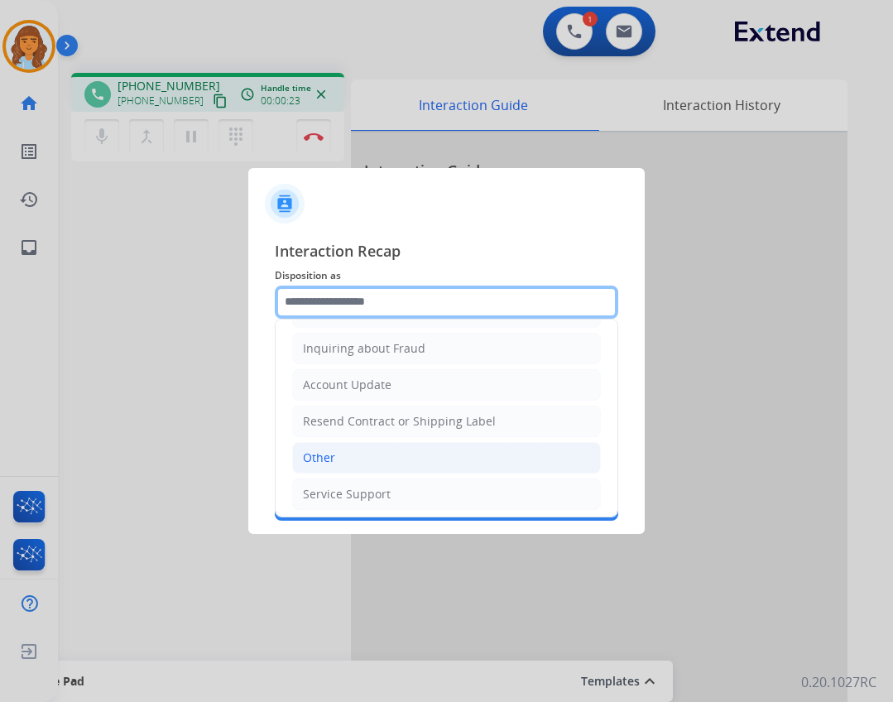
scroll to position [258, 0]
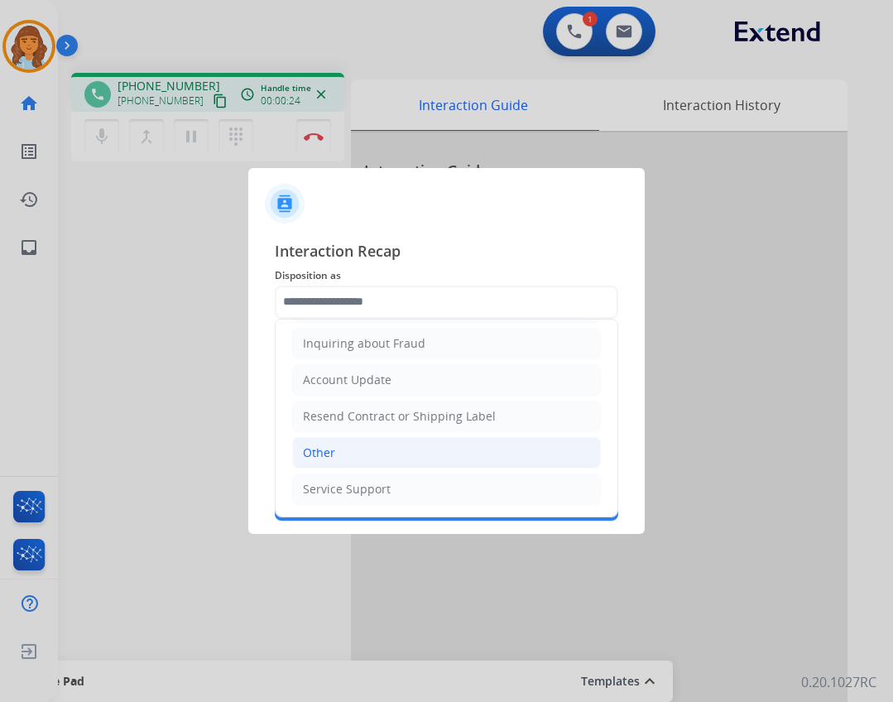
click at [354, 463] on li "Other" at bounding box center [446, 452] width 309 height 31
type input "*****"
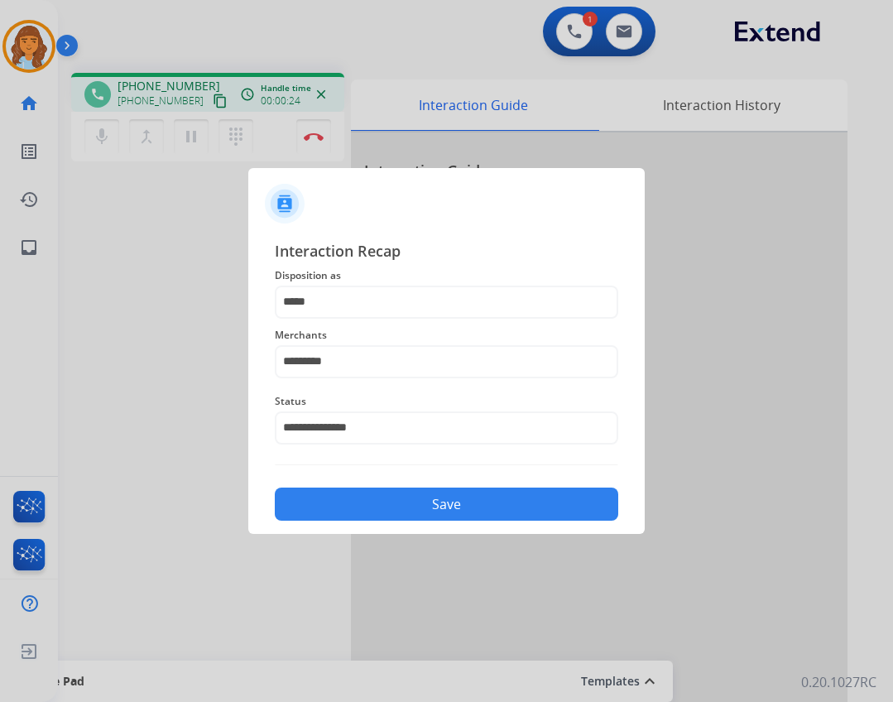
click at [368, 478] on div "Save" at bounding box center [446, 498] width 343 height 43
click at [384, 503] on button "Save" at bounding box center [446, 503] width 343 height 33
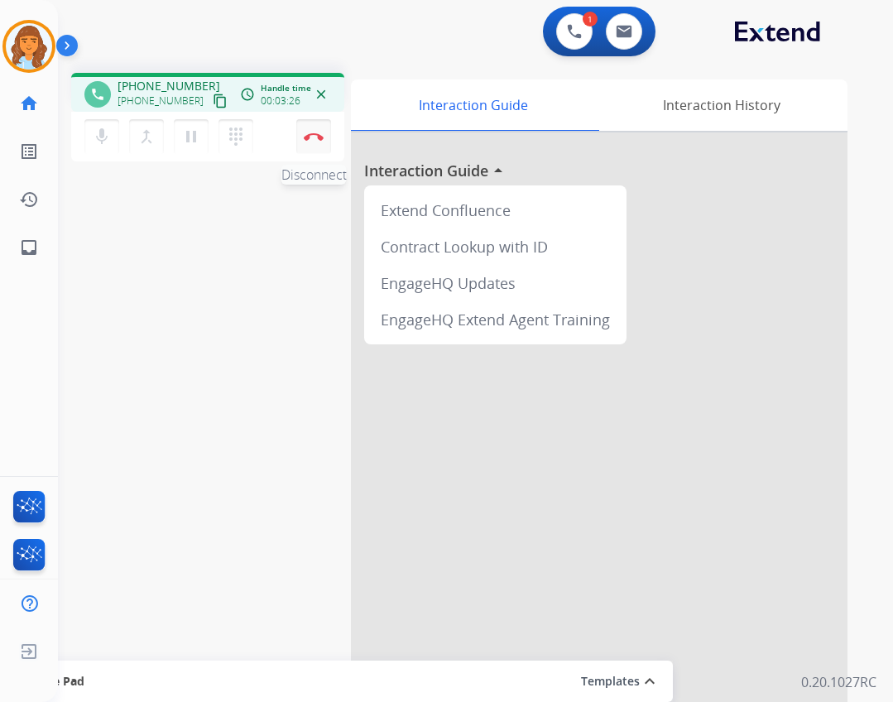
click at [331, 136] on div "mic Mute merge_type Bridge pause Hold dialpad Dialpad Disconnect" at bounding box center [207, 137] width 273 height 50
click at [314, 146] on button "Disconnect" at bounding box center [313, 136] width 35 height 35
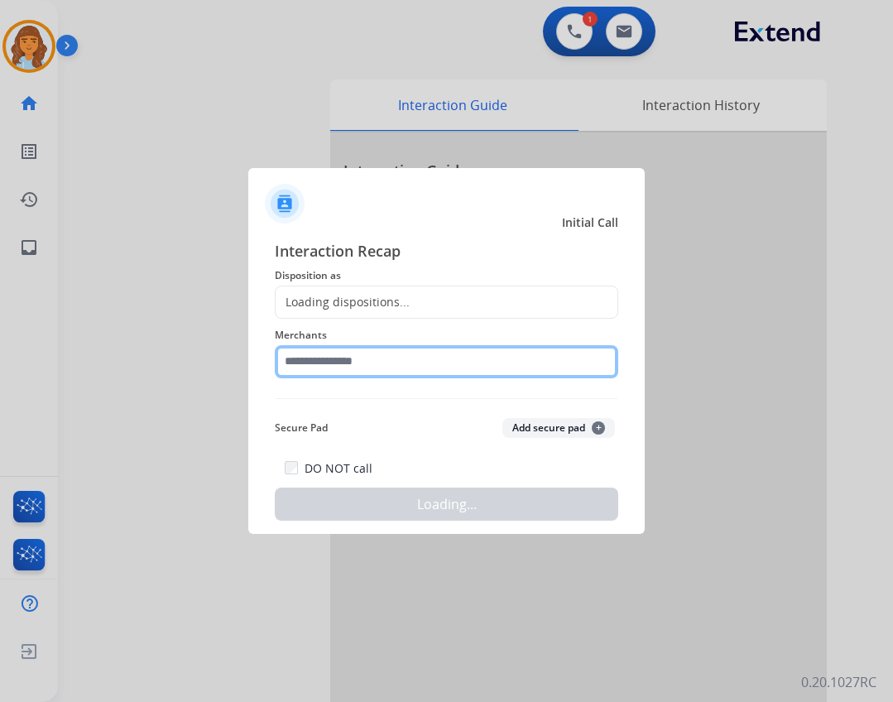
click at [353, 360] on input "text" at bounding box center [446, 361] width 343 height 33
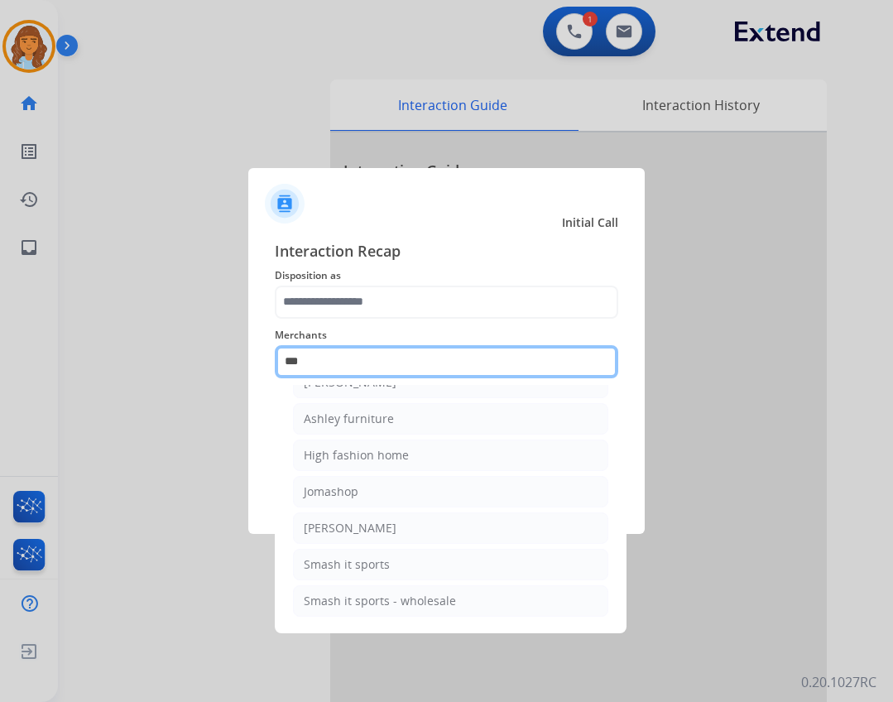
scroll to position [26, 0]
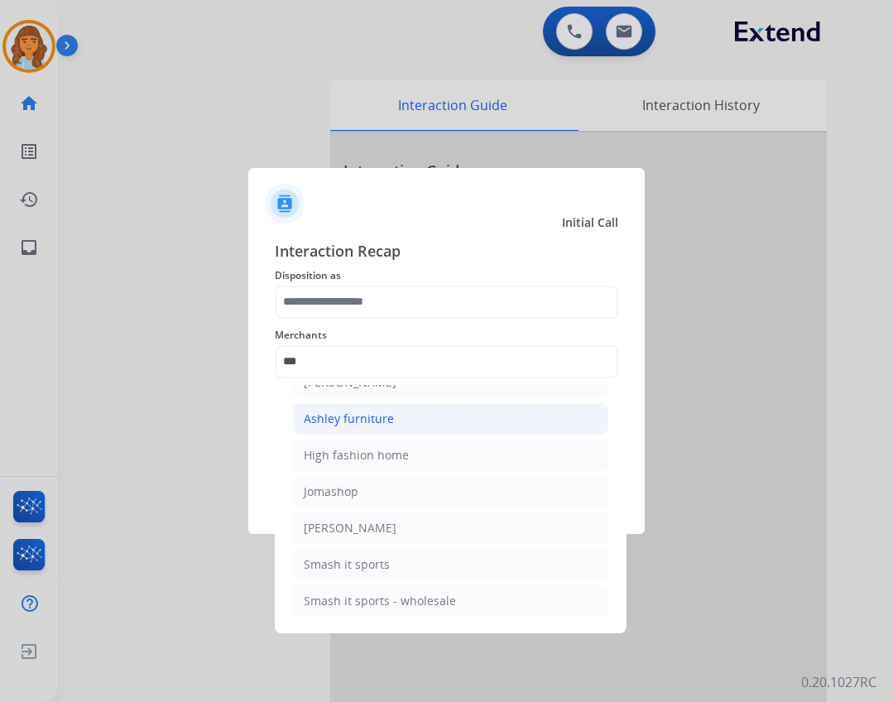
click at [411, 408] on li "Ashley furniture" at bounding box center [450, 418] width 315 height 31
type input "**********"
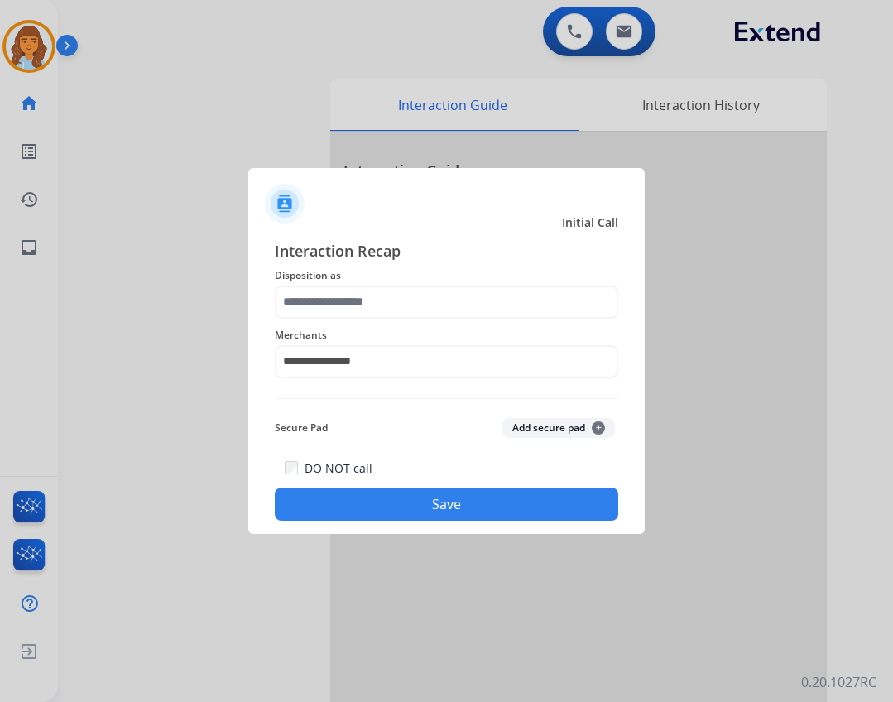
click at [402, 330] on span "Merchants" at bounding box center [446, 335] width 343 height 20
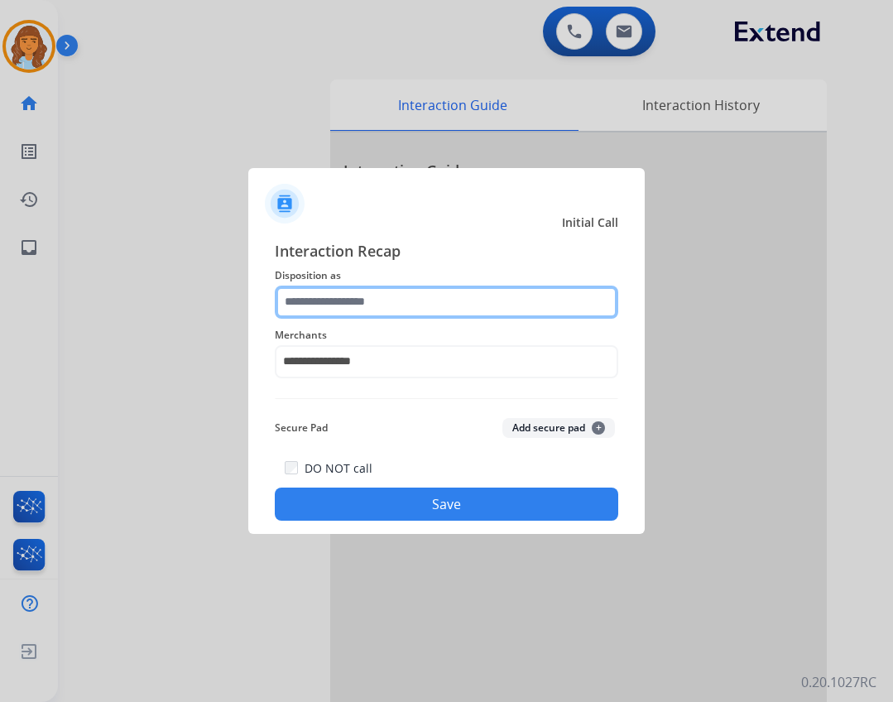
click at [396, 303] on input "text" at bounding box center [446, 301] width 343 height 33
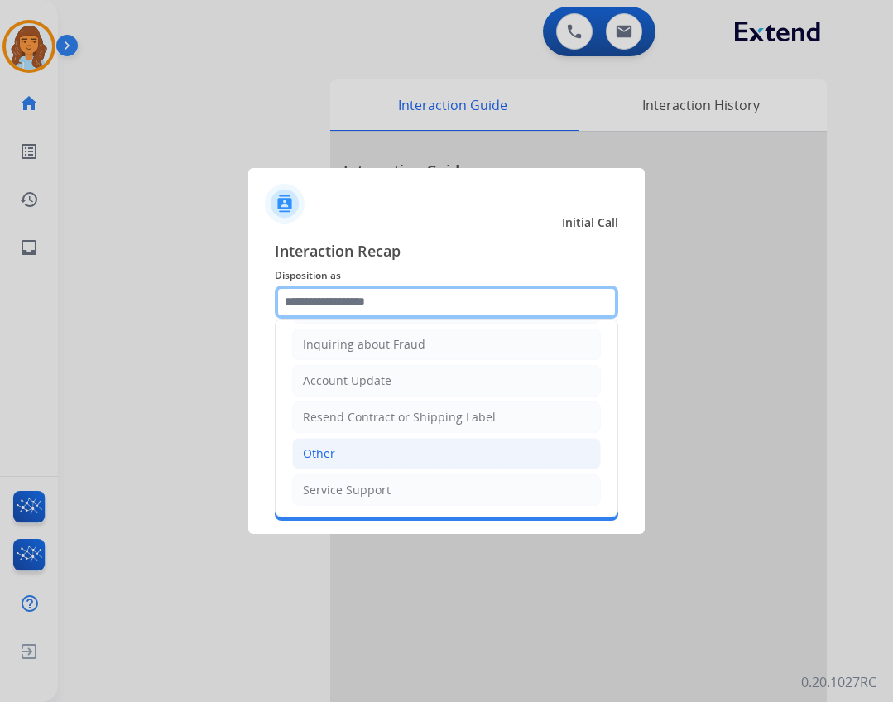
scroll to position [258, 0]
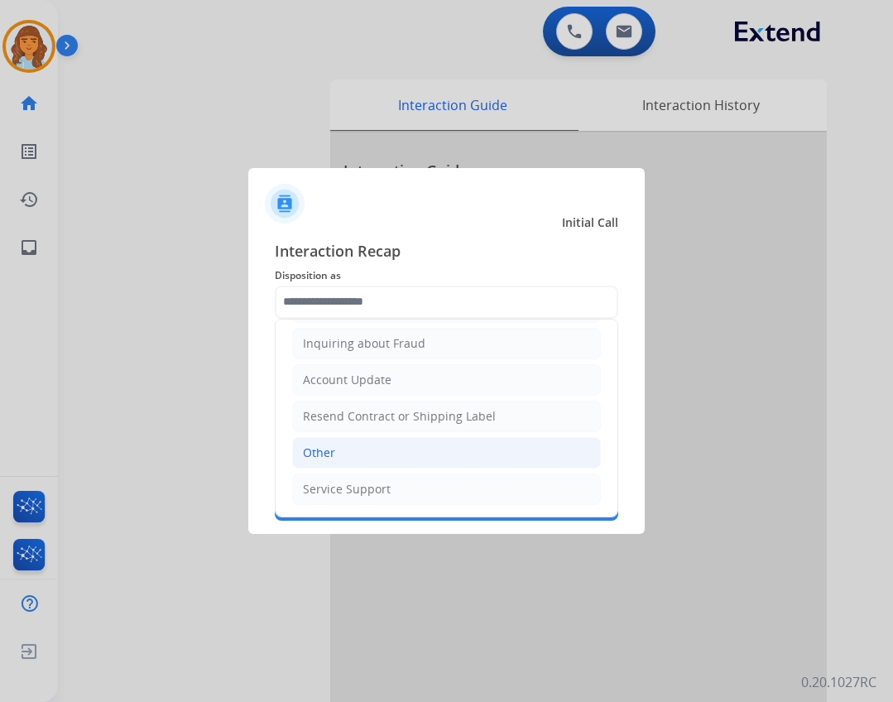
click at [415, 466] on li "Other" at bounding box center [446, 452] width 309 height 31
type input "*****"
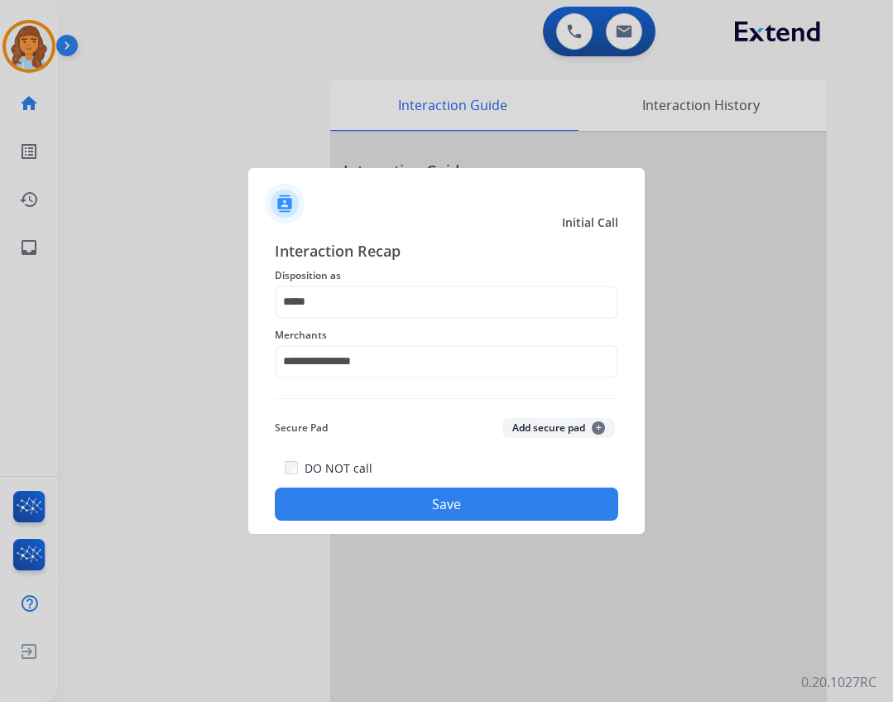
click at [426, 504] on button "Save" at bounding box center [446, 503] width 343 height 33
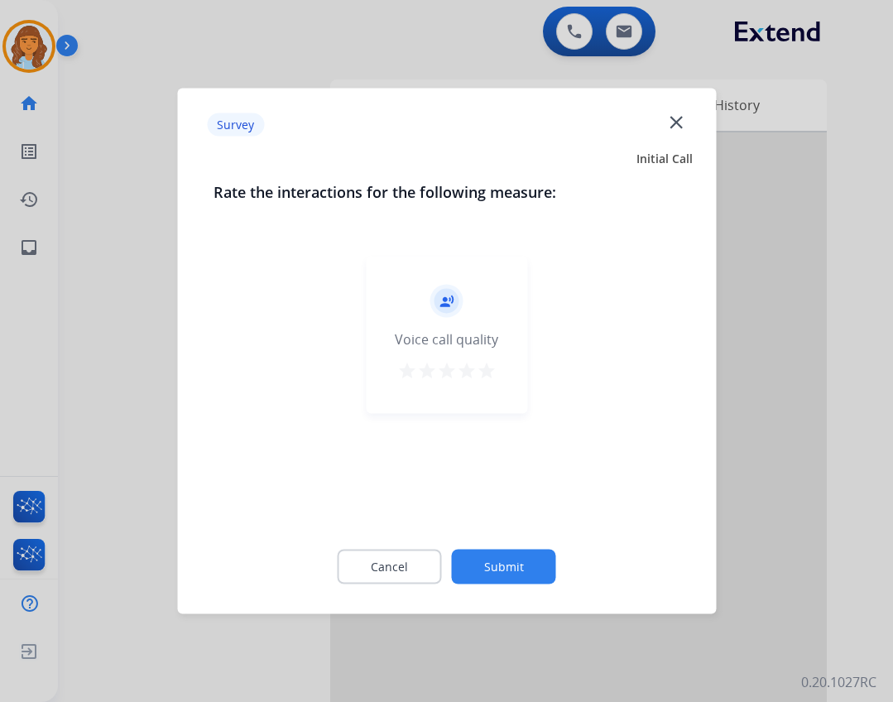
click at [525, 561] on button "Submit" at bounding box center [504, 566] width 104 height 35
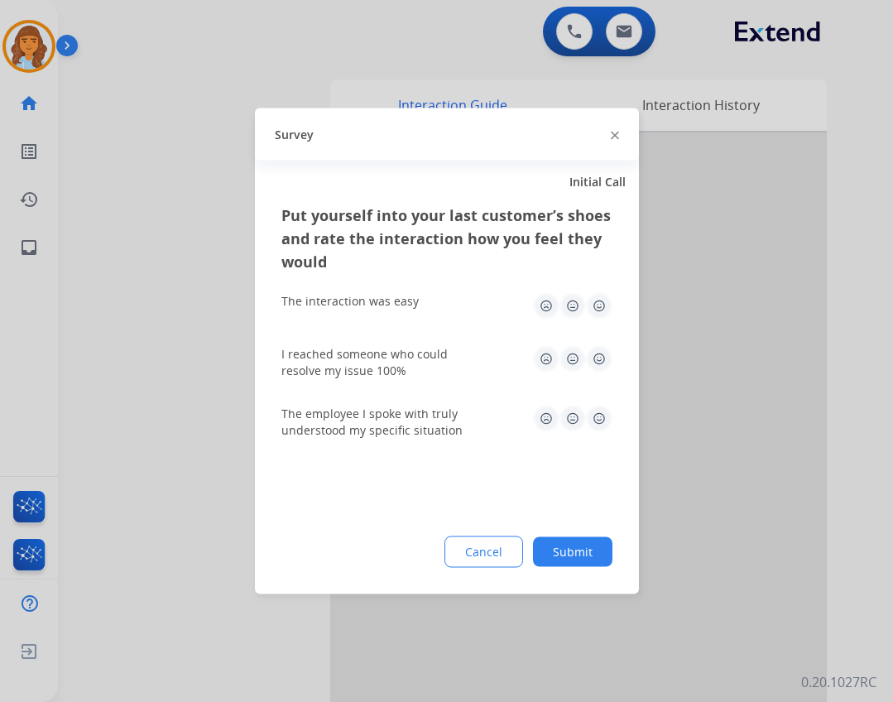
click at [592, 540] on button "Submit" at bounding box center [572, 552] width 79 height 30
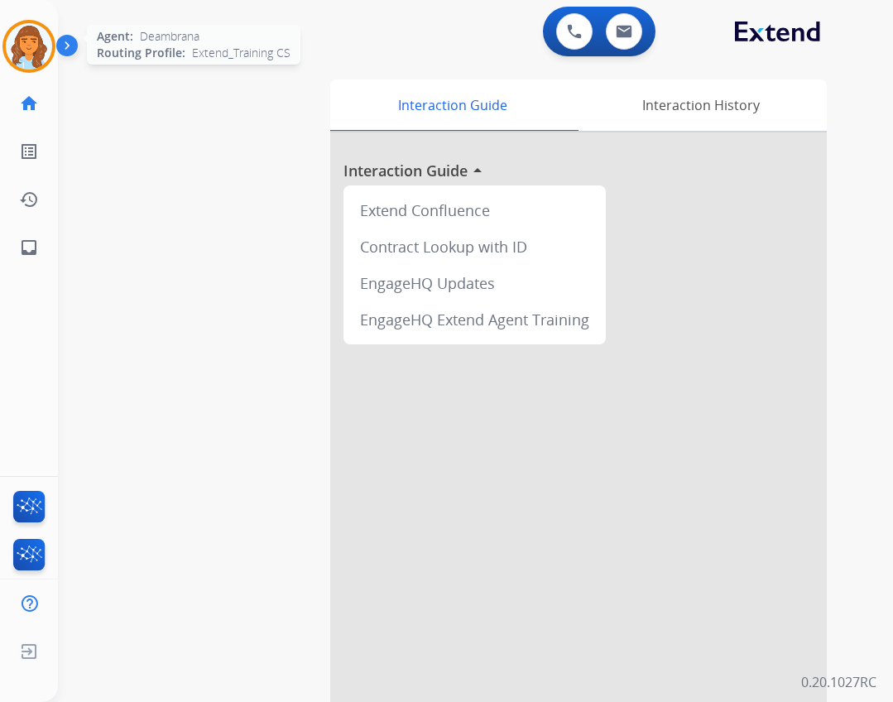
click at [38, 50] on img at bounding box center [29, 46] width 46 height 46
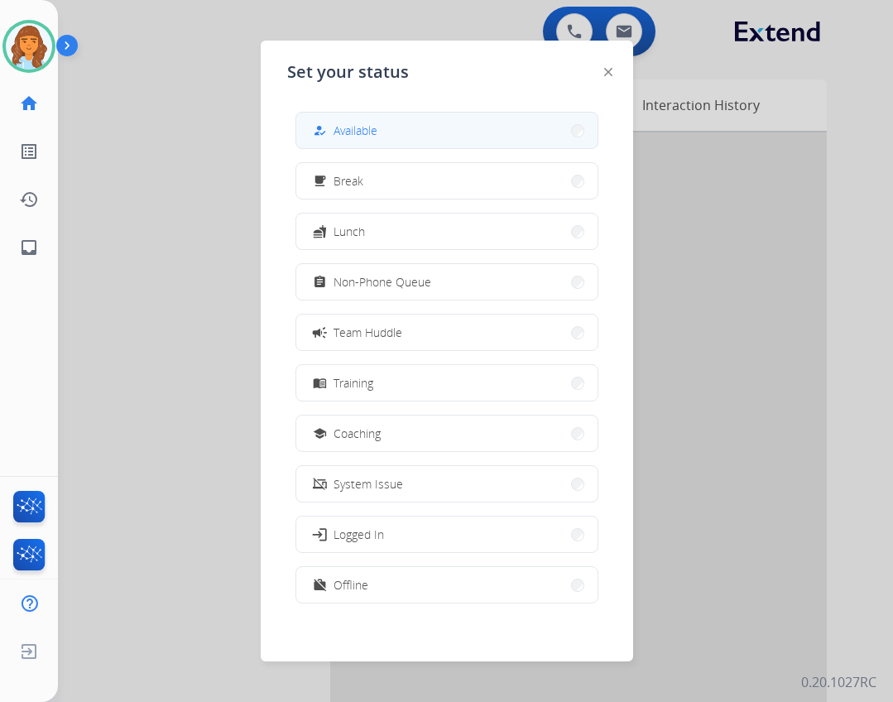
drag, startPoint x: 324, startPoint y: 110, endPoint x: 328, endPoint y: 124, distance: 14.7
click at [325, 115] on div "how_to_reg Available free_breakfast Break fastfood Lunch assignment Non-Phone Q…" at bounding box center [446, 358] width 319 height 521
drag, startPoint x: 329, startPoint y: 127, endPoint x: 372, endPoint y: 201, distance: 85.6
click at [332, 136] on div "how_to_reg" at bounding box center [321, 131] width 24 height 20
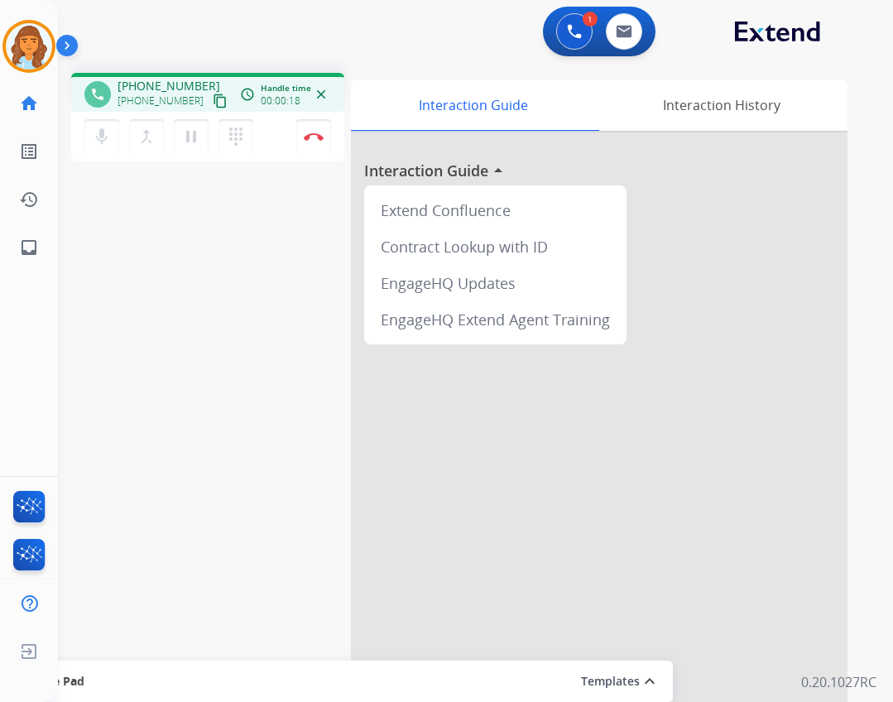
click at [213, 98] on mat-icon "content_copy" at bounding box center [220, 101] width 15 height 15
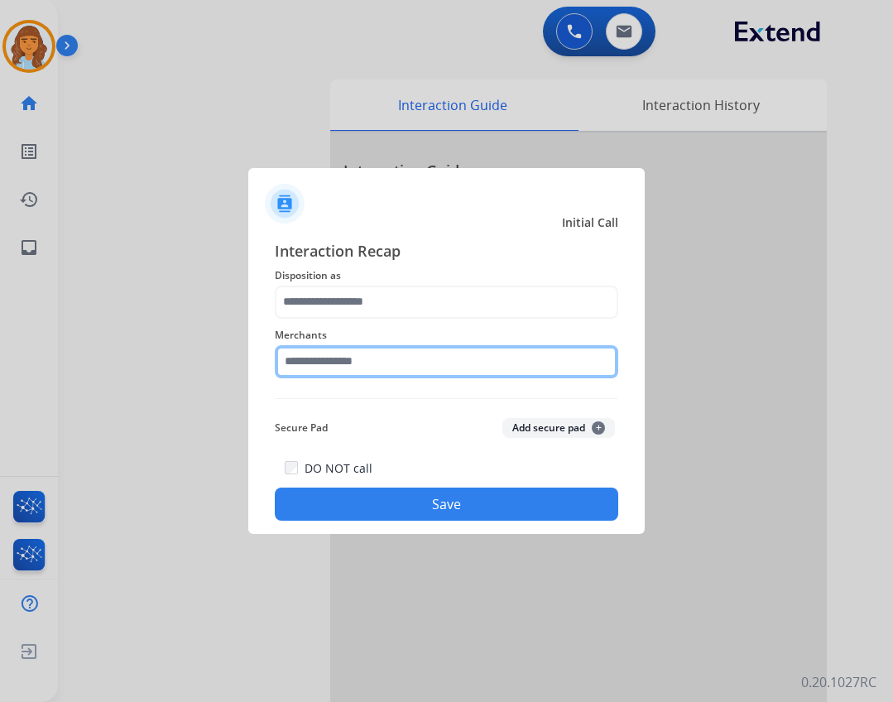
click at [330, 372] on input "text" at bounding box center [446, 361] width 343 height 33
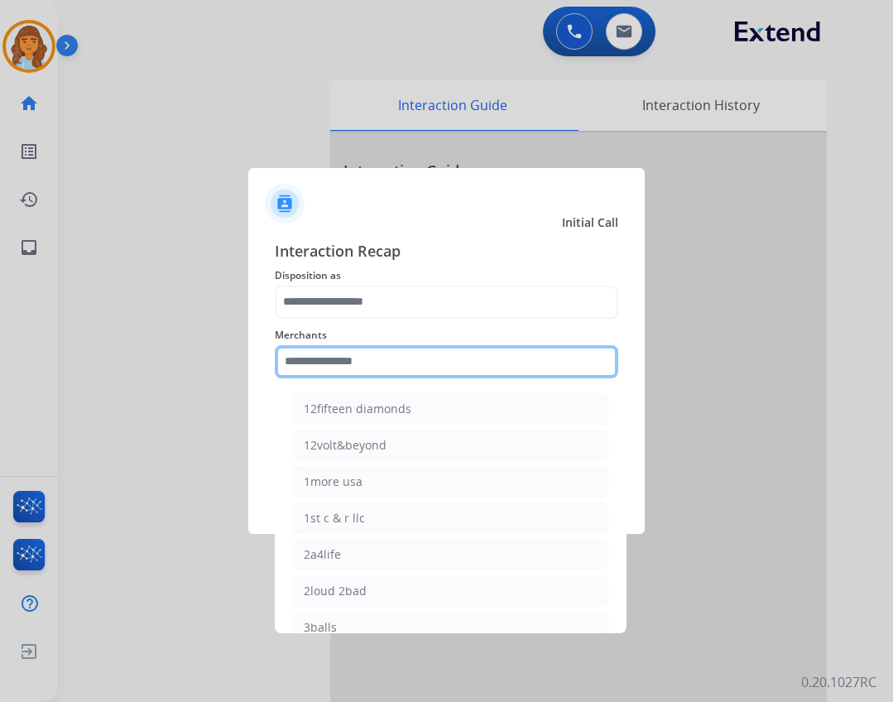
click at [315, 366] on input "text" at bounding box center [446, 361] width 343 height 33
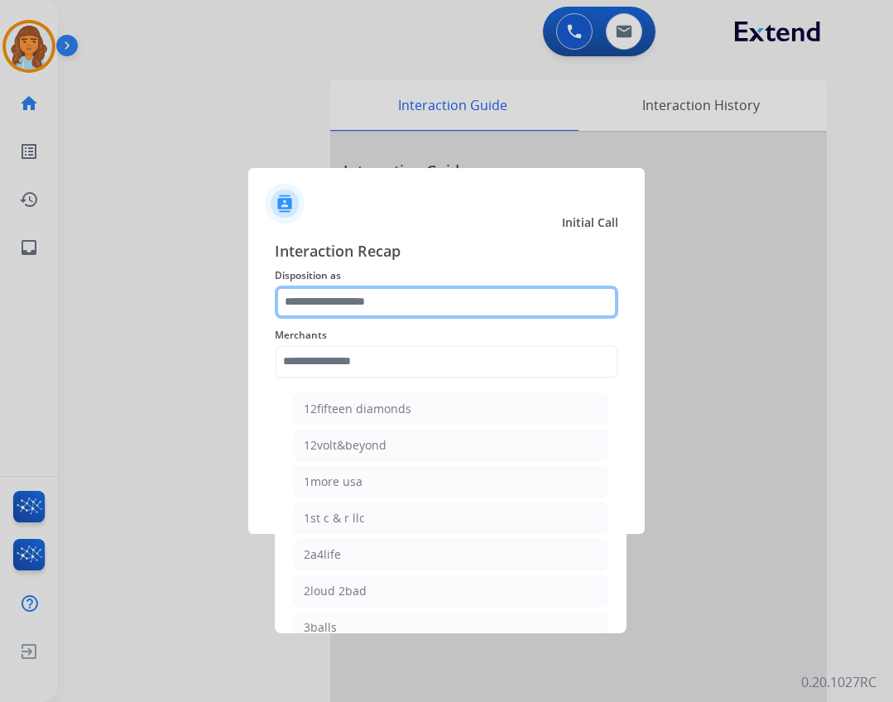
click at [337, 314] on input "text" at bounding box center [446, 301] width 343 height 33
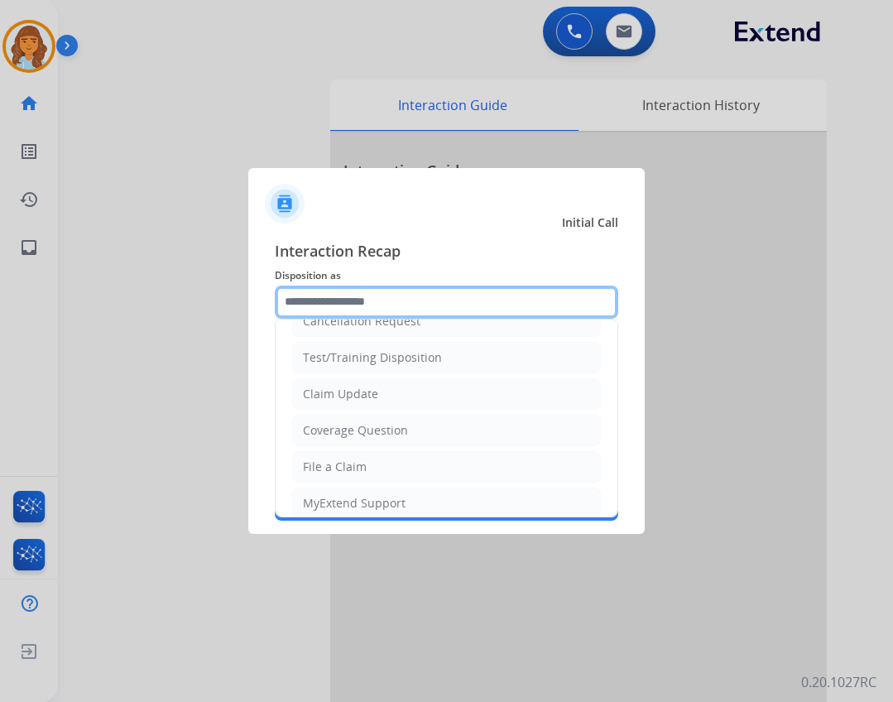
scroll to position [10, 0]
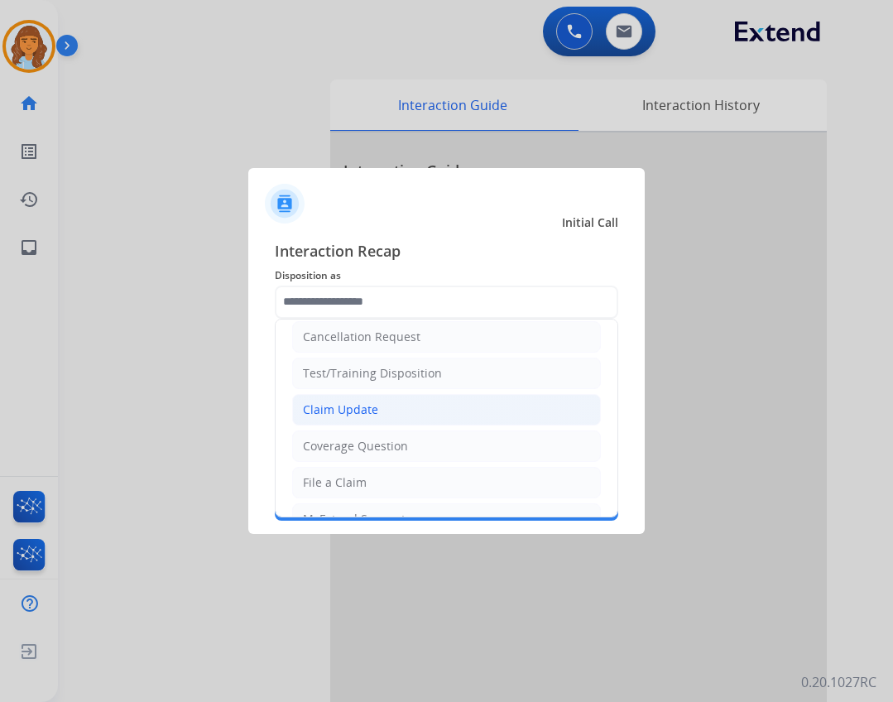
click at [394, 405] on li "Claim Update" at bounding box center [446, 409] width 309 height 31
type input "**********"
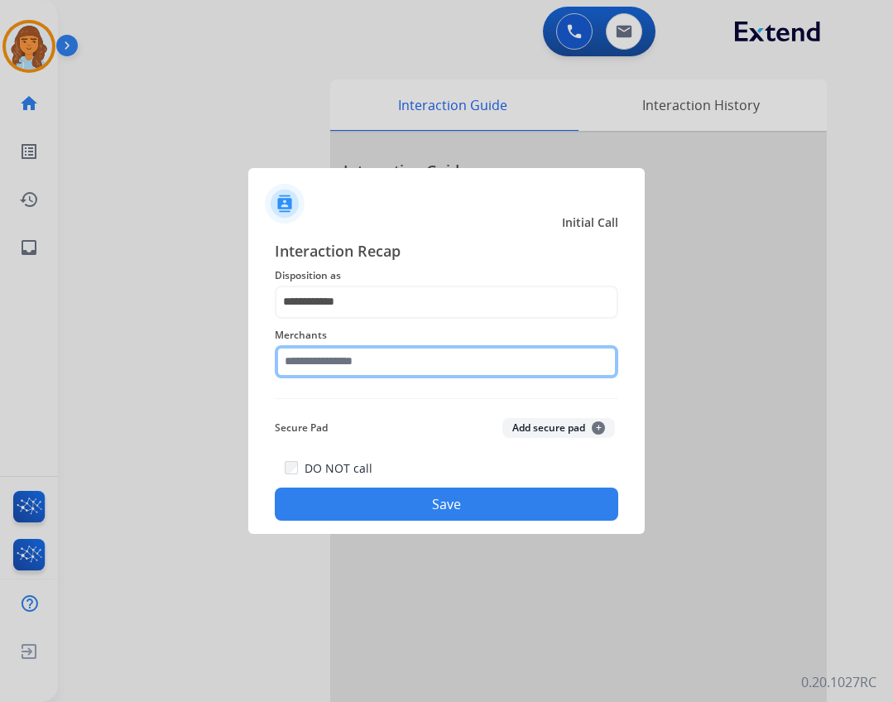
click at [362, 361] on input "text" at bounding box center [446, 361] width 343 height 33
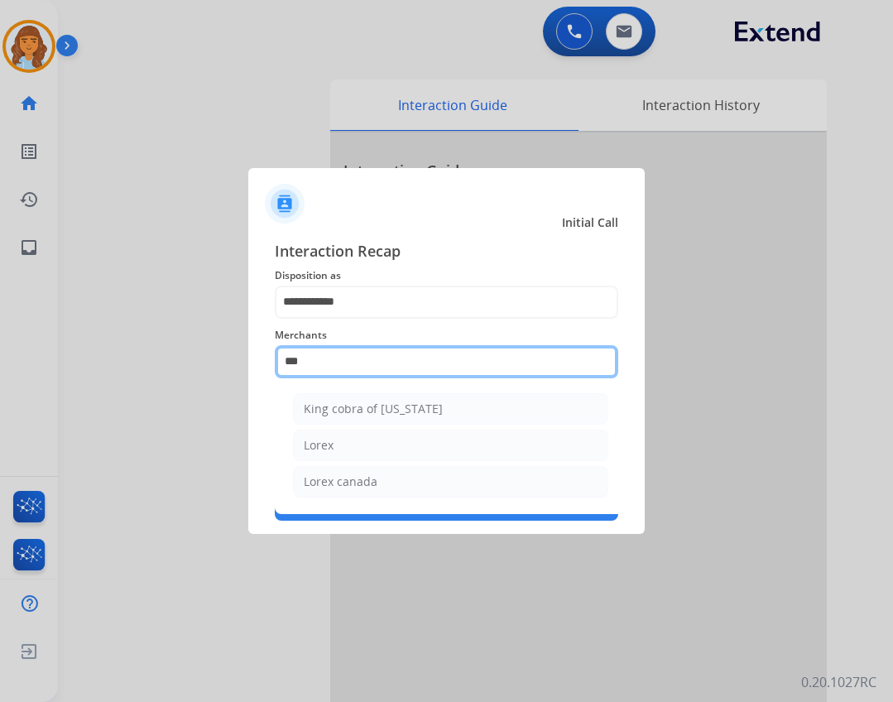
scroll to position [0, 0]
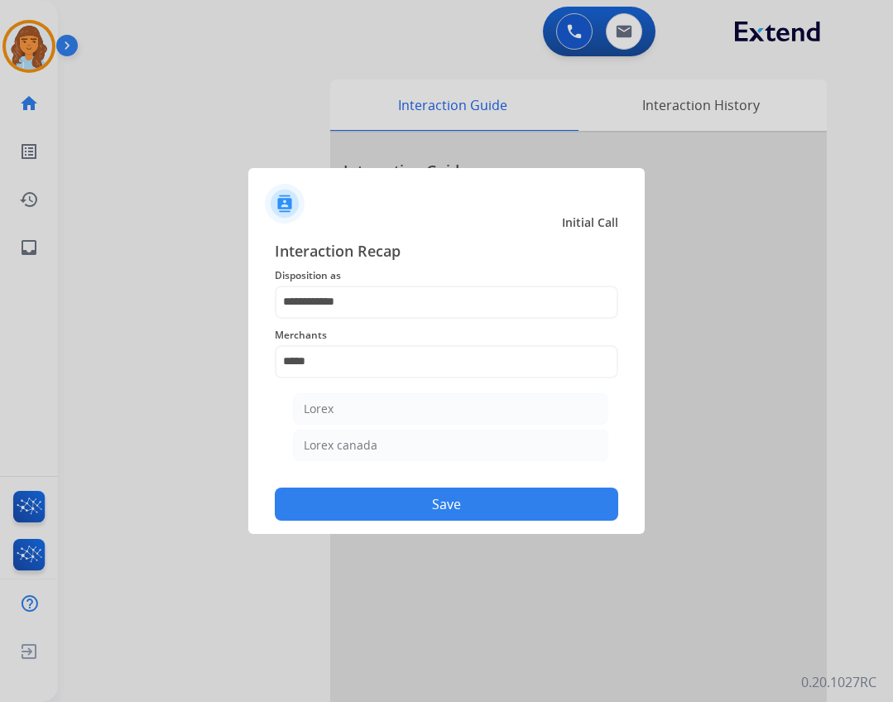
drag, startPoint x: 506, startPoint y: 405, endPoint x: 490, endPoint y: 418, distance: 21.2
click at [500, 410] on li "Lorex" at bounding box center [450, 408] width 315 height 31
type input "*****"
click at [484, 501] on button "Save" at bounding box center [446, 503] width 343 height 33
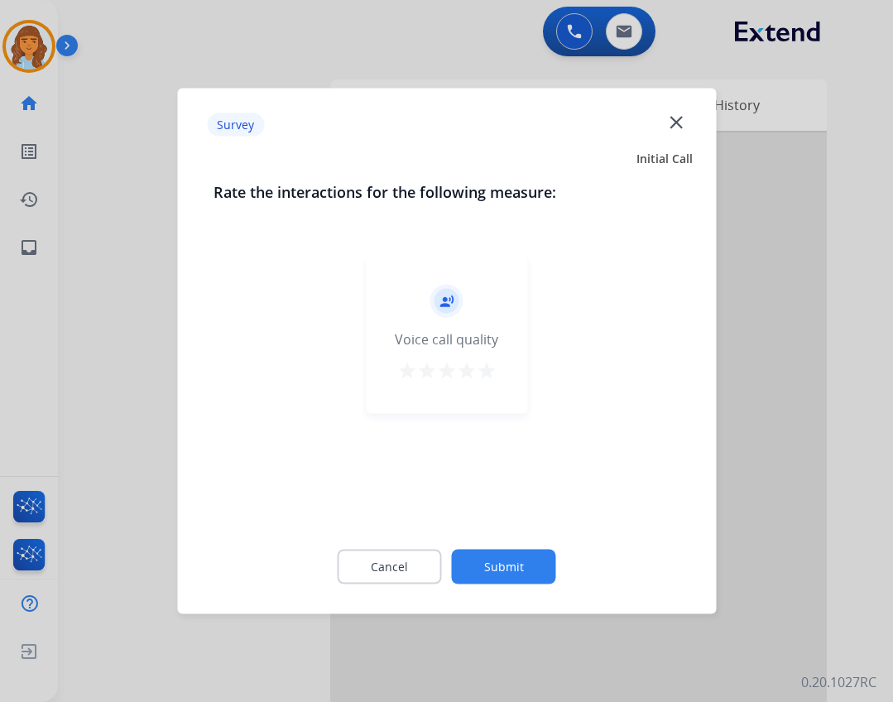
click at [490, 564] on button "Submit" at bounding box center [504, 566] width 104 height 35
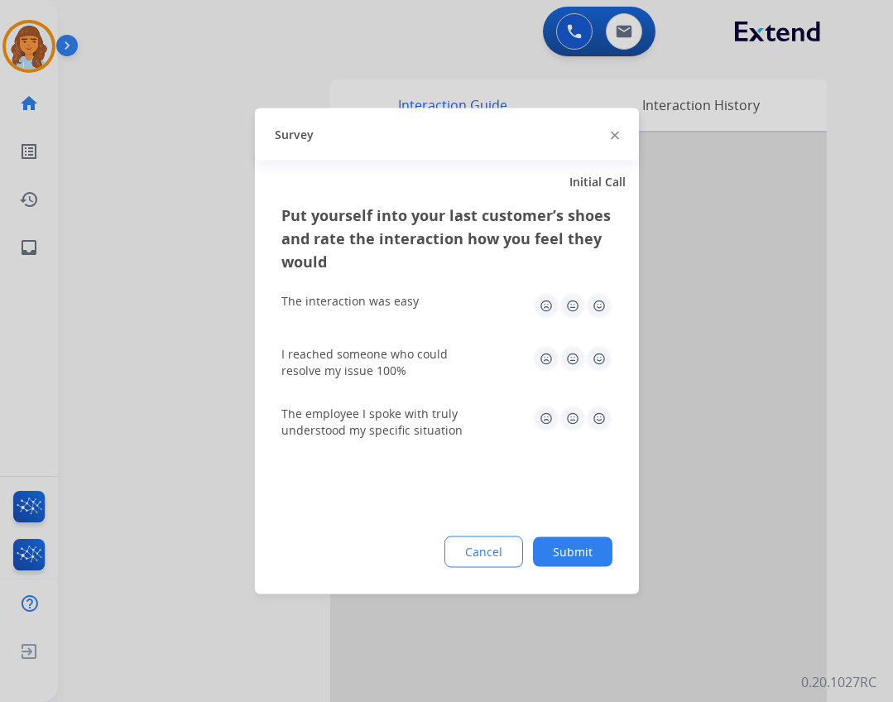
click at [573, 549] on button "Submit" at bounding box center [572, 552] width 79 height 30
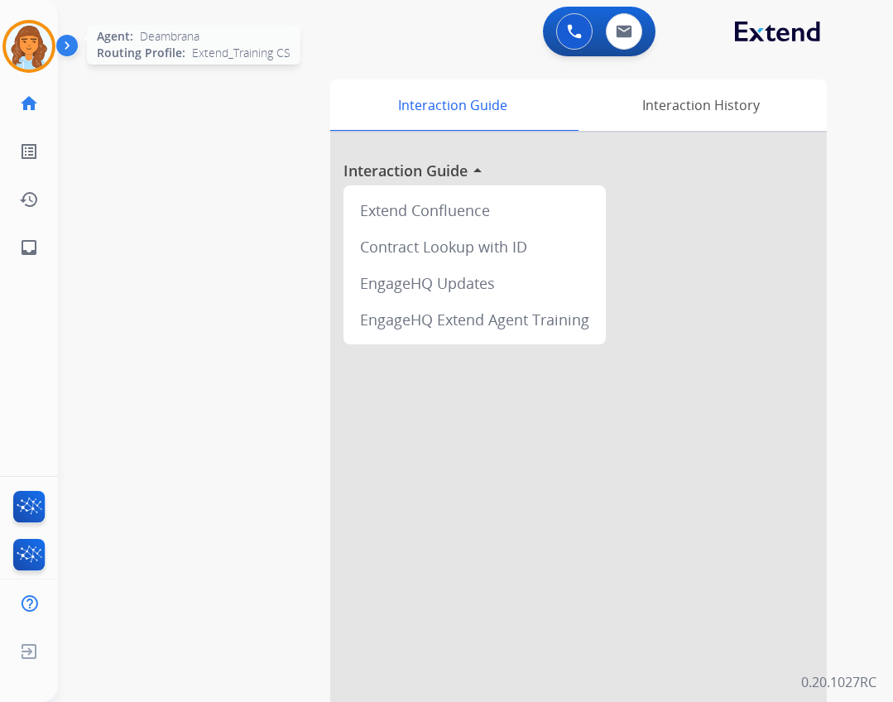
click at [29, 37] on img at bounding box center [29, 46] width 46 height 46
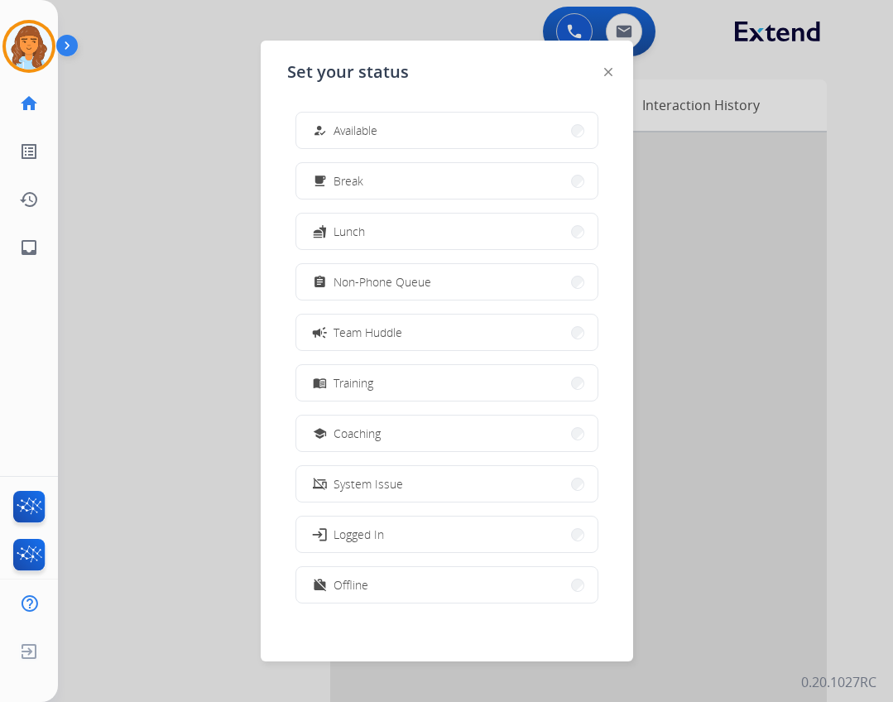
click at [435, 155] on div "how_to_reg Available free_breakfast Break fastfood Lunch assignment Non-Phone Q…" at bounding box center [446, 358] width 319 height 521
click at [435, 142] on button "how_to_reg Available" at bounding box center [446, 131] width 301 height 36
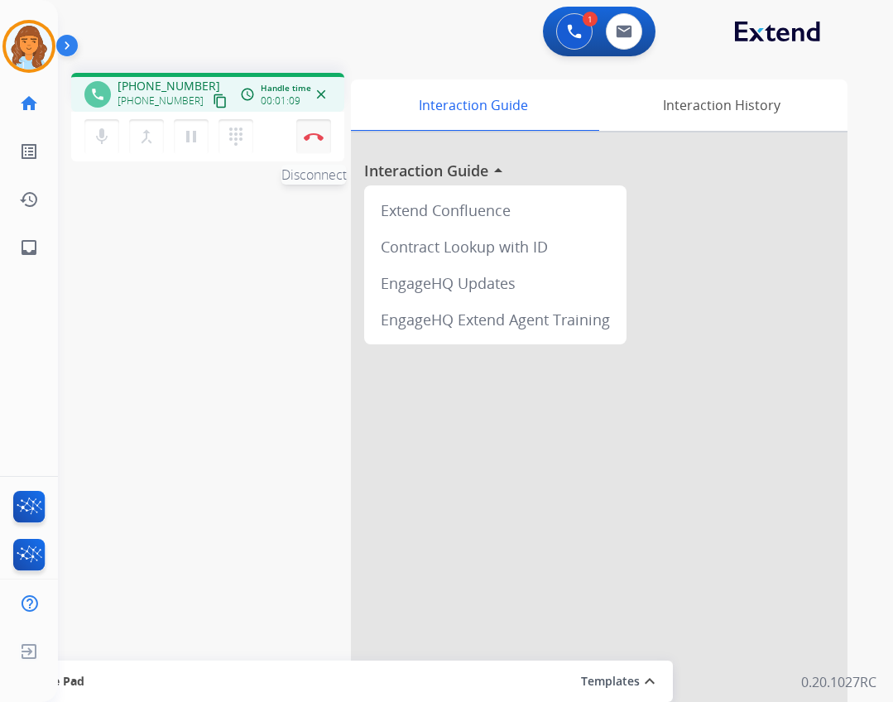
click at [325, 137] on button "Disconnect" at bounding box center [313, 136] width 35 height 35
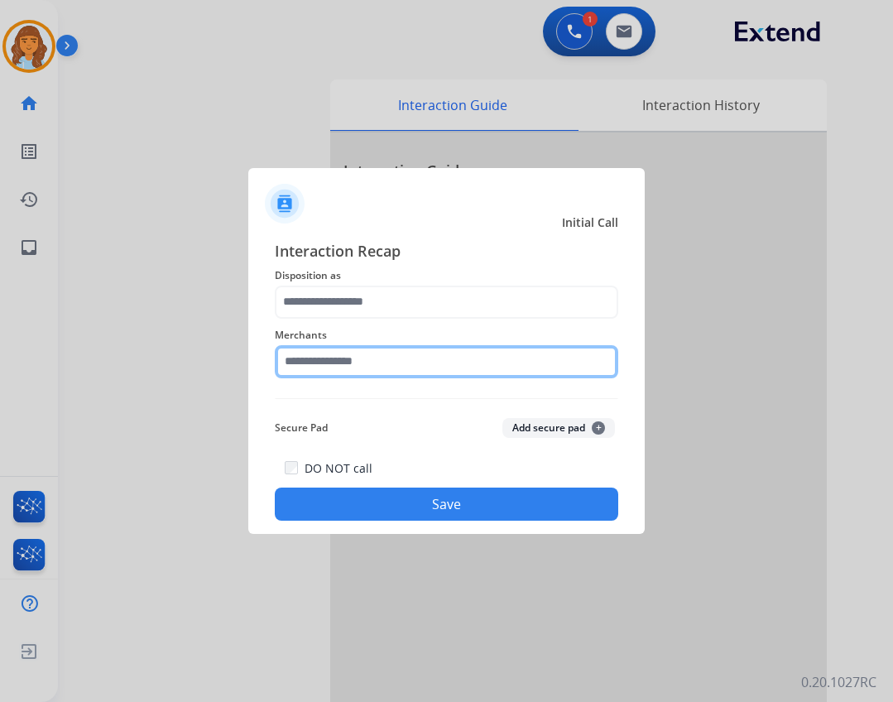
click at [392, 372] on input "text" at bounding box center [446, 361] width 343 height 33
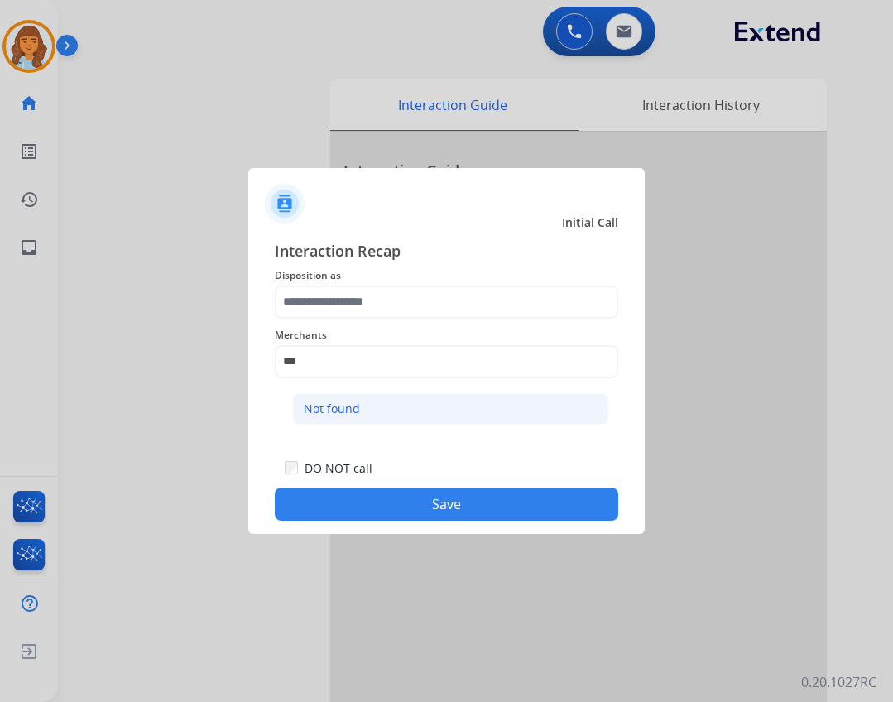
click at [366, 407] on li "Not found" at bounding box center [450, 408] width 315 height 31
type input "*********"
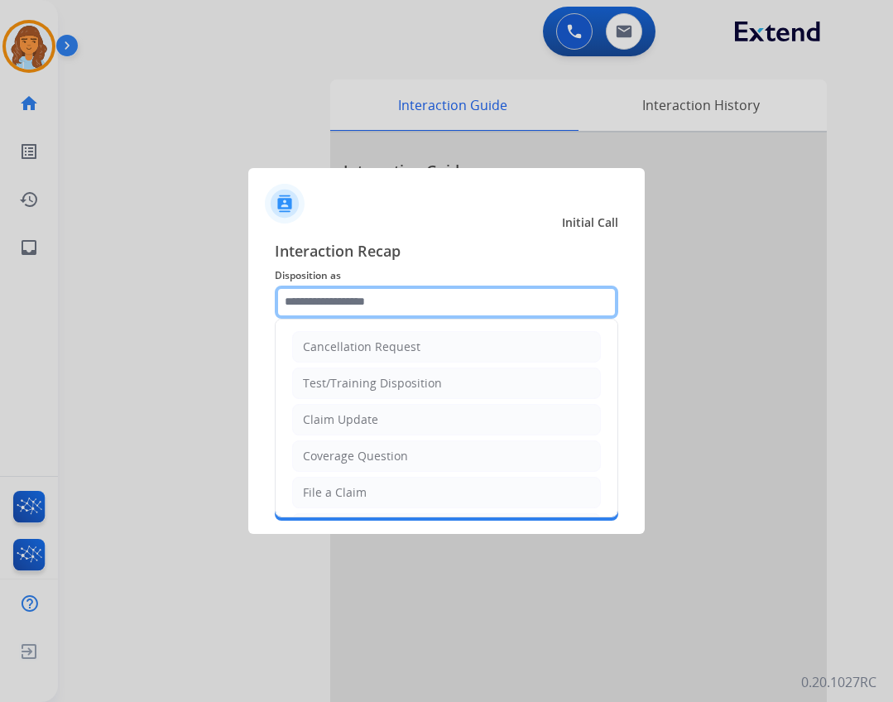
click at [384, 303] on input "text" at bounding box center [446, 301] width 343 height 33
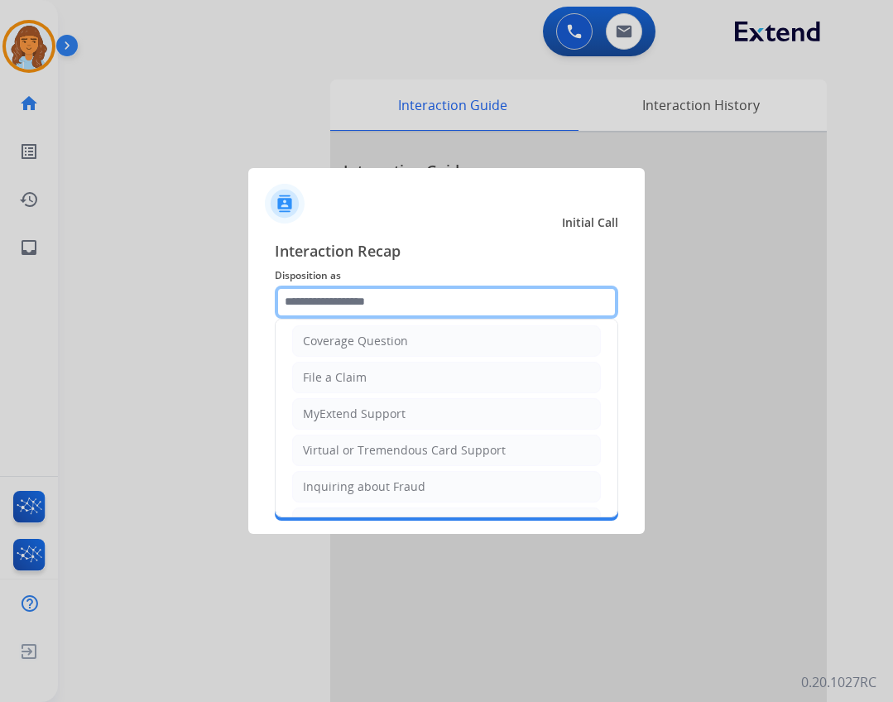
scroll to position [258, 0]
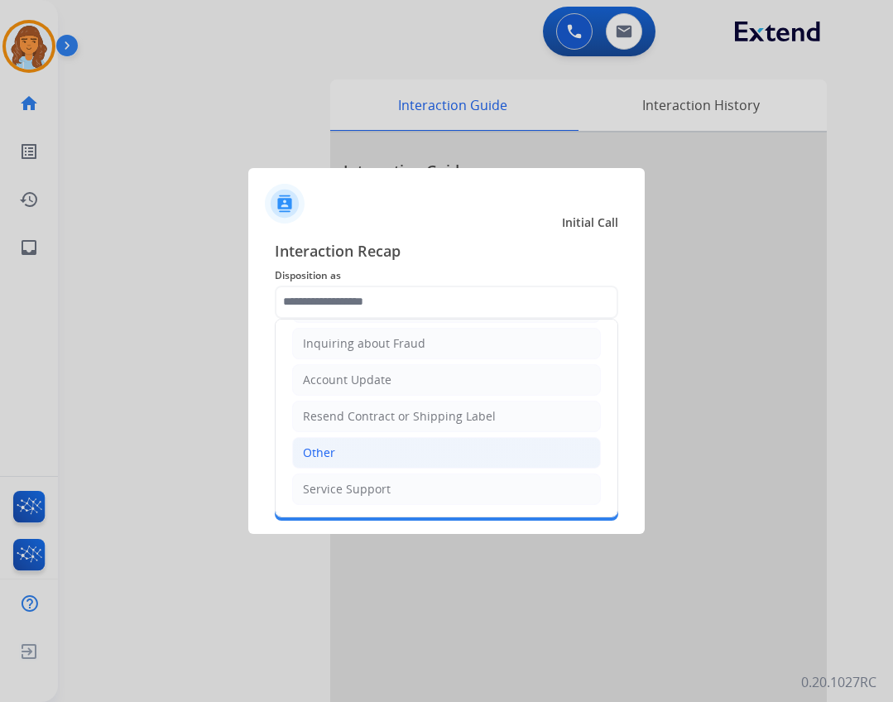
click at [340, 455] on li "Other" at bounding box center [446, 452] width 309 height 31
type input "*****"
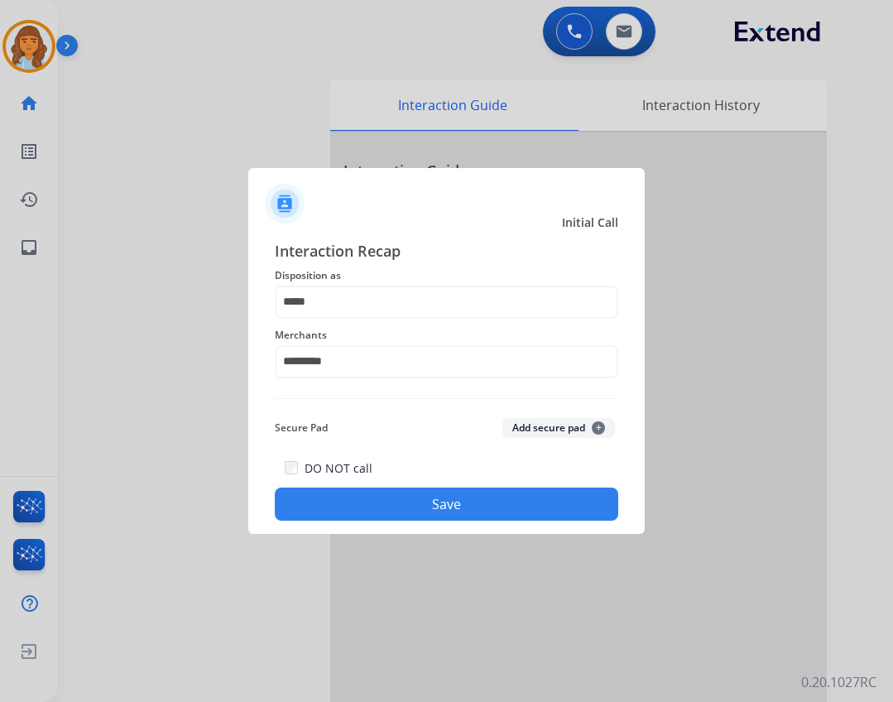
click at [434, 509] on button "Save" at bounding box center [446, 503] width 343 height 33
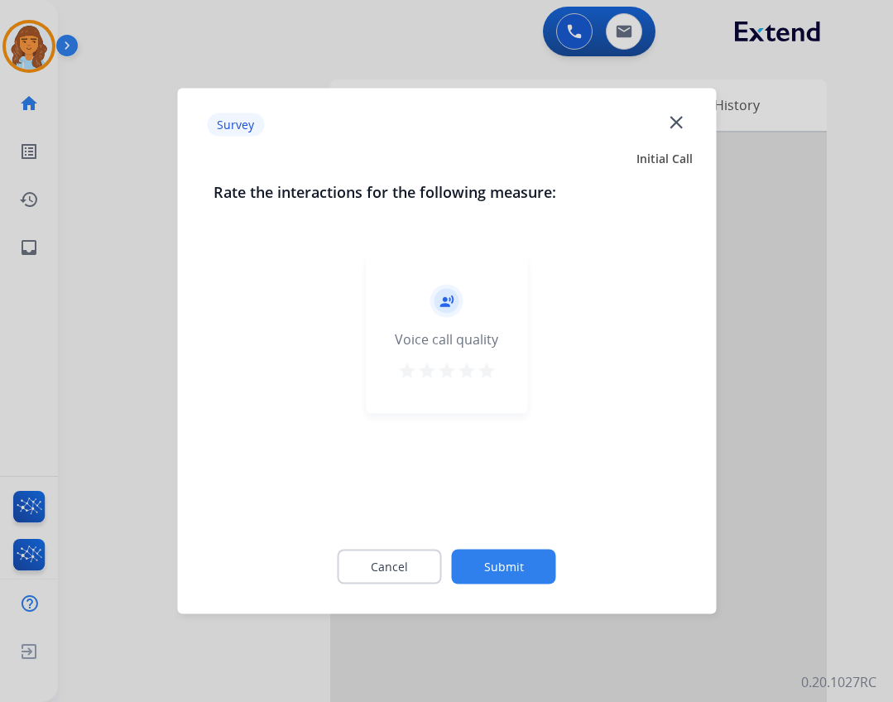
click at [487, 559] on button "Submit" at bounding box center [504, 566] width 104 height 35
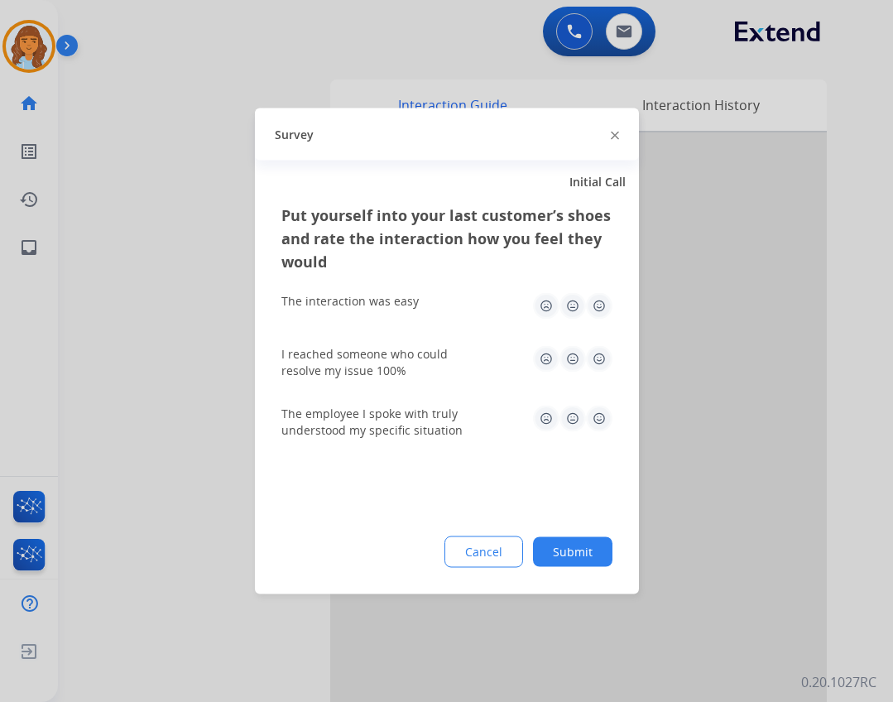
click at [578, 559] on button "Submit" at bounding box center [572, 552] width 79 height 30
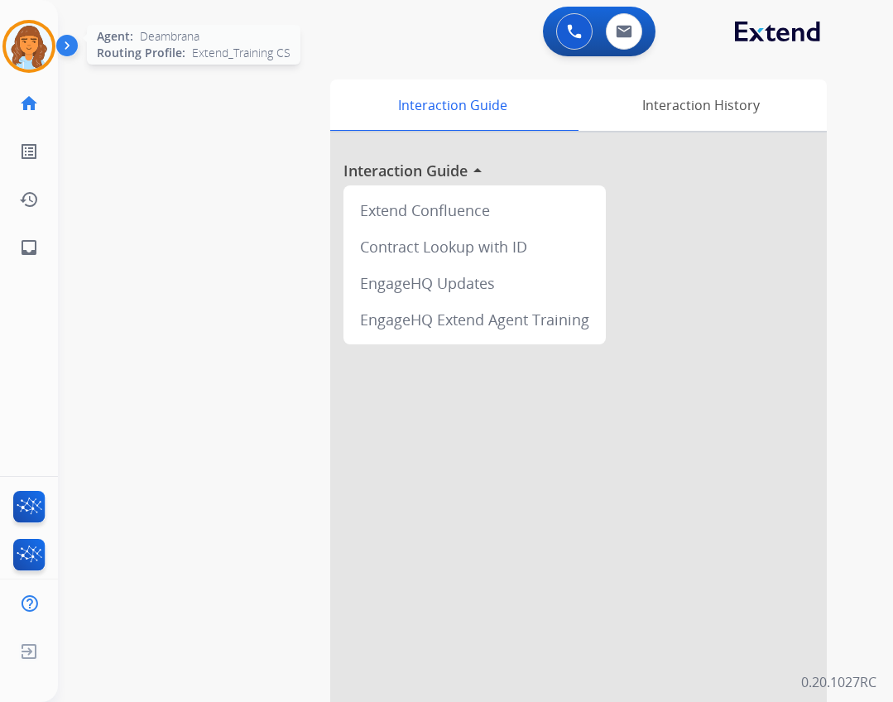
click at [44, 41] on img at bounding box center [29, 46] width 46 height 46
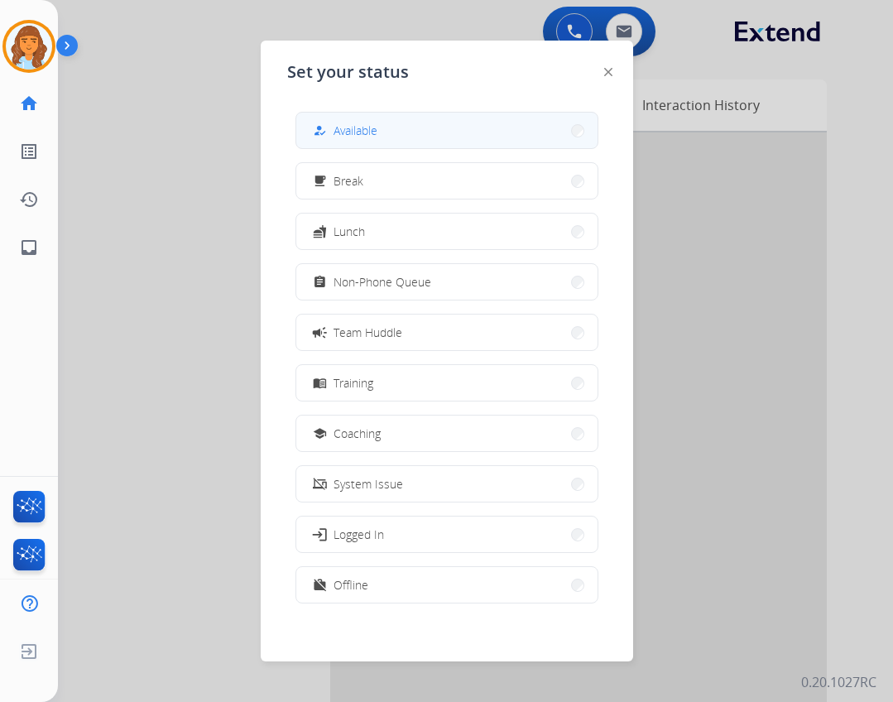
click at [323, 123] on mat-icon "how_to_reg" at bounding box center [319, 130] width 14 height 14
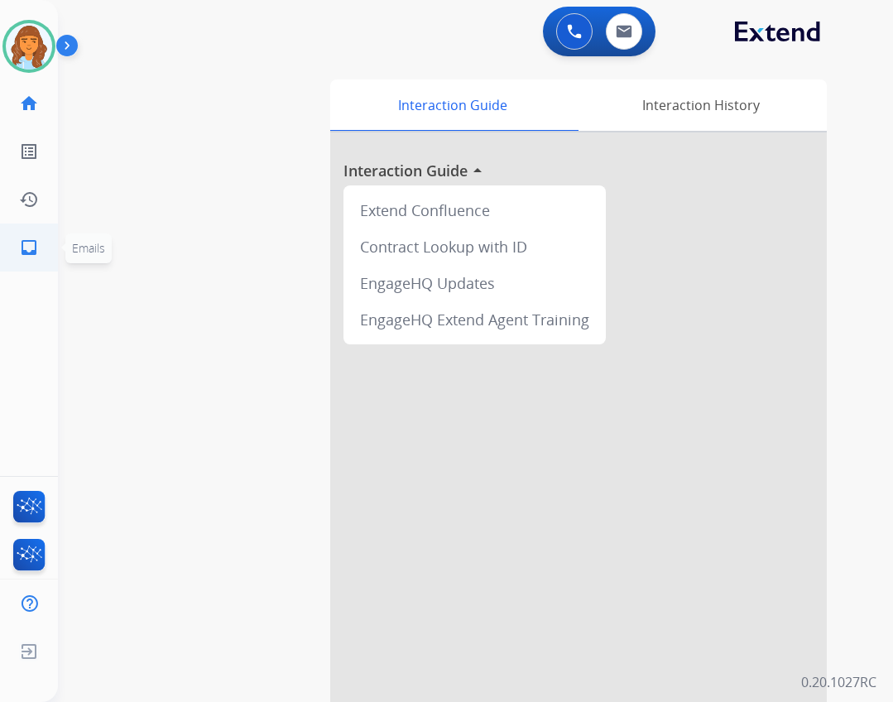
click at [25, 242] on mat-icon "inbox" at bounding box center [29, 247] width 20 height 20
select select "**********"
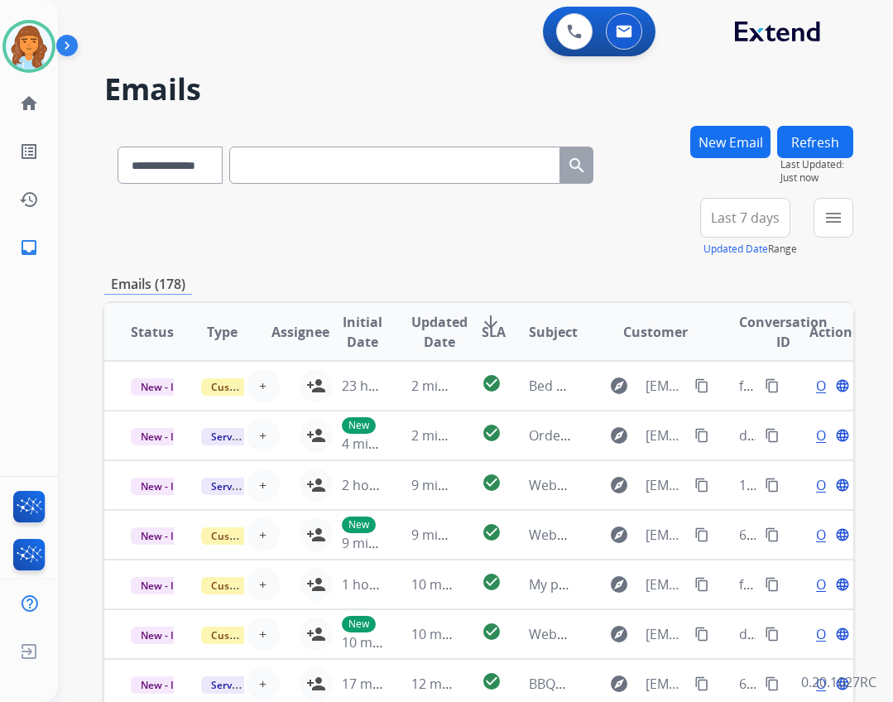
click at [884, 228] on div "**********" at bounding box center [475, 351] width 835 height 702
drag, startPoint x: 833, startPoint y: 211, endPoint x: 823, endPoint y: 223, distance: 15.8
click at [832, 211] on mat-icon "menu" at bounding box center [833, 218] width 20 height 20
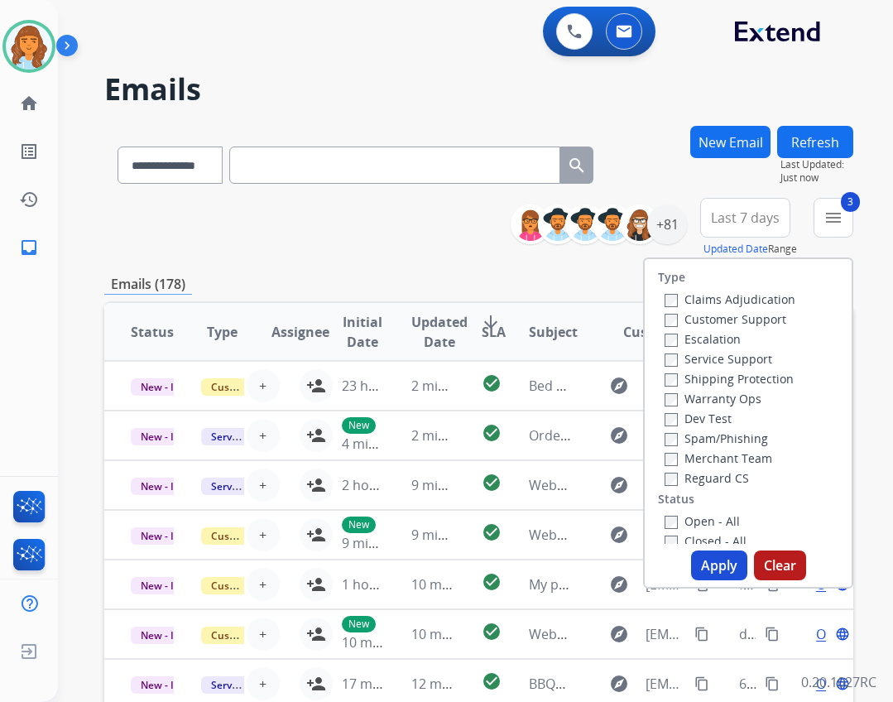
click at [686, 514] on label "Open - All" at bounding box center [701, 521] width 75 height 16
click at [698, 556] on button "Apply" at bounding box center [719, 565] width 56 height 30
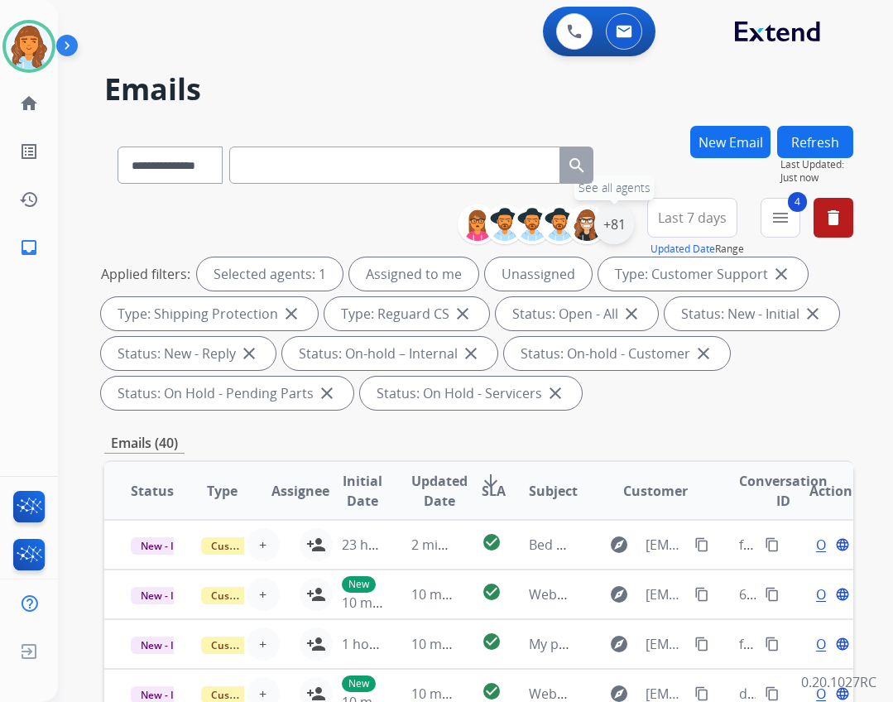
click at [612, 222] on div "+81" at bounding box center [614, 224] width 40 height 40
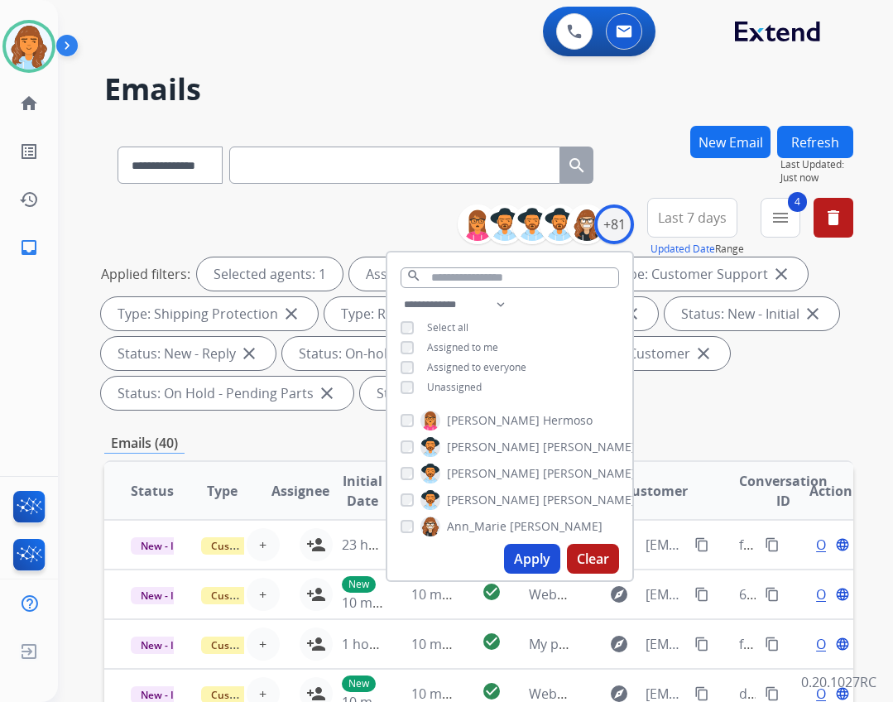
click at [453, 387] on span "Unassigned" at bounding box center [454, 387] width 55 height 14
click at [522, 555] on button "Apply" at bounding box center [532, 559] width 56 height 30
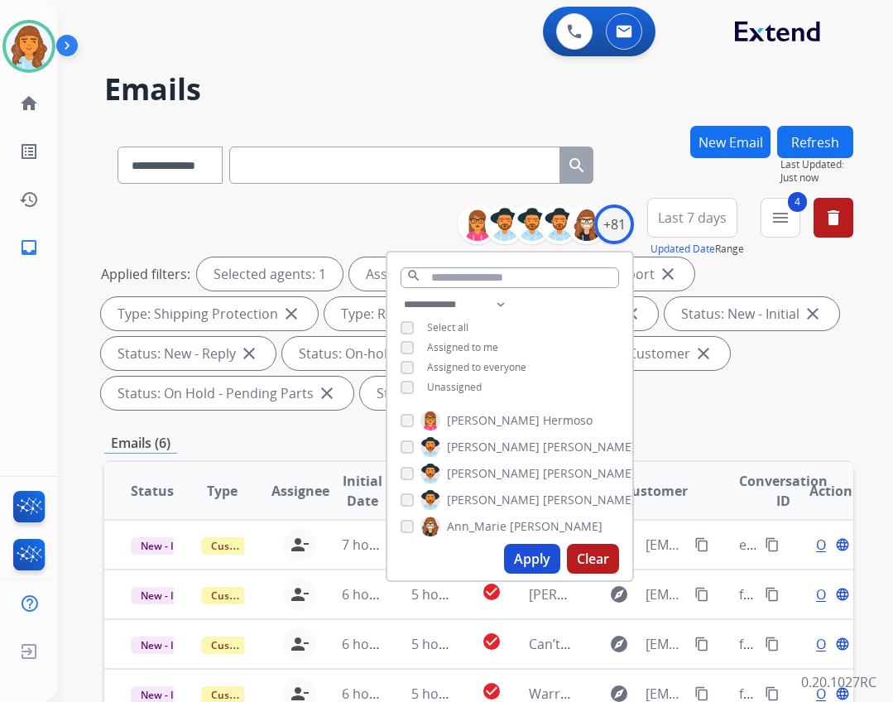
click at [635, 417] on div "**********" at bounding box center [478, 613] width 749 height 975
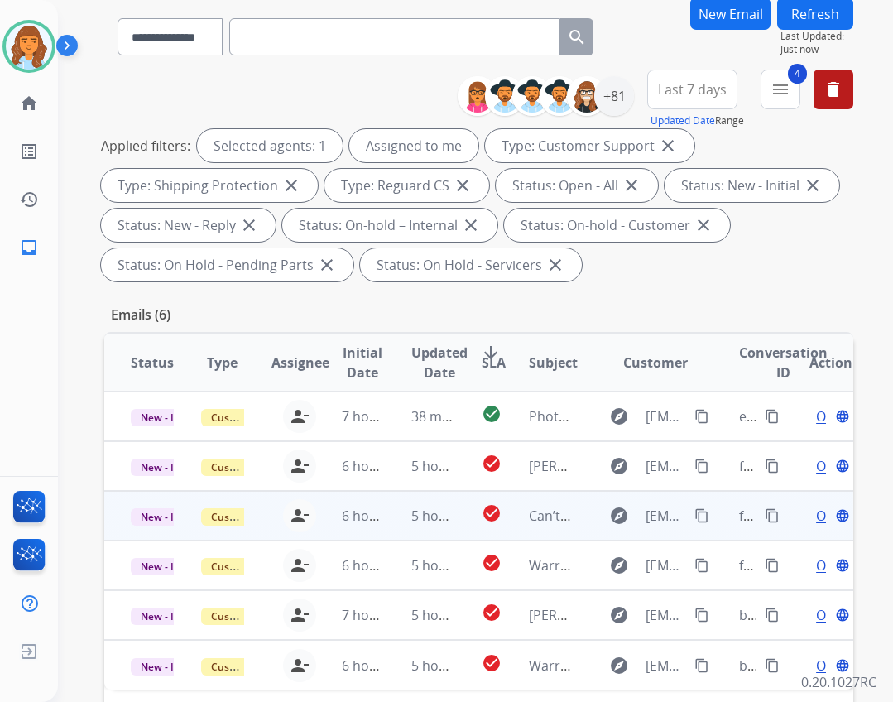
scroll to position [331, 0]
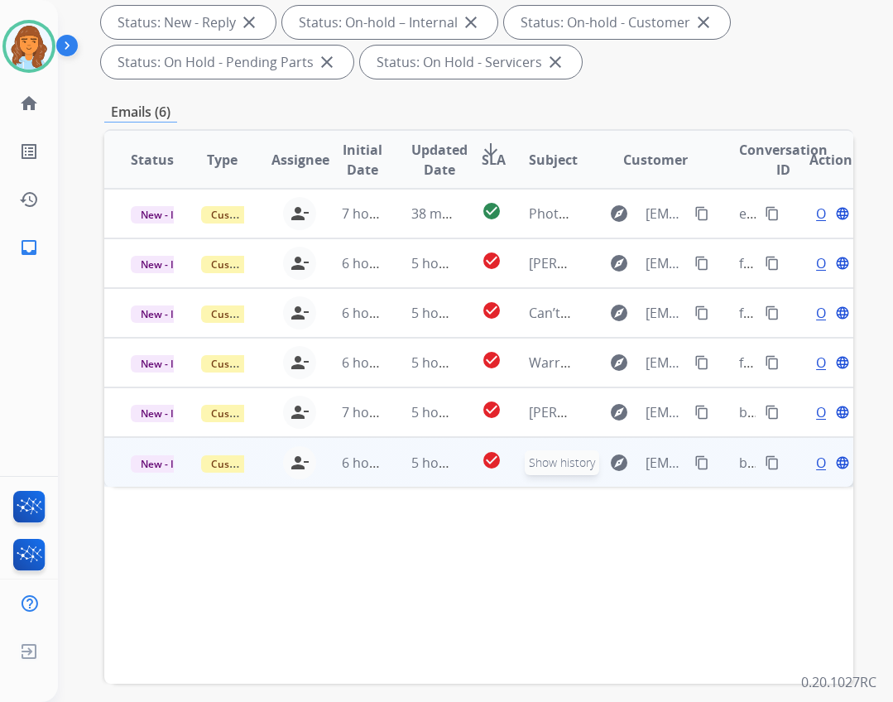
click at [599, 459] on button "explore Show history" at bounding box center [619, 462] width 40 height 26
type input "**********"
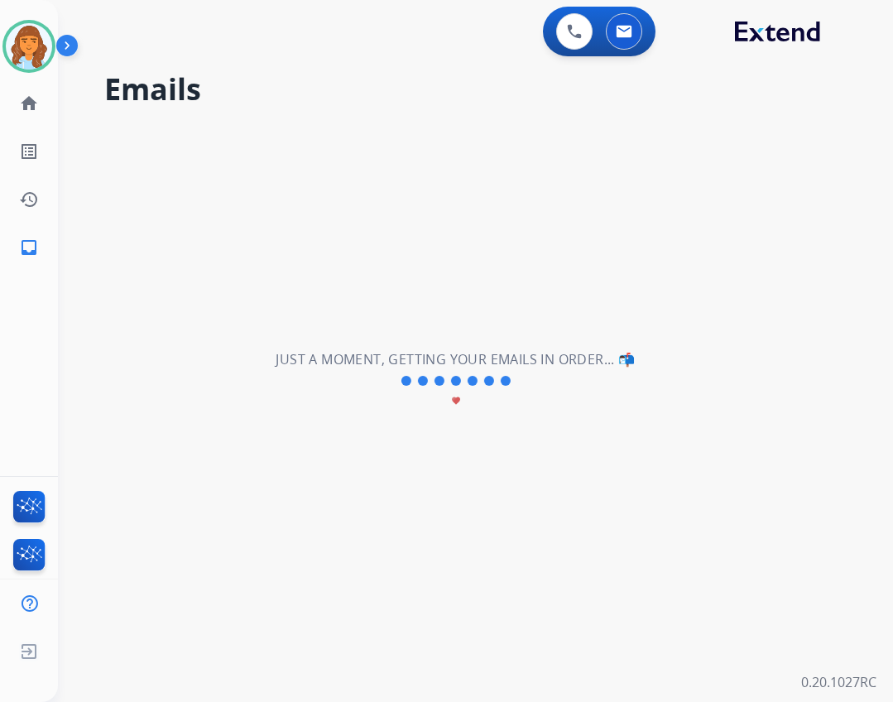
scroll to position [0, 0]
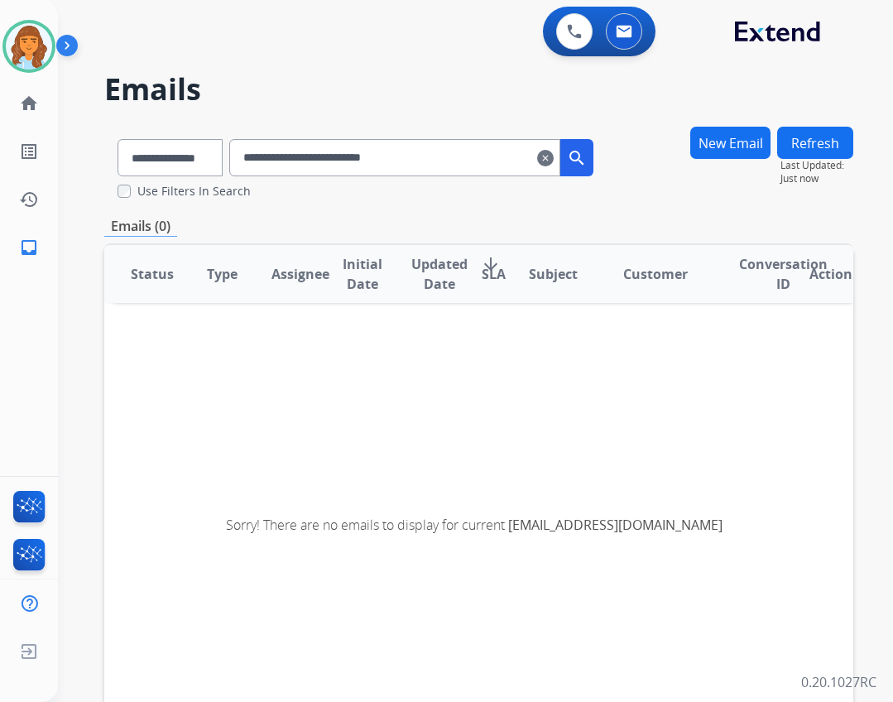
click at [554, 163] on mat-icon "clear" at bounding box center [545, 158] width 17 height 20
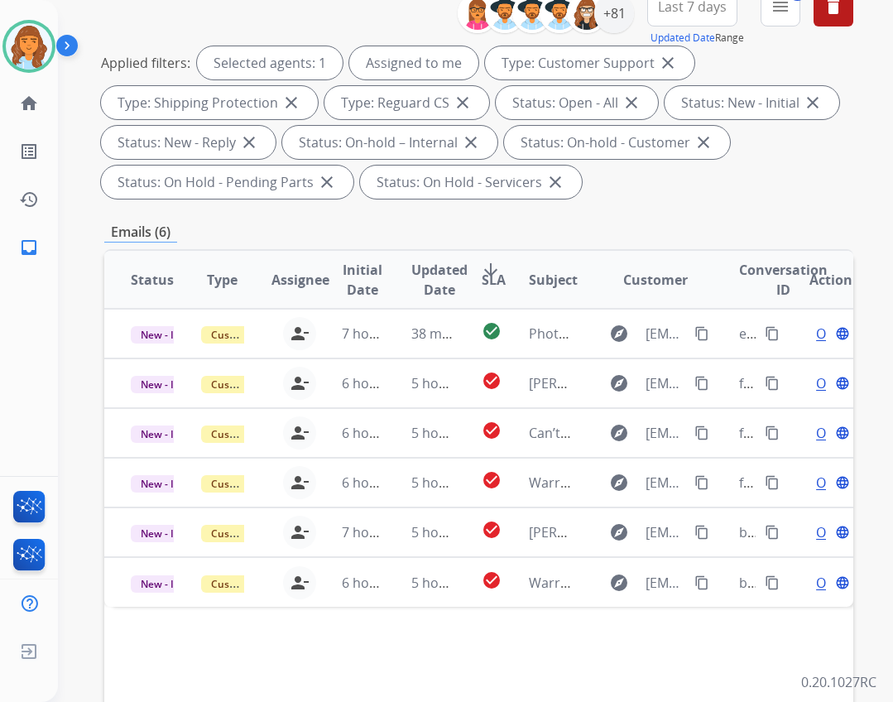
scroll to position [399, 0]
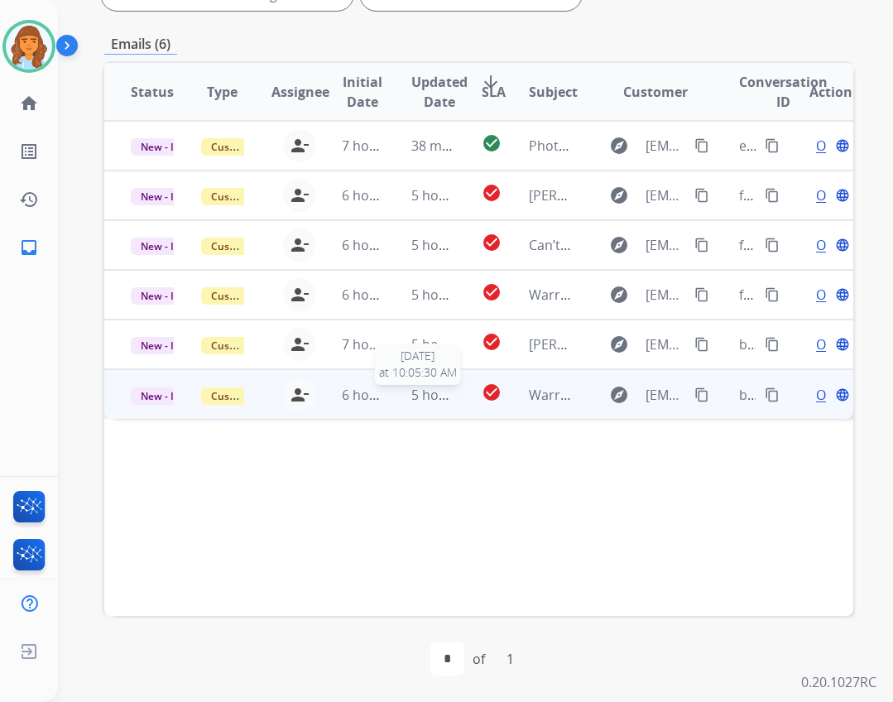
click at [411, 389] on span "5 hours ago" at bounding box center [448, 395] width 74 height 18
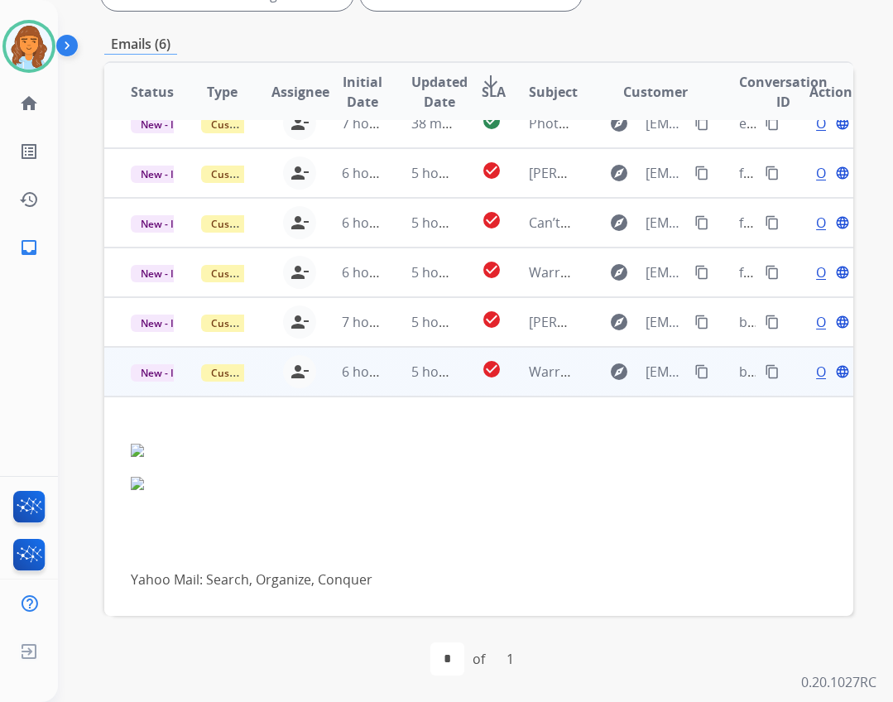
click at [694, 372] on mat-icon "content_copy" at bounding box center [701, 371] width 15 height 15
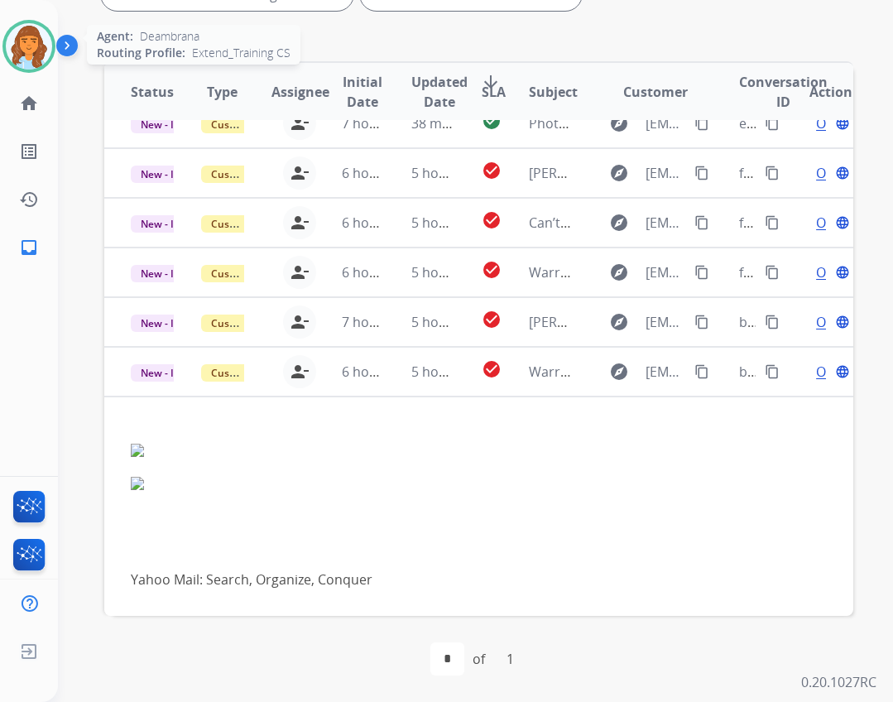
click at [24, 33] on img at bounding box center [29, 46] width 46 height 46
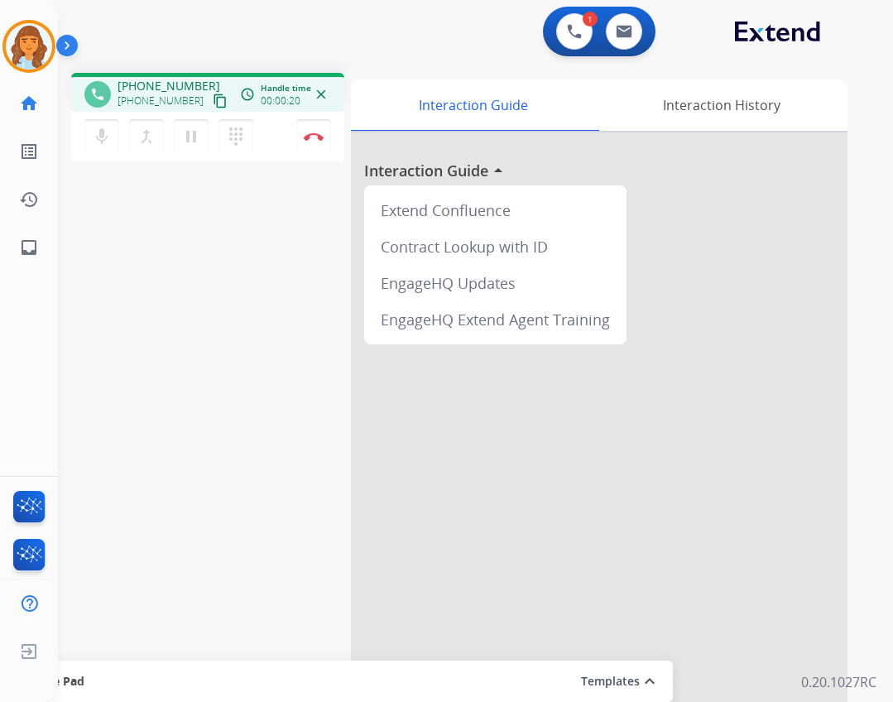
click at [213, 102] on mat-icon "content_copy" at bounding box center [220, 101] width 15 height 15
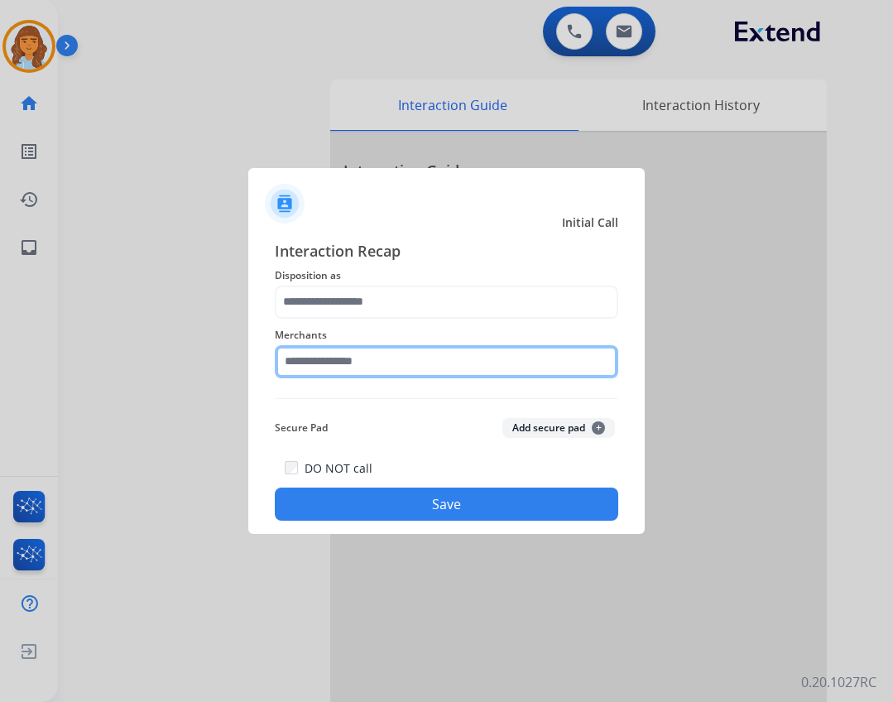
click at [436, 367] on input "text" at bounding box center [446, 361] width 343 height 33
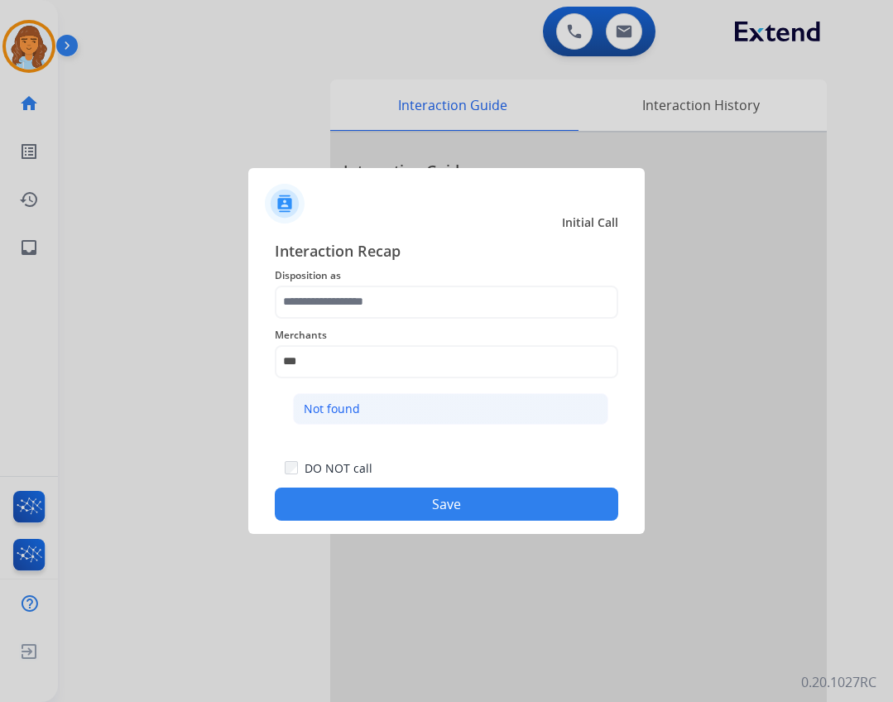
click at [372, 414] on li "Not found" at bounding box center [450, 408] width 315 height 31
type input "*********"
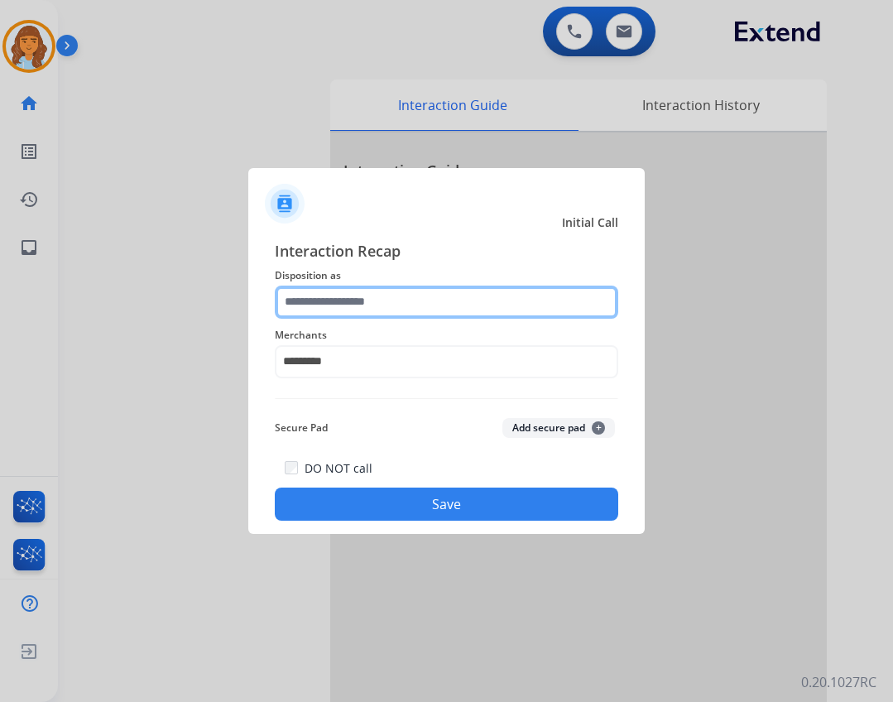
click at [406, 314] on input "text" at bounding box center [446, 301] width 343 height 33
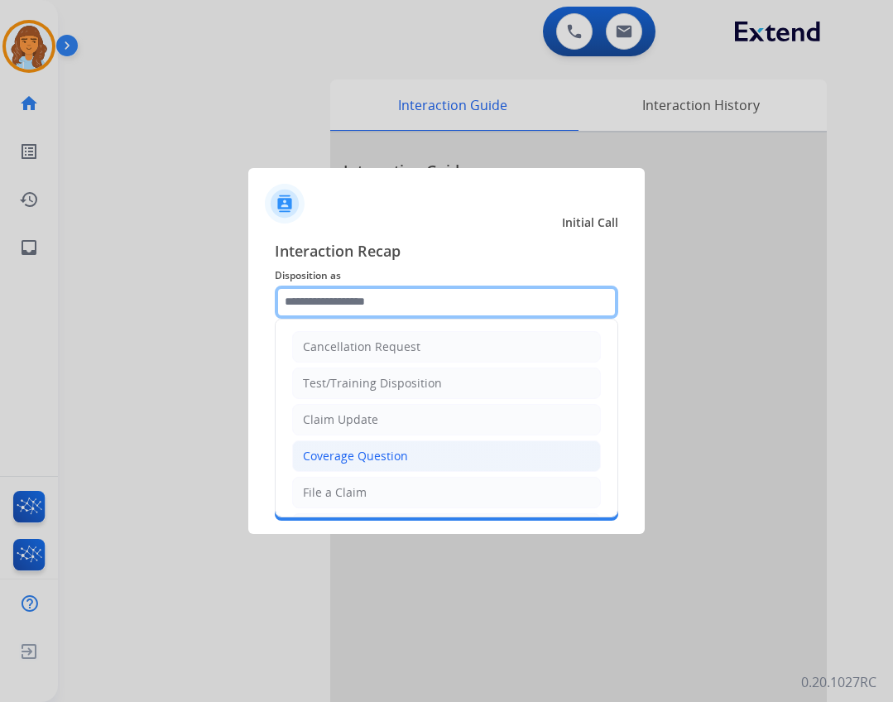
scroll to position [83, 0]
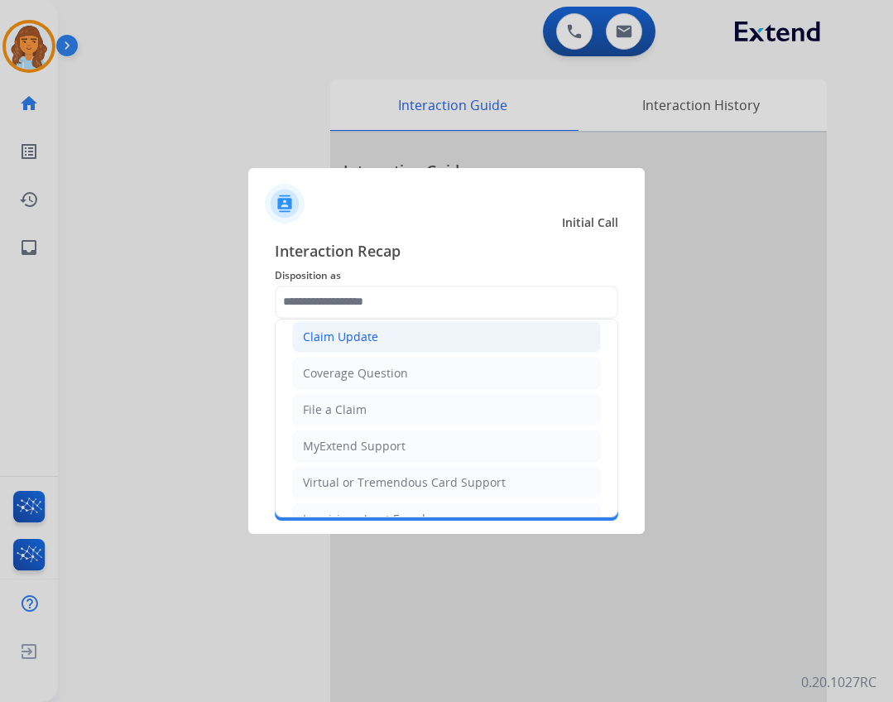
click at [389, 338] on li "Claim Update" at bounding box center [446, 336] width 309 height 31
type input "**********"
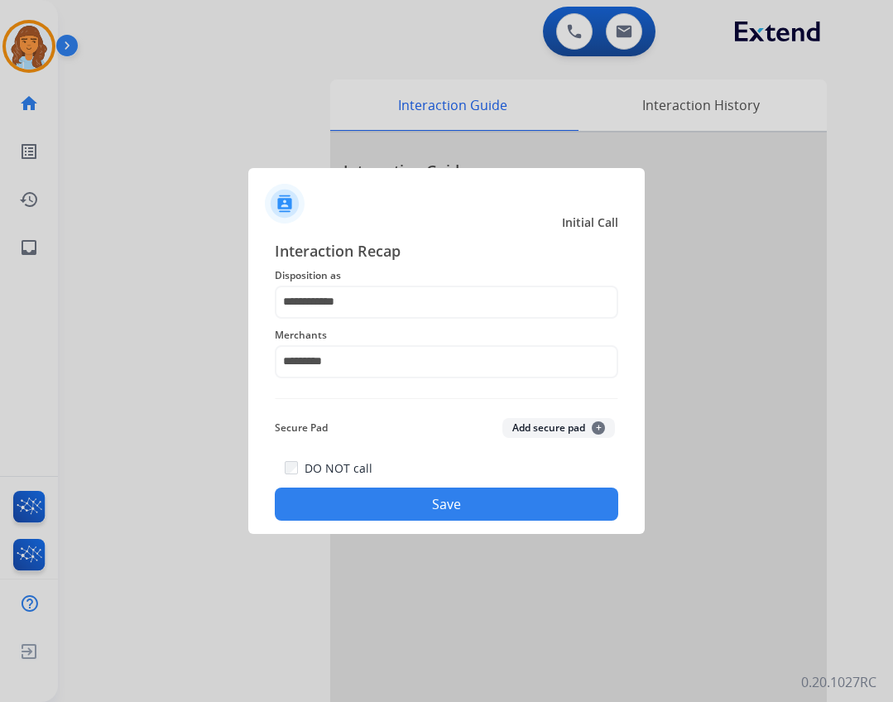
click at [400, 492] on button "Save" at bounding box center [446, 503] width 343 height 33
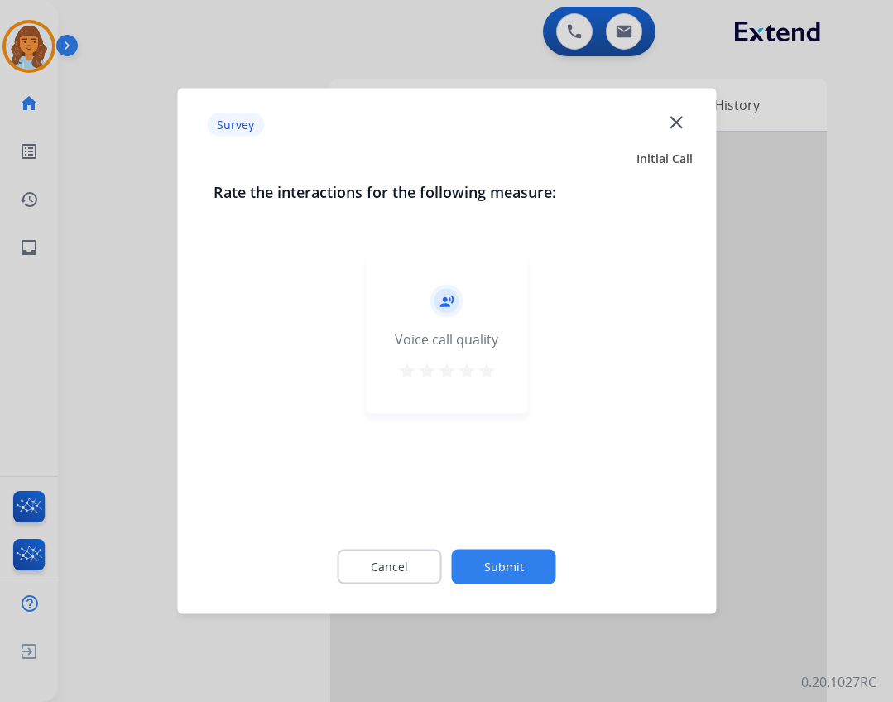
click at [487, 568] on button "Submit" at bounding box center [504, 566] width 104 height 35
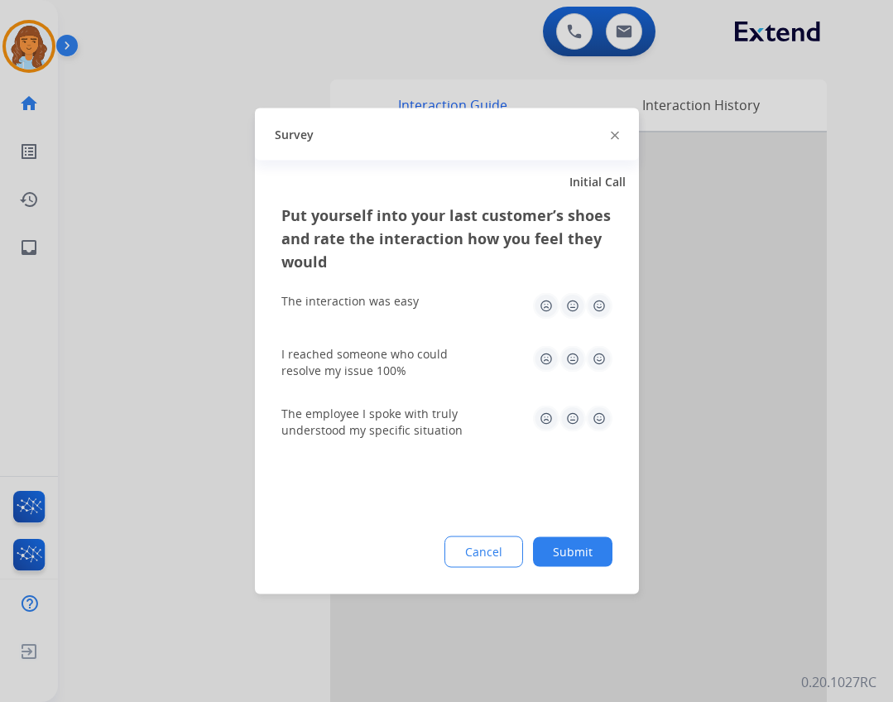
drag, startPoint x: 548, startPoint y: 547, endPoint x: 491, endPoint y: 494, distance: 77.9
click at [547, 547] on button "Submit" at bounding box center [572, 552] width 79 height 30
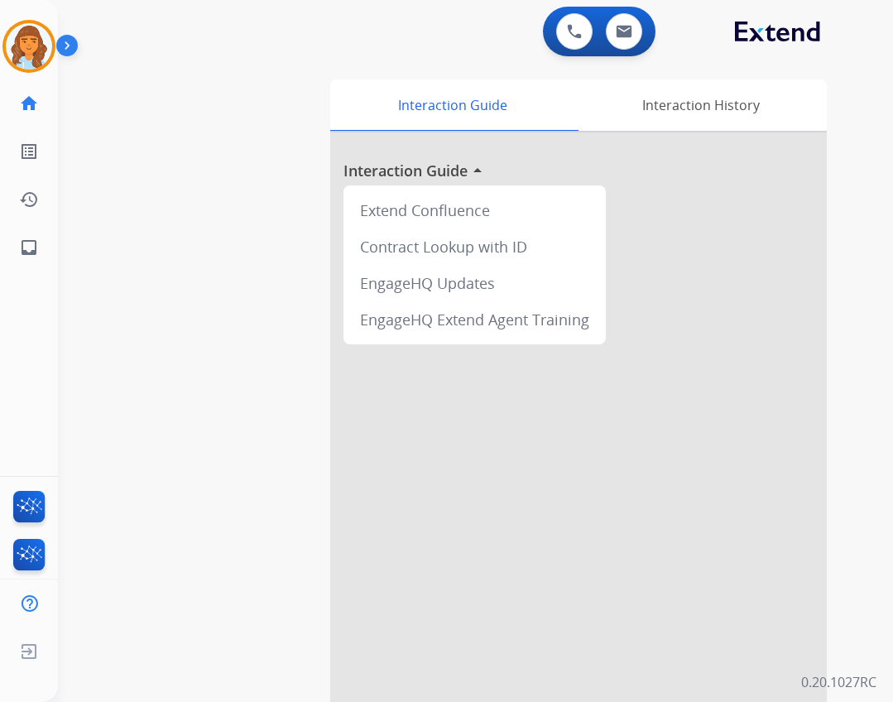
drag, startPoint x: 28, startPoint y: 46, endPoint x: 54, endPoint y: 78, distance: 40.6
click at [27, 48] on img at bounding box center [29, 46] width 46 height 46
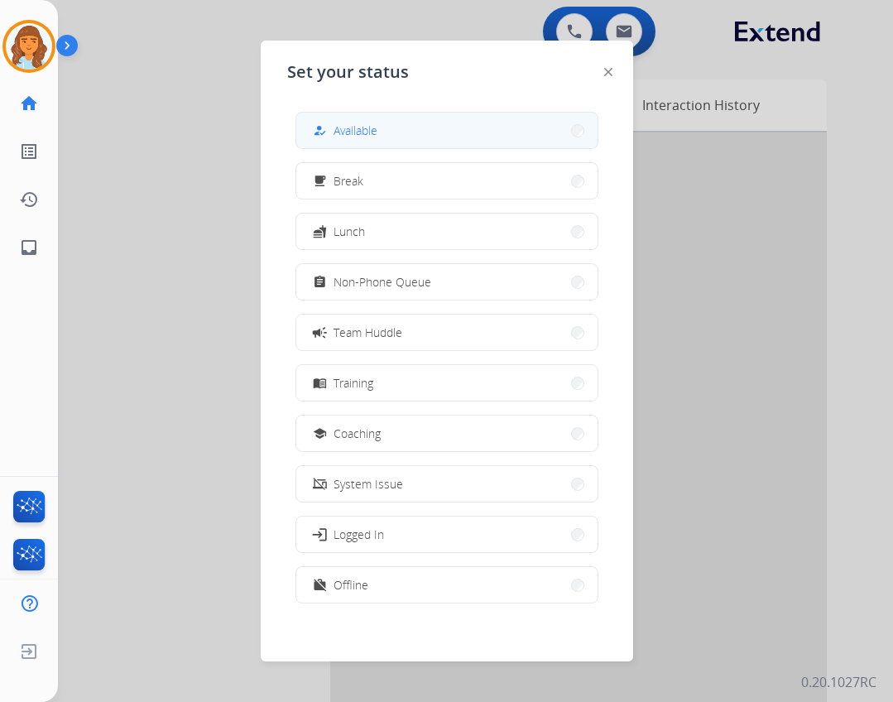
click at [333, 146] on button "how_to_reg Available" at bounding box center [446, 131] width 301 height 36
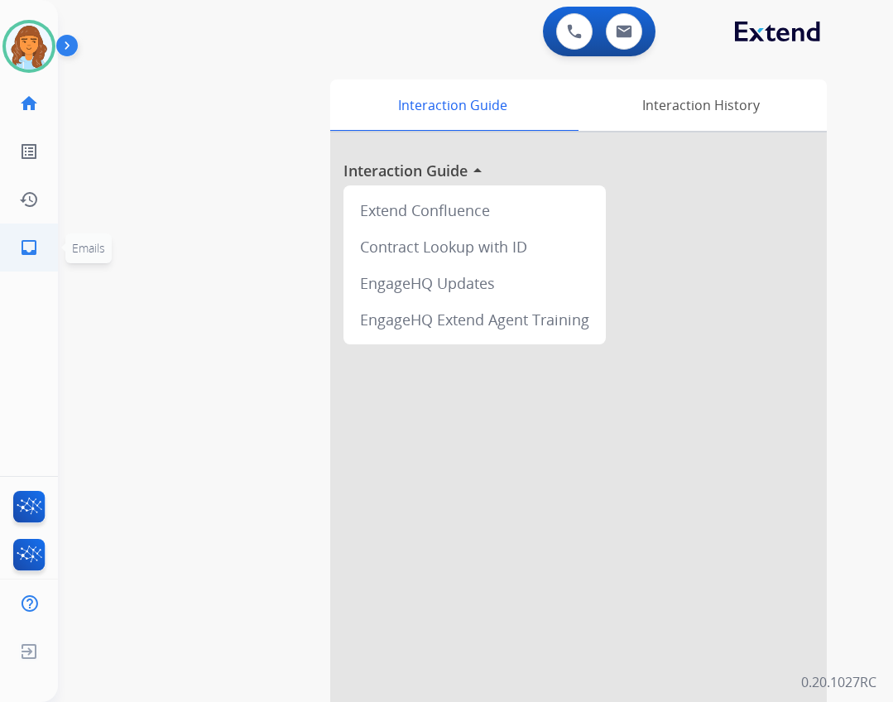
click at [34, 233] on link "inbox Emails" at bounding box center [29, 247] width 46 height 46
select select "**********"
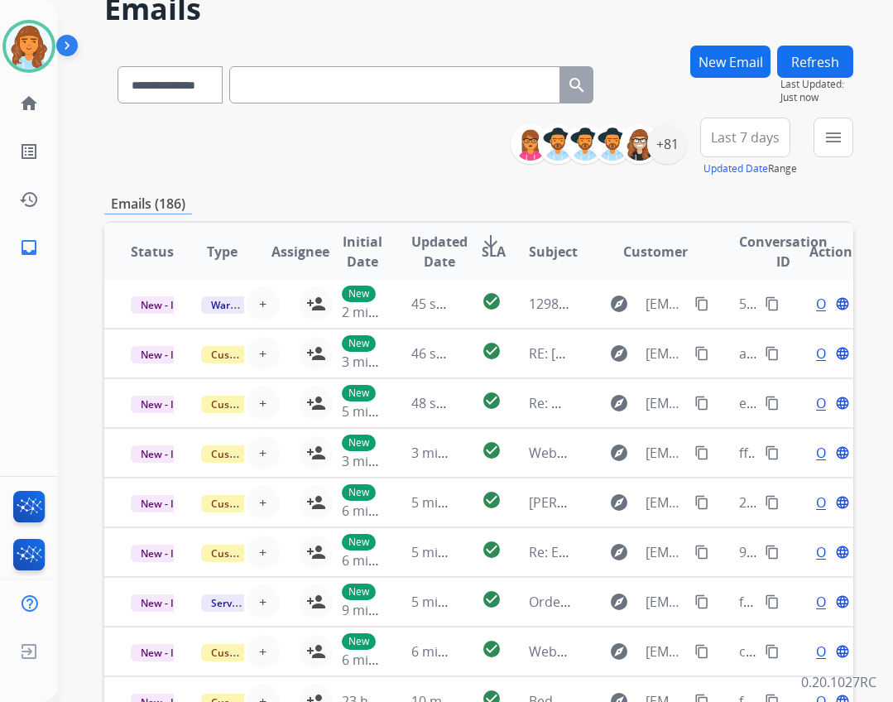
scroll to position [83, 0]
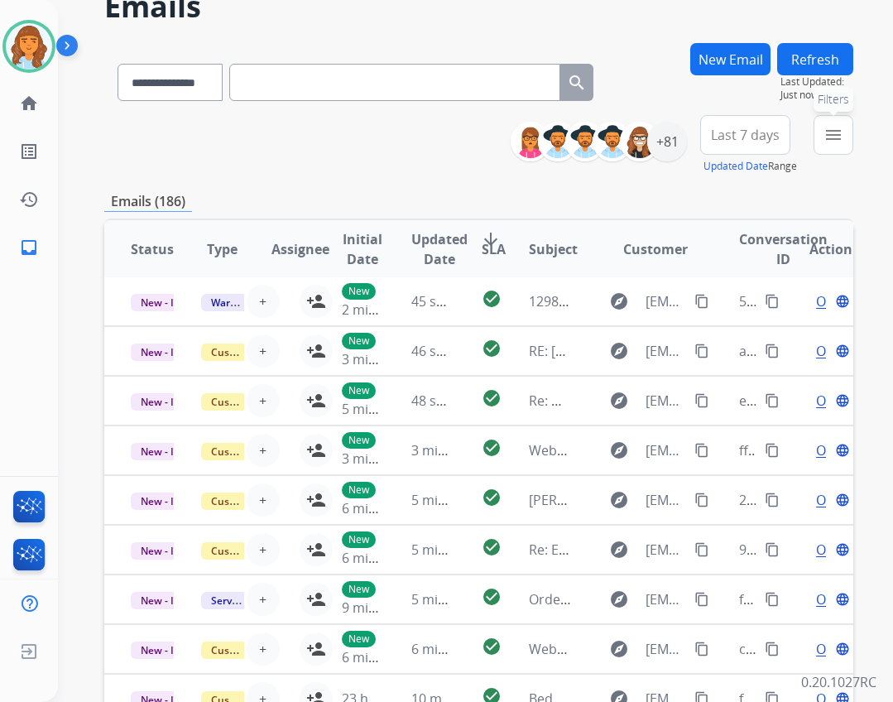
click at [828, 132] on mat-icon "menu" at bounding box center [833, 135] width 20 height 20
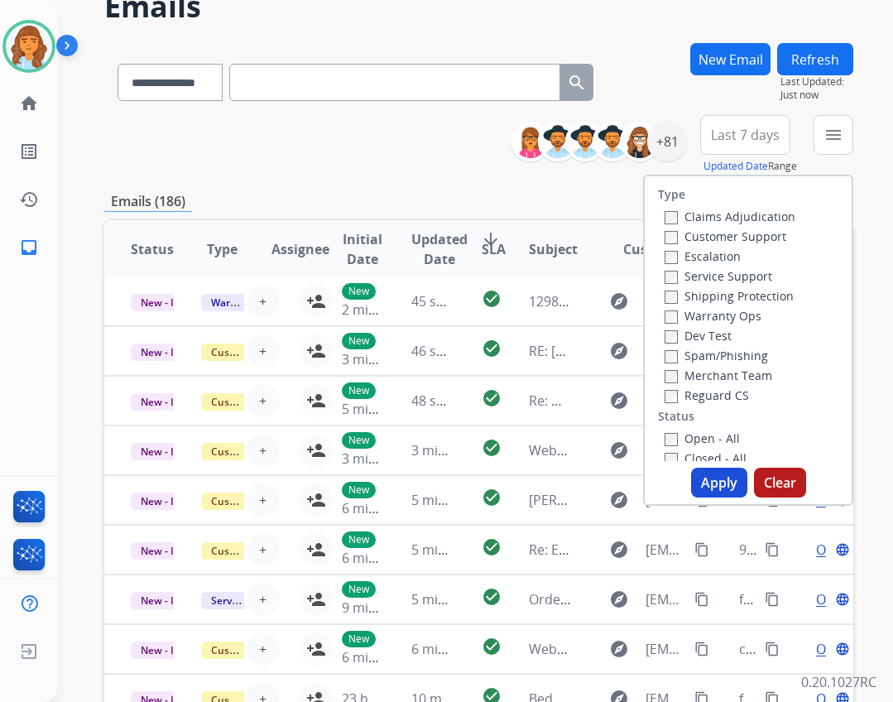
click at [694, 444] on label "Open - All" at bounding box center [701, 438] width 75 height 16
click at [694, 401] on label "Reguard CS" at bounding box center [706, 395] width 84 height 16
click at [688, 294] on label "Shipping Protection" at bounding box center [728, 296] width 129 height 16
click at [686, 233] on label "Customer Support" at bounding box center [725, 236] width 122 height 16
click at [691, 482] on button "Apply" at bounding box center [719, 483] width 56 height 30
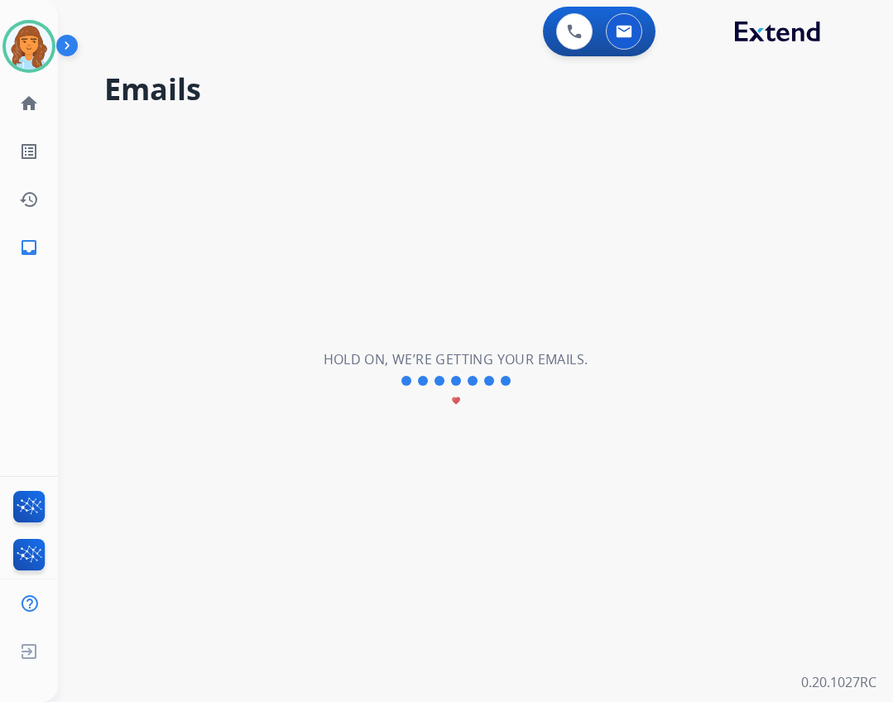
scroll to position [0, 0]
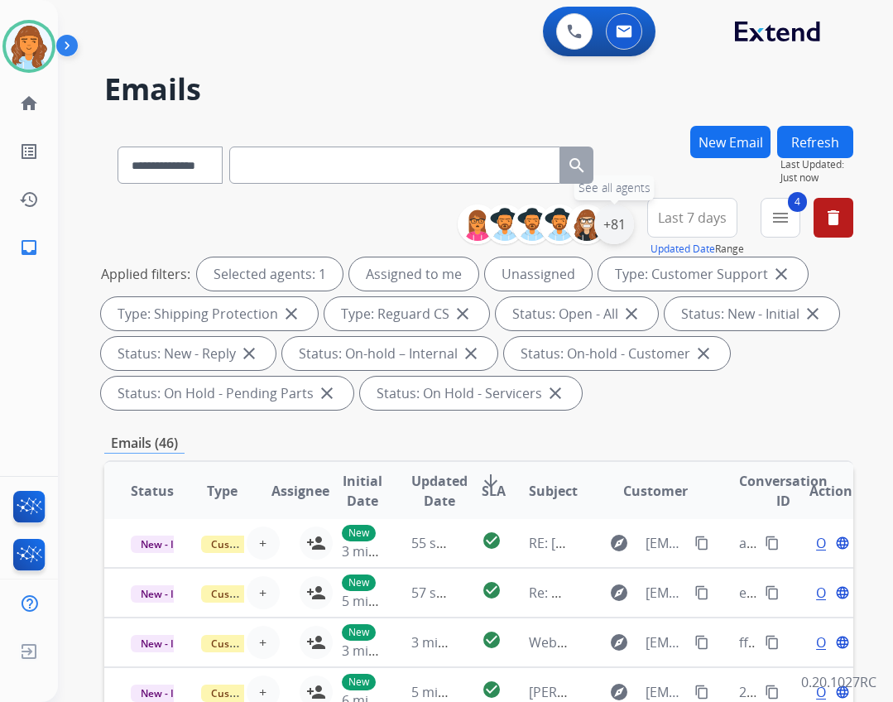
click at [616, 219] on div "+81" at bounding box center [614, 224] width 40 height 40
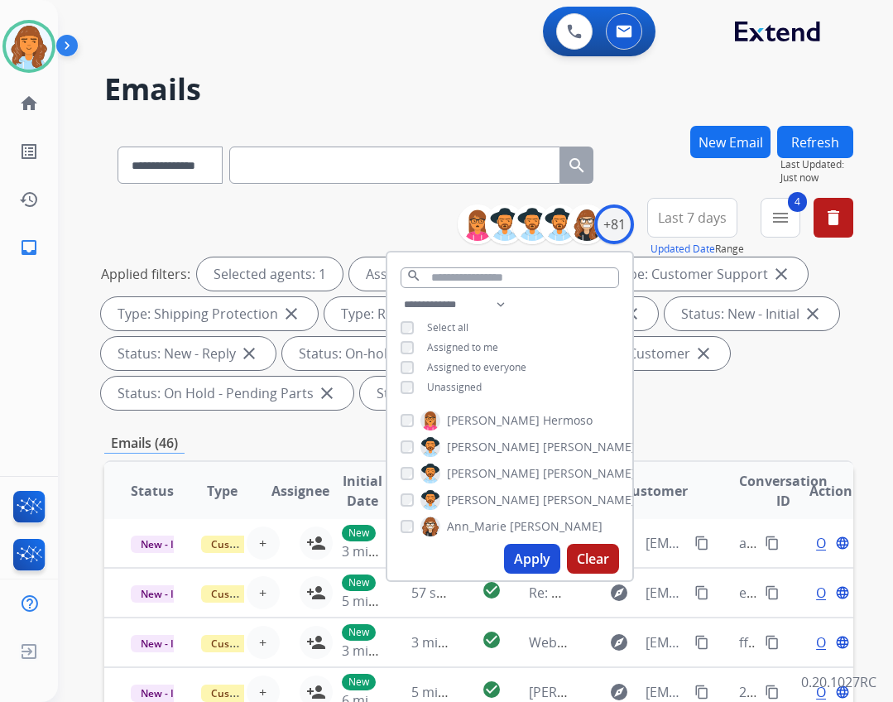
click at [472, 386] on span "Unassigned" at bounding box center [454, 387] width 55 height 14
click at [506, 563] on button "Apply" at bounding box center [532, 559] width 56 height 30
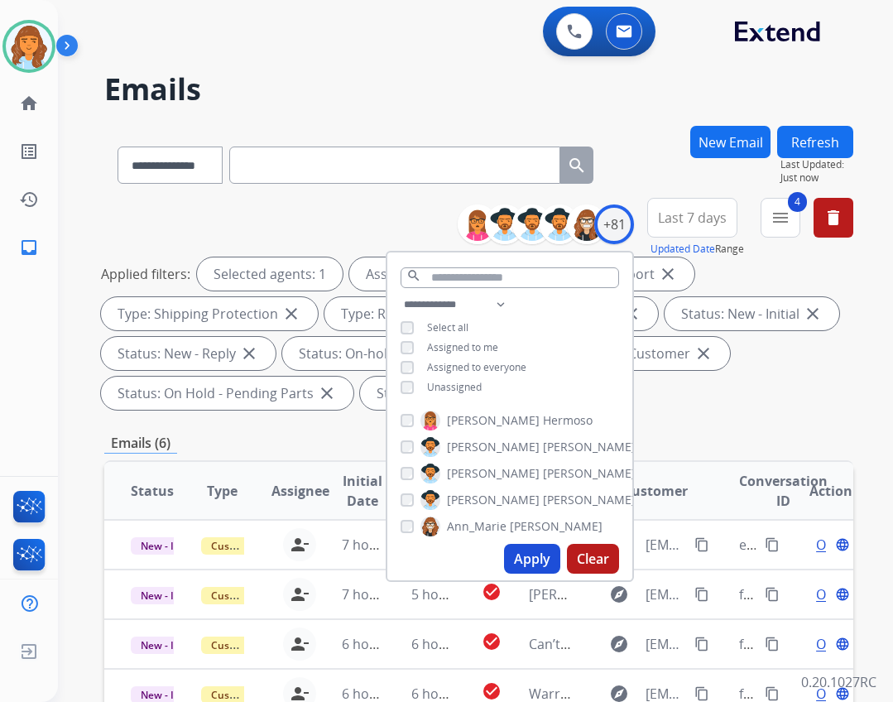
click at [645, 408] on div "Applied filters: Selected agents: 1 Assigned to me Type: Customer Support close…" at bounding box center [475, 333] width 749 height 152
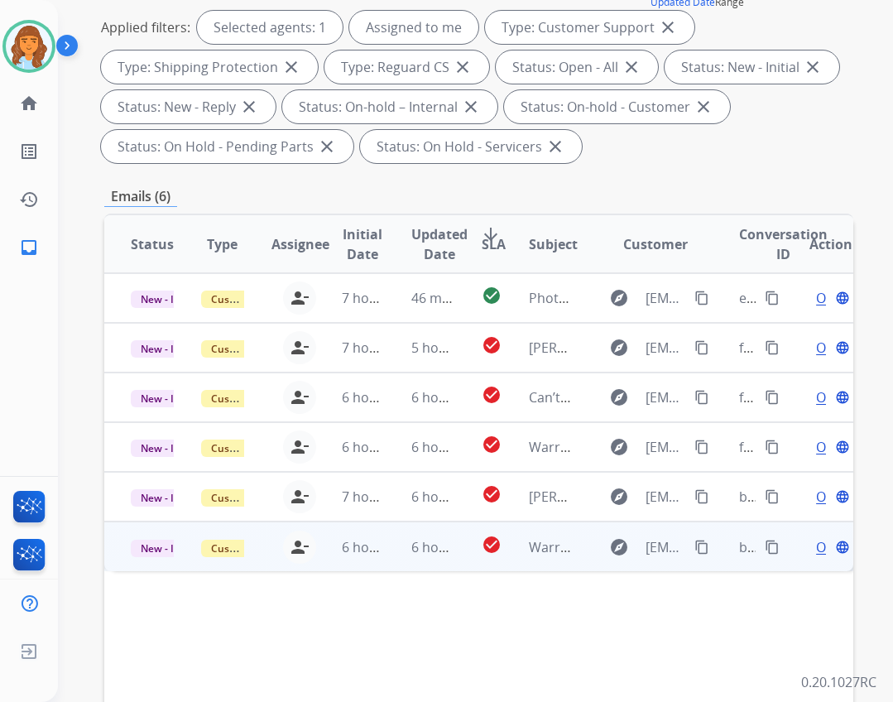
scroll to position [248, 0]
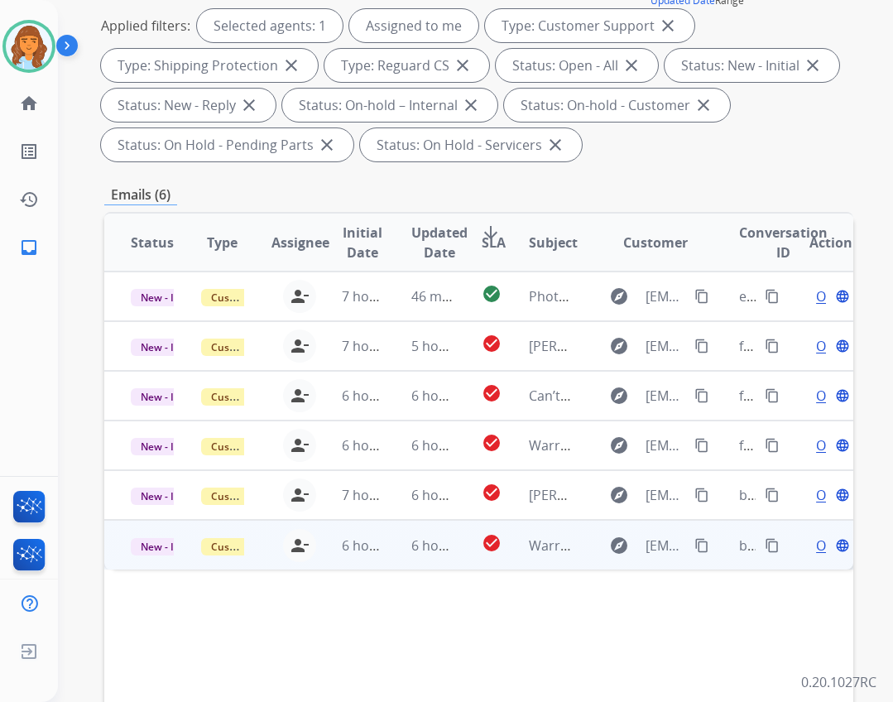
click at [573, 542] on td "explore charlottelighthall@yahoo.com content_copy" at bounding box center [643, 545] width 141 height 50
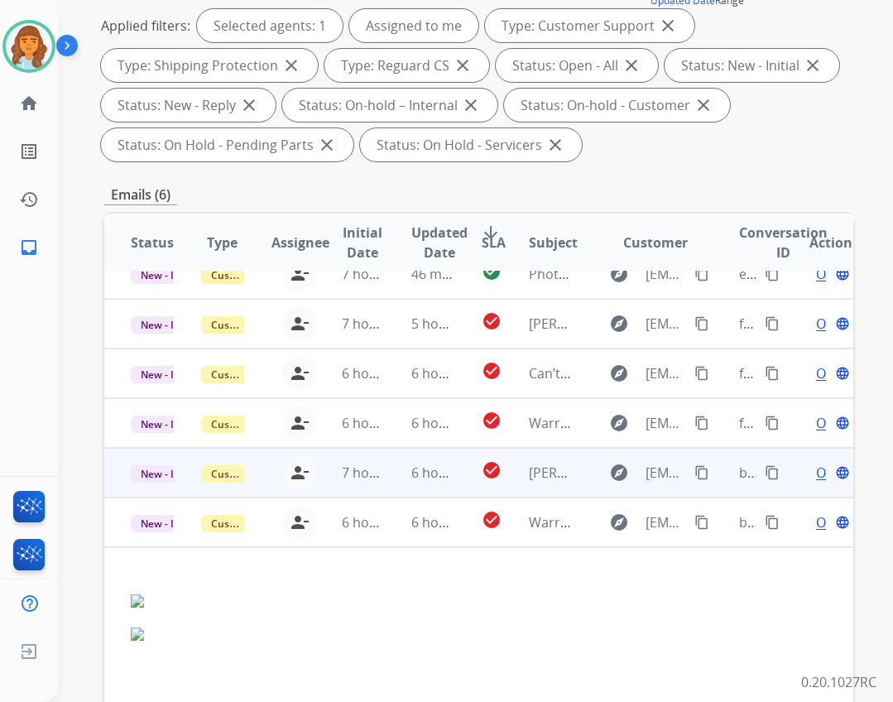
click at [580, 472] on td "explore bethygreen18@gmail.com content_copy" at bounding box center [643, 473] width 141 height 50
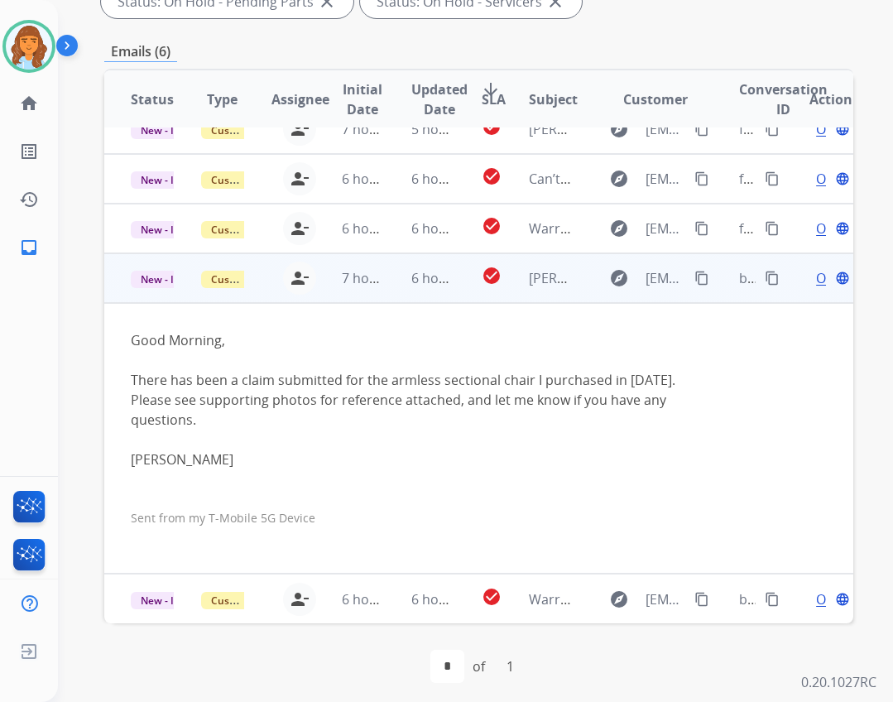
scroll to position [399, 0]
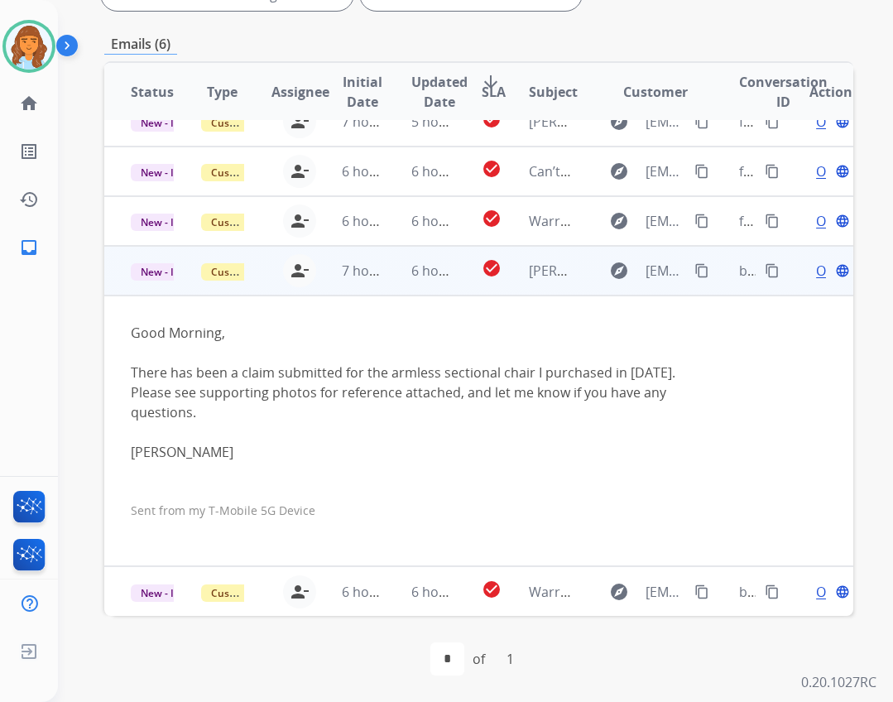
click at [694, 271] on mat-icon "content_copy" at bounding box center [701, 270] width 15 height 15
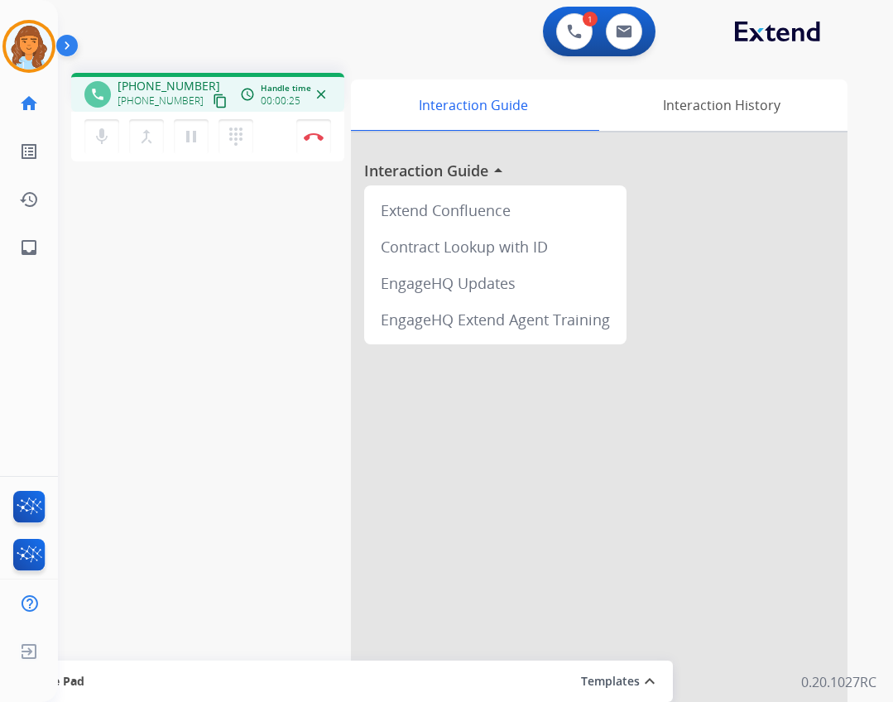
click at [213, 102] on mat-icon "content_copy" at bounding box center [220, 101] width 15 height 15
click at [310, 131] on button "Disconnect" at bounding box center [313, 136] width 35 height 35
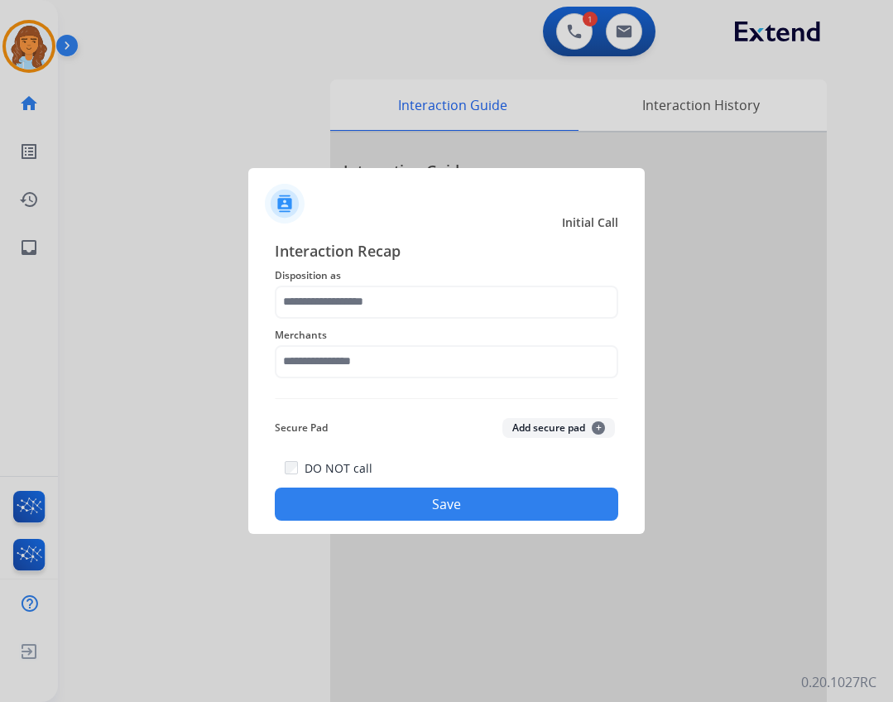
click at [314, 378] on div "Merchants" at bounding box center [446, 352] width 343 height 66
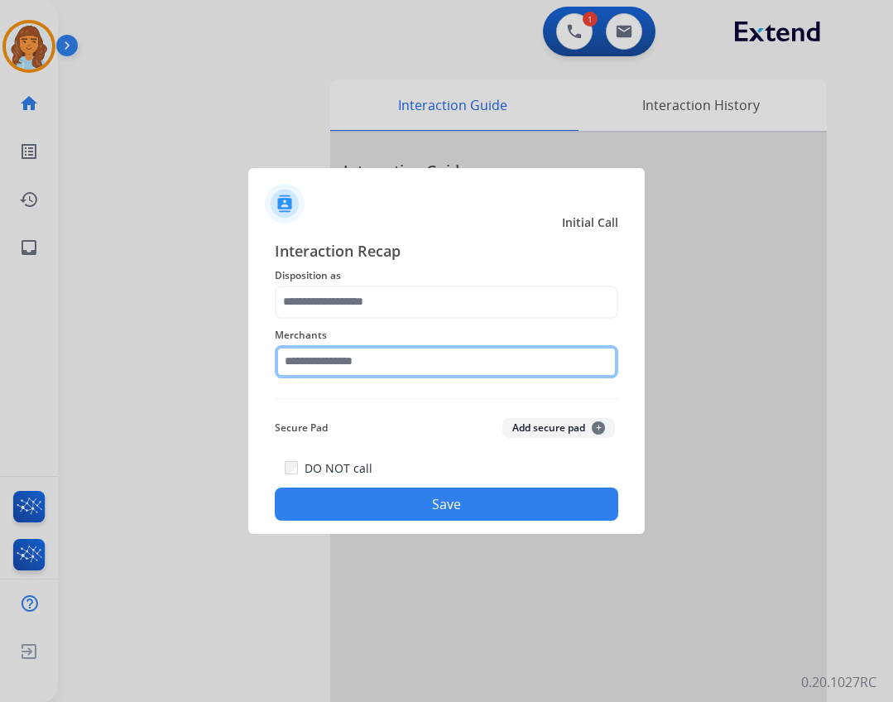
click at [317, 357] on input "text" at bounding box center [446, 361] width 343 height 33
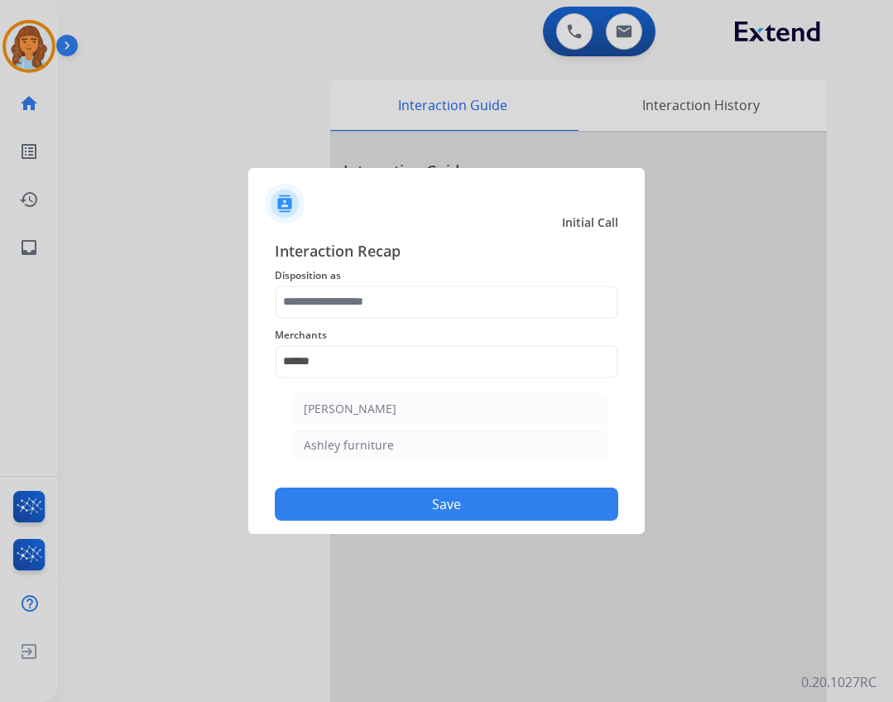
click at [535, 463] on ul "Ashley - Reguard Ashley furniture" at bounding box center [450, 431] width 325 height 93
click at [530, 454] on li "Ashley furniture" at bounding box center [450, 444] width 315 height 31
type input "**********"
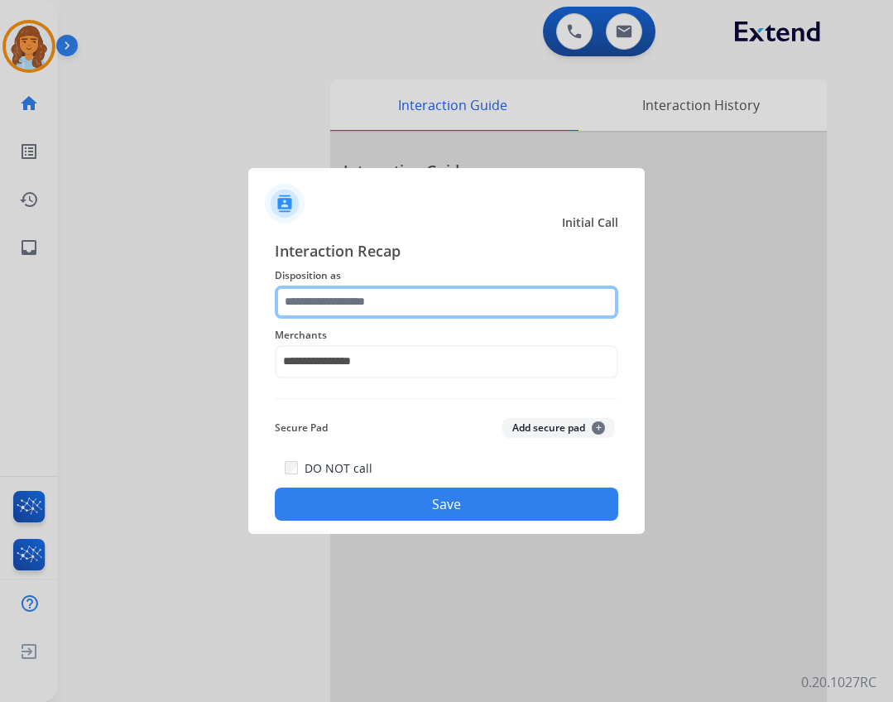
click at [425, 295] on input "text" at bounding box center [446, 301] width 343 height 33
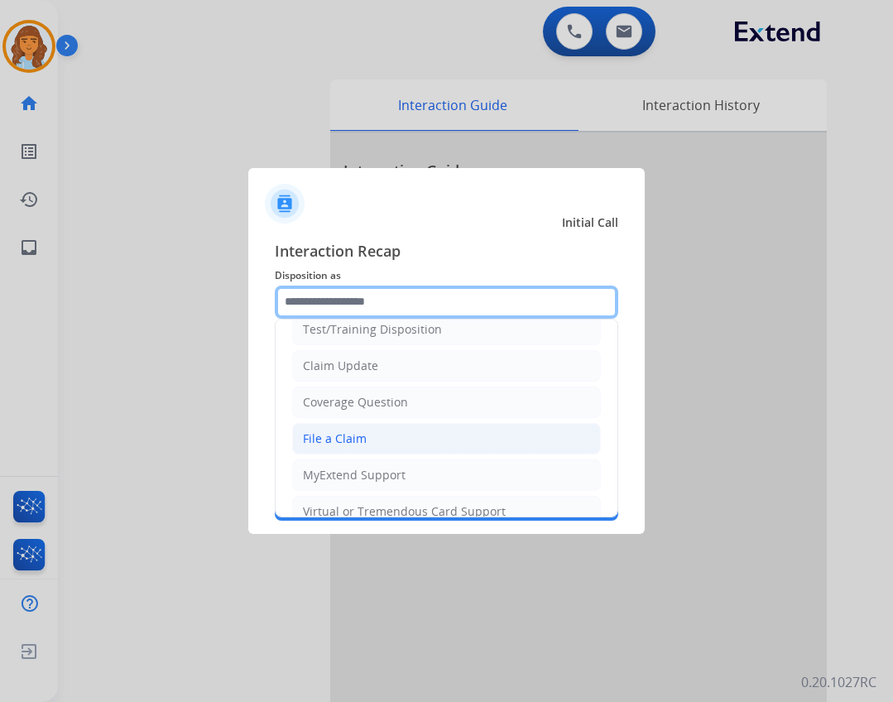
scroll to position [83, 0]
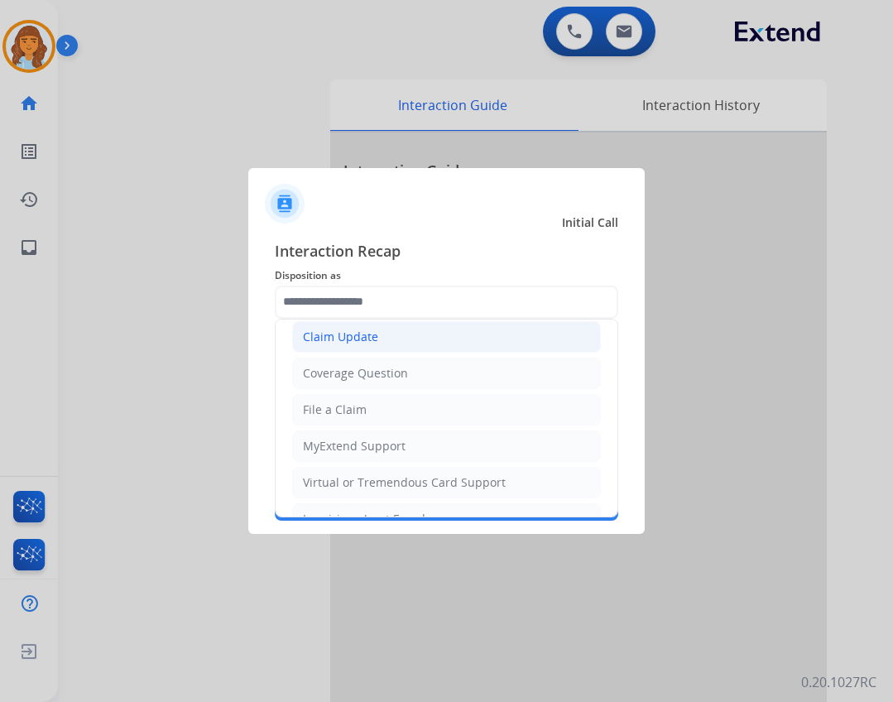
click at [398, 344] on li "Claim Update" at bounding box center [446, 336] width 309 height 31
type input "**********"
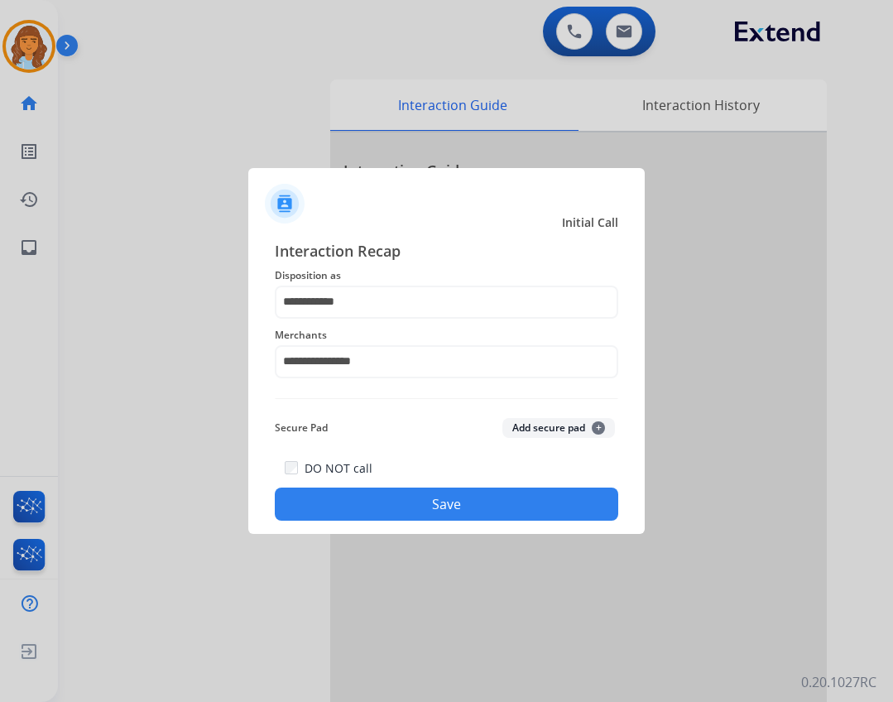
click at [448, 495] on button "Save" at bounding box center [446, 503] width 343 height 33
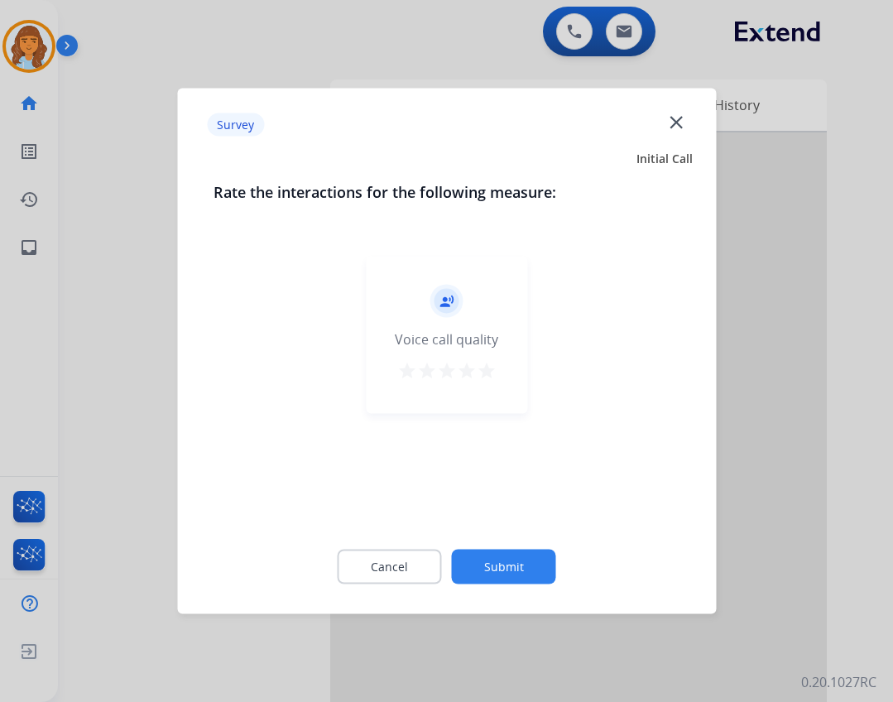
drag, startPoint x: 484, startPoint y: 544, endPoint x: 486, endPoint y: 562, distance: 18.3
click at [486, 559] on div "Cancel Submit" at bounding box center [446, 567] width 466 height 74
click at [486, 563] on button "Submit" at bounding box center [504, 566] width 104 height 35
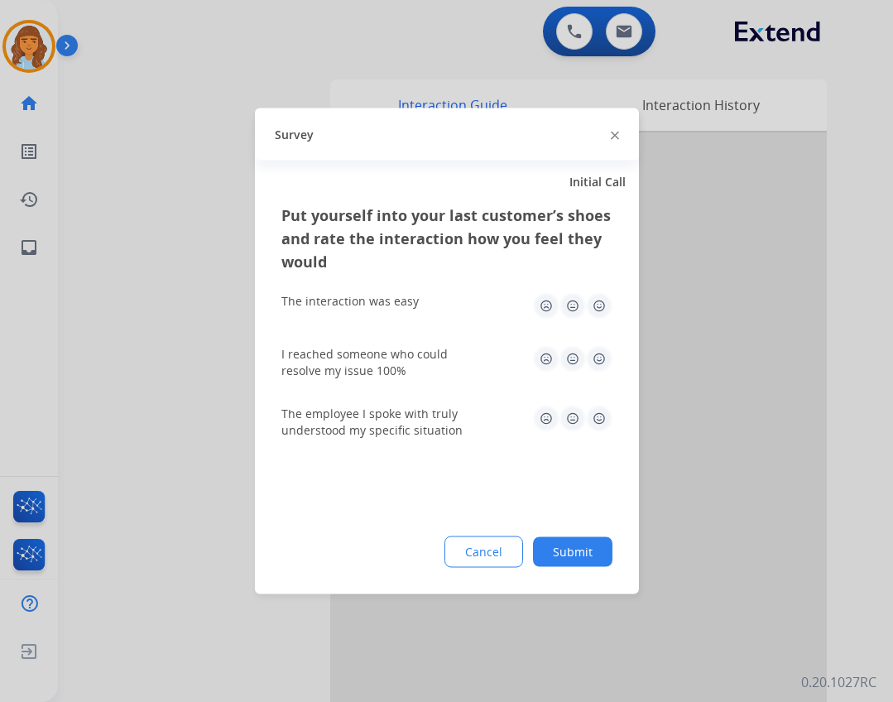
click at [540, 563] on button "Submit" at bounding box center [572, 552] width 79 height 30
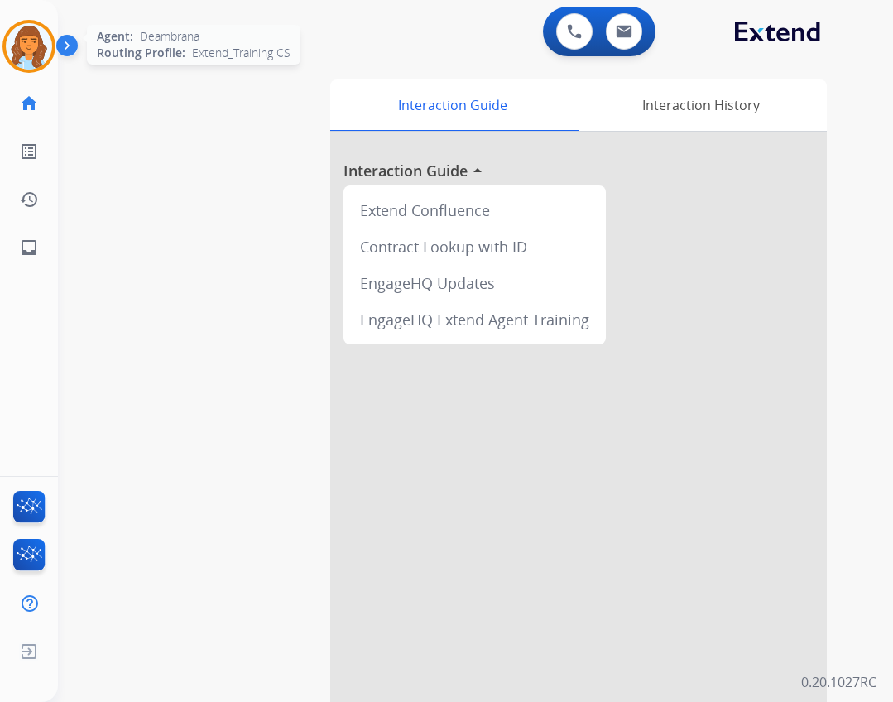
click at [40, 60] on img at bounding box center [29, 46] width 46 height 46
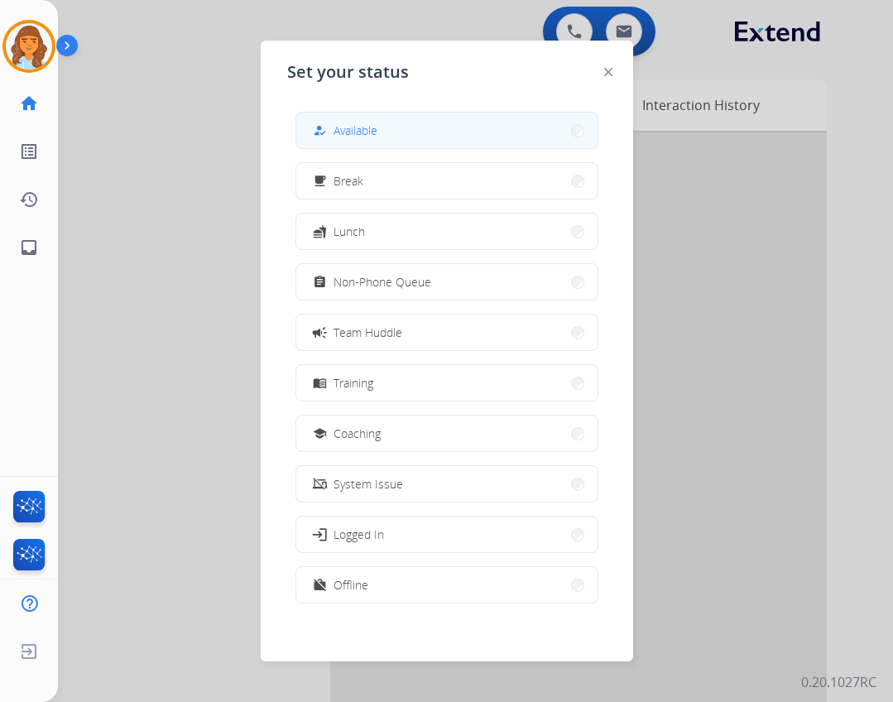
click at [325, 144] on button "how_to_reg Available" at bounding box center [446, 131] width 301 height 36
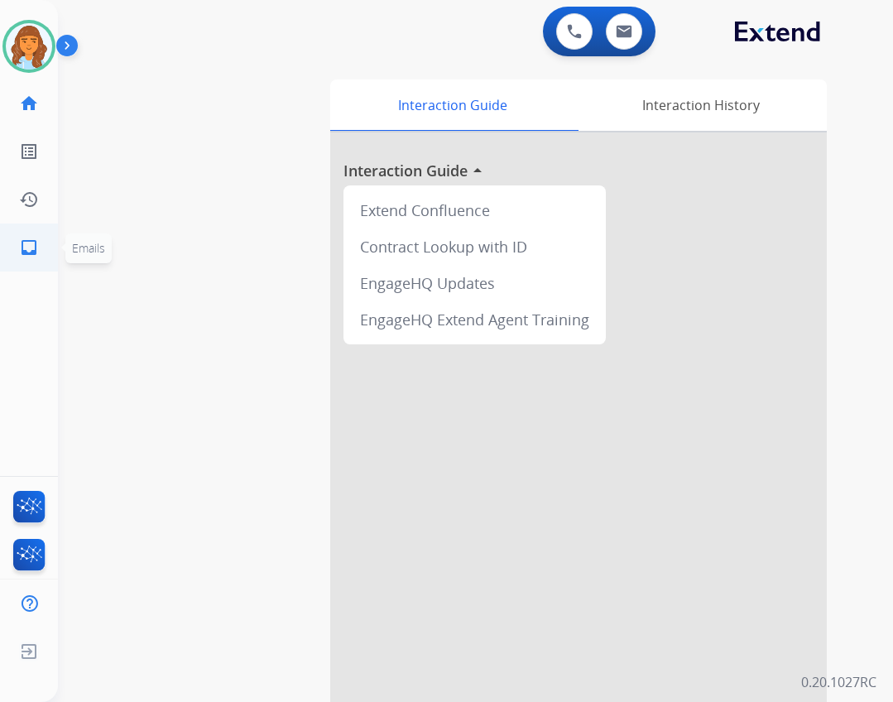
click at [40, 257] on link "inbox Emails" at bounding box center [29, 247] width 46 height 46
select select "**********"
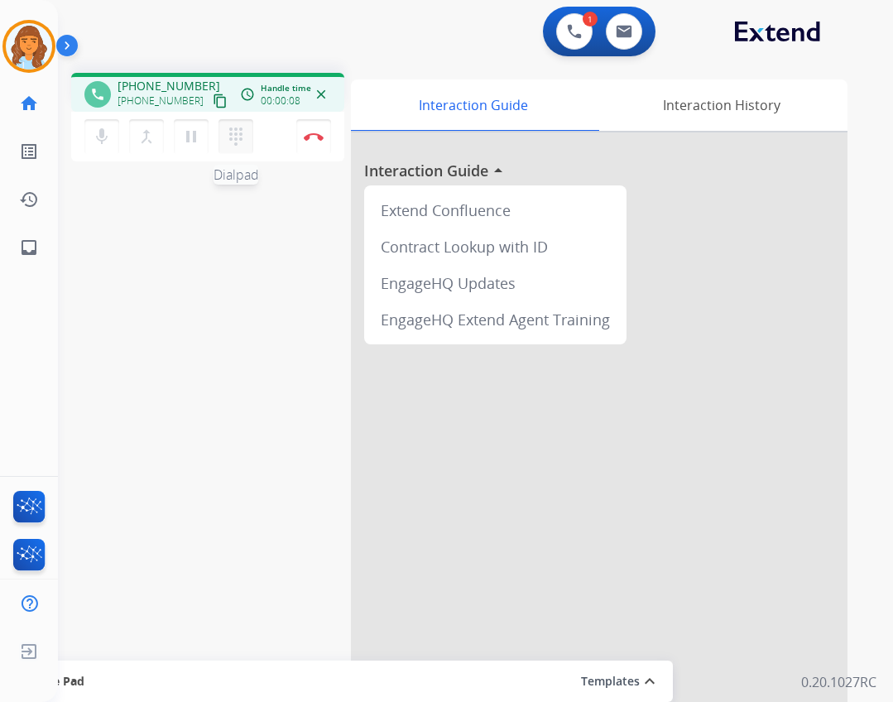
click at [226, 131] on button "dialpad Dialpad" at bounding box center [235, 136] width 35 height 35
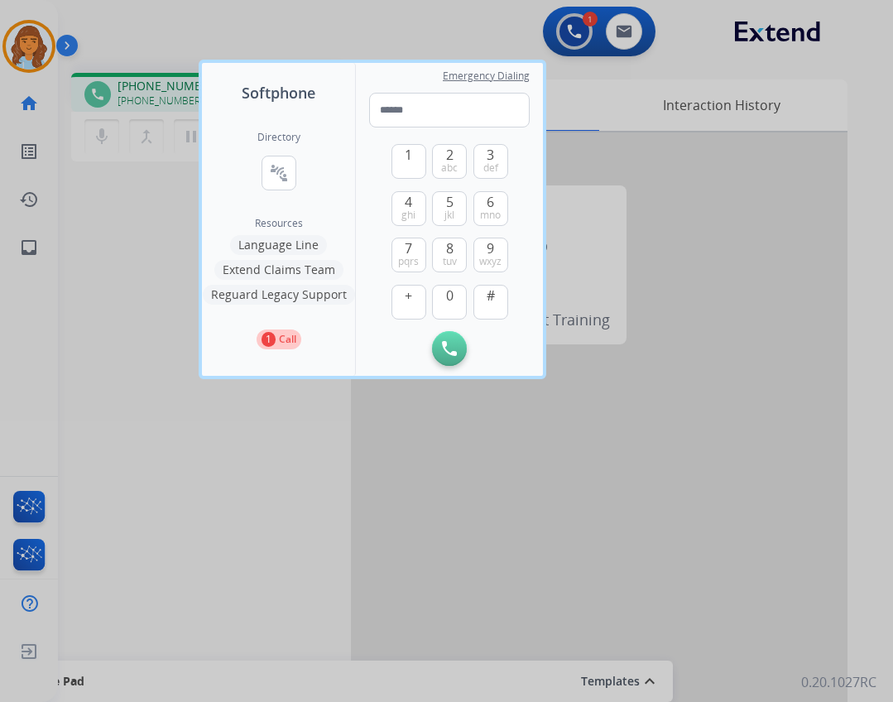
click at [300, 236] on button "Language Line" at bounding box center [278, 245] width 97 height 20
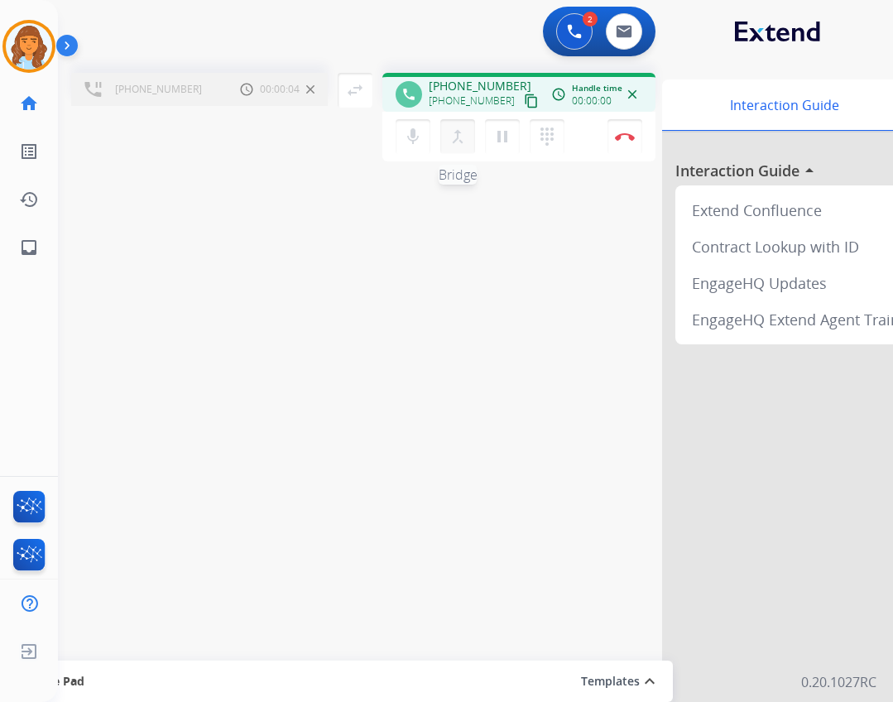
click at [466, 129] on mat-icon "merge_type" at bounding box center [458, 137] width 20 height 20
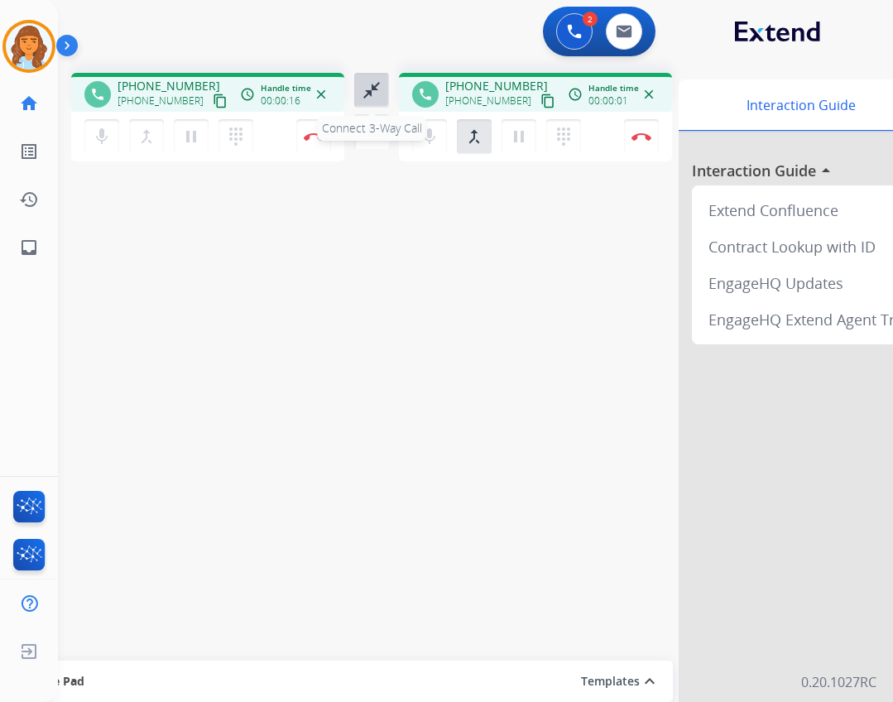
click at [381, 89] on mat-icon "close_fullscreen" at bounding box center [372, 90] width 20 height 20
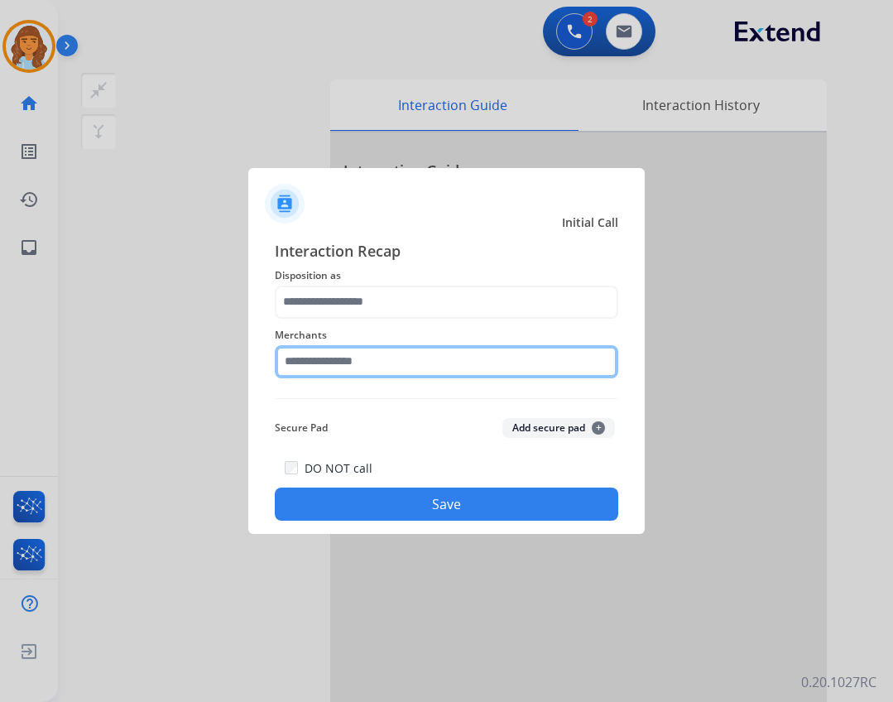
click at [377, 368] on input "text" at bounding box center [446, 361] width 343 height 33
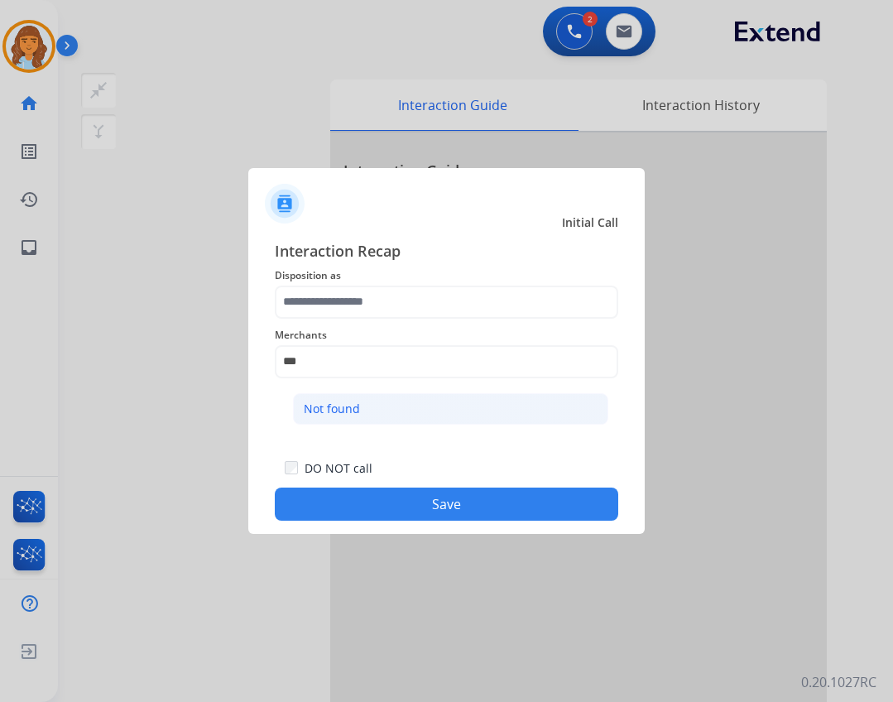
drag, startPoint x: 422, startPoint y: 391, endPoint x: 415, endPoint y: 424, distance: 33.8
click at [422, 411] on ul "Not found" at bounding box center [450, 413] width 325 height 56
click at [415, 424] on li "Not found" at bounding box center [450, 408] width 315 height 31
type input "*********"
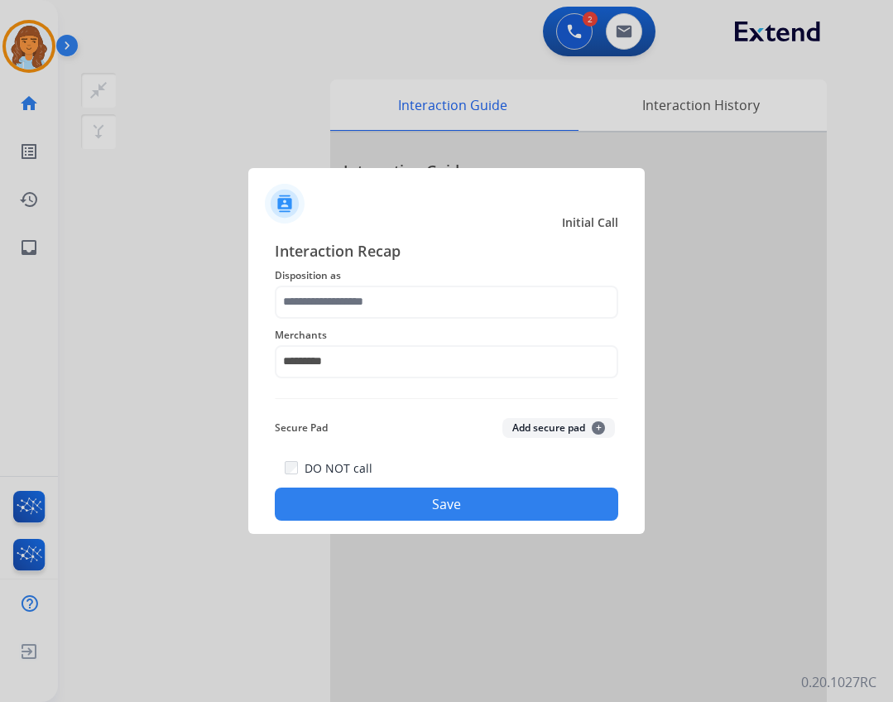
click at [425, 320] on div "Merchants *********" at bounding box center [446, 352] width 343 height 66
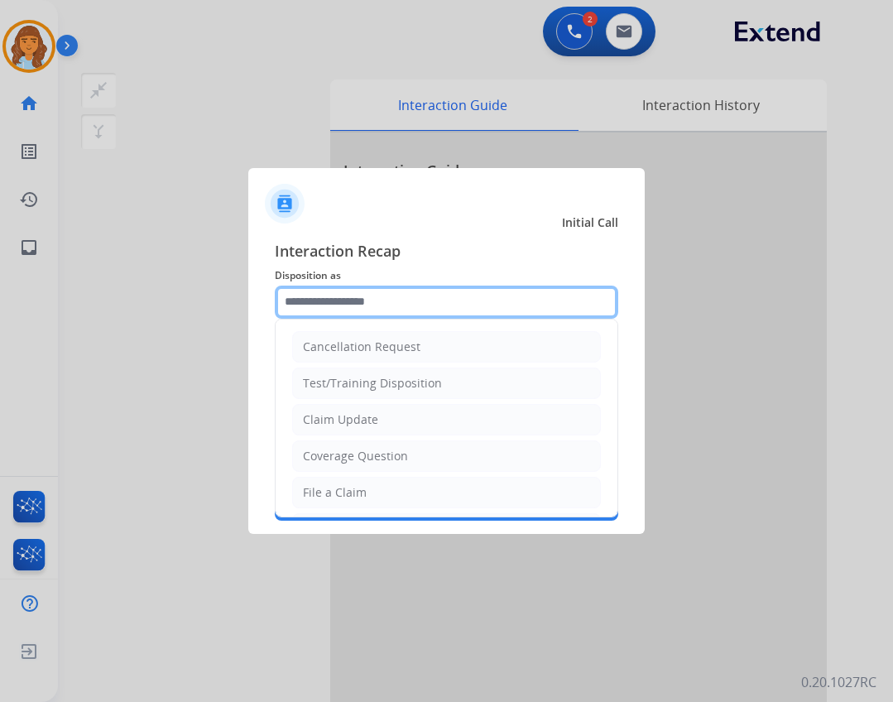
click at [423, 271] on div "Interaction Recap Disposition as Cancellation Request Test/Training Disposition…" at bounding box center [446, 380] width 343 height 282
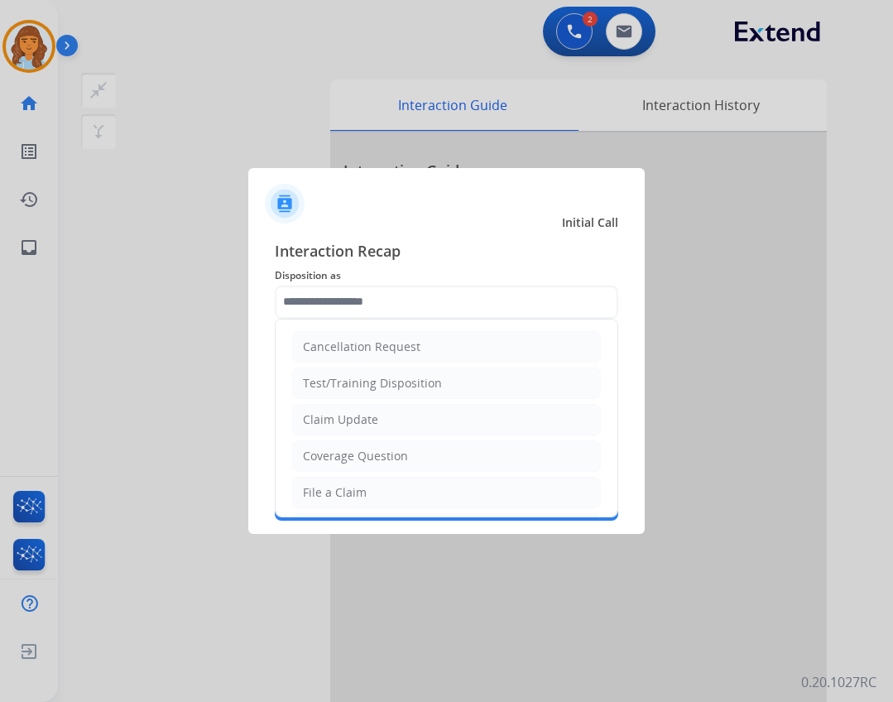
scroll to position [21, 0]
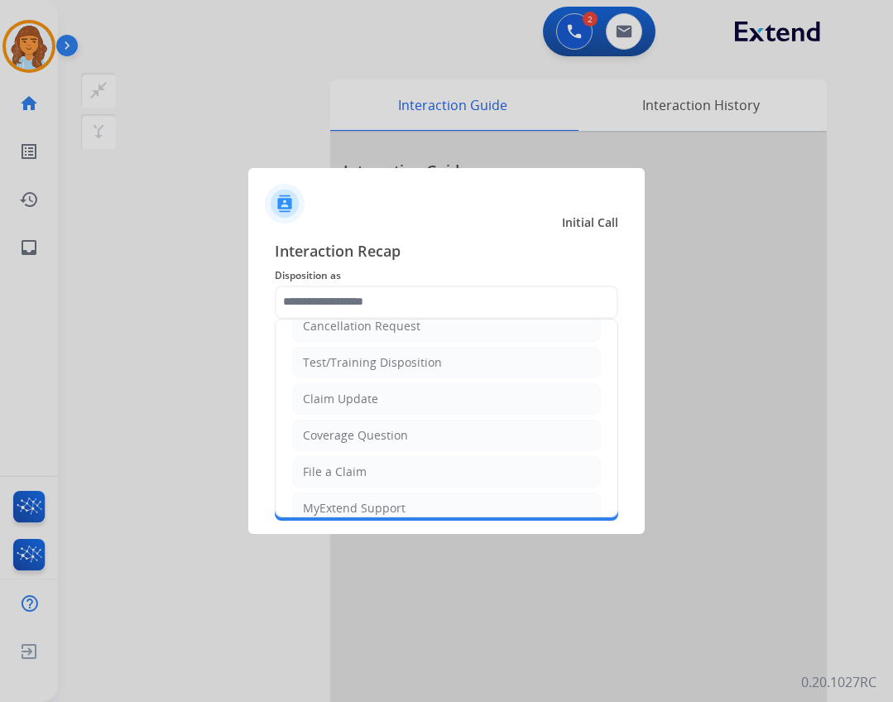
drag, startPoint x: 452, startPoint y: 360, endPoint x: 452, endPoint y: 381, distance: 21.5
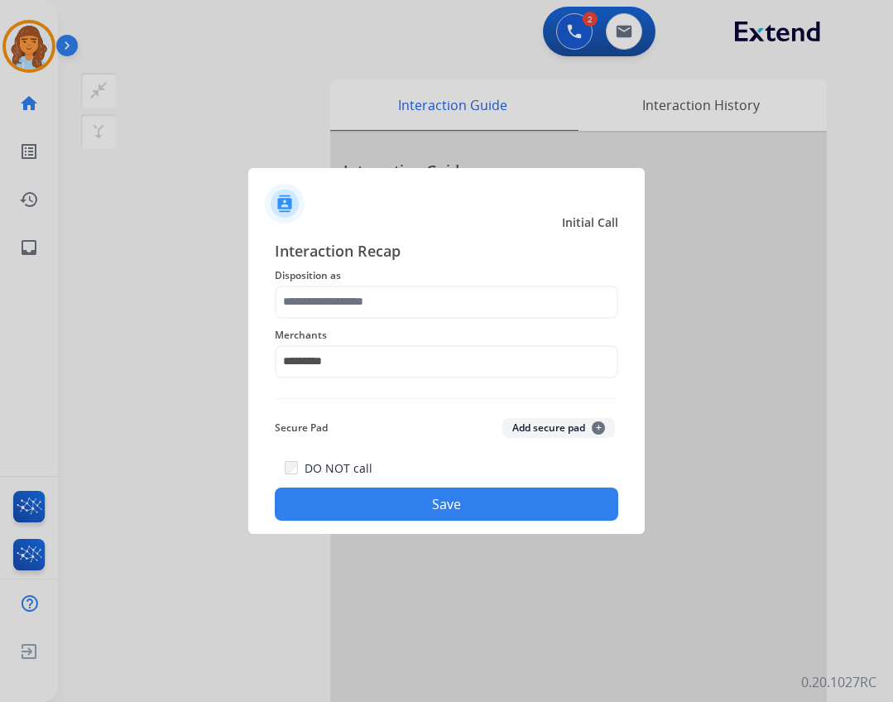
click at [386, 276] on span "Disposition as" at bounding box center [446, 276] width 343 height 20
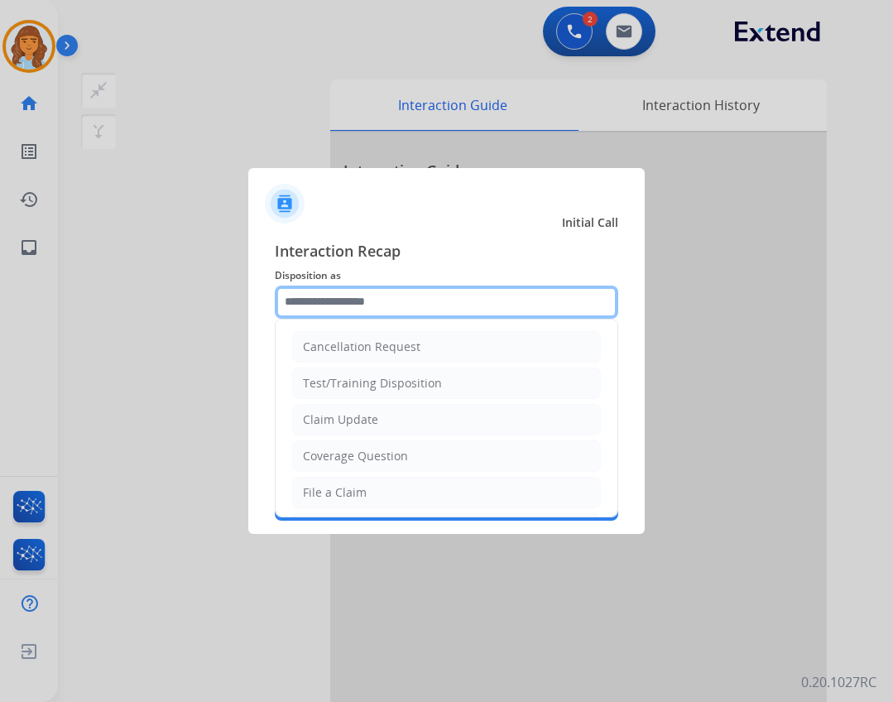
click at [380, 295] on input "text" at bounding box center [446, 301] width 343 height 33
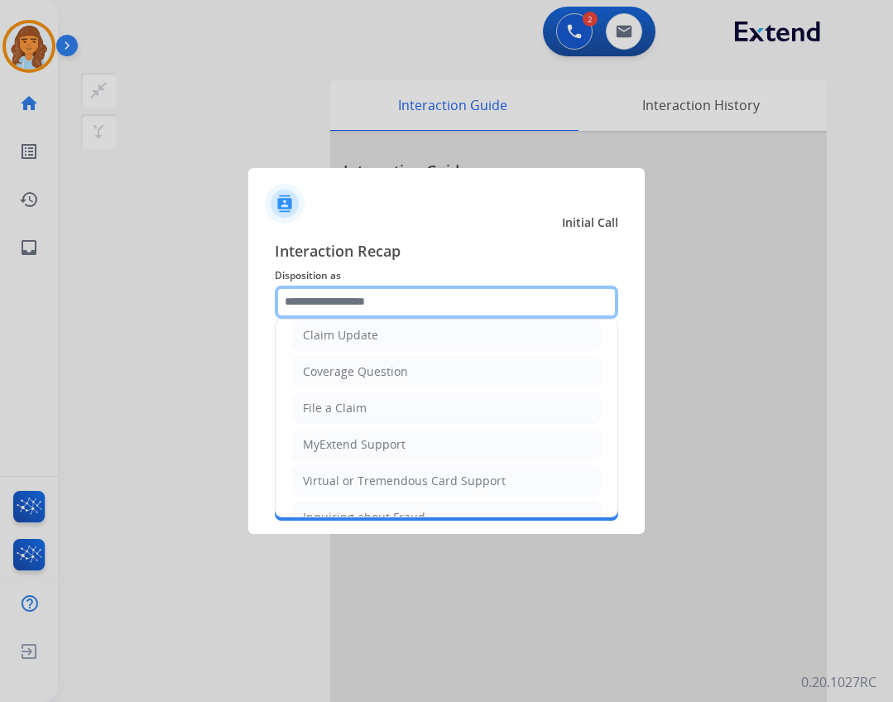
scroll to position [258, 0]
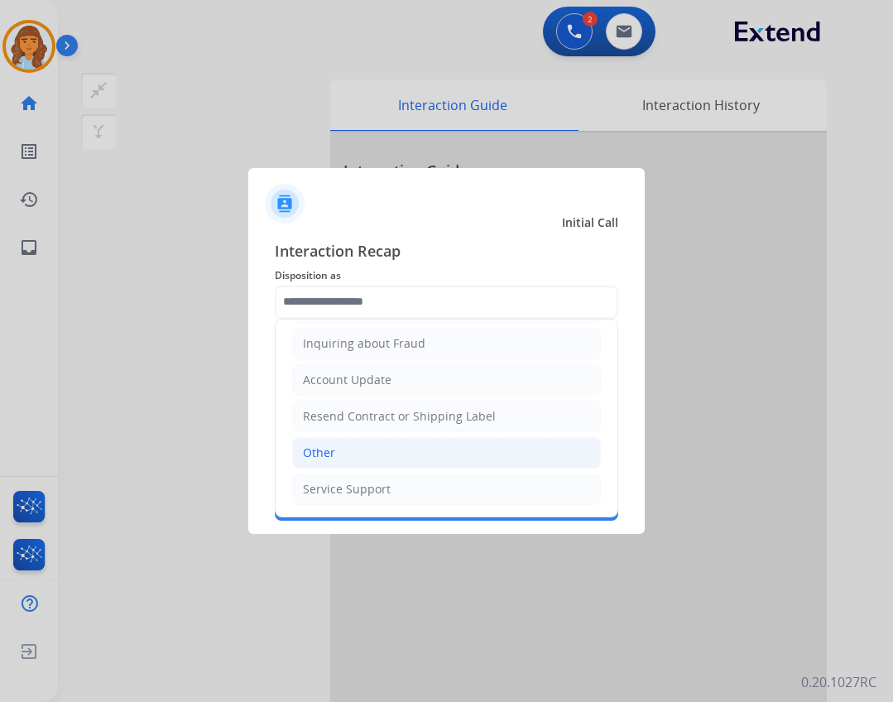
click at [354, 458] on li "Other" at bounding box center [446, 452] width 309 height 31
type input "*****"
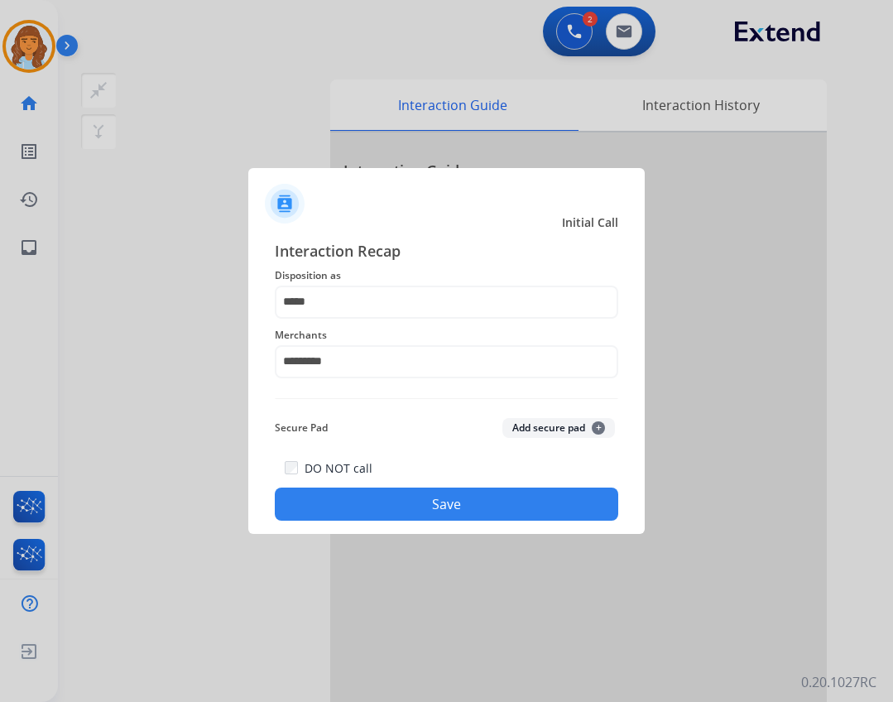
click at [479, 506] on button "Save" at bounding box center [446, 503] width 343 height 33
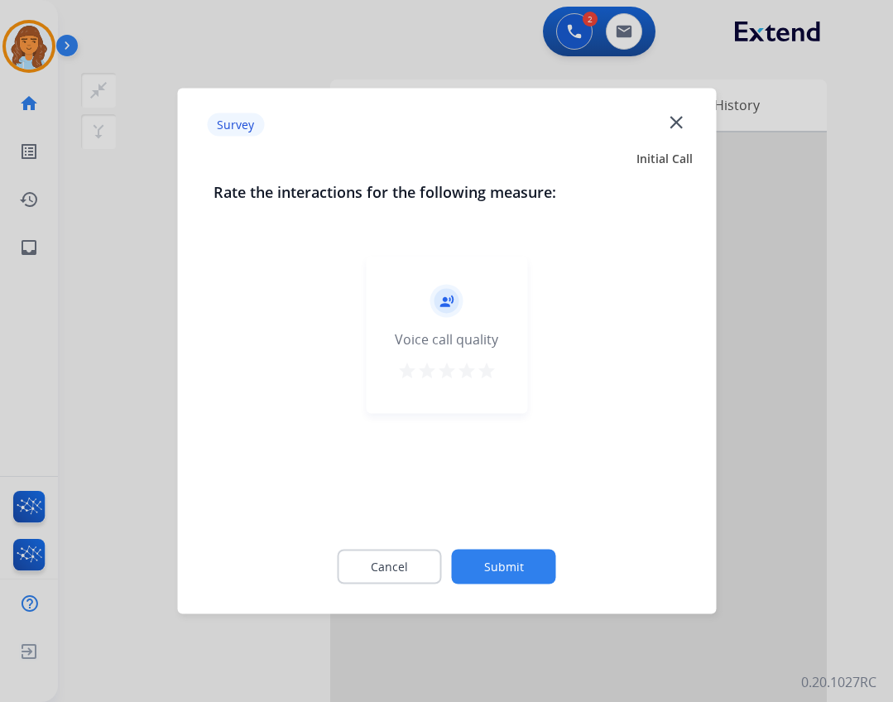
drag, startPoint x: 523, startPoint y: 544, endPoint x: 518, endPoint y: 559, distance: 15.7
click at [520, 545] on div "Cancel Submit" at bounding box center [446, 567] width 466 height 74
click at [518, 582] on button "Submit" at bounding box center [504, 566] width 104 height 35
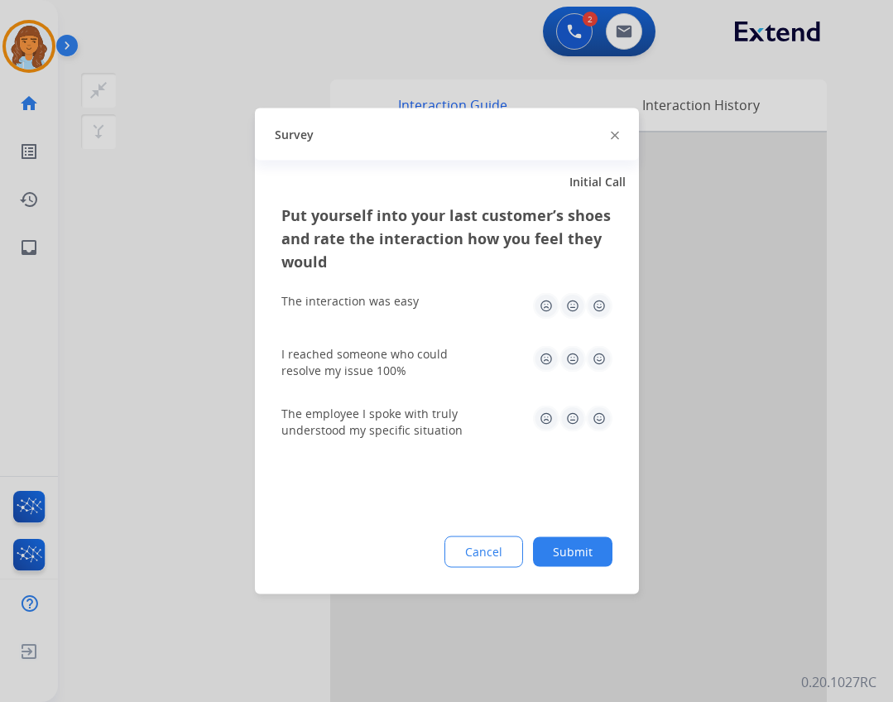
click at [557, 565] on button "Submit" at bounding box center [572, 552] width 79 height 30
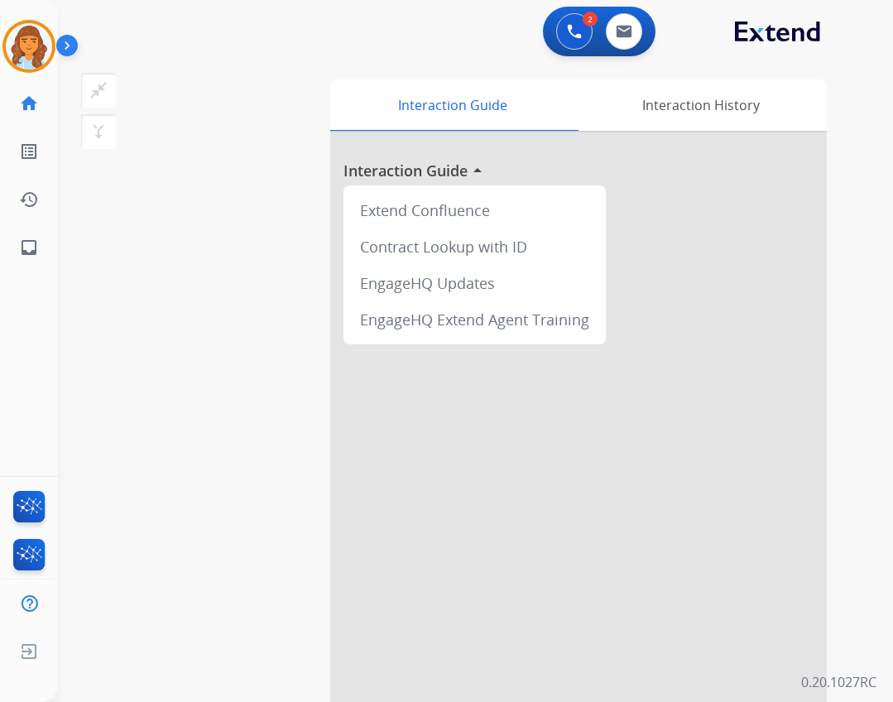
drag, startPoint x: 38, startPoint y: 53, endPoint x: 66, endPoint y: 66, distance: 31.1
click at [37, 53] on img at bounding box center [29, 46] width 46 height 46
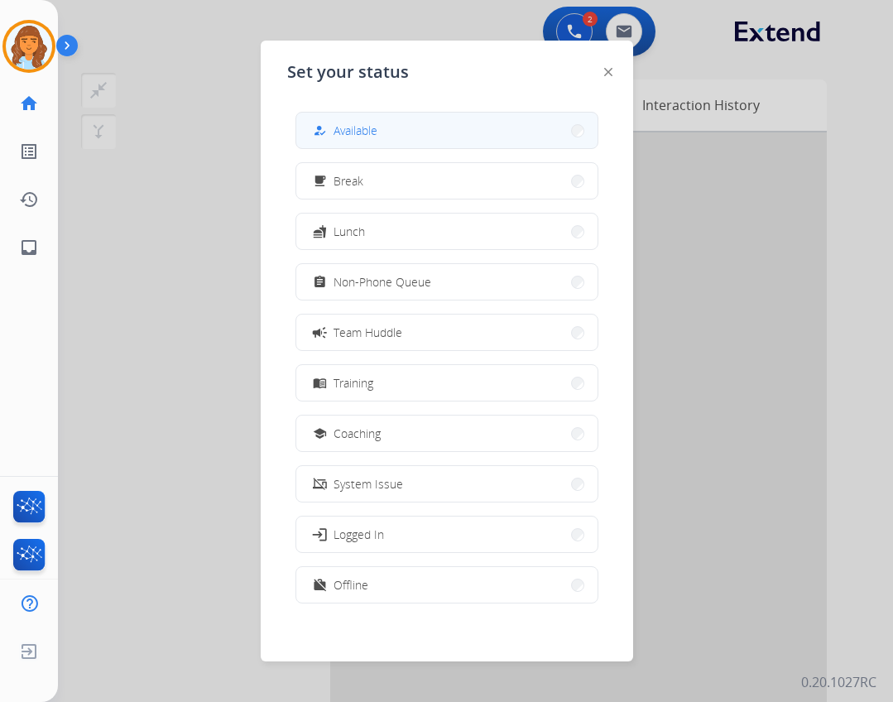
drag, startPoint x: 373, startPoint y: 118, endPoint x: 353, endPoint y: 125, distance: 20.9
click at [372, 118] on button "how_to_reg Available" at bounding box center [446, 131] width 301 height 36
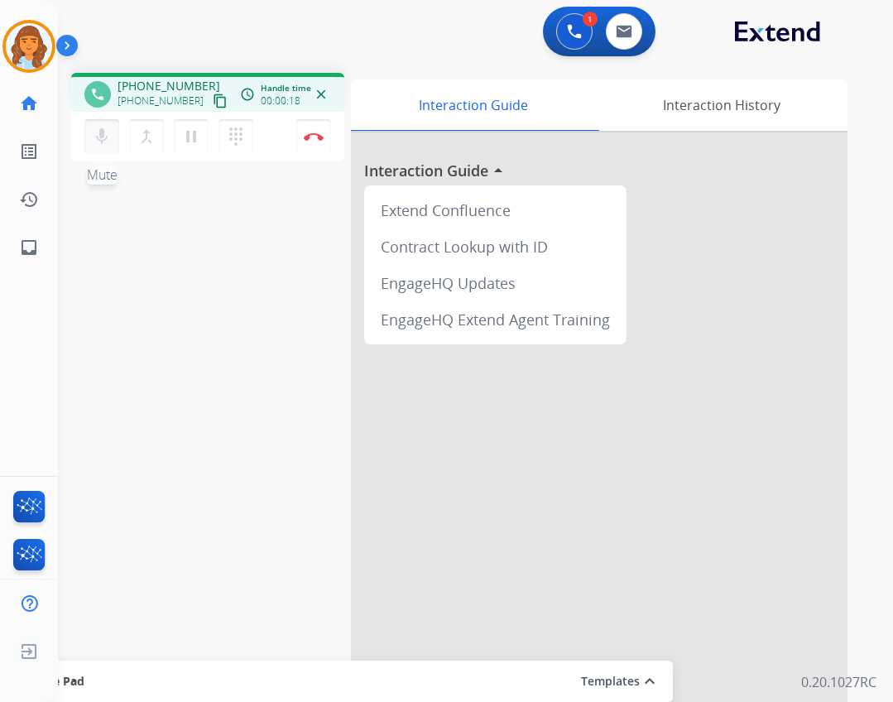
click at [92, 153] on div "mic Mute merge_type Bridge pause Hold dialpad Dialpad" at bounding box center [173, 136] width 179 height 35
click at [106, 143] on mat-icon "mic" at bounding box center [102, 137] width 20 height 20
click at [46, 248] on link "inbox Emails" at bounding box center [29, 247] width 46 height 46
select select "**********"
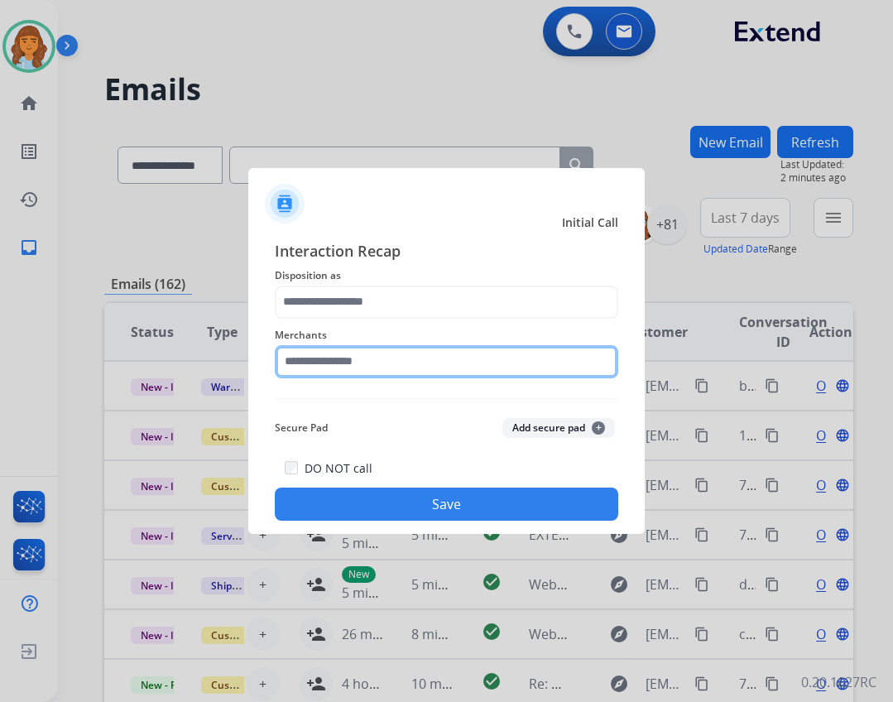
click at [343, 362] on input "text" at bounding box center [446, 361] width 343 height 33
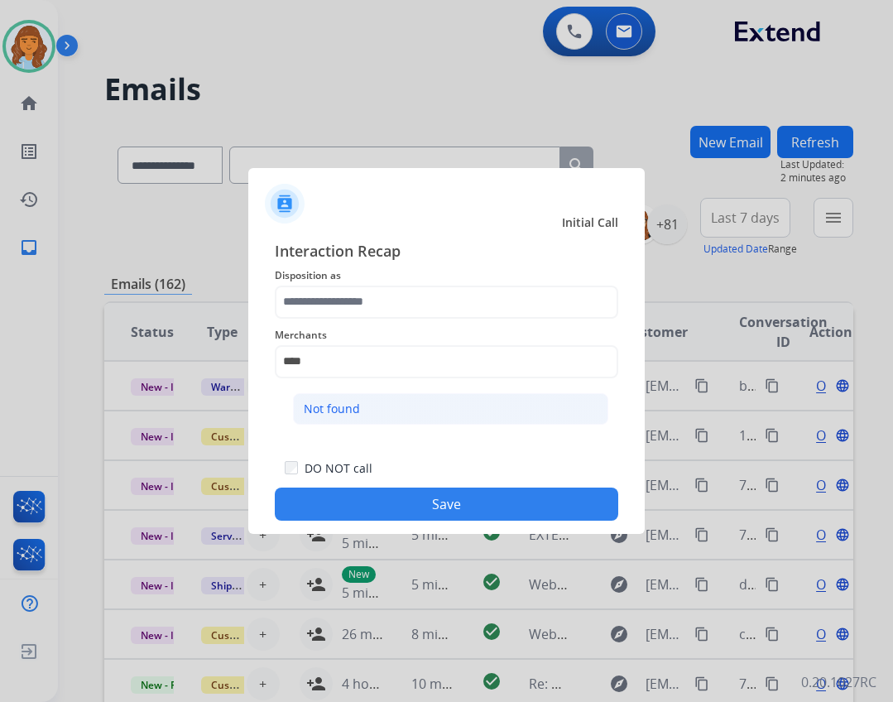
click at [344, 394] on li "Not found" at bounding box center [450, 408] width 315 height 31
type input "*********"
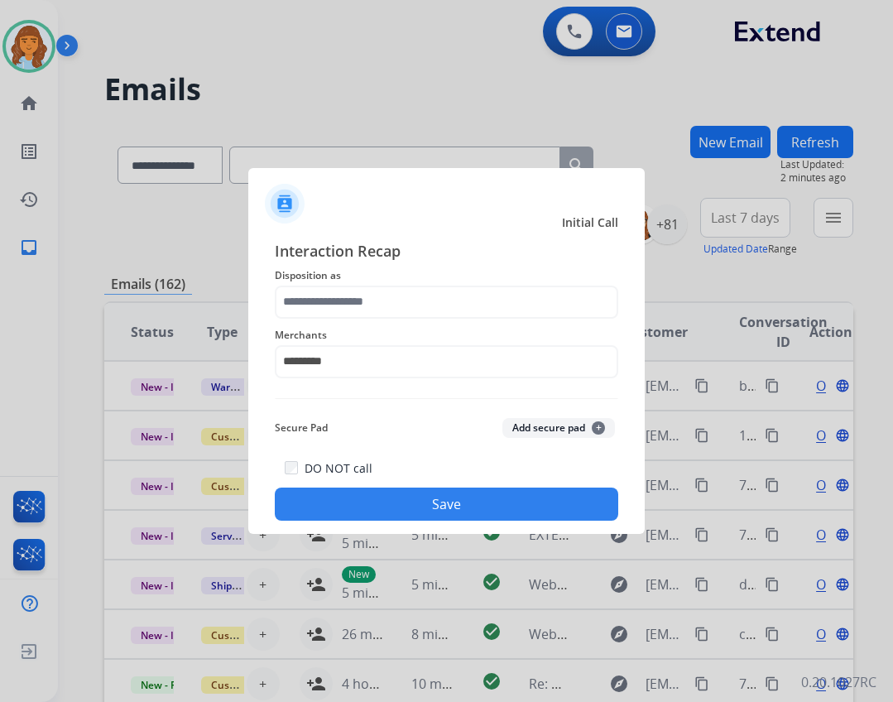
click at [339, 329] on span "Merchants" at bounding box center [446, 335] width 343 height 20
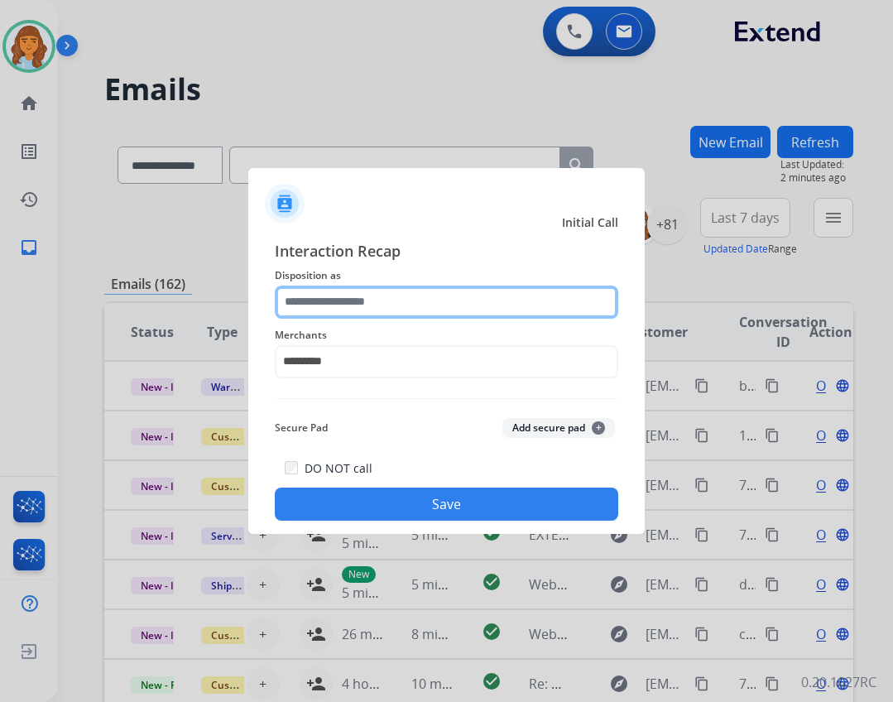
click at [337, 308] on input "text" at bounding box center [446, 301] width 343 height 33
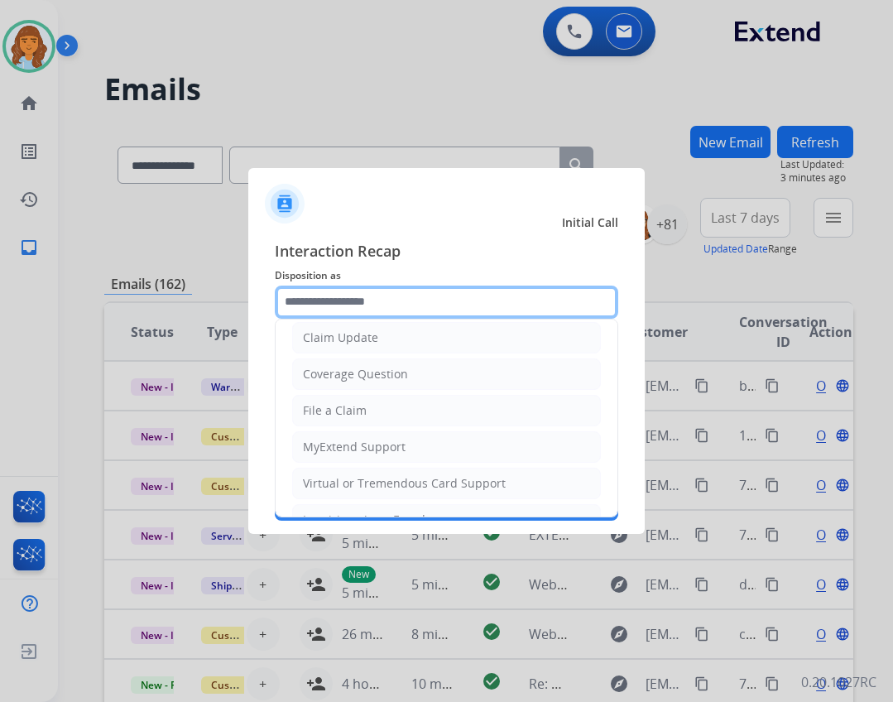
scroll to position [258, 0]
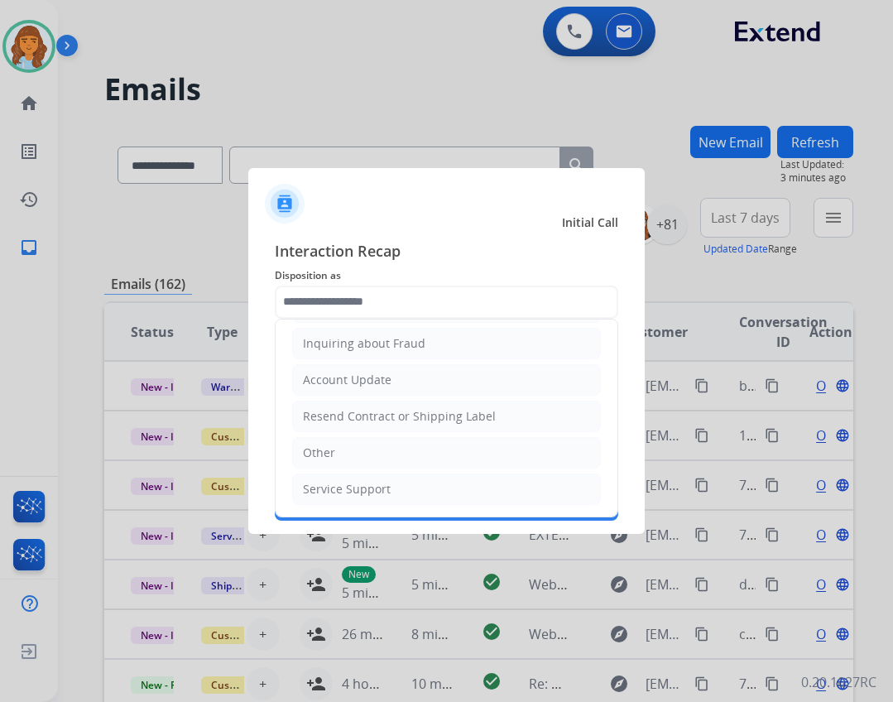
drag, startPoint x: 374, startPoint y: 449, endPoint x: 374, endPoint y: 462, distance: 13.2
click at [374, 455] on li "Other" at bounding box center [446, 452] width 309 height 31
type input "*****"
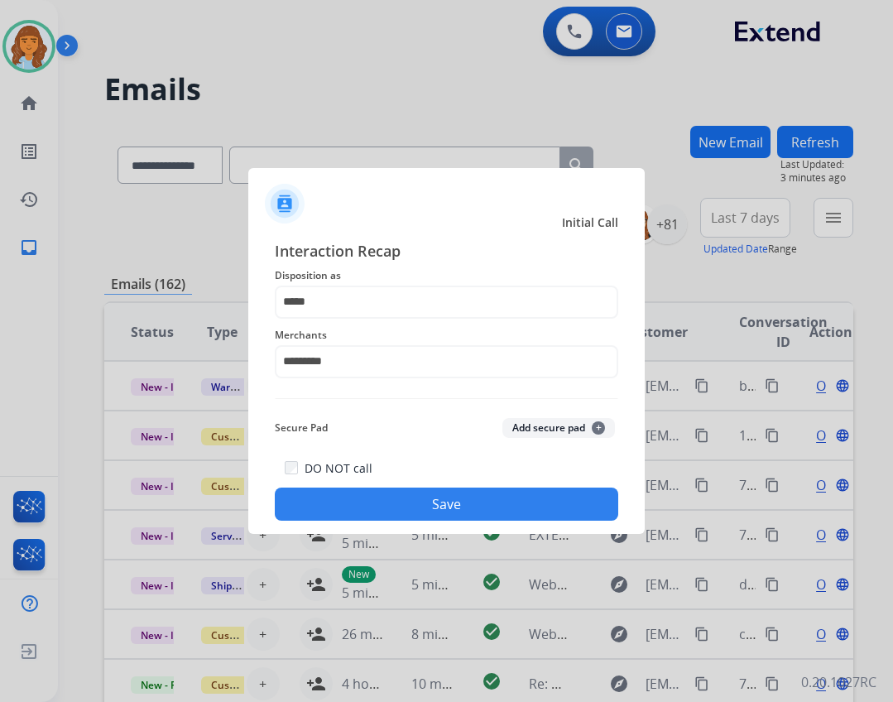
click at [377, 509] on button "Save" at bounding box center [446, 503] width 343 height 33
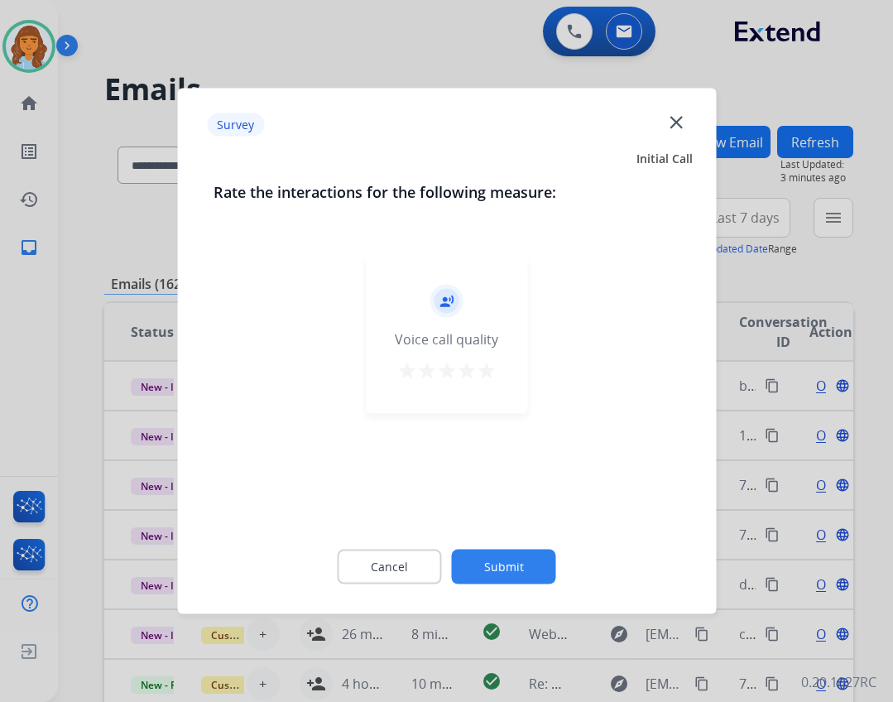
click at [497, 577] on button "Submit" at bounding box center [504, 566] width 104 height 35
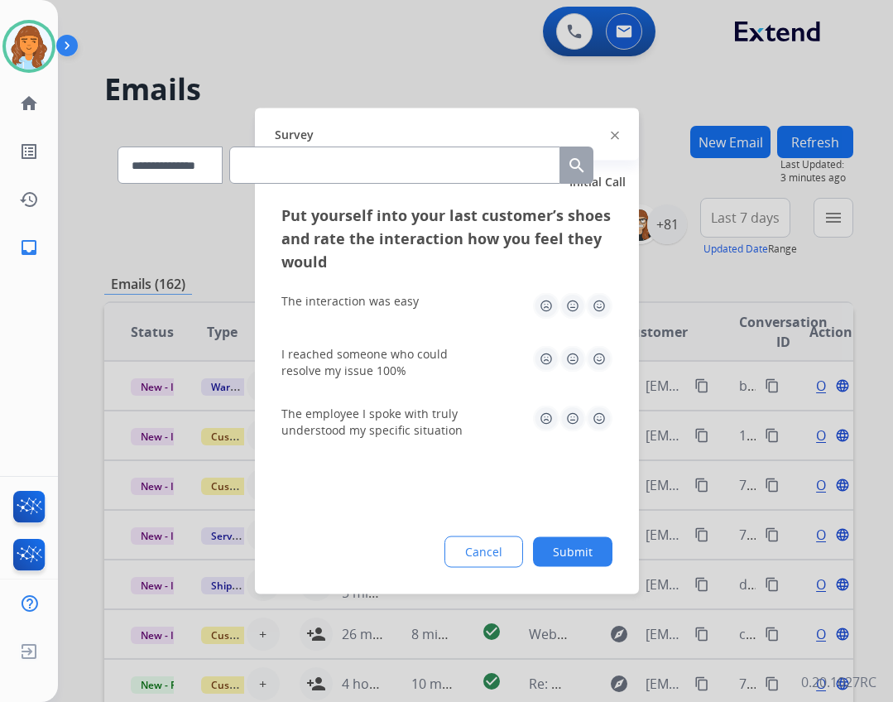
click at [579, 548] on button "Submit" at bounding box center [572, 552] width 79 height 30
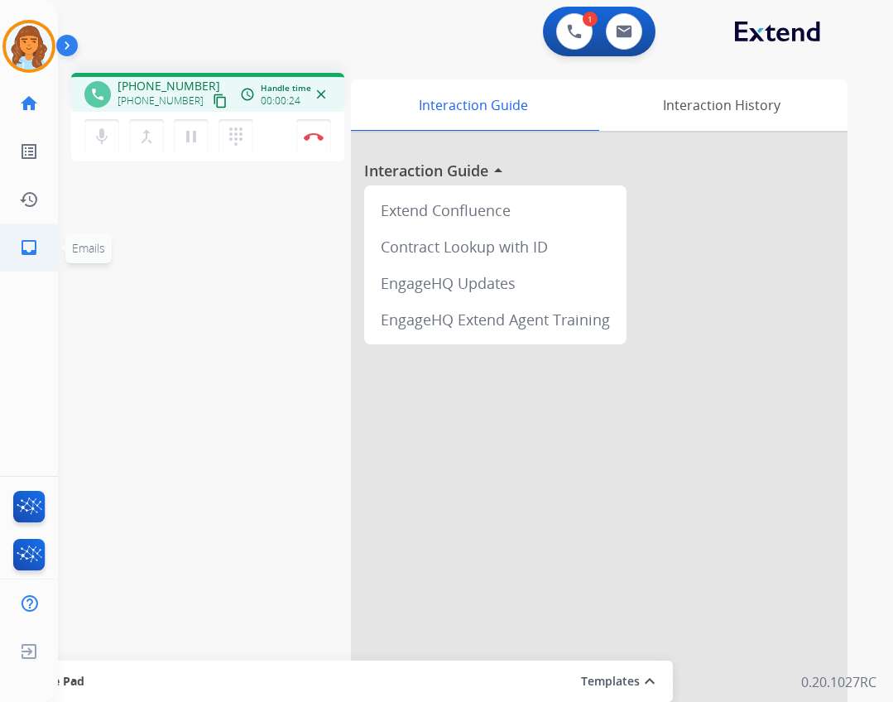
click at [48, 264] on link "inbox Emails" at bounding box center [29, 247] width 46 height 46
select select "**********"
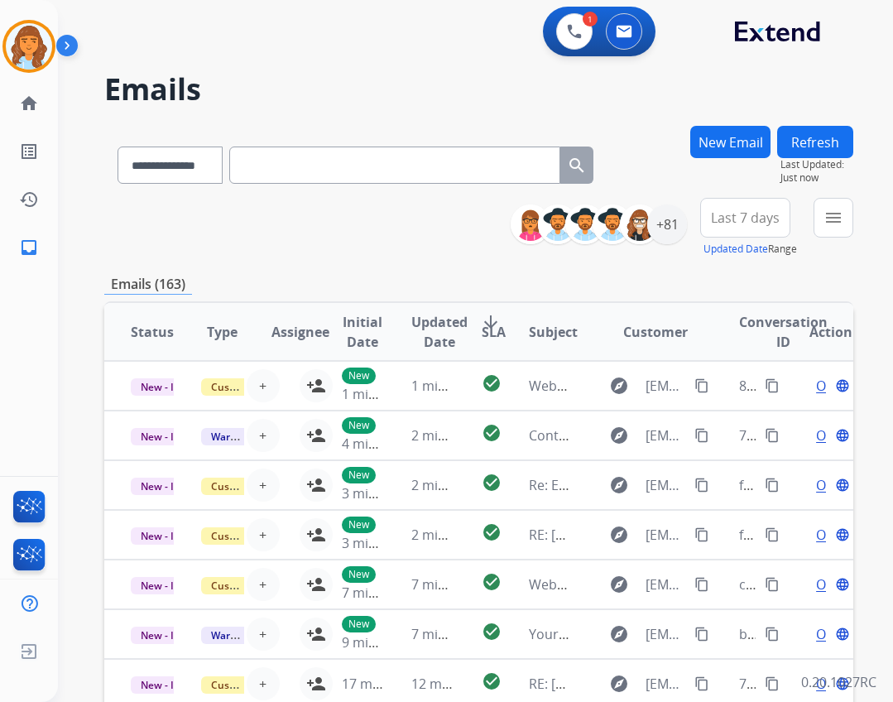
click at [842, 197] on div "New Email Refresh Last Updated: Just now" at bounding box center [771, 162] width 163 height 72
click at [832, 218] on mat-icon "menu" at bounding box center [833, 218] width 20 height 20
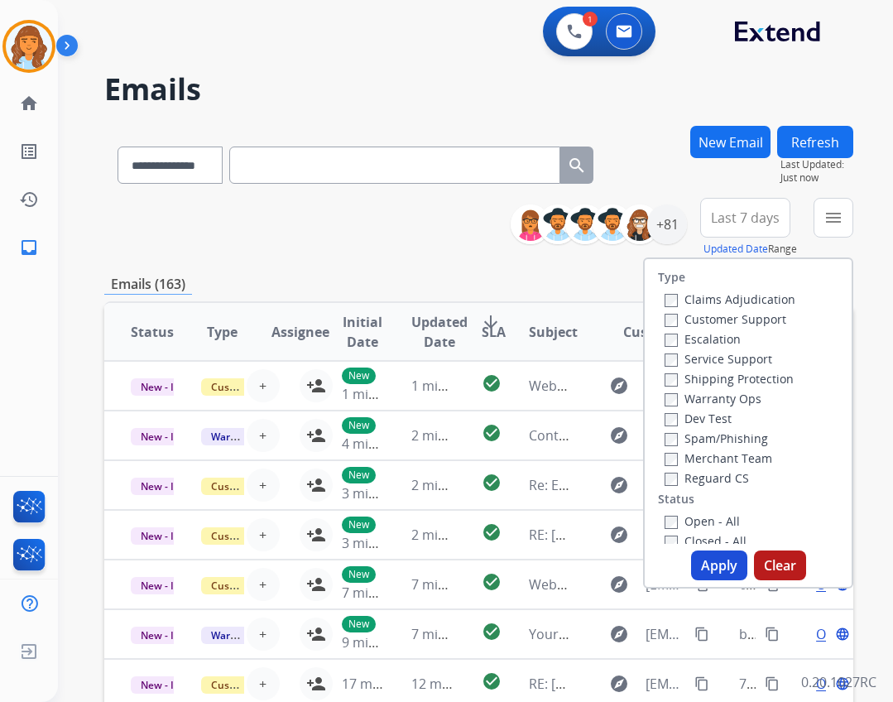
click at [681, 519] on label "Open - All" at bounding box center [701, 521] width 75 height 16
click at [681, 487] on div "Type Claims Adjudication Customer Support Escalation Service Support Shipping P…" at bounding box center [748, 401] width 207 height 285
click at [683, 475] on label "Reguard CS" at bounding box center [706, 478] width 84 height 16
click at [714, 359] on label "Service Support" at bounding box center [718, 359] width 108 height 16
click at [716, 323] on label "Customer Support" at bounding box center [725, 319] width 122 height 16
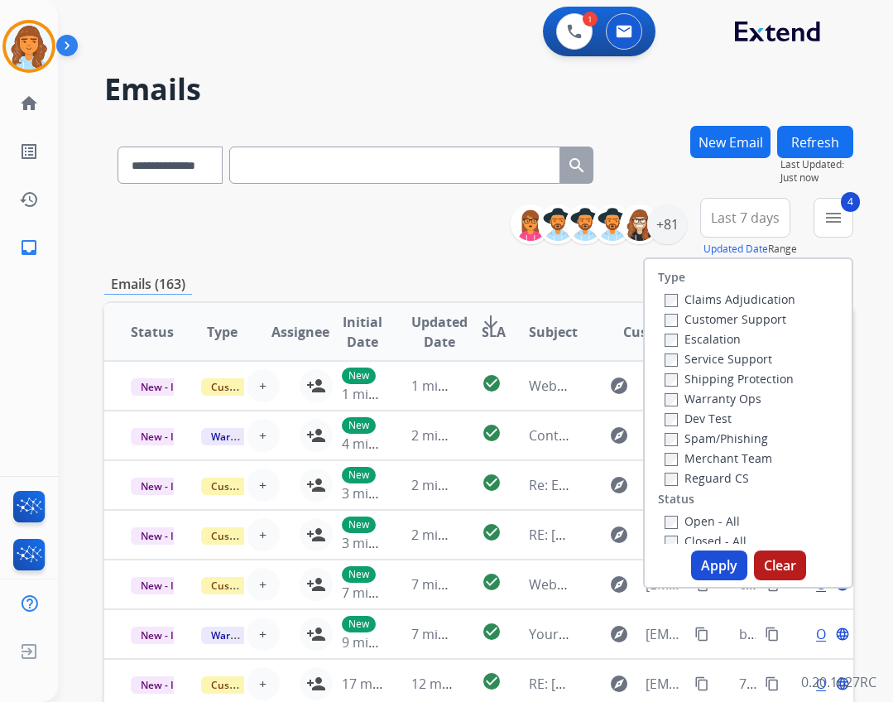
click at [718, 559] on button "Apply" at bounding box center [719, 565] width 56 height 30
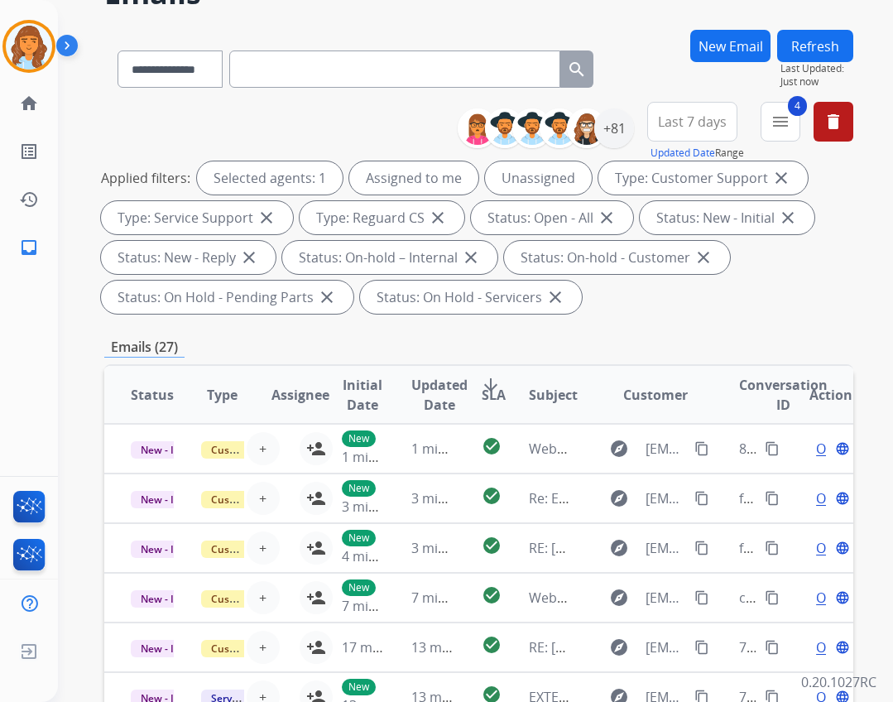
scroll to position [68, 0]
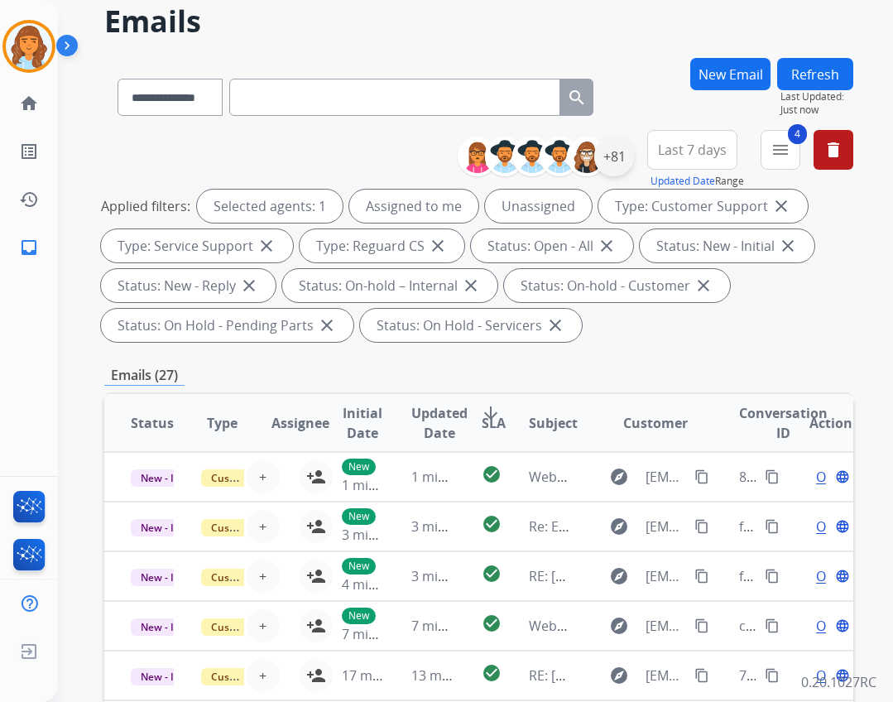
click at [629, 147] on div "+81" at bounding box center [614, 157] width 40 height 40
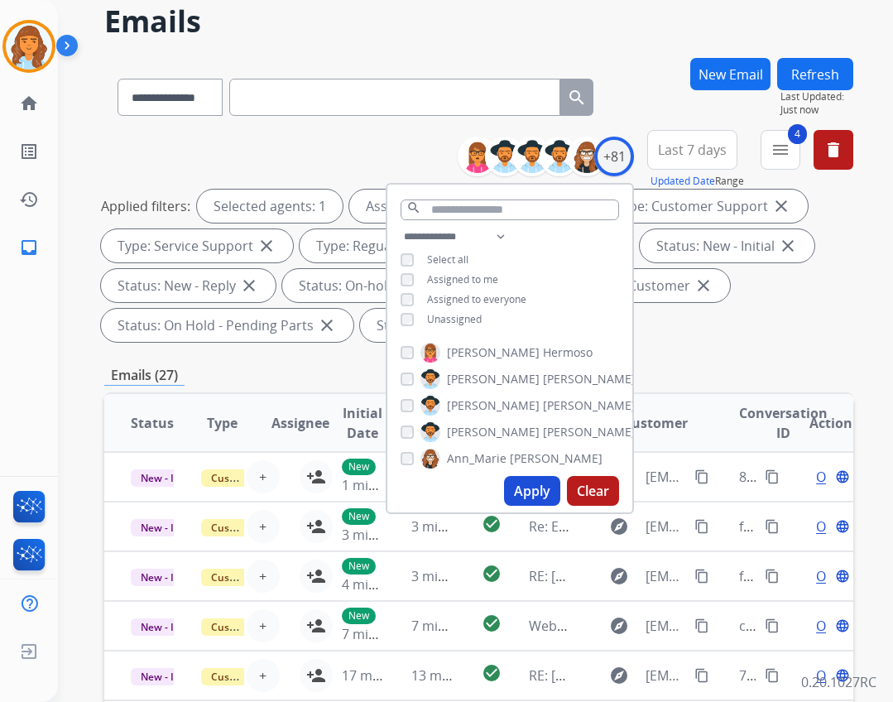
click at [466, 319] on span "Unassigned" at bounding box center [454, 319] width 55 height 14
click at [511, 506] on div "Apply Clear" at bounding box center [509, 490] width 245 height 43
click at [525, 496] on button "Apply" at bounding box center [532, 491] width 56 height 30
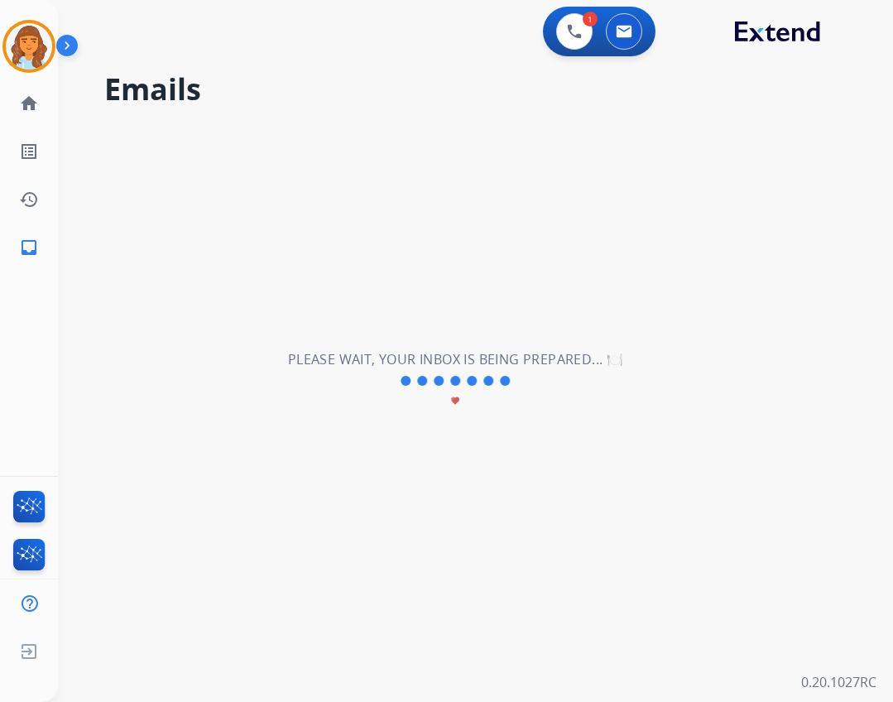
scroll to position [0, 0]
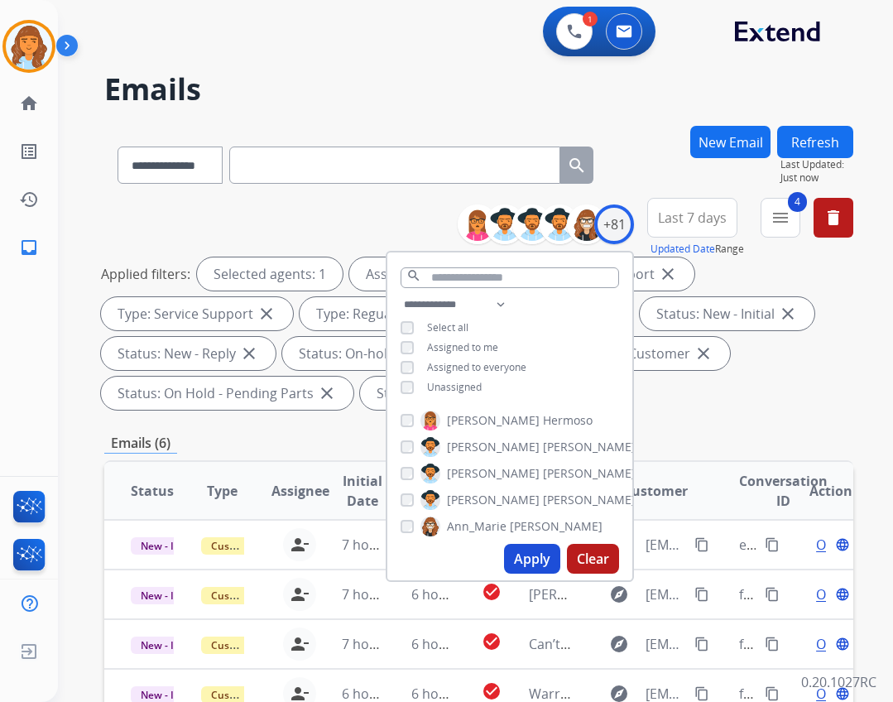
click at [723, 299] on div "Status: New - Initial close" at bounding box center [727, 313] width 175 height 33
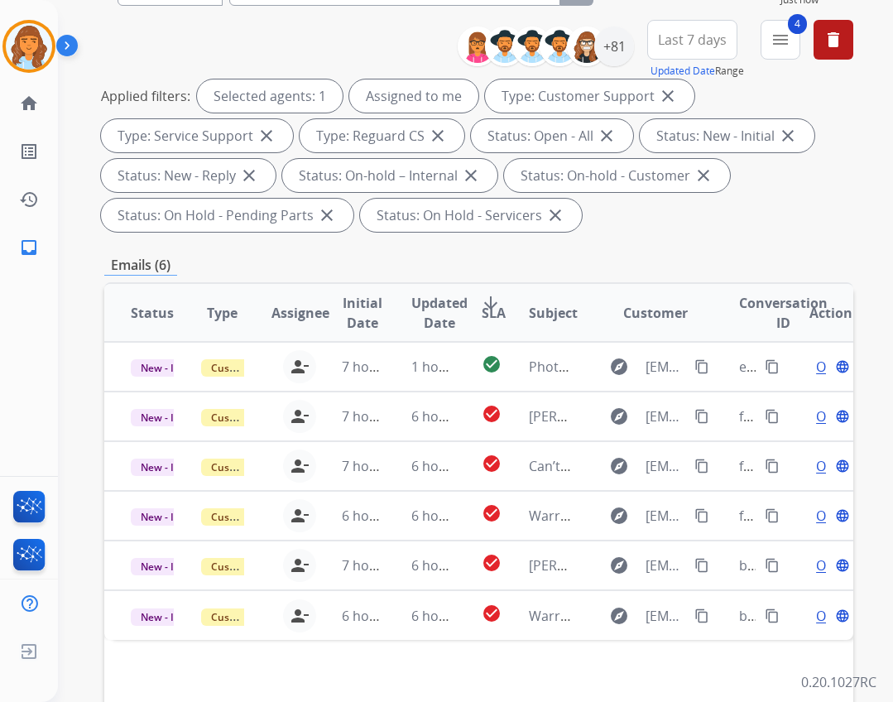
scroll to position [399, 0]
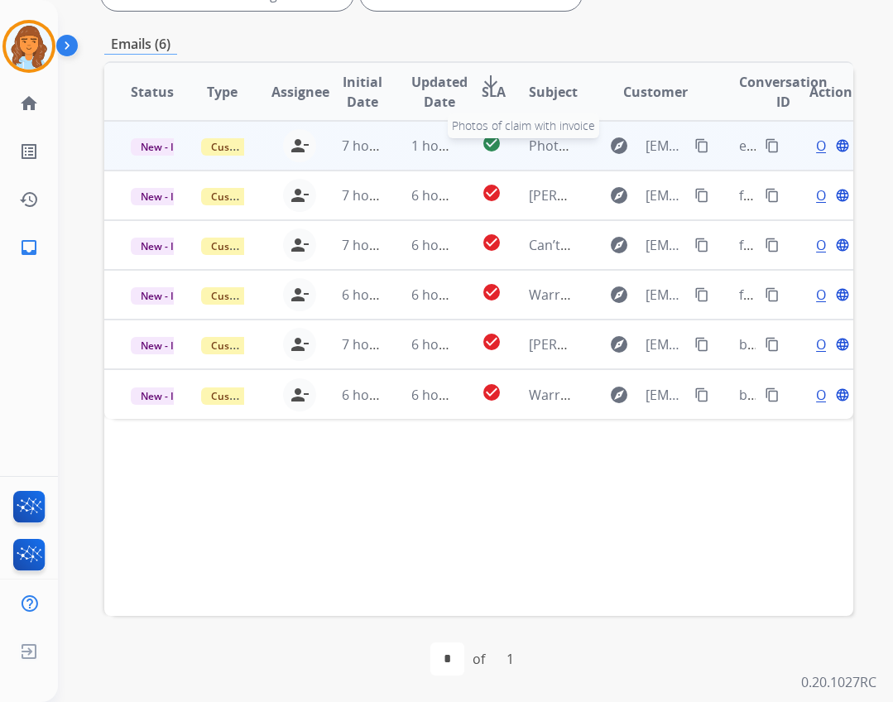
click at [525, 139] on td "Photos of claim with invoice Photos of claim with invoice" at bounding box center [537, 146] width 70 height 50
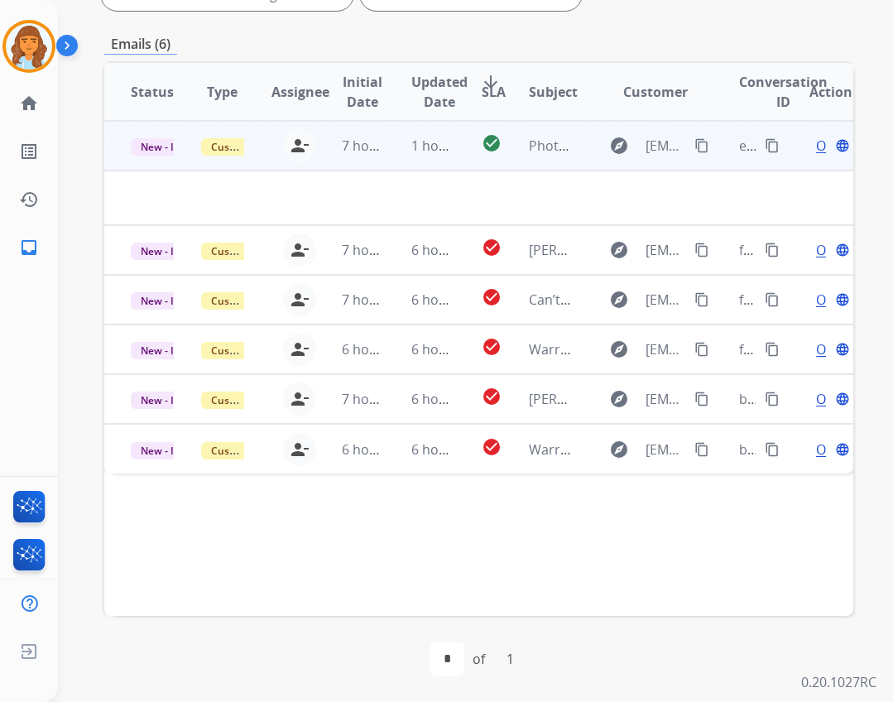
click at [559, 132] on td "Photos of claim with invoice" at bounding box center [537, 146] width 70 height 50
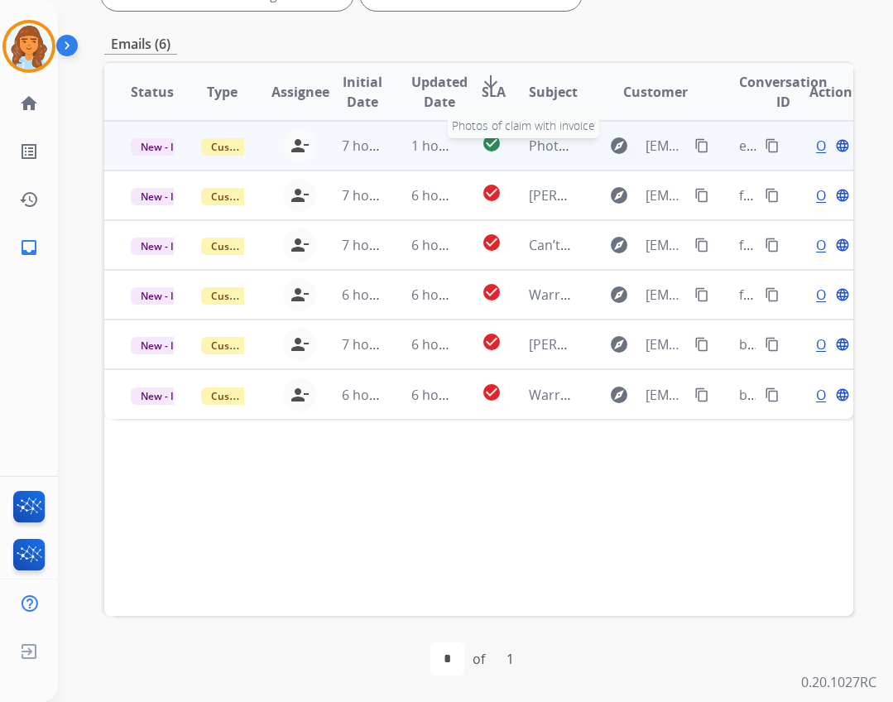
click at [562, 154] on span "Photos of claim with invoice" at bounding box center [616, 146] width 174 height 18
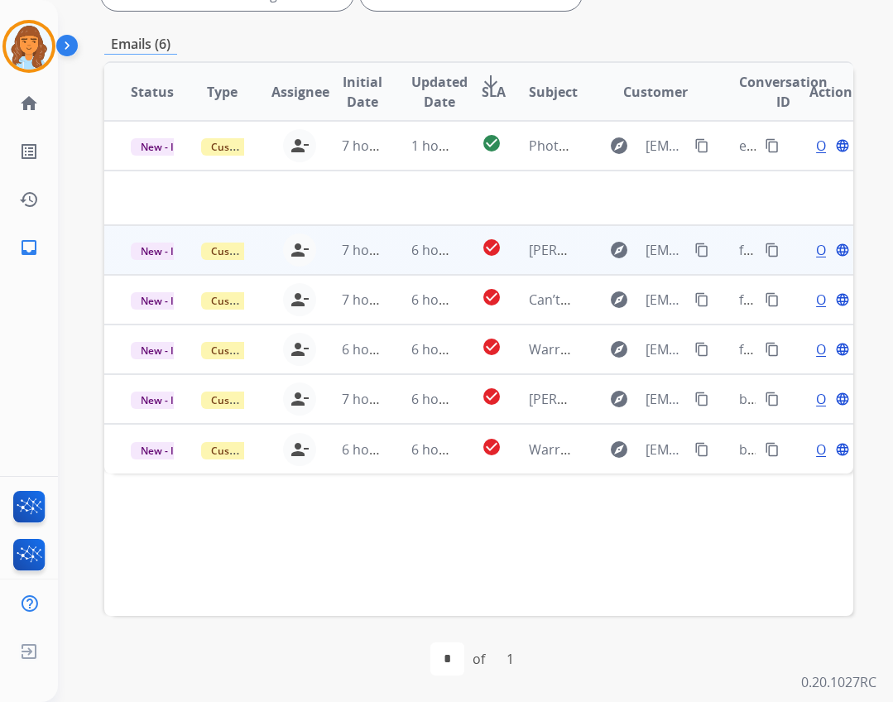
click at [573, 235] on td "explore mommamaw69@gmail.com content_copy" at bounding box center [643, 250] width 141 height 50
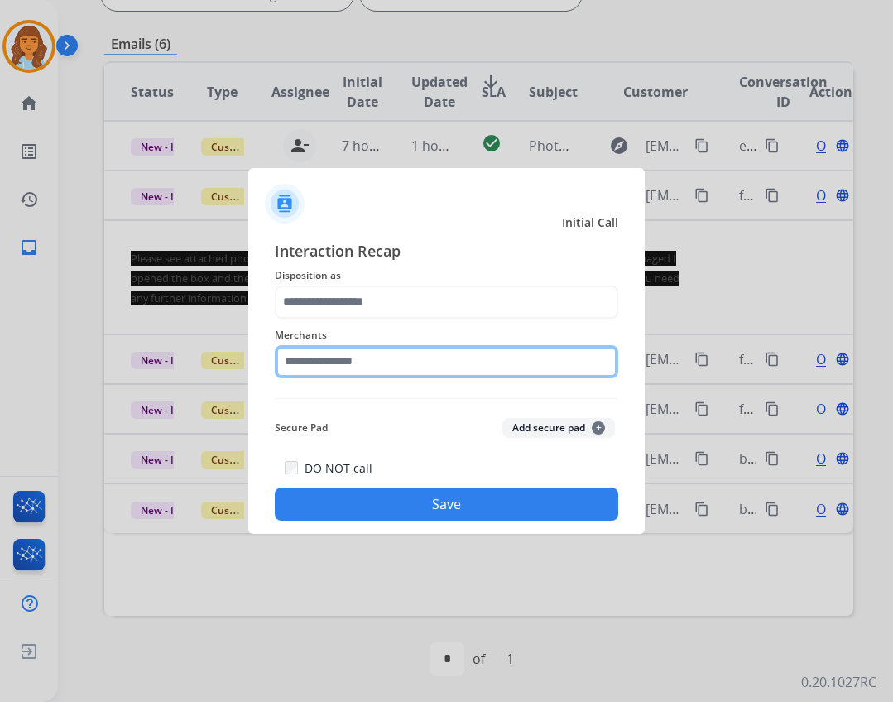
click at [530, 372] on input "text" at bounding box center [446, 361] width 343 height 33
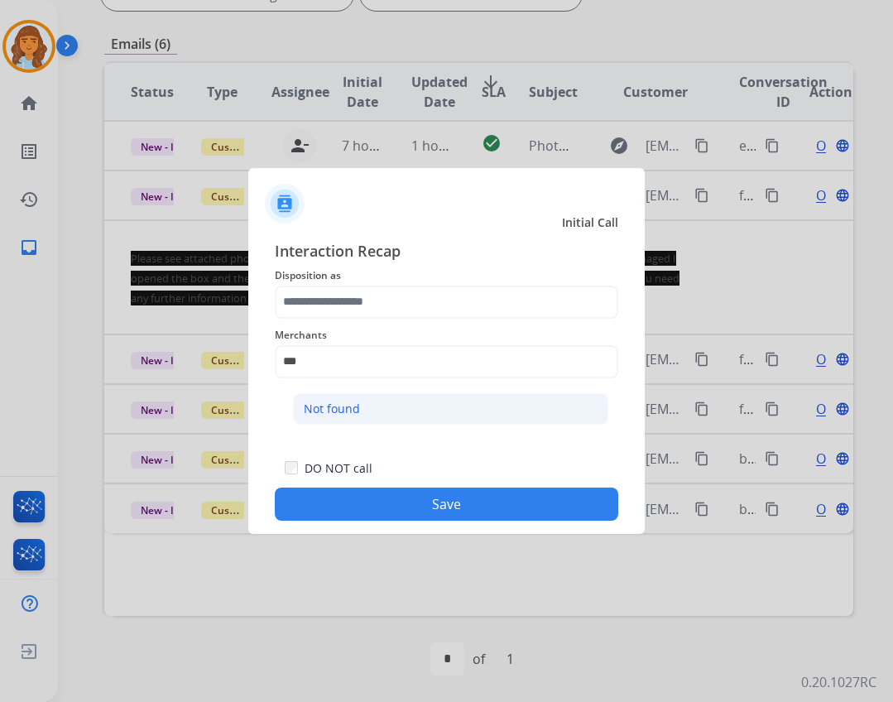
click at [515, 422] on li "Not found" at bounding box center [450, 408] width 315 height 31
type input "*********"
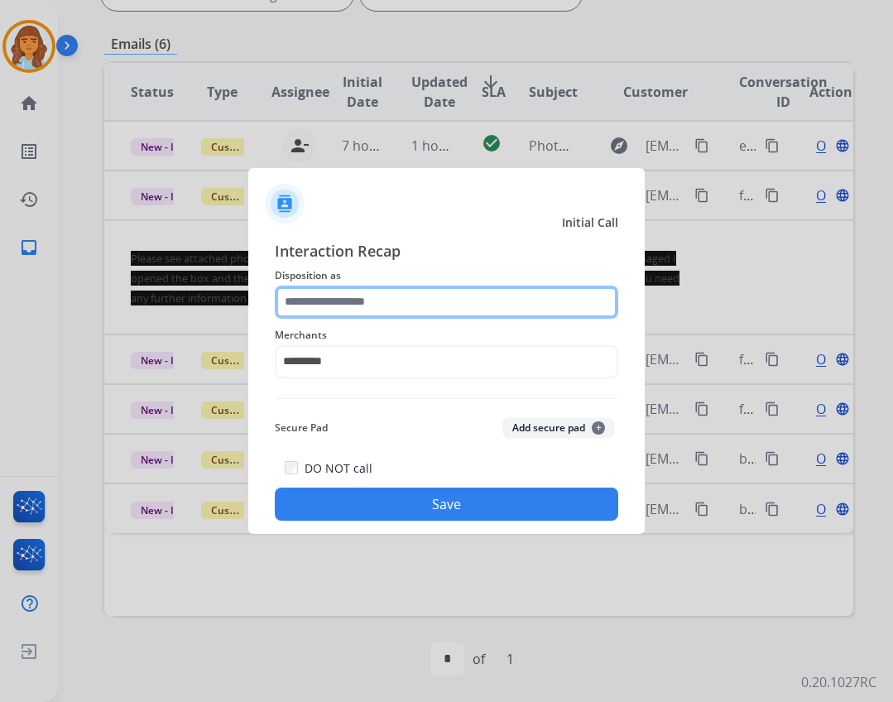
click at [477, 315] on input "text" at bounding box center [446, 301] width 343 height 33
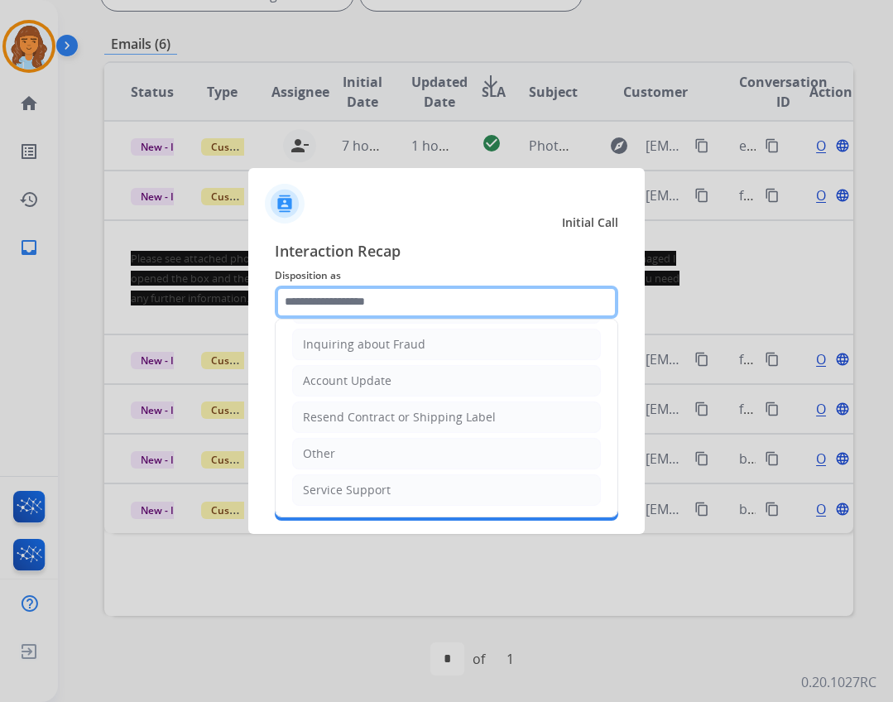
scroll to position [258, 0]
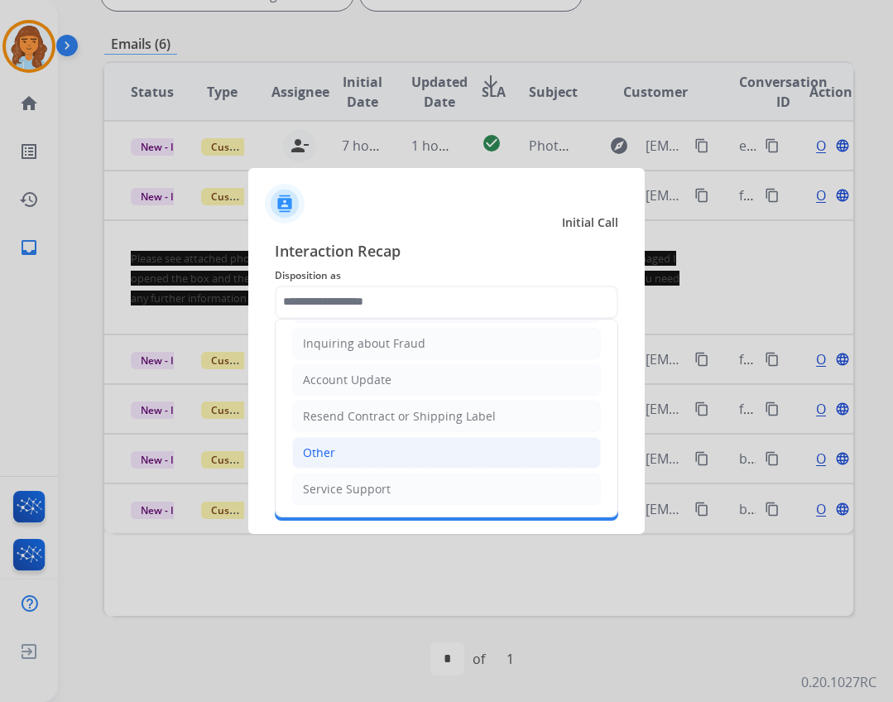
click at [367, 458] on li "Other" at bounding box center [446, 452] width 309 height 31
type input "*****"
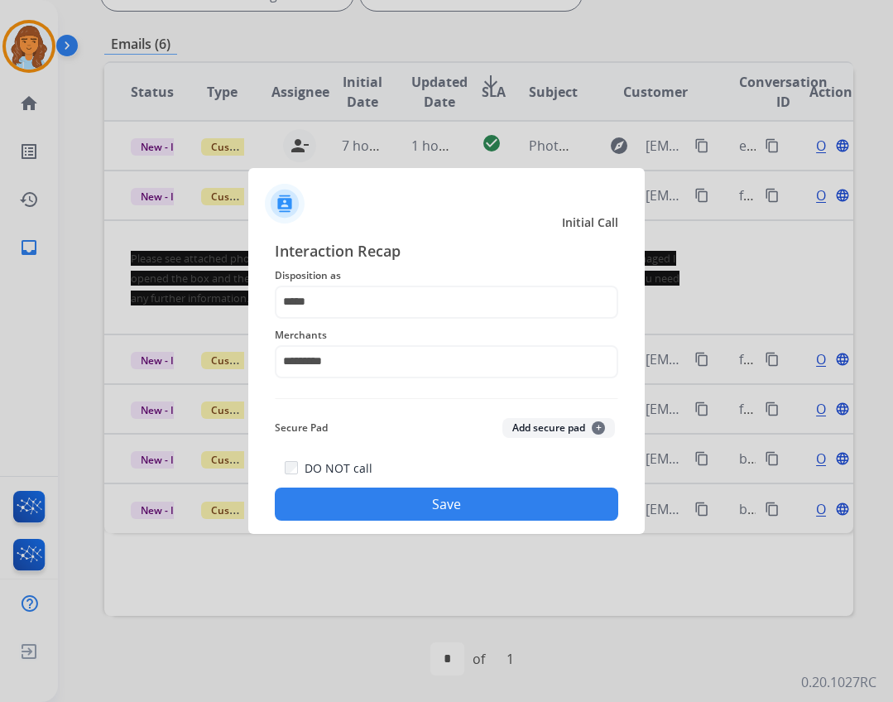
click at [439, 517] on button "Save" at bounding box center [446, 503] width 343 height 33
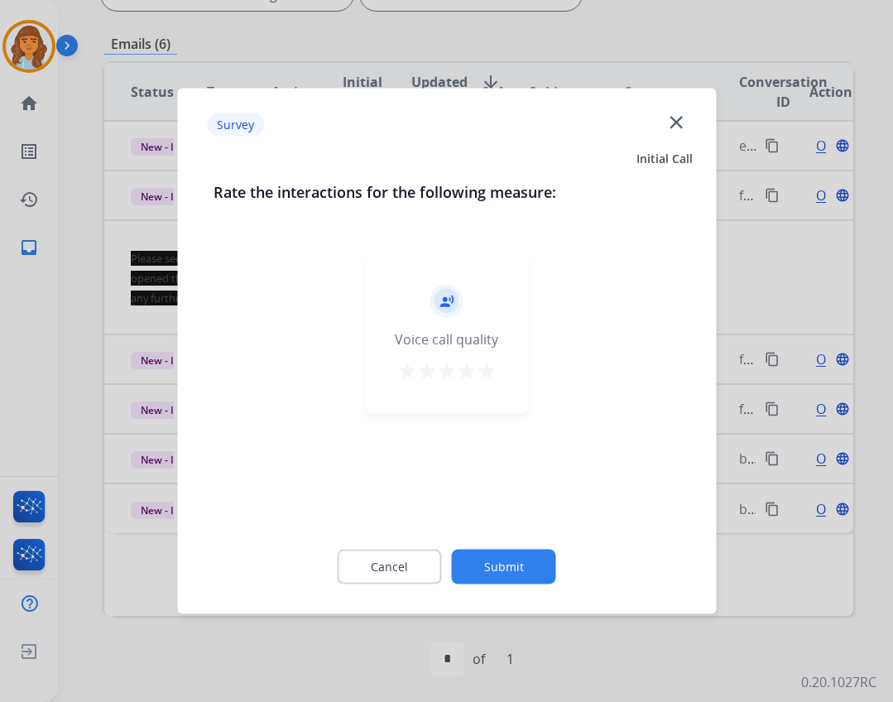
click at [512, 563] on button "Submit" at bounding box center [504, 566] width 104 height 35
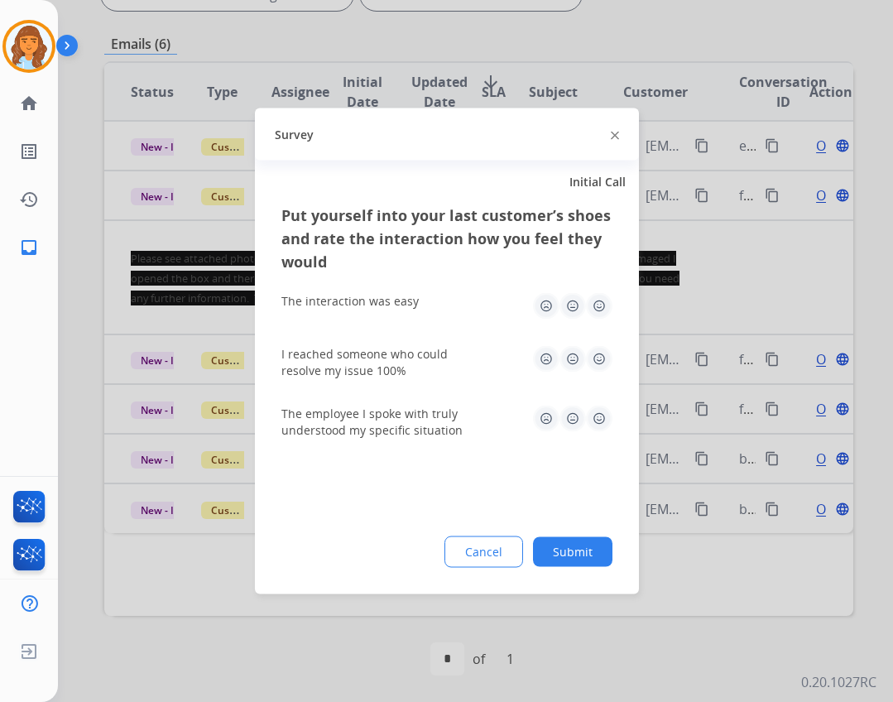
click at [556, 549] on button "Submit" at bounding box center [572, 552] width 79 height 30
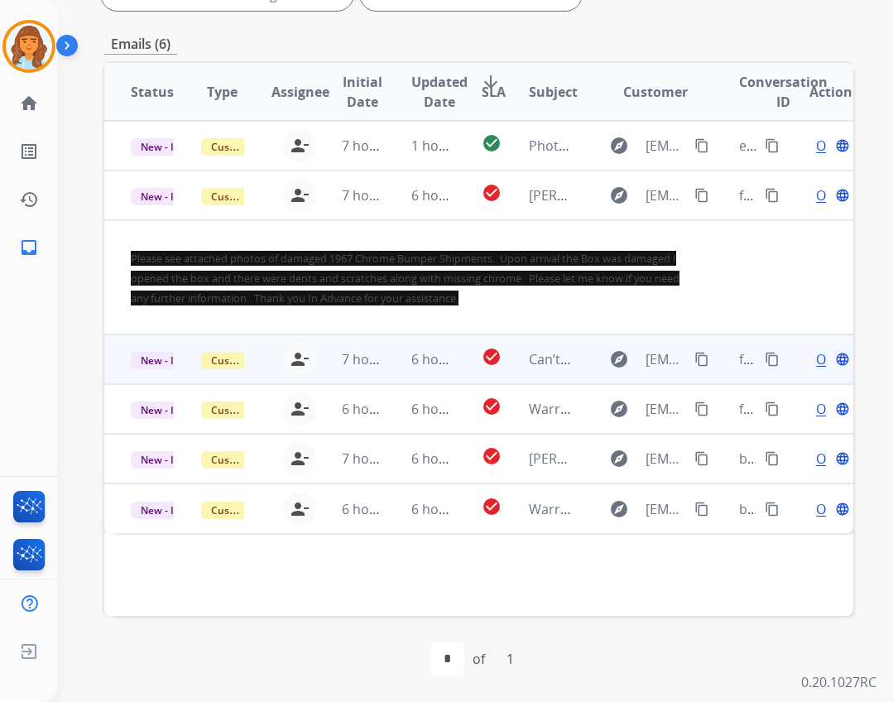
click at [424, 375] on td "6 hours ago" at bounding box center [420, 359] width 70 height 50
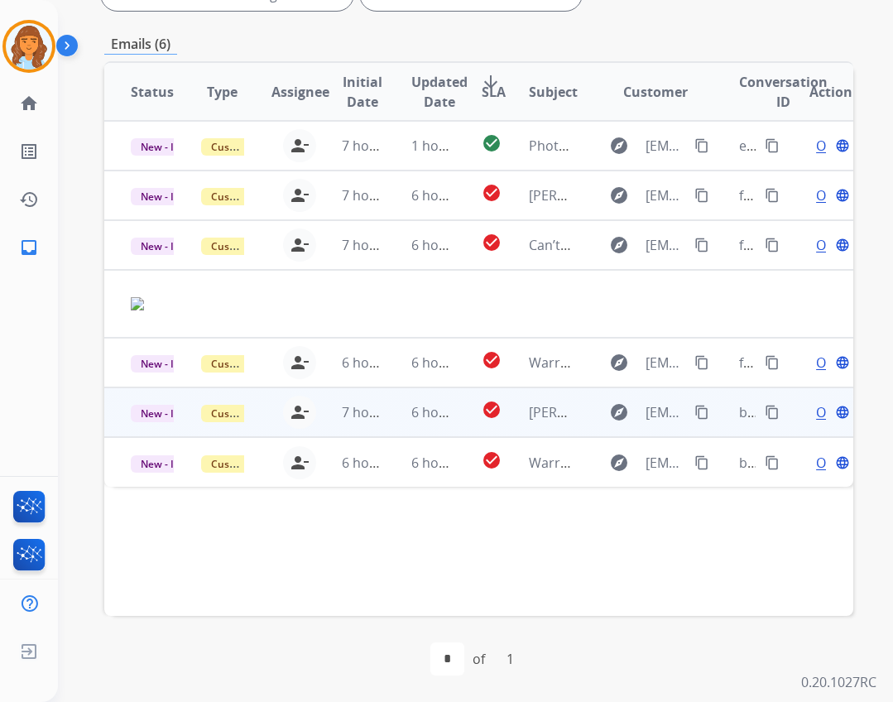
click at [465, 405] on td "check_circle" at bounding box center [478, 412] width 47 height 50
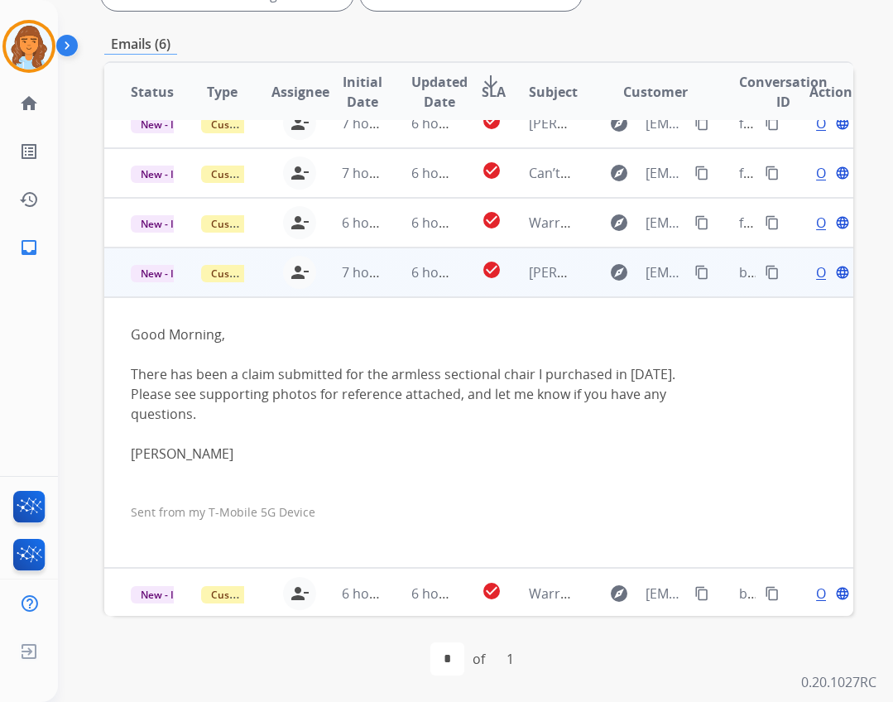
scroll to position [74, 0]
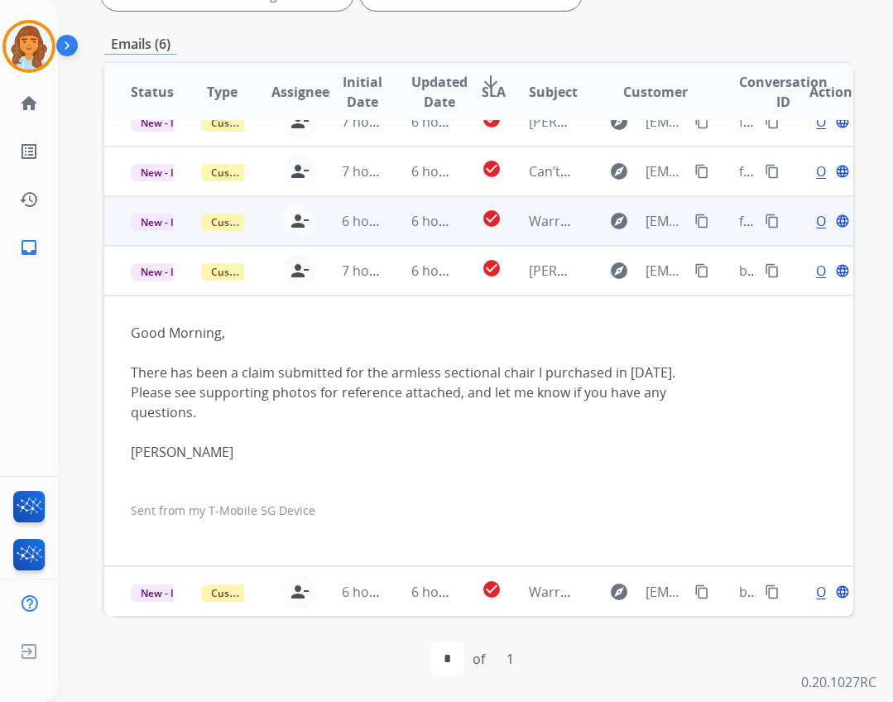
click at [417, 232] on td "6 hours ago" at bounding box center [420, 221] width 70 height 50
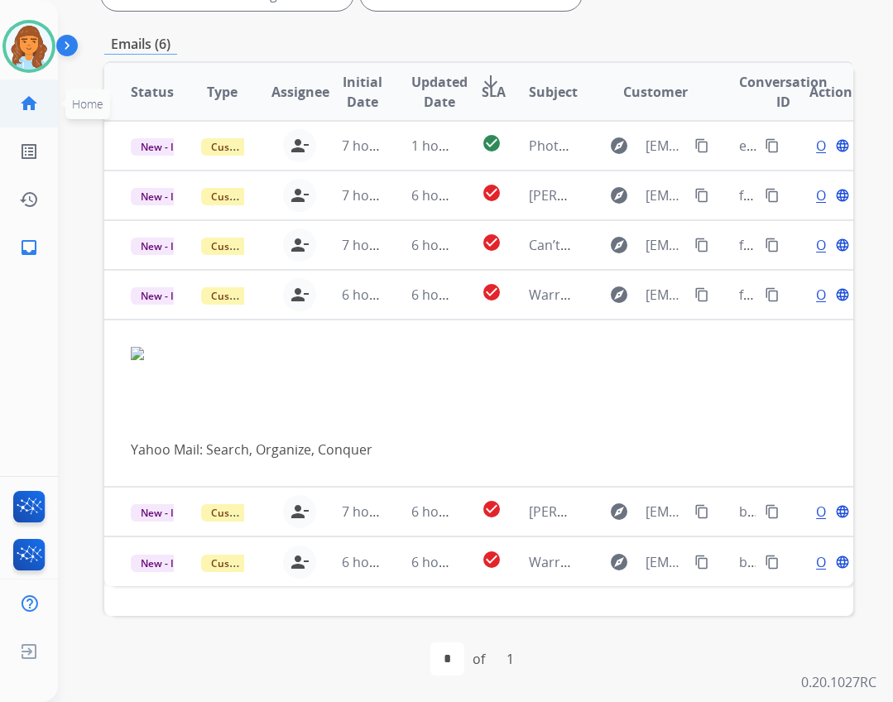
click at [50, 98] on link "home Home" at bounding box center [29, 103] width 46 height 46
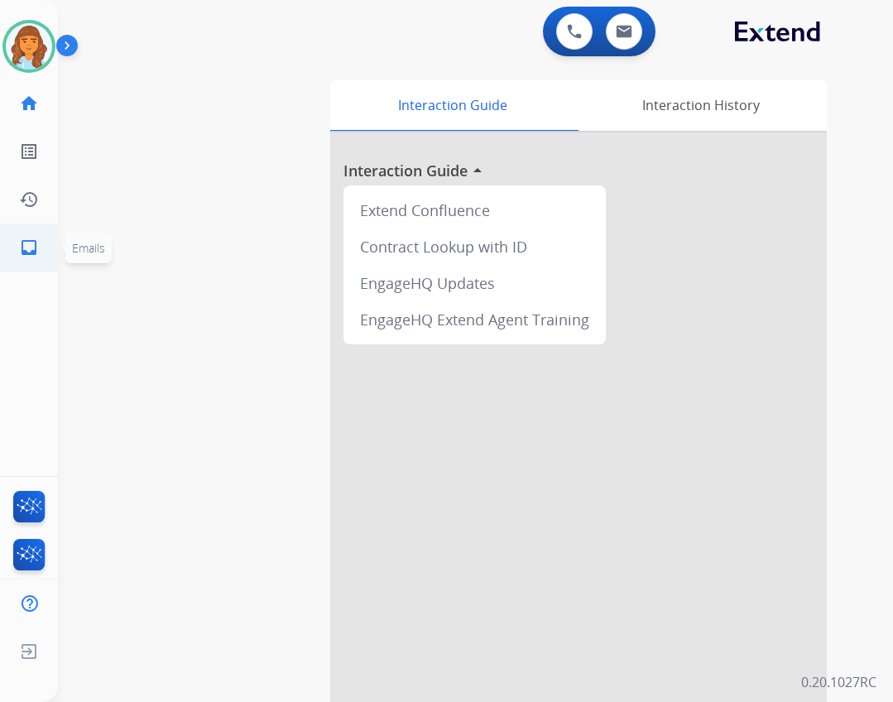
click at [18, 233] on link "inbox Emails" at bounding box center [29, 247] width 46 height 46
select select "**********"
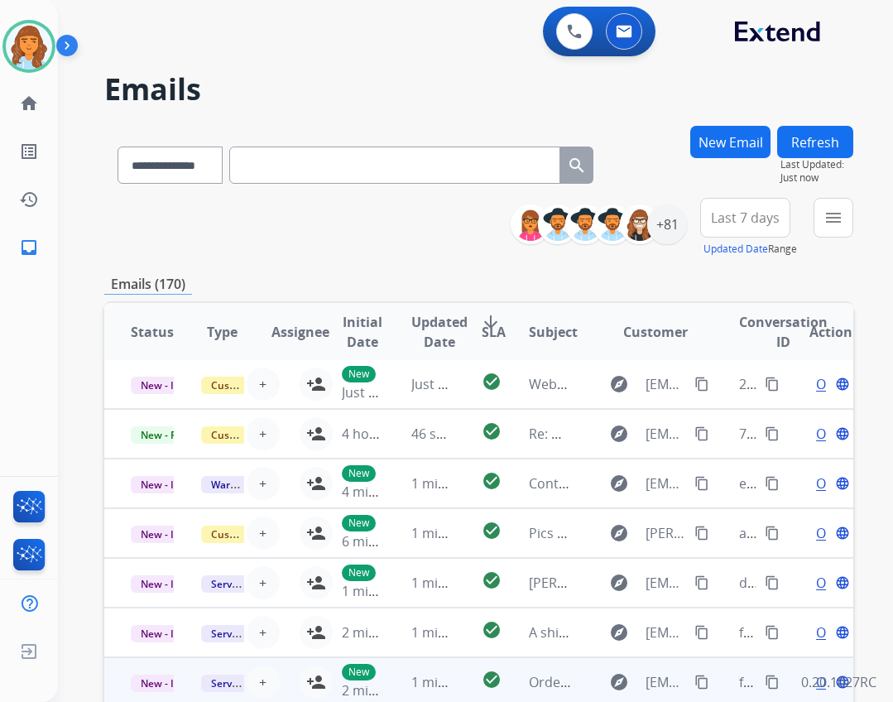
scroll to position [240, 0]
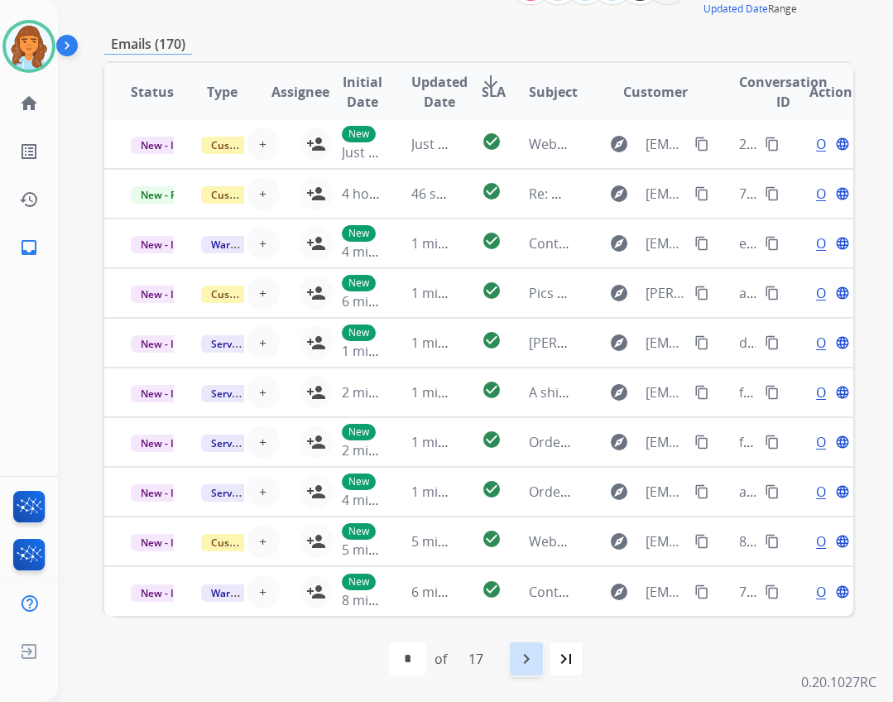
click at [530, 665] on mat-icon "navigate_next" at bounding box center [526, 659] width 20 height 20
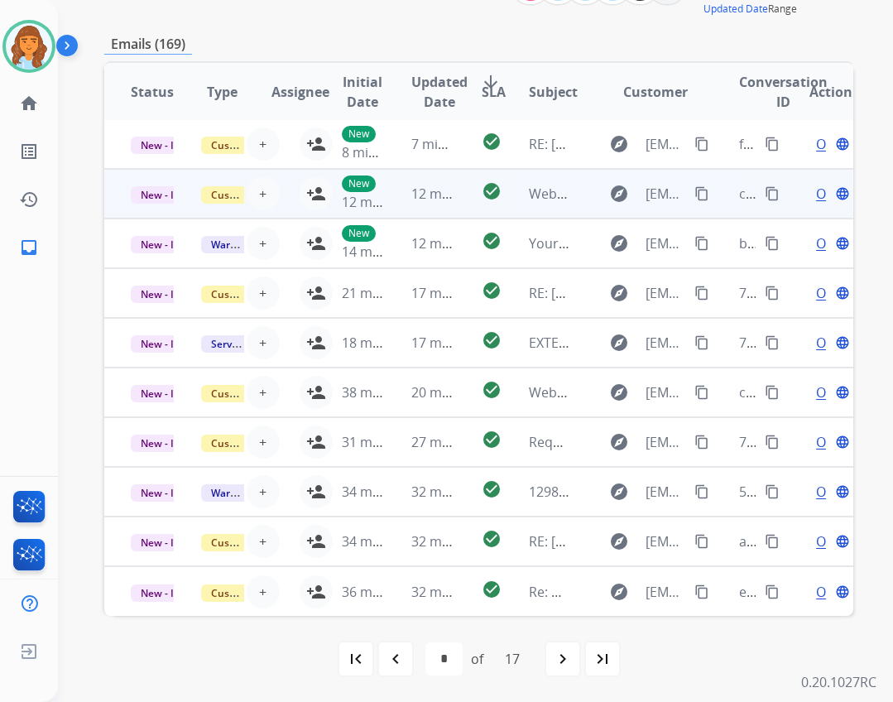
scroll to position [157, 0]
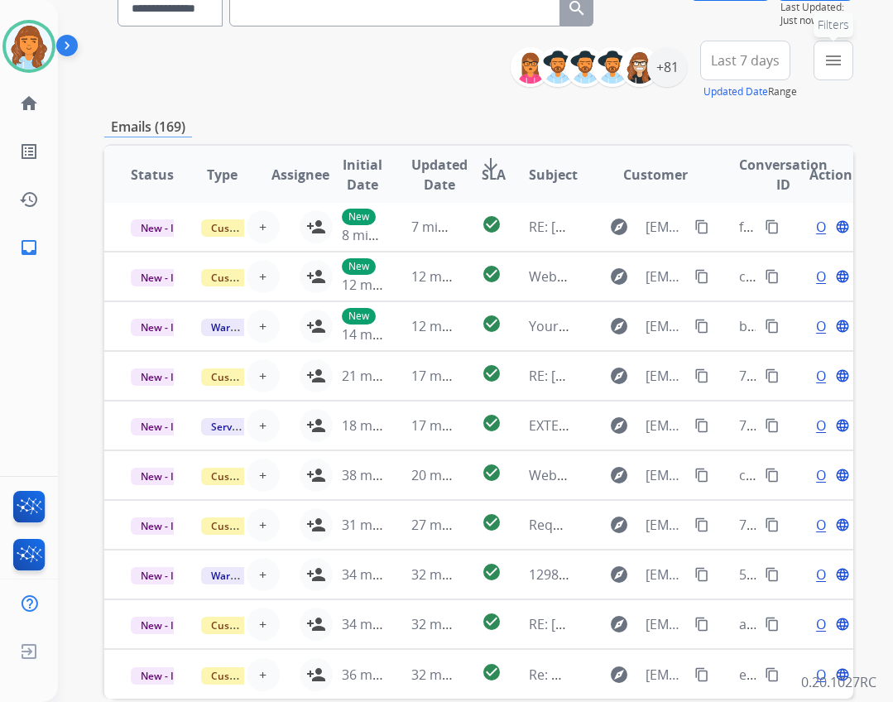
click at [842, 61] on mat-icon "menu" at bounding box center [833, 60] width 20 height 20
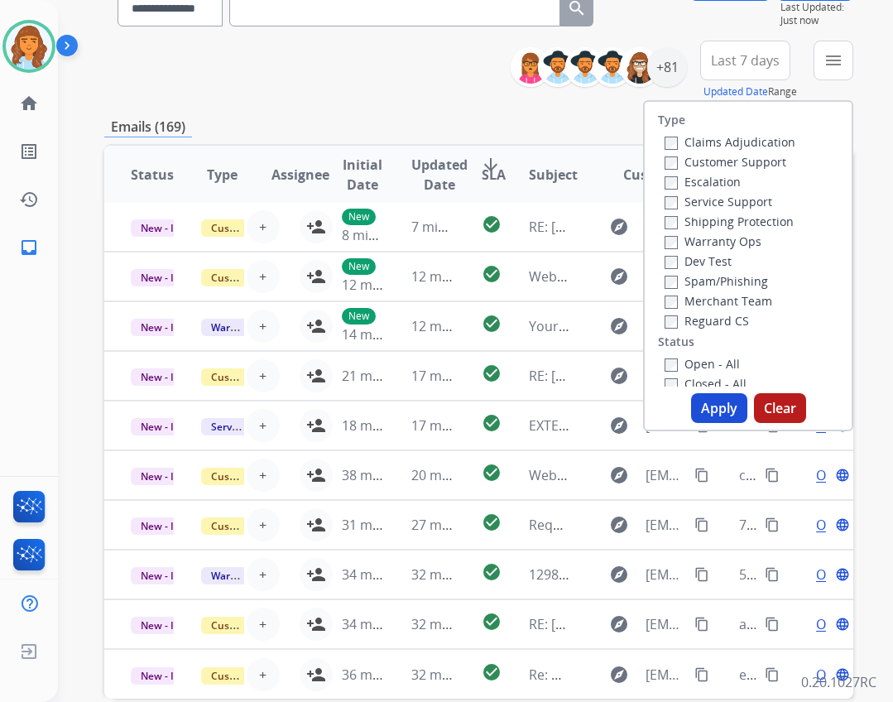
click at [669, 357] on div "Open - All" at bounding box center [751, 363] width 174 height 20
click at [658, 373] on div "Open - All Closed - All New - Initial New - Reply On-hold – Internal On-hold - …" at bounding box center [748, 462] width 180 height 218
click at [671, 319] on label "Reguard CS" at bounding box center [706, 321] width 84 height 16
click at [700, 215] on label "Shipping Protection" at bounding box center [728, 221] width 129 height 16
click at [700, 164] on label "Customer Support" at bounding box center [725, 162] width 122 height 16
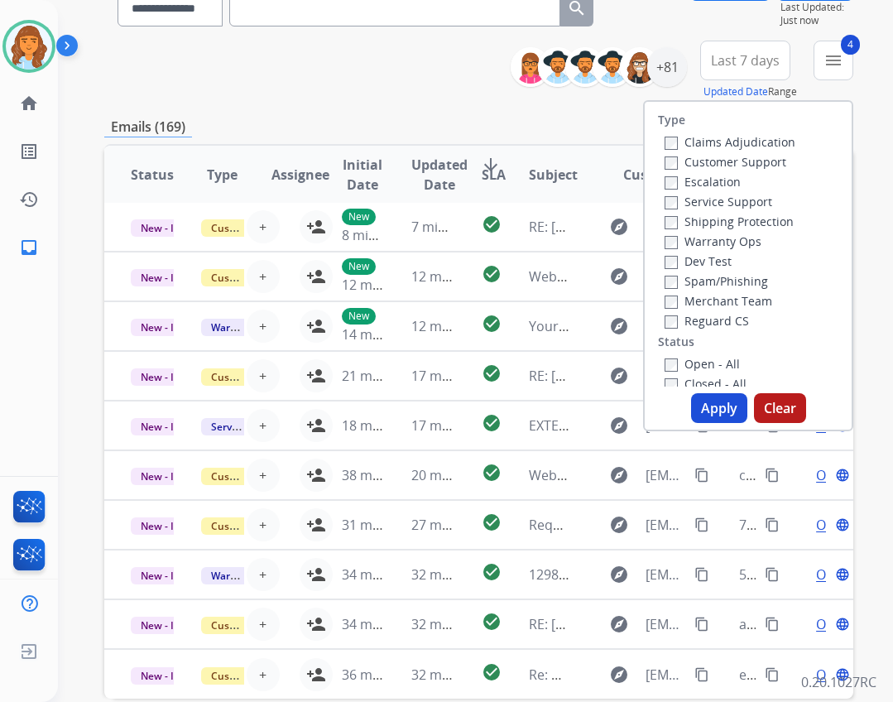
click at [728, 407] on button "Apply" at bounding box center [719, 408] width 56 height 30
select select "*"
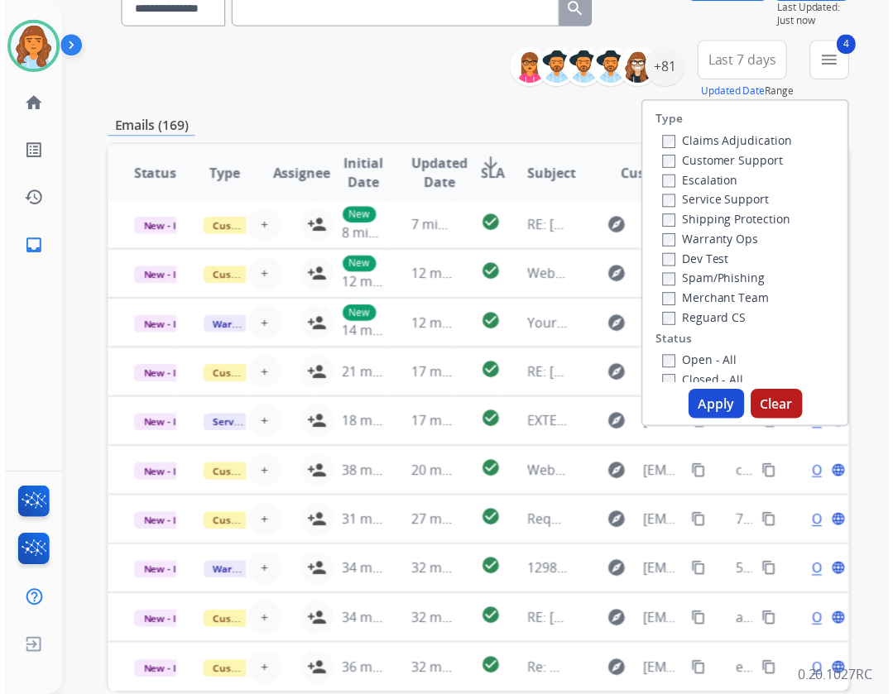
scroll to position [0, 0]
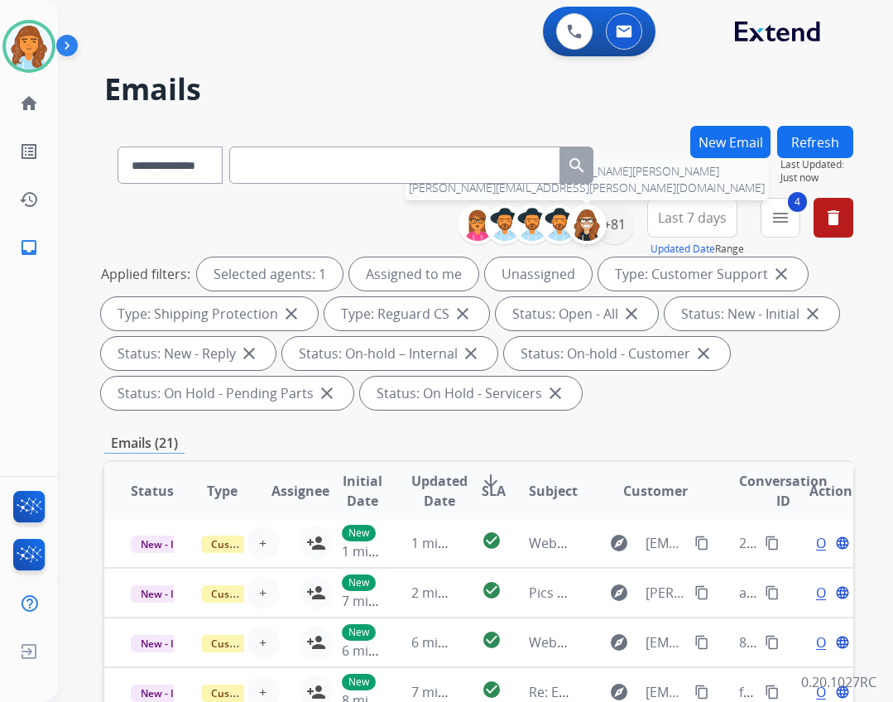
click at [594, 211] on img at bounding box center [586, 224] width 33 height 33
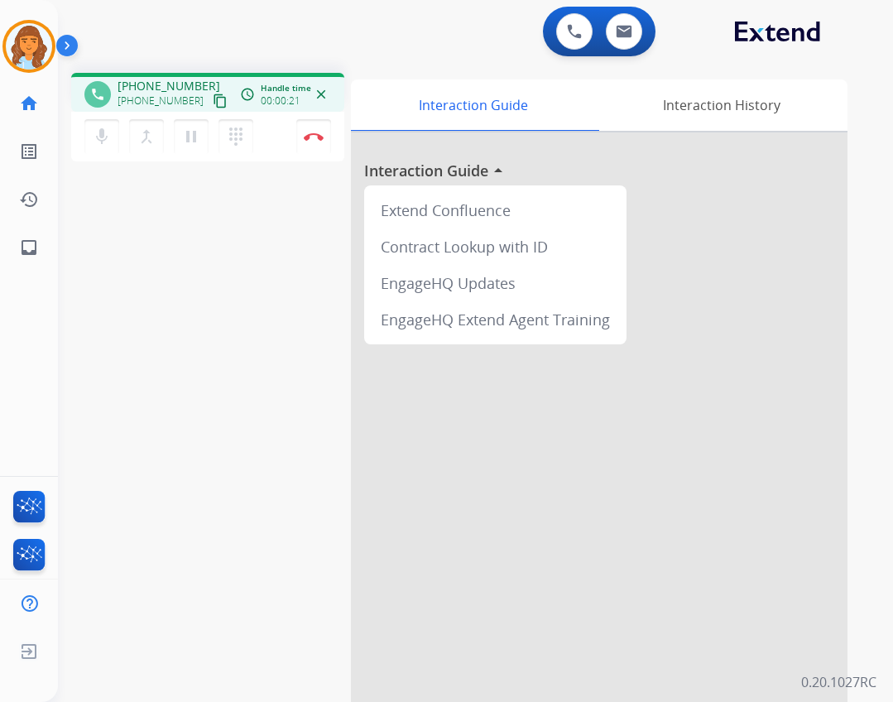
click at [213, 99] on mat-icon "content_copy" at bounding box center [220, 101] width 15 height 15
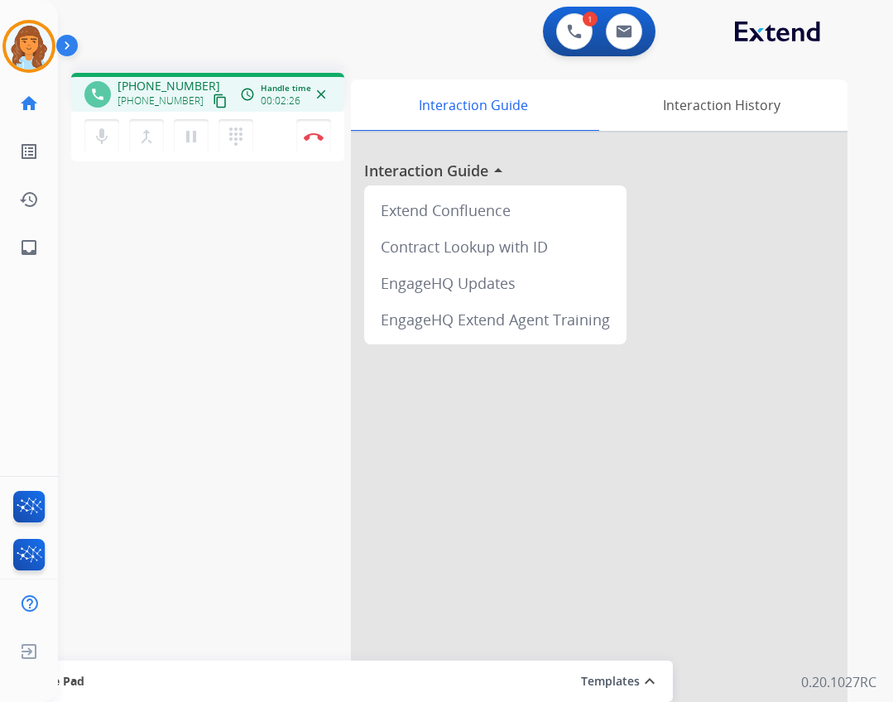
click at [213, 98] on mat-icon "content_copy" at bounding box center [220, 101] width 15 height 15
click at [213, 103] on mat-icon "content_copy" at bounding box center [220, 101] width 15 height 15
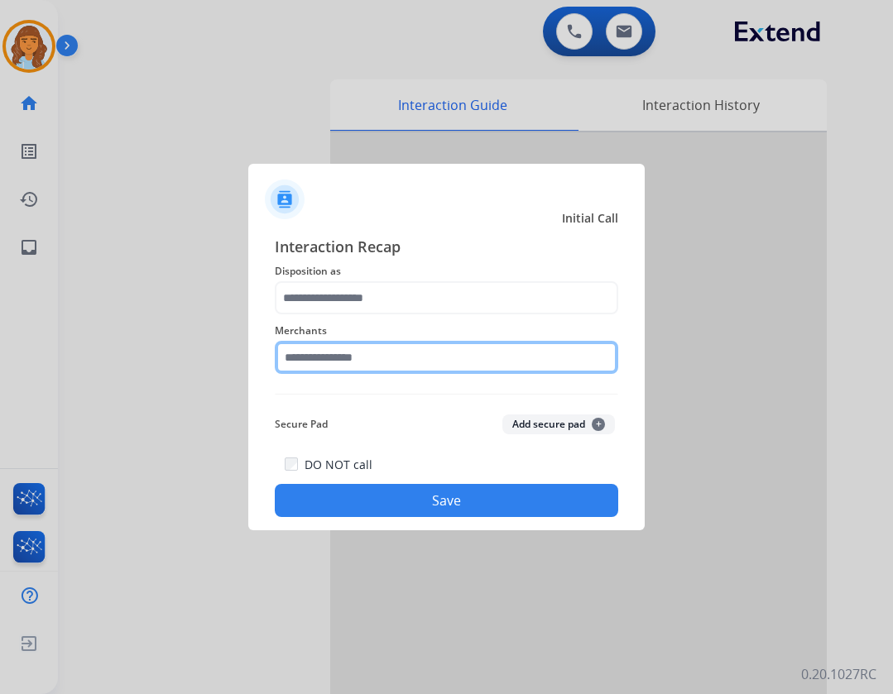
click at [410, 372] on input "text" at bounding box center [446, 357] width 343 height 33
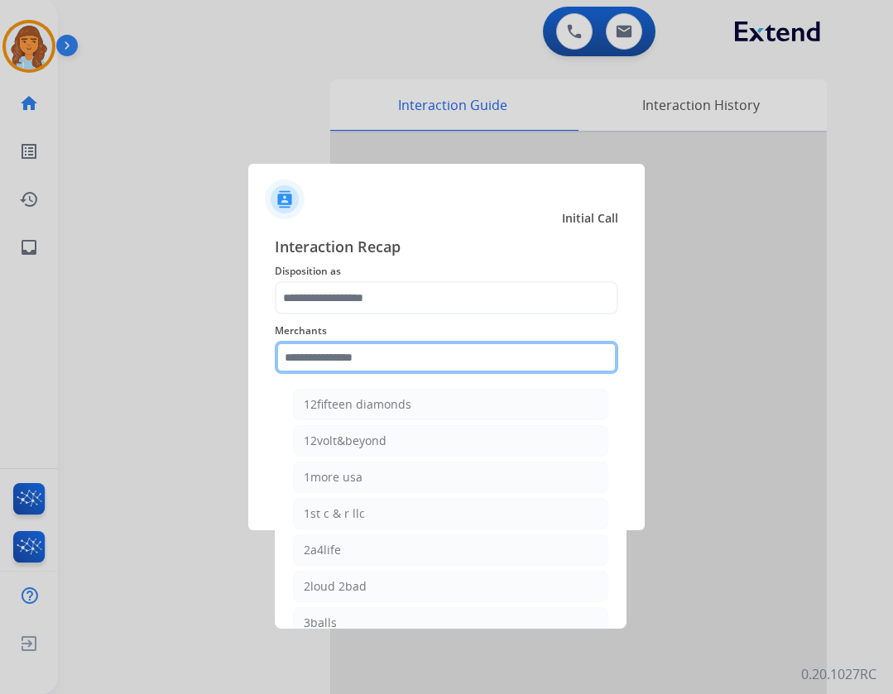
type input "*"
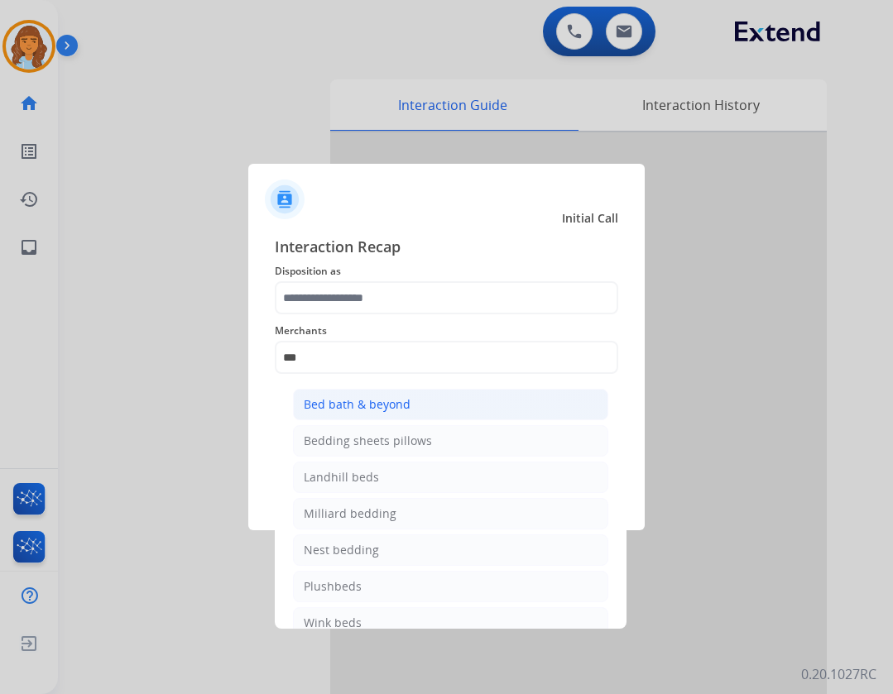
click at [350, 405] on div "Bed bath & beyond" at bounding box center [357, 404] width 107 height 17
type input "**********"
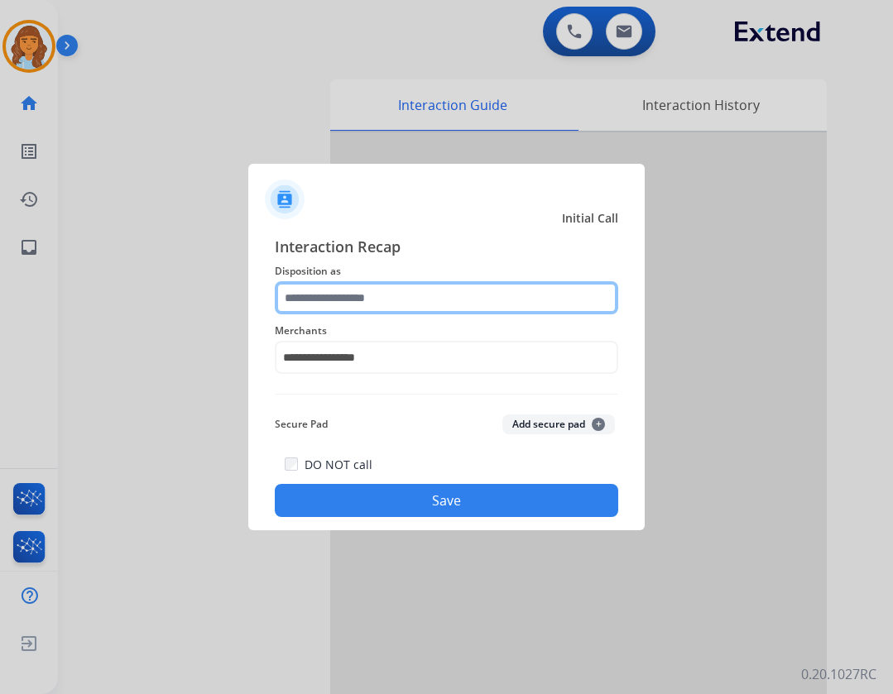
click at [416, 295] on input "text" at bounding box center [446, 297] width 343 height 33
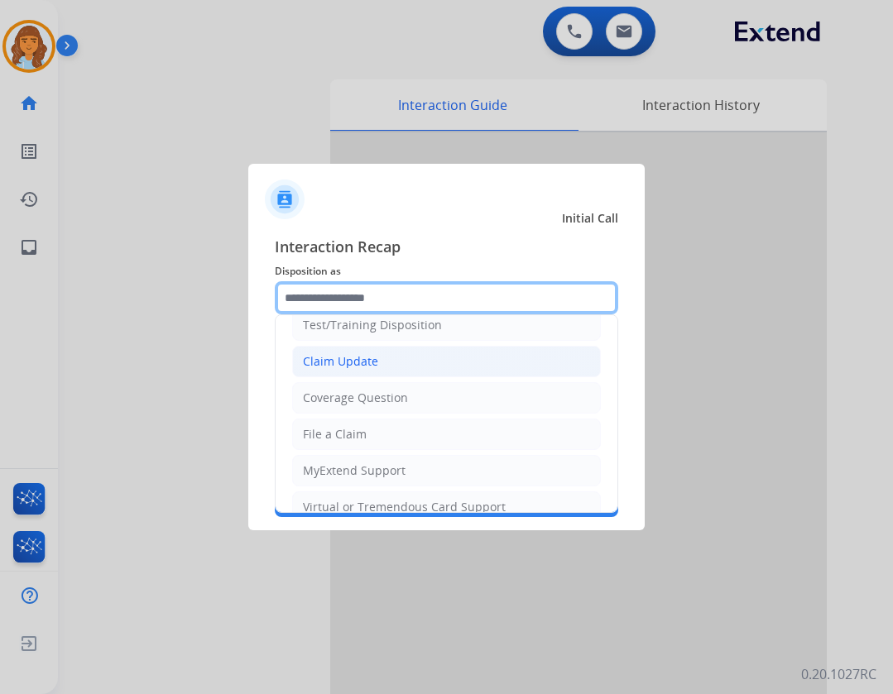
scroll to position [83, 0]
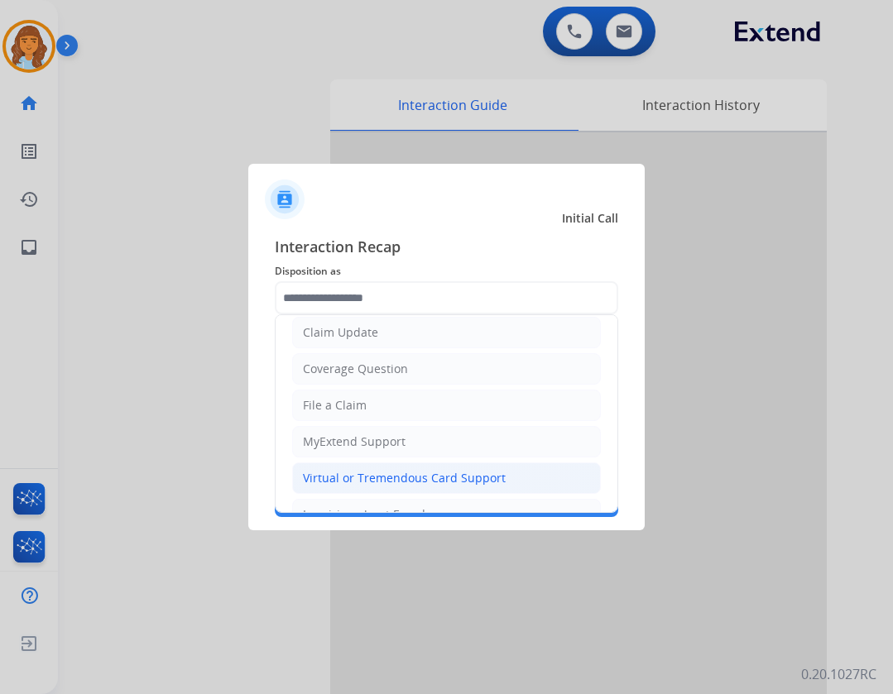
drag, startPoint x: 413, startPoint y: 482, endPoint x: 431, endPoint y: 485, distance: 18.5
click at [414, 482] on div "Virtual or Tremendous Card Support" at bounding box center [404, 478] width 203 height 17
type input "**********"
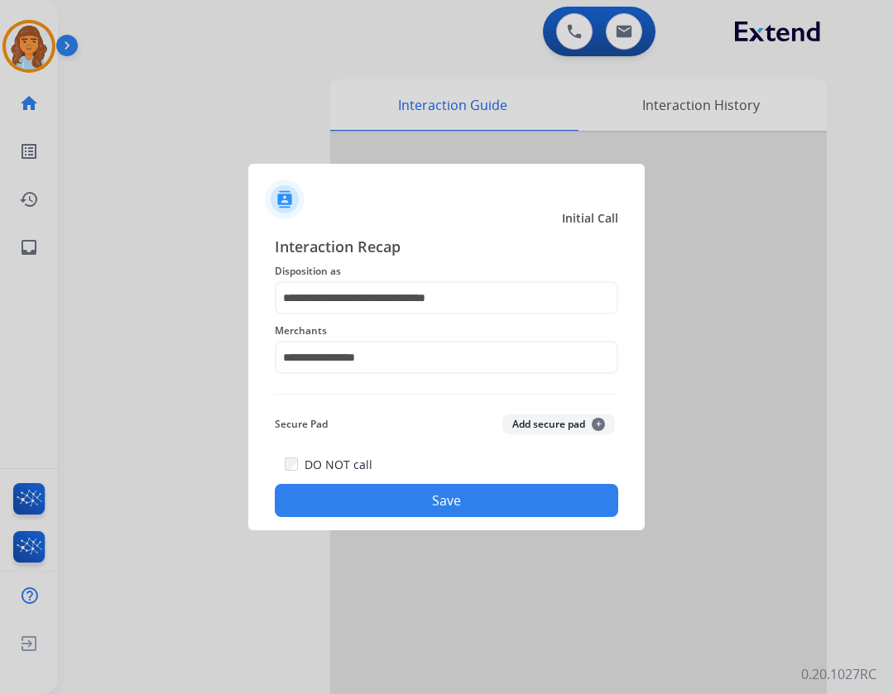
click at [443, 485] on button "Save" at bounding box center [446, 500] width 343 height 33
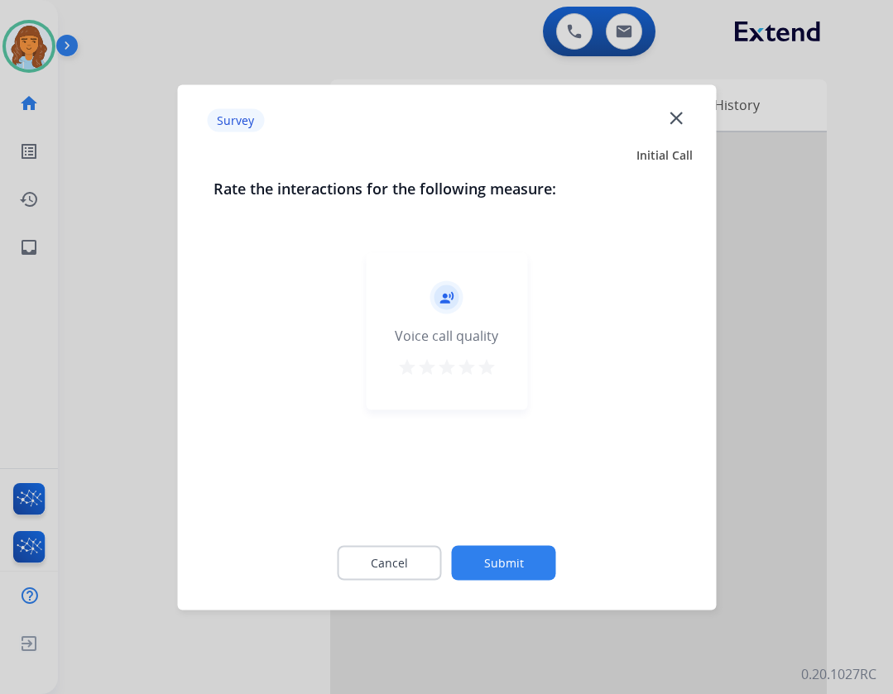
click at [506, 548] on button "Submit" at bounding box center [504, 562] width 104 height 35
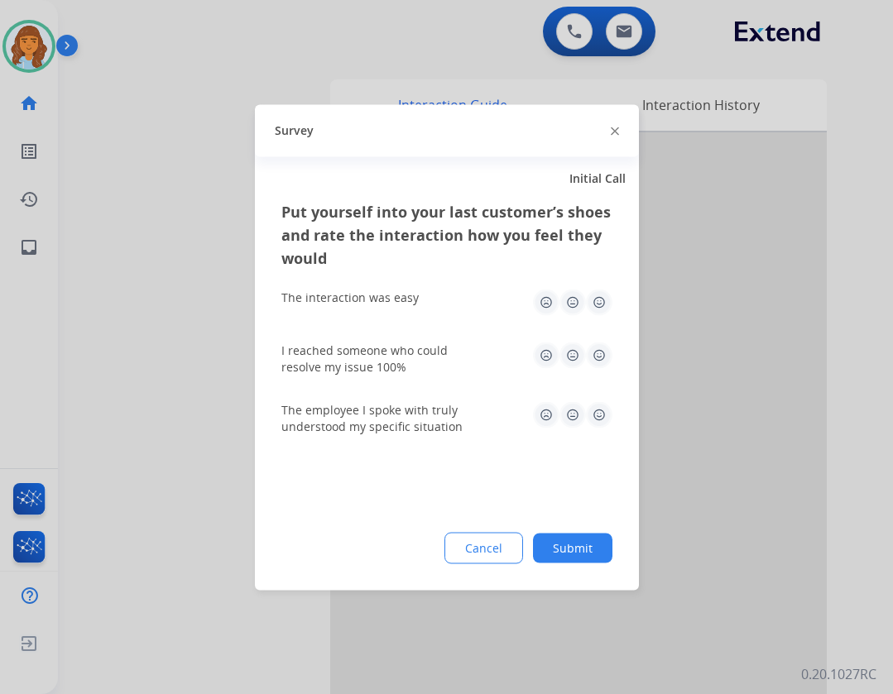
click at [582, 549] on button "Submit" at bounding box center [572, 548] width 79 height 30
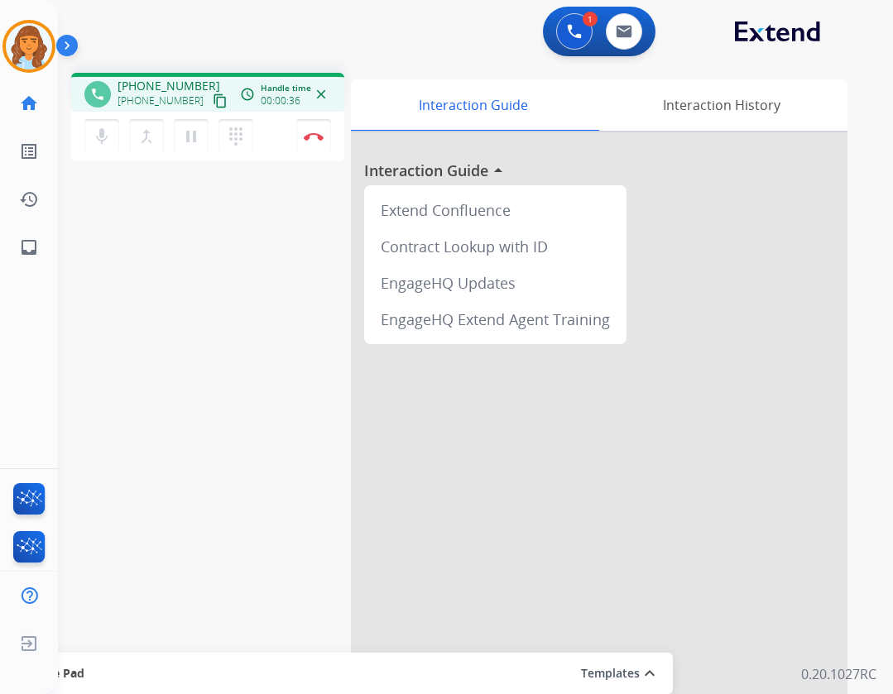
click at [213, 103] on mat-icon "content_copy" at bounding box center [220, 101] width 15 height 15
click at [311, 132] on button "Disconnect" at bounding box center [313, 136] width 35 height 35
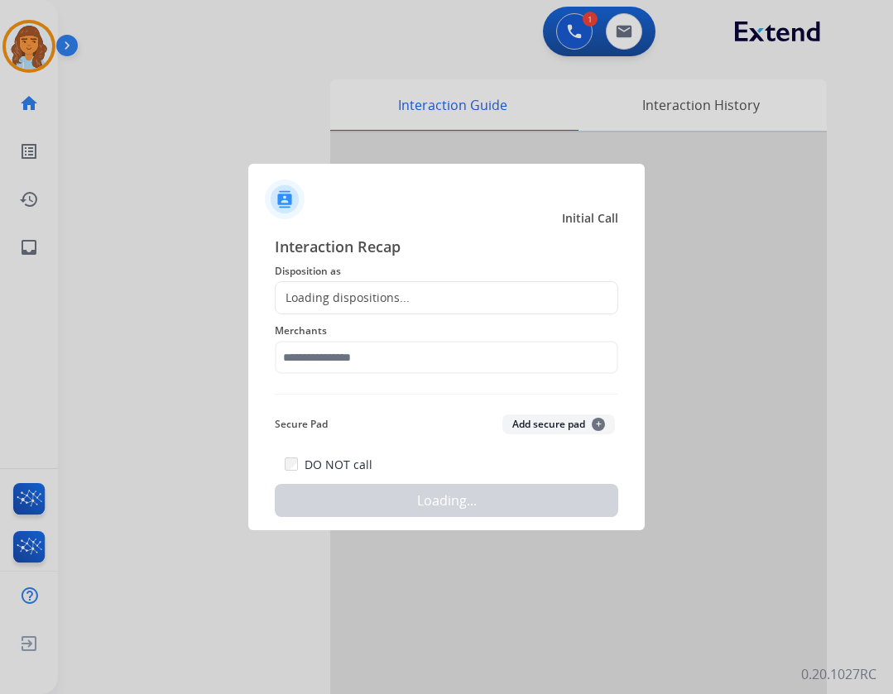
click at [329, 331] on span "Merchants" at bounding box center [446, 331] width 343 height 20
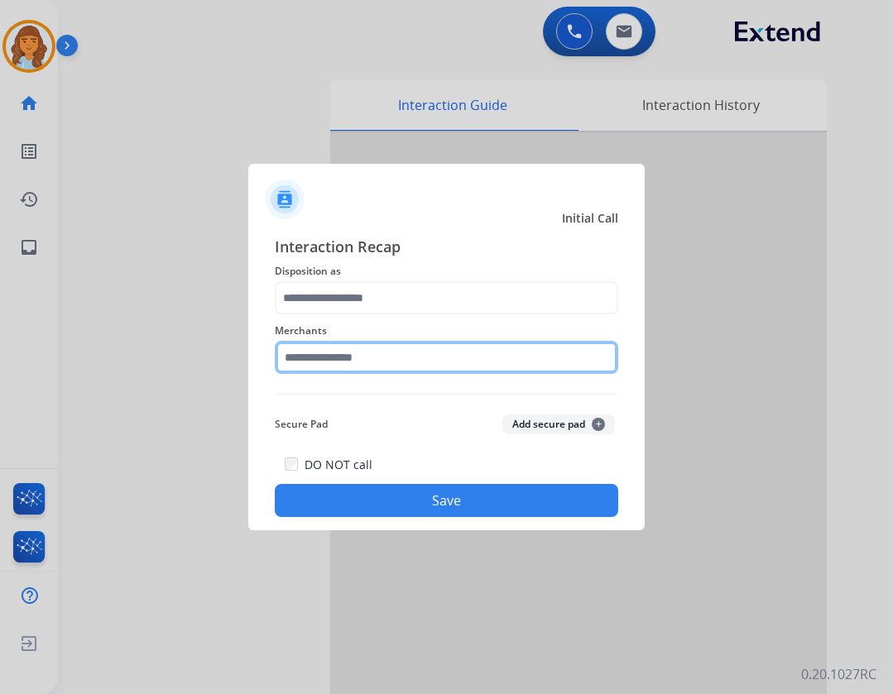
click at [324, 353] on input "text" at bounding box center [446, 357] width 343 height 33
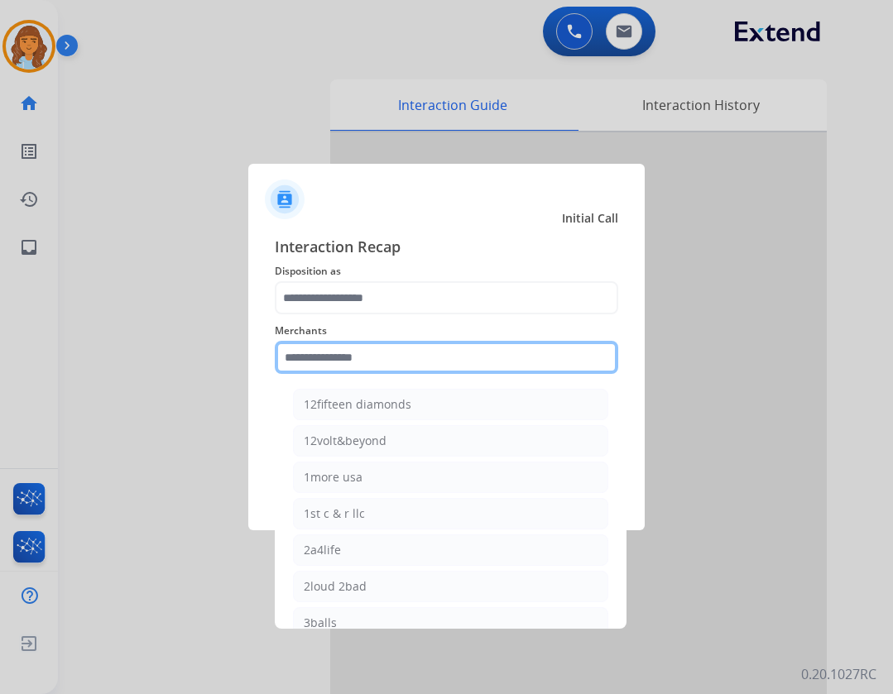
type input "*"
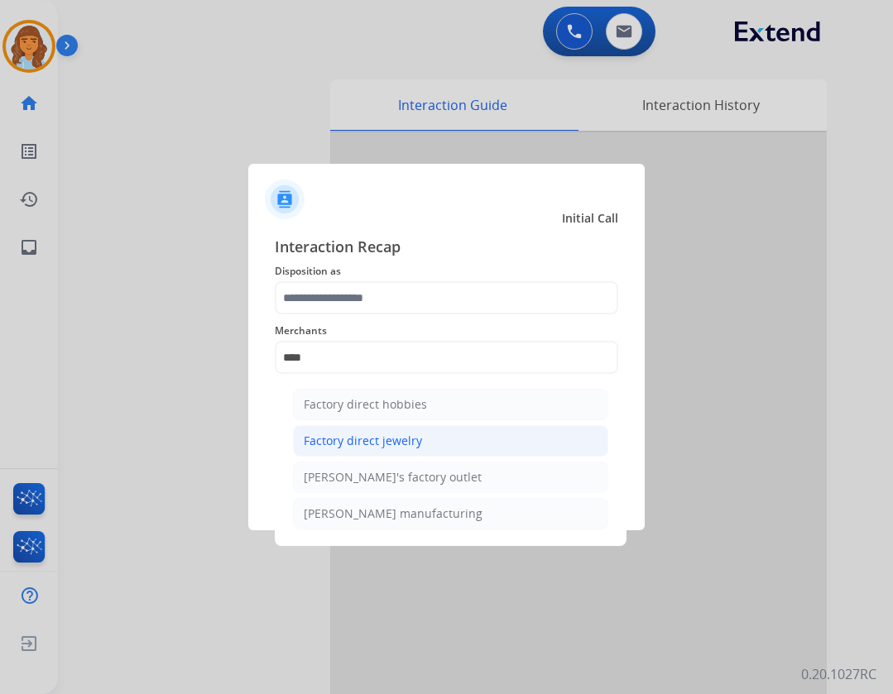
click at [479, 434] on li "Factory direct jewelry" at bounding box center [450, 440] width 315 height 31
type input "**********"
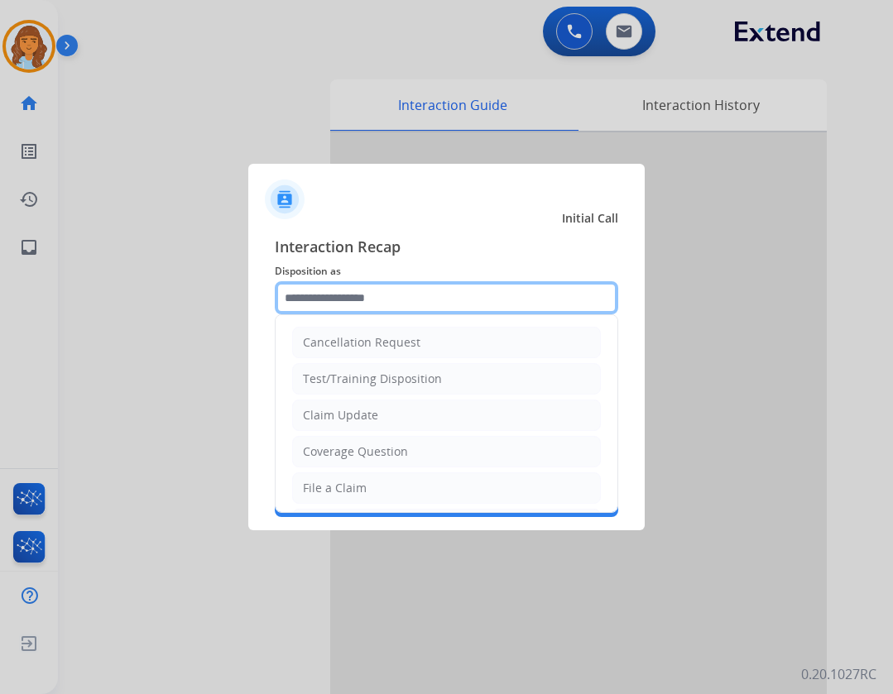
click at [501, 298] on input "text" at bounding box center [446, 297] width 343 height 33
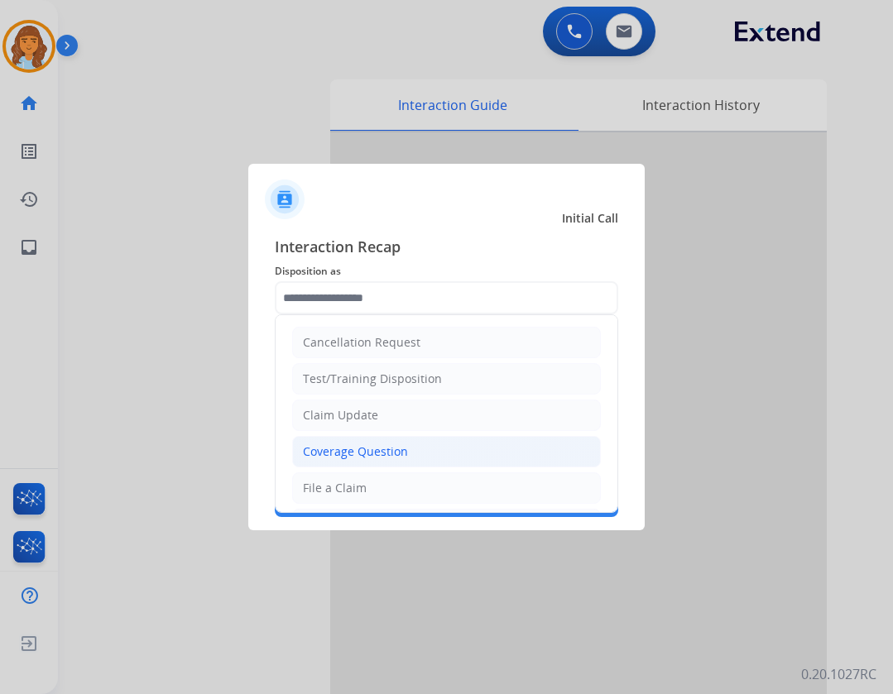
click at [389, 446] on div "Coverage Question" at bounding box center [355, 452] width 105 height 17
type input "**********"
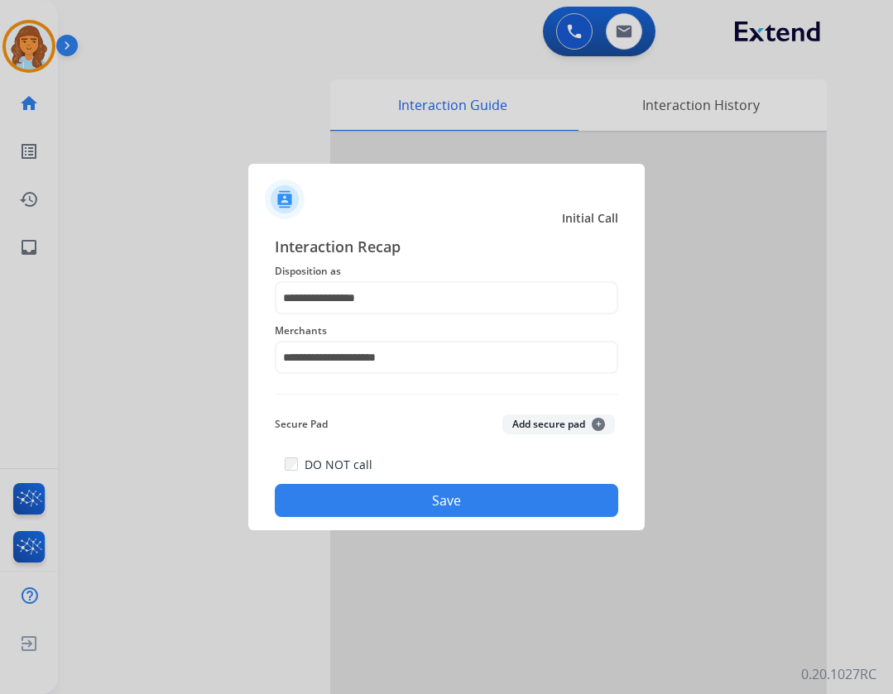
click at [405, 492] on button "Save" at bounding box center [446, 500] width 343 height 33
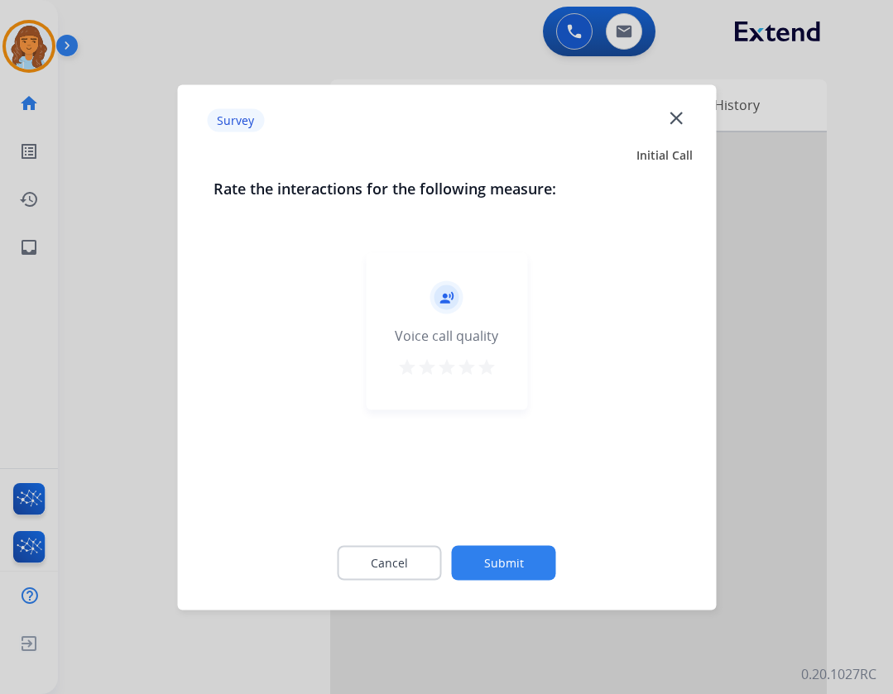
click at [496, 559] on button "Submit" at bounding box center [504, 562] width 104 height 35
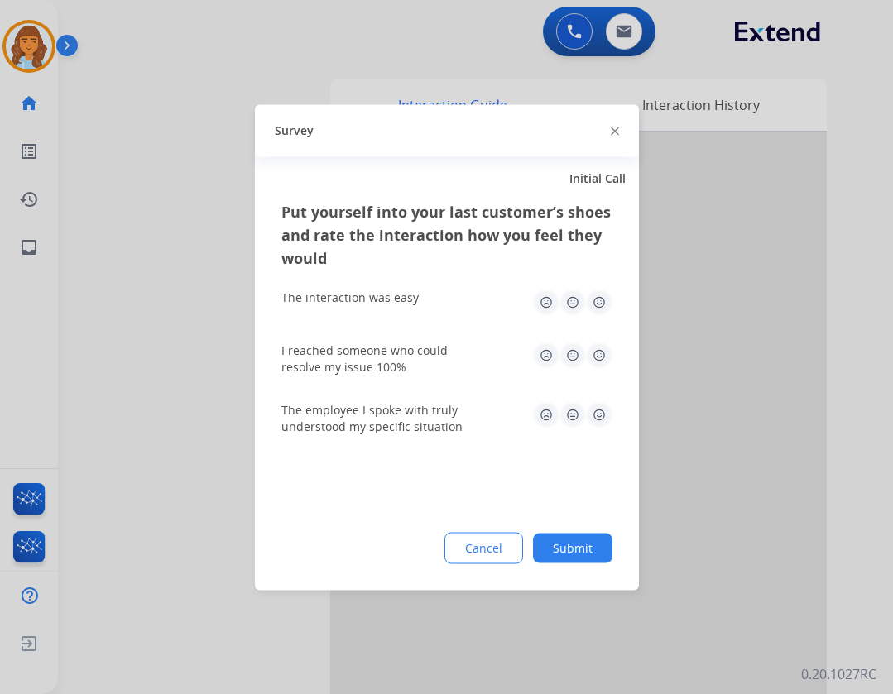
click at [578, 559] on button "Submit" at bounding box center [572, 548] width 79 height 30
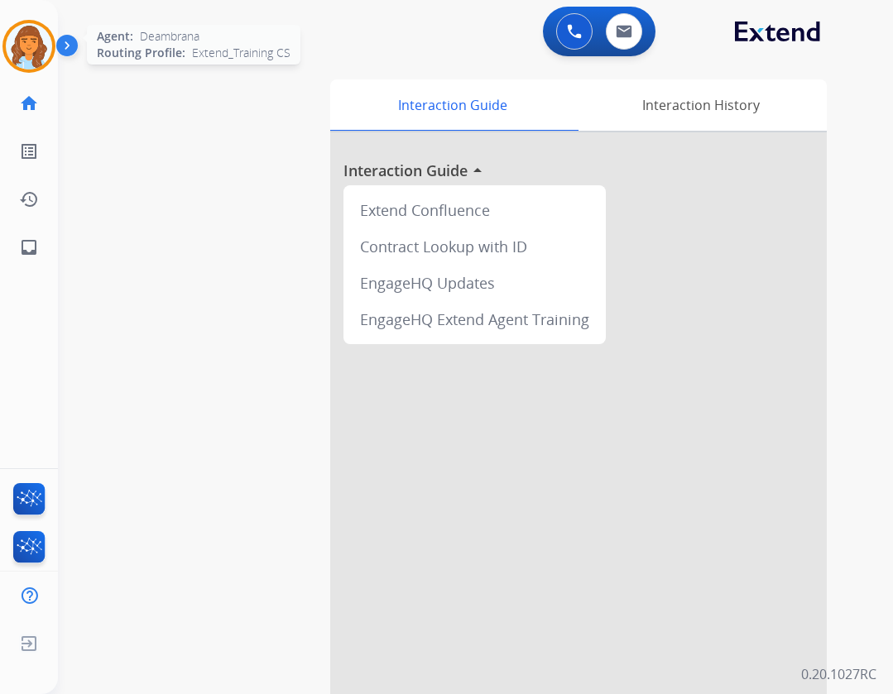
click at [40, 63] on div at bounding box center [28, 46] width 53 height 53
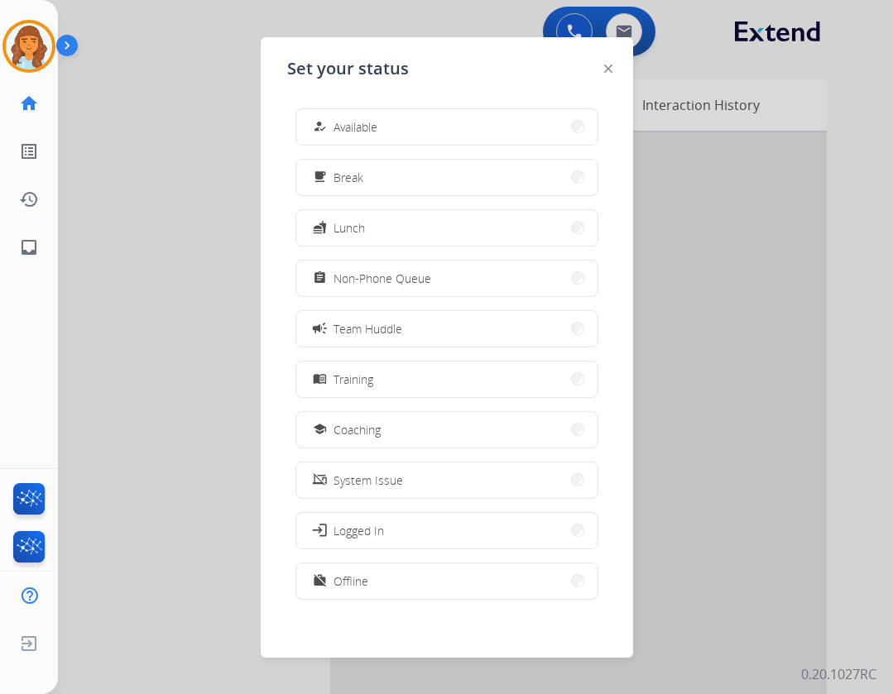
click at [421, 133] on button "how_to_reg Available" at bounding box center [446, 127] width 301 height 36
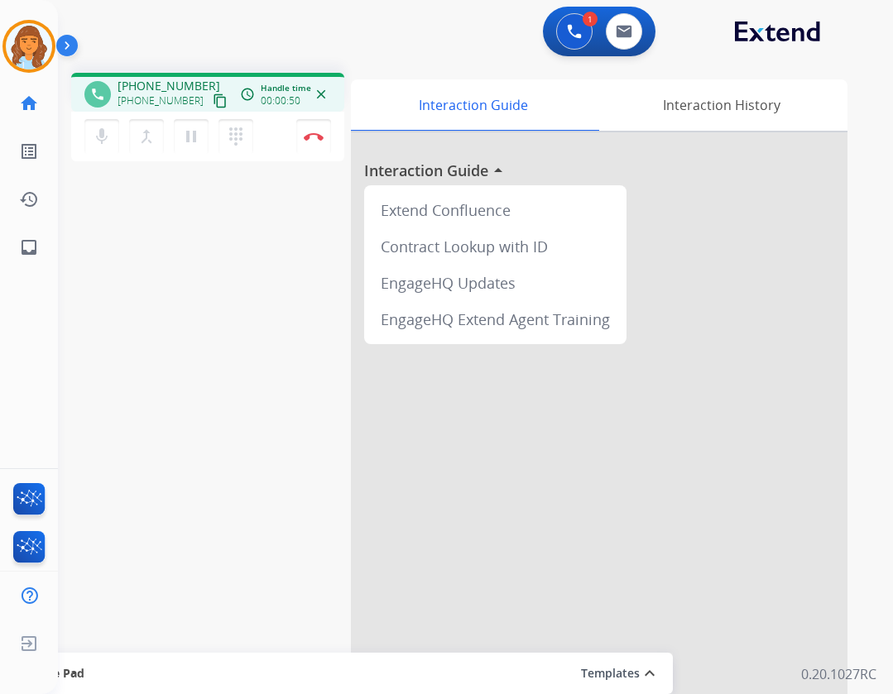
drag, startPoint x: 198, startPoint y: 101, endPoint x: 183, endPoint y: 107, distance: 16.0
click at [213, 101] on mat-icon "content_copy" at bounding box center [220, 101] width 15 height 15
drag, startPoint x: 306, startPoint y: 119, endPoint x: 344, endPoint y: 152, distance: 50.4
click at [311, 120] on button "Disconnect" at bounding box center [313, 136] width 35 height 35
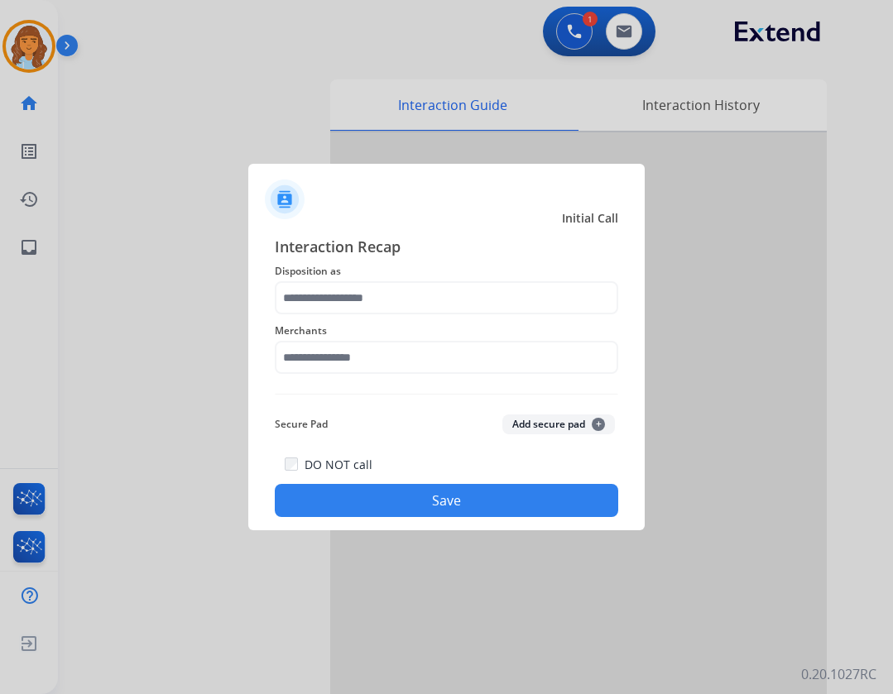
click at [410, 330] on span "Merchants" at bounding box center [446, 331] width 343 height 20
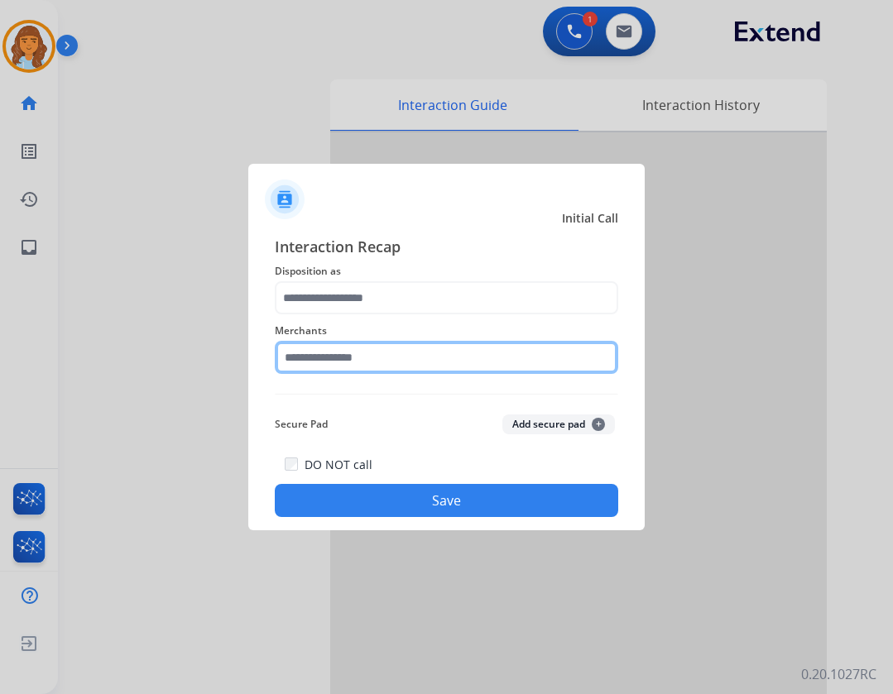
click at [343, 349] on input "text" at bounding box center [446, 357] width 343 height 33
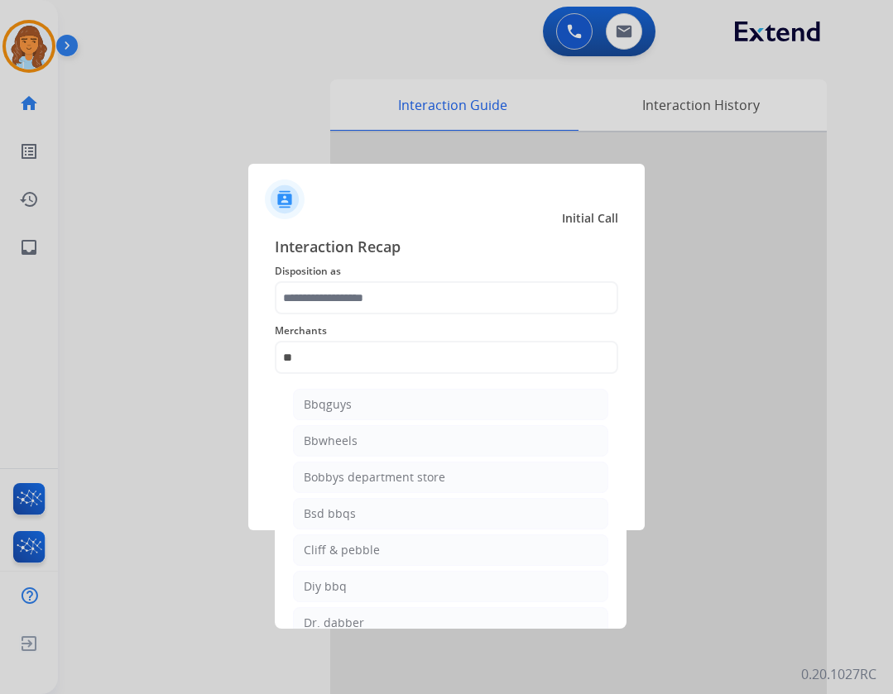
click at [305, 447] on div "Bbwheels" at bounding box center [331, 441] width 54 height 17
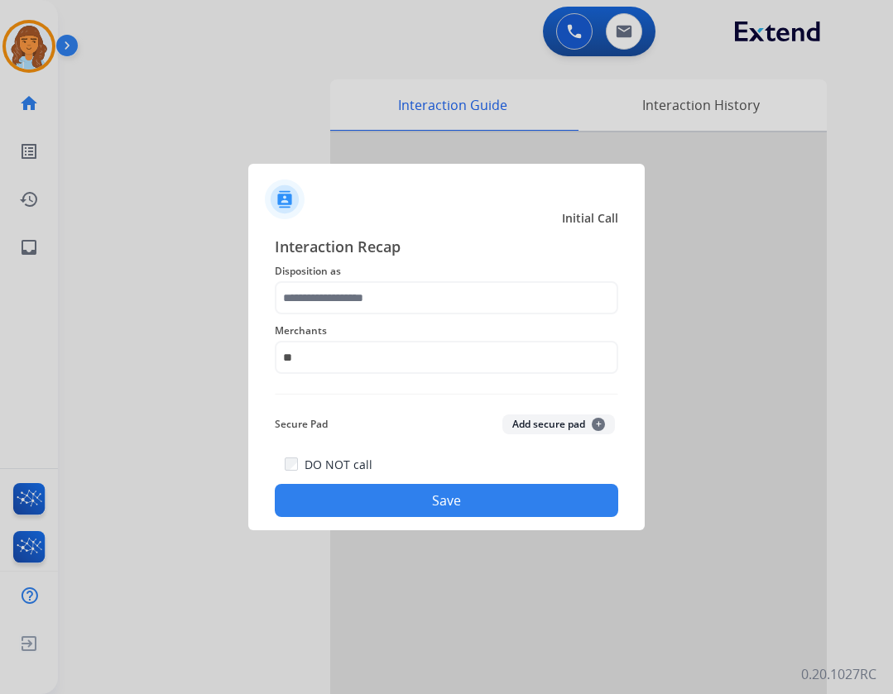
type input "********"
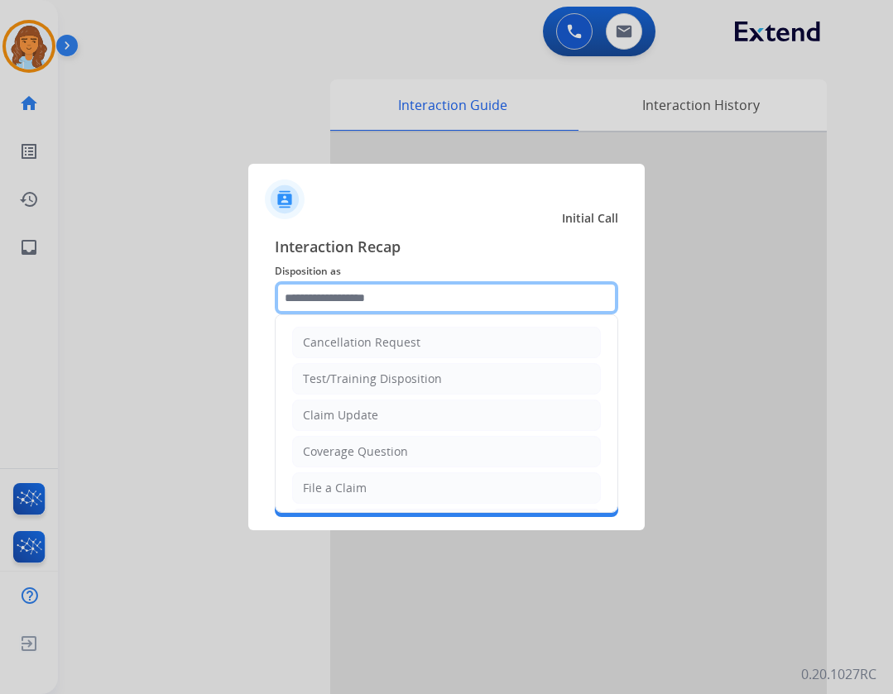
click at [336, 310] on input "text" at bounding box center [446, 297] width 343 height 33
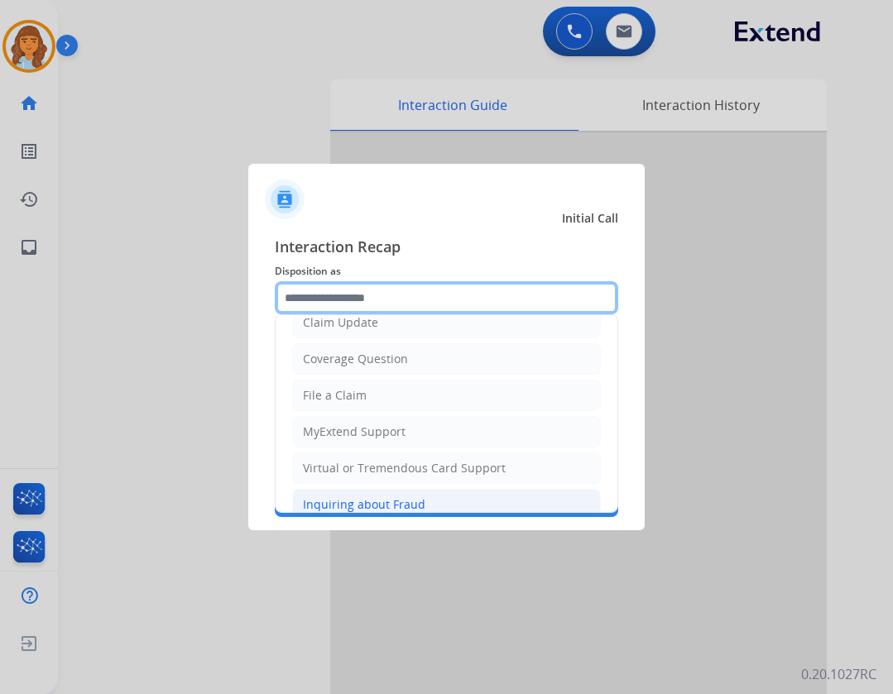
scroll to position [258, 0]
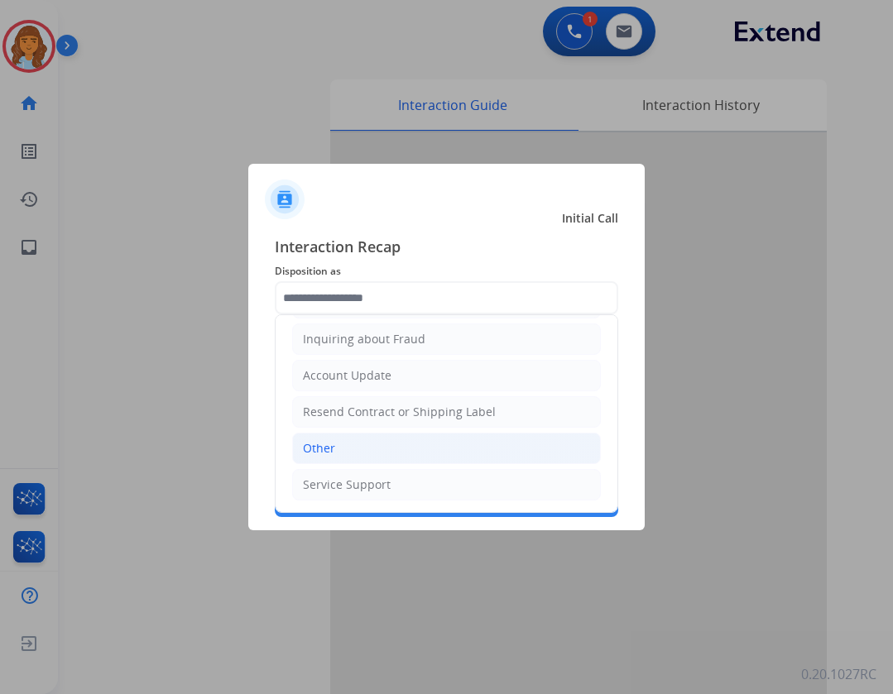
click at [381, 449] on li "Other" at bounding box center [446, 448] width 309 height 31
type input "*****"
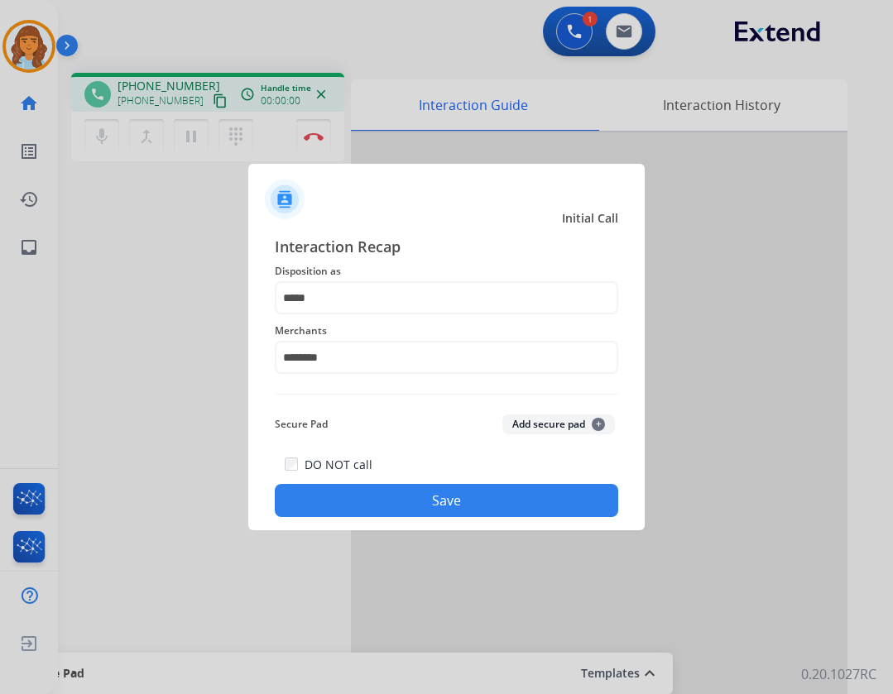
click at [450, 496] on button "Save" at bounding box center [446, 500] width 343 height 33
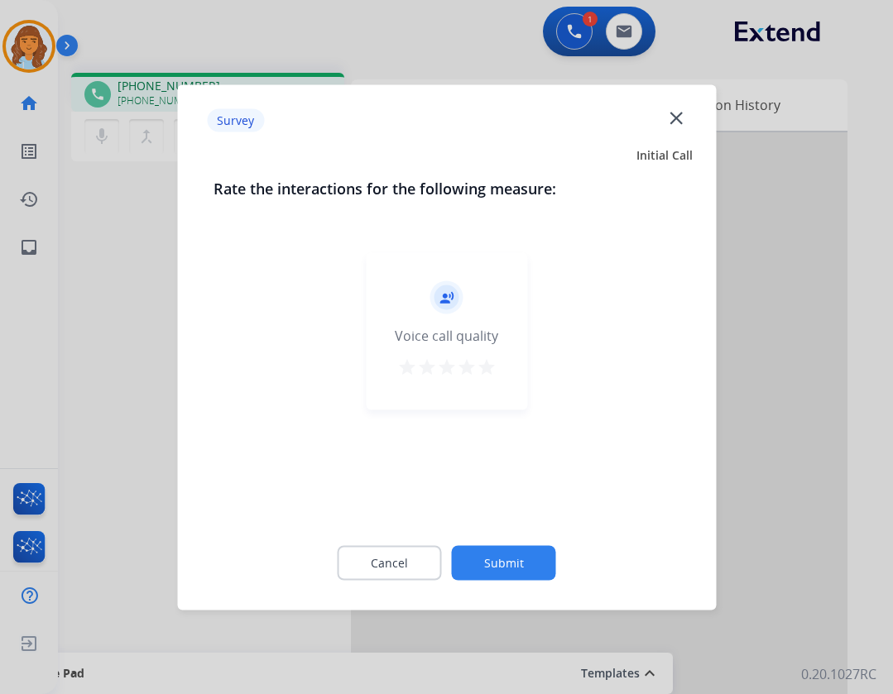
click at [520, 566] on button "Submit" at bounding box center [504, 562] width 104 height 35
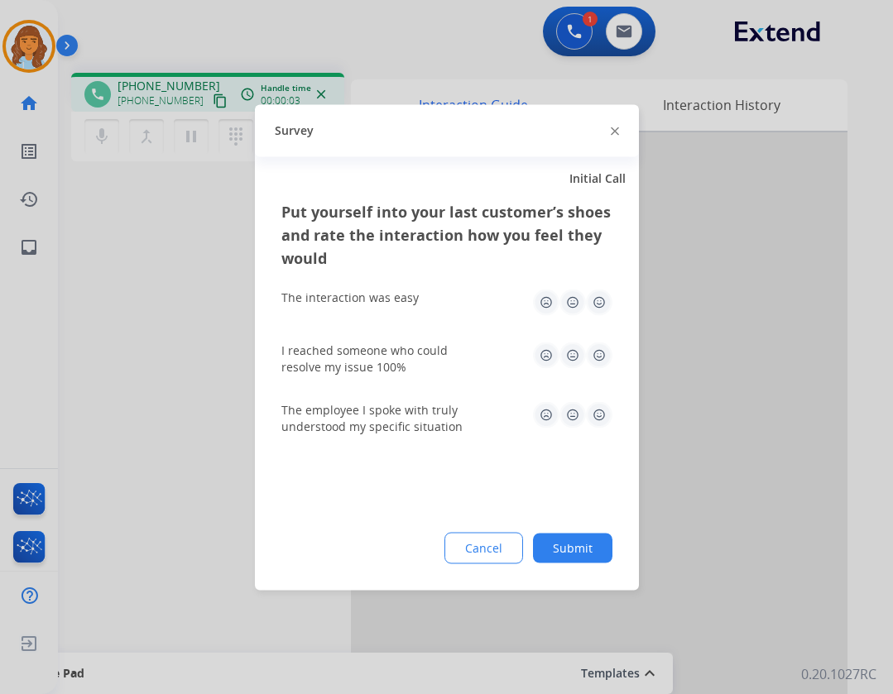
click at [569, 552] on button "Submit" at bounding box center [572, 548] width 79 height 30
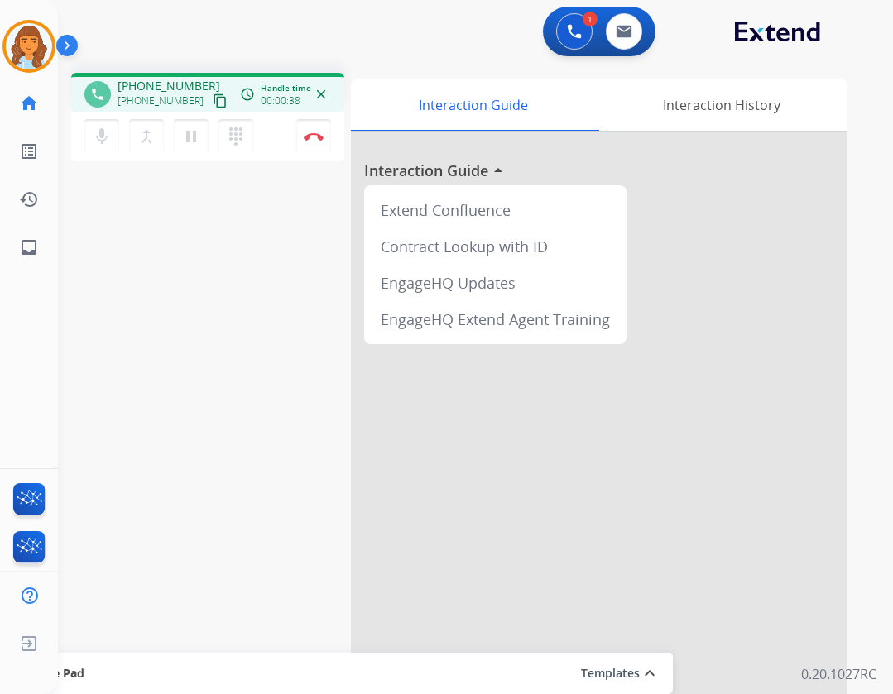
click at [213, 98] on mat-icon "content_copy" at bounding box center [220, 101] width 15 height 15
click at [317, 145] on button "Disconnect" at bounding box center [313, 136] width 35 height 35
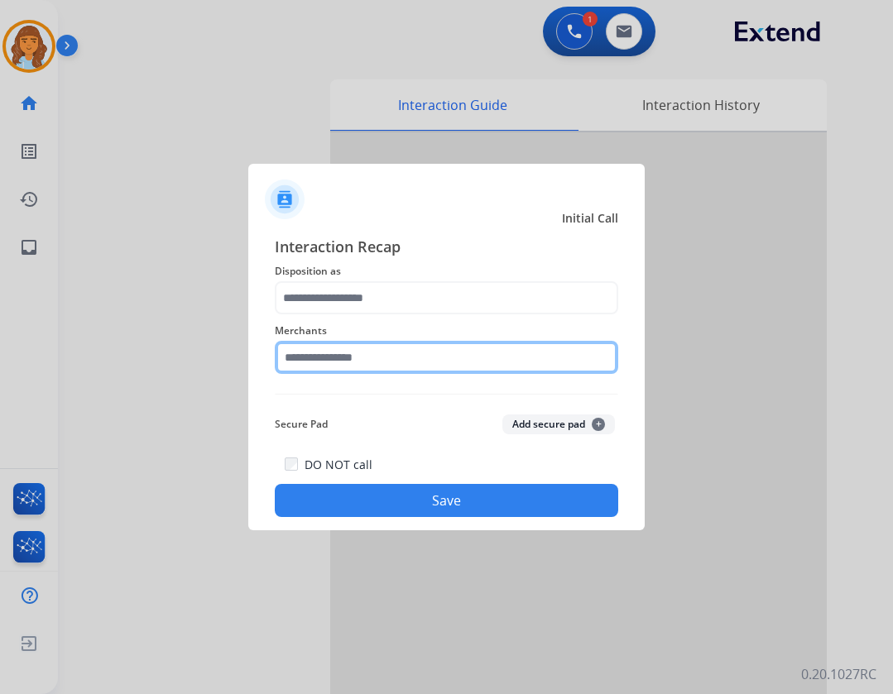
click at [295, 352] on input "text" at bounding box center [446, 357] width 343 height 33
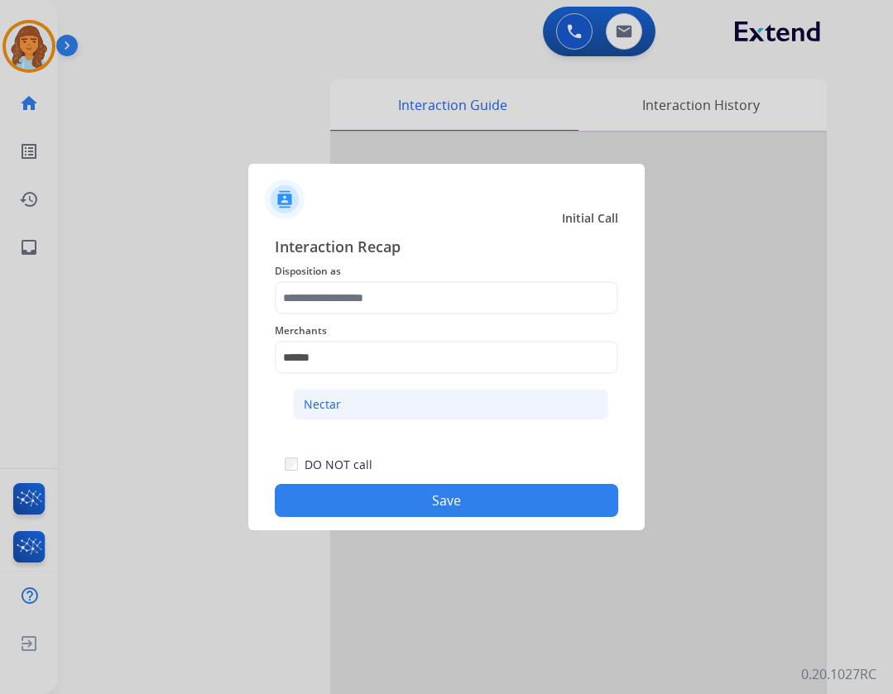
click at [364, 406] on li "Nectar" at bounding box center [450, 404] width 315 height 31
type input "******"
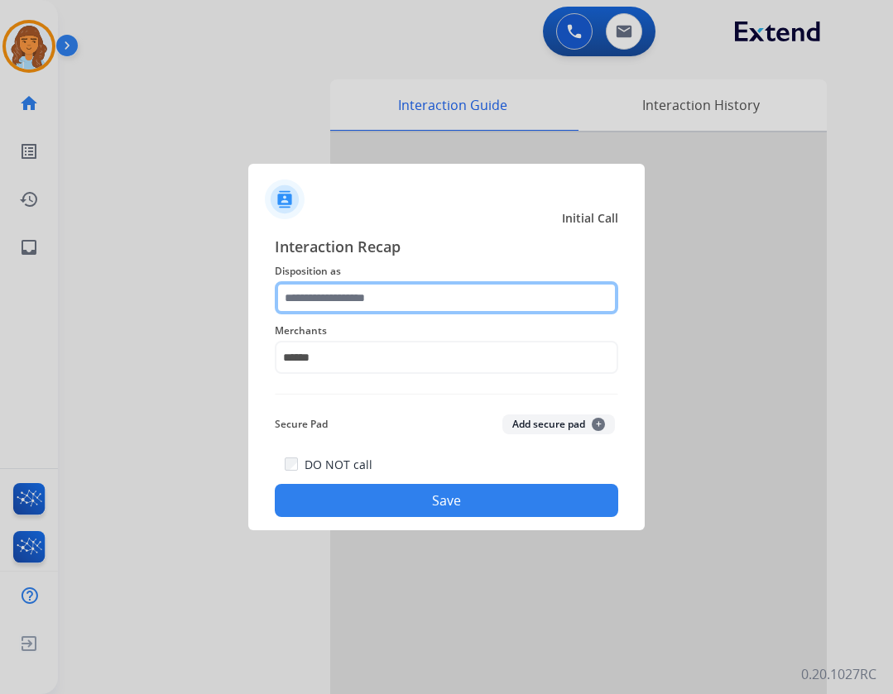
click at [343, 290] on input "text" at bounding box center [446, 297] width 343 height 33
click at [447, 305] on input "text" at bounding box center [446, 297] width 343 height 33
click at [444, 299] on input "text" at bounding box center [446, 297] width 343 height 33
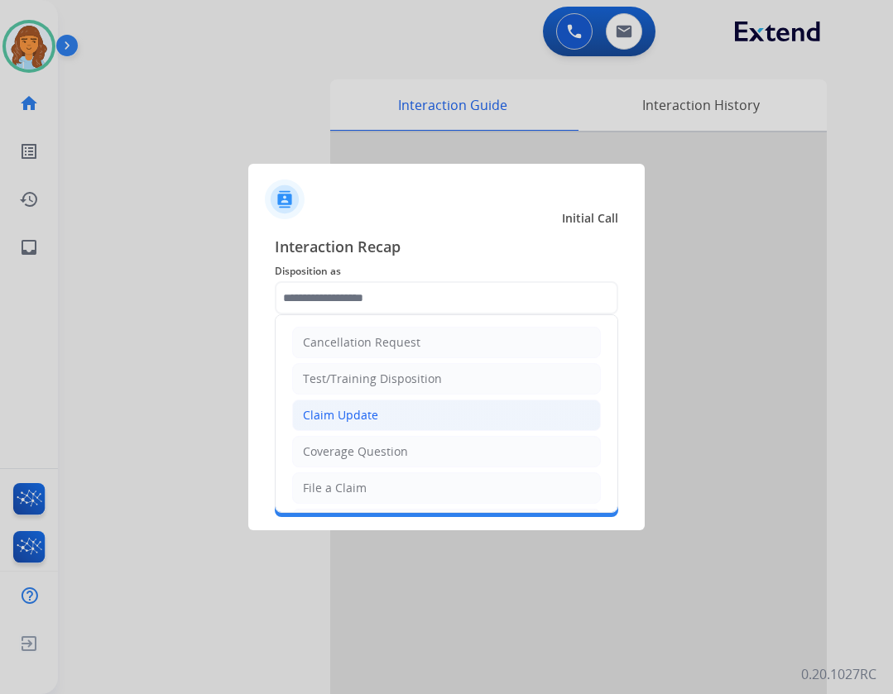
click at [416, 424] on li "Claim Update" at bounding box center [446, 415] width 309 height 31
type input "**********"
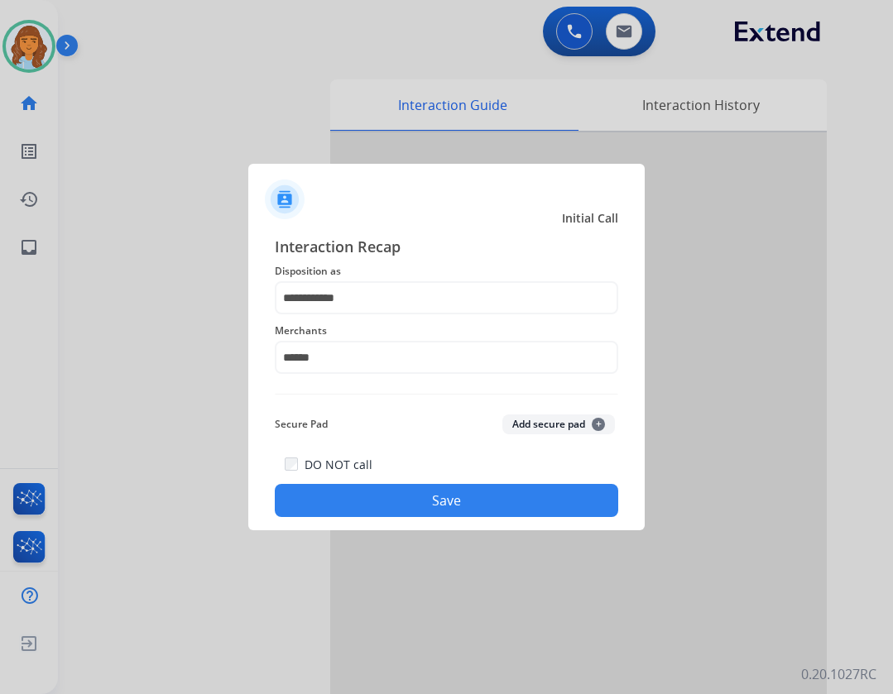
click at [421, 501] on button "Save" at bounding box center [446, 500] width 343 height 33
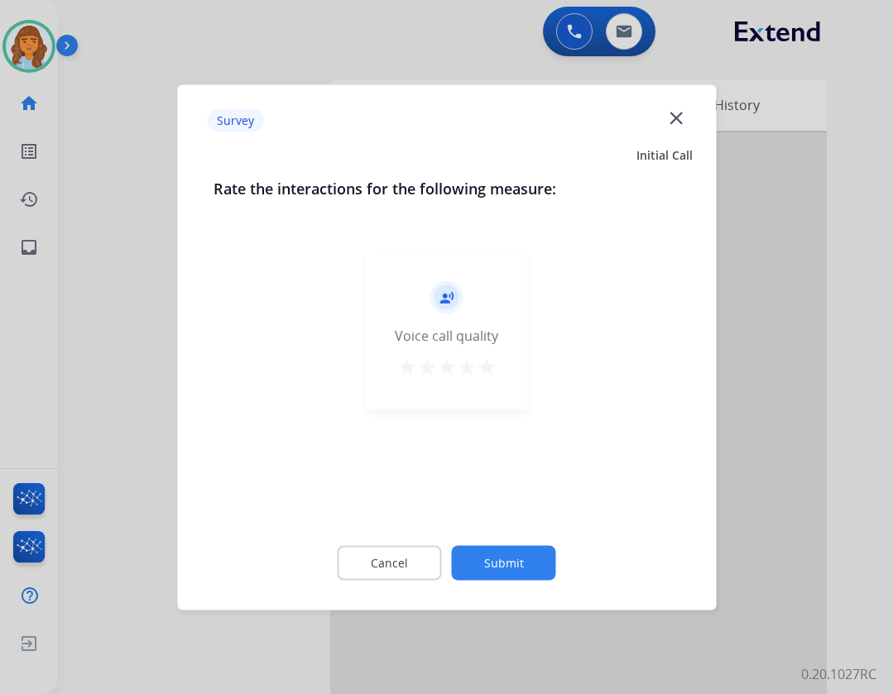
click at [507, 549] on button "Submit" at bounding box center [504, 562] width 104 height 35
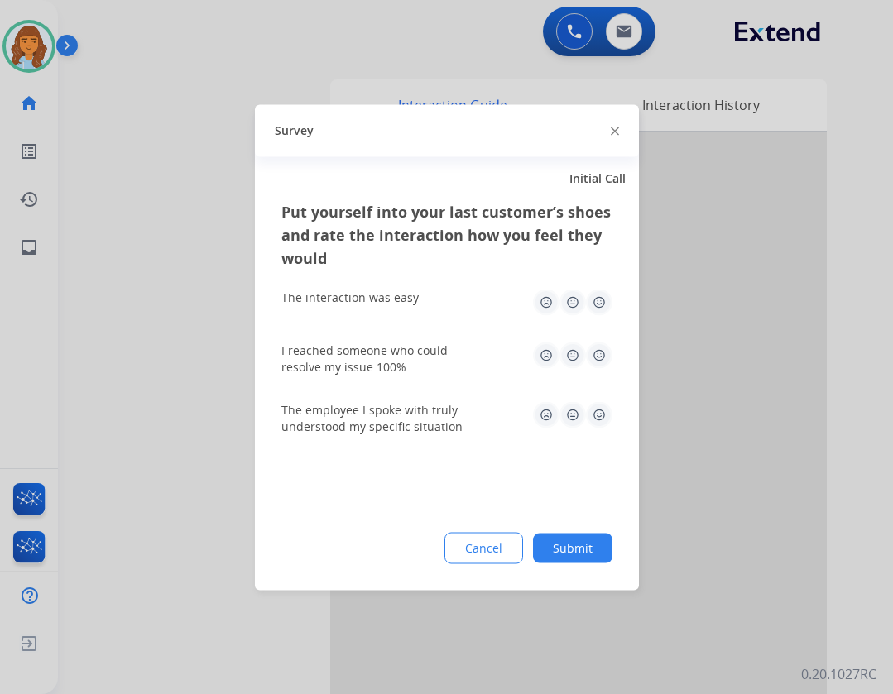
click at [597, 536] on button "Submit" at bounding box center [572, 548] width 79 height 30
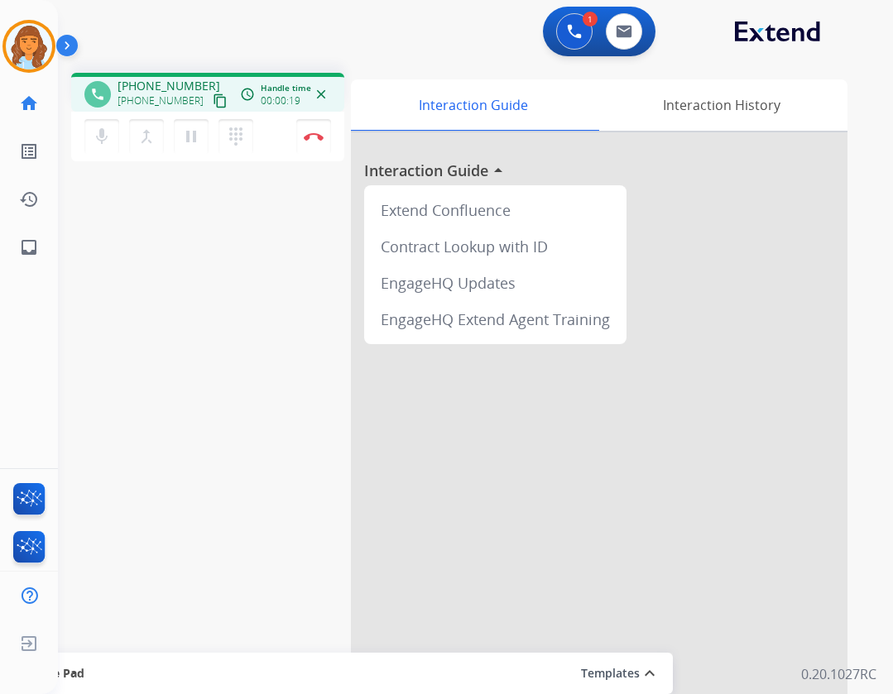
click at [213, 100] on mat-icon "content_copy" at bounding box center [220, 101] width 15 height 15
click at [324, 140] on button "Disconnect" at bounding box center [313, 136] width 35 height 35
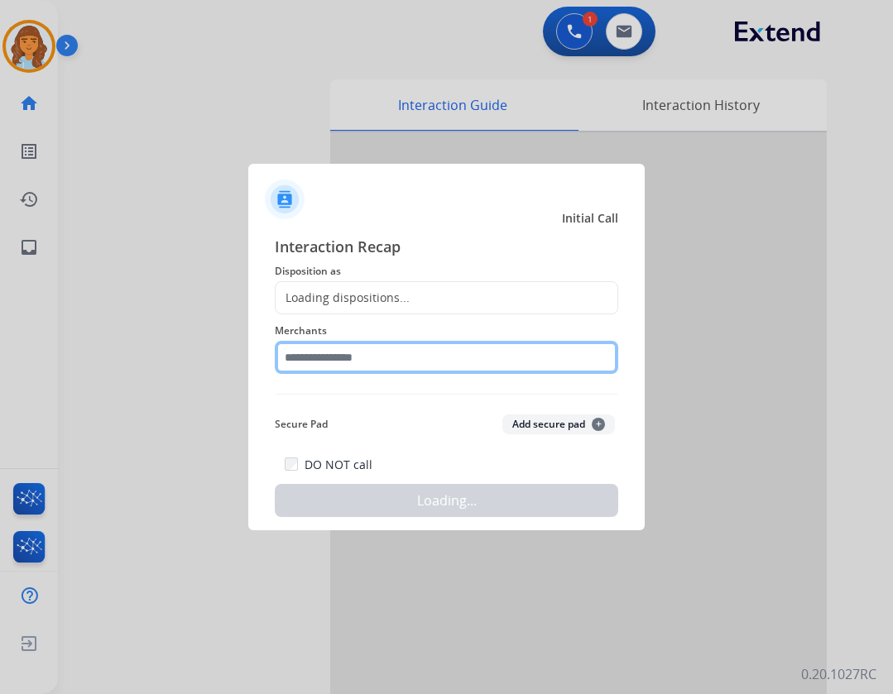
click at [341, 365] on input "text" at bounding box center [446, 357] width 343 height 33
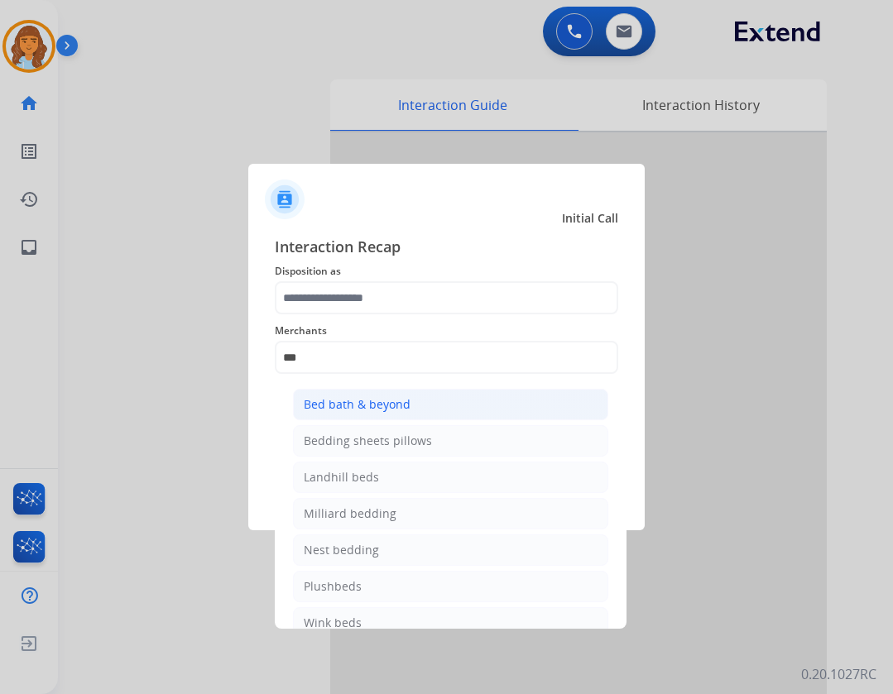
click at [444, 390] on li "Bed bath & beyond" at bounding box center [450, 404] width 315 height 31
type input "**********"
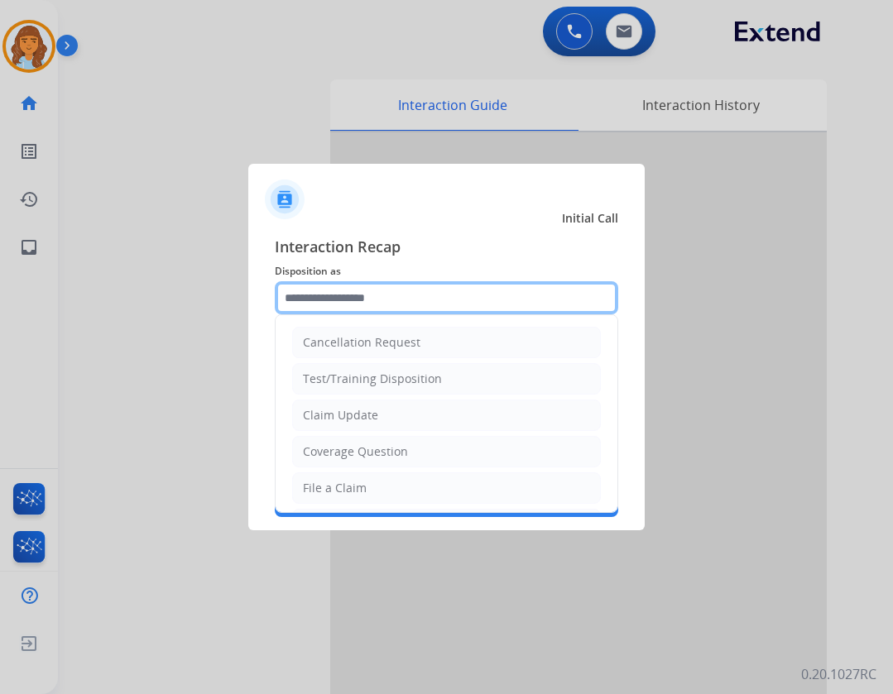
click at [405, 305] on input "text" at bounding box center [446, 297] width 343 height 33
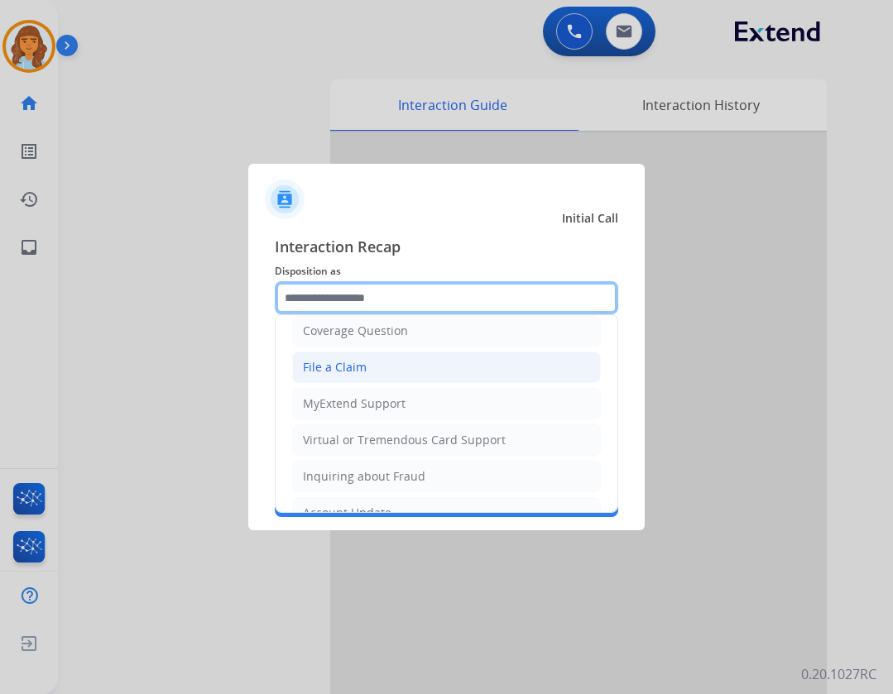
scroll to position [93, 0]
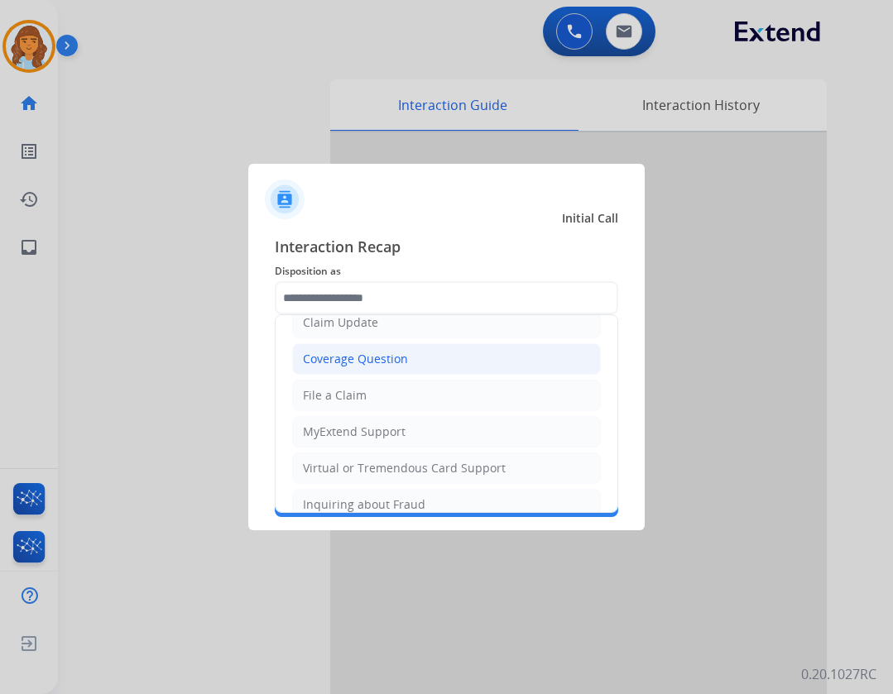
click at [361, 368] on li "Coverage Question" at bounding box center [446, 358] width 309 height 31
type input "**********"
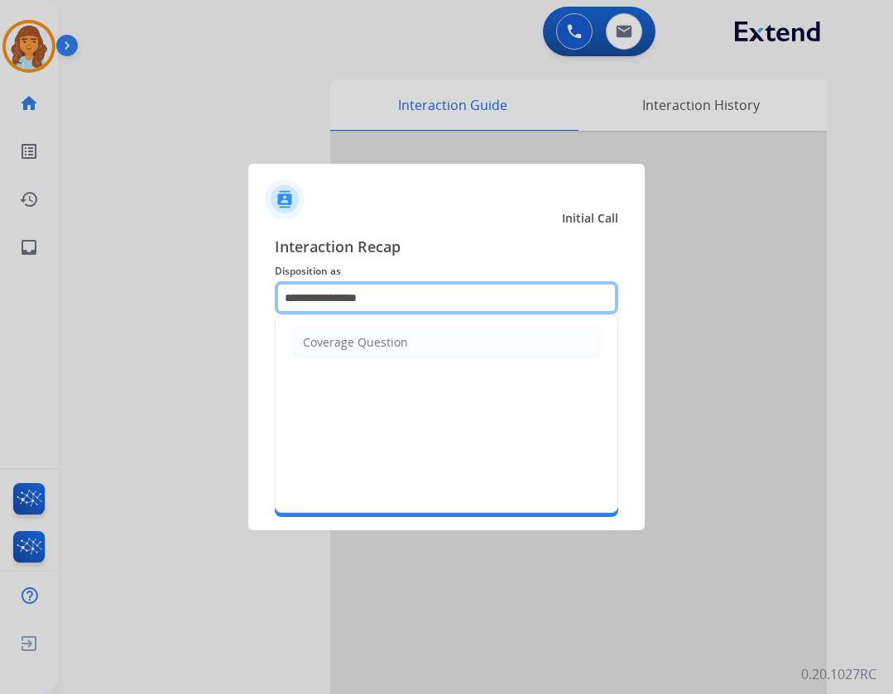
drag, startPoint x: 434, startPoint y: 300, endPoint x: 222, endPoint y: 271, distance: 214.6
click at [0, 271] on app-contact-recap-modal "**********" at bounding box center [0, 347] width 0 height 694
type input "*"
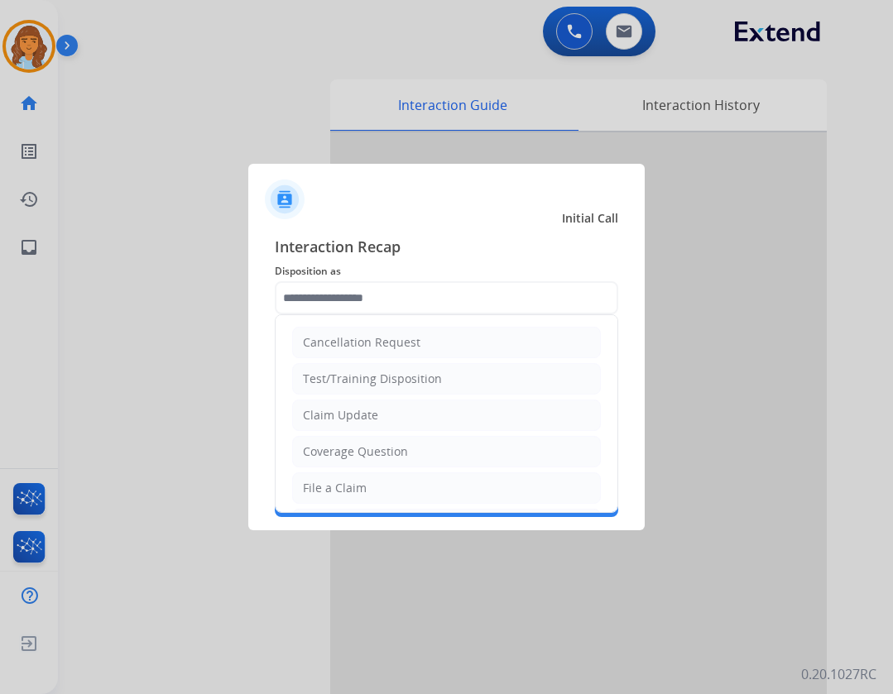
click at [324, 429] on li "Claim Update" at bounding box center [446, 415] width 309 height 31
type input "**********"
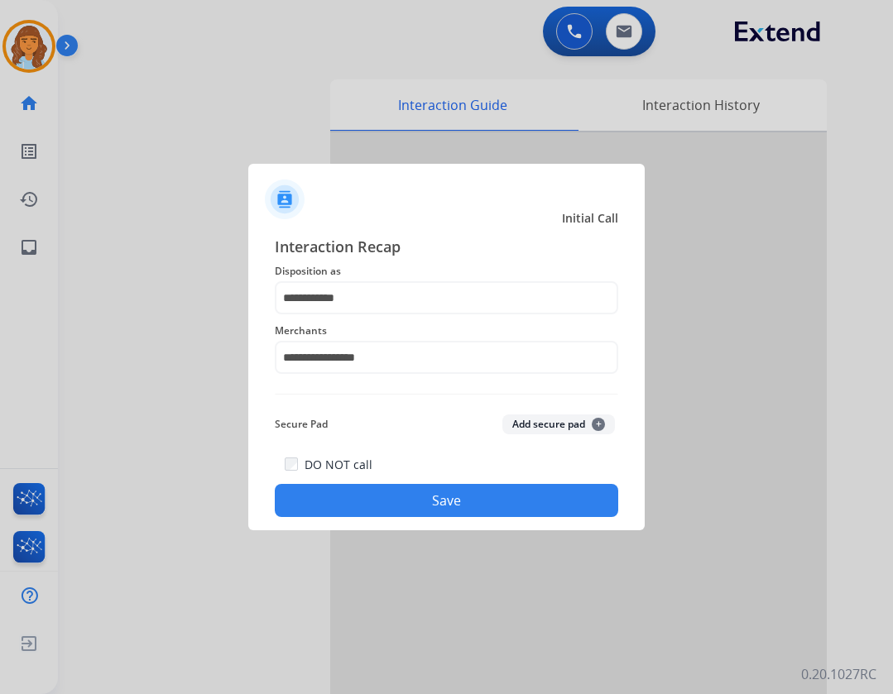
click at [407, 494] on button "Save" at bounding box center [446, 500] width 343 height 33
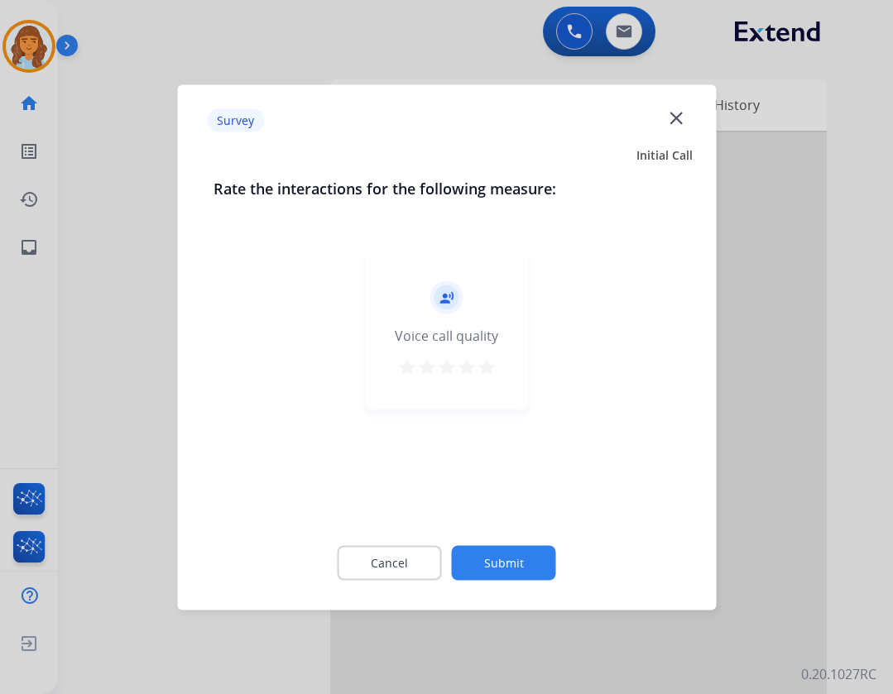
drag, startPoint x: 559, startPoint y: 550, endPoint x: 531, endPoint y: 565, distance: 31.8
click at [537, 564] on div "Cancel Submit" at bounding box center [446, 562] width 466 height 74
click at [516, 568] on button "Submit" at bounding box center [504, 562] width 104 height 35
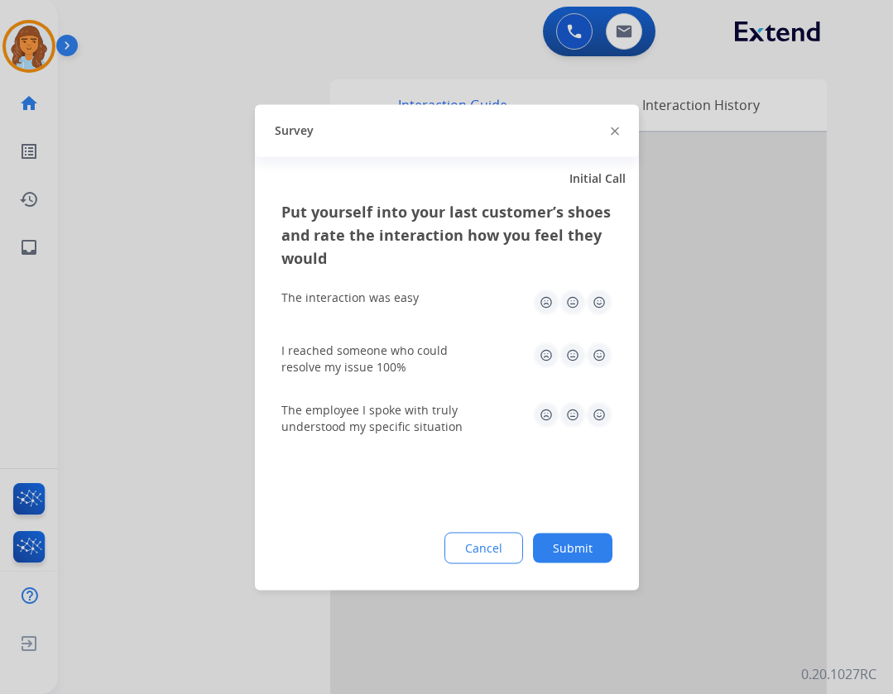
click at [564, 544] on button "Submit" at bounding box center [572, 548] width 79 height 30
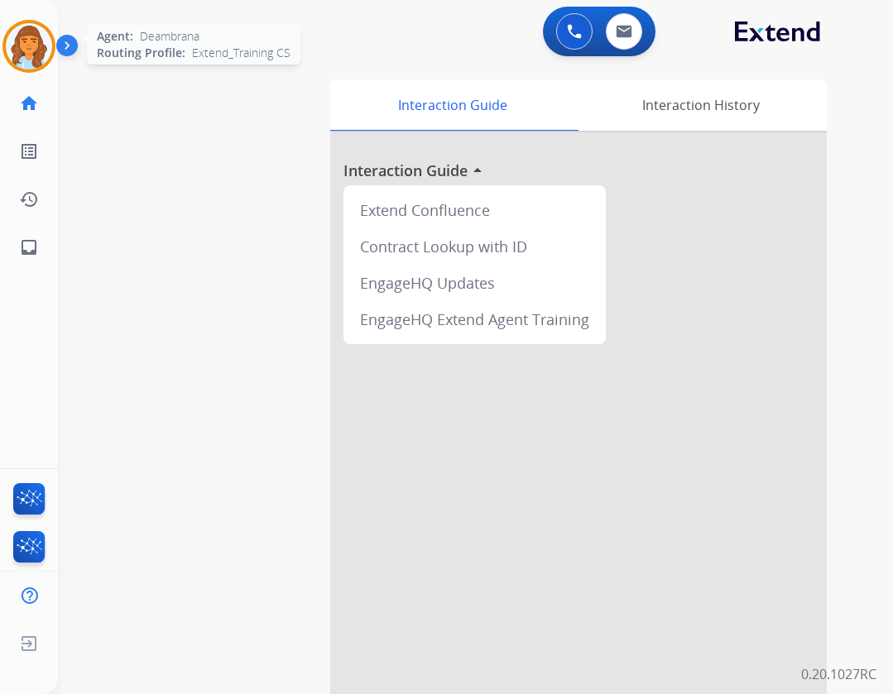
click at [47, 49] on img at bounding box center [29, 46] width 46 height 46
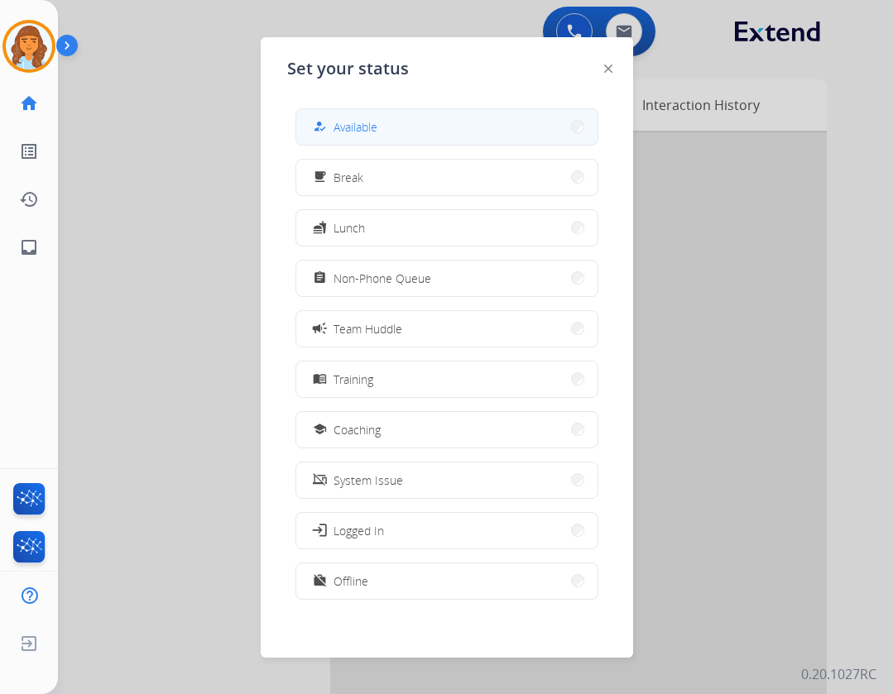
click at [343, 141] on button "how_to_reg Available" at bounding box center [446, 127] width 301 height 36
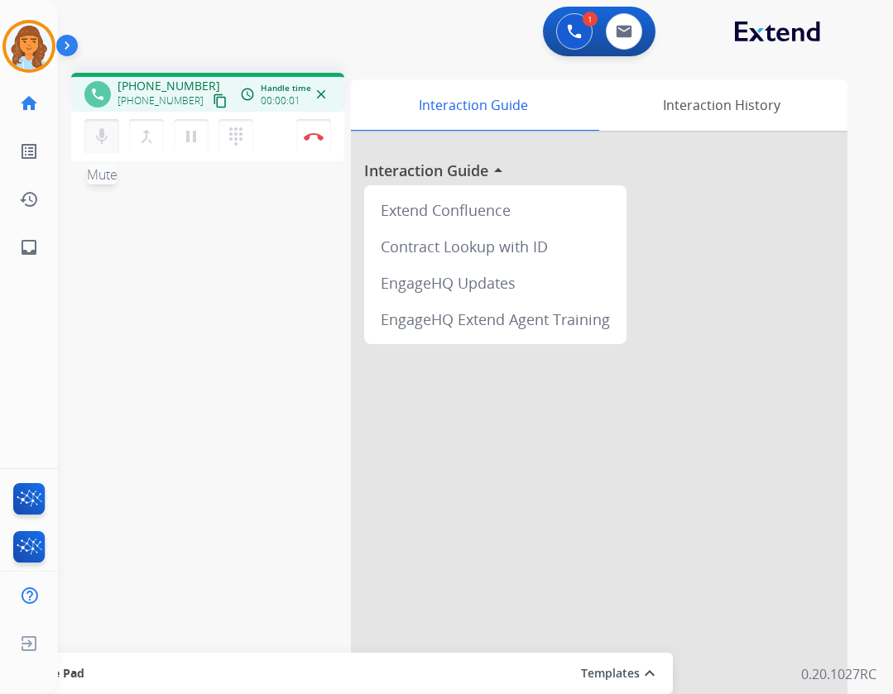
click at [96, 140] on mat-icon "mic" at bounding box center [102, 137] width 20 height 20
click at [36, 248] on mat-icon "inbox" at bounding box center [29, 247] width 20 height 20
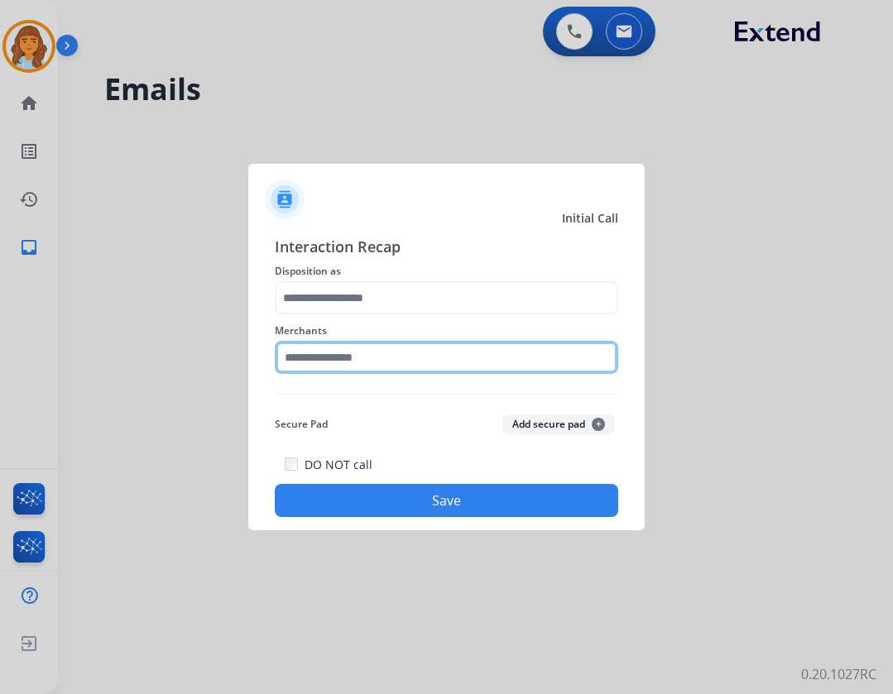
click at [361, 367] on input "text" at bounding box center [446, 357] width 343 height 33
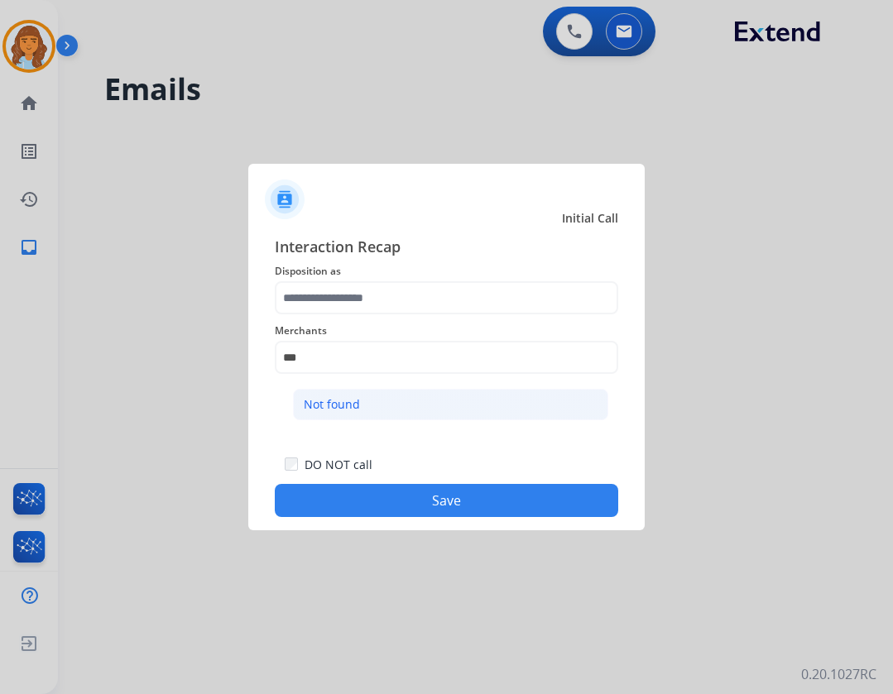
click at [369, 420] on li "Not found" at bounding box center [450, 404] width 315 height 31
type input "*********"
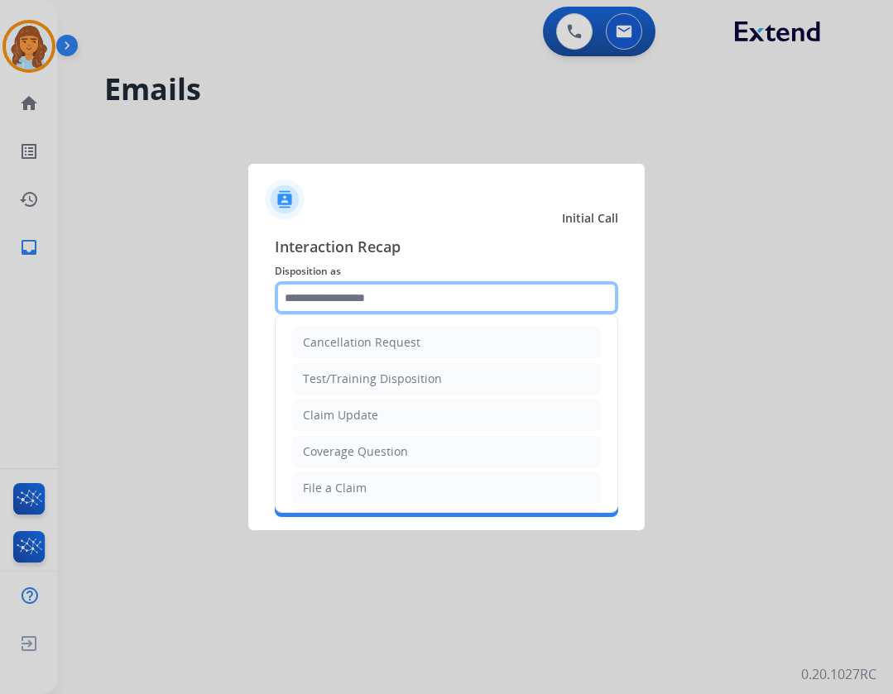
click at [324, 291] on input "text" at bounding box center [446, 297] width 343 height 33
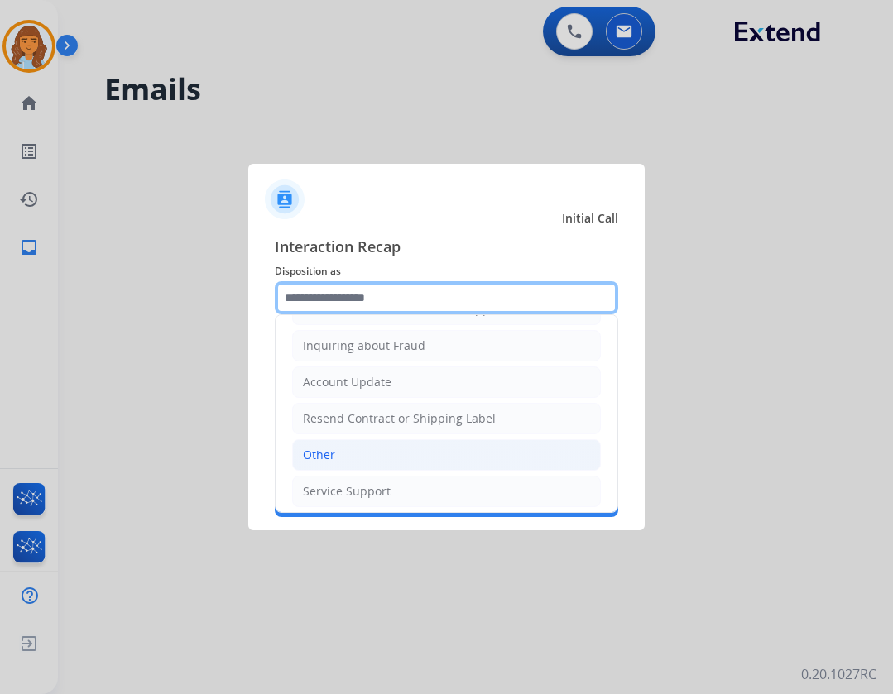
scroll to position [258, 0]
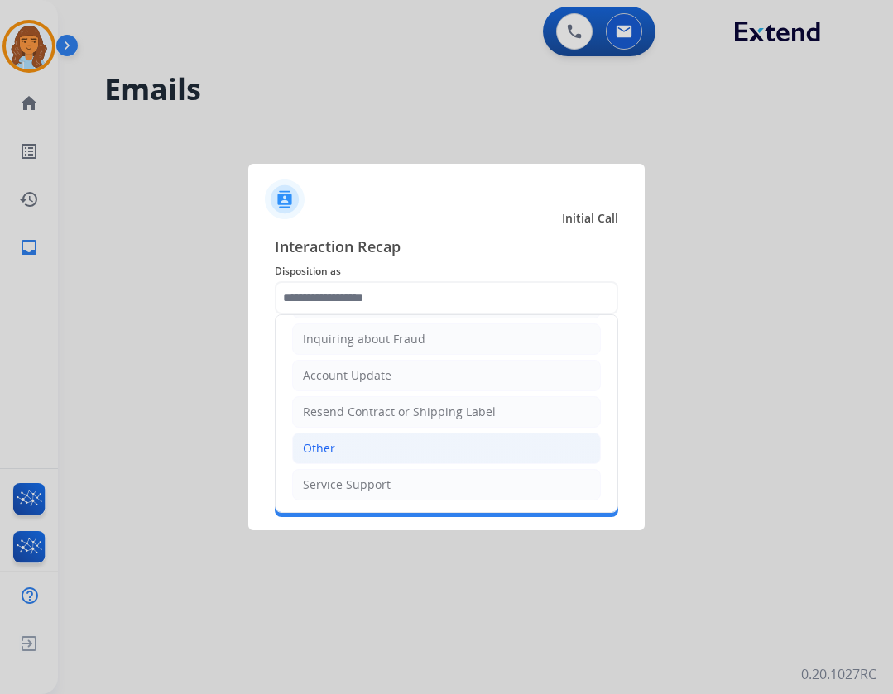
drag, startPoint x: 355, startPoint y: 449, endPoint x: 361, endPoint y: 456, distance: 8.8
click at [355, 450] on li "Other" at bounding box center [446, 448] width 309 height 31
type input "*****"
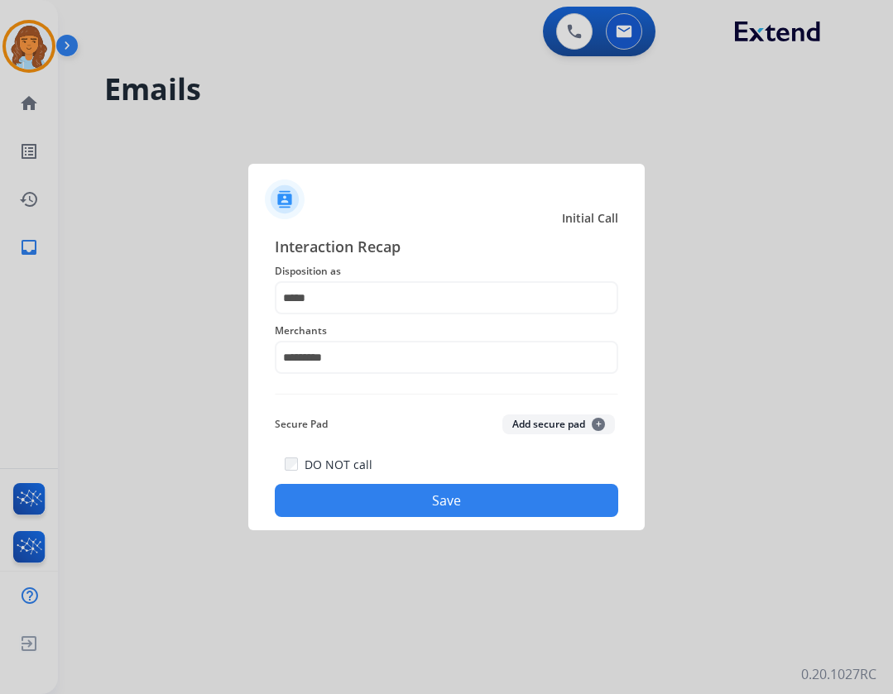
click at [453, 527] on div "Interaction Recap Disposition as ***** Merchants ********* Secure Pad Add secur…" at bounding box center [446, 376] width 396 height 309
click at [455, 504] on button "Save" at bounding box center [446, 500] width 343 height 33
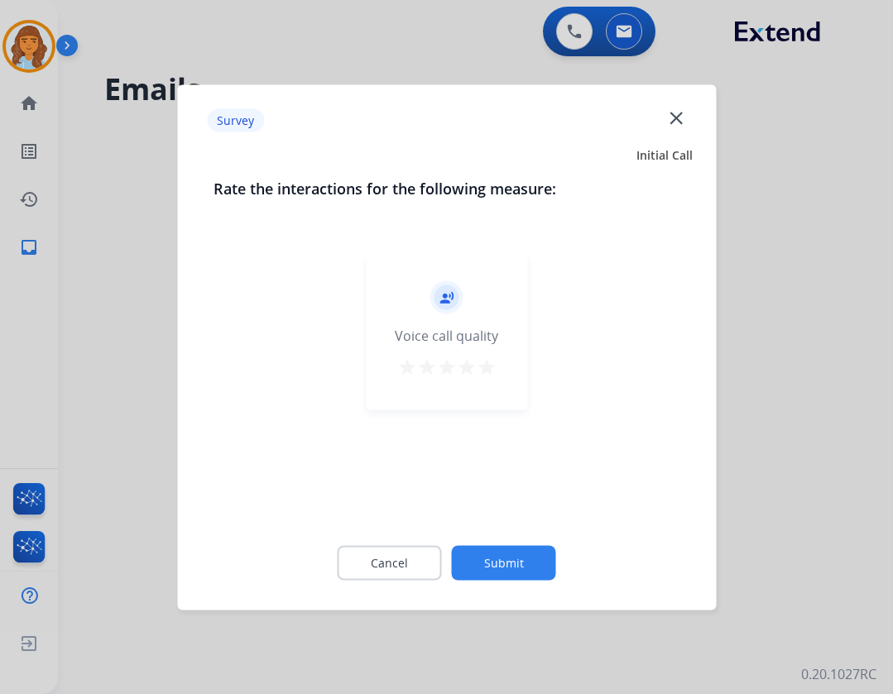
click at [490, 564] on button "Submit" at bounding box center [504, 562] width 104 height 35
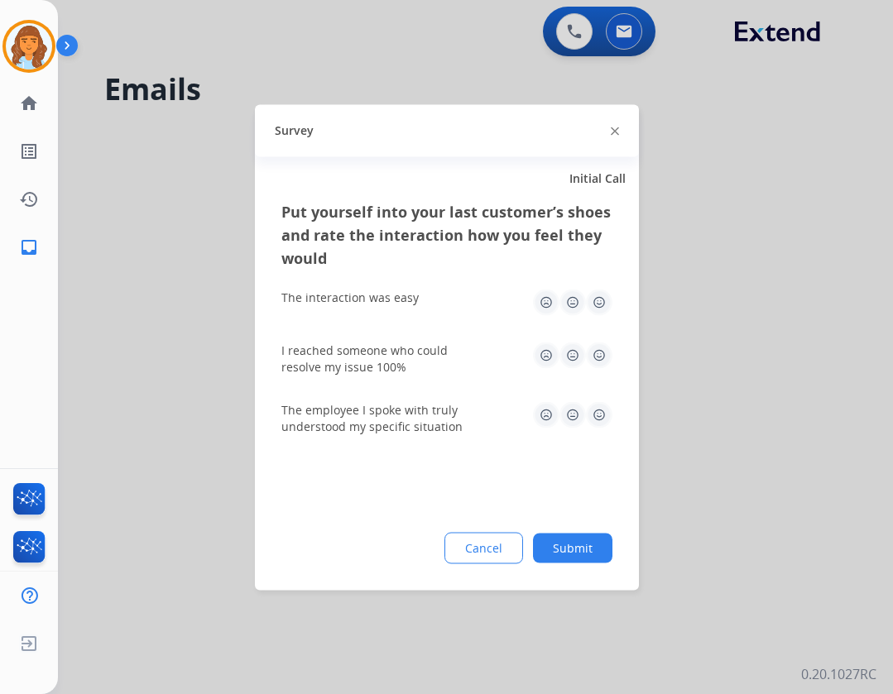
drag, startPoint x: 557, startPoint y: 541, endPoint x: 533, endPoint y: 516, distance: 34.5
click at [555, 543] on button "Submit" at bounding box center [572, 548] width 79 height 30
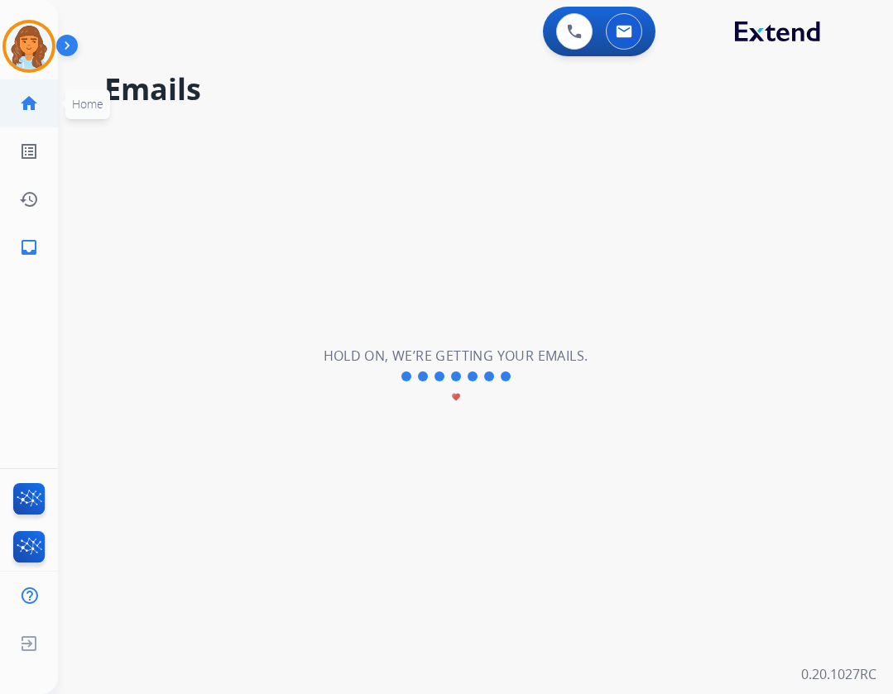
click at [10, 120] on link "home Home" at bounding box center [29, 103] width 46 height 46
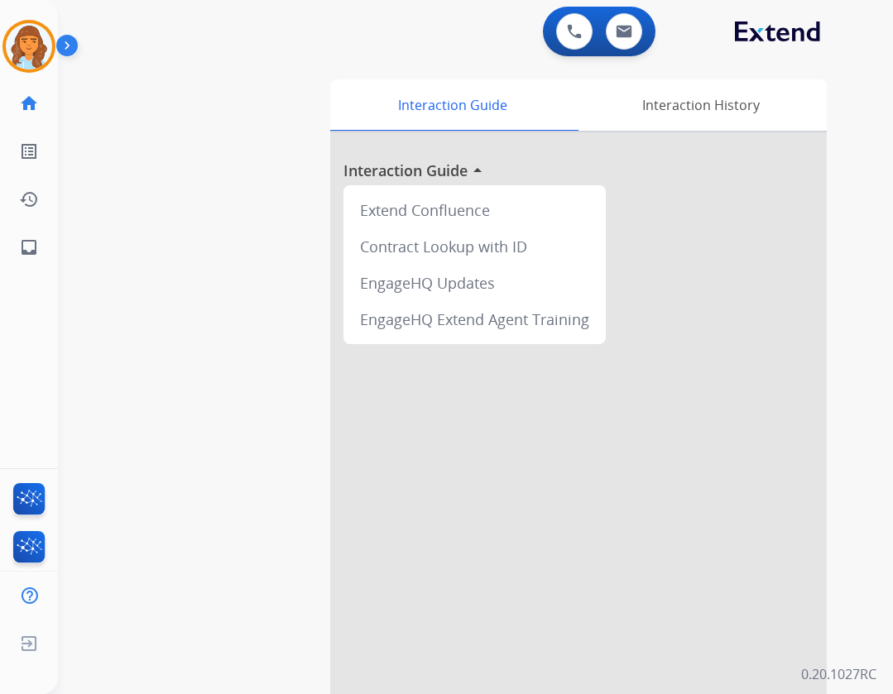
drag, startPoint x: 46, startPoint y: 57, endPoint x: 60, endPoint y: 63, distance: 15.2
click at [49, 57] on img at bounding box center [29, 46] width 46 height 46
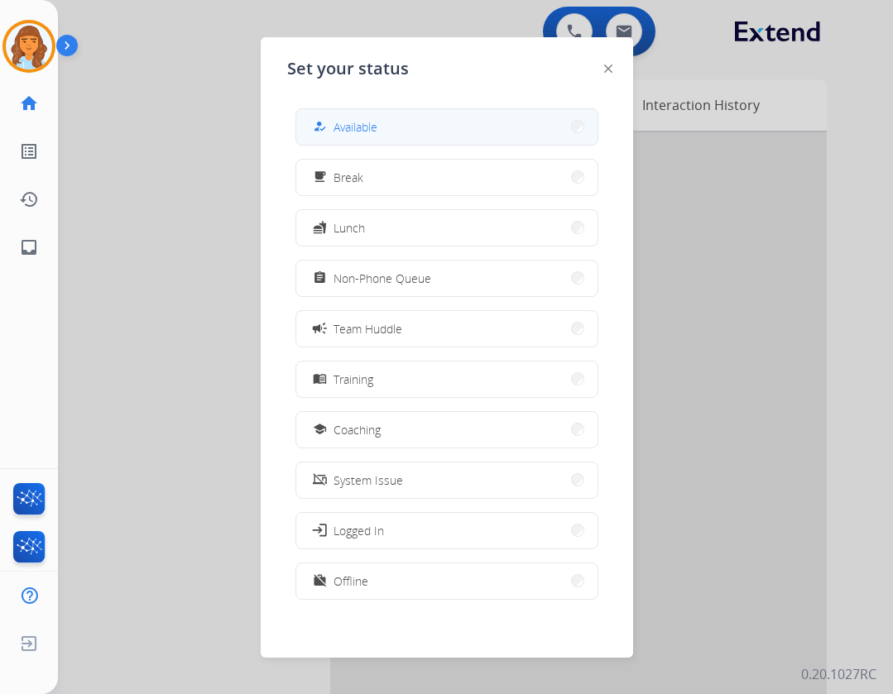
click at [332, 137] on button "how_to_reg Available" at bounding box center [446, 127] width 301 height 36
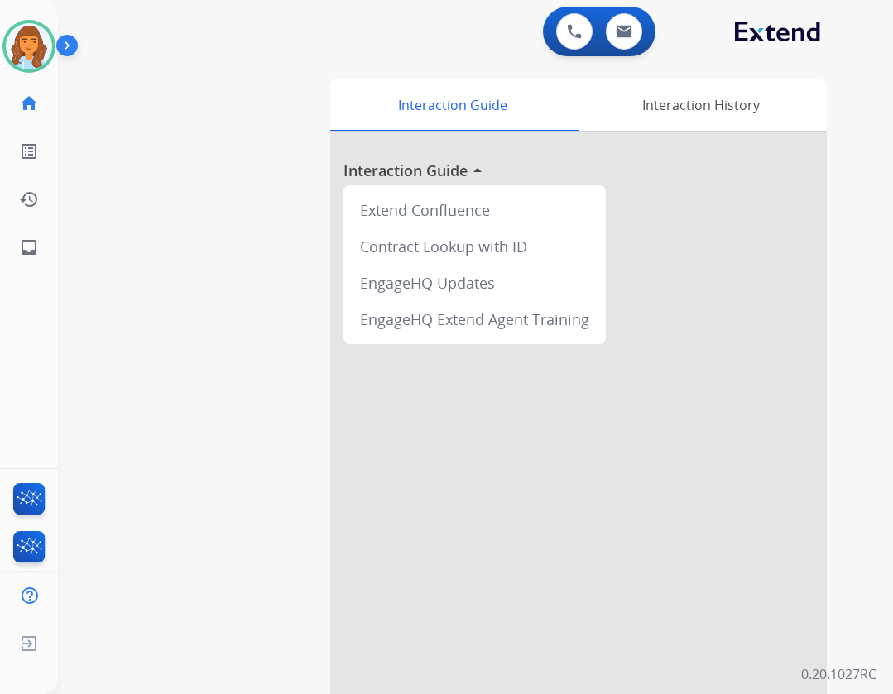
drag, startPoint x: 248, startPoint y: 156, endPoint x: 237, endPoint y: 163, distance: 13.3
click at [244, 158] on div "swap_horiz Break voice bridge close_fullscreen Connect 3-Way Call merge_type Se…" at bounding box center [455, 405] width 795 height 690
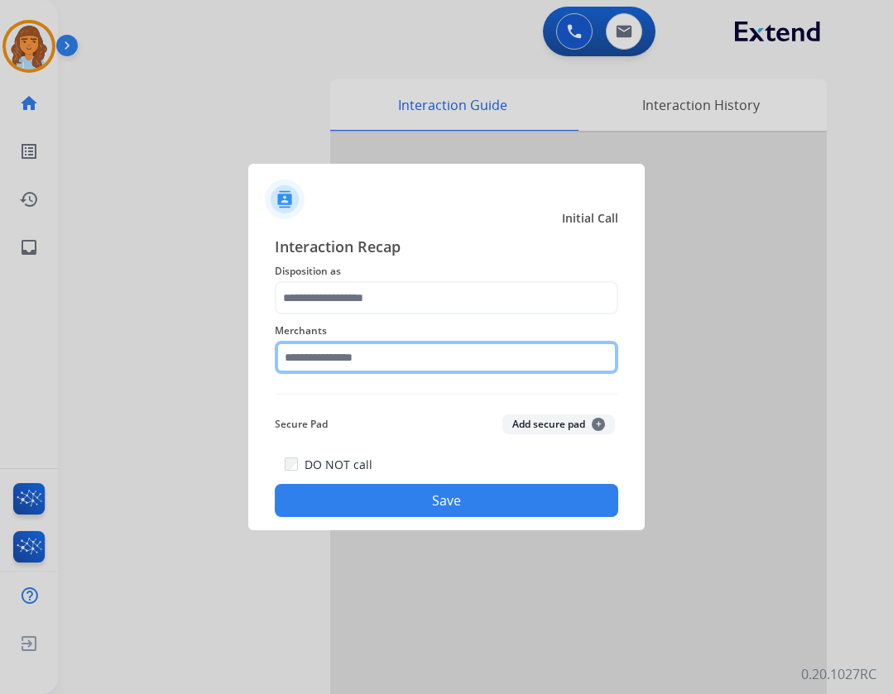
click at [339, 346] on input "text" at bounding box center [446, 357] width 343 height 33
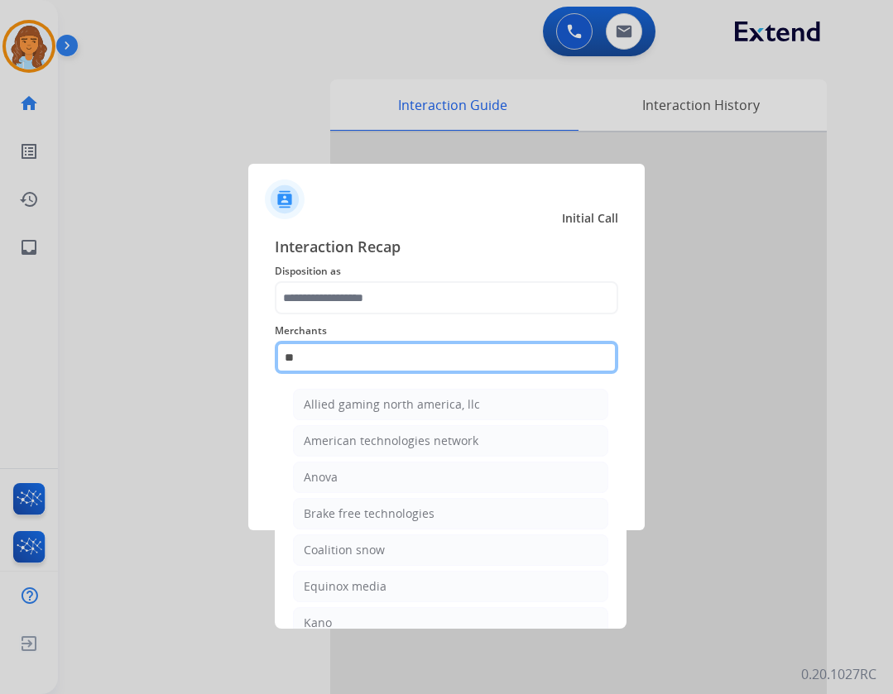
type input "*"
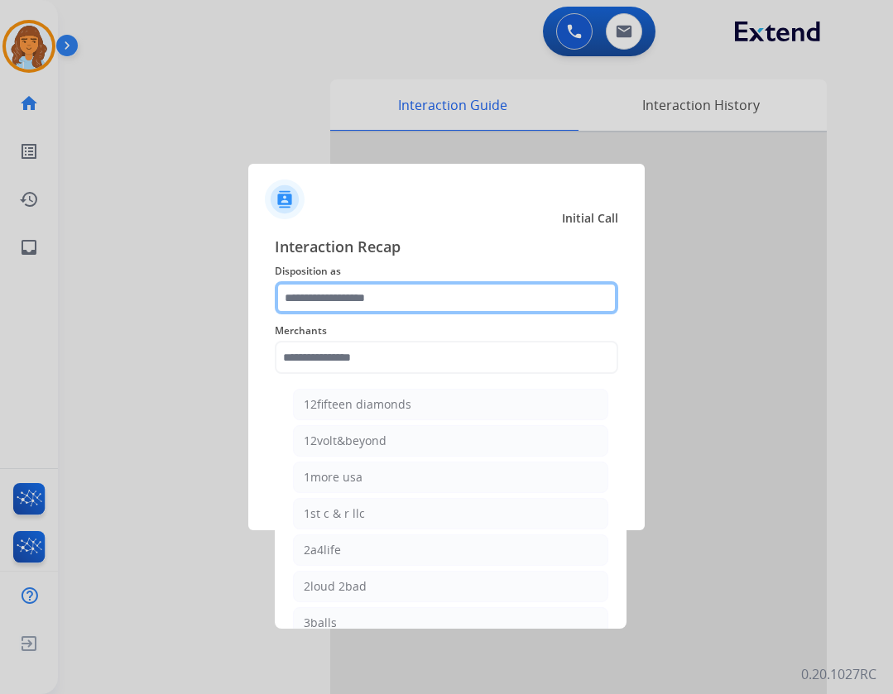
click at [289, 302] on input "text" at bounding box center [446, 297] width 343 height 33
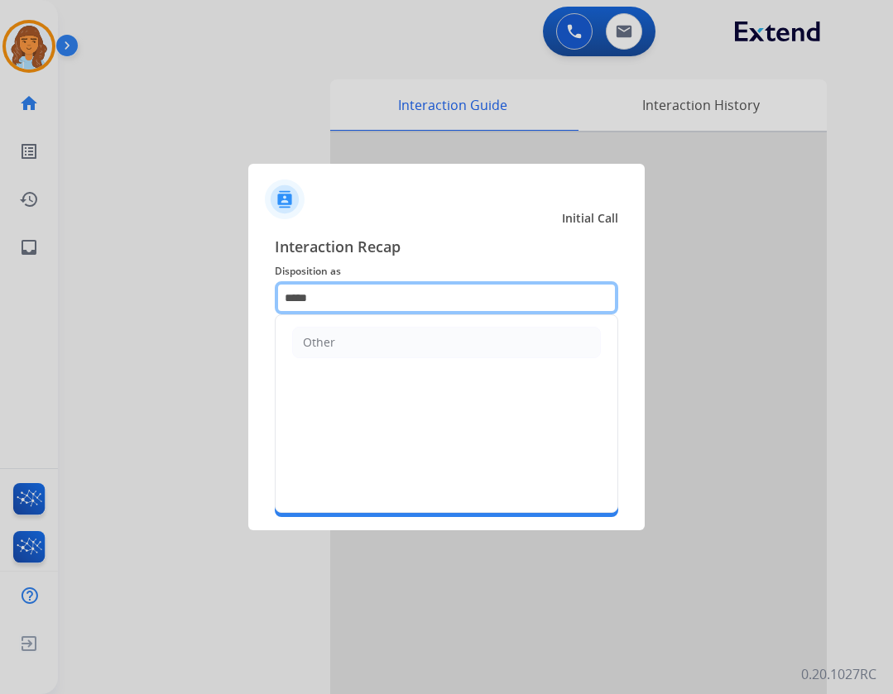
drag, startPoint x: 316, startPoint y: 290, endPoint x: 165, endPoint y: 260, distance: 153.5
click at [0, 260] on app-contact-recap-modal "Initial Call Interaction Recap Disposition as ***** Other Merchants Secure Pad …" at bounding box center [0, 347] width 0 height 694
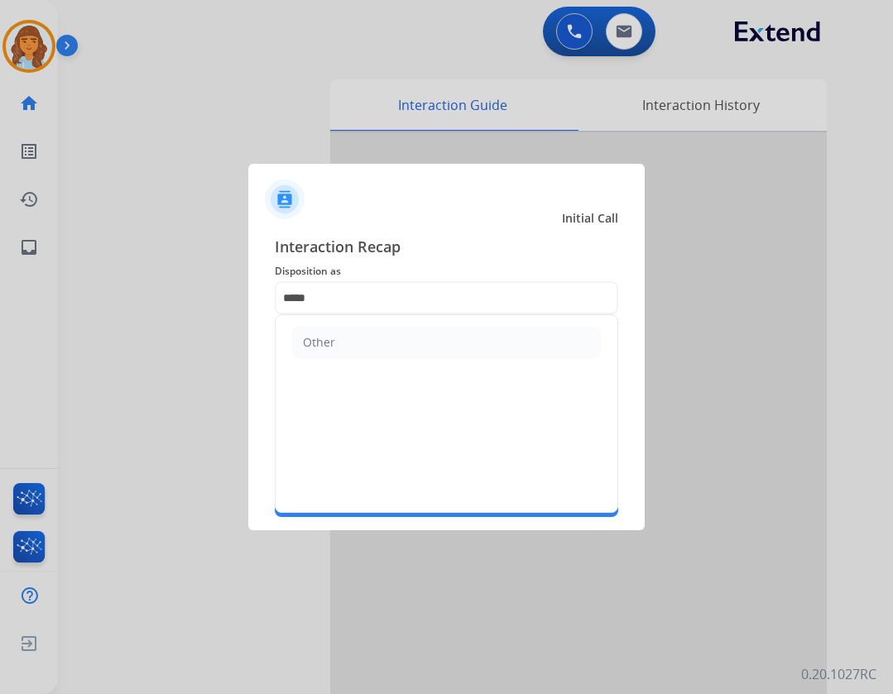
click at [374, 329] on li "Other" at bounding box center [446, 342] width 309 height 31
type input "*****"
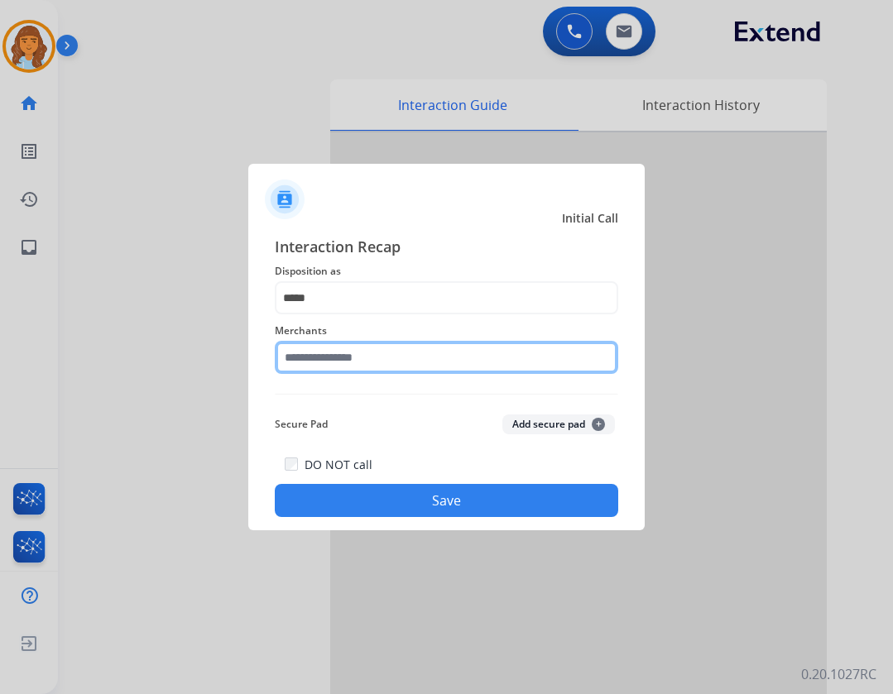
click at [363, 352] on input "text" at bounding box center [446, 357] width 343 height 33
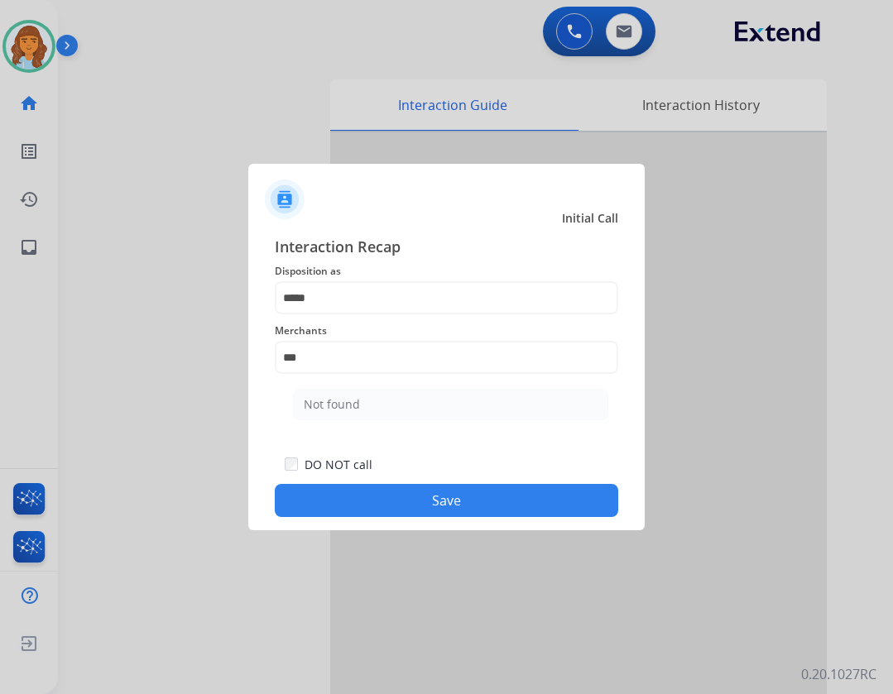
click at [375, 394] on li "Not found" at bounding box center [450, 404] width 315 height 31
type input "*********"
click at [422, 507] on button "Save" at bounding box center [446, 500] width 343 height 33
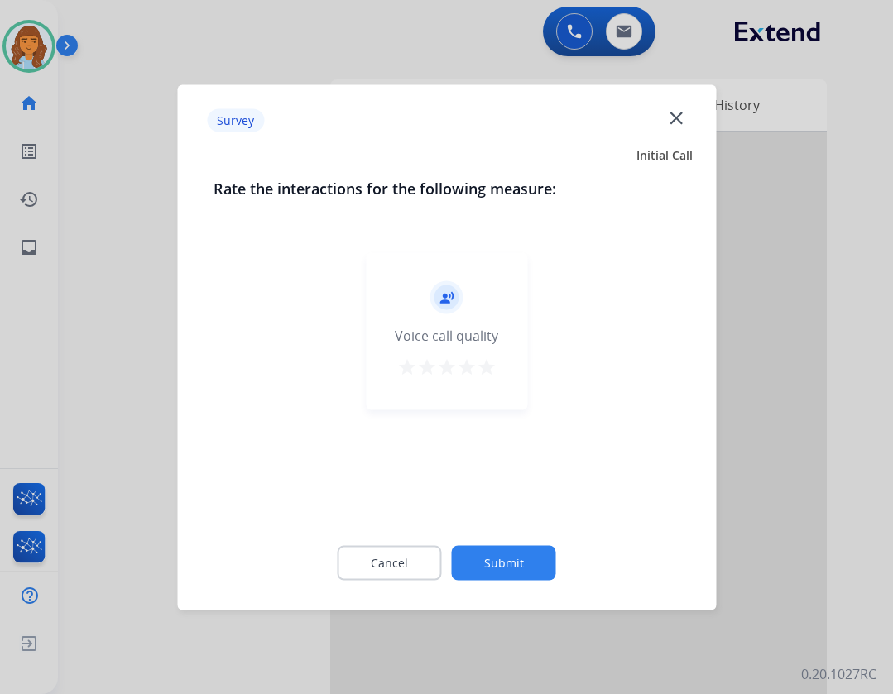
click at [484, 555] on button "Submit" at bounding box center [504, 562] width 104 height 35
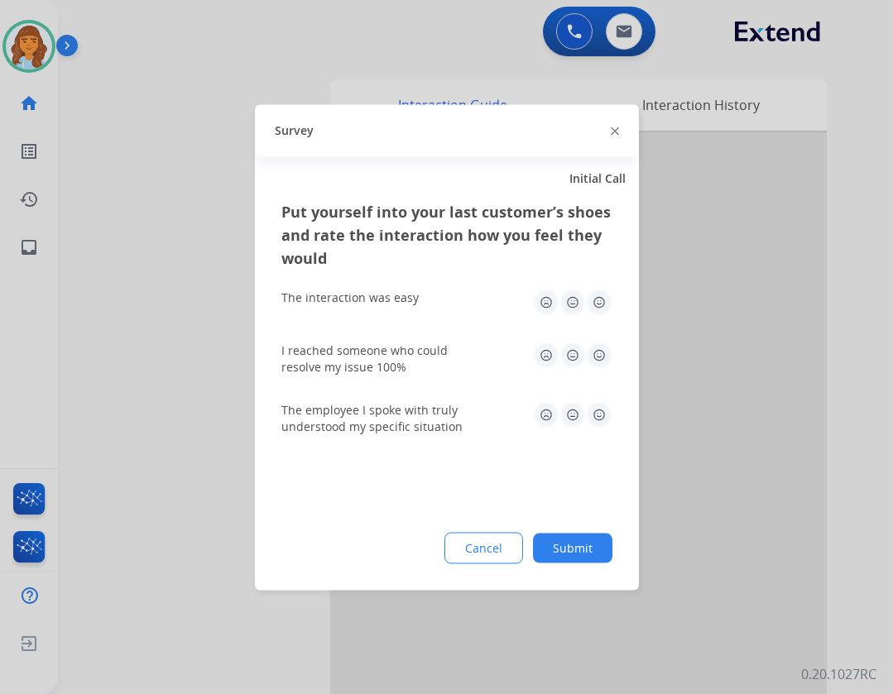
click at [557, 549] on button "Submit" at bounding box center [572, 548] width 79 height 30
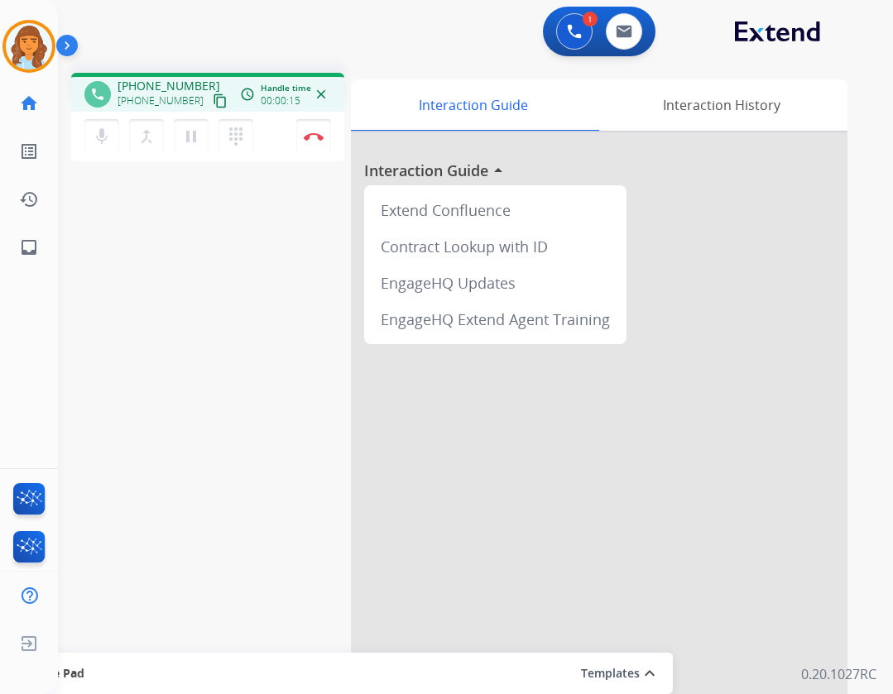
click at [213, 98] on mat-icon "content_copy" at bounding box center [220, 101] width 15 height 15
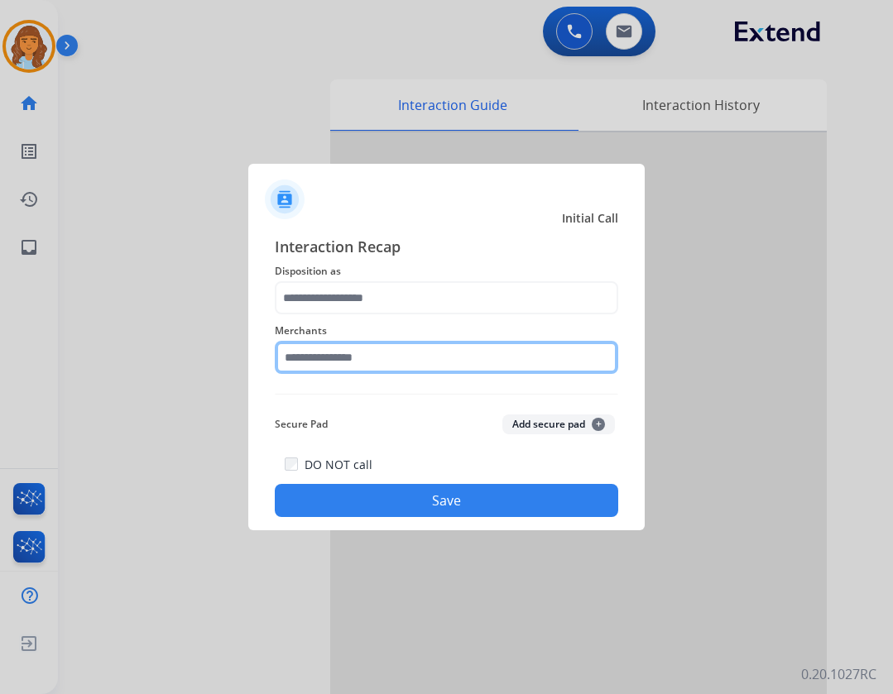
drag, startPoint x: 283, startPoint y: 372, endPoint x: 292, endPoint y: 360, distance: 15.4
click at [283, 372] on input "text" at bounding box center [446, 357] width 343 height 33
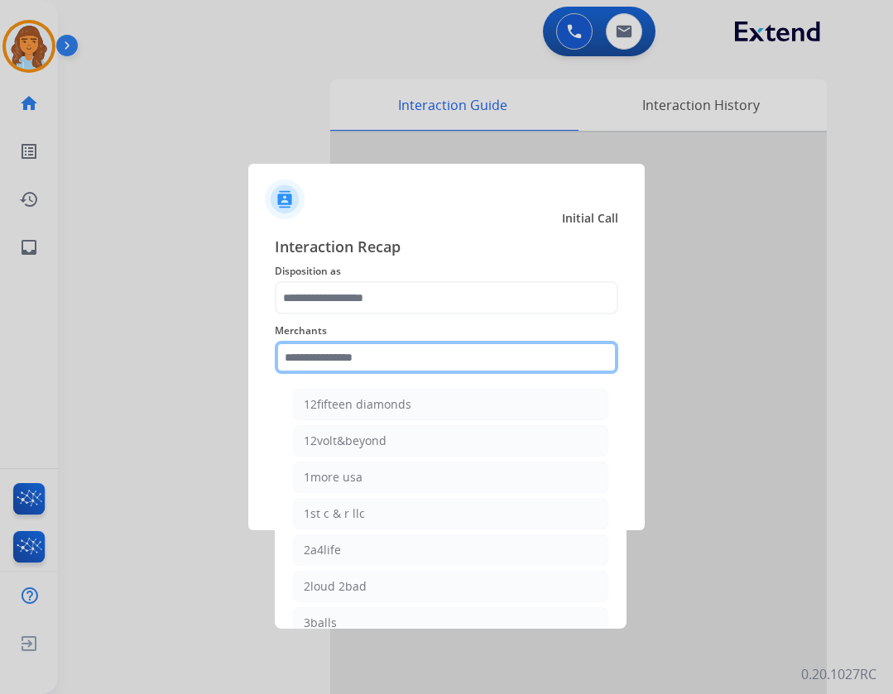
click at [292, 360] on input "text" at bounding box center [446, 357] width 343 height 33
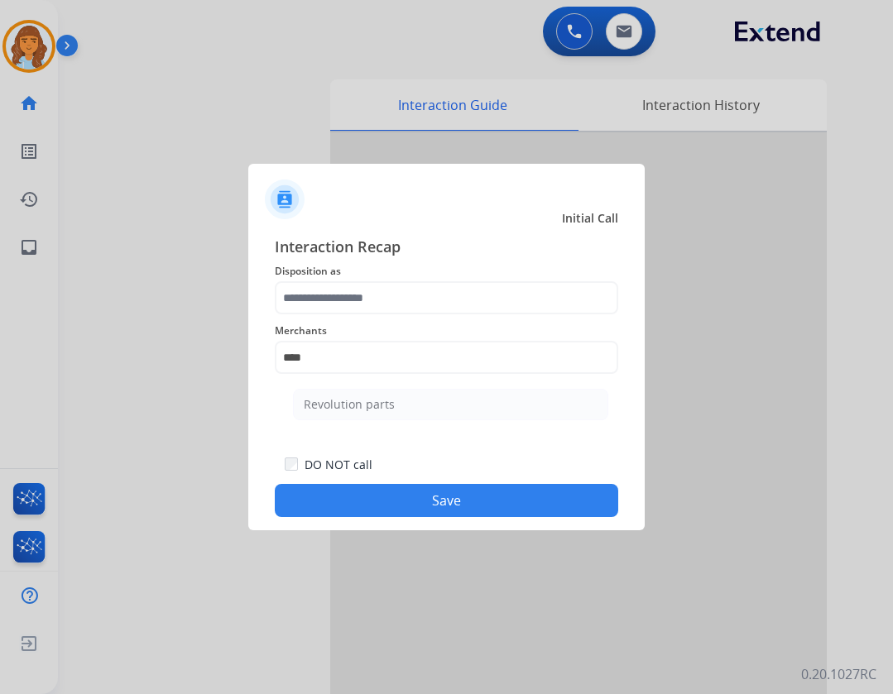
click at [444, 425] on ul "Revolution parts" at bounding box center [450, 409] width 325 height 56
click at [451, 416] on li "Revolution parts" at bounding box center [450, 404] width 315 height 31
type input "**********"
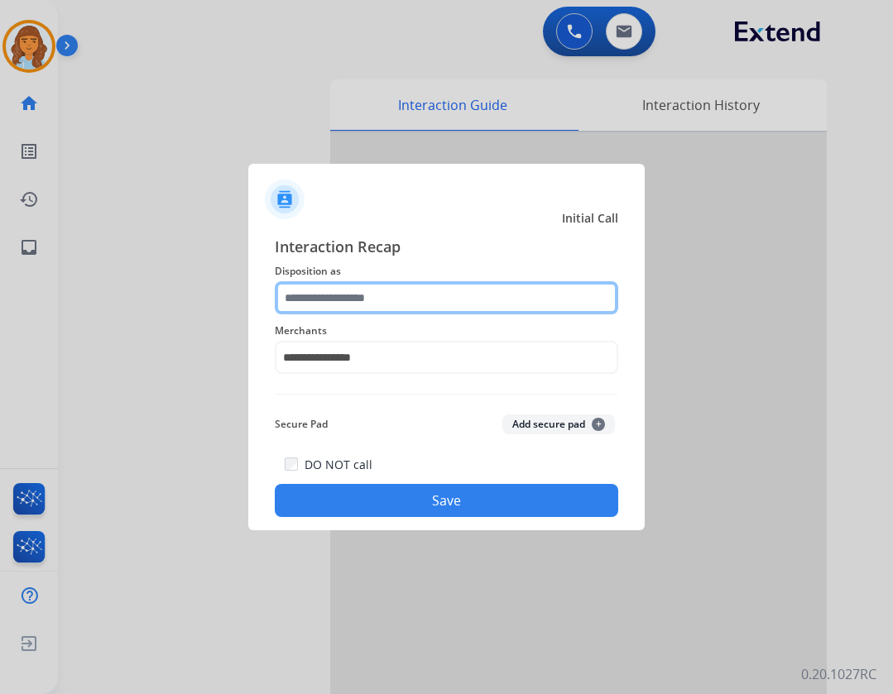
click at [438, 285] on input "text" at bounding box center [446, 297] width 343 height 33
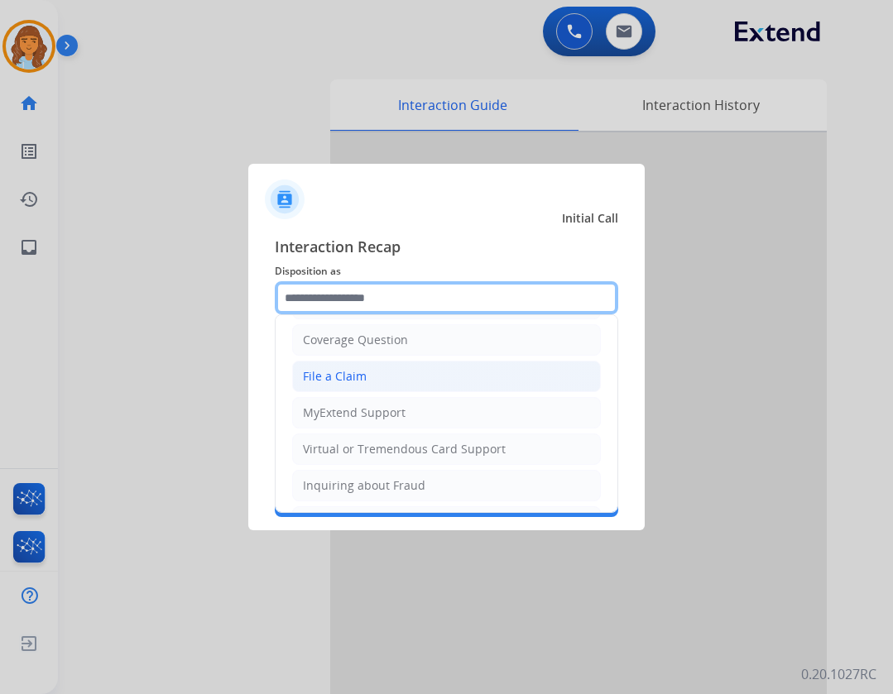
scroll to position [83, 0]
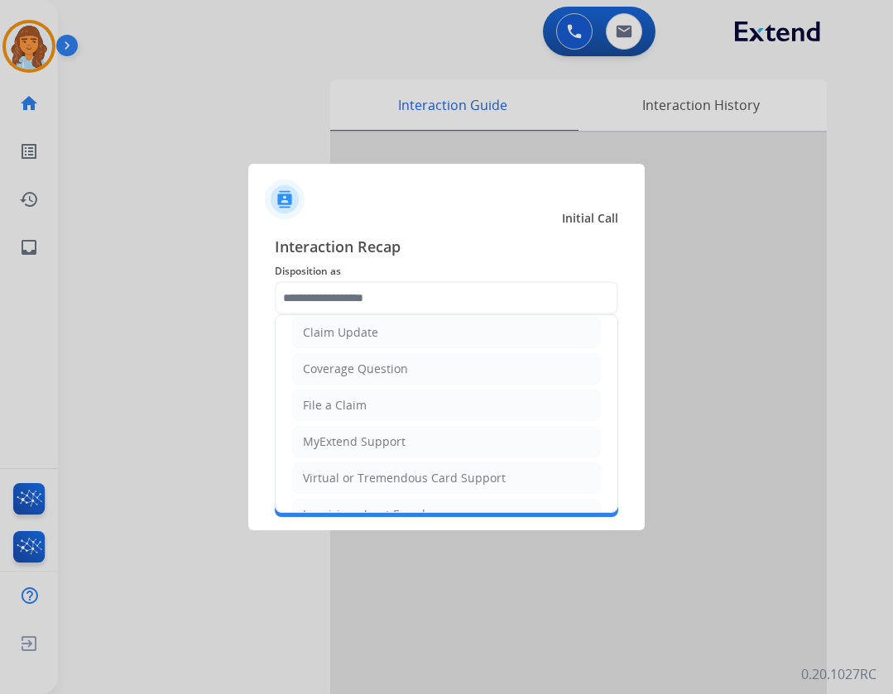
drag, startPoint x: 412, startPoint y: 483, endPoint x: 418, endPoint y: 492, distance: 10.8
click at [412, 485] on div "Virtual or Tremendous Card Support" at bounding box center [404, 478] width 203 height 17
type input "**********"
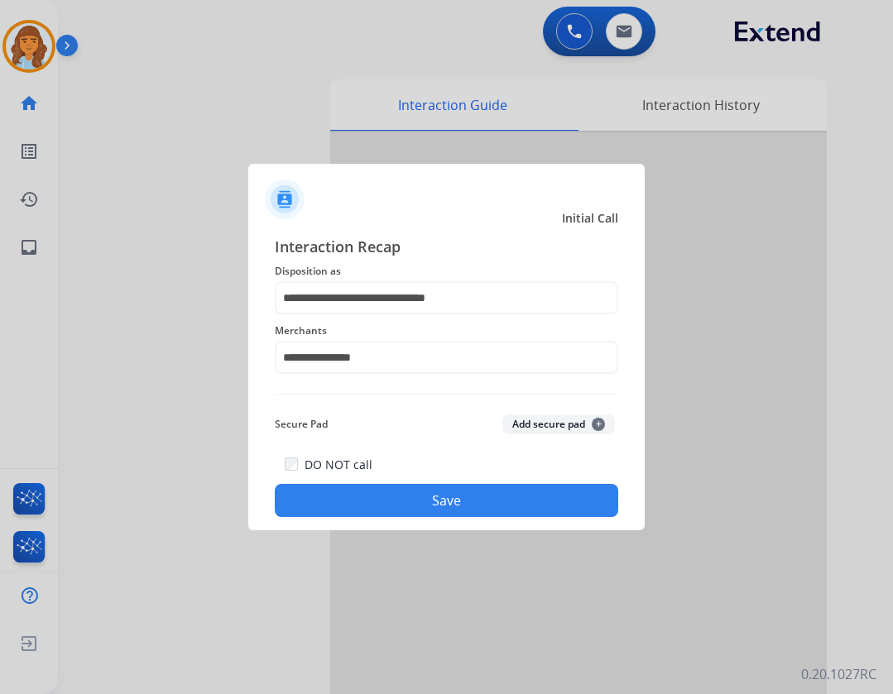
click at [449, 509] on button "Save" at bounding box center [446, 500] width 343 height 33
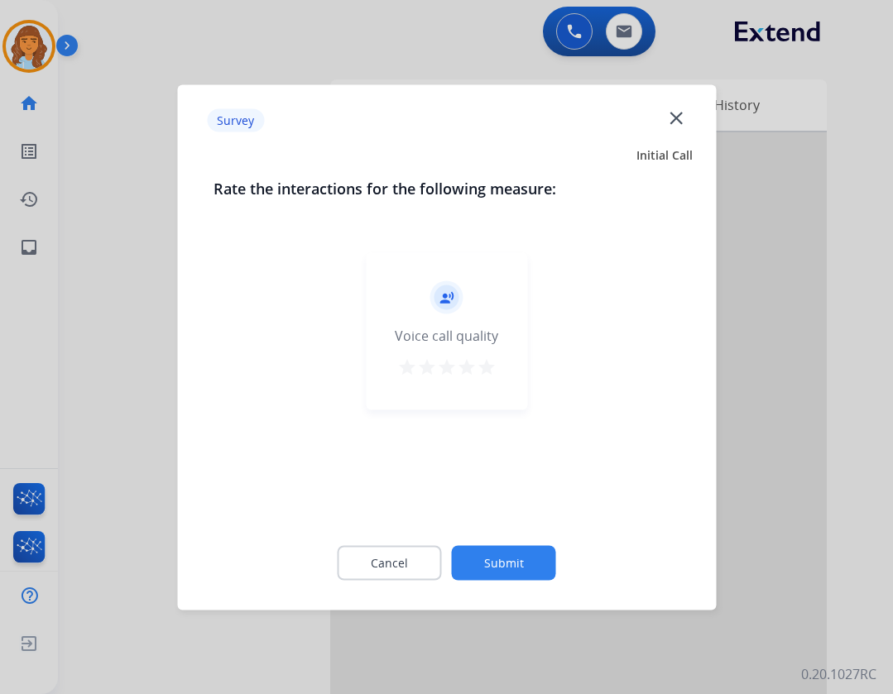
click at [531, 573] on button "Submit" at bounding box center [504, 562] width 104 height 35
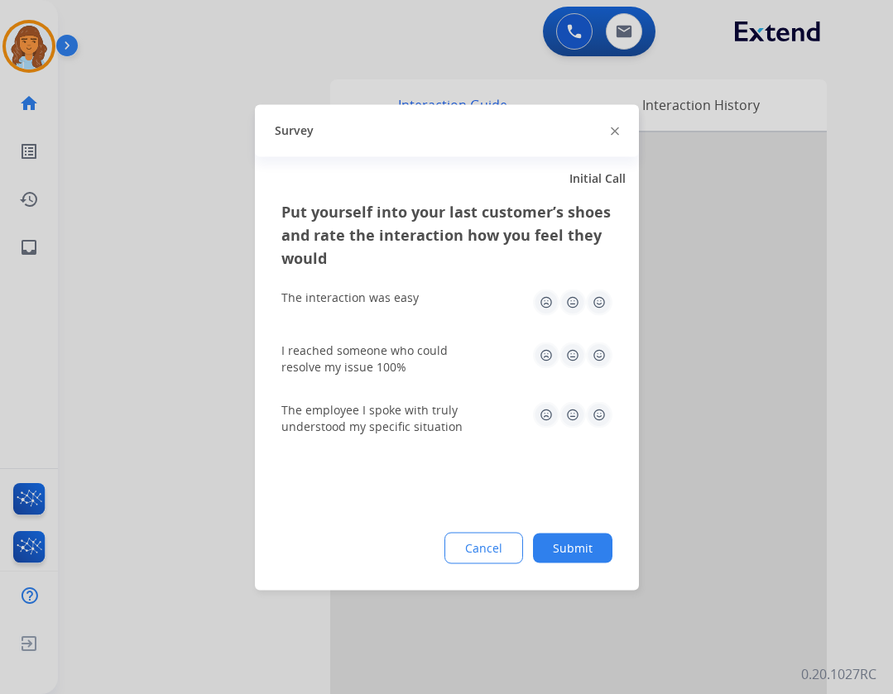
click at [564, 540] on button "Submit" at bounding box center [572, 548] width 79 height 30
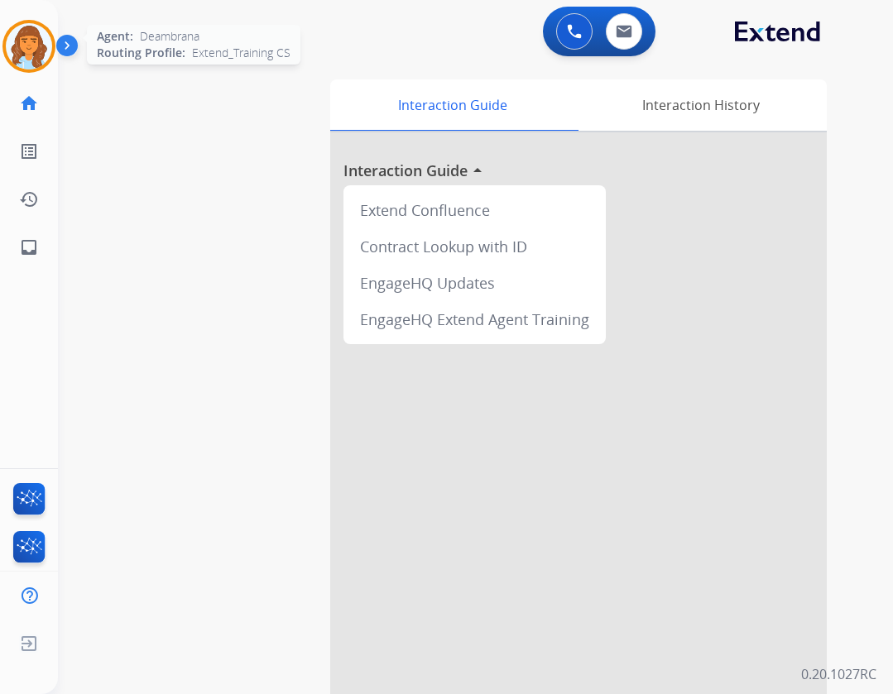
click at [21, 31] on img at bounding box center [29, 46] width 46 height 46
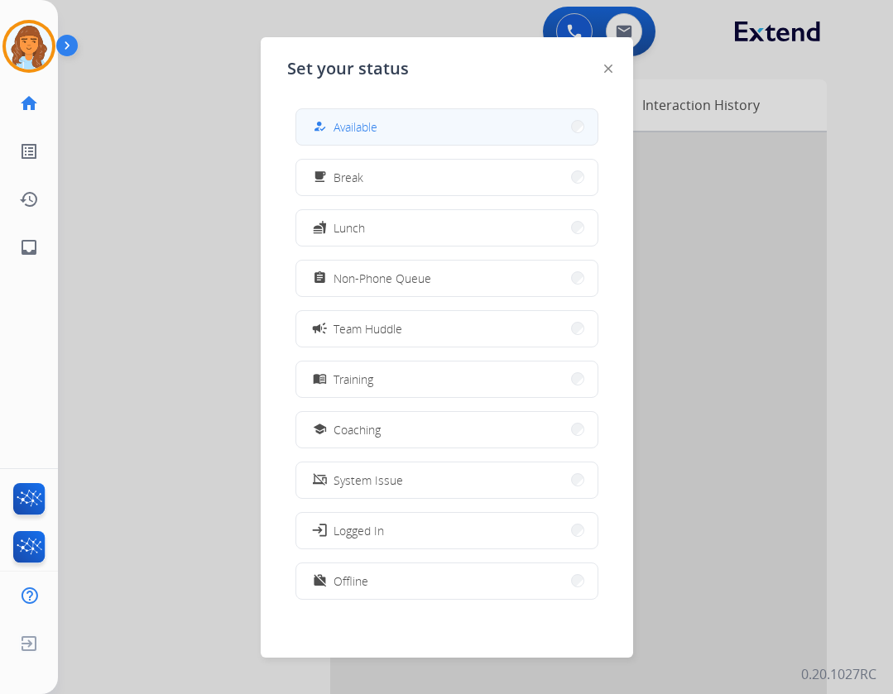
click at [301, 127] on div "how_to_reg Available" at bounding box center [446, 126] width 303 height 37
click at [318, 127] on div "how_to_reg" at bounding box center [321, 127] width 24 height 20
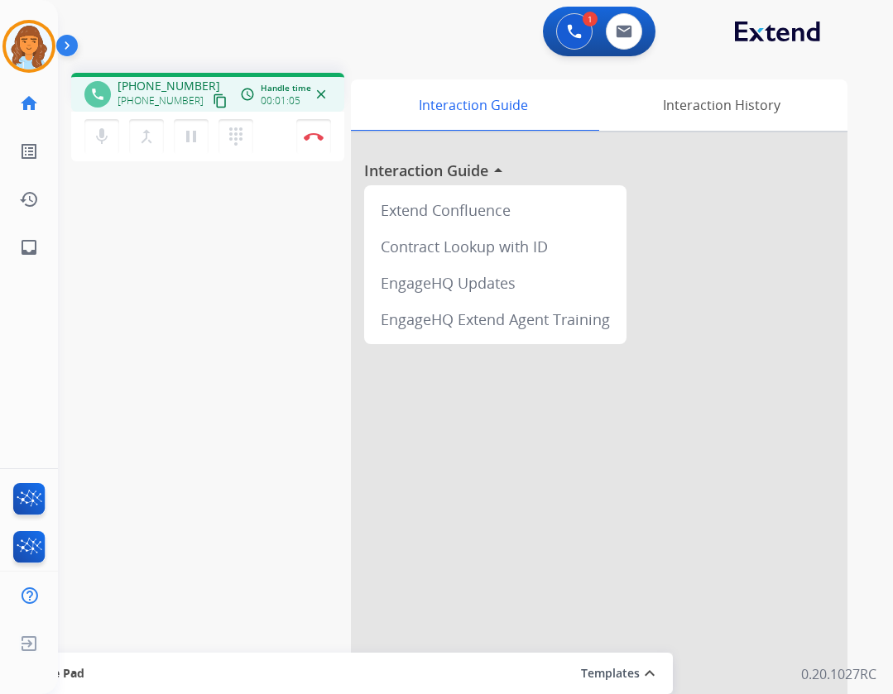
click at [213, 105] on mat-icon "content_copy" at bounding box center [220, 101] width 15 height 15
click at [314, 148] on button "Disconnect" at bounding box center [313, 136] width 35 height 35
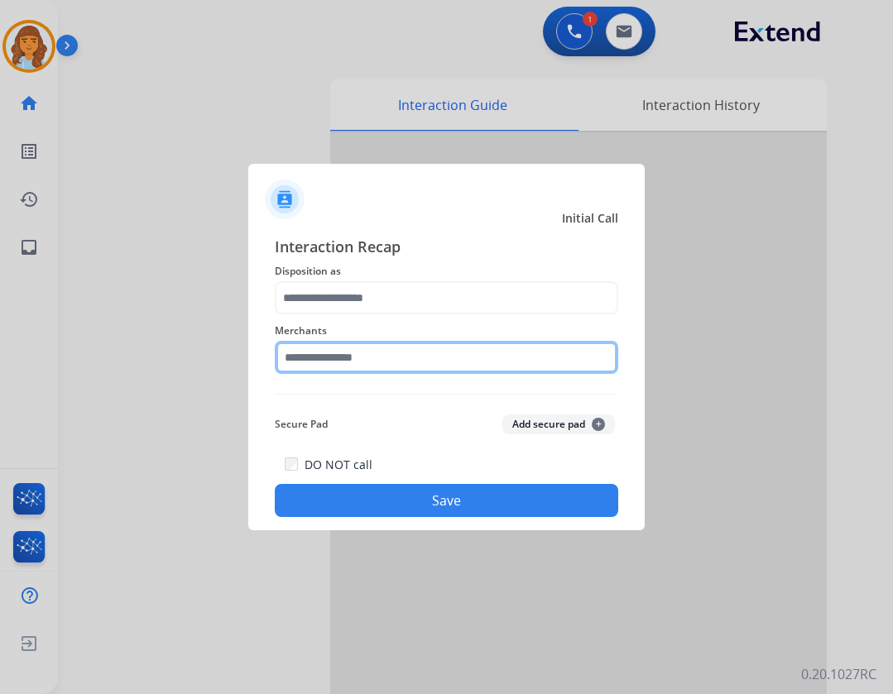
click at [367, 370] on input "text" at bounding box center [446, 357] width 343 height 33
type input "*"
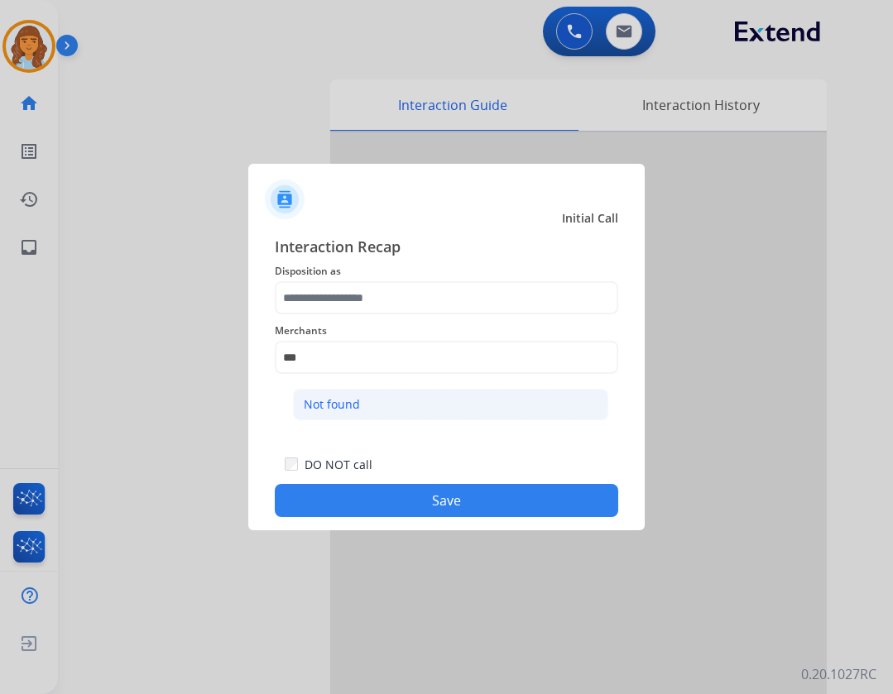
click at [391, 414] on li "Not found" at bounding box center [450, 404] width 315 height 31
type input "*********"
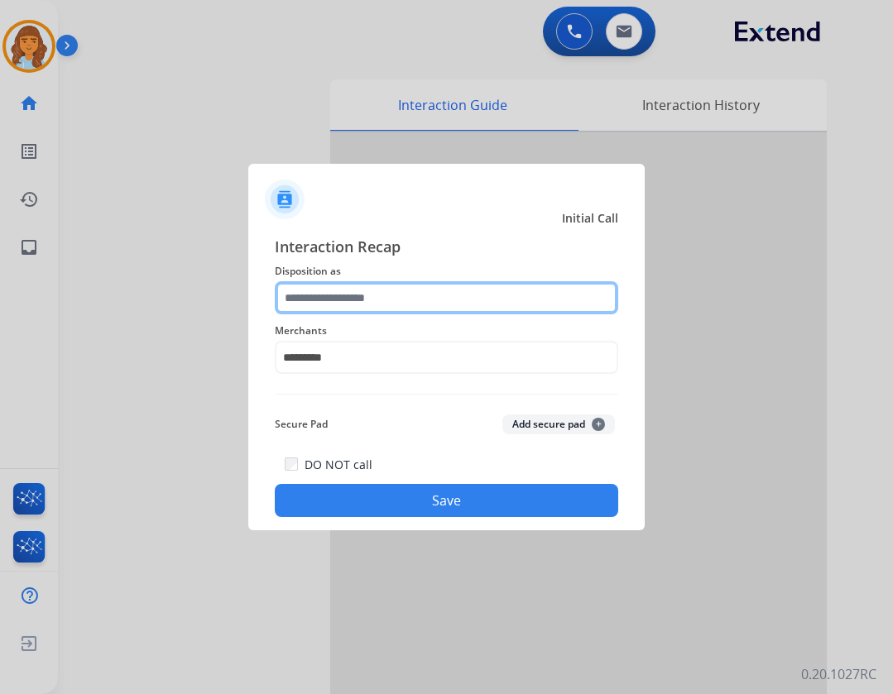
click at [384, 295] on input "text" at bounding box center [446, 297] width 343 height 33
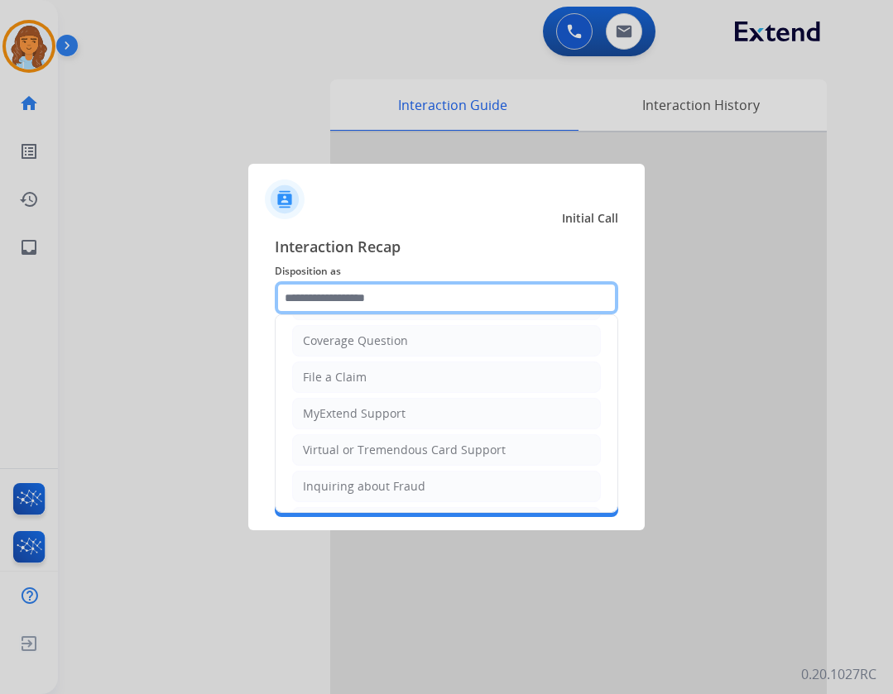
scroll to position [248, 0]
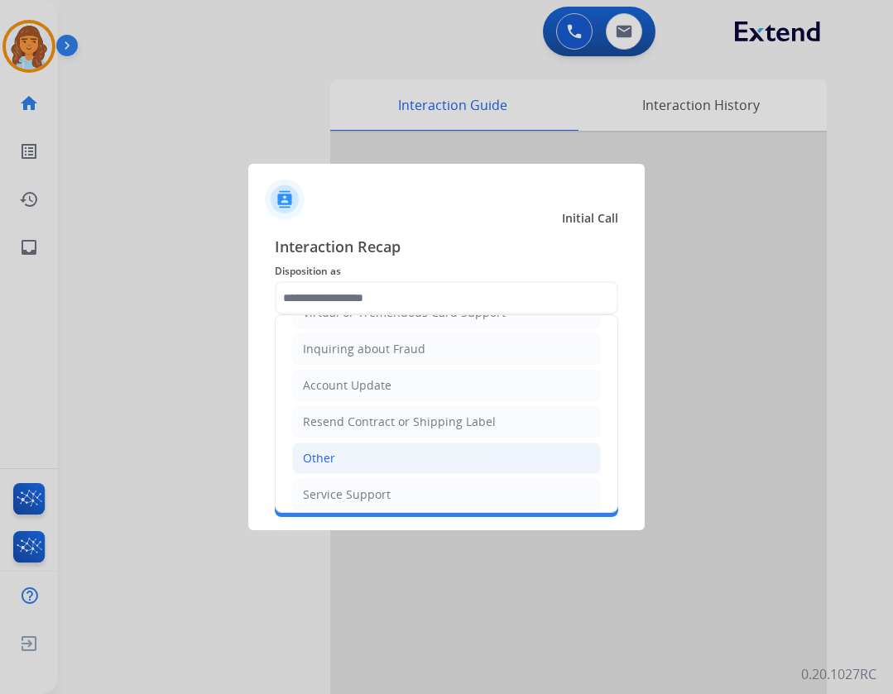
click at [396, 462] on li "Other" at bounding box center [446, 458] width 309 height 31
type input "*****"
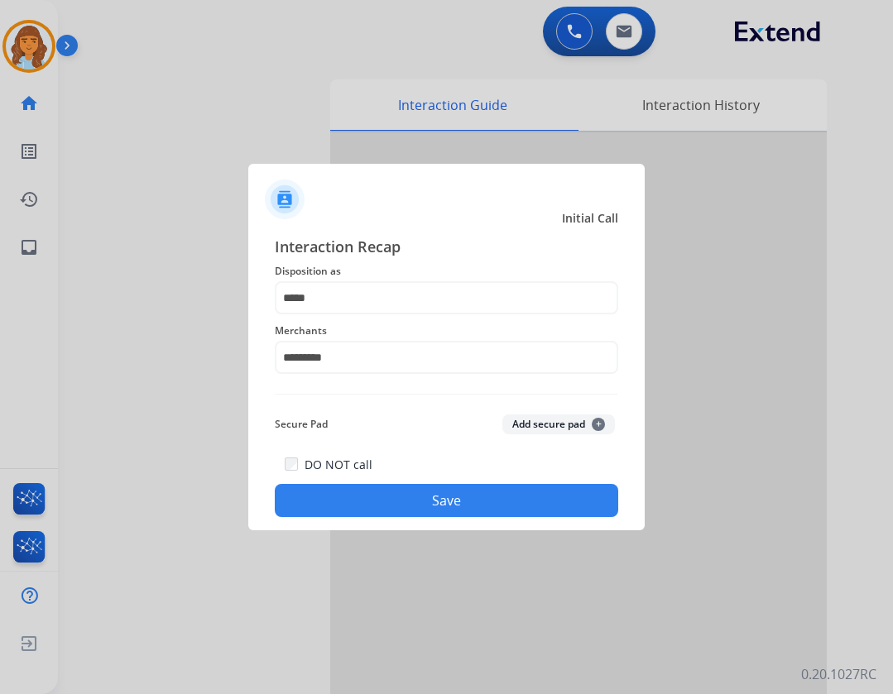
click at [408, 499] on button "Save" at bounding box center [446, 500] width 343 height 33
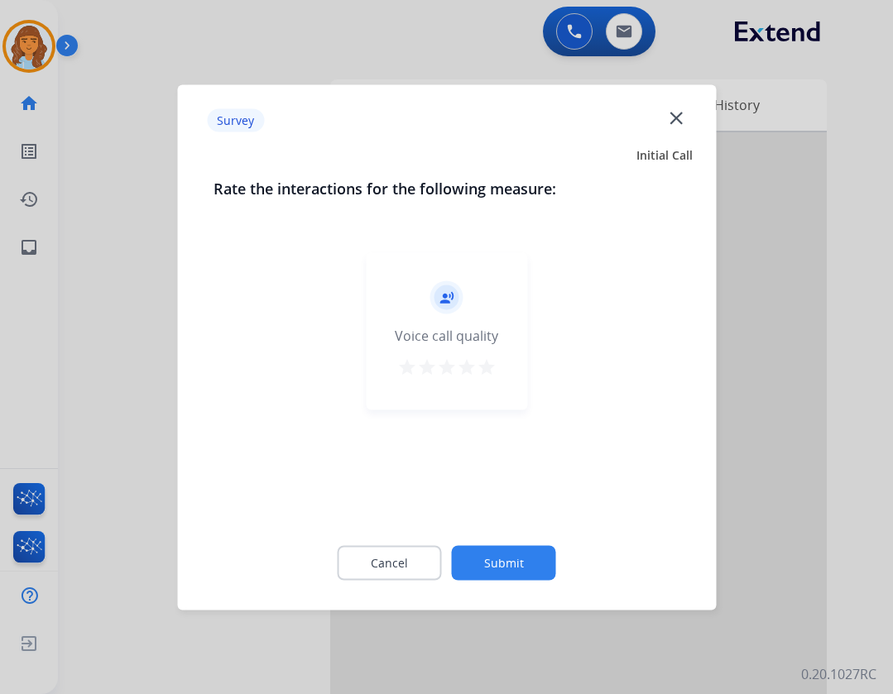
click at [508, 568] on button "Submit" at bounding box center [504, 562] width 104 height 35
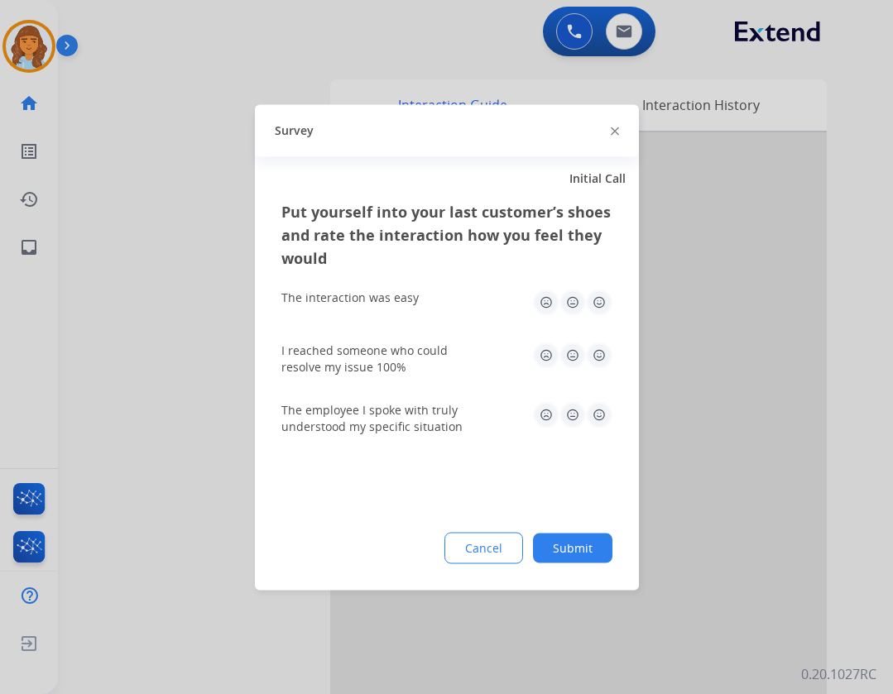
click at [556, 578] on div "Put yourself into your last customer’s shoes and rate the interaction how you f…" at bounding box center [447, 394] width 384 height 391
click at [568, 545] on button "Submit" at bounding box center [572, 548] width 79 height 30
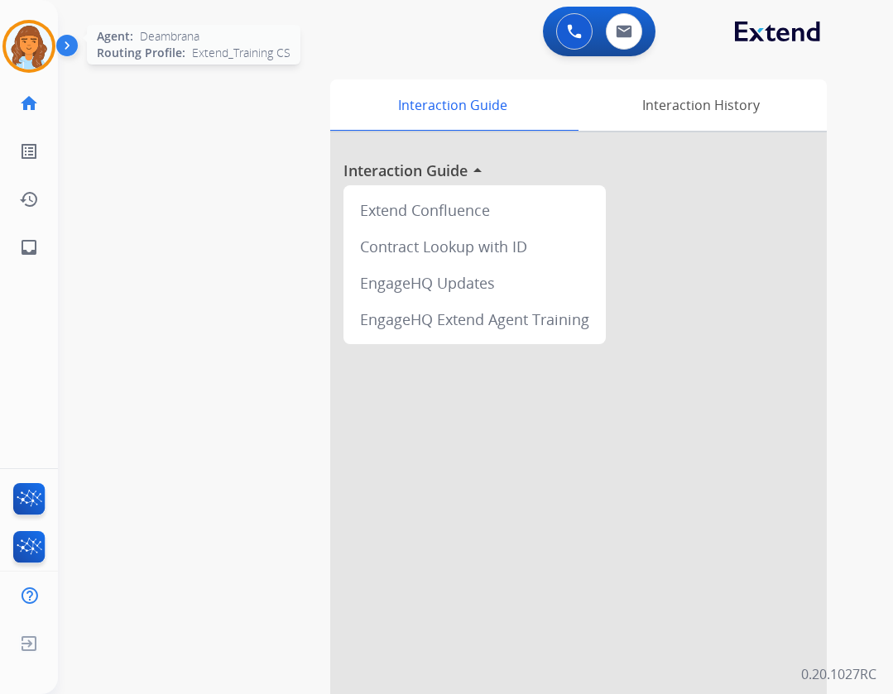
click at [46, 60] on img at bounding box center [29, 46] width 46 height 46
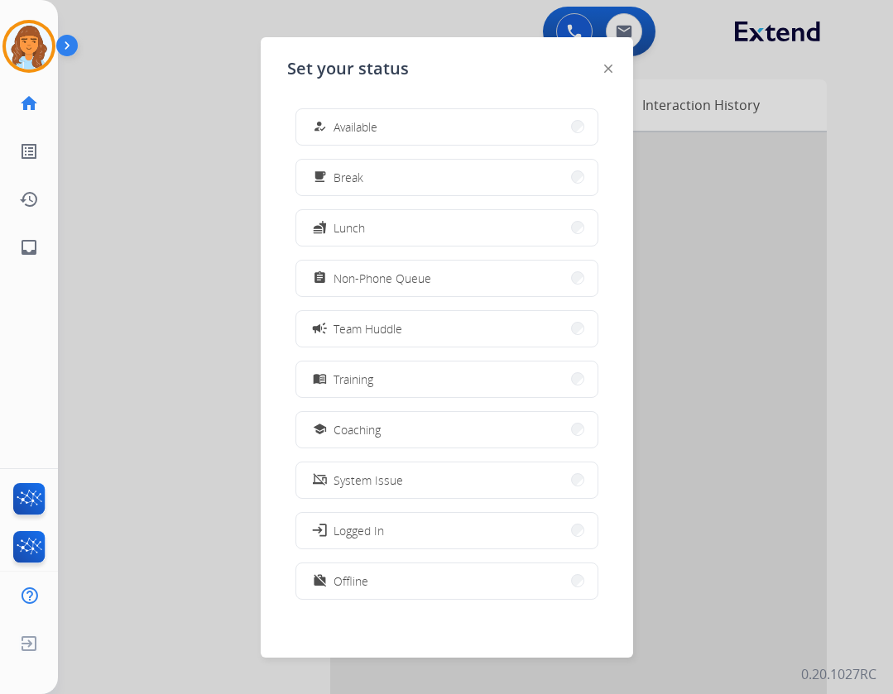
drag, startPoint x: 345, startPoint y: 119, endPoint x: 337, endPoint y: 132, distance: 15.6
click at [343, 124] on span "Available" at bounding box center [355, 126] width 44 height 17
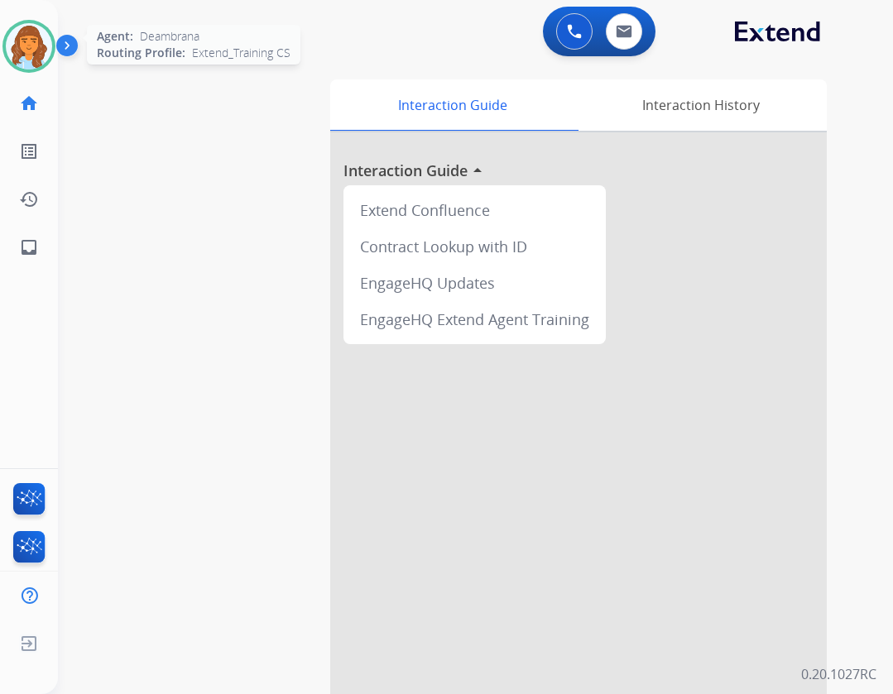
click at [48, 57] on img at bounding box center [29, 46] width 46 height 46
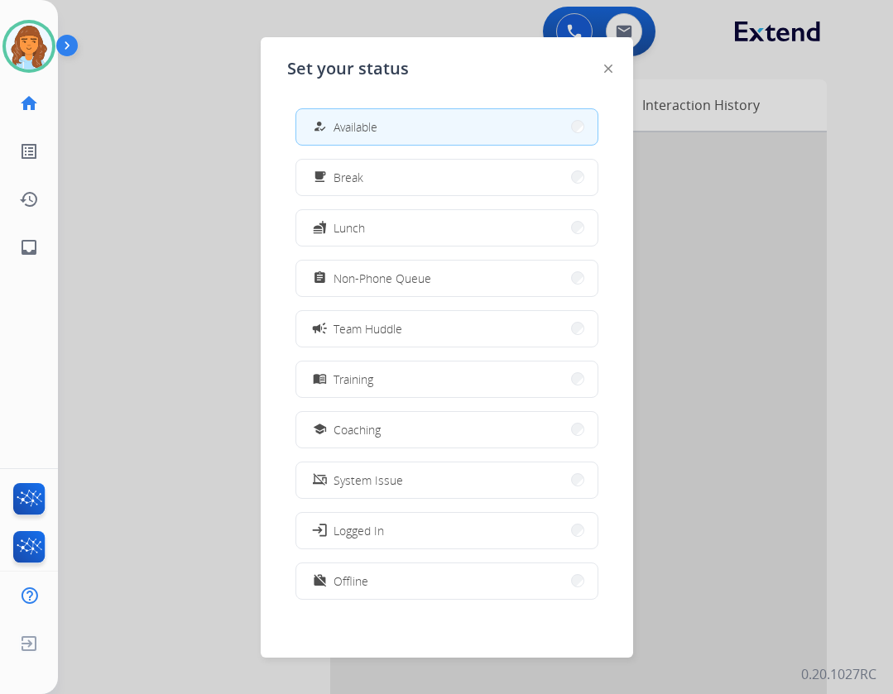
drag, startPoint x: 415, startPoint y: 583, endPoint x: 347, endPoint y: 590, distance: 68.3
click at [413, 586] on button "work_off Offline" at bounding box center [446, 582] width 301 height 36
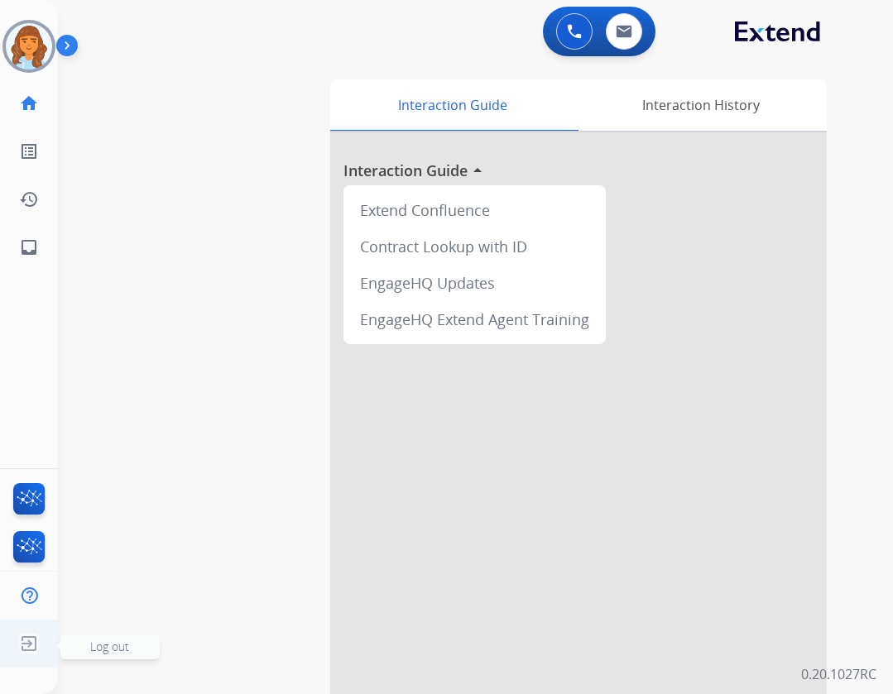
click at [138, 642] on span "Log out" at bounding box center [109, 647] width 99 height 25
